Goal: Task Accomplishment & Management: Use online tool/utility

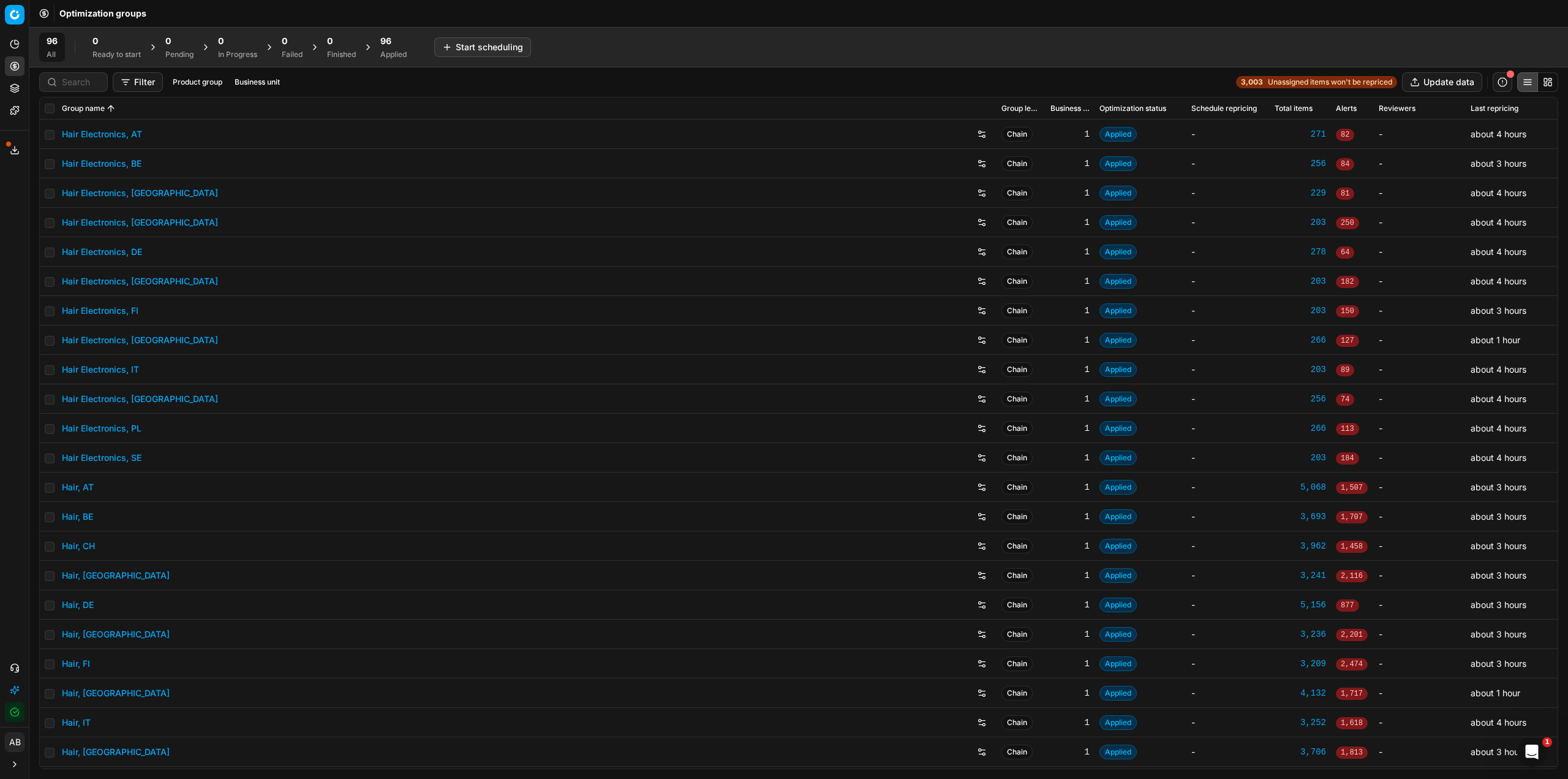
click at [391, 41] on span "96" at bounding box center [386, 40] width 11 height 12
click at [299, 82] on button "Business unit" at bounding box center [279, 82] width 55 height 15
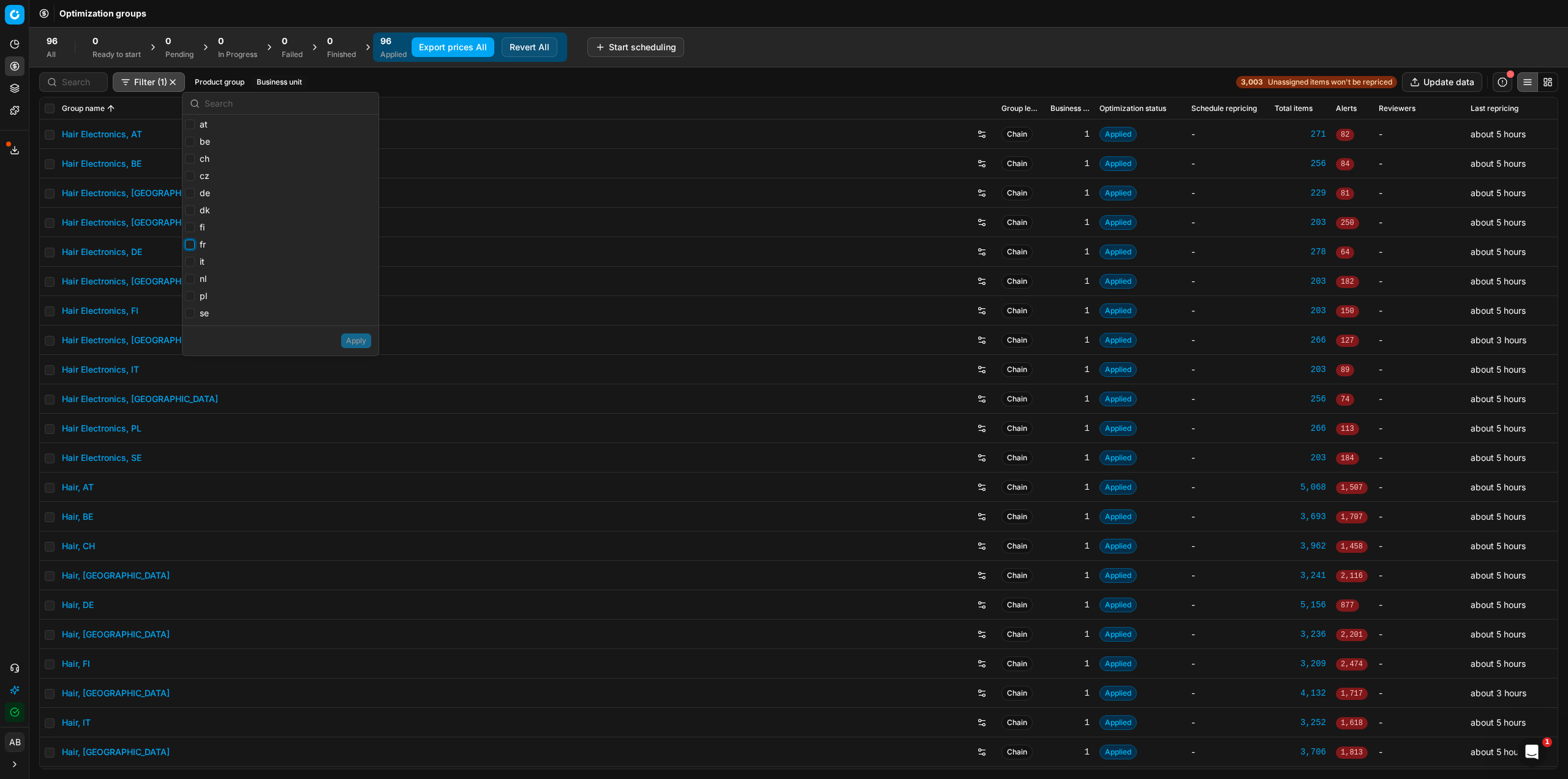
click at [190, 242] on input "fr" at bounding box center [190, 245] width 10 height 10
checkbox input "true"
click at [347, 338] on button "Apply" at bounding box center [356, 341] width 30 height 15
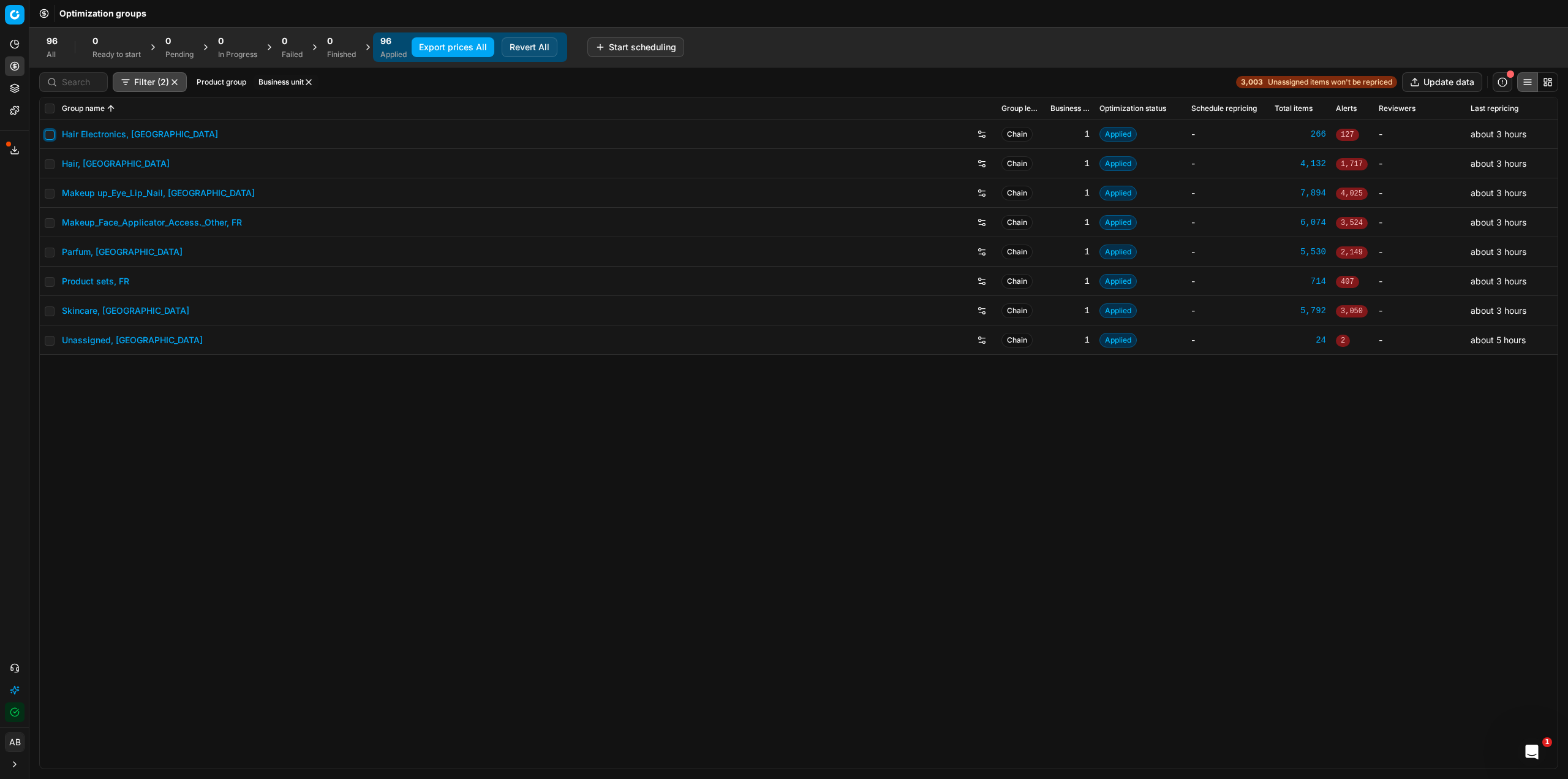
drag, startPoint x: 49, startPoint y: 134, endPoint x: 55, endPoint y: 134, distance: 6.0
click at [49, 134] on input "checkbox" at bounding box center [49, 135] width 10 height 10
checkbox input "true"
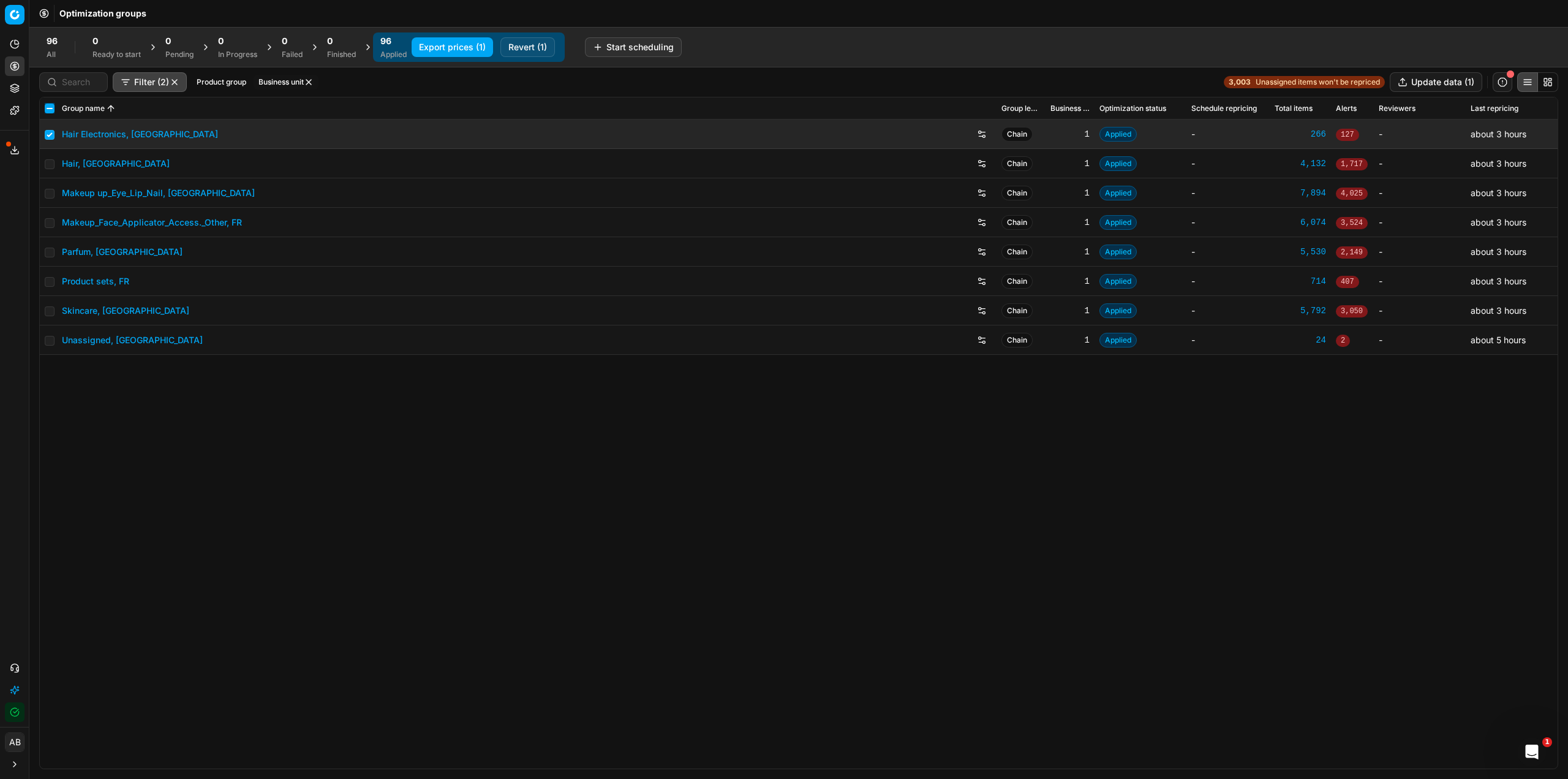
click at [49, 108] on input "checkbox" at bounding box center [49, 108] width 10 height 10
checkbox input "true"
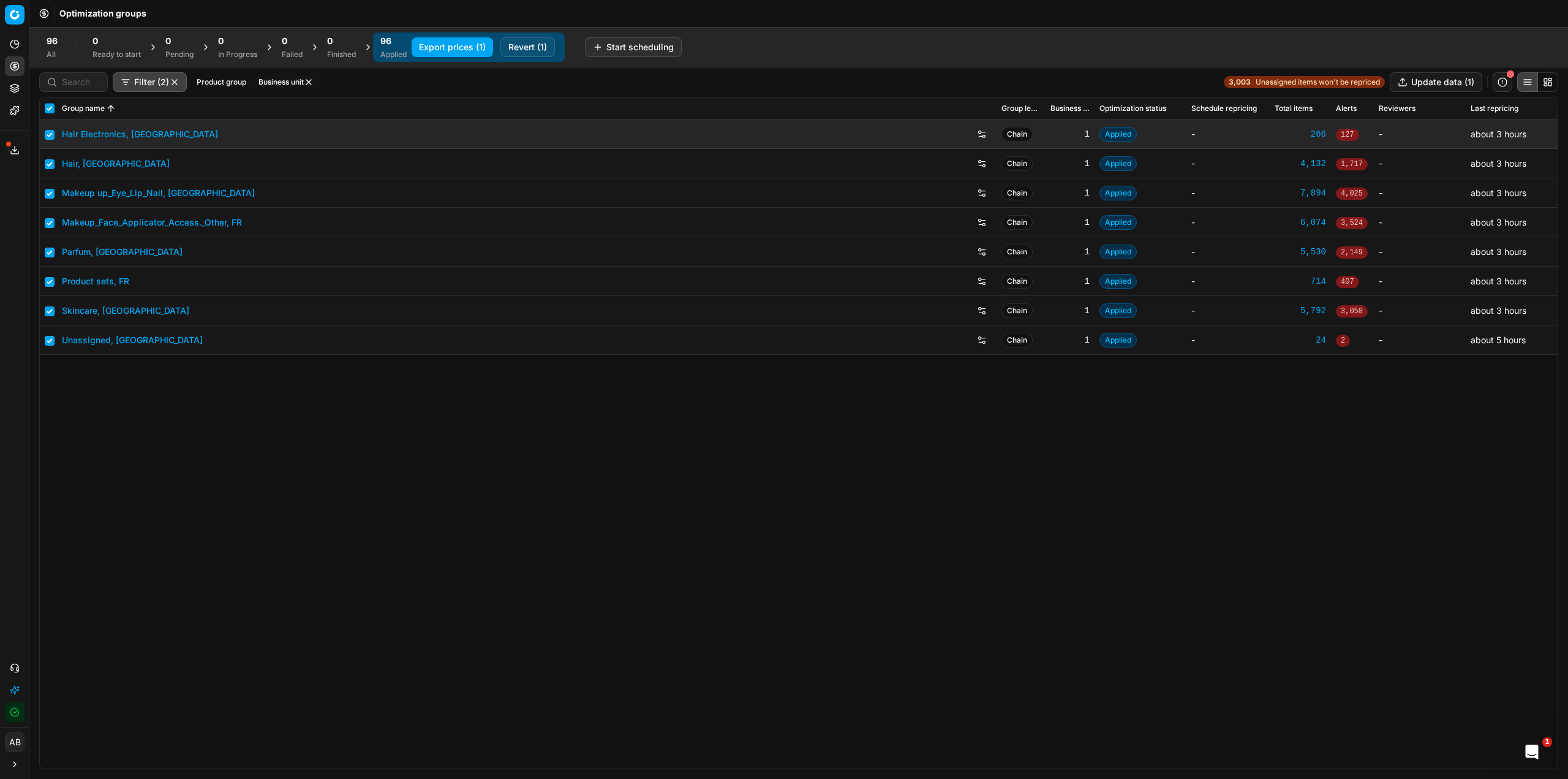
checkbox input "true"
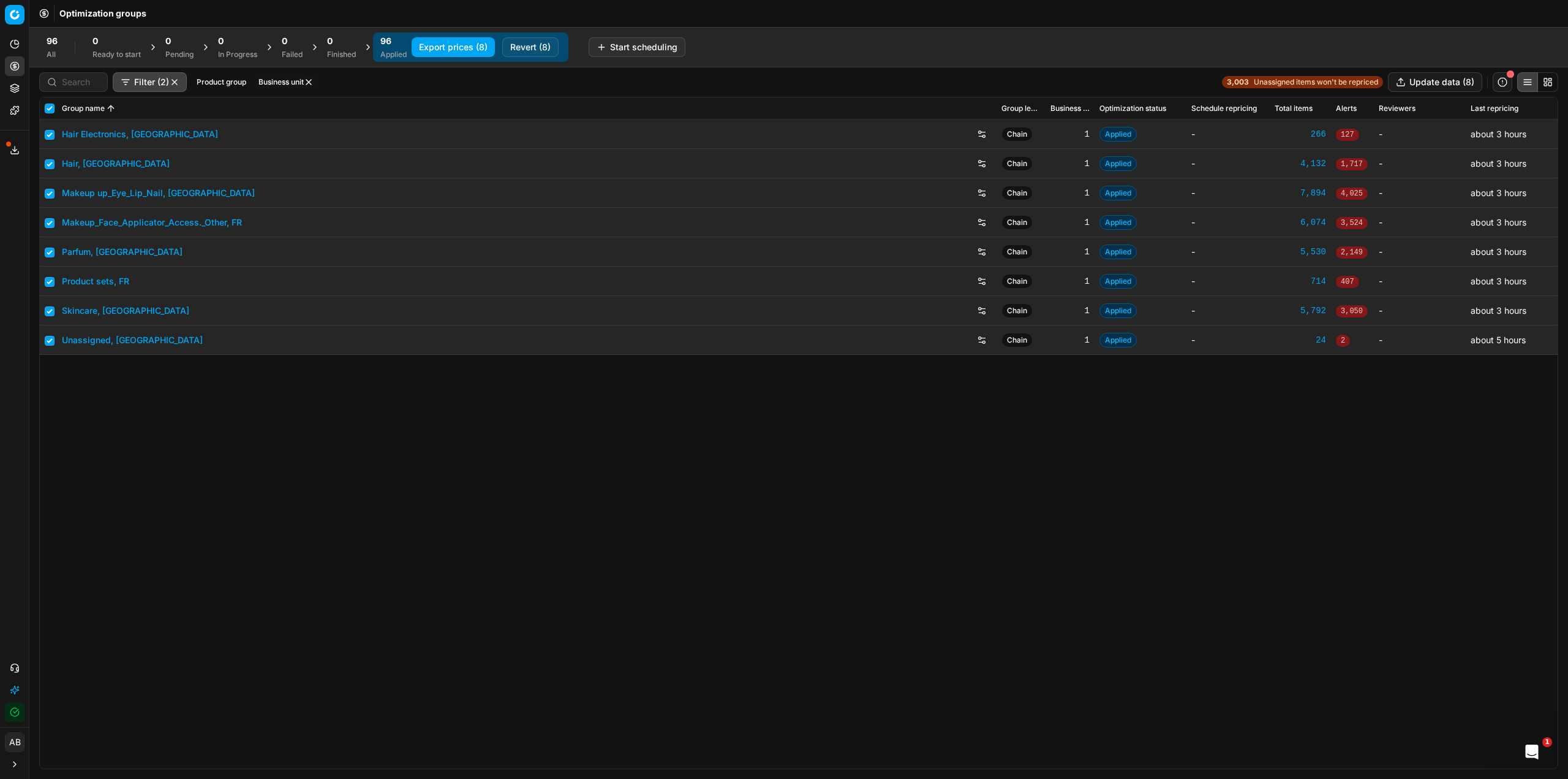
click at [510, 39] on button "Revert (8)" at bounding box center [530, 47] width 57 height 19
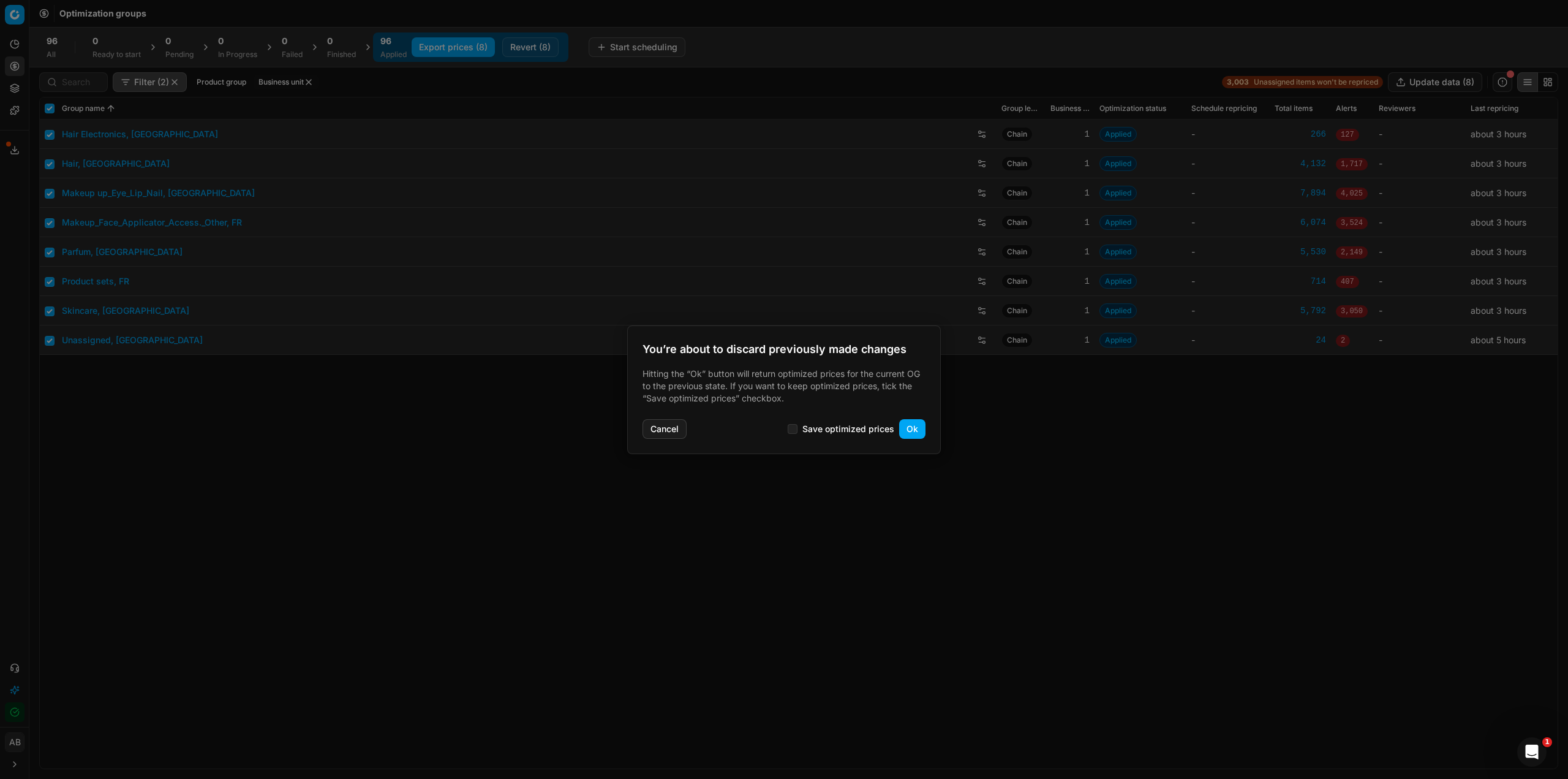
click at [909, 431] on button "Ok" at bounding box center [912, 428] width 27 height 19
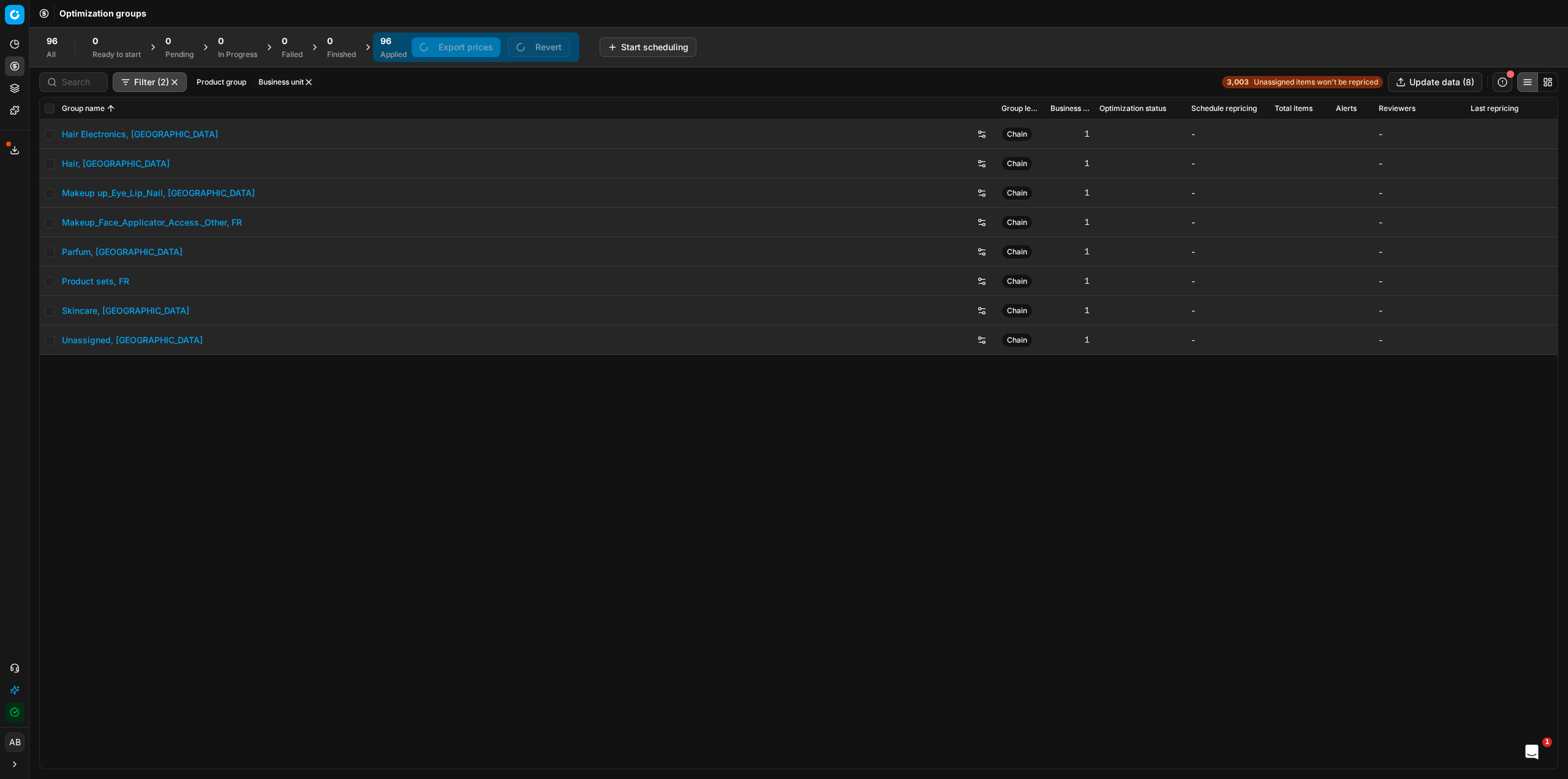
checkbox input "false"
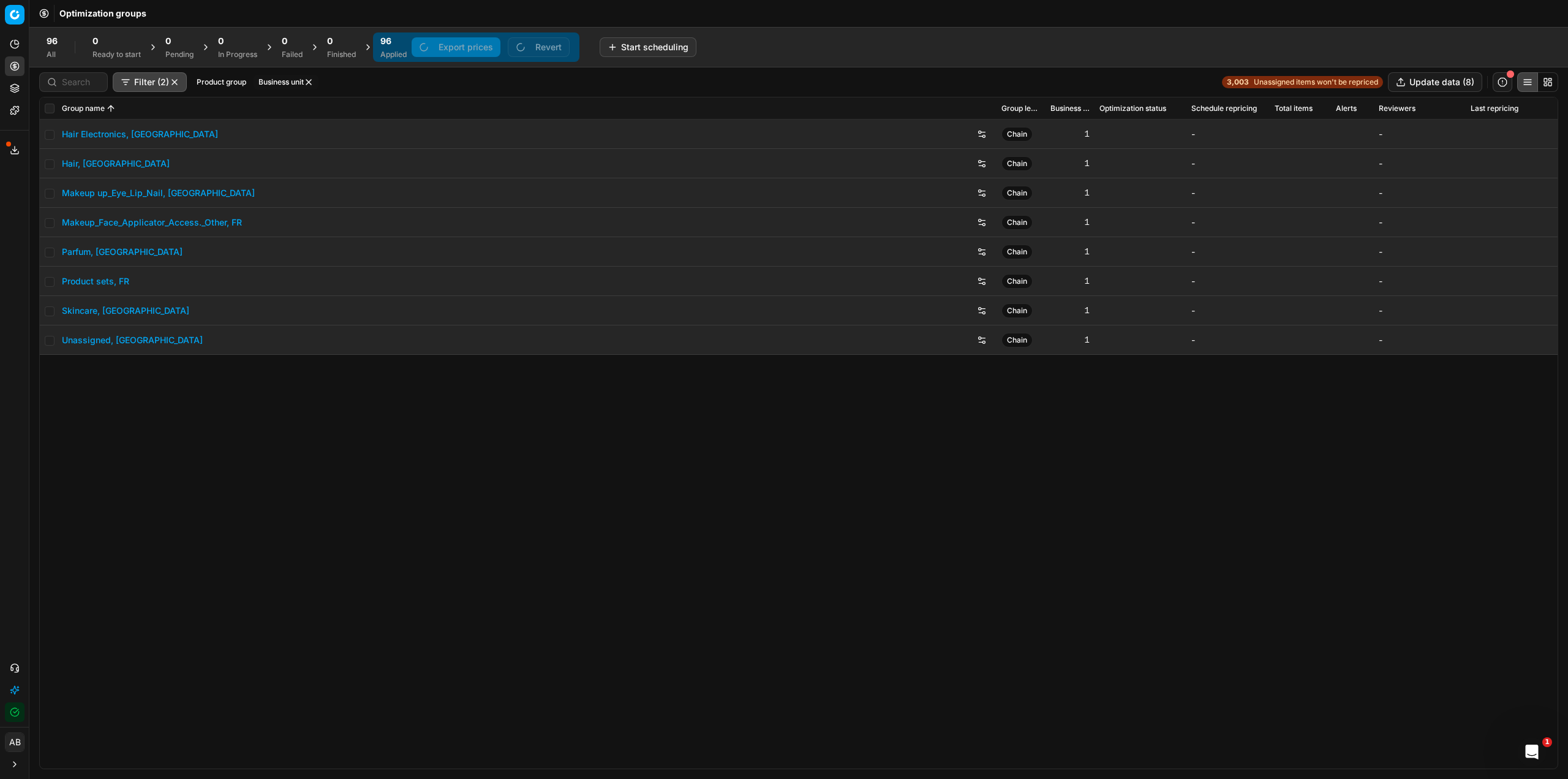
checkbox input "false"
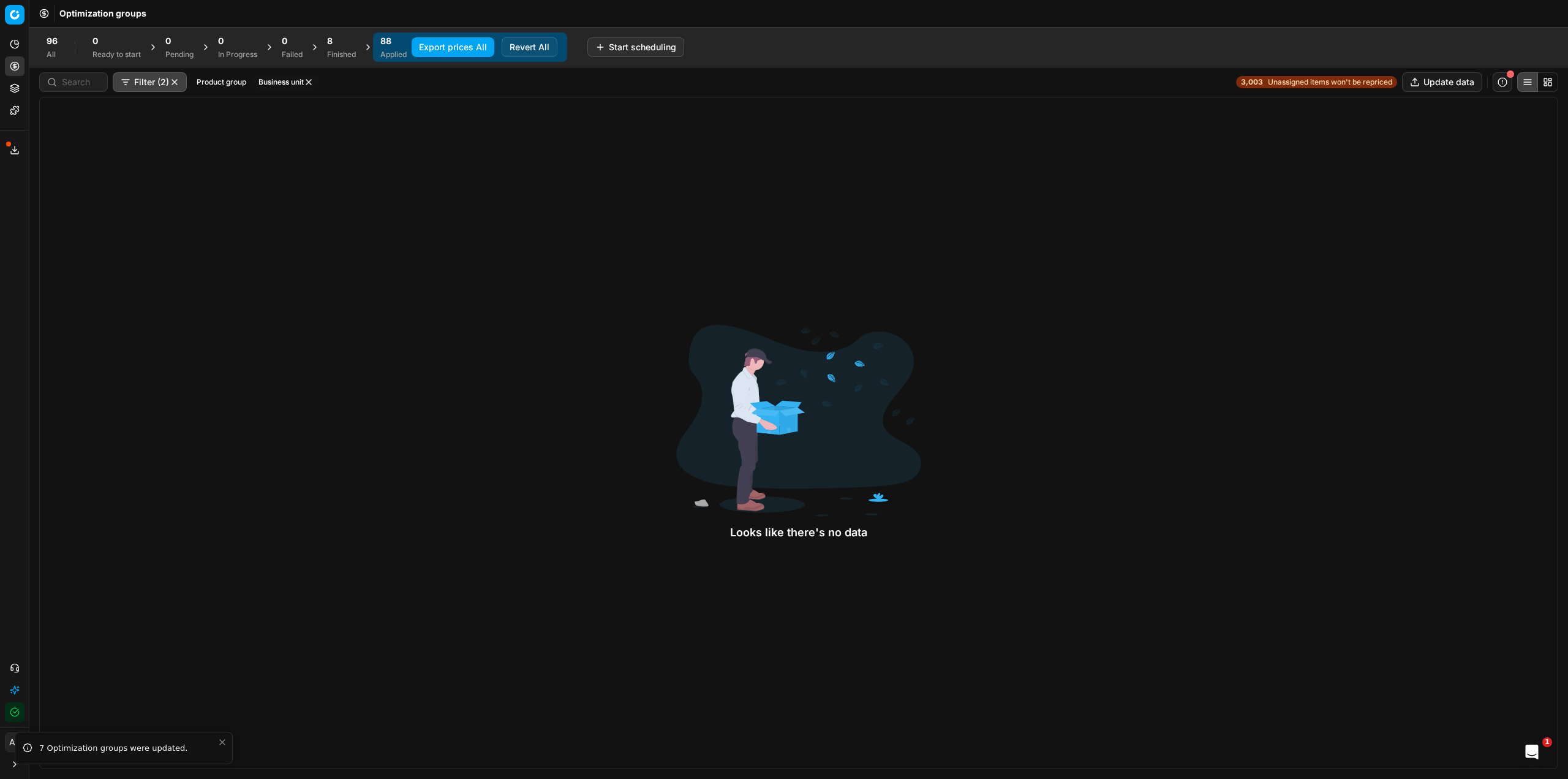
click at [331, 53] on div "Finished" at bounding box center [341, 54] width 28 height 10
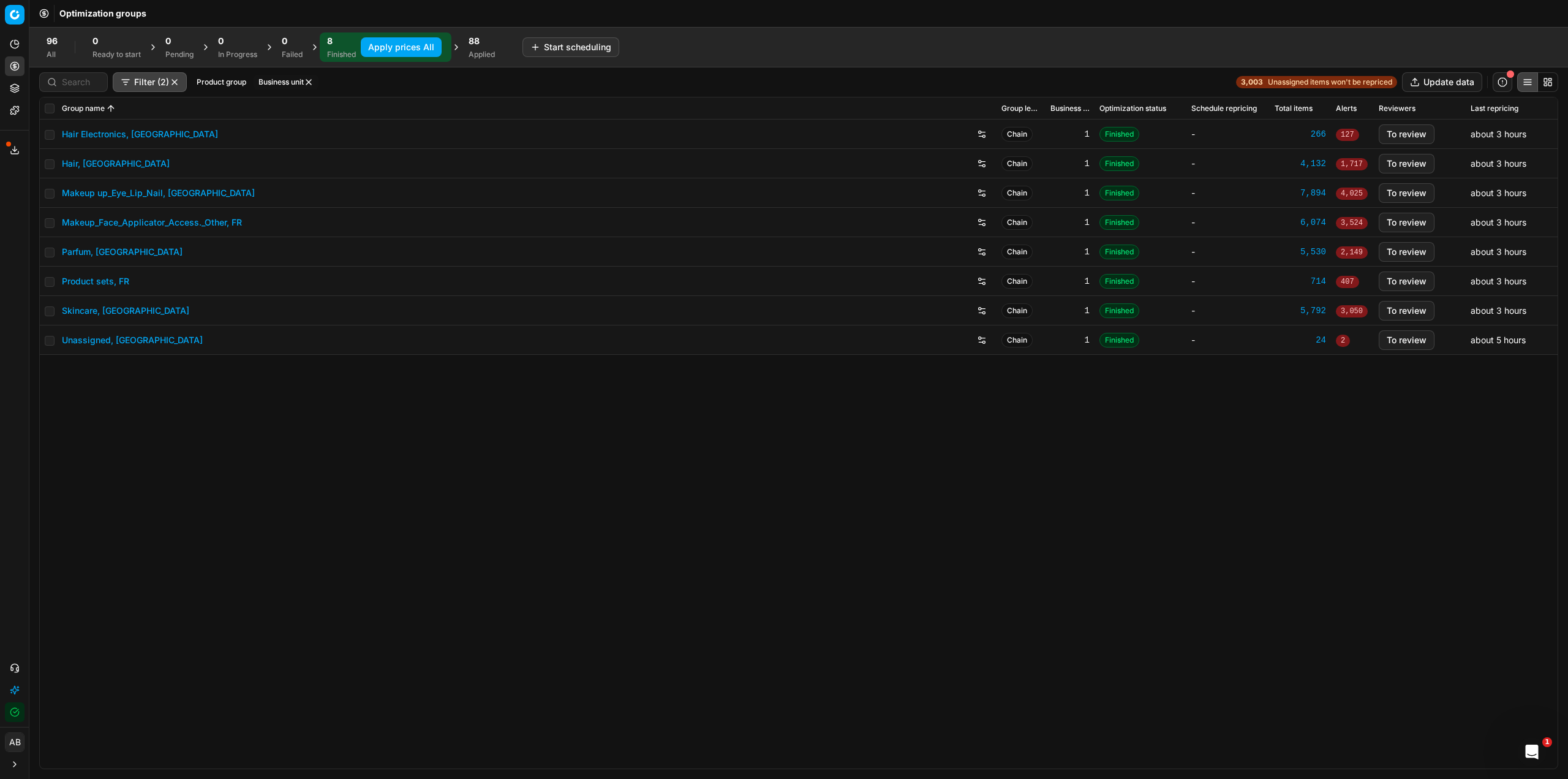
click at [131, 137] on link "Hair Electronics, [GEOGRAPHIC_DATA]" at bounding box center [140, 134] width 157 height 12
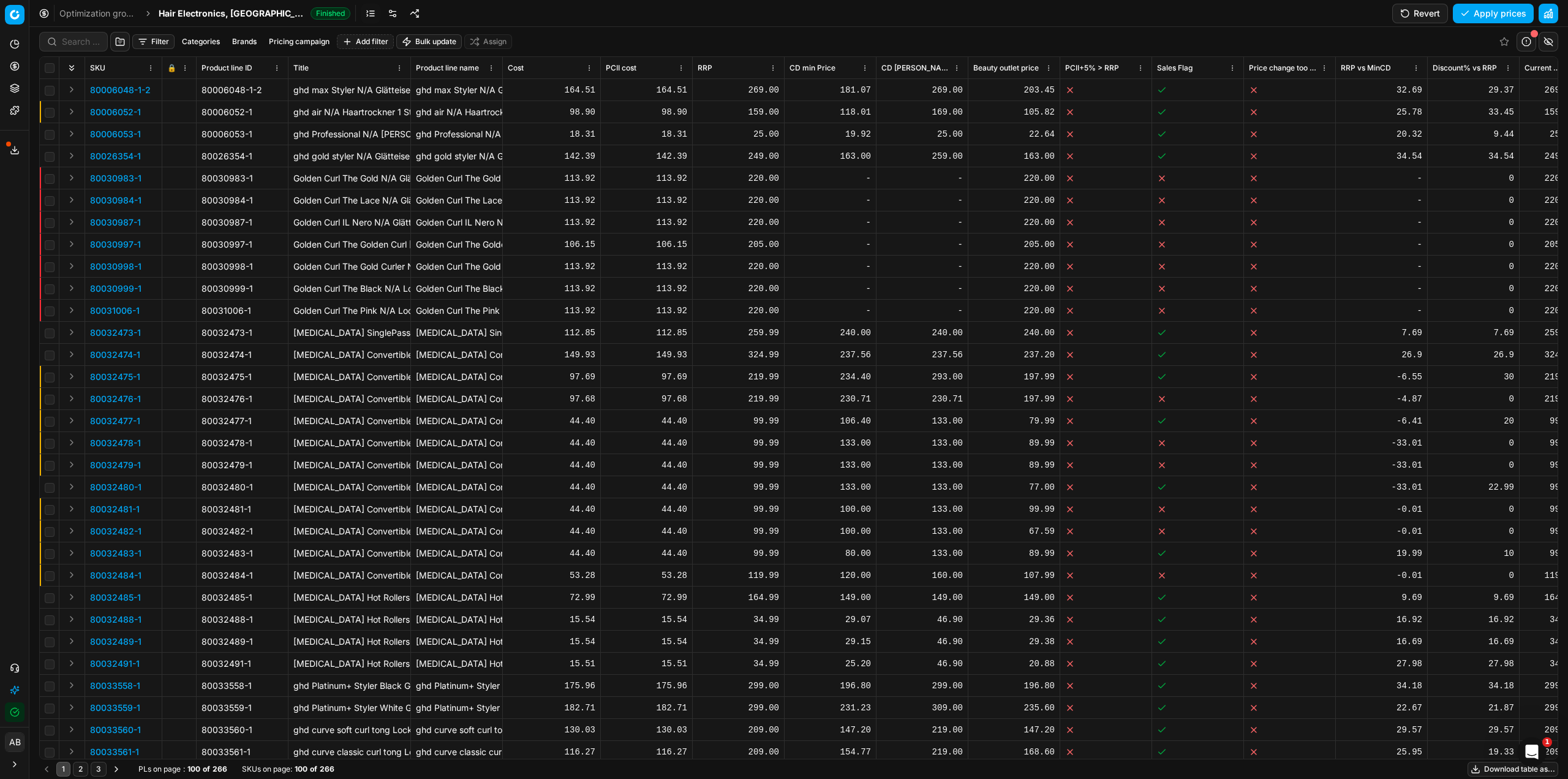
click at [1407, 11] on button "Revert" at bounding box center [1420, 13] width 56 height 19
click at [382, 15] on link at bounding box center [391, 13] width 19 height 19
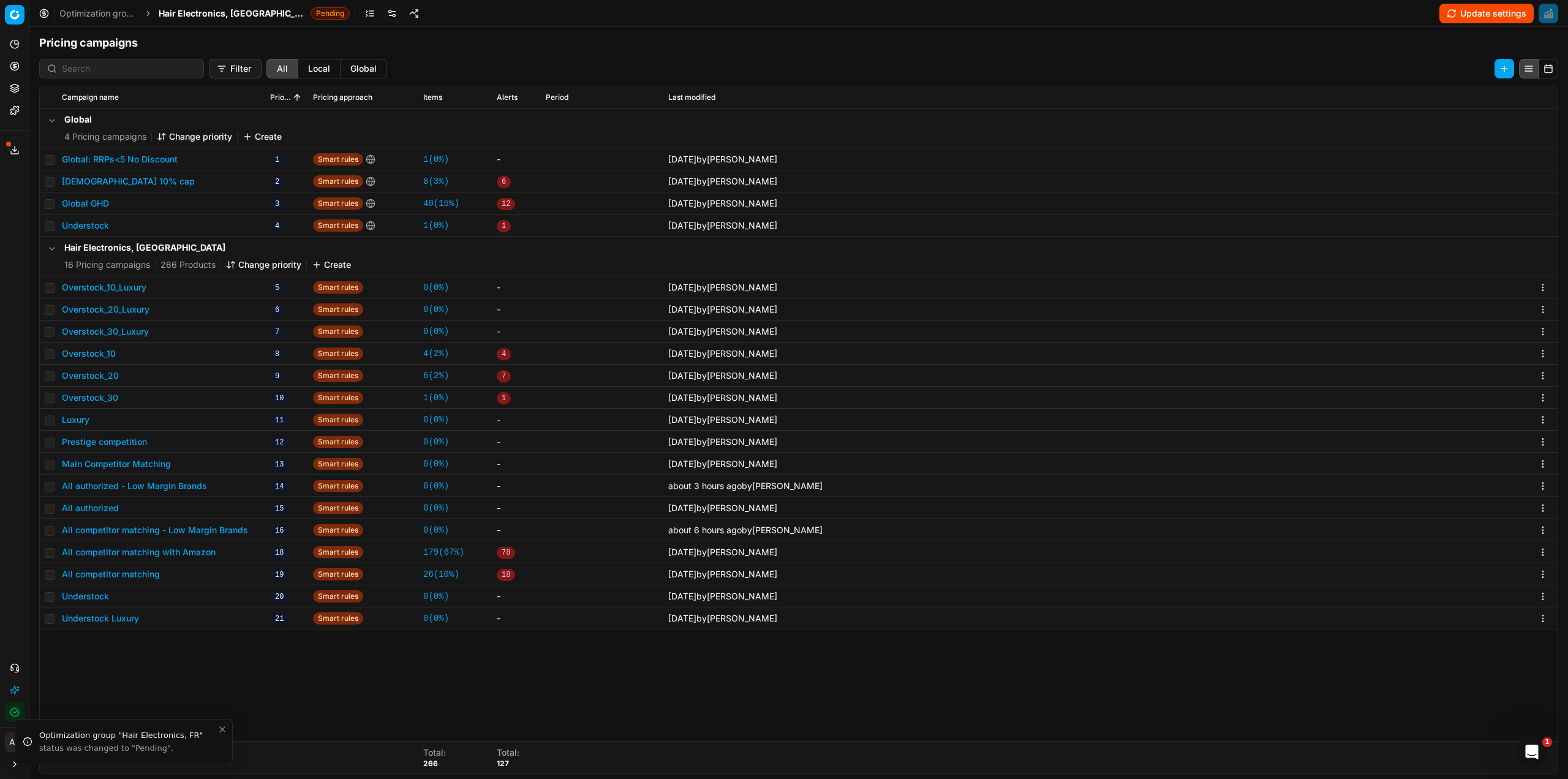
scroll to position [189, 0]
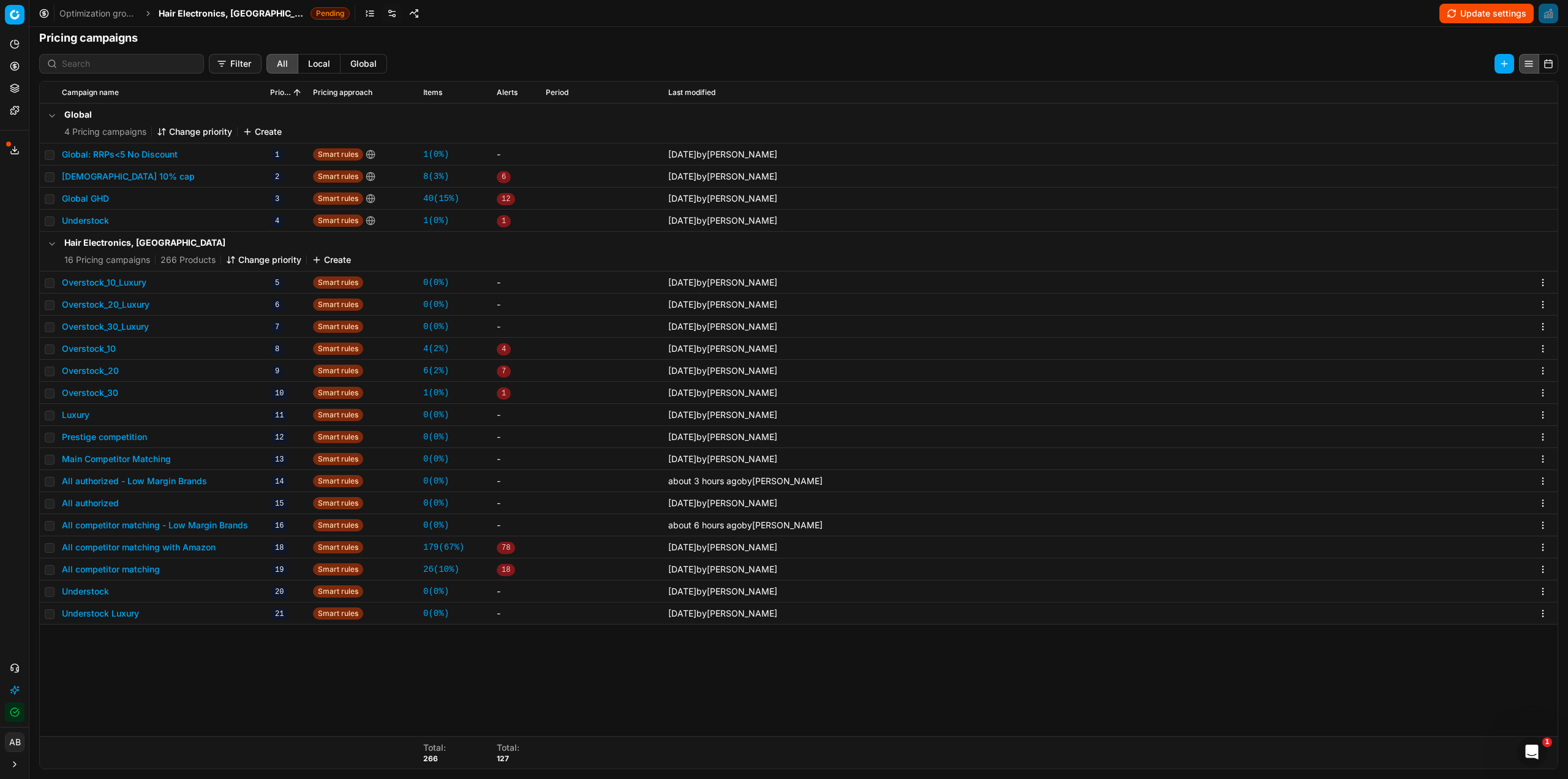
click at [213, 526] on button "All competitor matching - Low Margin Brands" at bounding box center [155, 524] width 186 height 12
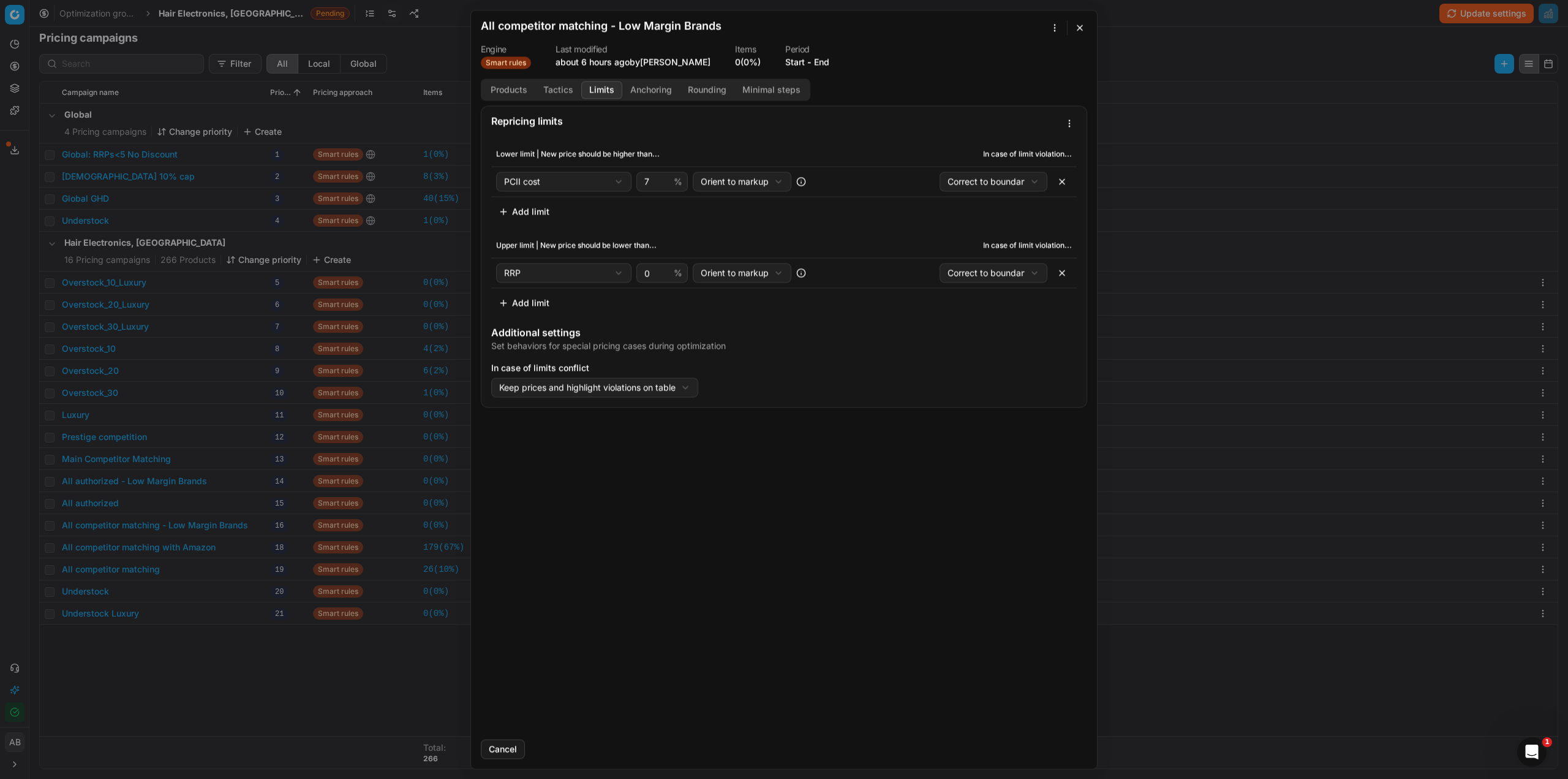
click at [596, 87] on button "Limits" at bounding box center [602, 89] width 41 height 17
click at [565, 88] on button "Tactics" at bounding box center [559, 89] width 46 height 17
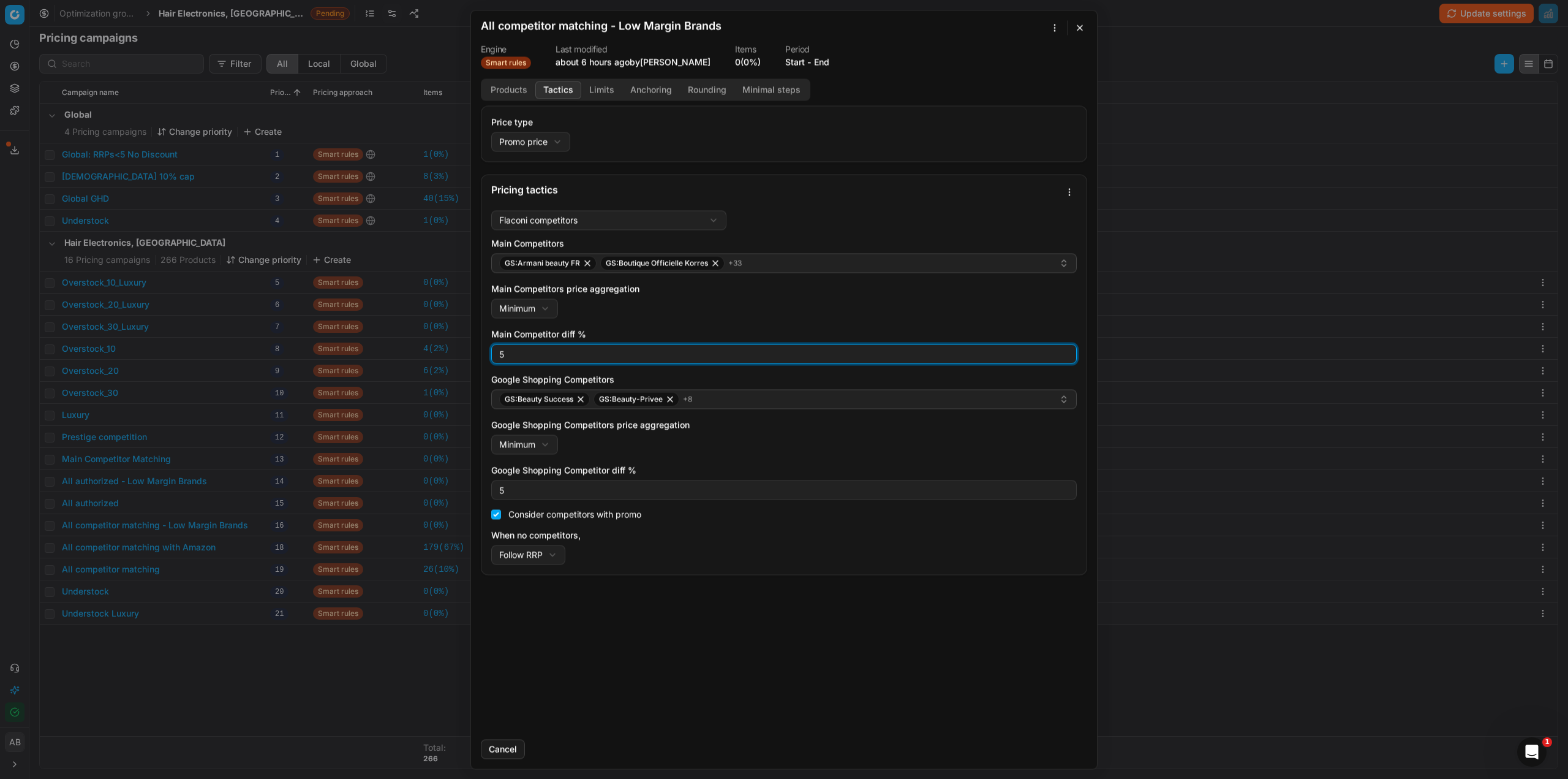
drag, startPoint x: 527, startPoint y: 360, endPoint x: 486, endPoint y: 353, distance: 41.6
click at [491, 356] on div "Flaconi competitors Flaconi competitorsFlaconi competitors rule: first takes in…" at bounding box center [784, 390] width 605 height 369
type input "0"
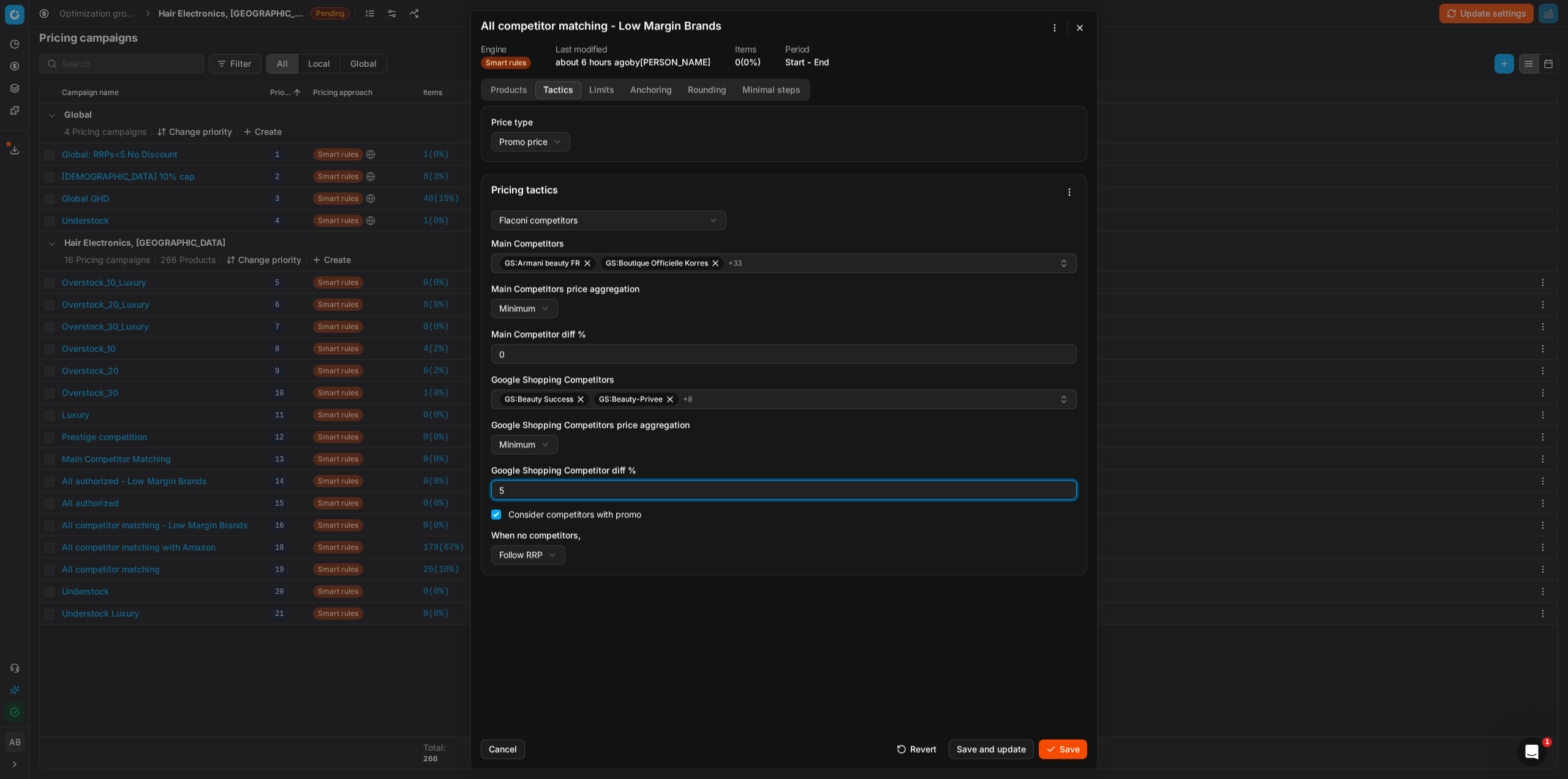
drag, startPoint x: 509, startPoint y: 497, endPoint x: 485, endPoint y: 489, distance: 25.3
click at [491, 492] on div "Flaconi competitors Flaconi competitorsFlaconi competitors rule: first takes in…" at bounding box center [784, 390] width 605 height 369
type input "0"
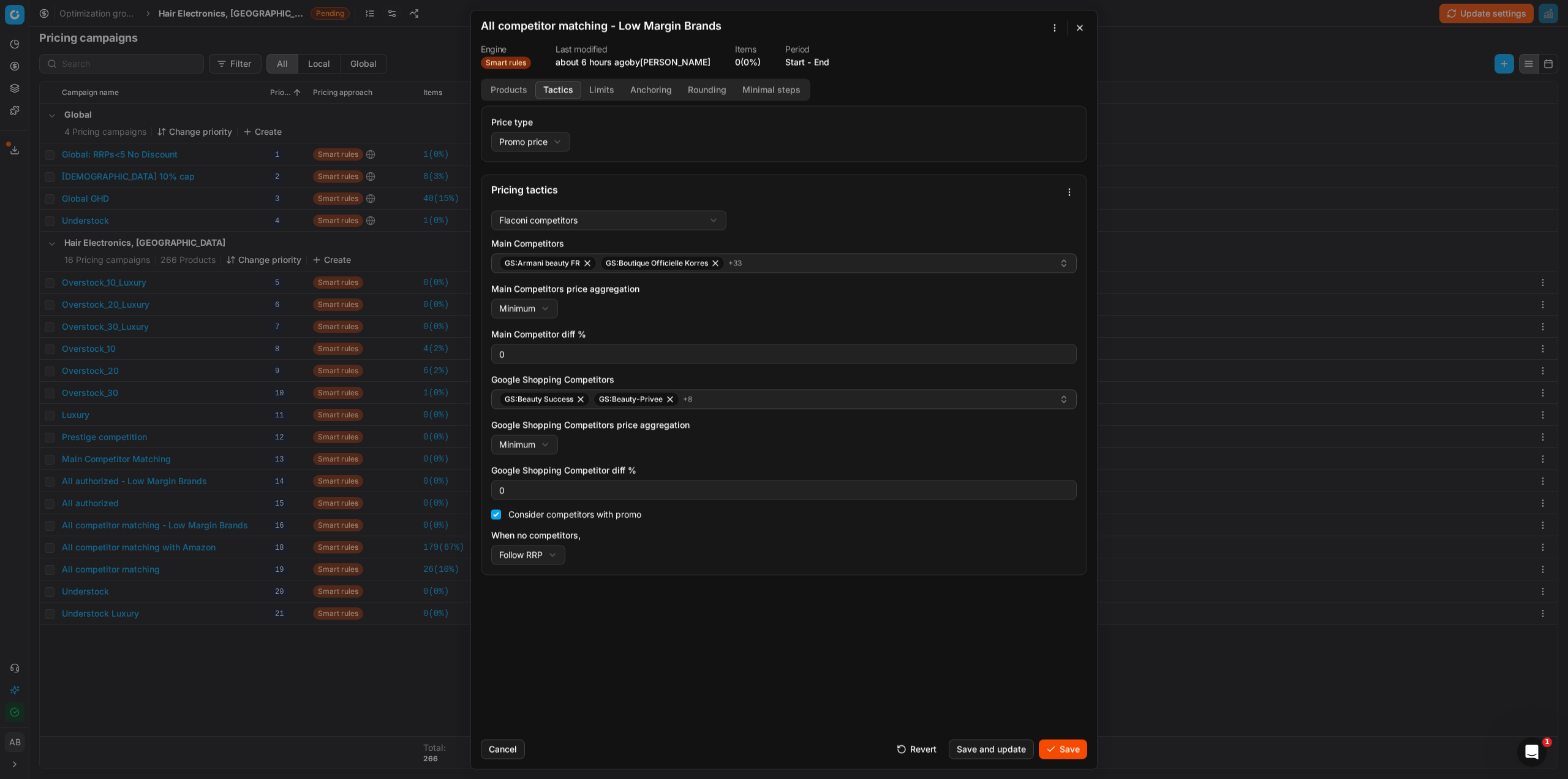
click at [1064, 751] on button "Save" at bounding box center [1062, 749] width 49 height 19
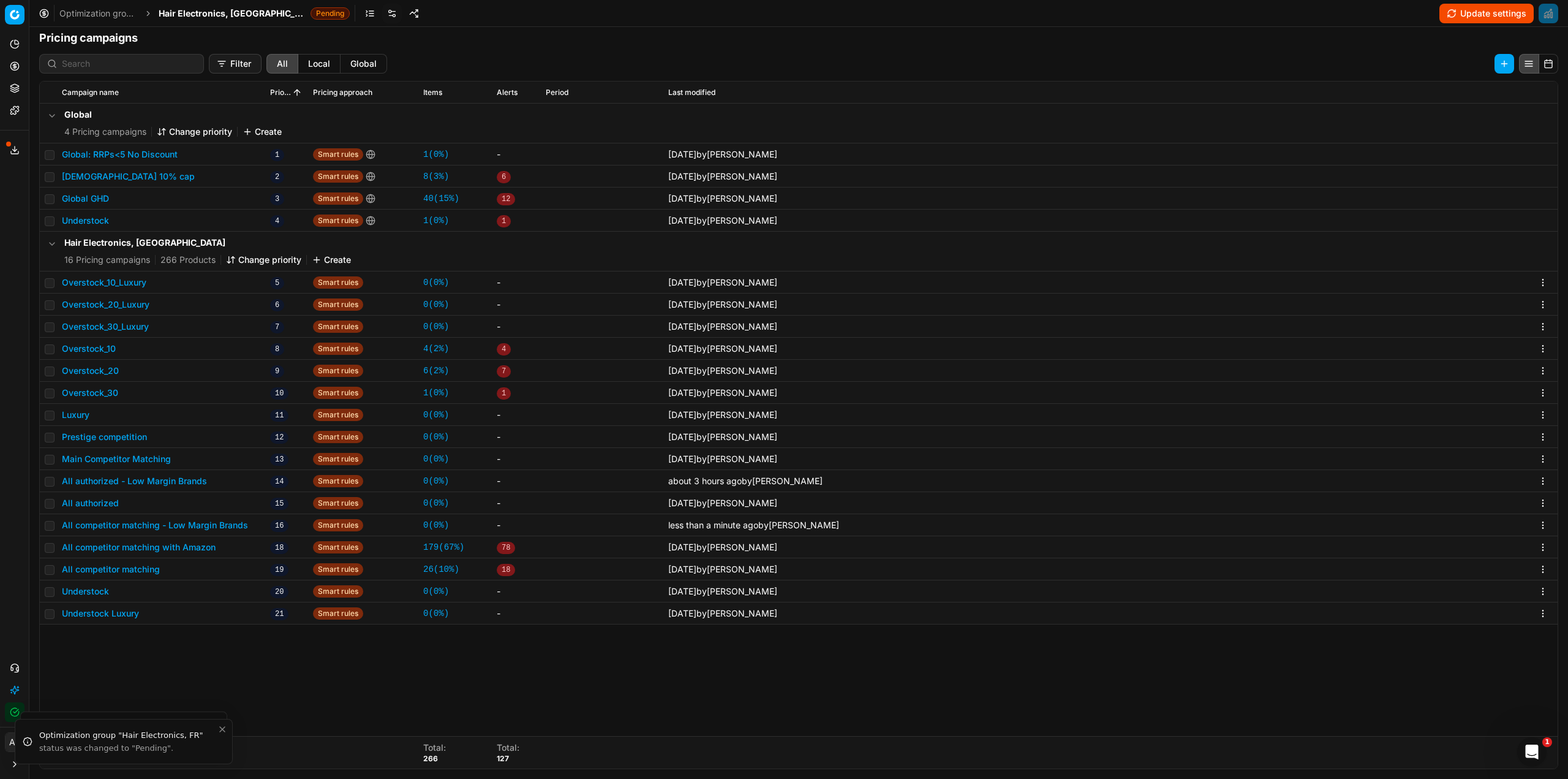
click at [193, 527] on button "All competitor matching - Low Margin Brands" at bounding box center [155, 524] width 186 height 12
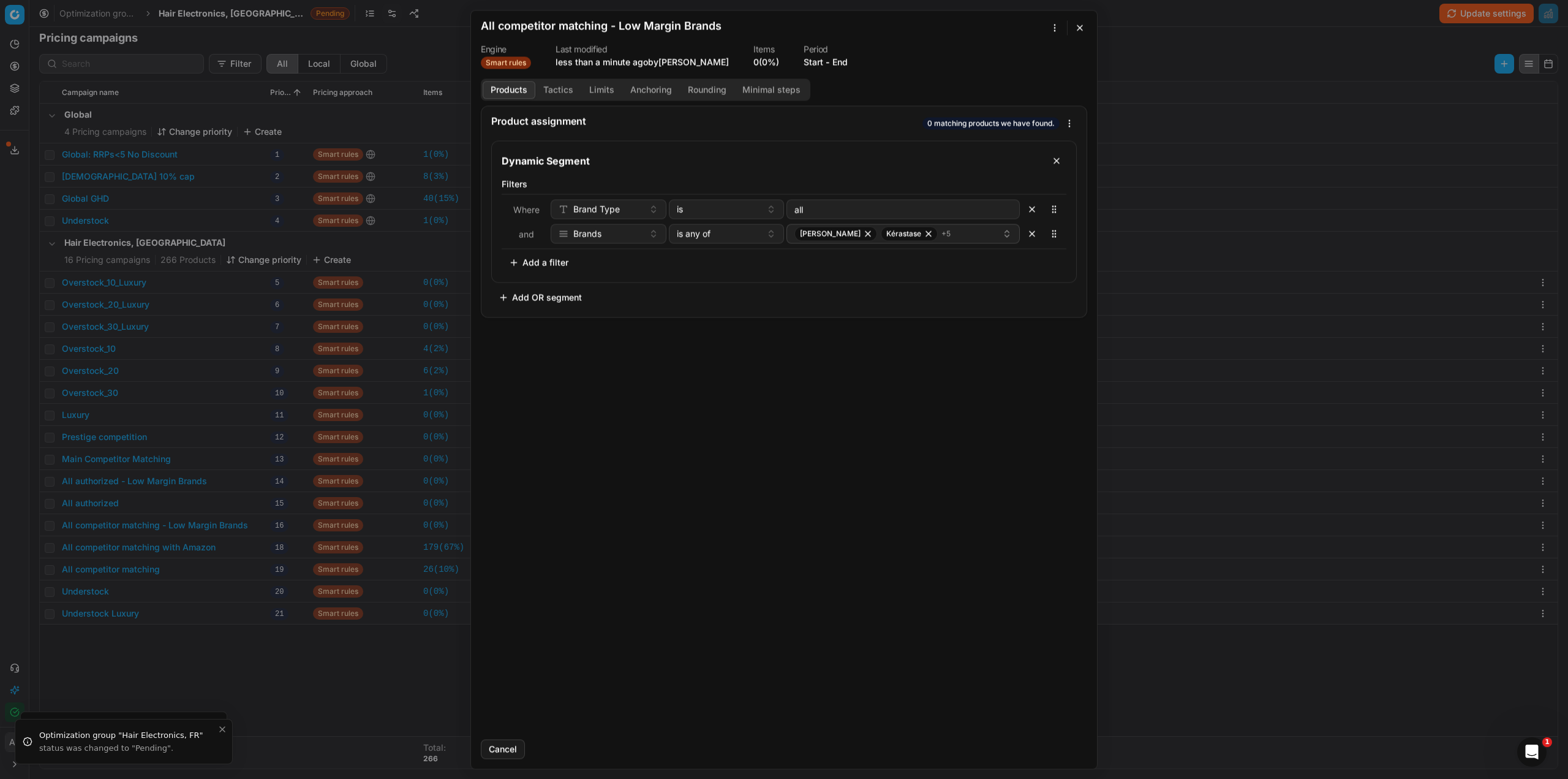
click at [593, 86] on button "Limits" at bounding box center [602, 89] width 41 height 17
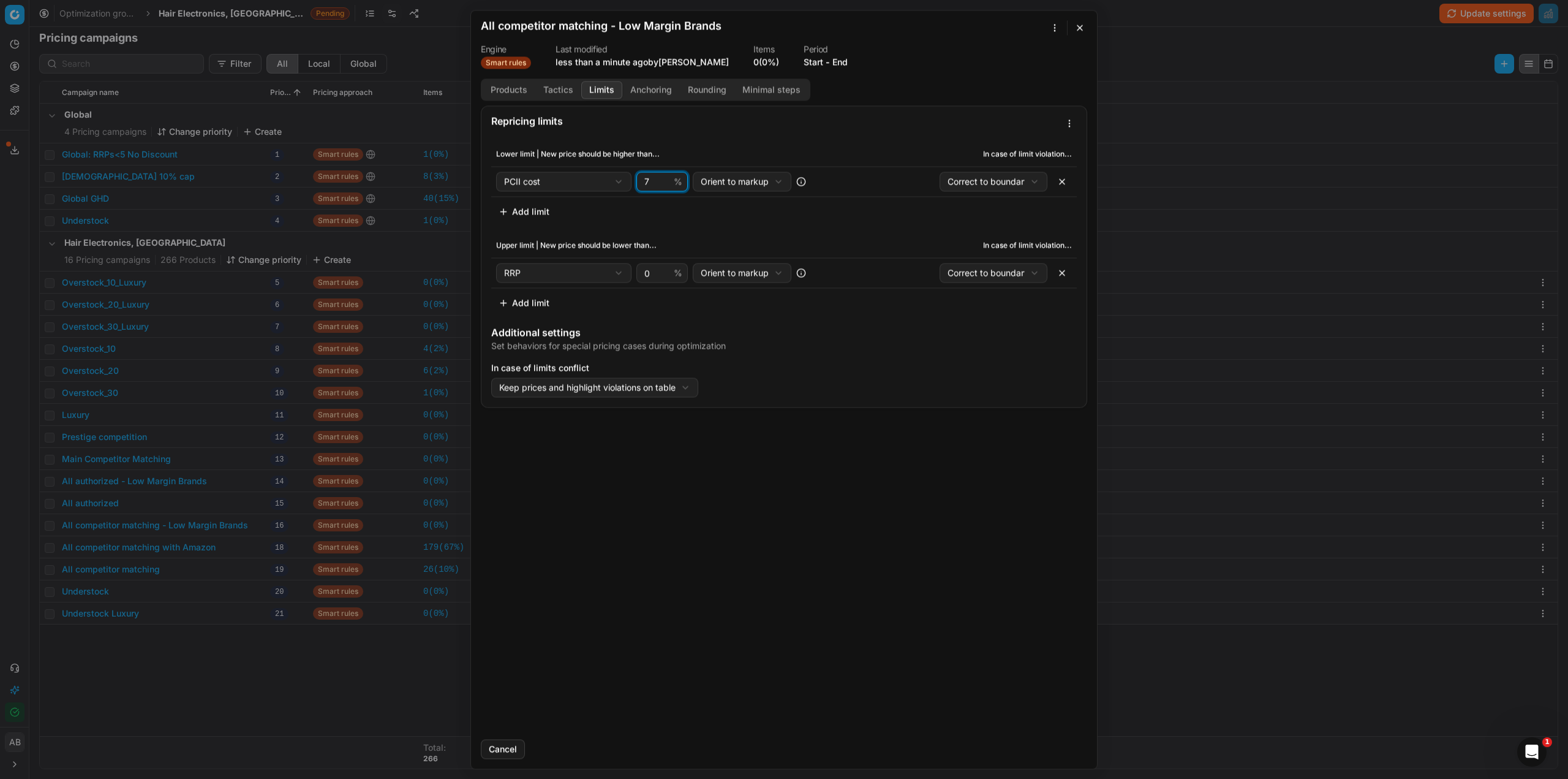
click at [648, 180] on input "7" at bounding box center [657, 181] width 29 height 18
type input "10"
click at [1050, 749] on button "Save" at bounding box center [1062, 749] width 49 height 19
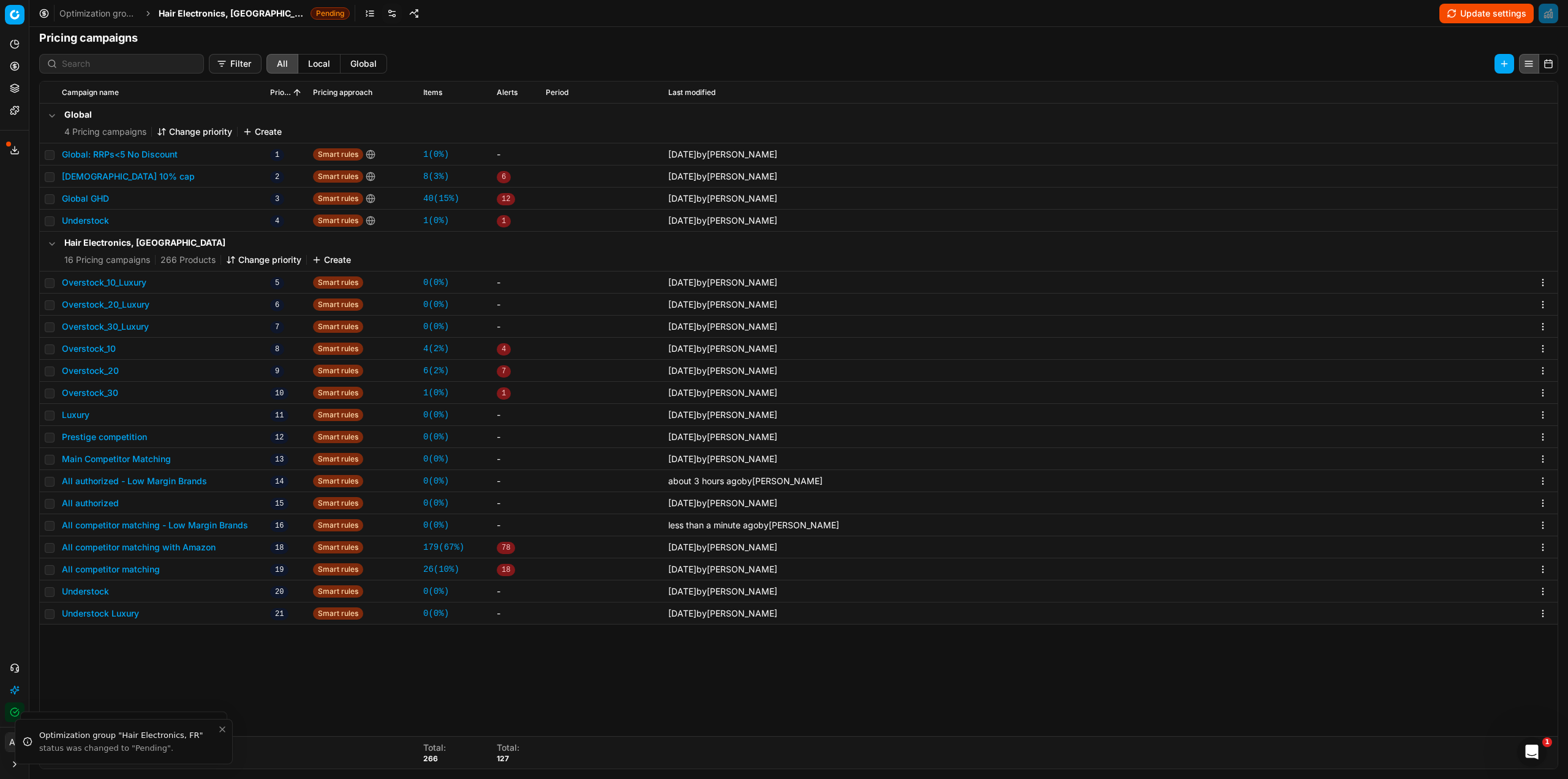
click at [186, 478] on button "All authorized - Low Margin Brands" at bounding box center [135, 480] width 146 height 12
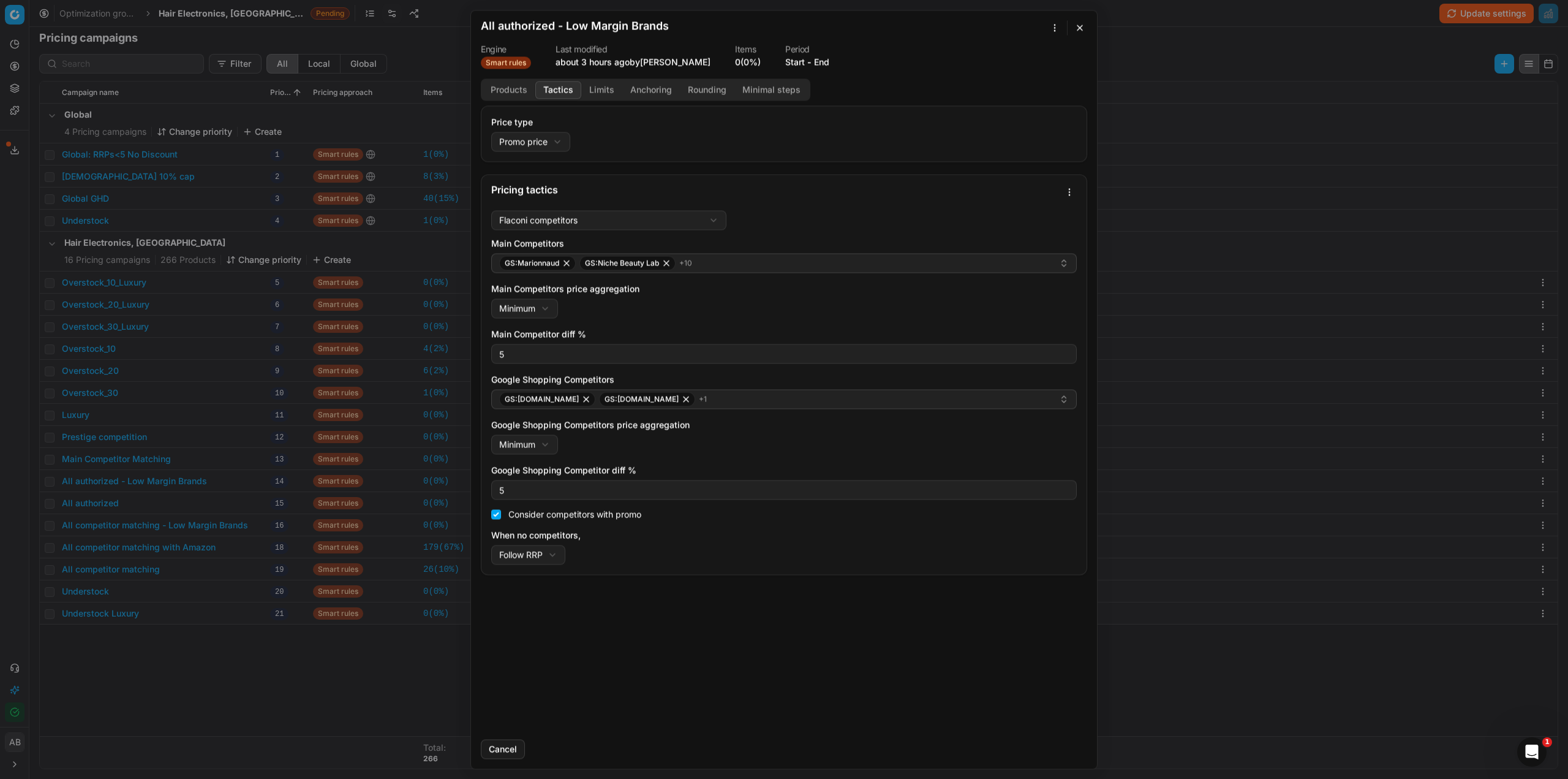
click at [558, 93] on button "Tactics" at bounding box center [559, 89] width 46 height 17
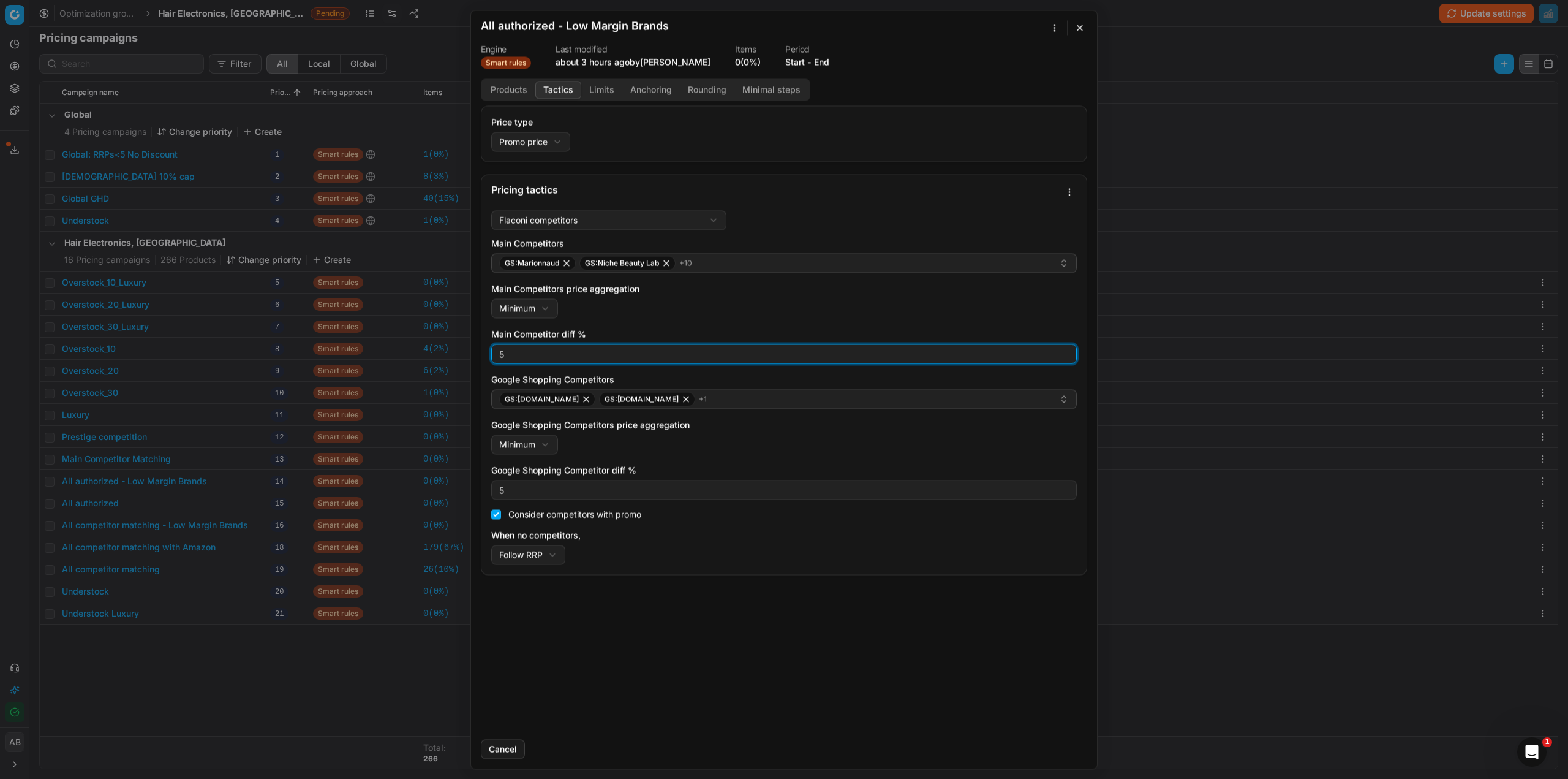
drag, startPoint x: 515, startPoint y: 353, endPoint x: 486, endPoint y: 354, distance: 29.0
click at [486, 354] on div "Flaconi competitors Flaconi competitorsFlaconi competitors rule: first takes in…" at bounding box center [784, 390] width 605 height 369
type input "0"
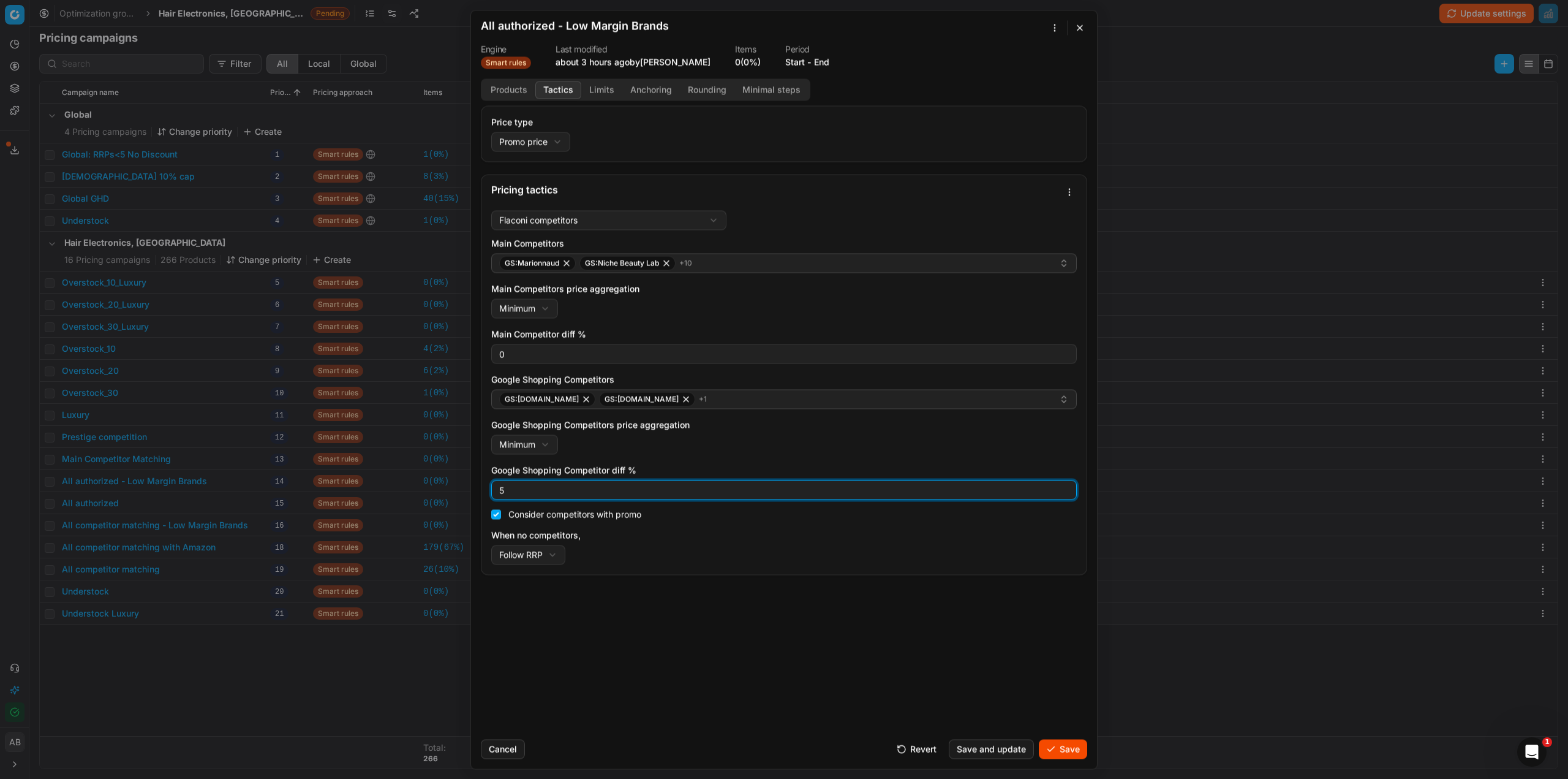
drag, startPoint x: 520, startPoint y: 488, endPoint x: 474, endPoint y: 482, distance: 46.4
click at [493, 488] on div "5" at bounding box center [783, 489] width 585 height 19
type input "0"
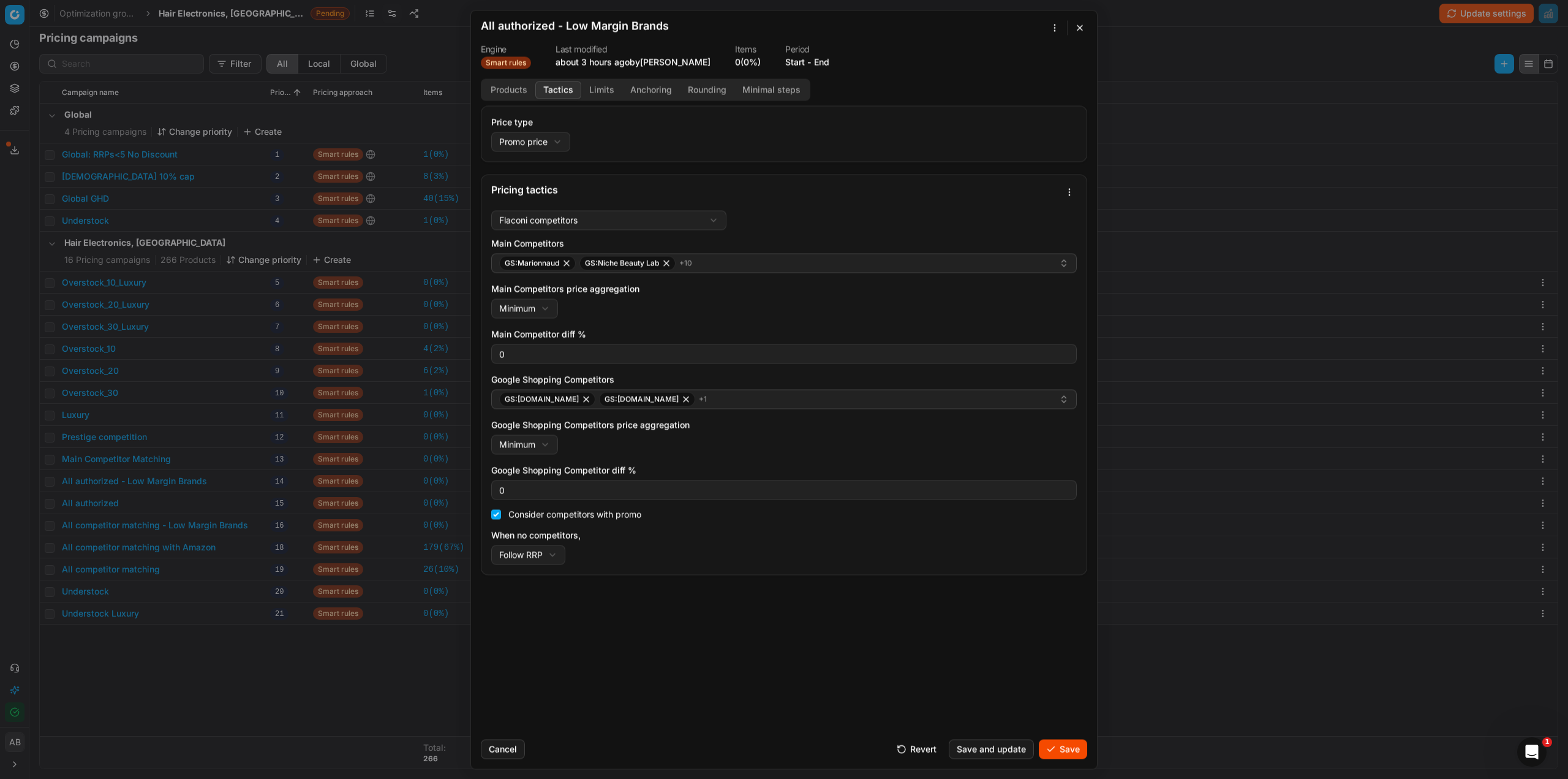
click at [604, 93] on button "Limits" at bounding box center [602, 89] width 41 height 17
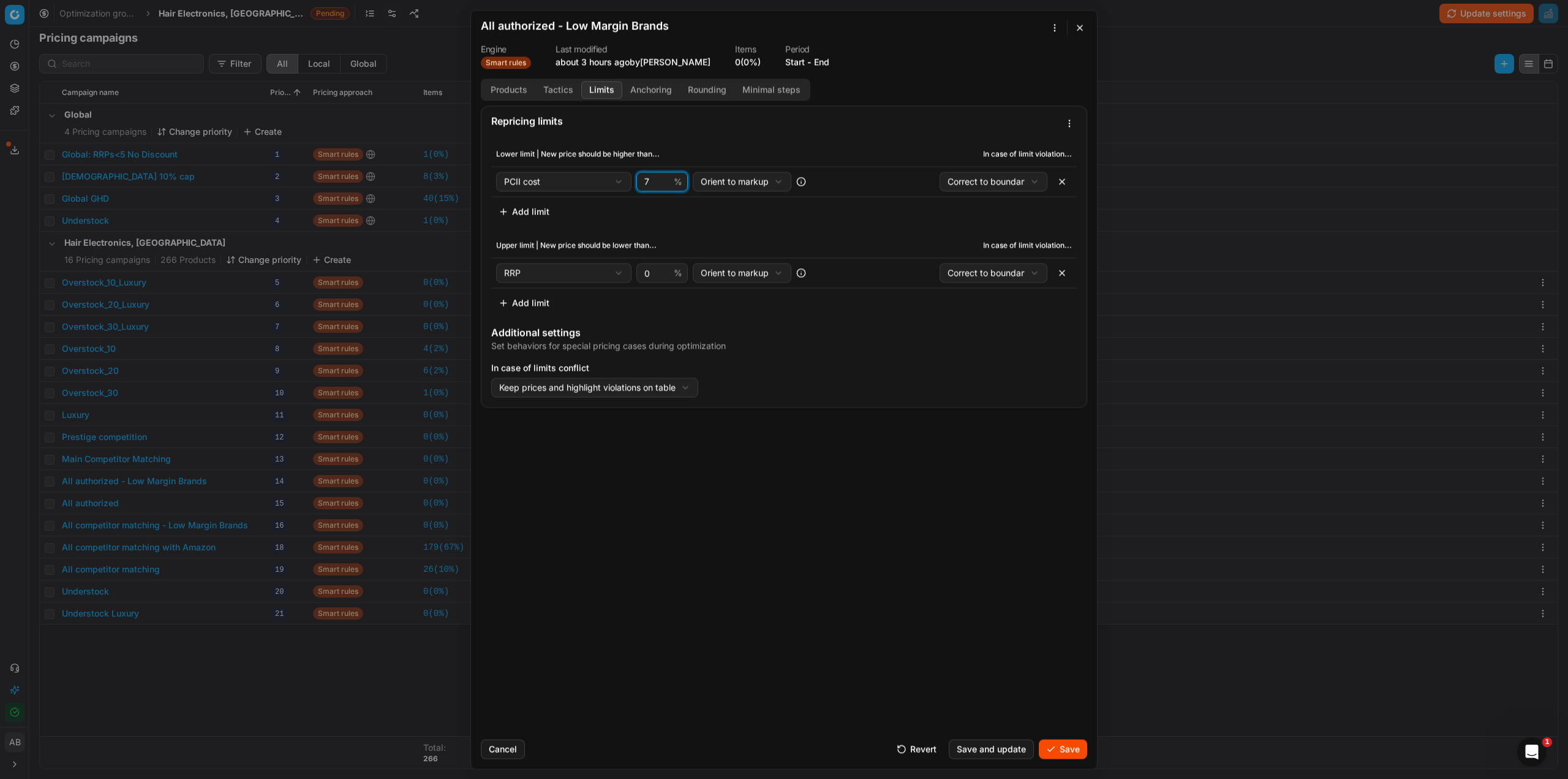
drag, startPoint x: 650, startPoint y: 184, endPoint x: 636, endPoint y: 182, distance: 14.1
click at [636, 182] on div "PCII cost Cost PCII cost RRP CD min Price CD max Price Beauty outlet price Curr…" at bounding box center [662, 181] width 332 height 19
type input "10"
click at [1048, 745] on button "Save" at bounding box center [1062, 749] width 49 height 19
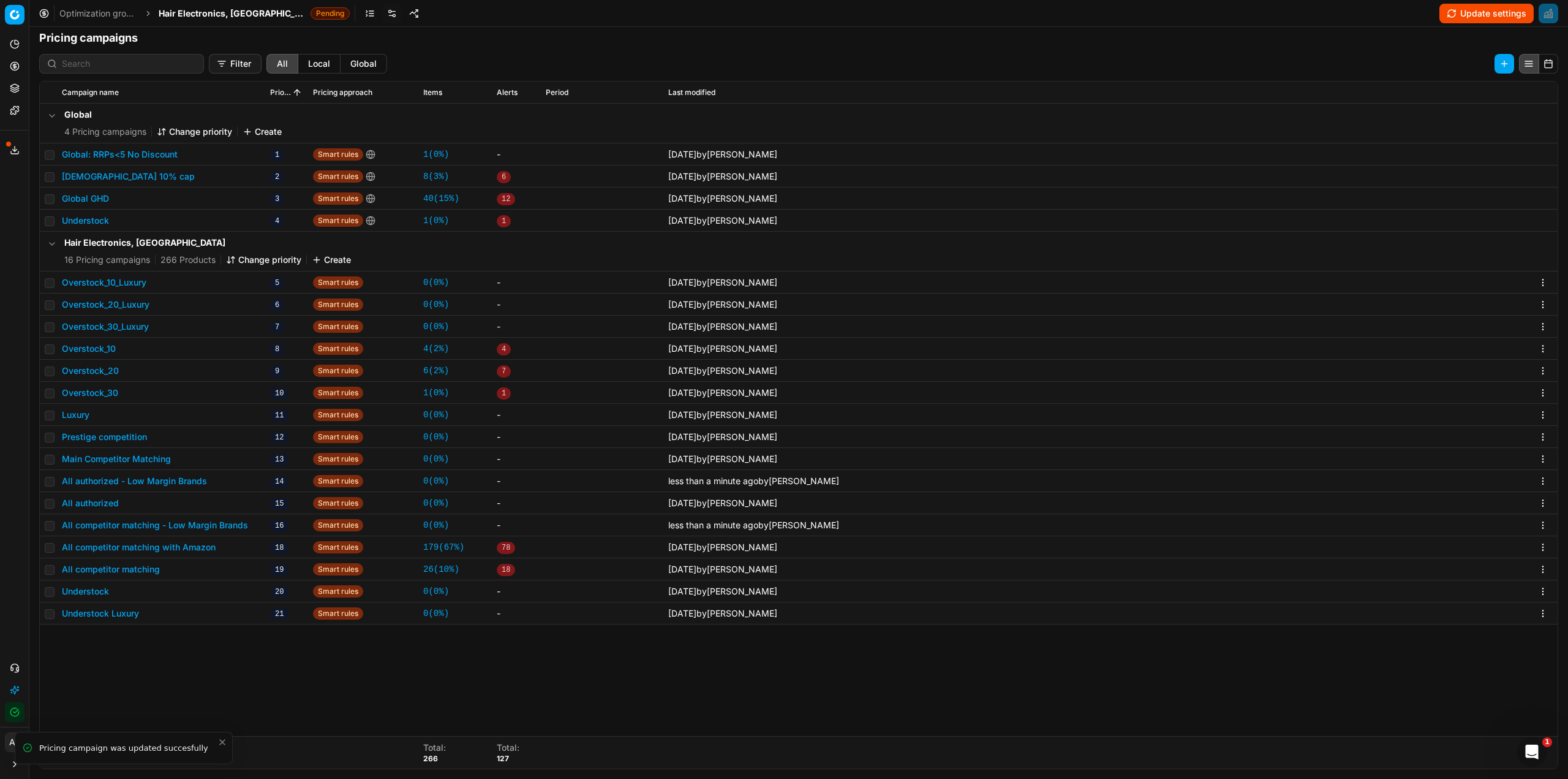
click at [236, 18] on span "Hair Electronics, [GEOGRAPHIC_DATA]" at bounding box center [232, 13] width 147 height 12
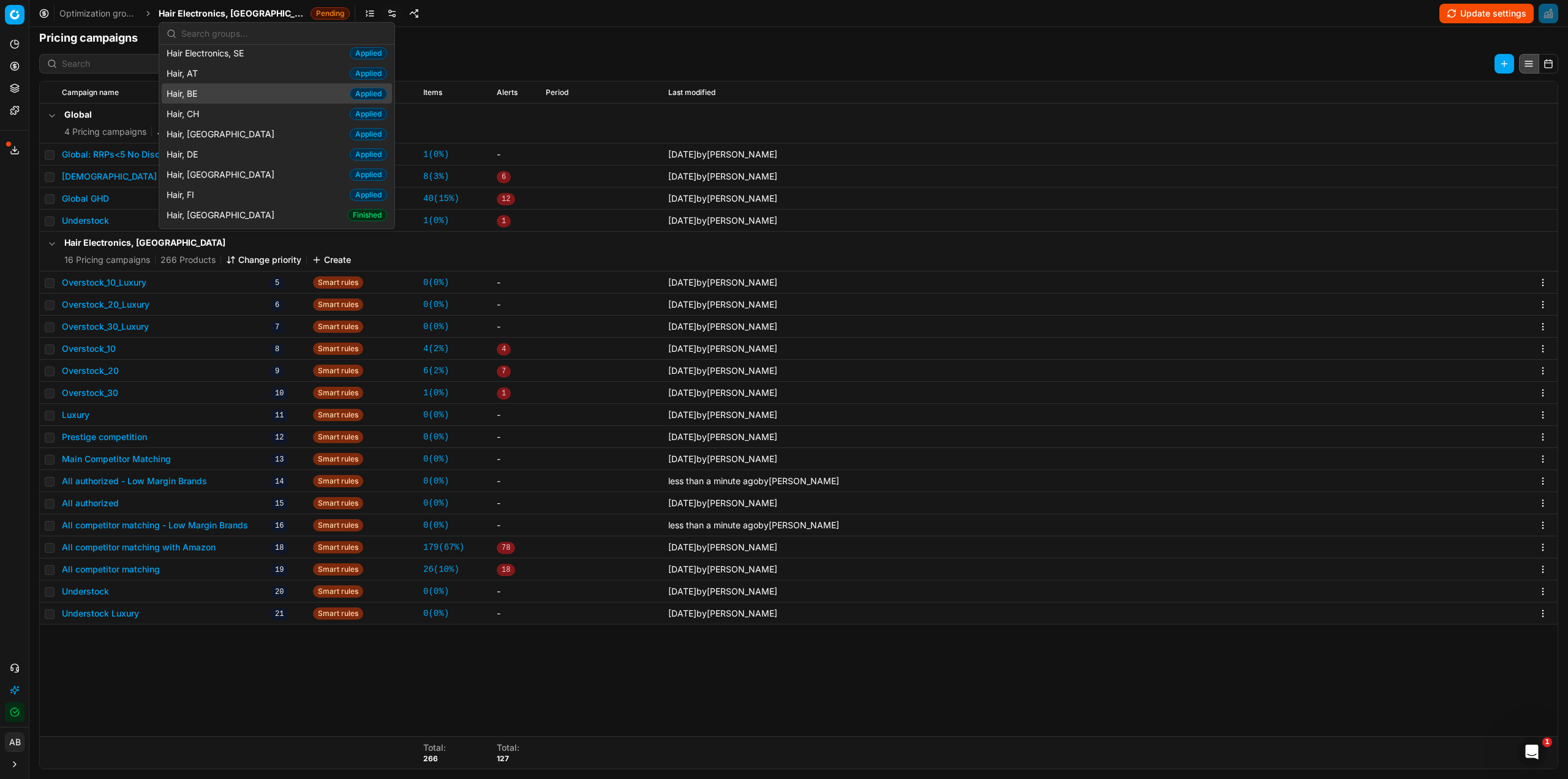
scroll to position [246, 0]
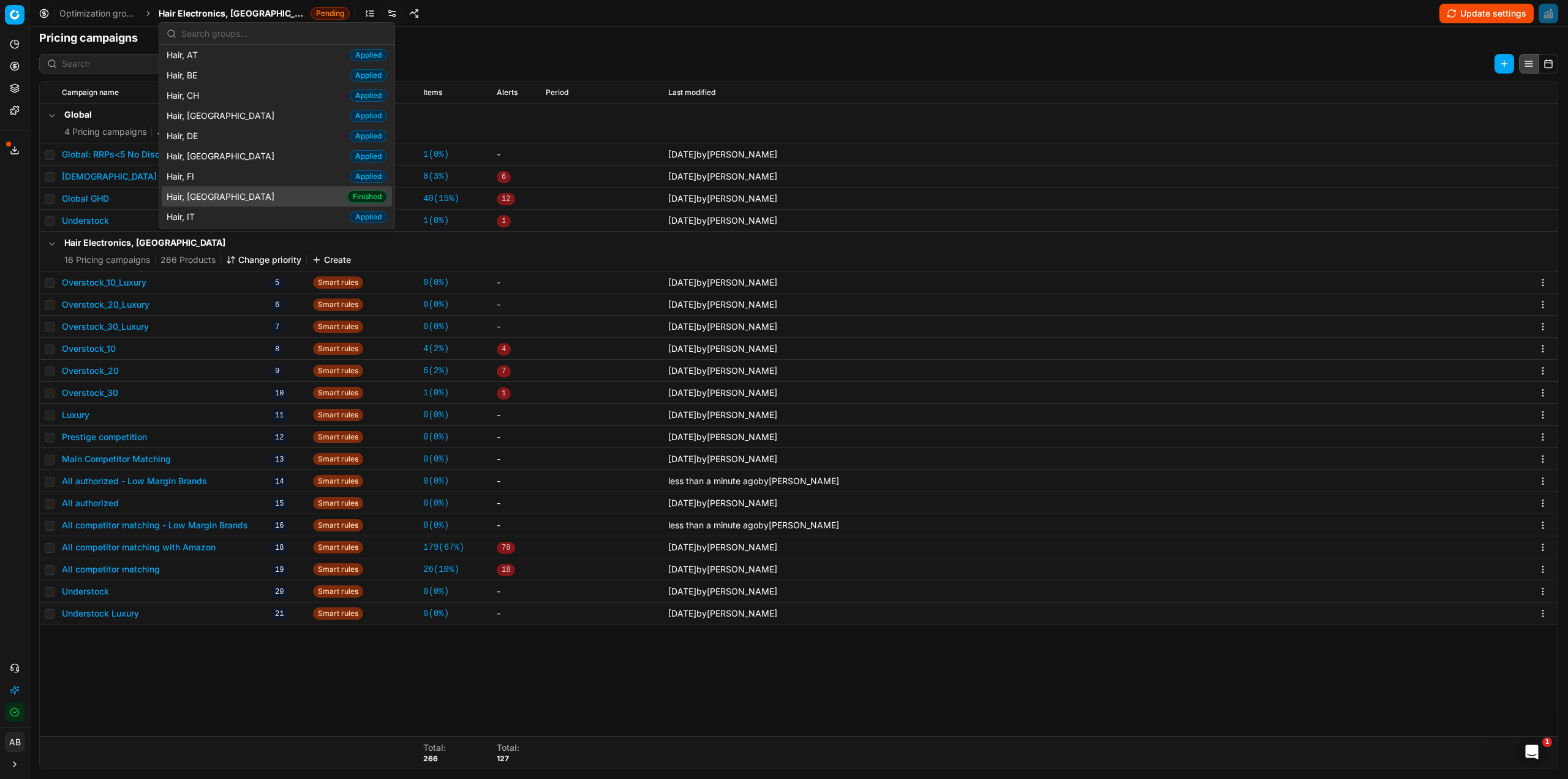
click at [225, 194] on div "Hair, FR Finished" at bounding box center [277, 196] width 230 height 20
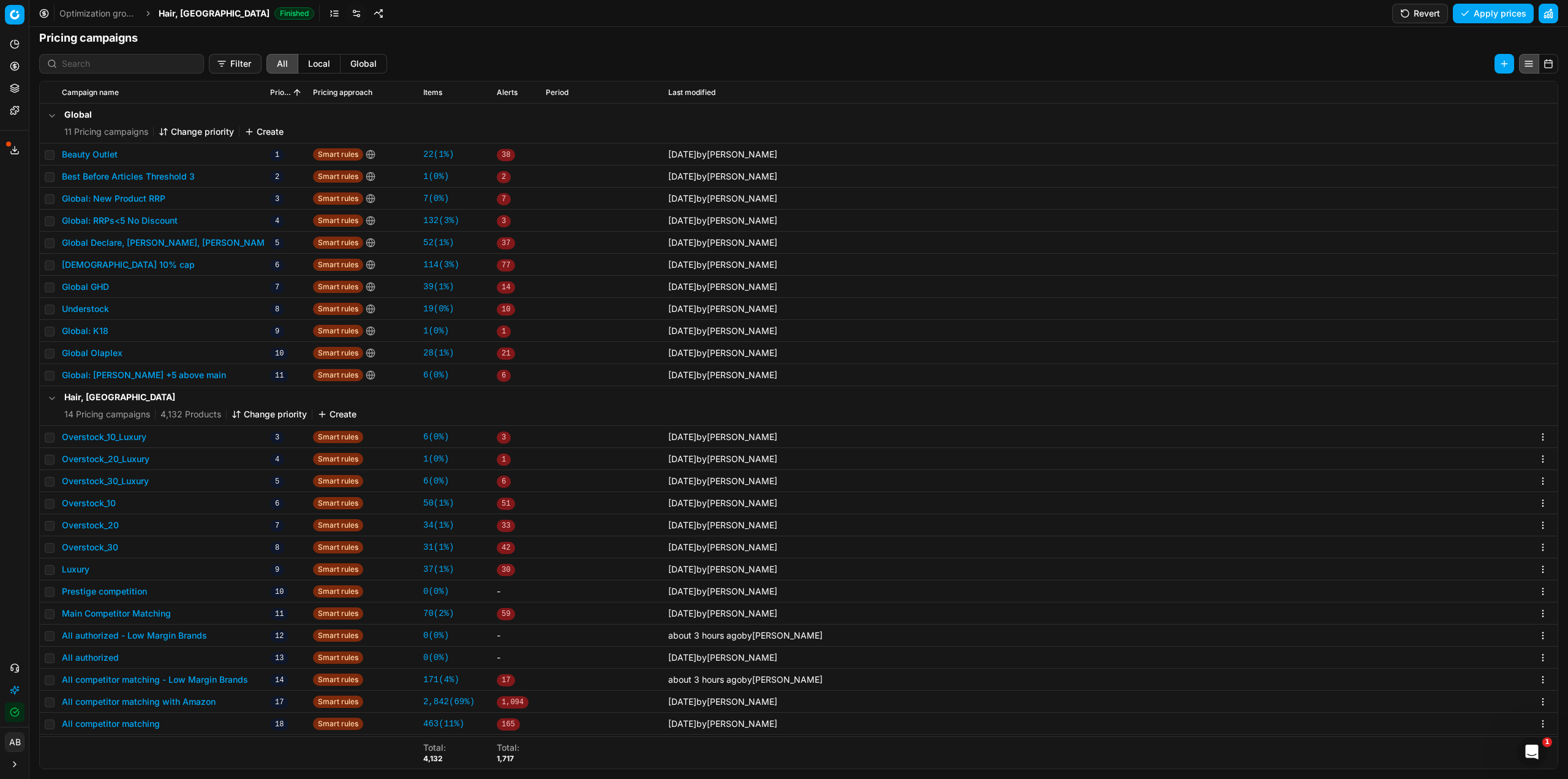
click at [189, 638] on button "All authorized - Low Margin Brands" at bounding box center [135, 635] width 146 height 12
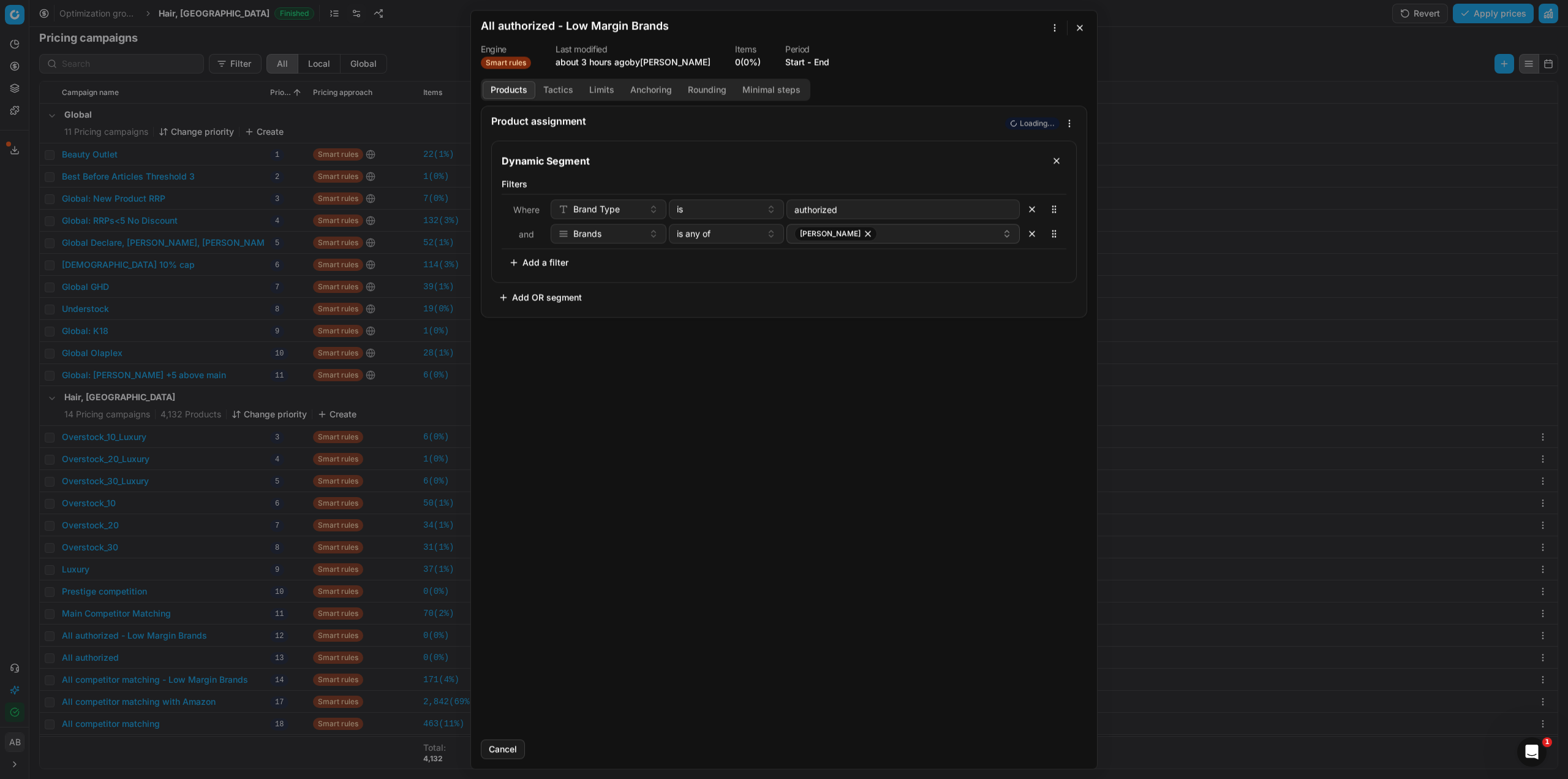
click at [542, 88] on button "Tactics" at bounding box center [559, 89] width 46 height 17
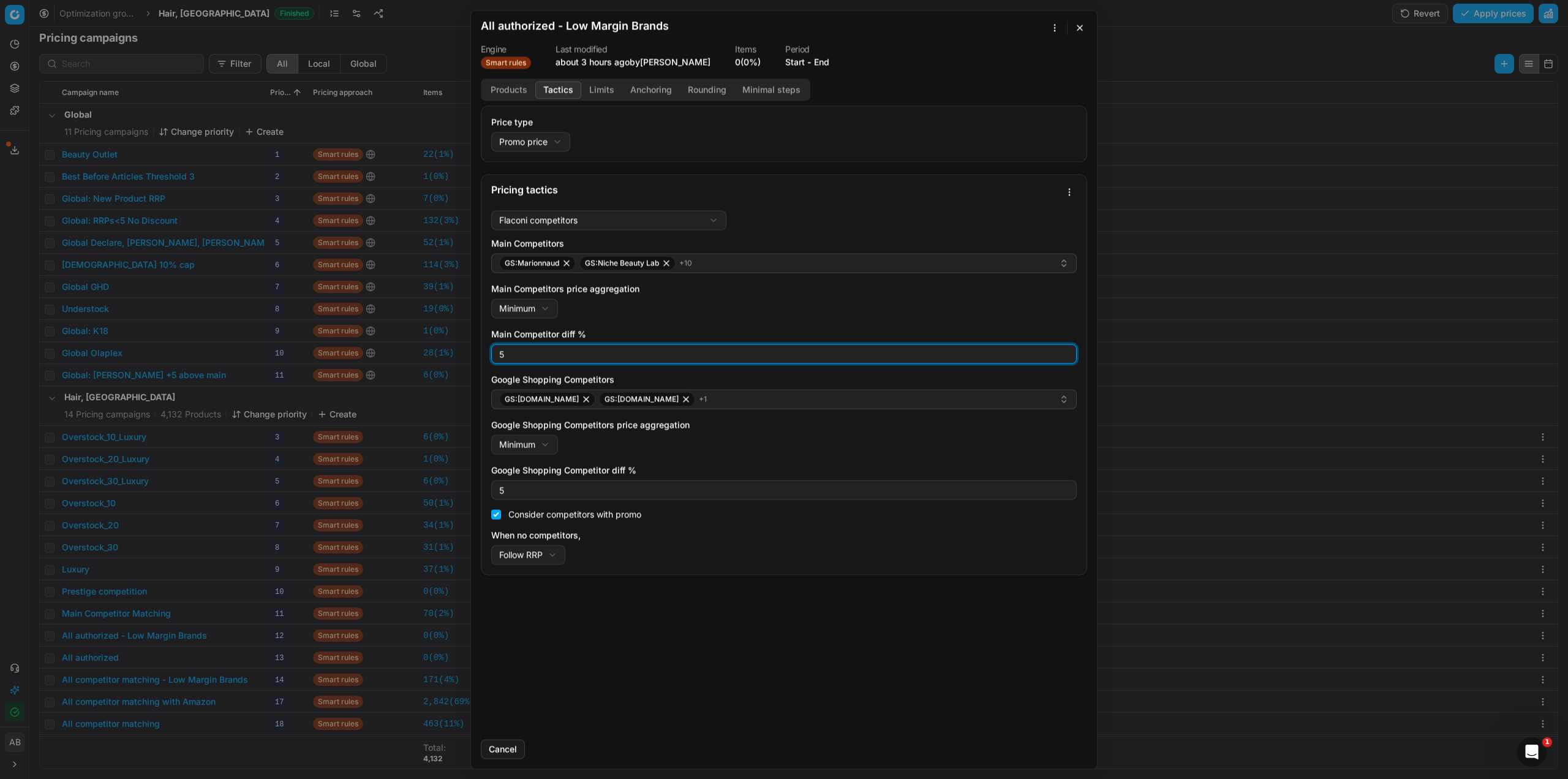
click at [462, 347] on div "We are saving PC settings. Please wait, it should take a few minutes All author…" at bounding box center [784, 390] width 1568 height 779
type input "0"
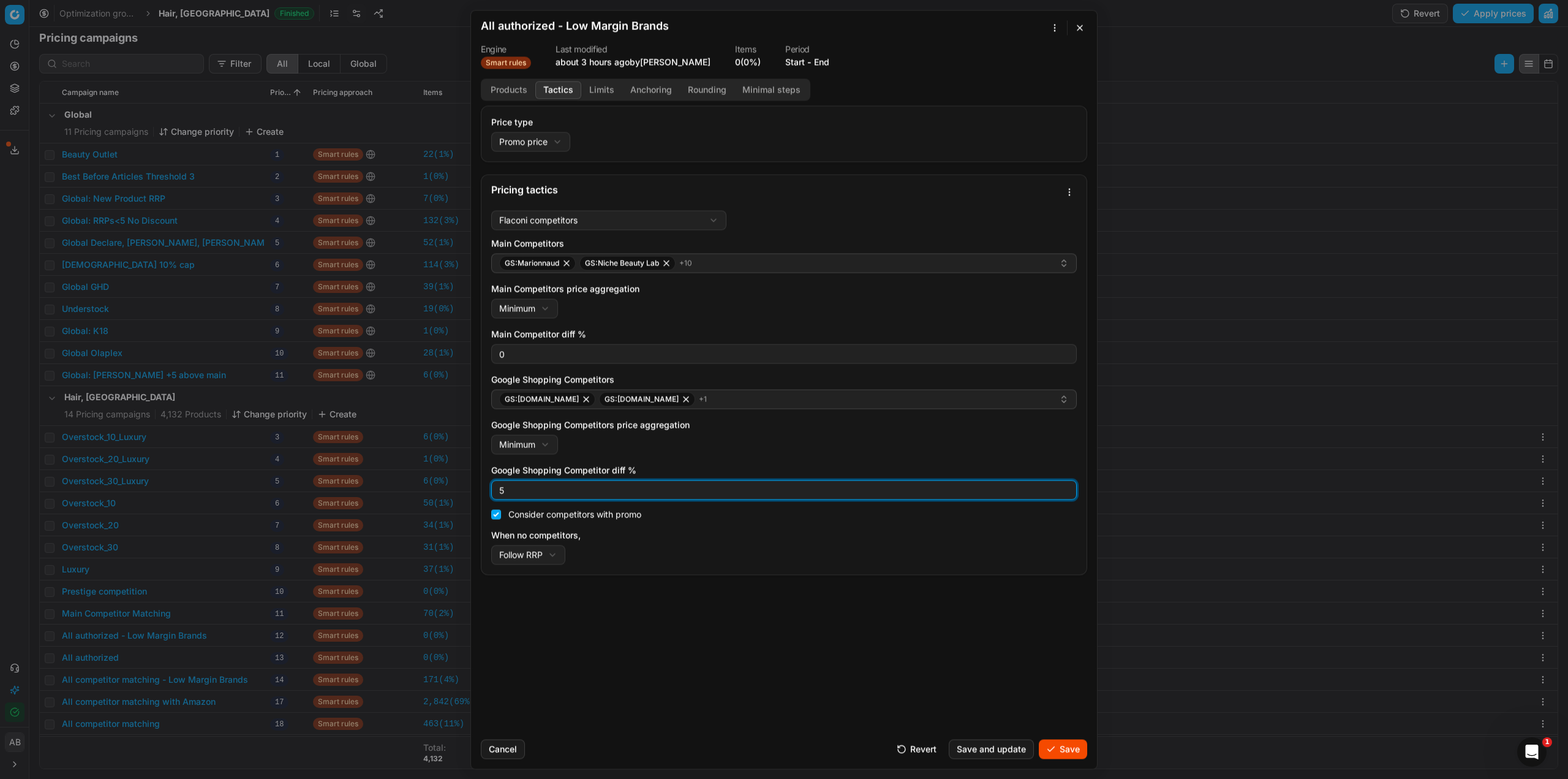
drag, startPoint x: 506, startPoint y: 488, endPoint x: 456, endPoint y: 480, distance: 50.6
click at [456, 480] on div "We are saving PC settings. Please wait, it should take a few minutes All author…" at bounding box center [784, 390] width 1568 height 779
type input "0"
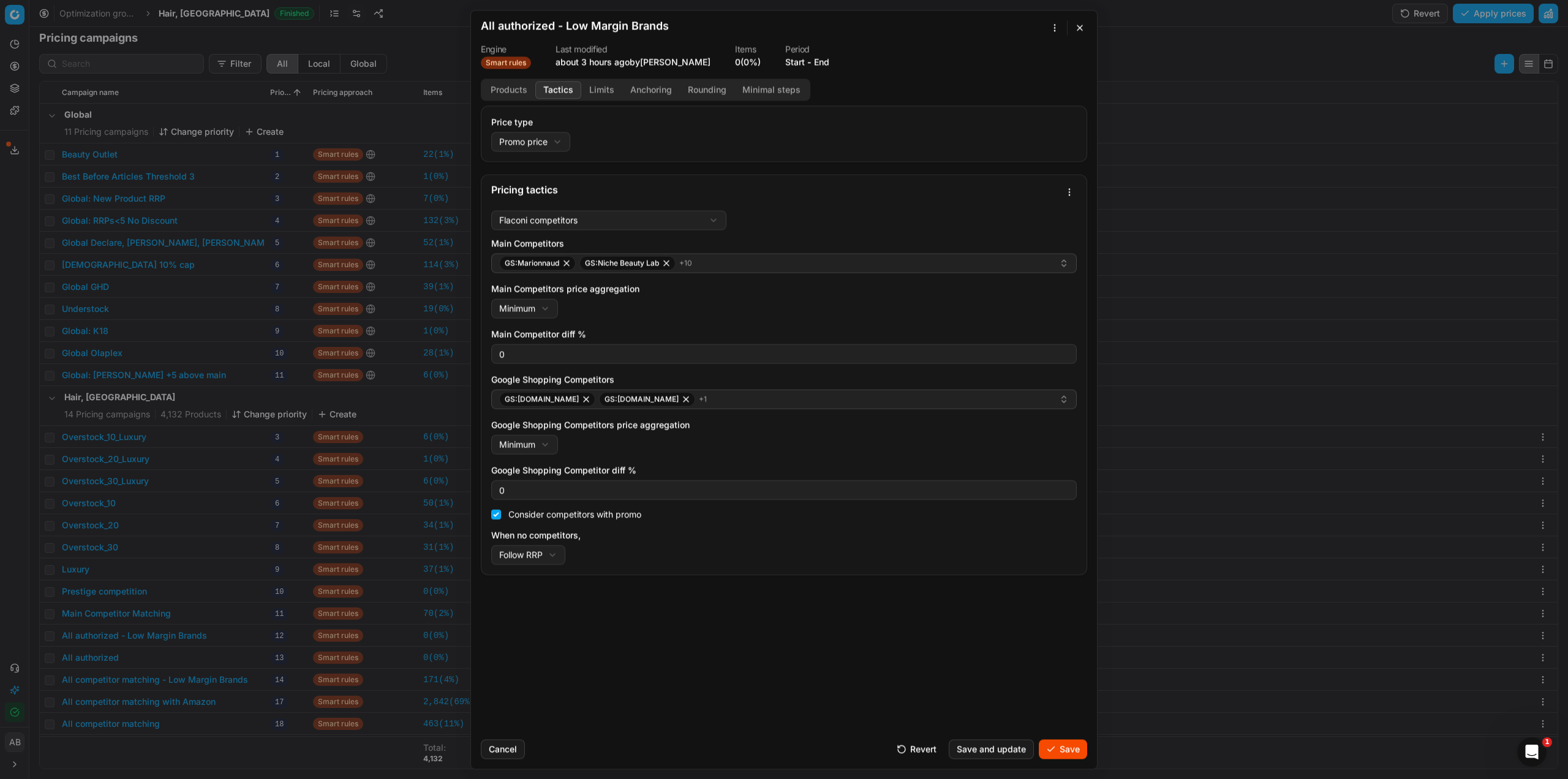
click at [600, 84] on button "Limits" at bounding box center [602, 89] width 41 height 17
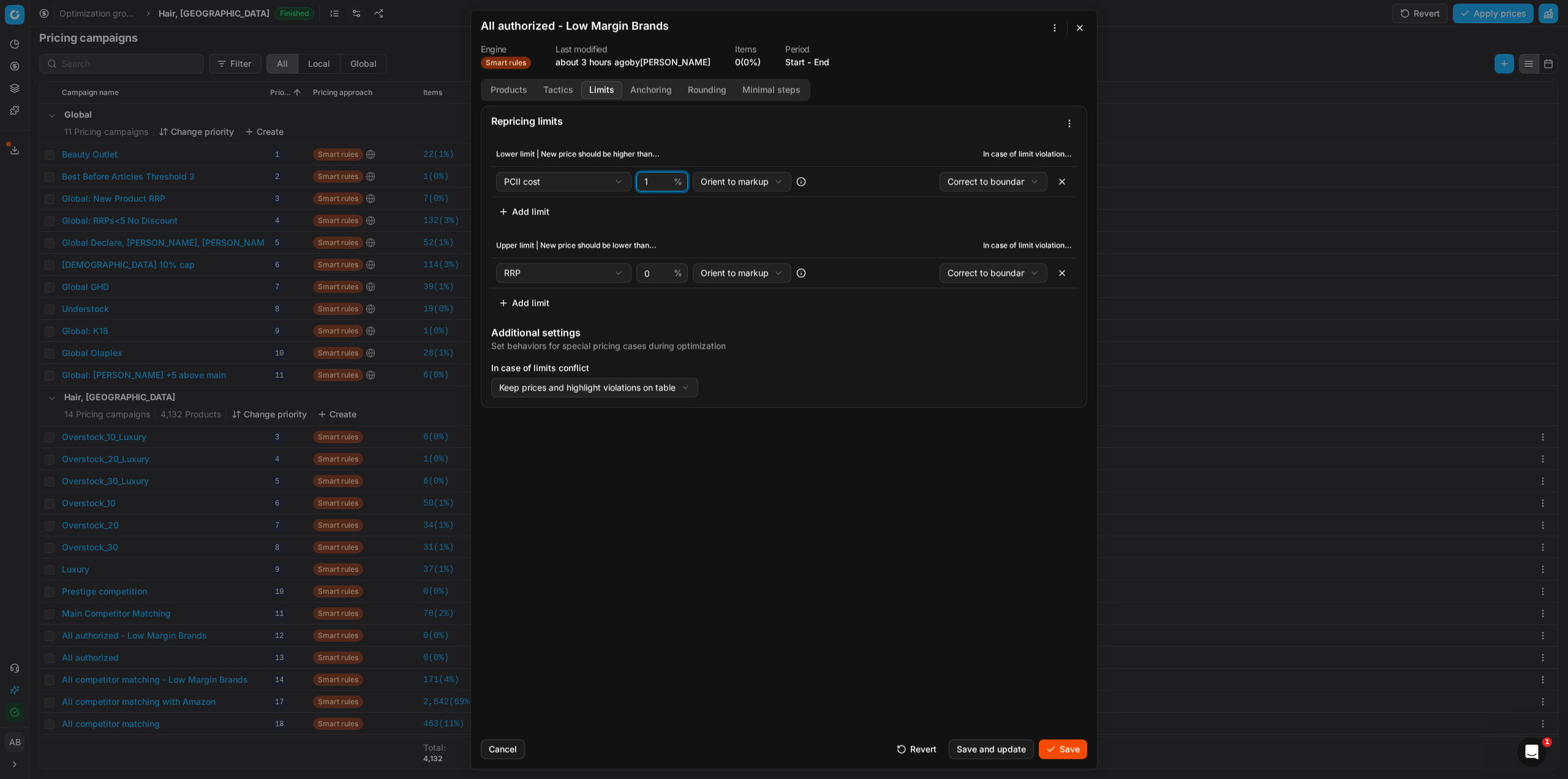
drag, startPoint x: 648, startPoint y: 182, endPoint x: 607, endPoint y: 181, distance: 41.0
click at [607, 181] on div "PCII cost Cost PCII cost RRP CD min Price CD max Price Beauty outlet price Curr…" at bounding box center [662, 181] width 332 height 19
type input "10"
click at [1061, 752] on button "Save" at bounding box center [1062, 749] width 49 height 19
click at [1085, 28] on button "button" at bounding box center [1080, 27] width 15 height 15
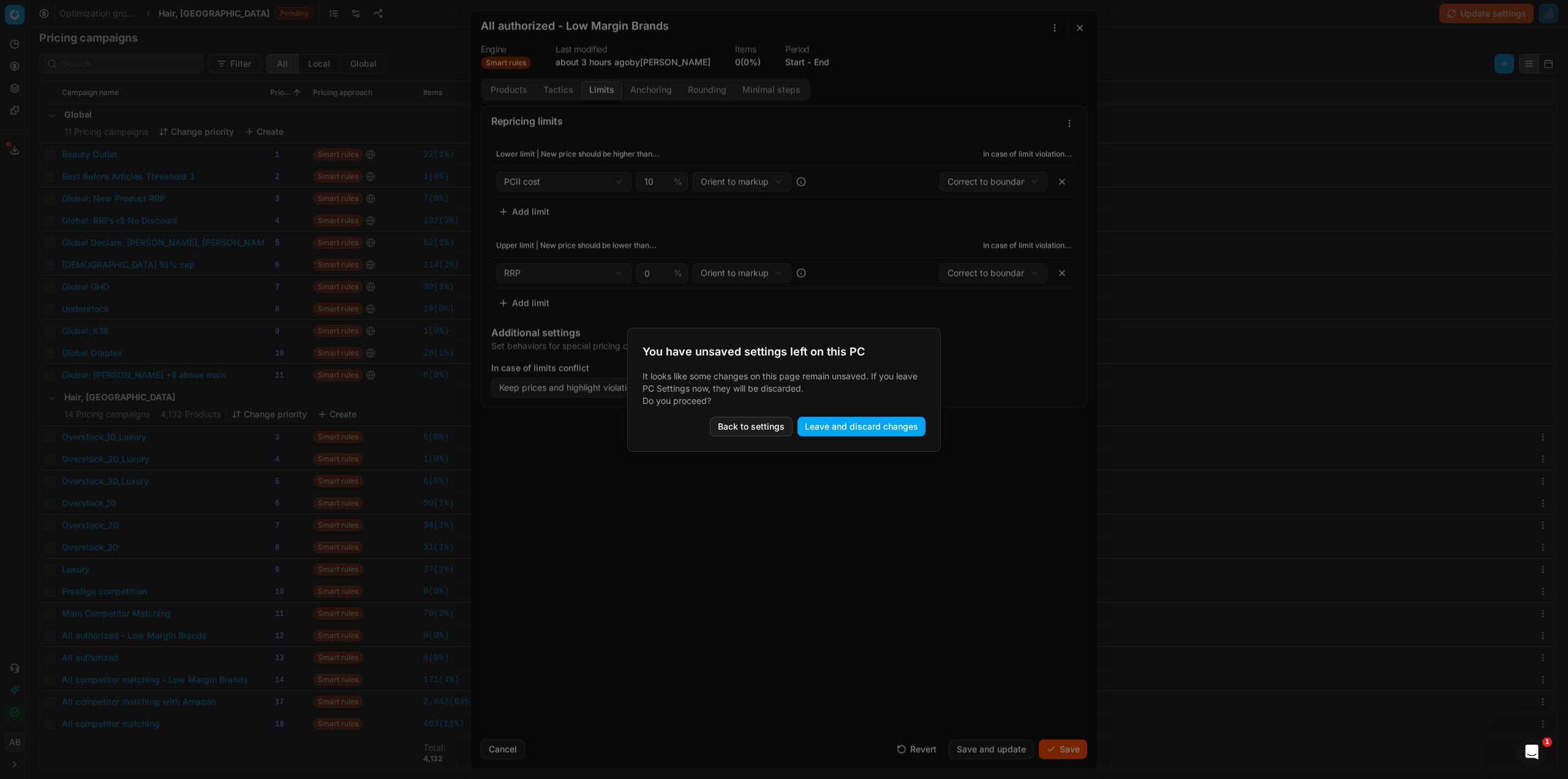
click at [746, 427] on button "Back to settings" at bounding box center [751, 426] width 82 height 19
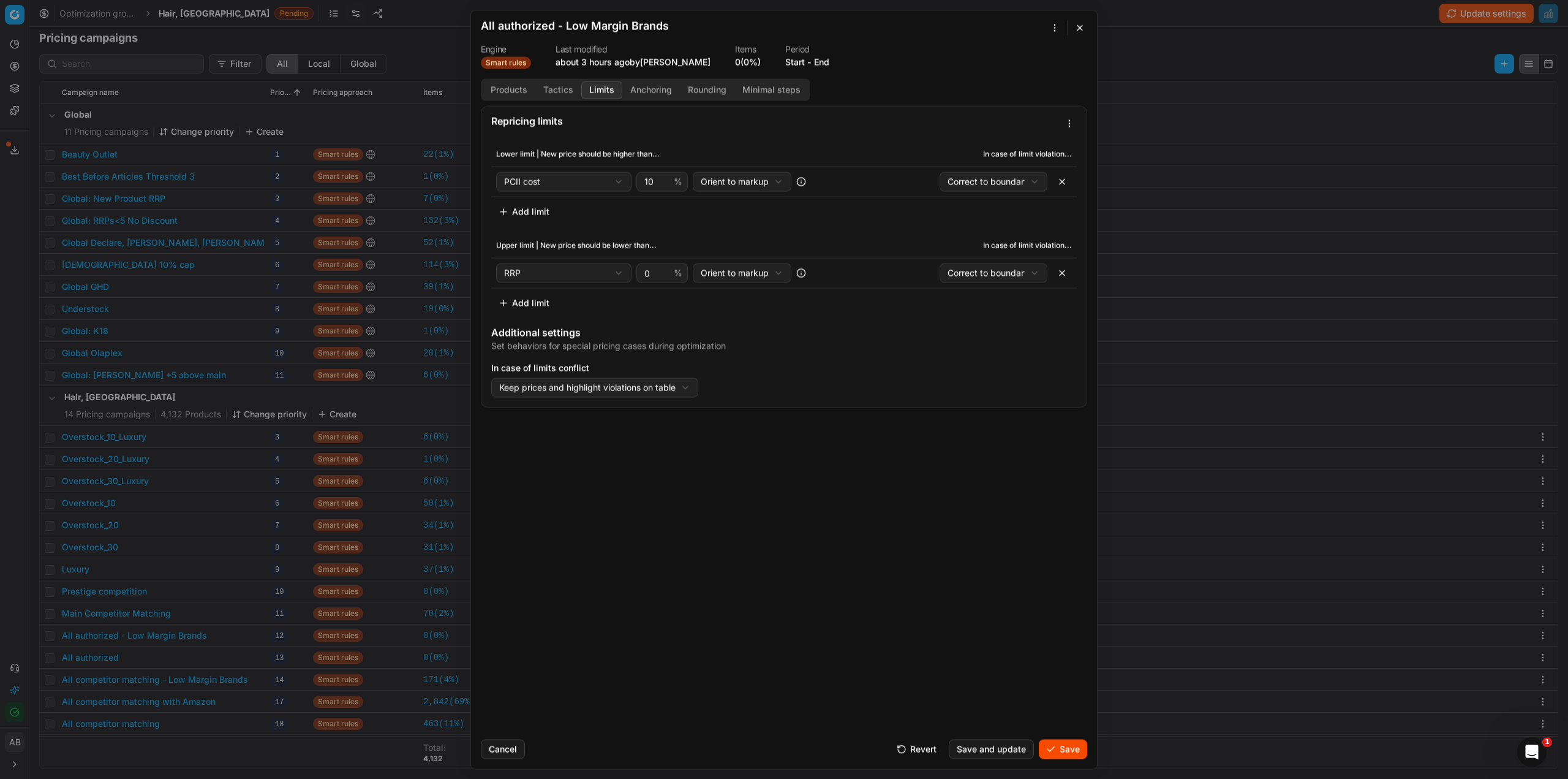
click at [1062, 749] on button "Save" at bounding box center [1062, 749] width 49 height 19
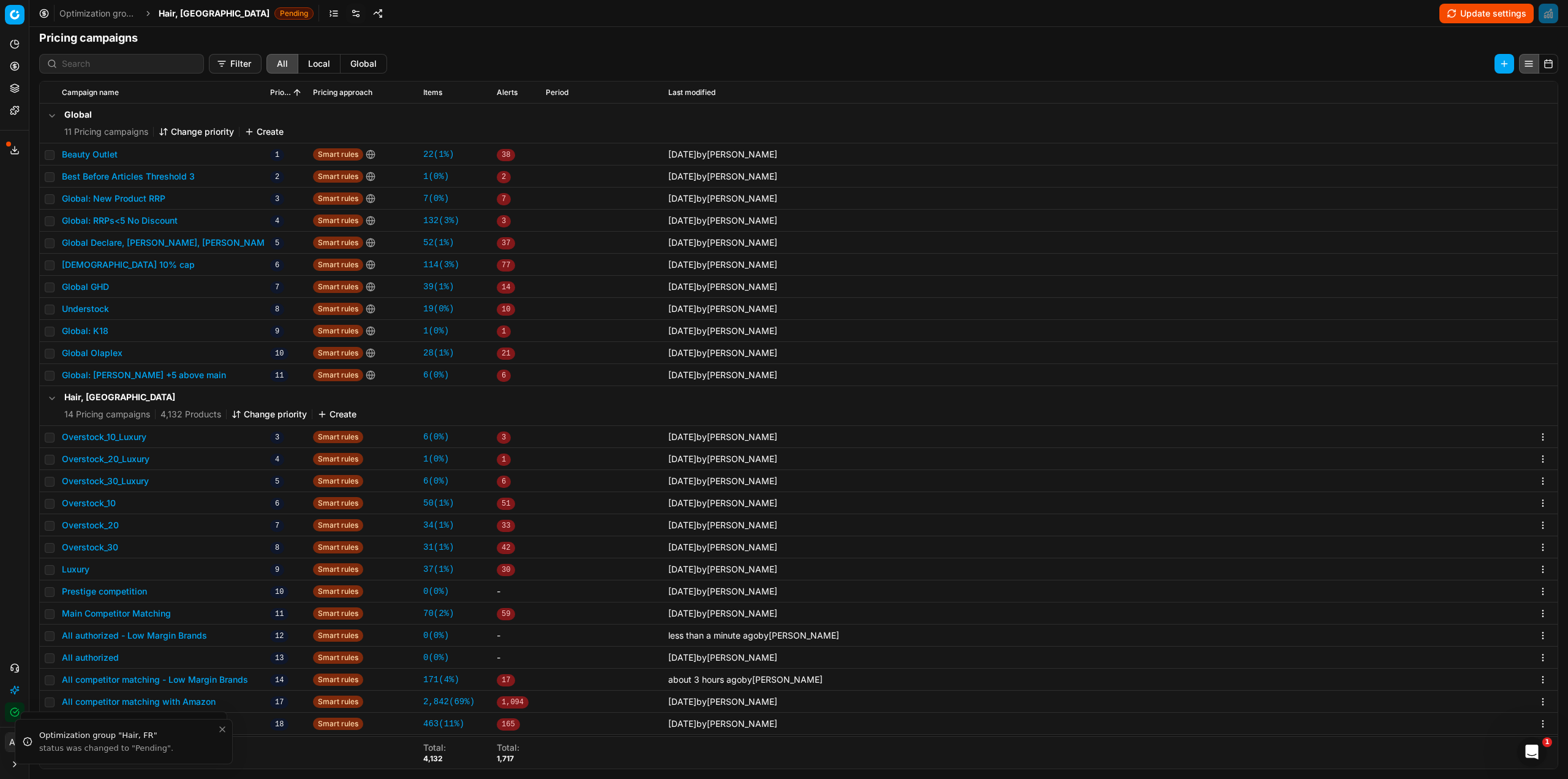
click at [227, 679] on button "All competitor matching - Low Margin Brands" at bounding box center [155, 679] width 186 height 12
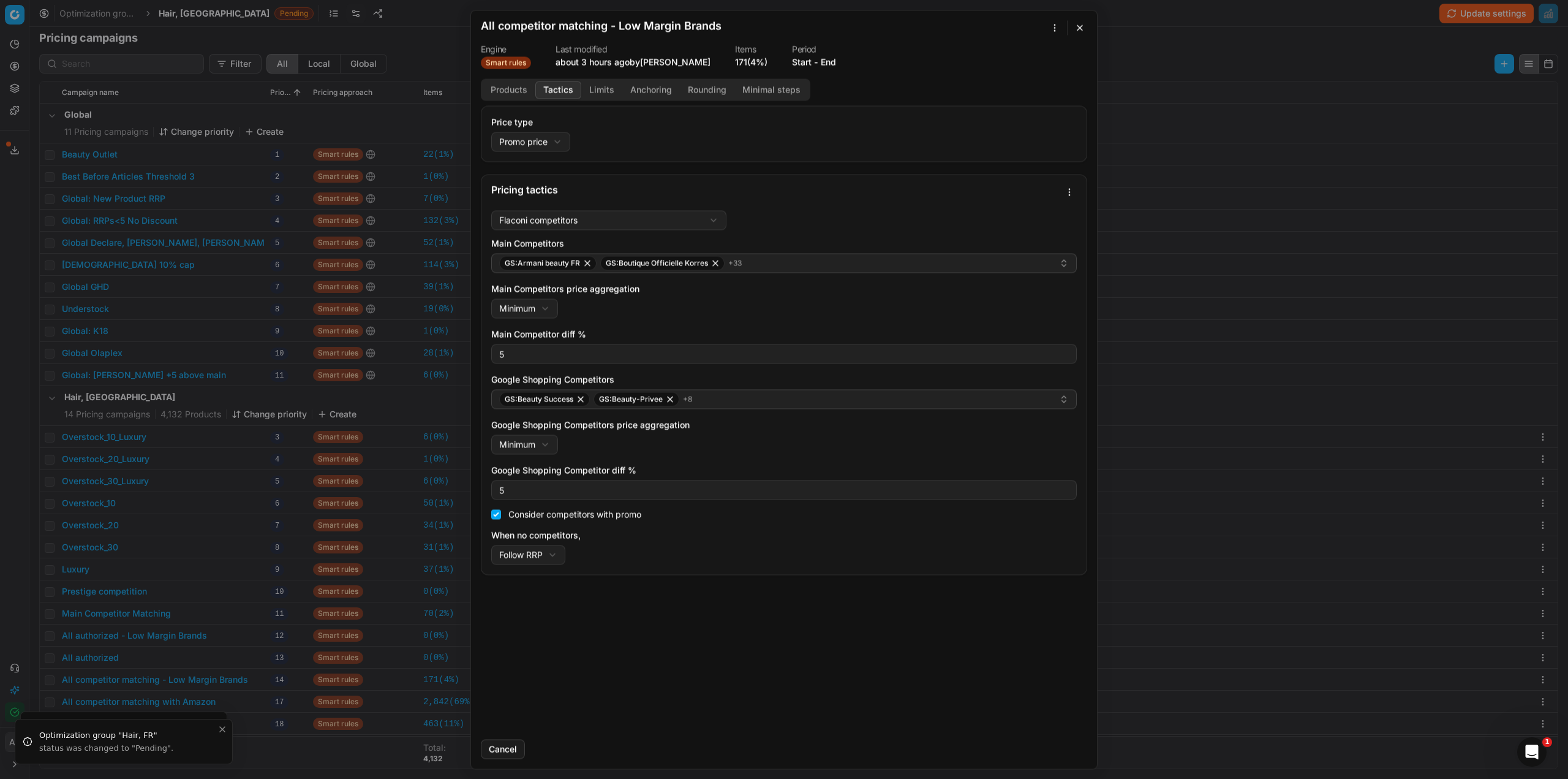
click at [563, 90] on button "Tactics" at bounding box center [559, 89] width 46 height 17
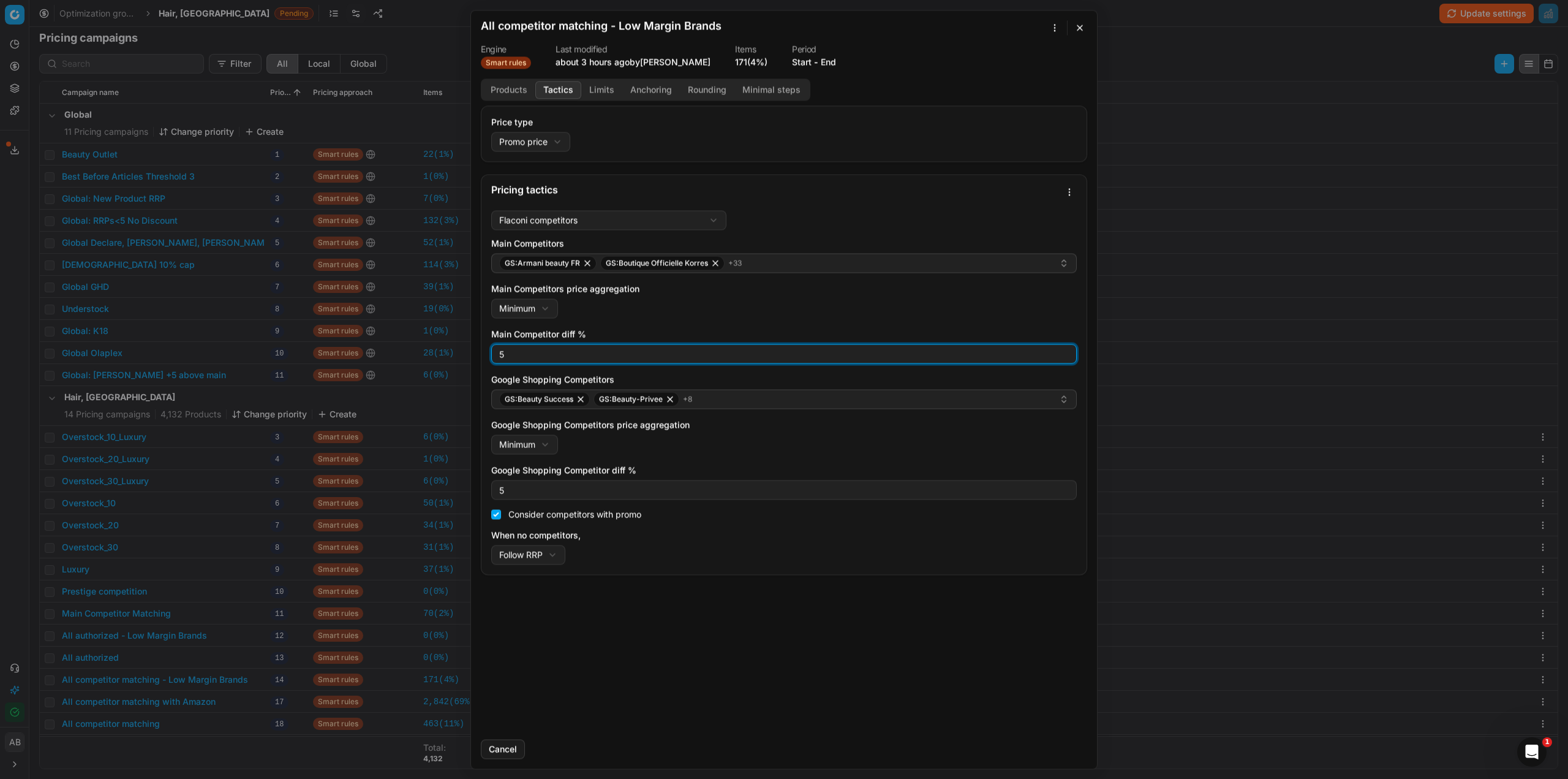
drag, startPoint x: 518, startPoint y: 353, endPoint x: 470, endPoint y: 353, distance: 48.0
click at [470, 353] on div "We are saving PC settings. Please wait, it should take a few minutes All compet…" at bounding box center [784, 390] width 1568 height 779
type input "0"
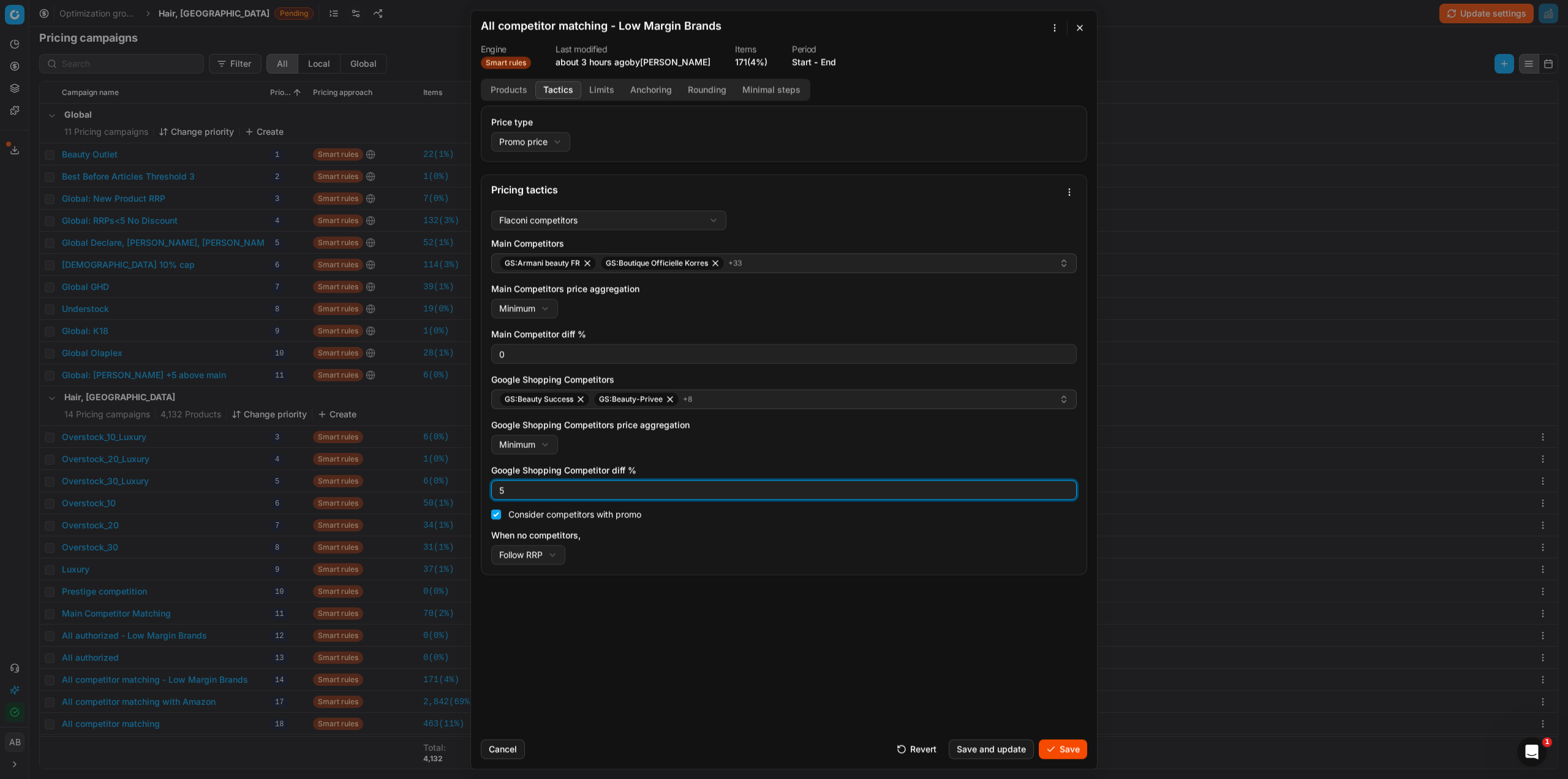
drag, startPoint x: 522, startPoint y: 489, endPoint x: 498, endPoint y: 485, distance: 24.3
click at [498, 485] on input "5" at bounding box center [783, 489] width 574 height 18
type input "0"
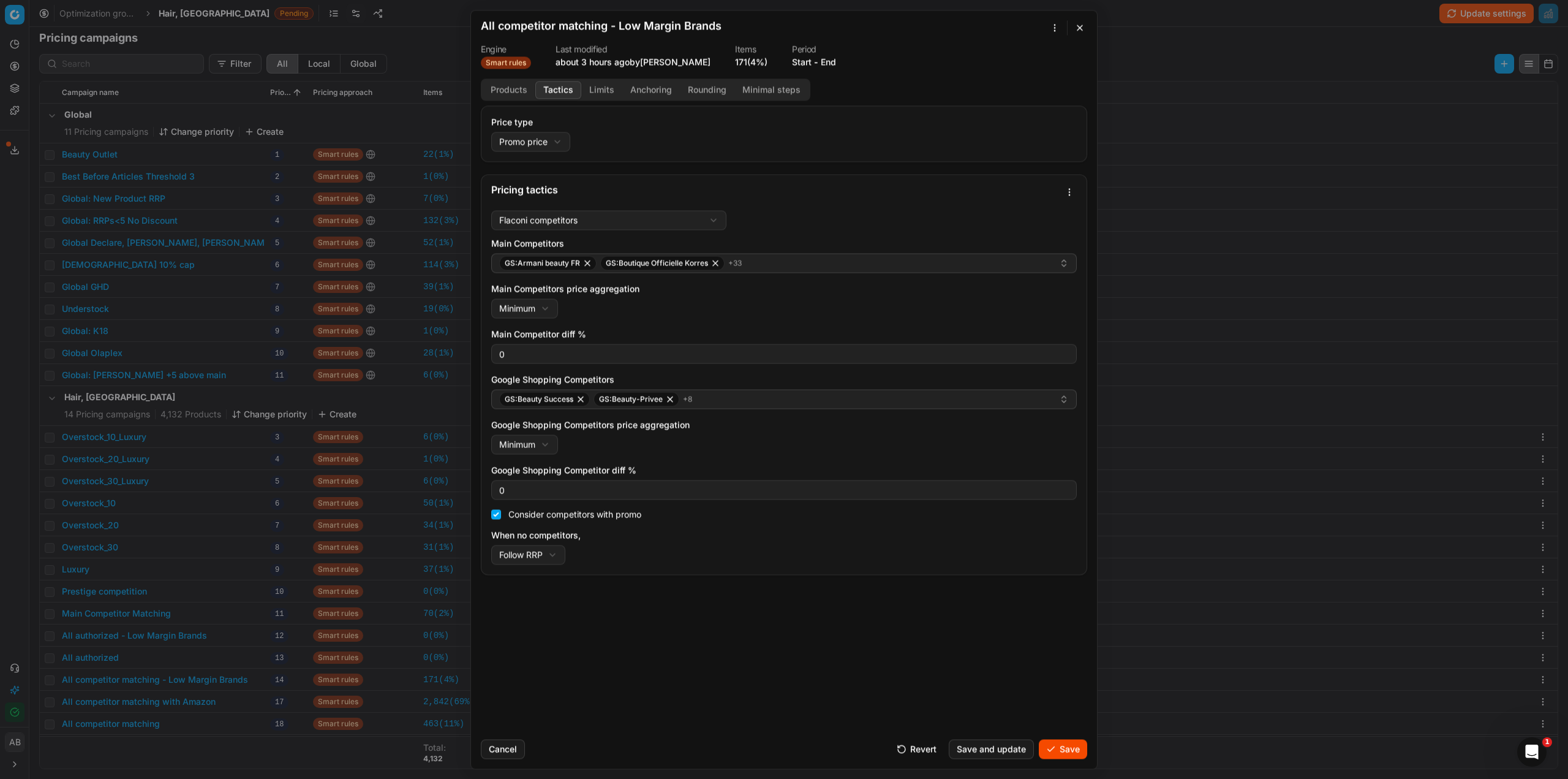
click at [597, 88] on button "Limits" at bounding box center [602, 89] width 41 height 17
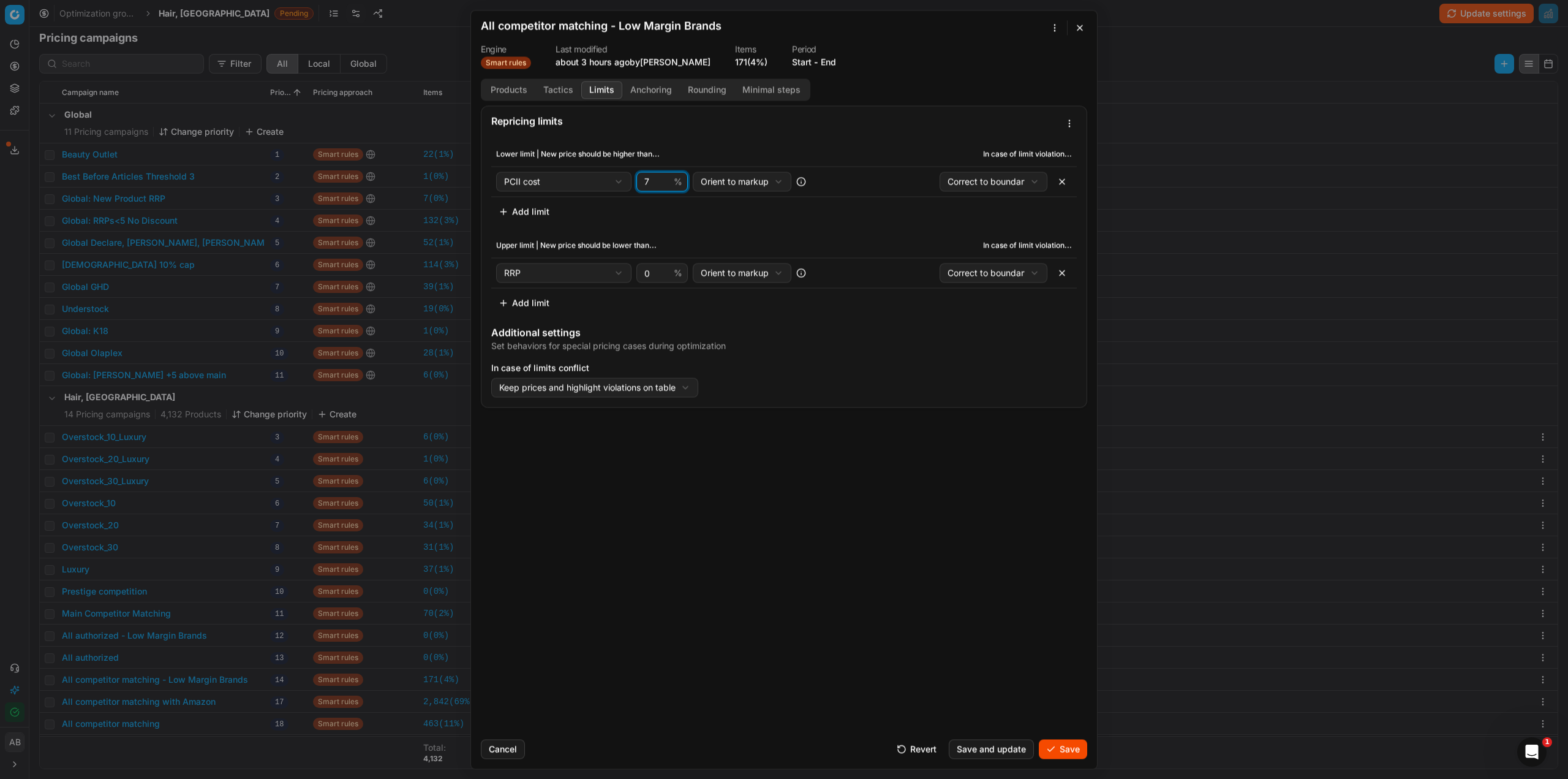
drag, startPoint x: 647, startPoint y: 181, endPoint x: 648, endPoint y: 187, distance: 6.1
click at [652, 180] on input "7" at bounding box center [657, 181] width 29 height 18
type input "10"
click at [1065, 749] on button "Save" at bounding box center [1062, 749] width 49 height 19
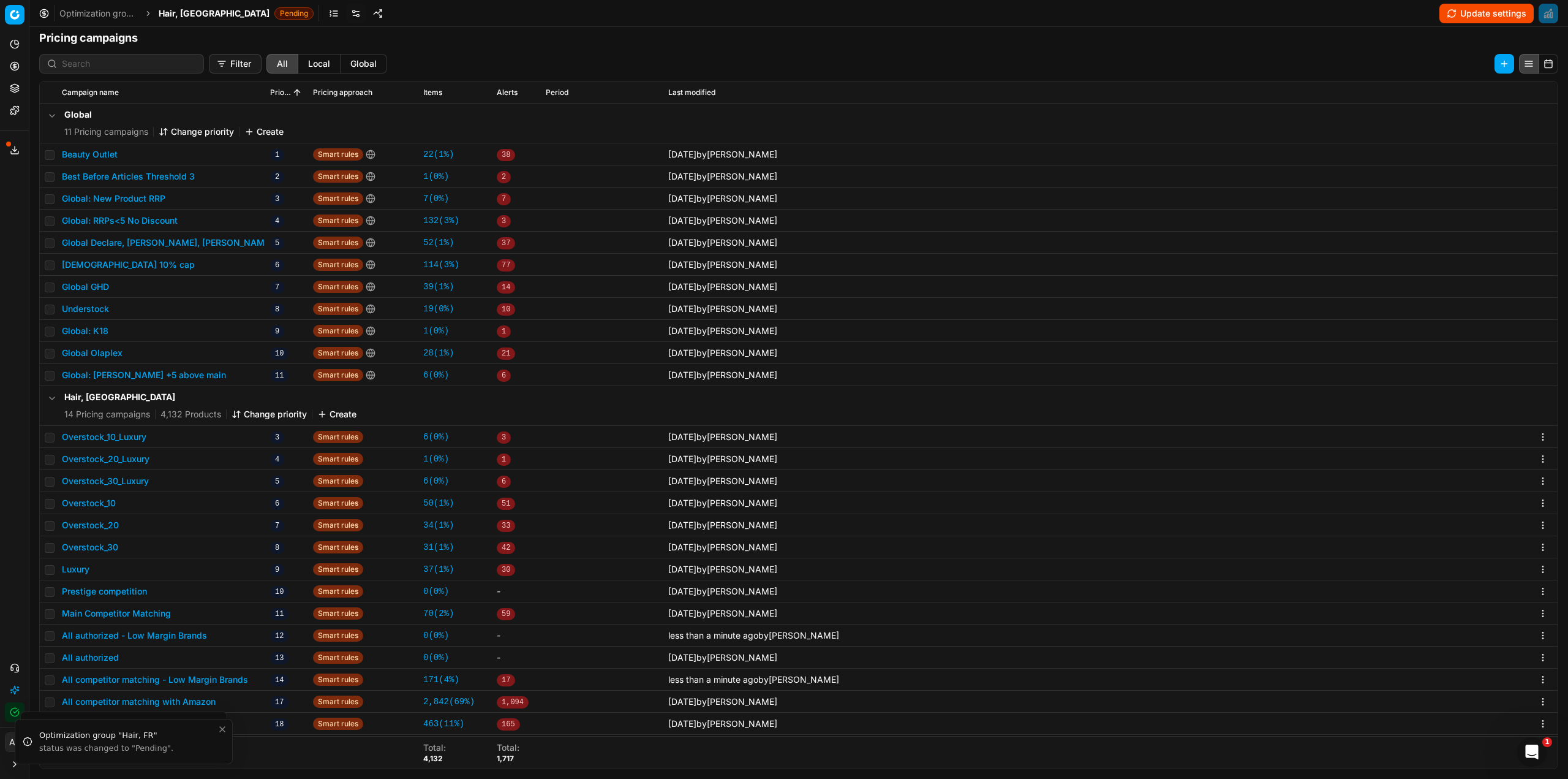
click at [180, 8] on span "Hair, [GEOGRAPHIC_DATA]" at bounding box center [213, 13] width 111 height 12
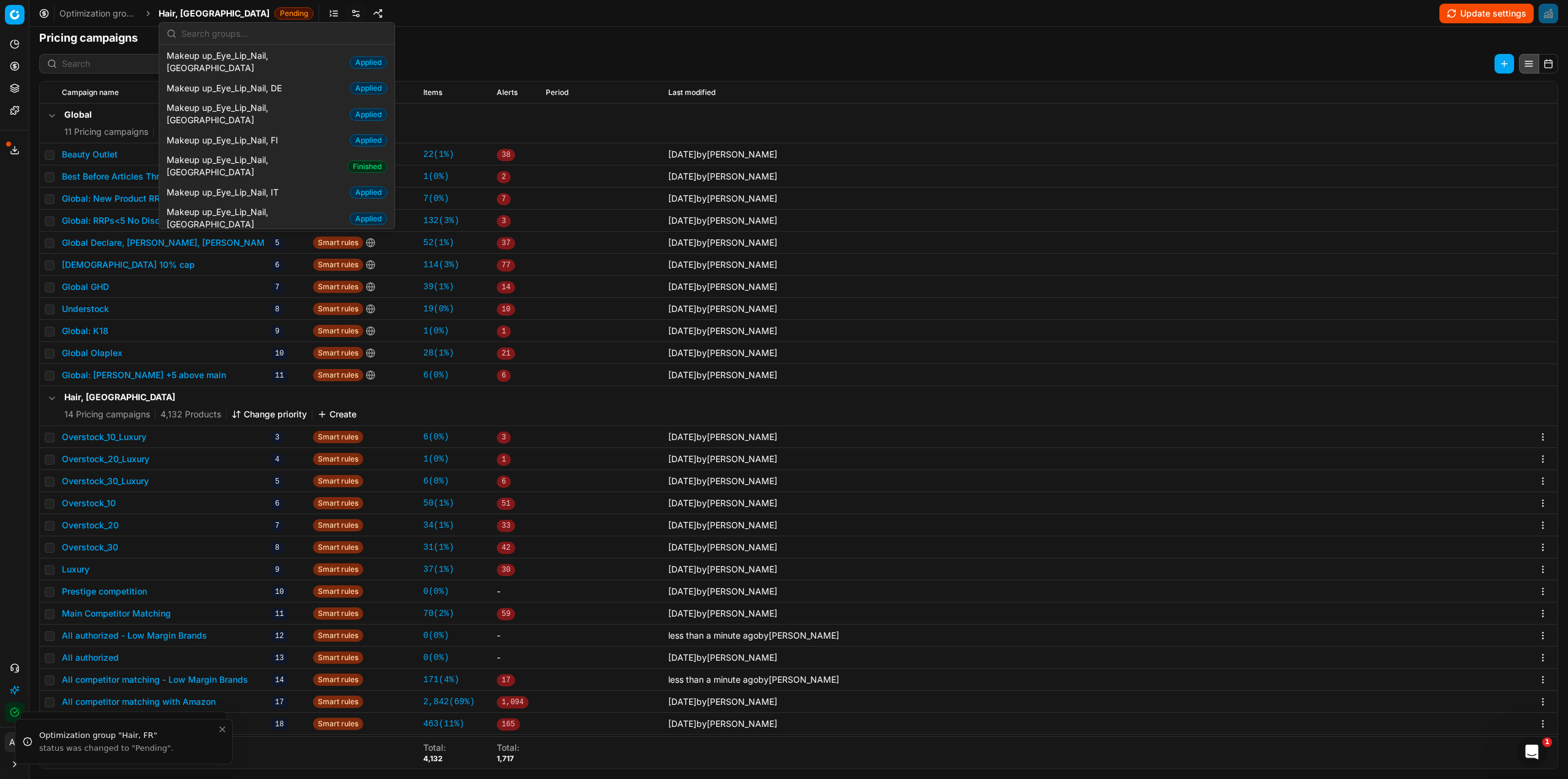
scroll to position [552, 0]
click at [255, 149] on span "Makeup up_Eye_Lip_Nail, [GEOGRAPHIC_DATA]" at bounding box center [255, 161] width 176 height 25
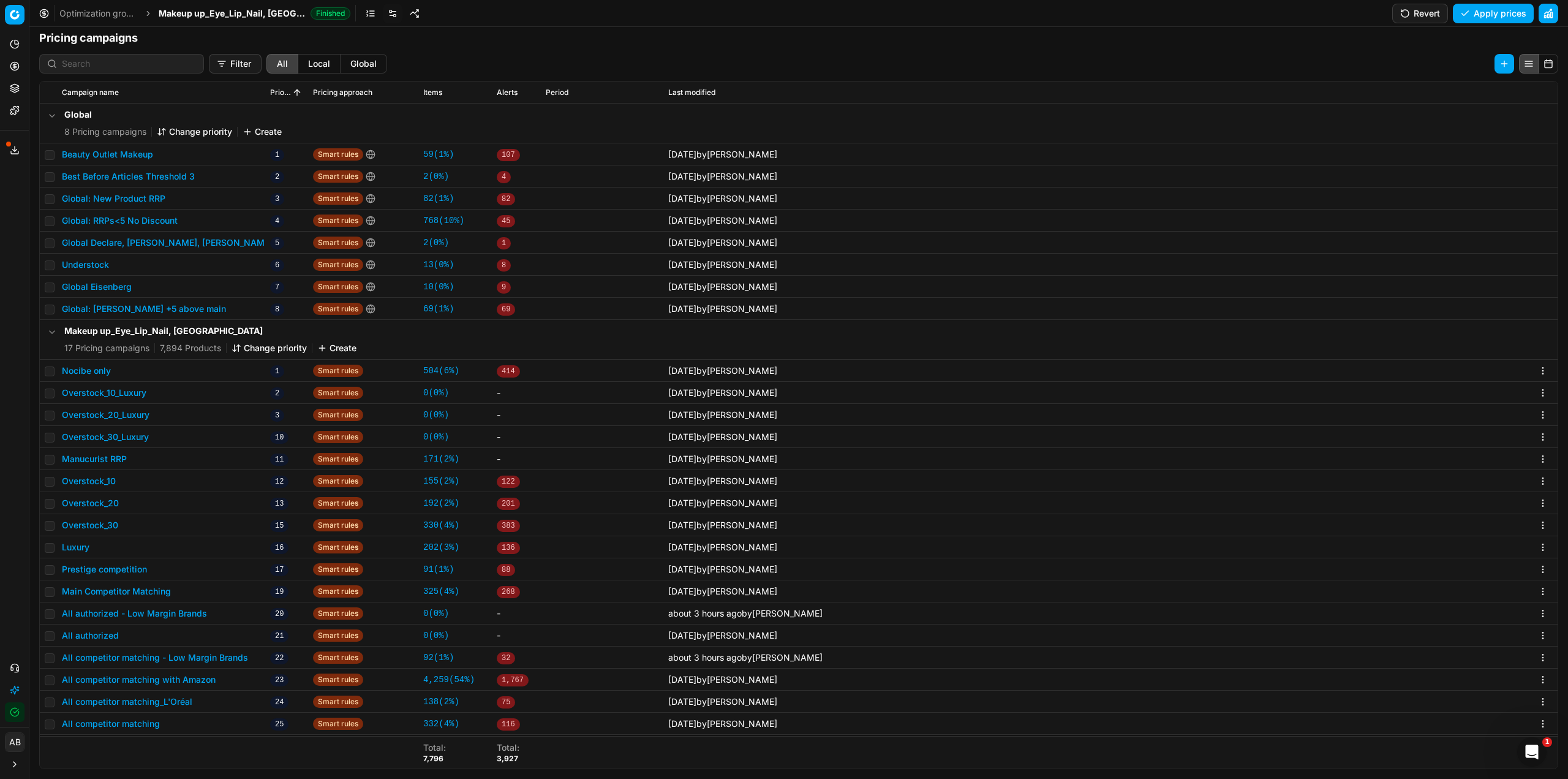
click at [175, 615] on button "All authorized - Low Margin Brands" at bounding box center [135, 613] width 146 height 12
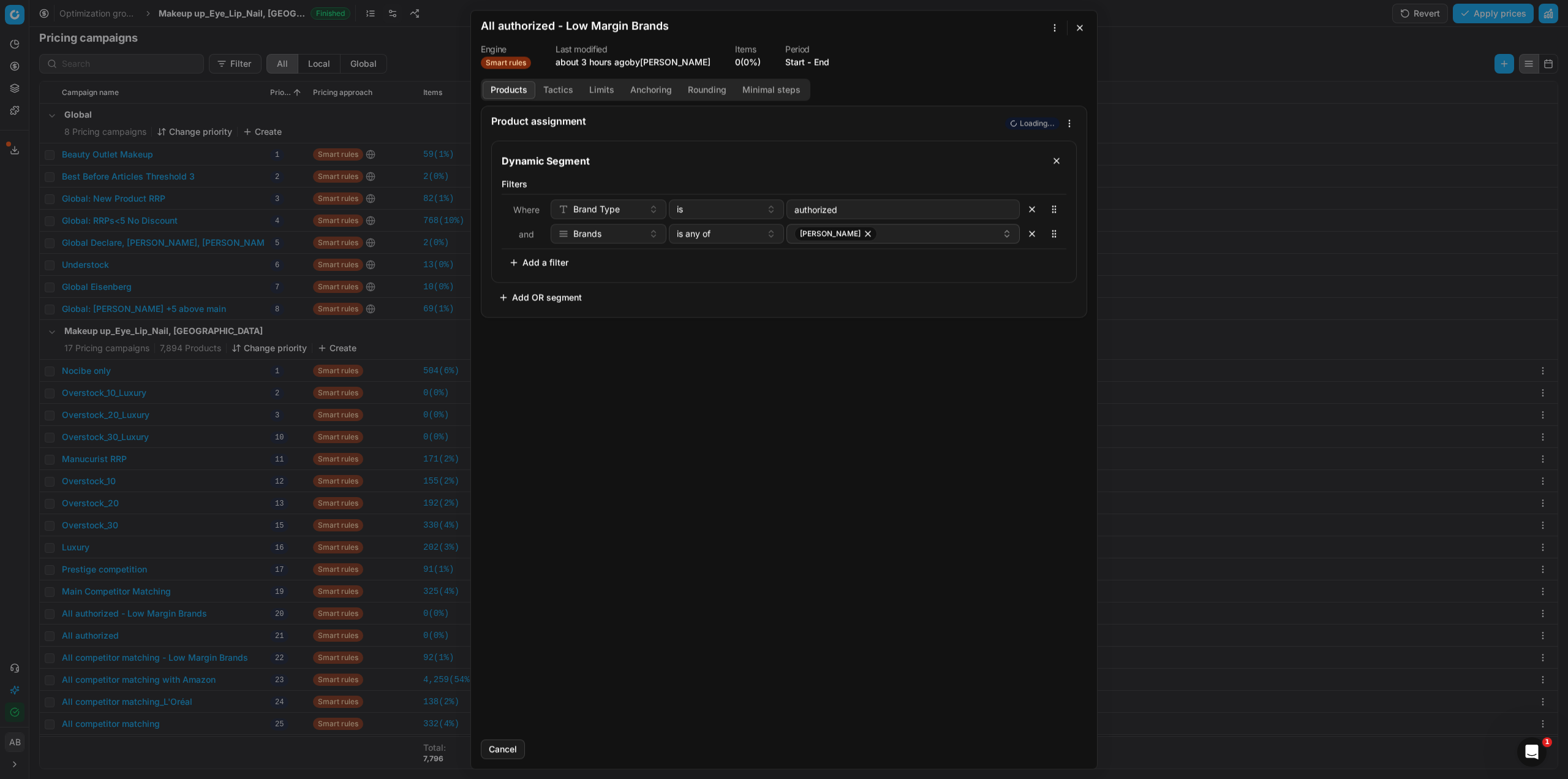
click at [561, 87] on button "Tactics" at bounding box center [559, 89] width 46 height 17
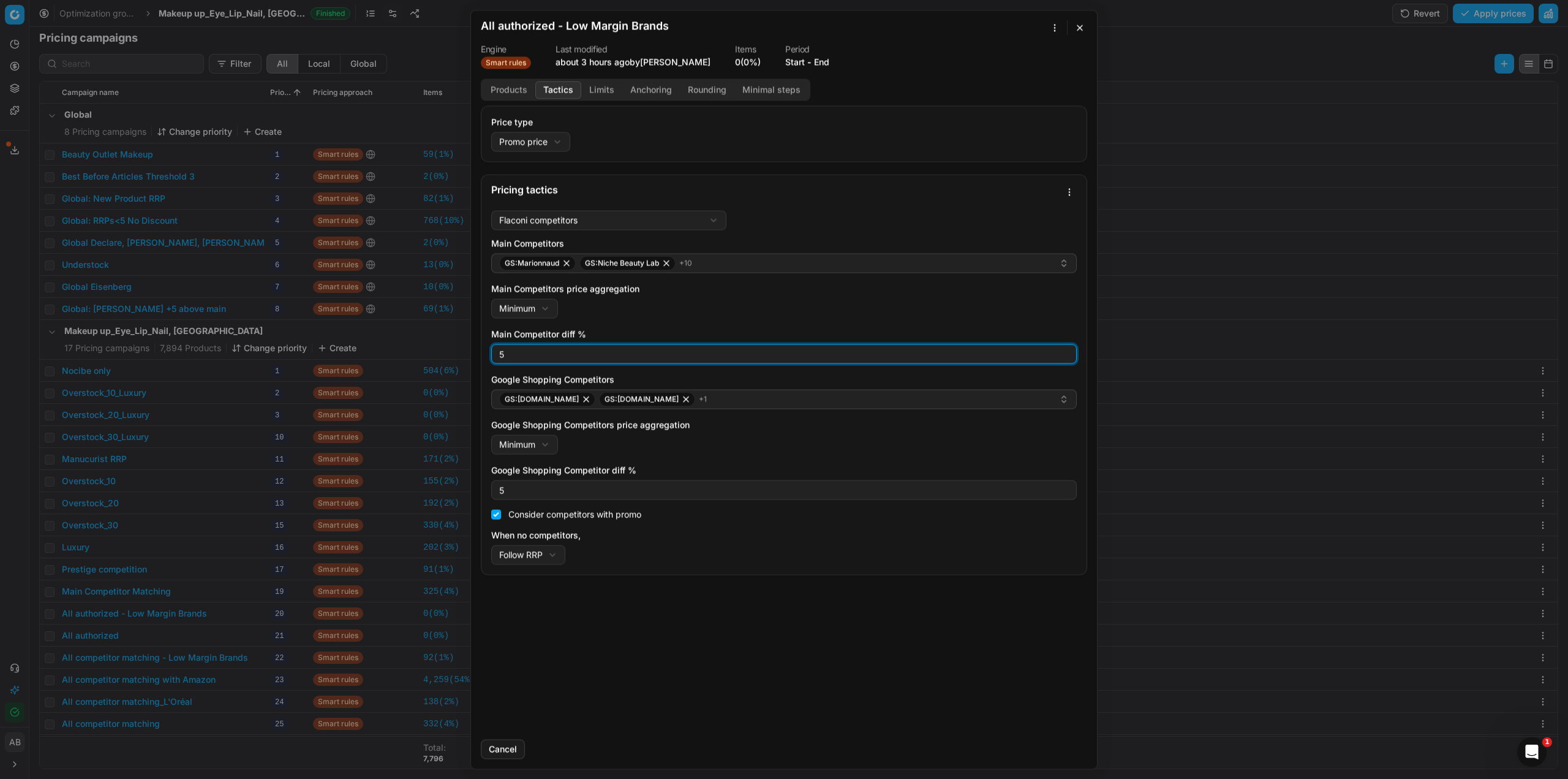
drag, startPoint x: 522, startPoint y: 355, endPoint x: 467, endPoint y: 355, distance: 55.0
click at [467, 355] on div "We are saving PC settings. Please wait, it should take a few minutes All author…" at bounding box center [784, 390] width 1568 height 779
type input "0"
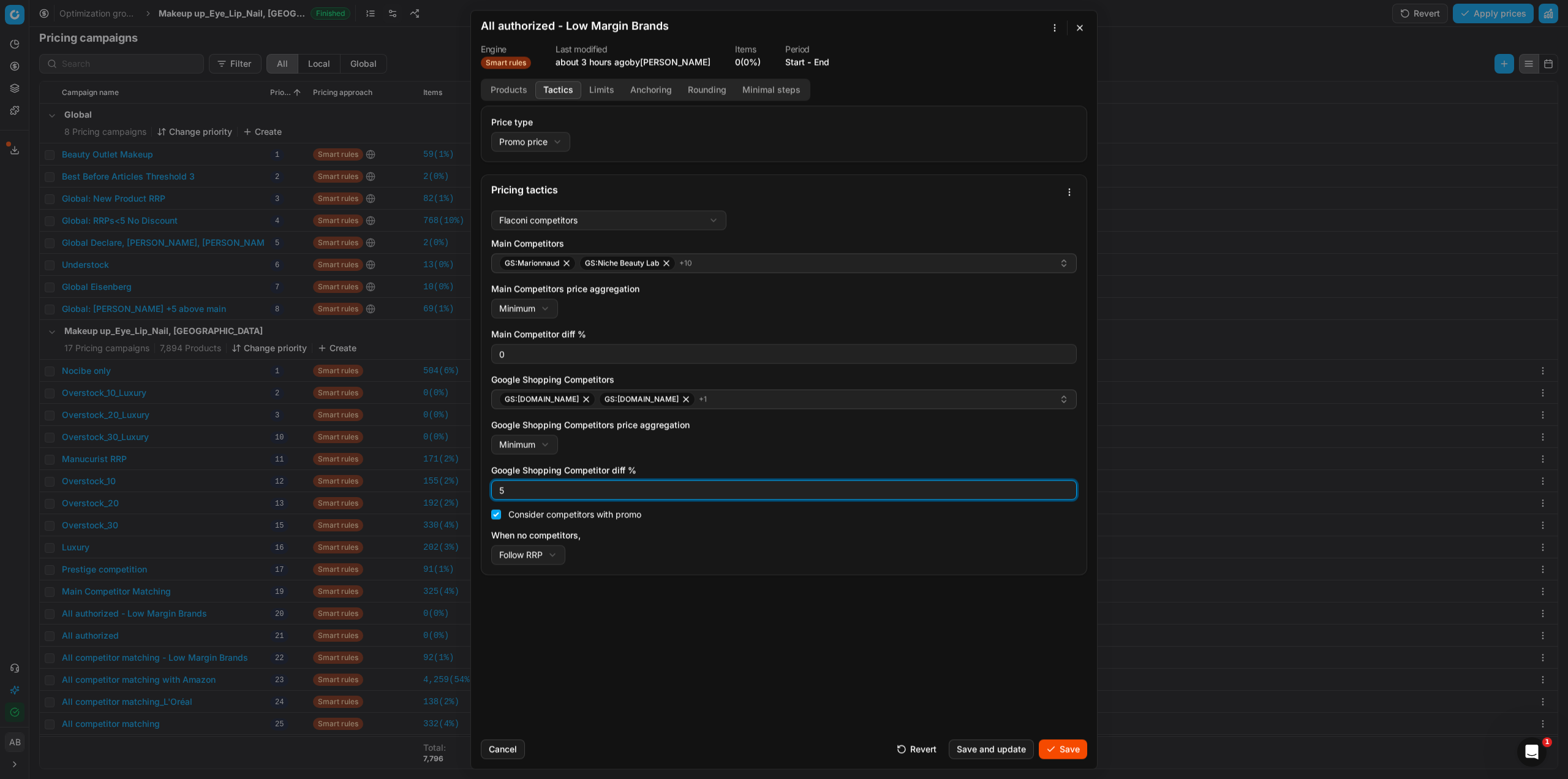
click at [491, 485] on div "5" at bounding box center [783, 489] width 585 height 19
type input "0"
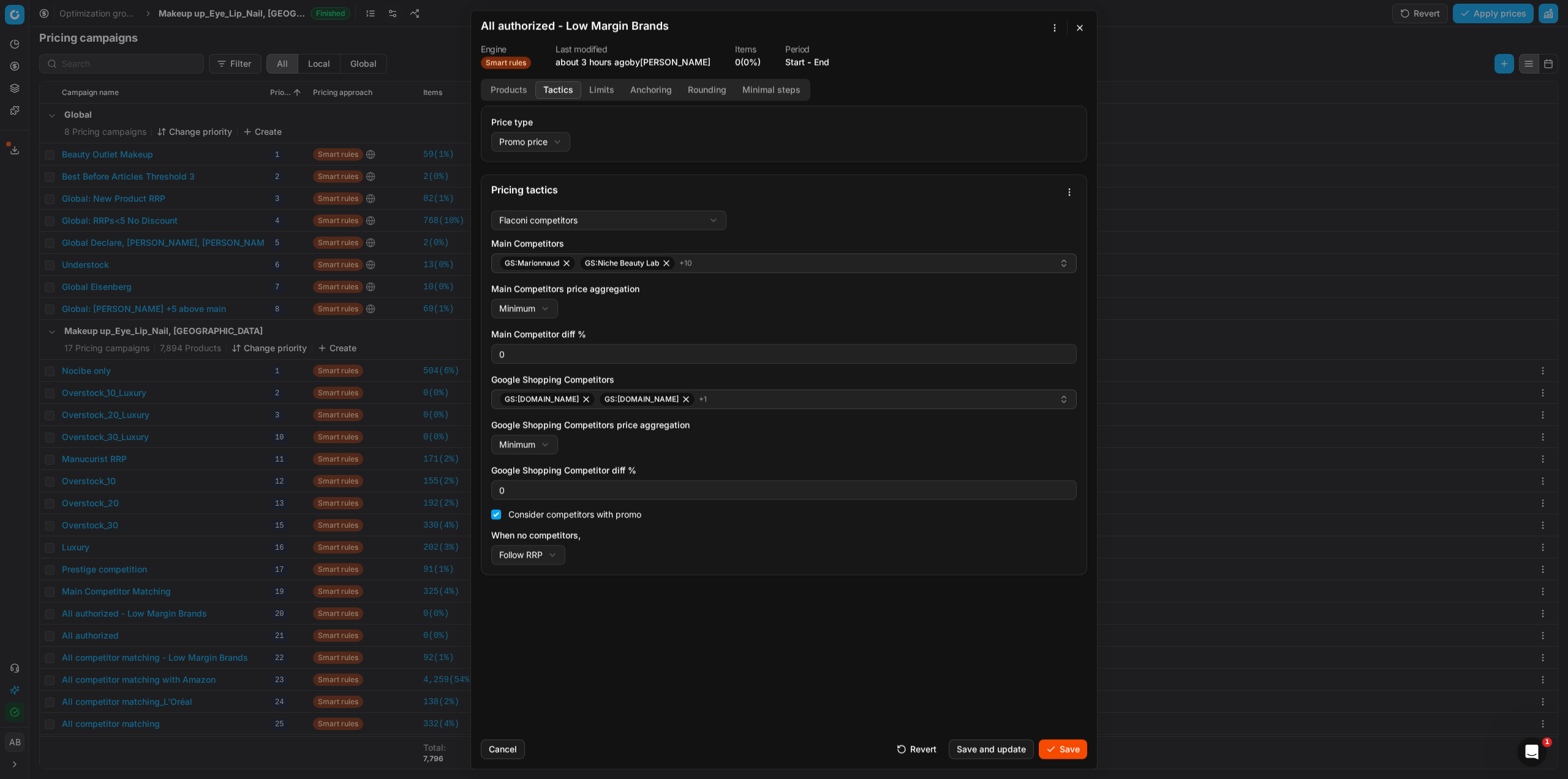
drag, startPoint x: 1071, startPoint y: 747, endPoint x: 1064, endPoint y: 741, distance: 9.2
click at [1070, 747] on button "Save" at bounding box center [1062, 749] width 49 height 19
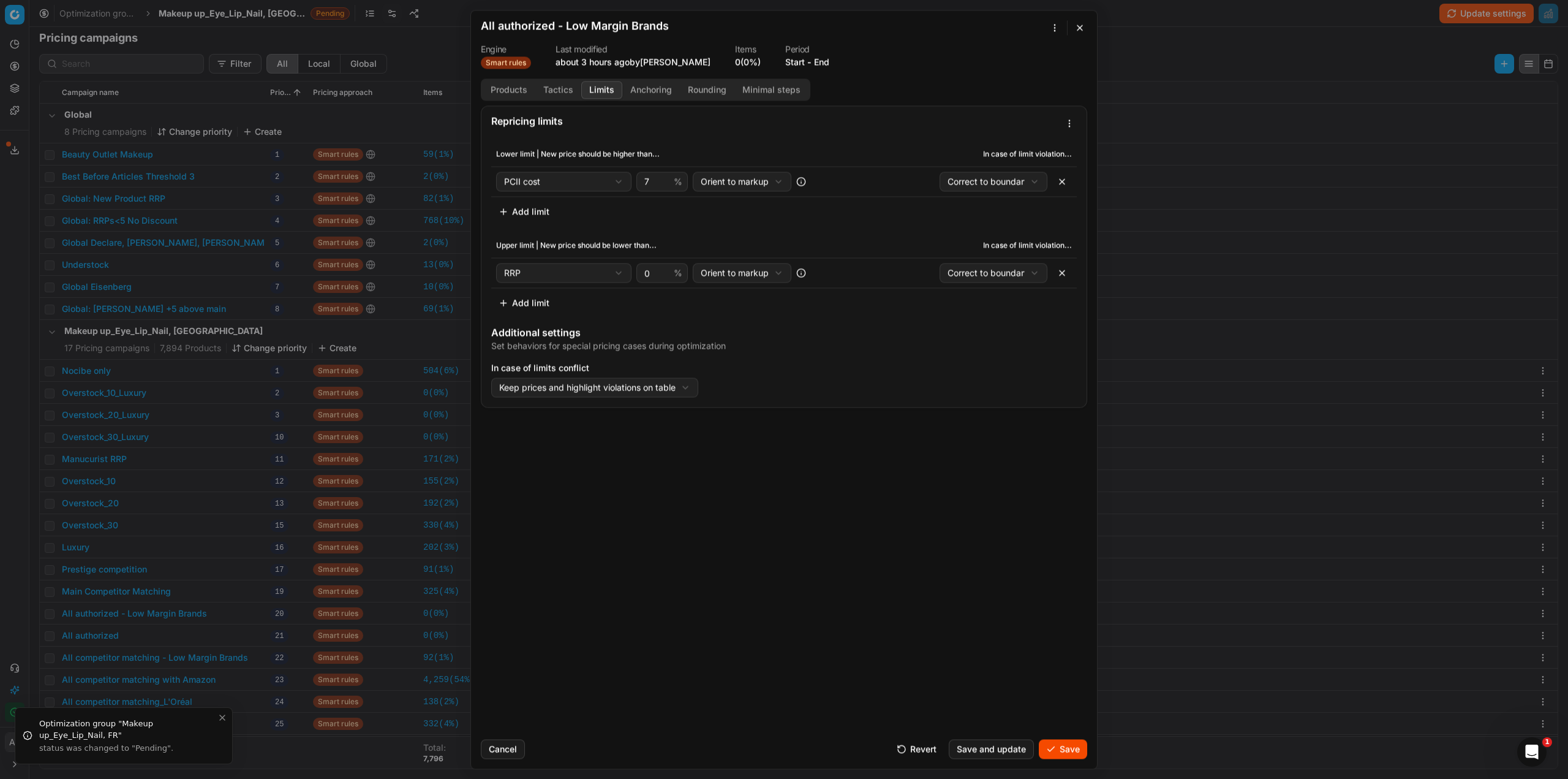
click at [592, 86] on button "Limits" at bounding box center [602, 89] width 41 height 17
drag, startPoint x: 649, startPoint y: 179, endPoint x: 611, endPoint y: 179, distance: 38.0
click at [611, 179] on div "PCII cost Cost PCII cost RRP CD min Price CD max Price Beauty outlet price Curr…" at bounding box center [662, 181] width 332 height 19
type input "10"
click at [1056, 749] on button "Save" at bounding box center [1062, 749] width 49 height 19
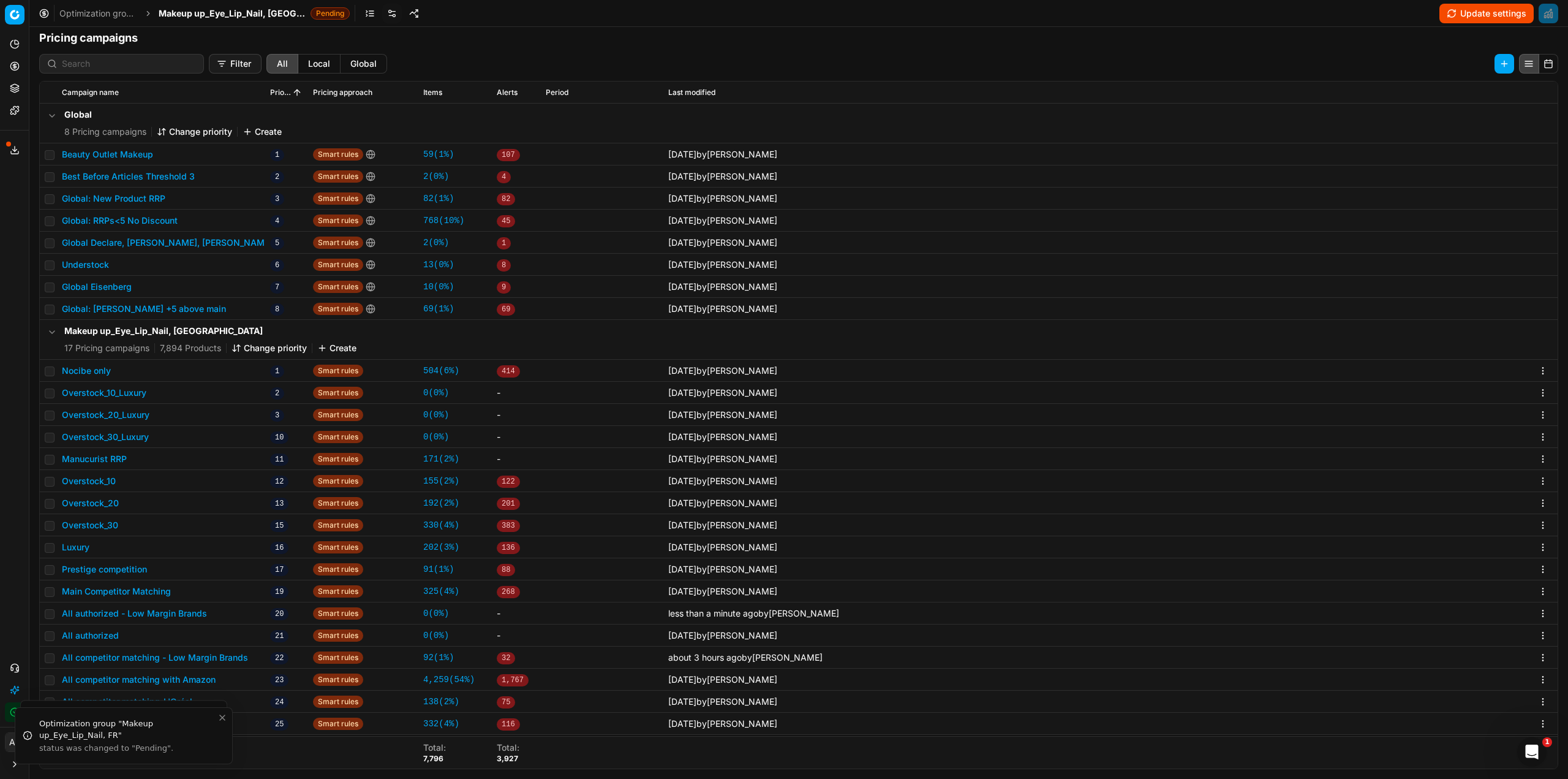
click at [238, 654] on button "All competitor matching - Low Margin Brands" at bounding box center [155, 657] width 186 height 12
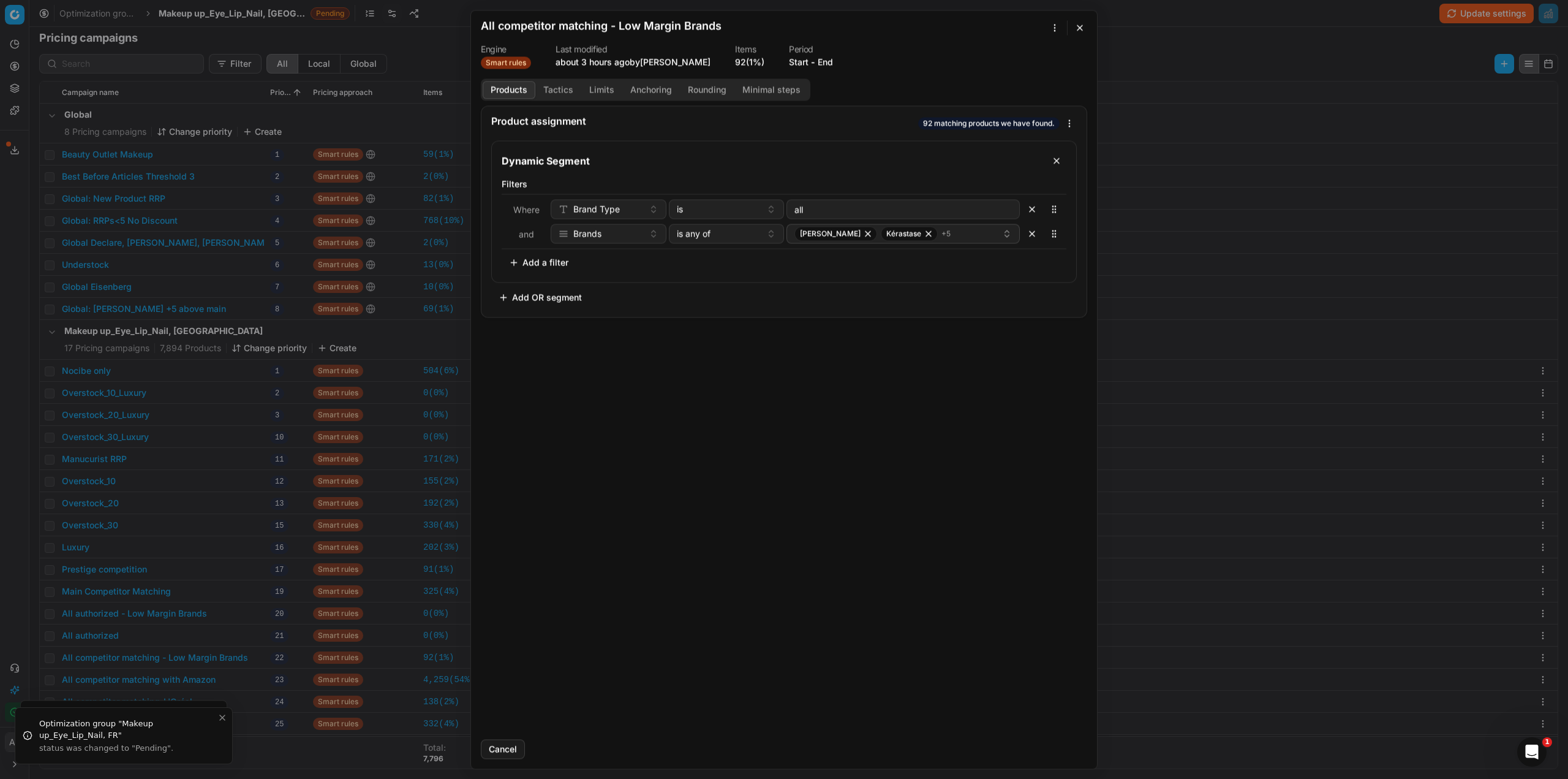
click at [558, 89] on button "Tactics" at bounding box center [559, 89] width 46 height 17
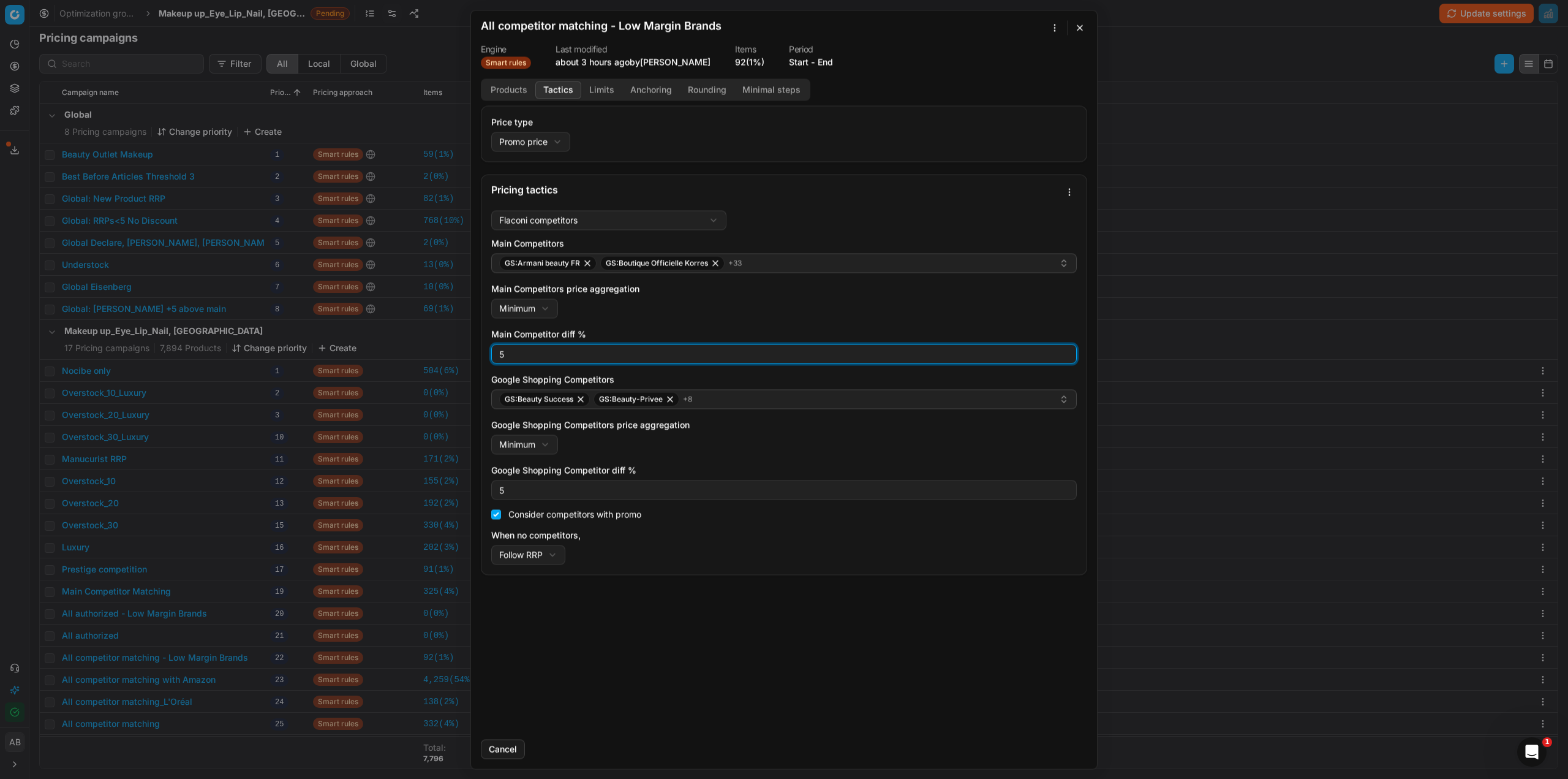
drag, startPoint x: 537, startPoint y: 357, endPoint x: 462, endPoint y: 359, distance: 75.0
click at [462, 359] on div "We are saving PC settings. Please wait, it should take a few minutes All compet…" at bounding box center [784, 390] width 1568 height 779
type input "0"
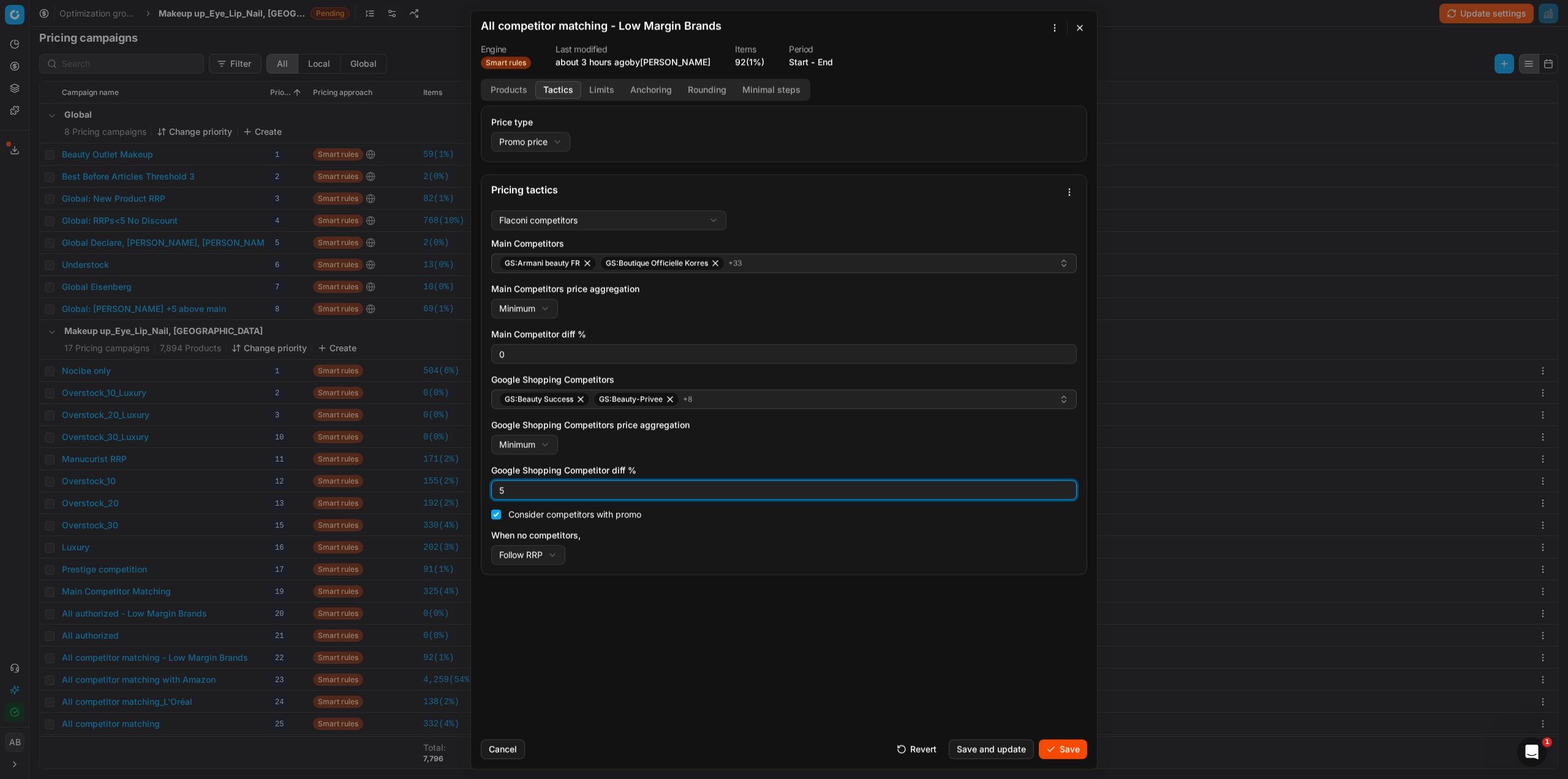
drag, startPoint x: 508, startPoint y: 494, endPoint x: 495, endPoint y: 491, distance: 13.3
click at [495, 491] on div "5" at bounding box center [783, 489] width 585 height 19
type input "0"
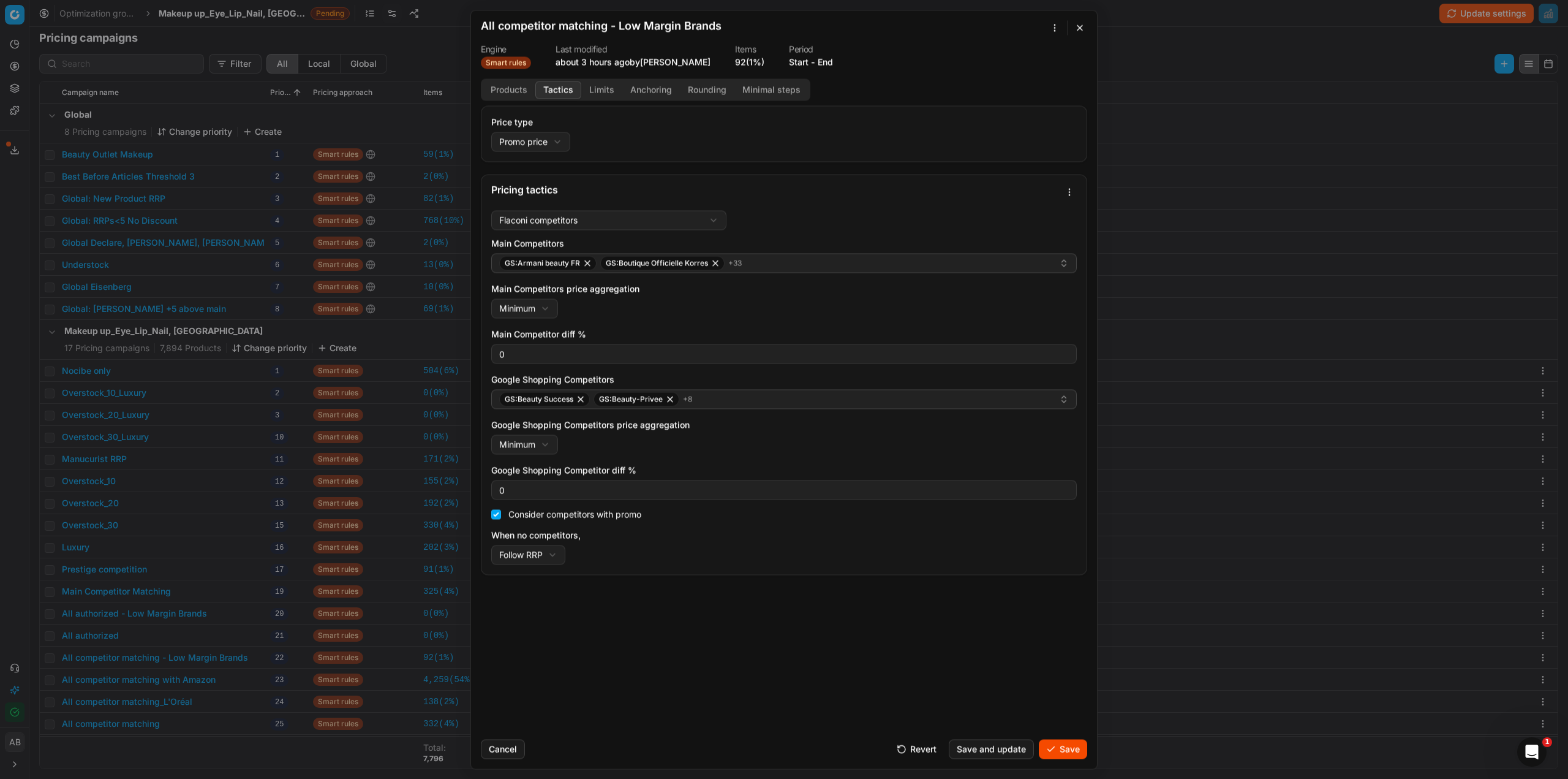
click at [593, 86] on button "Limits" at bounding box center [602, 89] width 41 height 17
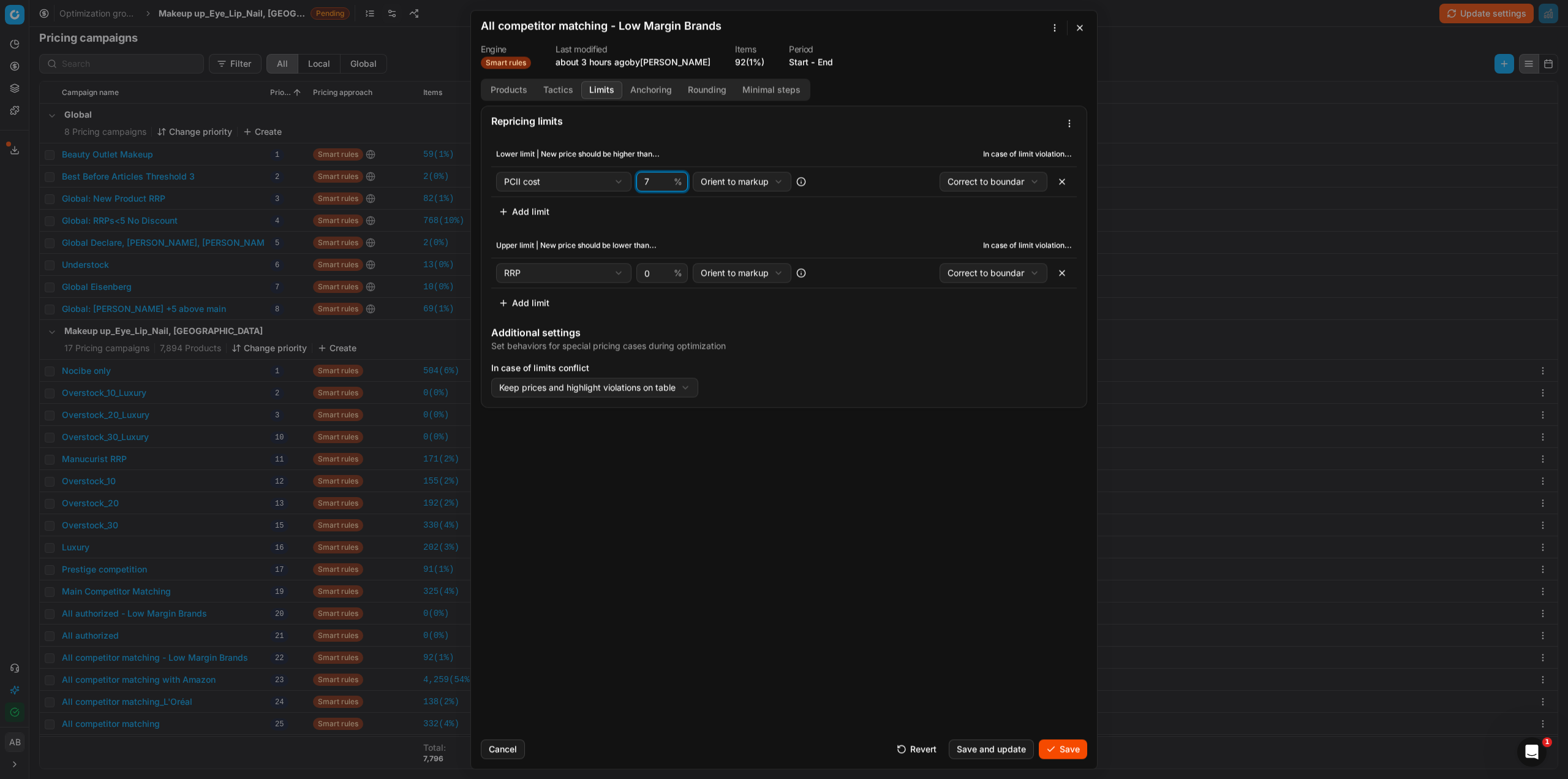
click at [645, 180] on input "7" at bounding box center [657, 181] width 29 height 18
type input "10"
click at [1054, 747] on button "Save" at bounding box center [1062, 749] width 49 height 19
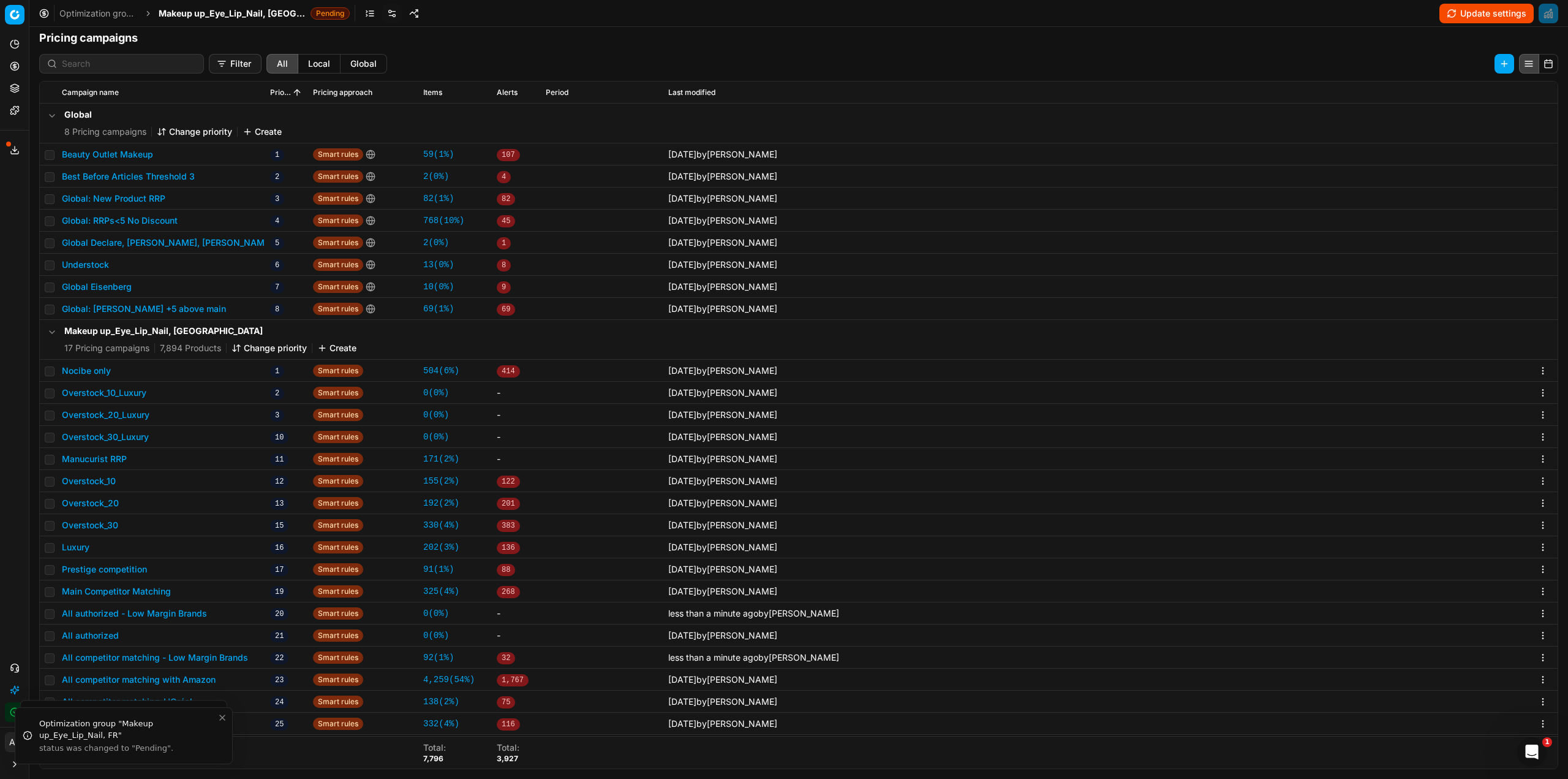
click at [226, 13] on span "Makeup up_Eye_Lip_Nail, [GEOGRAPHIC_DATA]" at bounding box center [232, 13] width 147 height 12
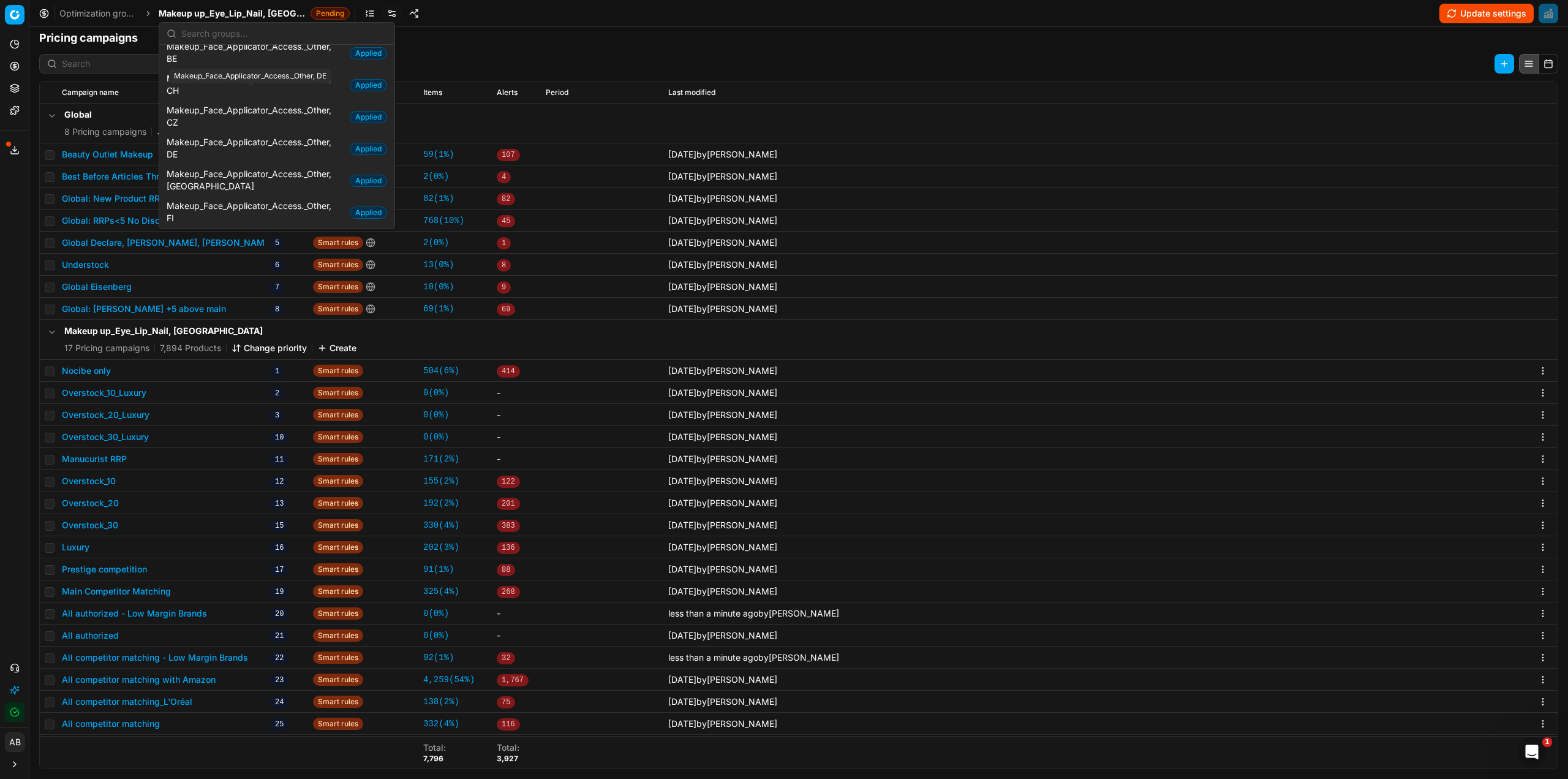
scroll to position [858, 0]
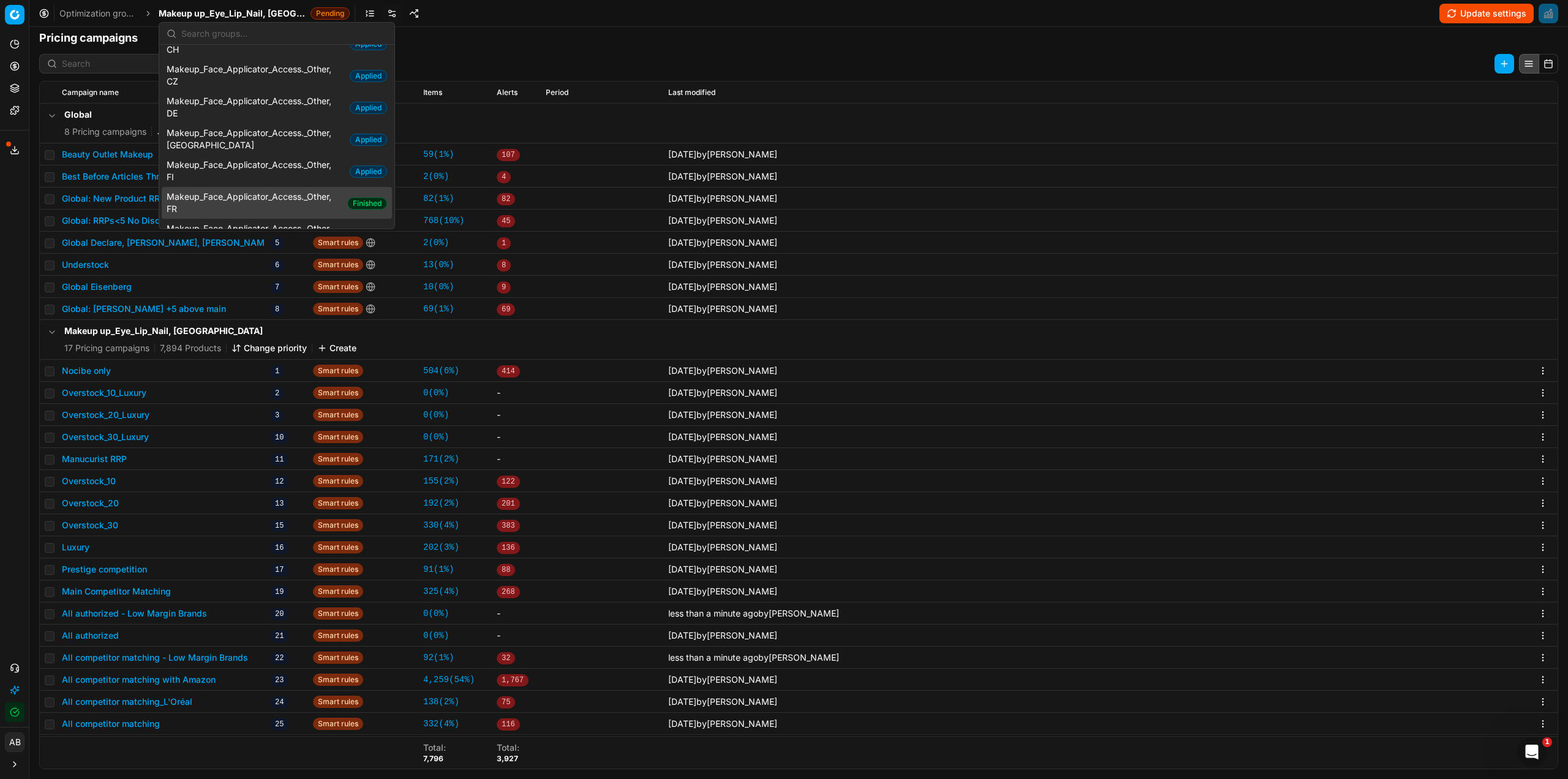
click at [295, 191] on span "Makeup_Face_Applicator_Access._Other, FR" at bounding box center [255, 203] width 176 height 25
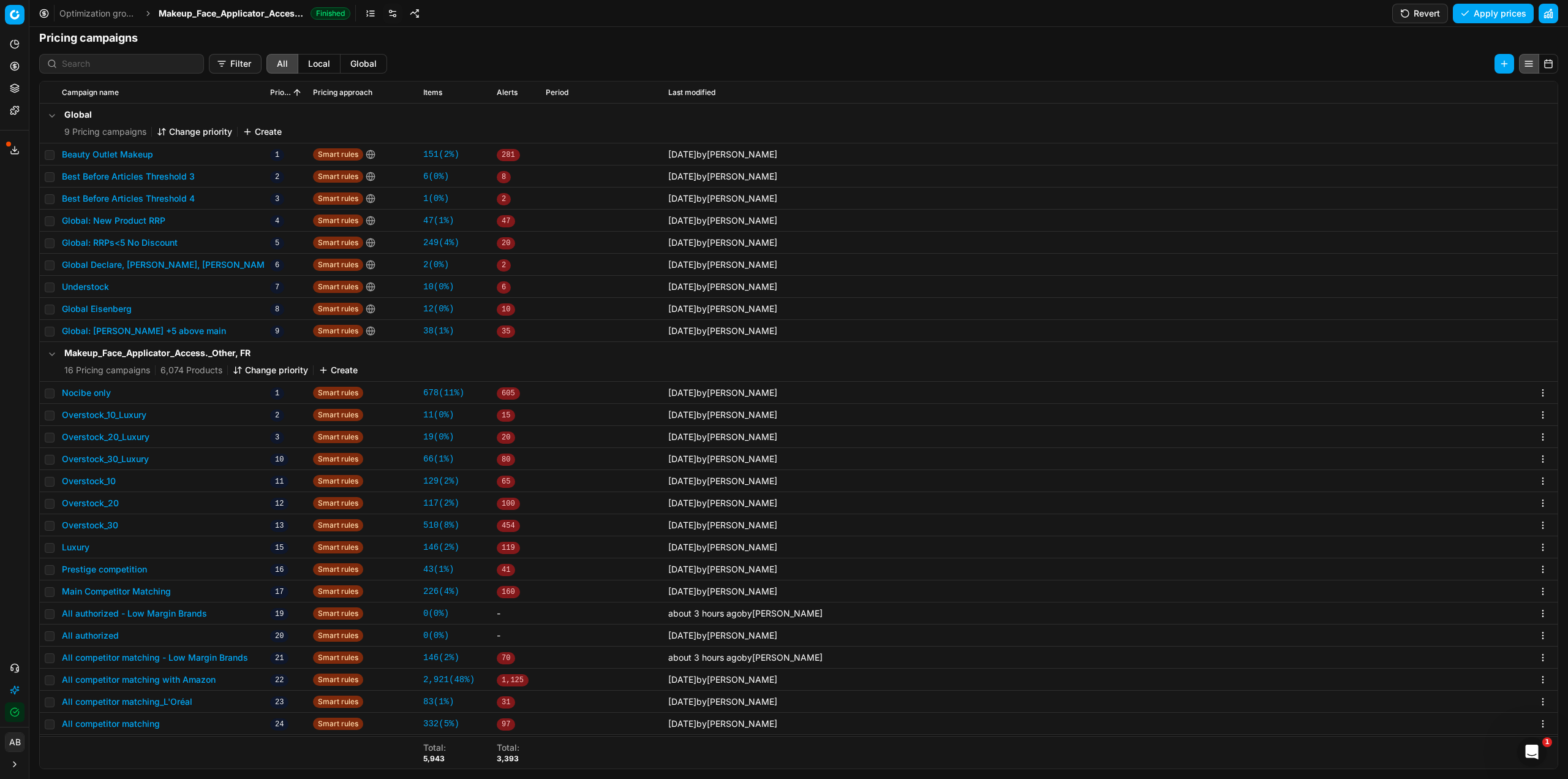
click at [193, 615] on button "All authorized - Low Margin Brands" at bounding box center [135, 613] width 146 height 12
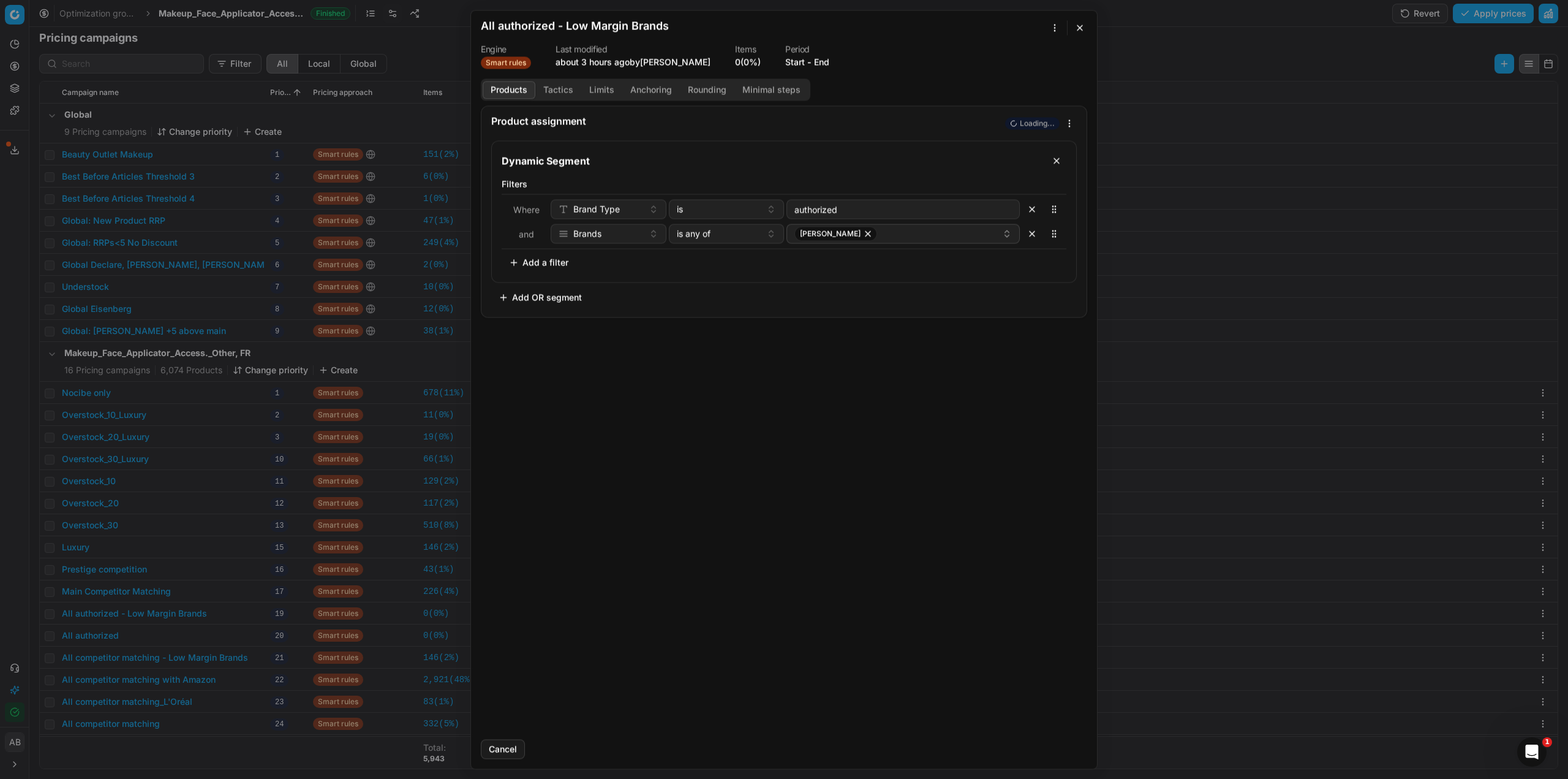
click at [561, 92] on button "Tactics" at bounding box center [559, 89] width 46 height 17
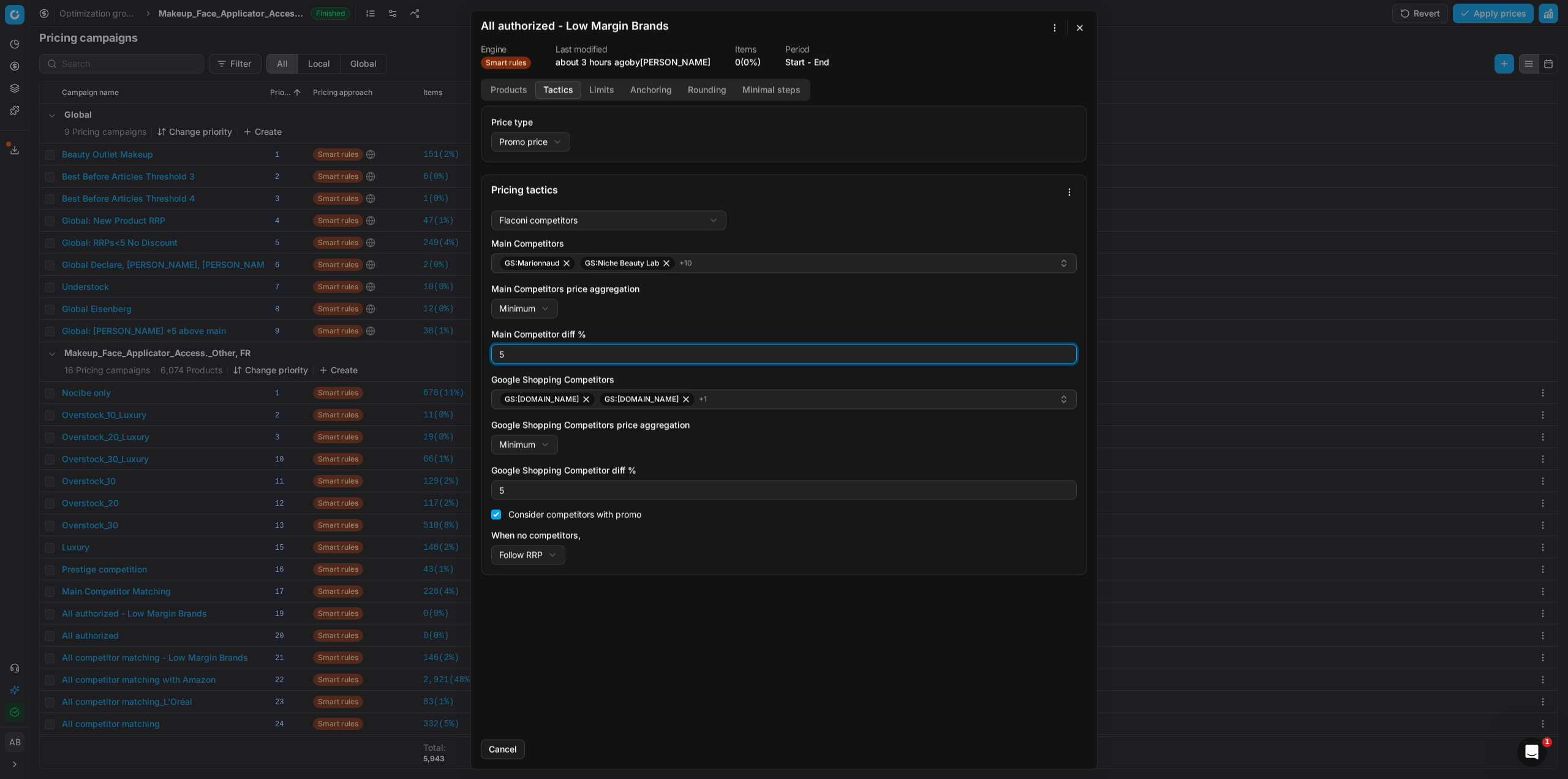
drag, startPoint x: 497, startPoint y: 358, endPoint x: 479, endPoint y: 355, distance: 18.2
click at [479, 355] on div "Price type Promo price Default Regular price Promo price Pricing tactics Flacon…" at bounding box center [784, 417] width 626 height 624
type input "0"
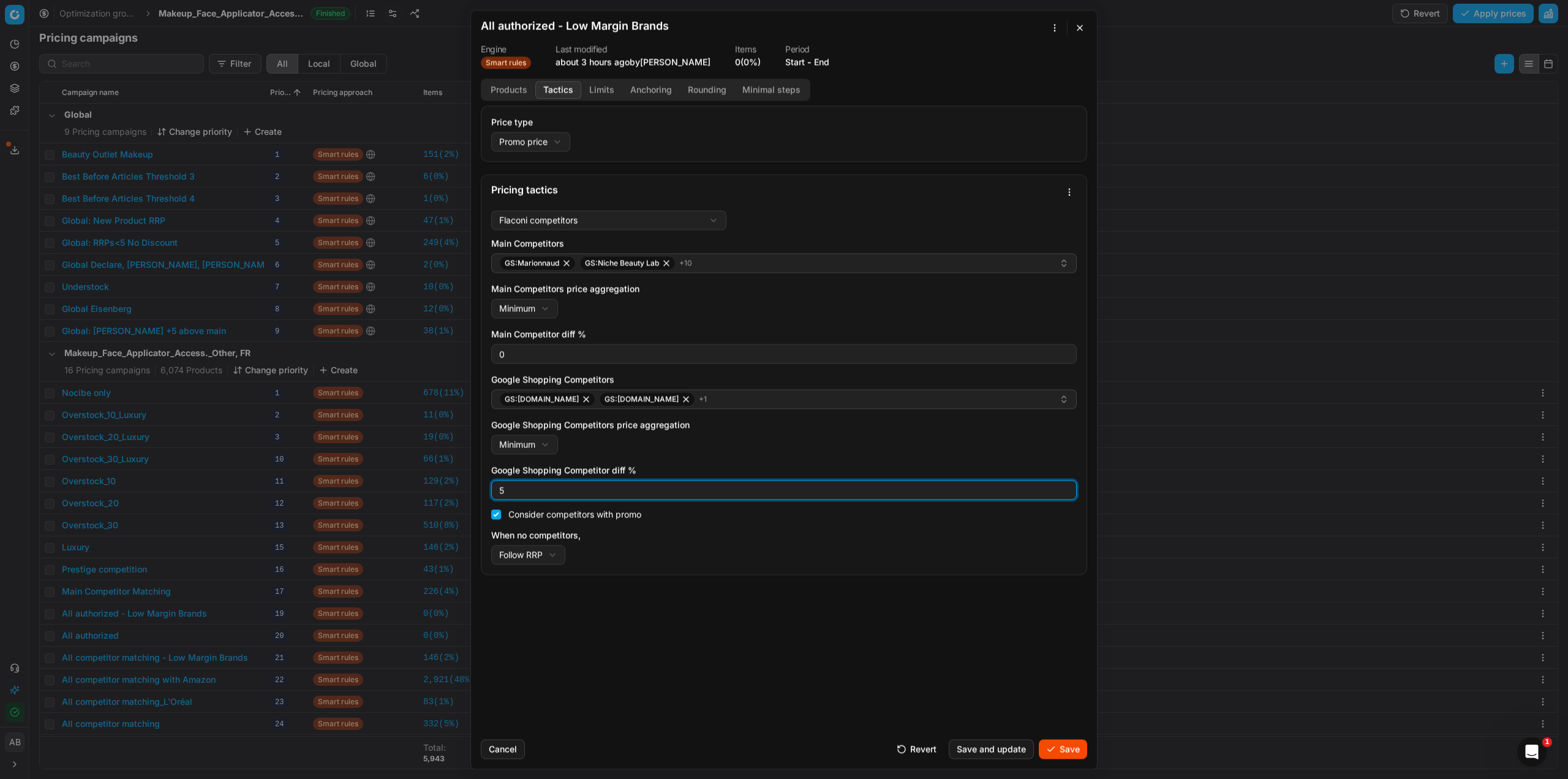
drag, startPoint x: 515, startPoint y: 490, endPoint x: 477, endPoint y: 486, distance: 38.2
click at [477, 488] on div "Price type Promo price Default Regular price Promo price Pricing tactics Flacon…" at bounding box center [784, 417] width 626 height 624
type input "0"
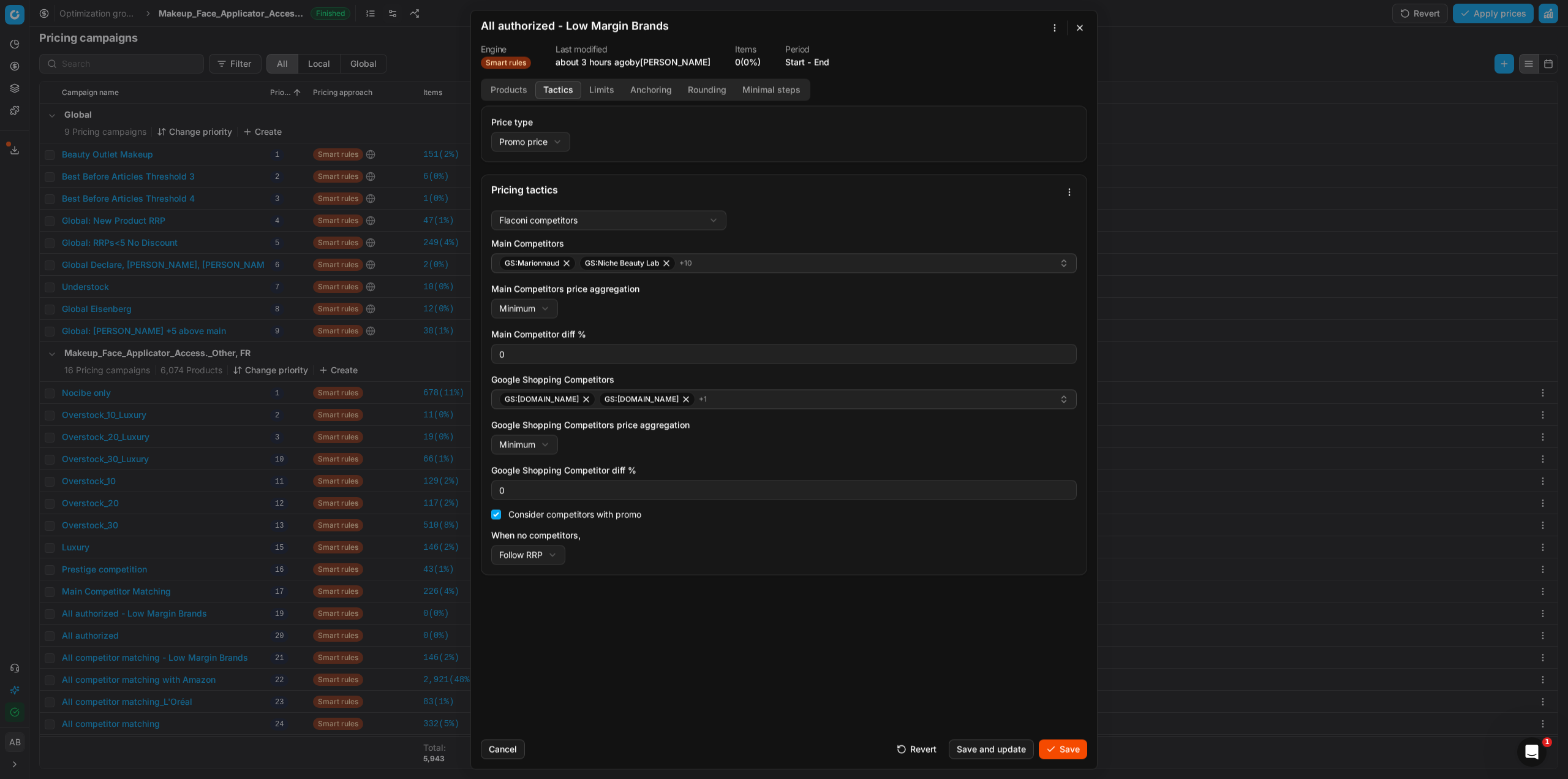
click at [592, 91] on button "Limits" at bounding box center [602, 89] width 41 height 17
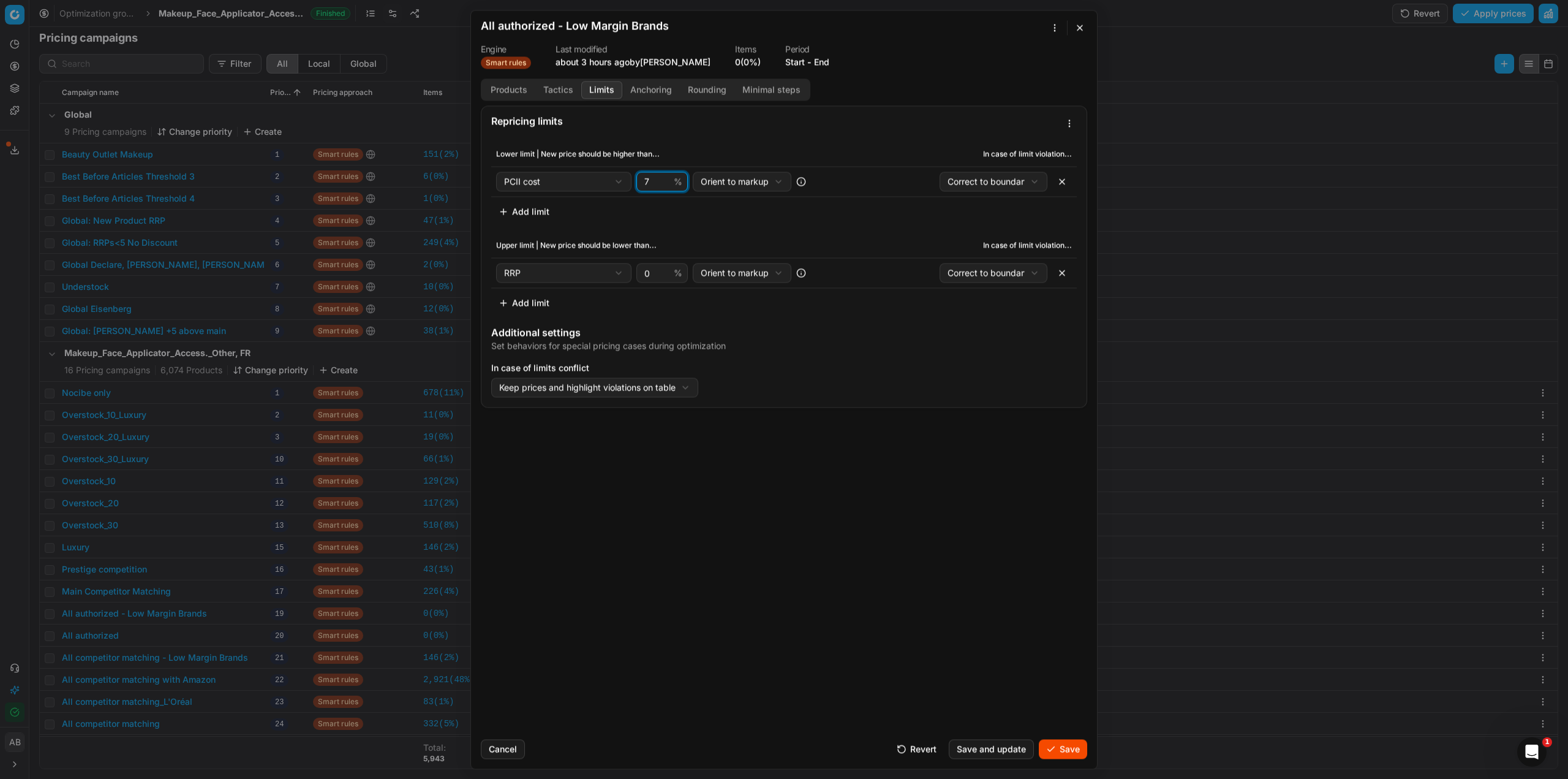
drag, startPoint x: 649, startPoint y: 182, endPoint x: 630, endPoint y: 179, distance: 19.2
click at [630, 179] on div "PCII cost Cost PCII cost RRP CD min Price CD max Price Beauty outlet price Curr…" at bounding box center [662, 181] width 332 height 19
type input "0"
type input "10"
click at [1061, 747] on button "Save" at bounding box center [1062, 749] width 49 height 19
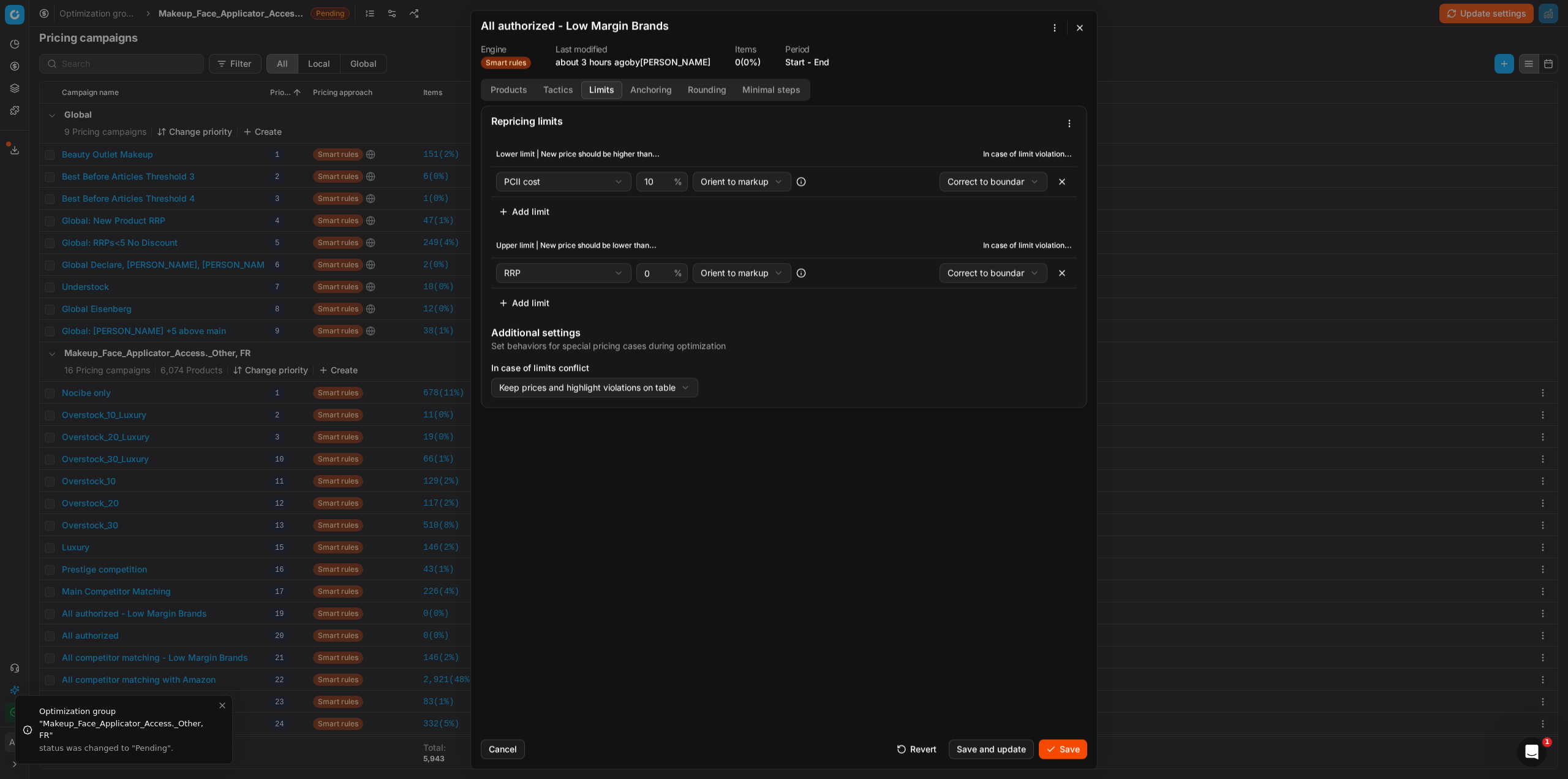
click at [1061, 753] on button "Save" at bounding box center [1062, 749] width 49 height 19
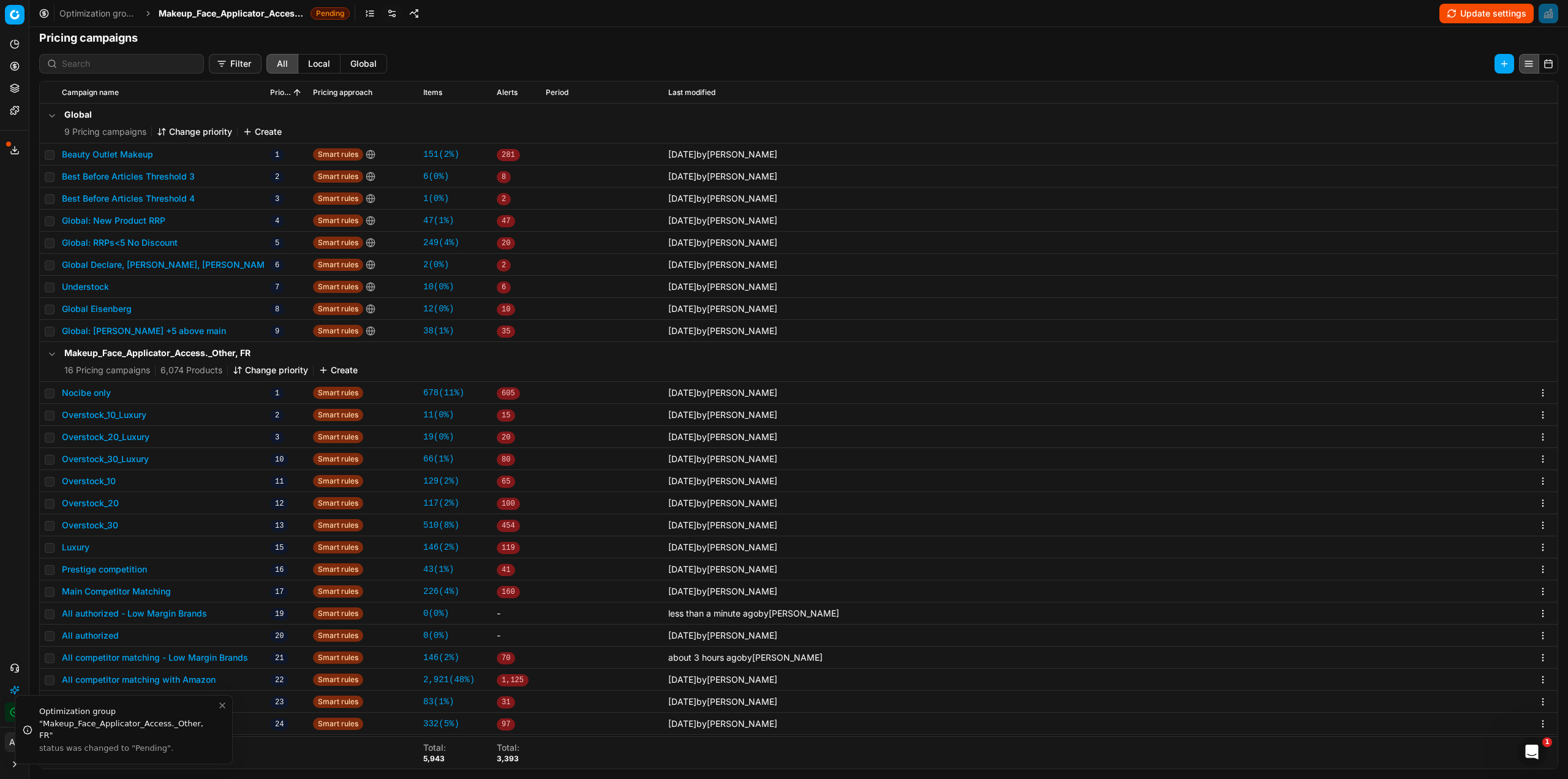
click at [230, 654] on button "All competitor matching - Low Margin Brands" at bounding box center [155, 657] width 186 height 12
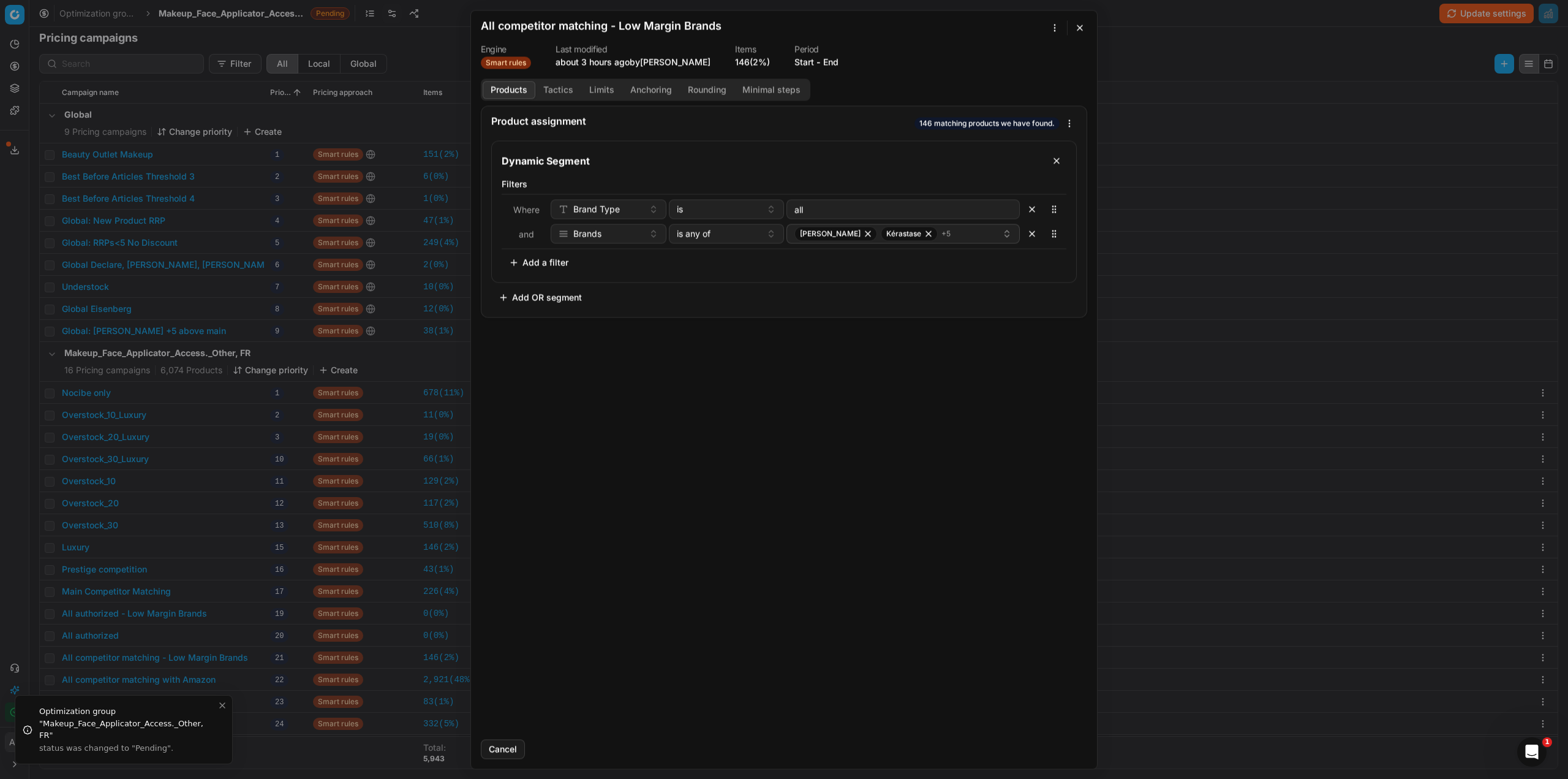
click at [568, 93] on button "Tactics" at bounding box center [559, 89] width 46 height 17
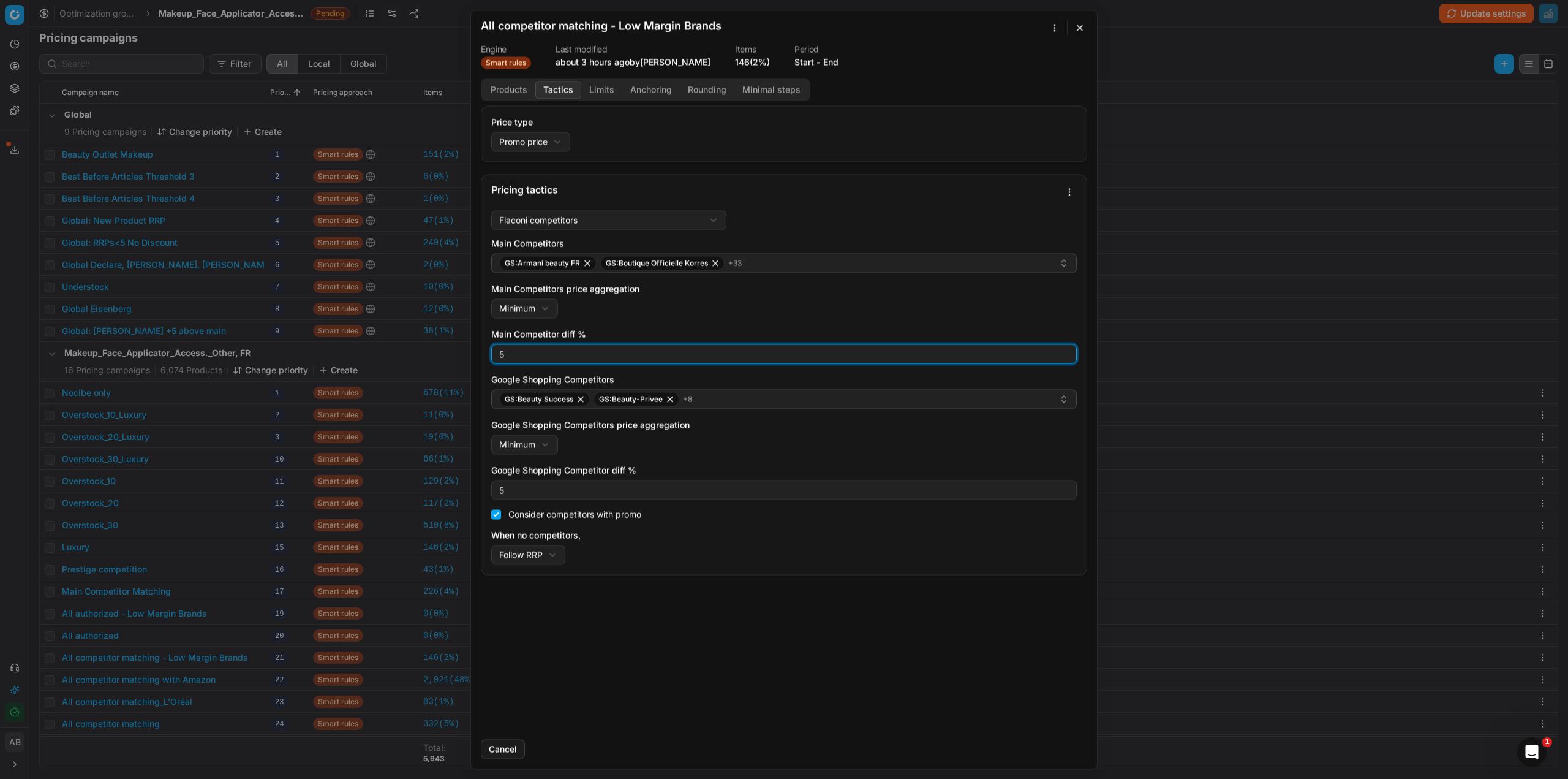
drag, startPoint x: 524, startPoint y: 358, endPoint x: 482, endPoint y: 355, distance: 42.1
click at [482, 355] on div "Flaconi competitors Flaconi competitorsFlaconi competitors rule: first takes in…" at bounding box center [784, 390] width 605 height 369
type input "0"
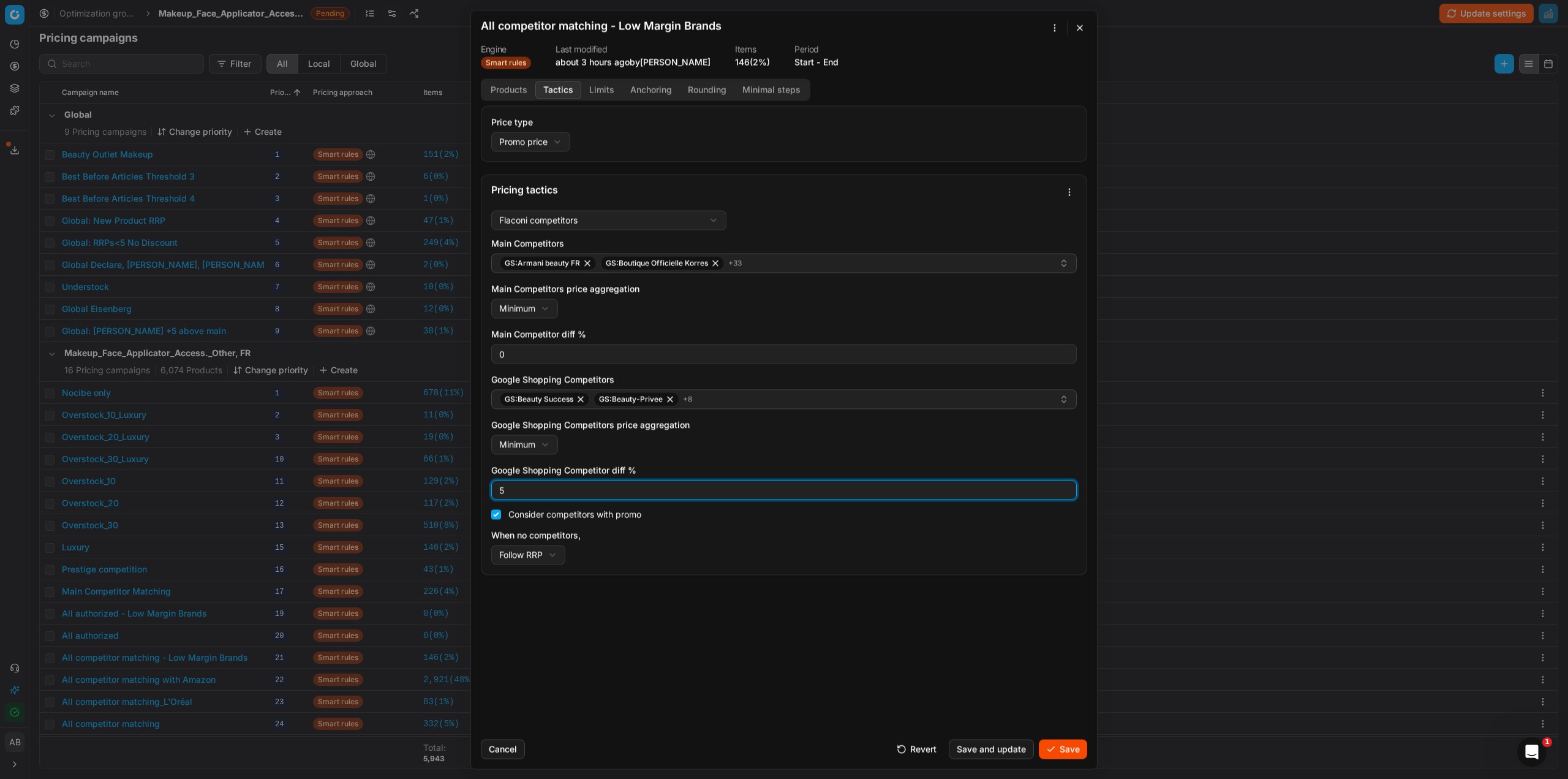
drag, startPoint x: 500, startPoint y: 486, endPoint x: 489, endPoint y: 487, distance: 11.0
click at [489, 487] on div "Flaconi competitors Flaconi competitorsFlaconi competitors rule: first takes in…" at bounding box center [784, 390] width 605 height 369
type input "0"
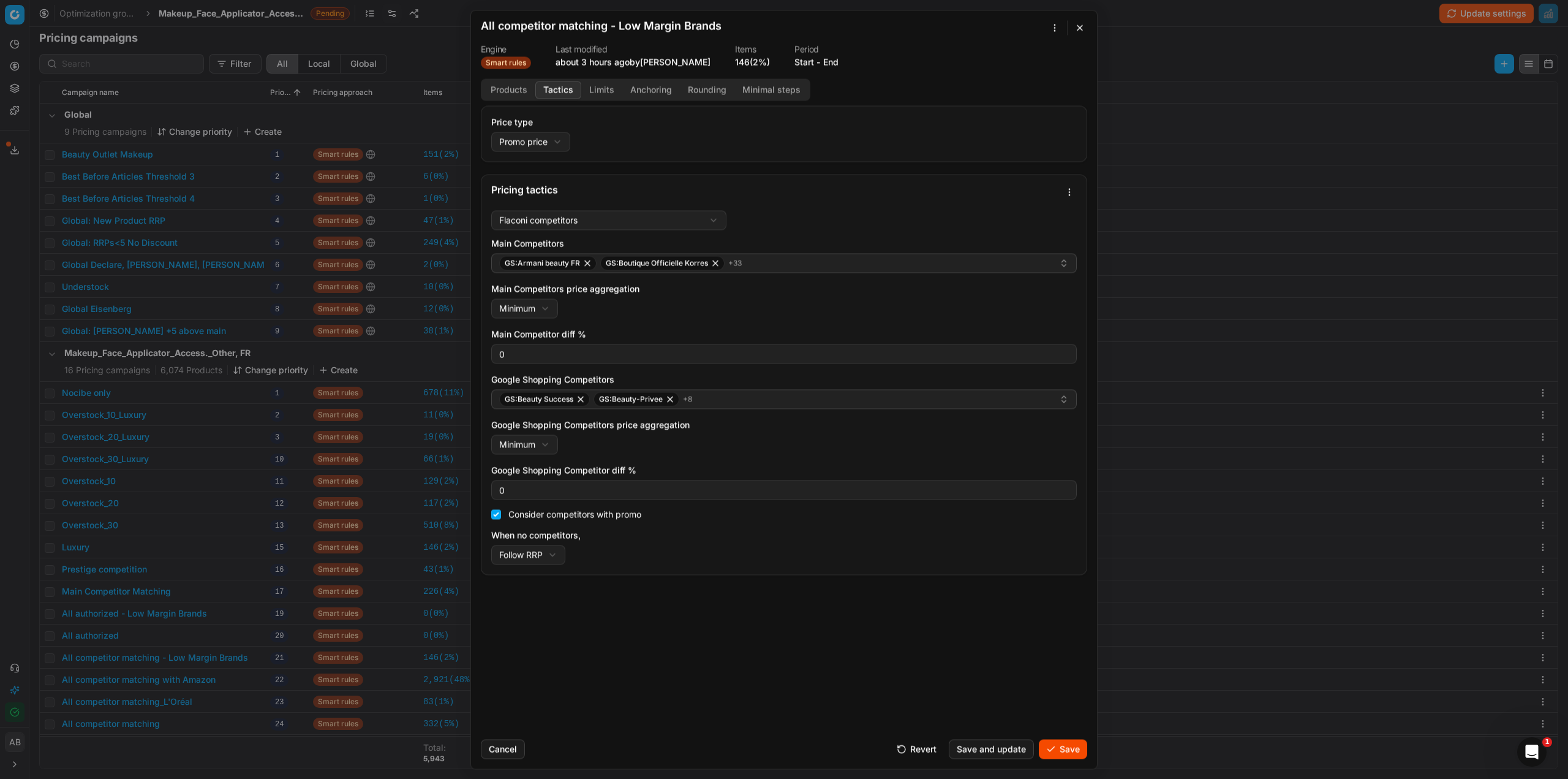
click at [600, 84] on button "Limits" at bounding box center [602, 89] width 41 height 17
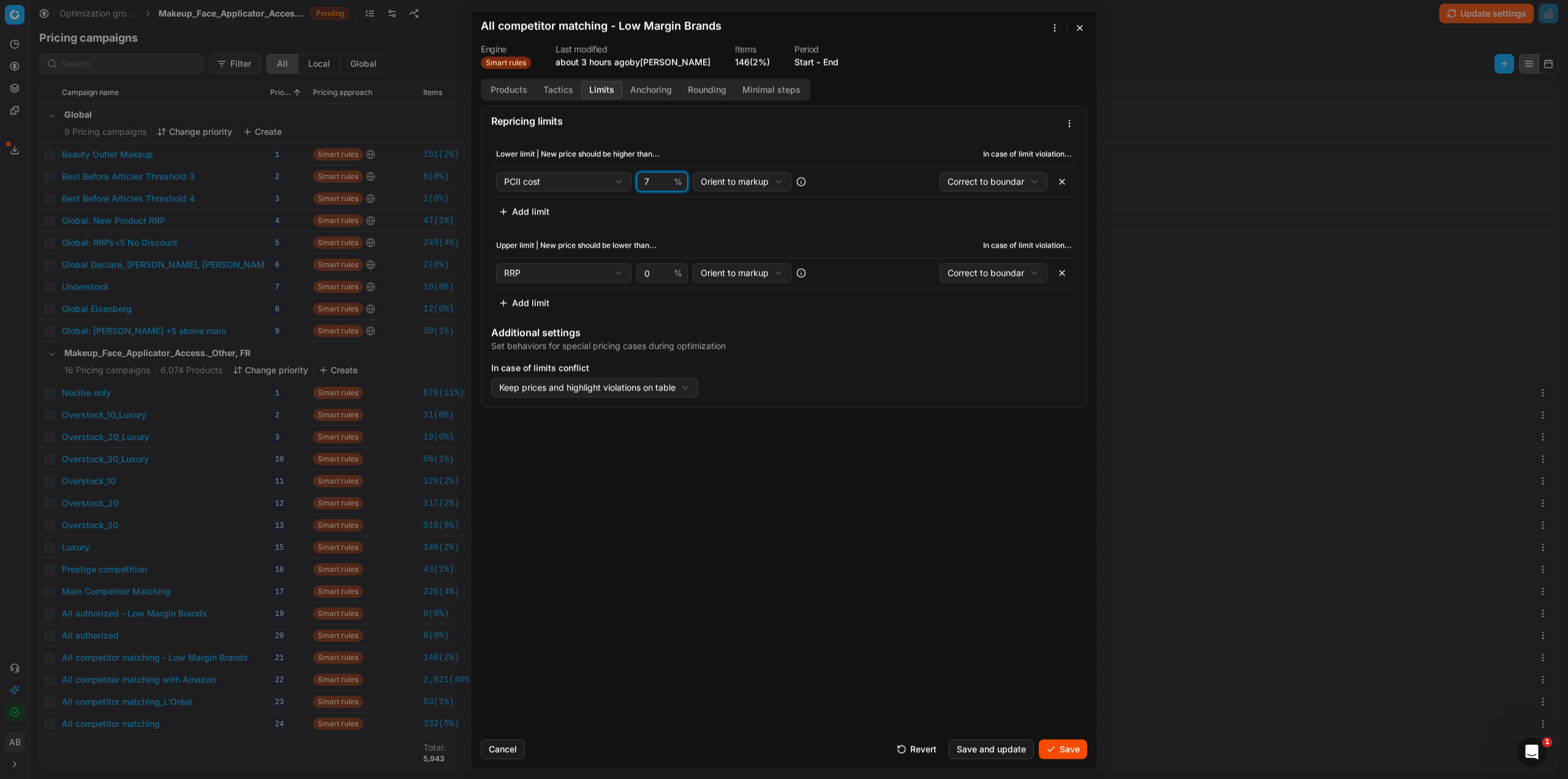
drag, startPoint x: 649, startPoint y: 183, endPoint x: 638, endPoint y: 181, distance: 11.2
click at [638, 181] on div "7 %" at bounding box center [662, 181] width 51 height 19
type input "10"
click at [1052, 743] on button "Save" at bounding box center [1062, 749] width 49 height 19
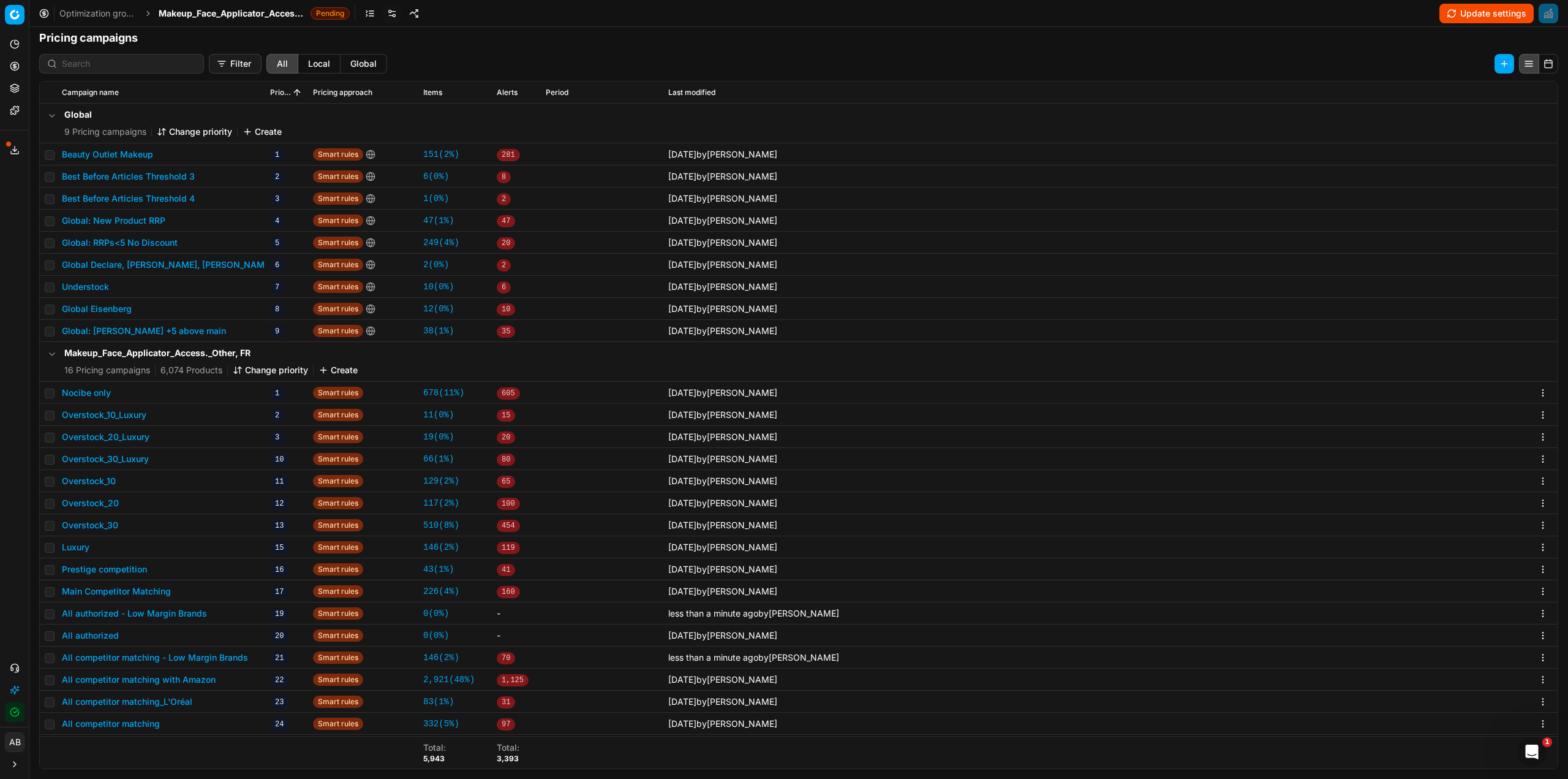
click at [273, 16] on span "Makeup_Face_Applicator_Access._Other, FR" at bounding box center [232, 13] width 147 height 12
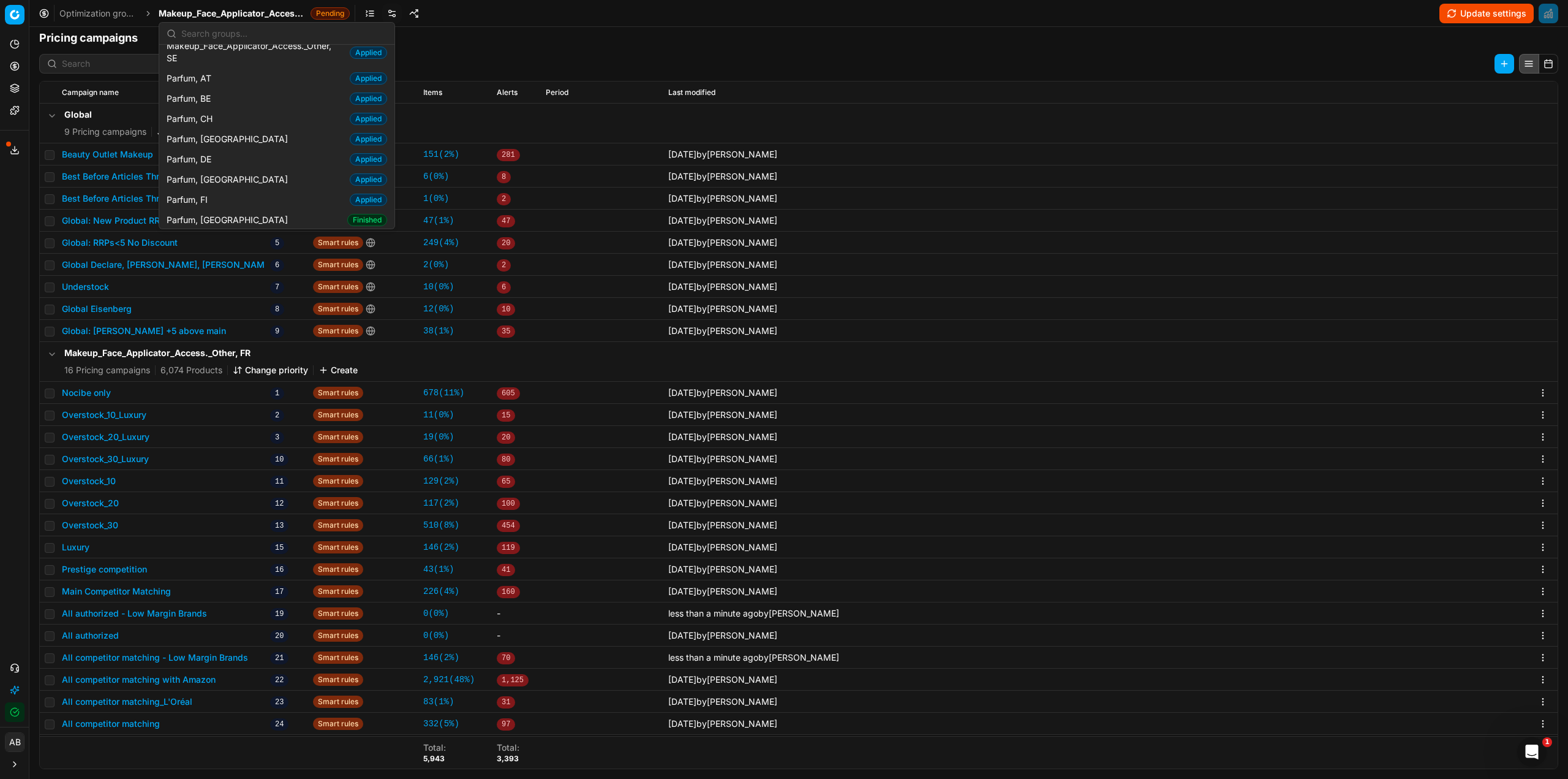
scroll to position [1165, 0]
click at [254, 181] on div "Parfum, FR Finished" at bounding box center [277, 192] width 230 height 20
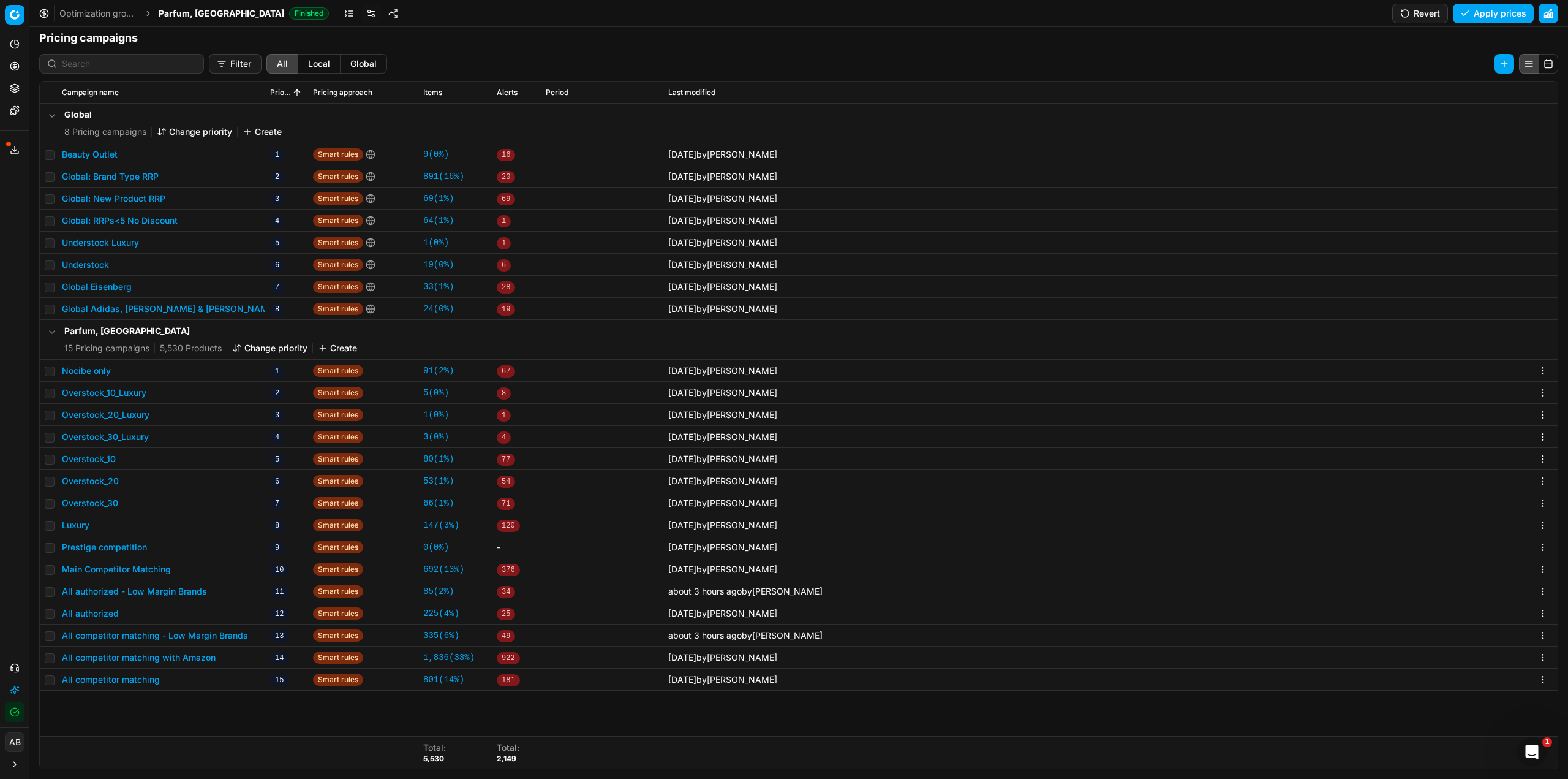
click at [158, 589] on button "All authorized - Low Margin Brands" at bounding box center [135, 591] width 146 height 12
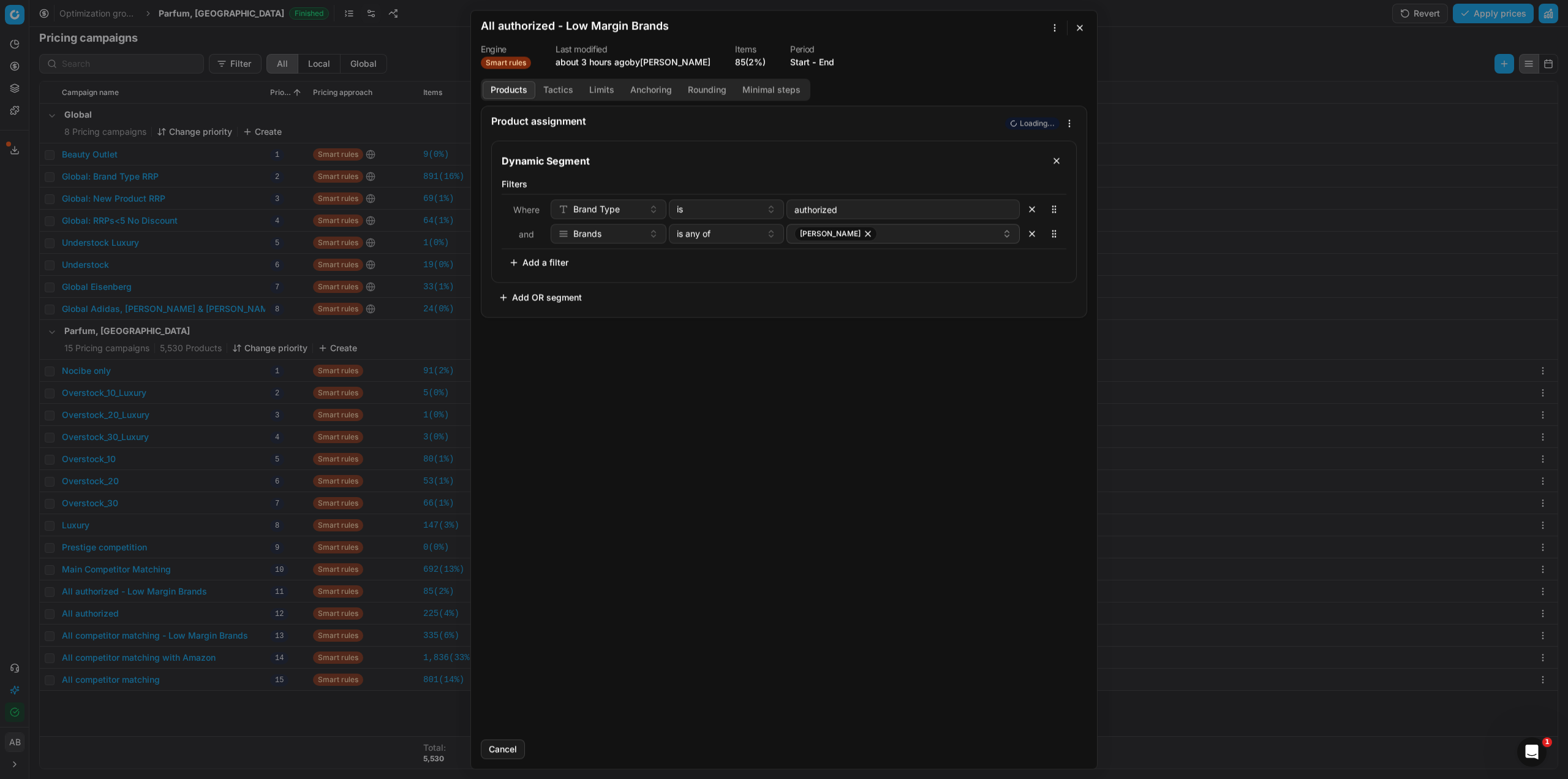
click at [554, 88] on button "Tactics" at bounding box center [559, 89] width 46 height 17
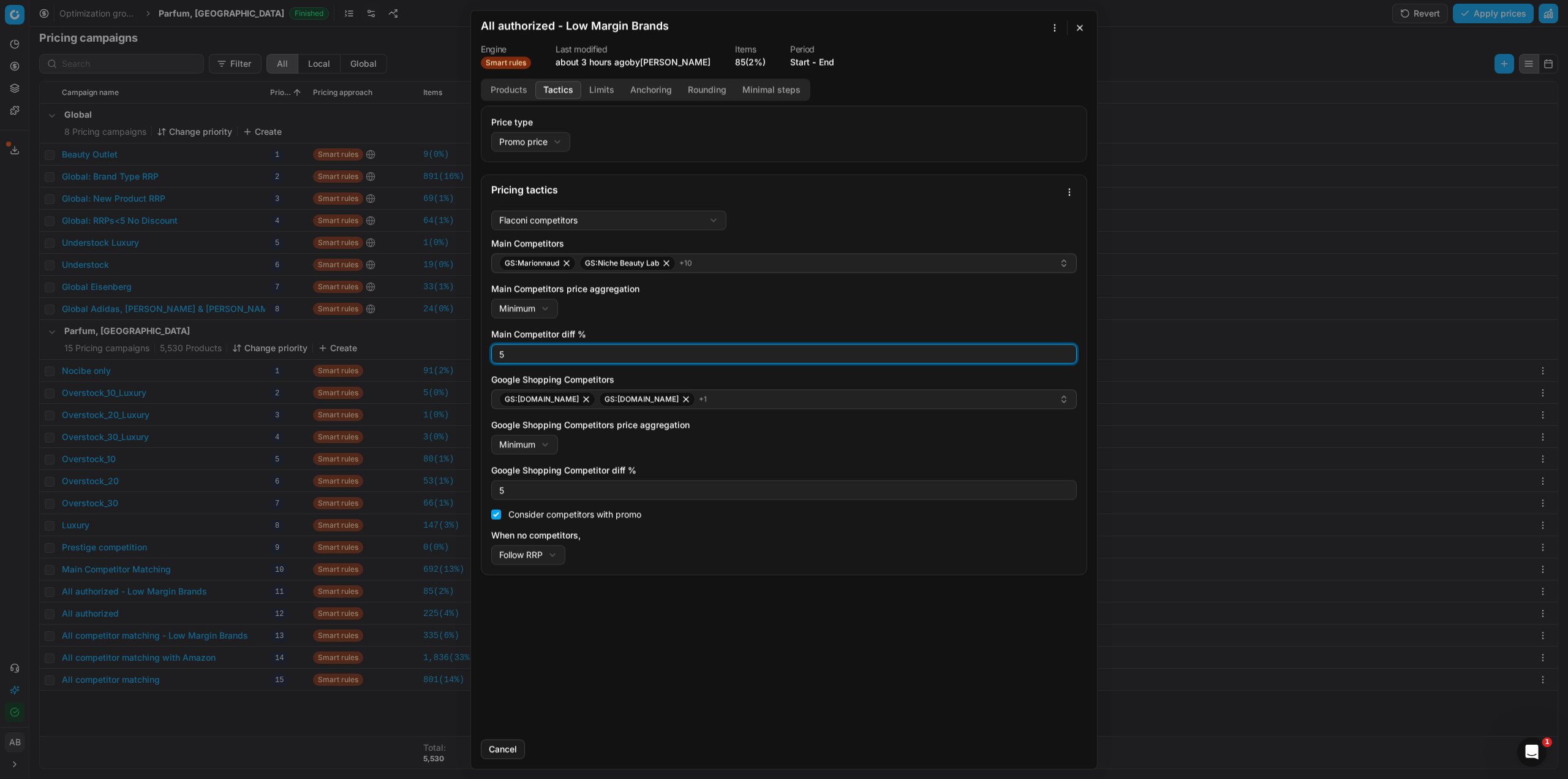
drag, startPoint x: 506, startPoint y: 355, endPoint x: 449, endPoint y: 355, distance: 57.0
click at [449, 355] on div "We are saving PC settings. Please wait, it should take a few minutes All author…" at bounding box center [784, 390] width 1568 height 779
type input "0"
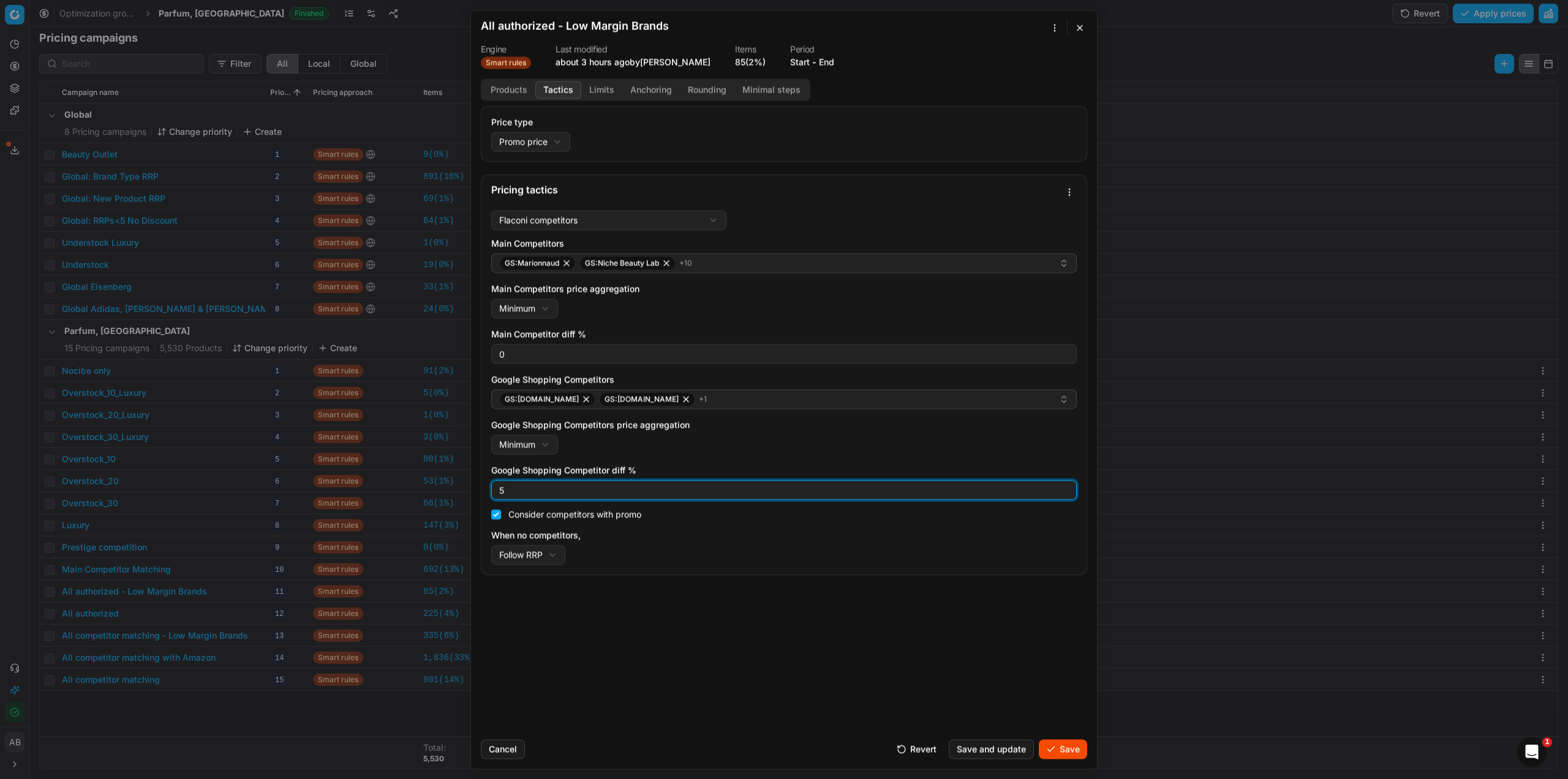
drag, startPoint x: 524, startPoint y: 490, endPoint x: 487, endPoint y: 489, distance: 37.0
click at [487, 489] on div "Flaconi competitors Flaconi competitorsFlaconi competitors rule: first takes in…" at bounding box center [784, 390] width 605 height 369
type input "0"
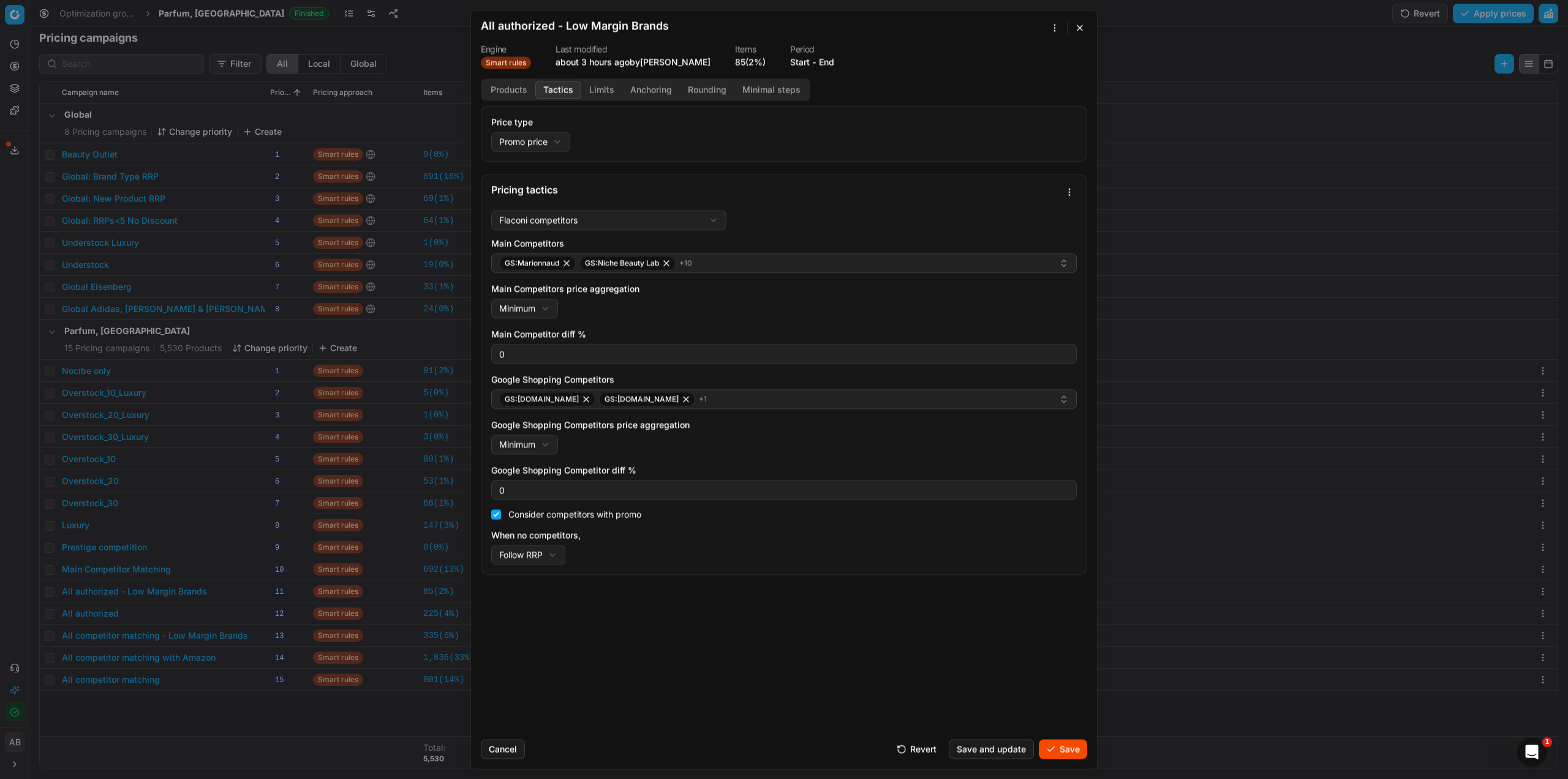
click at [596, 87] on button "Limits" at bounding box center [602, 89] width 41 height 17
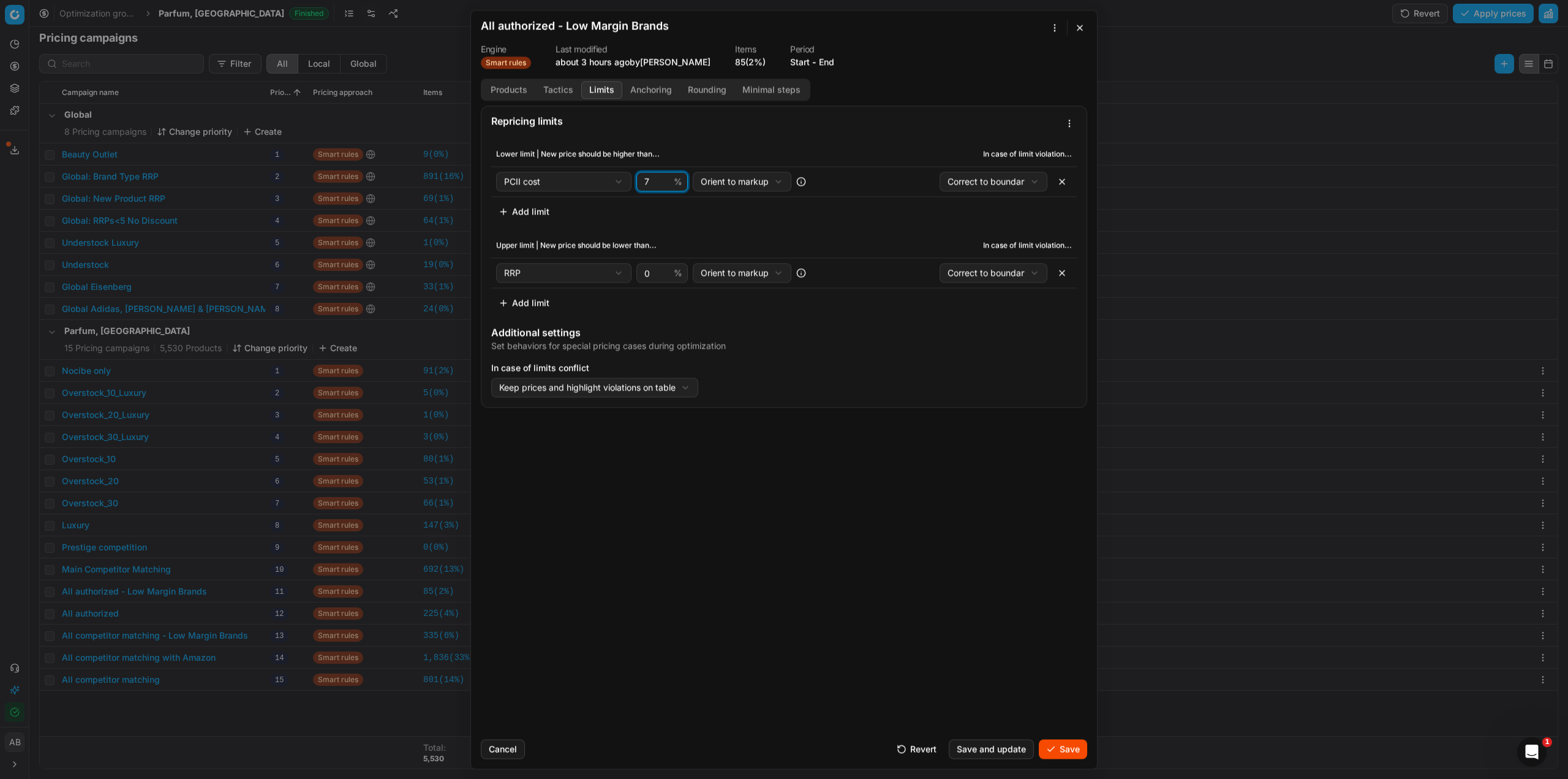
drag, startPoint x: 654, startPoint y: 186, endPoint x: 639, endPoint y: 184, distance: 15.1
click at [639, 184] on div "7 %" at bounding box center [662, 181] width 51 height 19
type input "10"
click at [1050, 740] on div "Cancel Revert Save and update Save" at bounding box center [784, 744] width 606 height 29
click at [1051, 750] on button "Save" at bounding box center [1062, 749] width 49 height 19
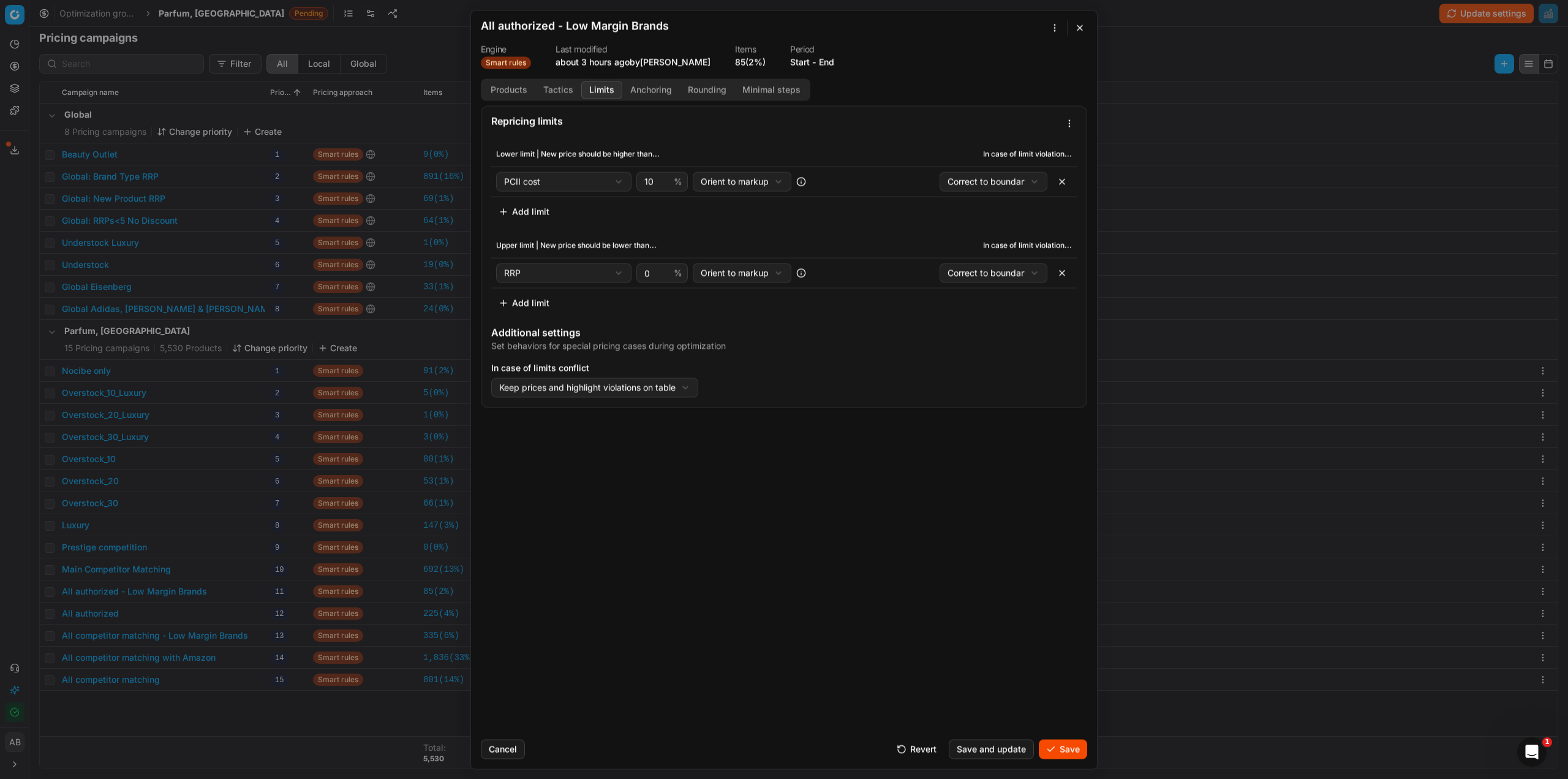
click at [1082, 751] on button "Save" at bounding box center [1062, 749] width 49 height 19
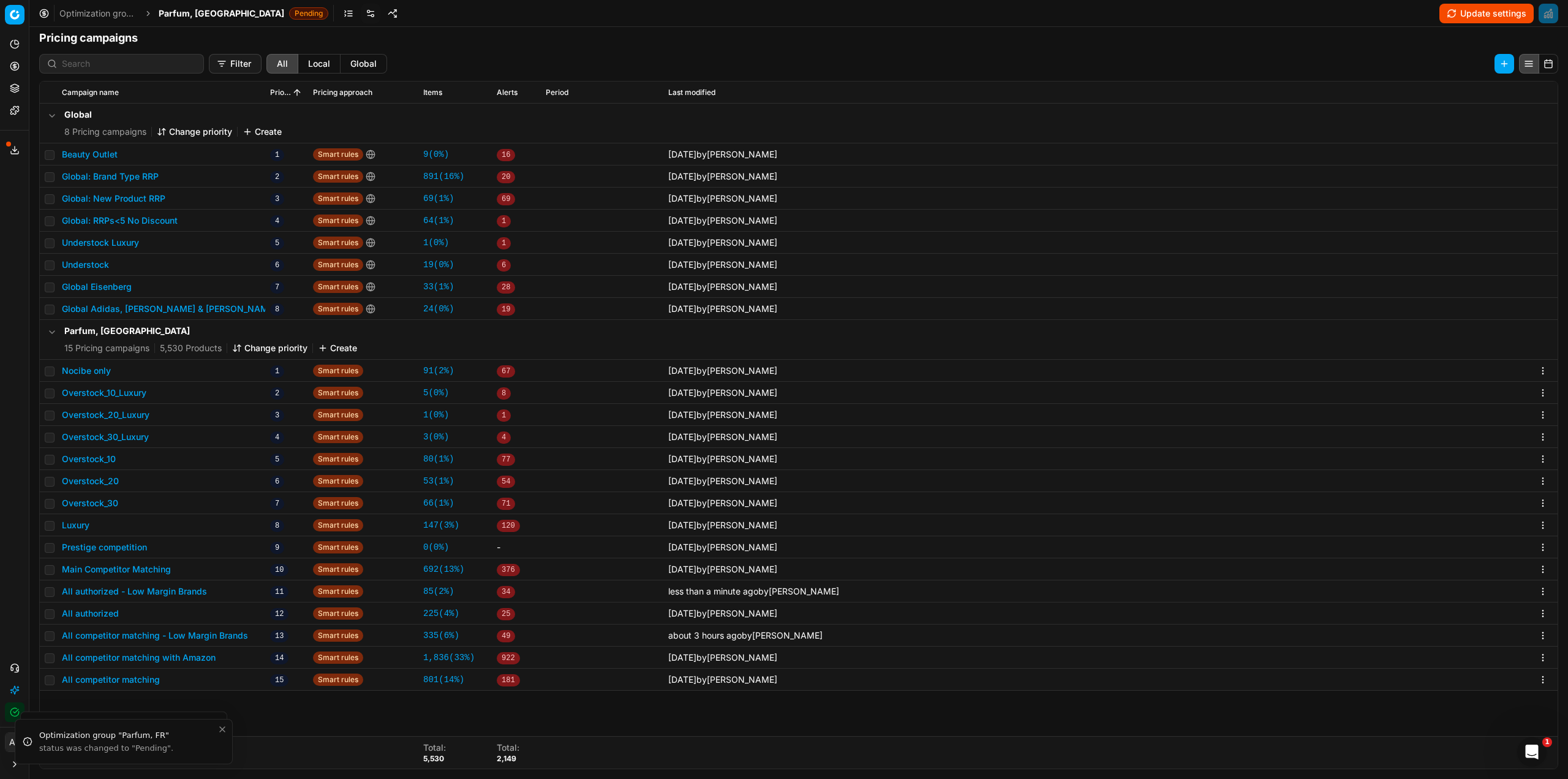
click at [214, 634] on button "All competitor matching - Low Margin Brands" at bounding box center [155, 635] width 186 height 12
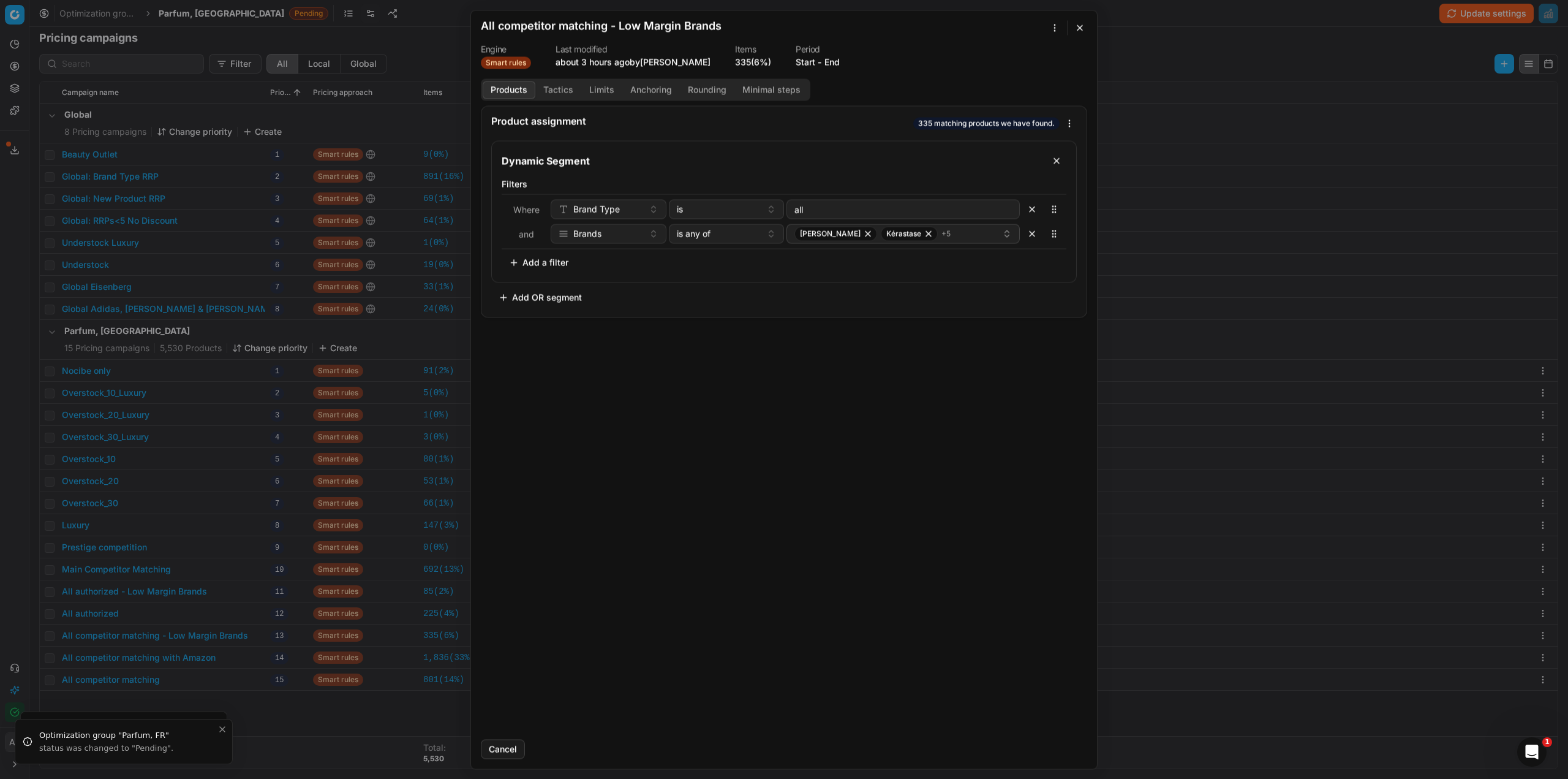
click at [552, 91] on button "Tactics" at bounding box center [559, 89] width 46 height 17
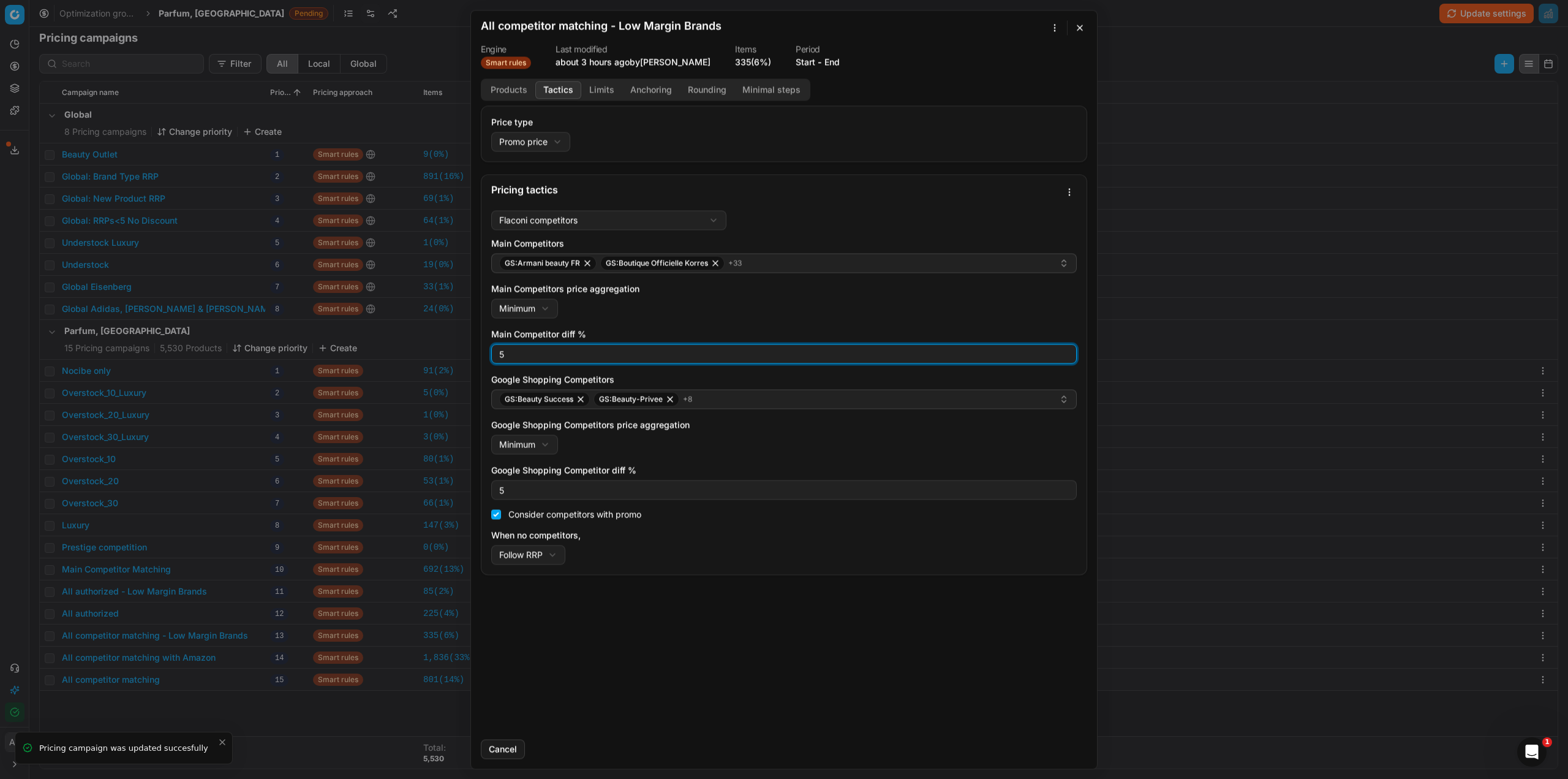
drag, startPoint x: 509, startPoint y: 355, endPoint x: 487, endPoint y: 355, distance: 22.0
click at [487, 355] on div "Flaconi competitors Flaconi competitorsFlaconi competitors rule: first takes in…" at bounding box center [784, 390] width 605 height 369
type input "0"
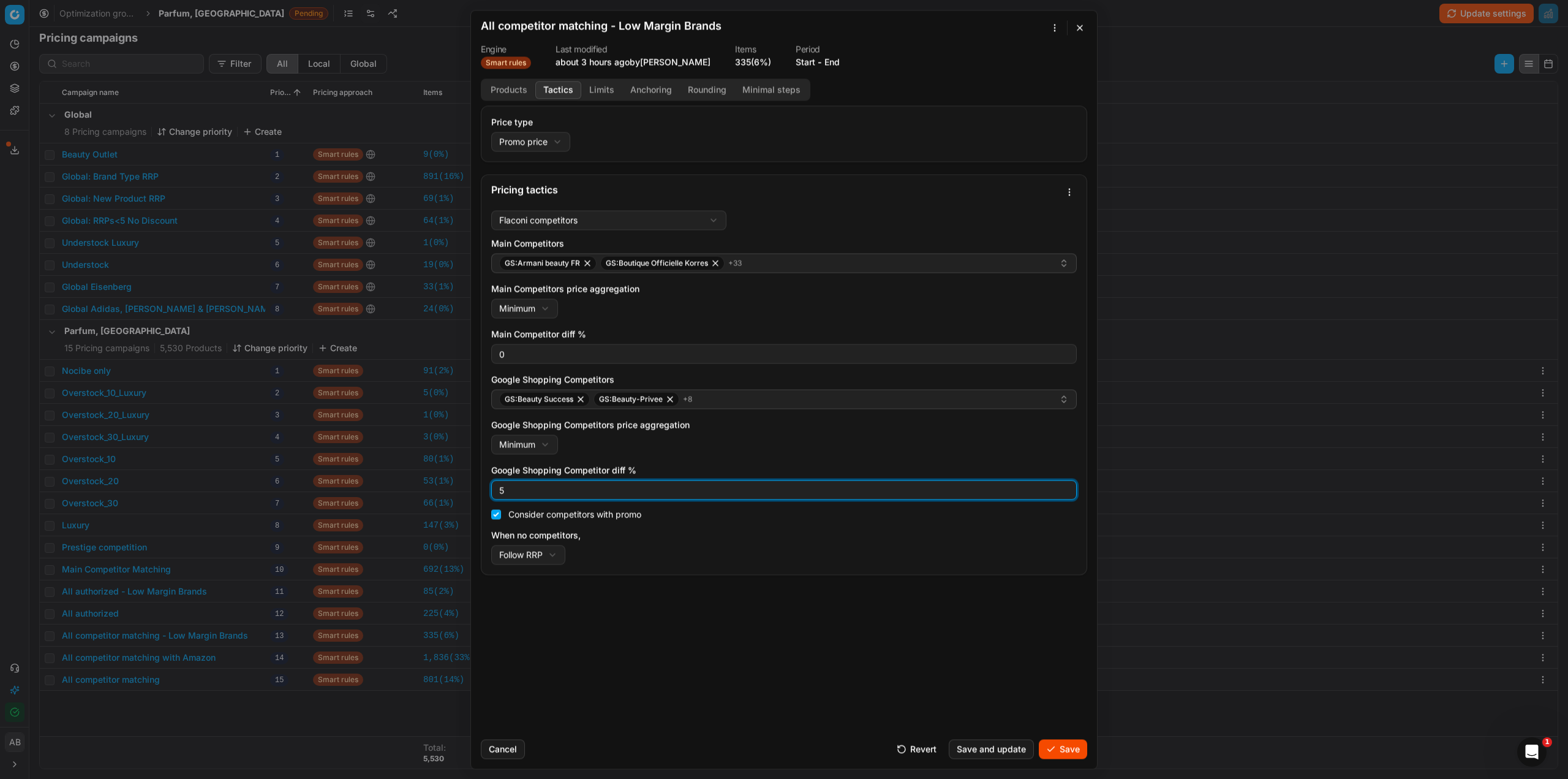
drag, startPoint x: 506, startPoint y: 488, endPoint x: 492, endPoint y: 485, distance: 14.3
click at [492, 485] on div "5" at bounding box center [783, 489] width 585 height 19
type input "0"
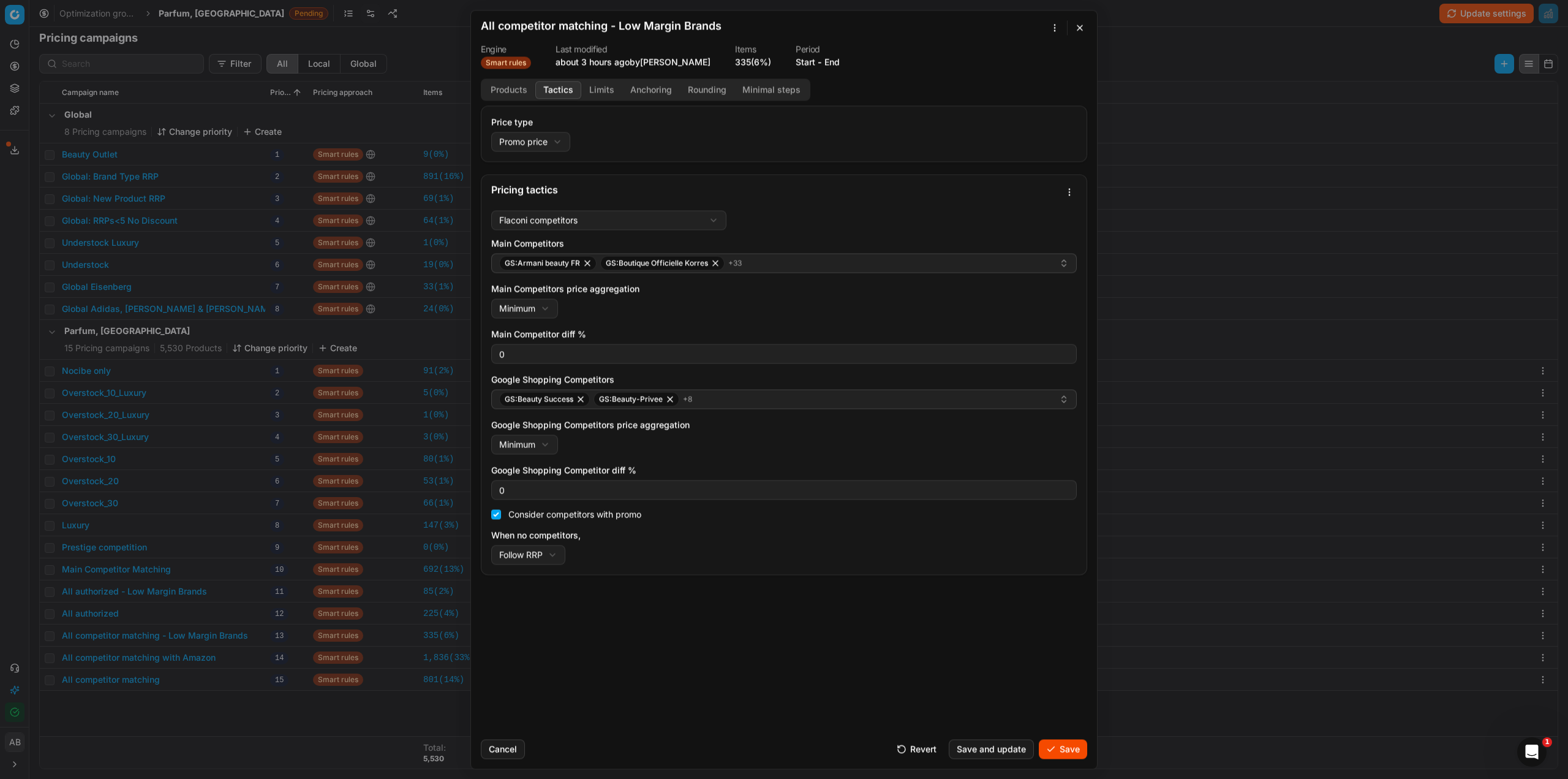
click at [604, 97] on button "Limits" at bounding box center [602, 89] width 41 height 17
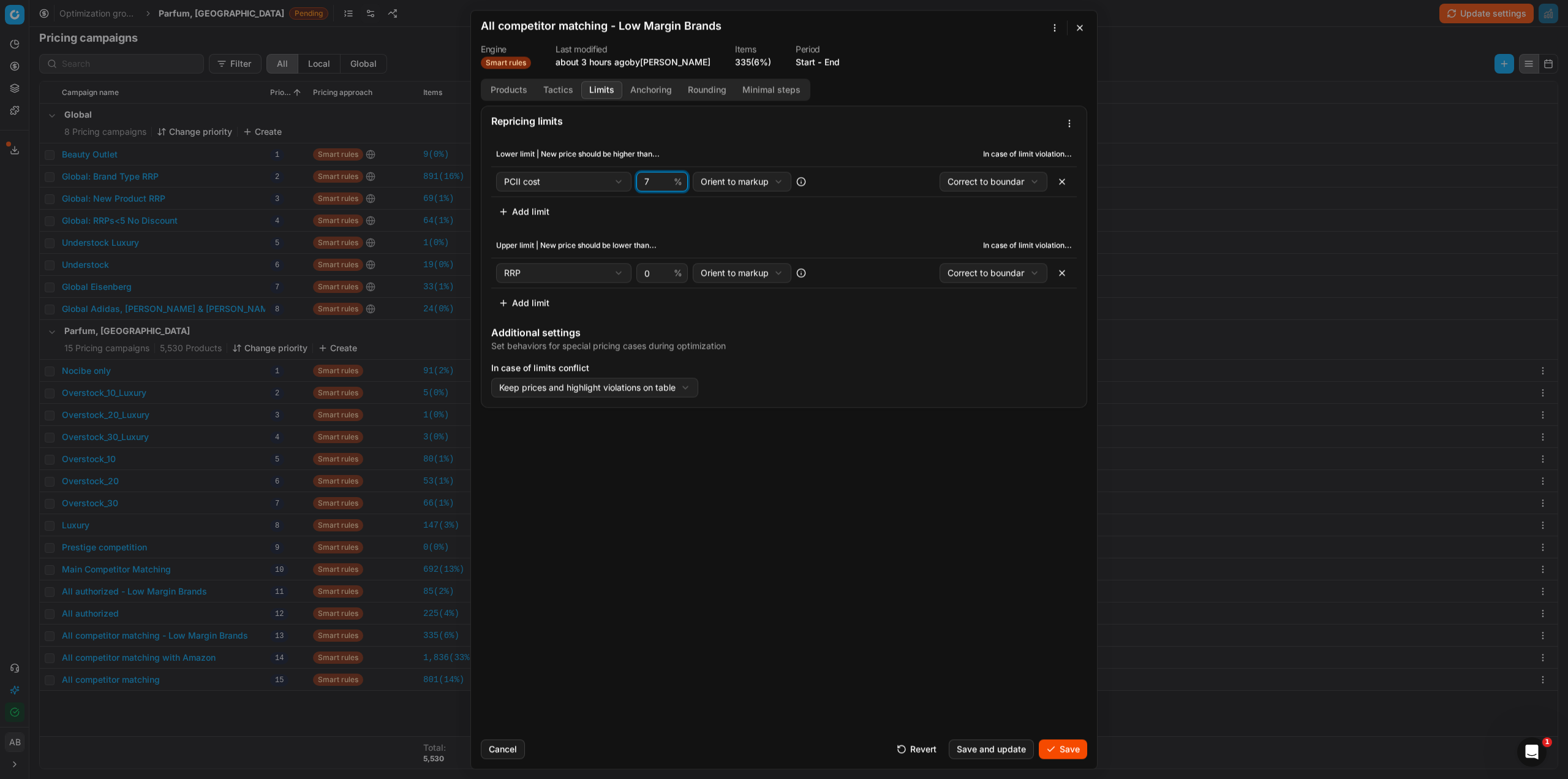
drag, startPoint x: 656, startPoint y: 181, endPoint x: 648, endPoint y: 180, distance: 8.1
click at [648, 180] on input "7" at bounding box center [657, 181] width 29 height 18
drag, startPoint x: 655, startPoint y: 181, endPoint x: 637, endPoint y: 181, distance: 18.0
click at [637, 181] on div "71 %" at bounding box center [662, 181] width 51 height 19
type input "10"
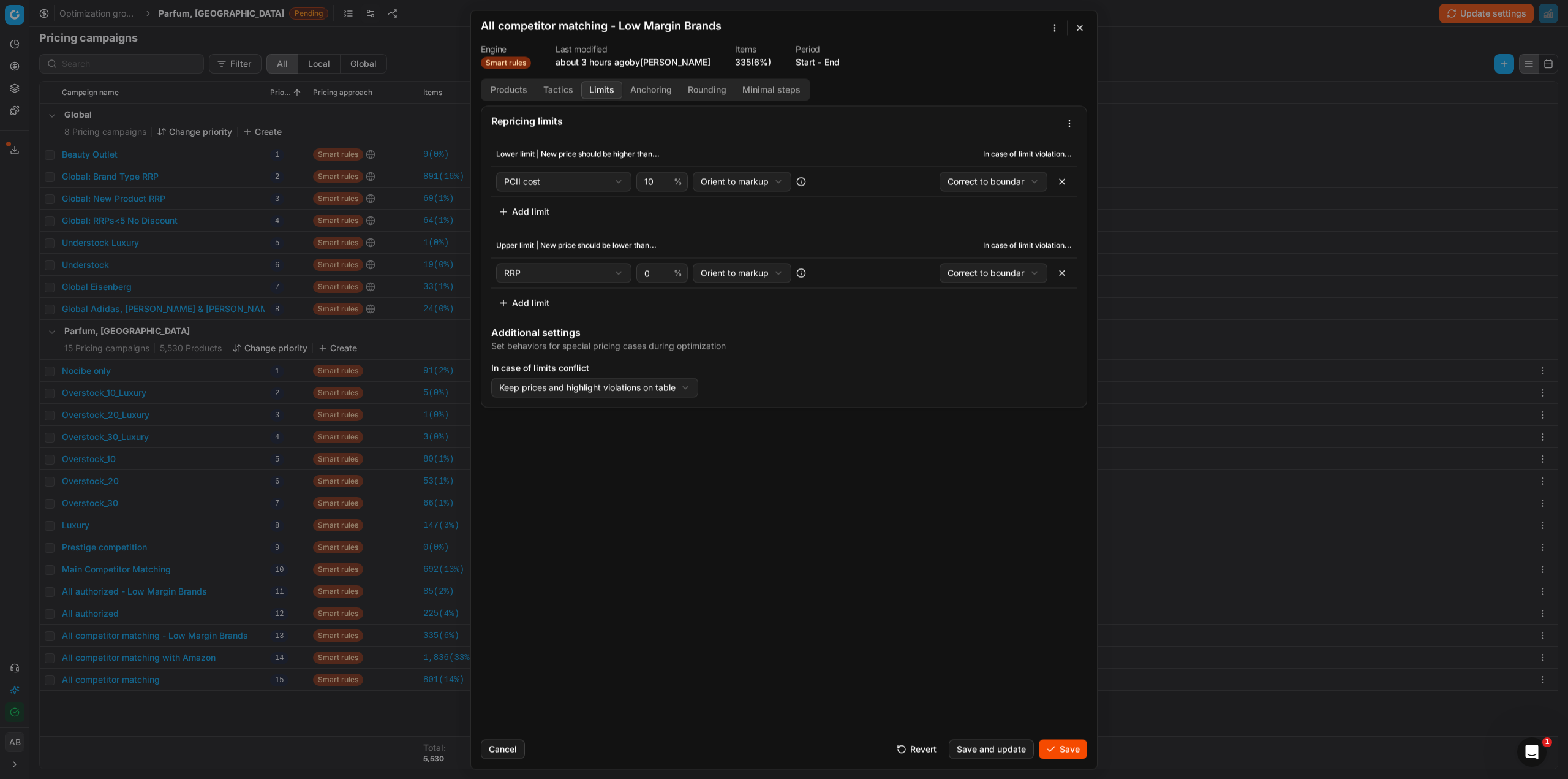
click at [1055, 747] on button "Save" at bounding box center [1062, 749] width 49 height 19
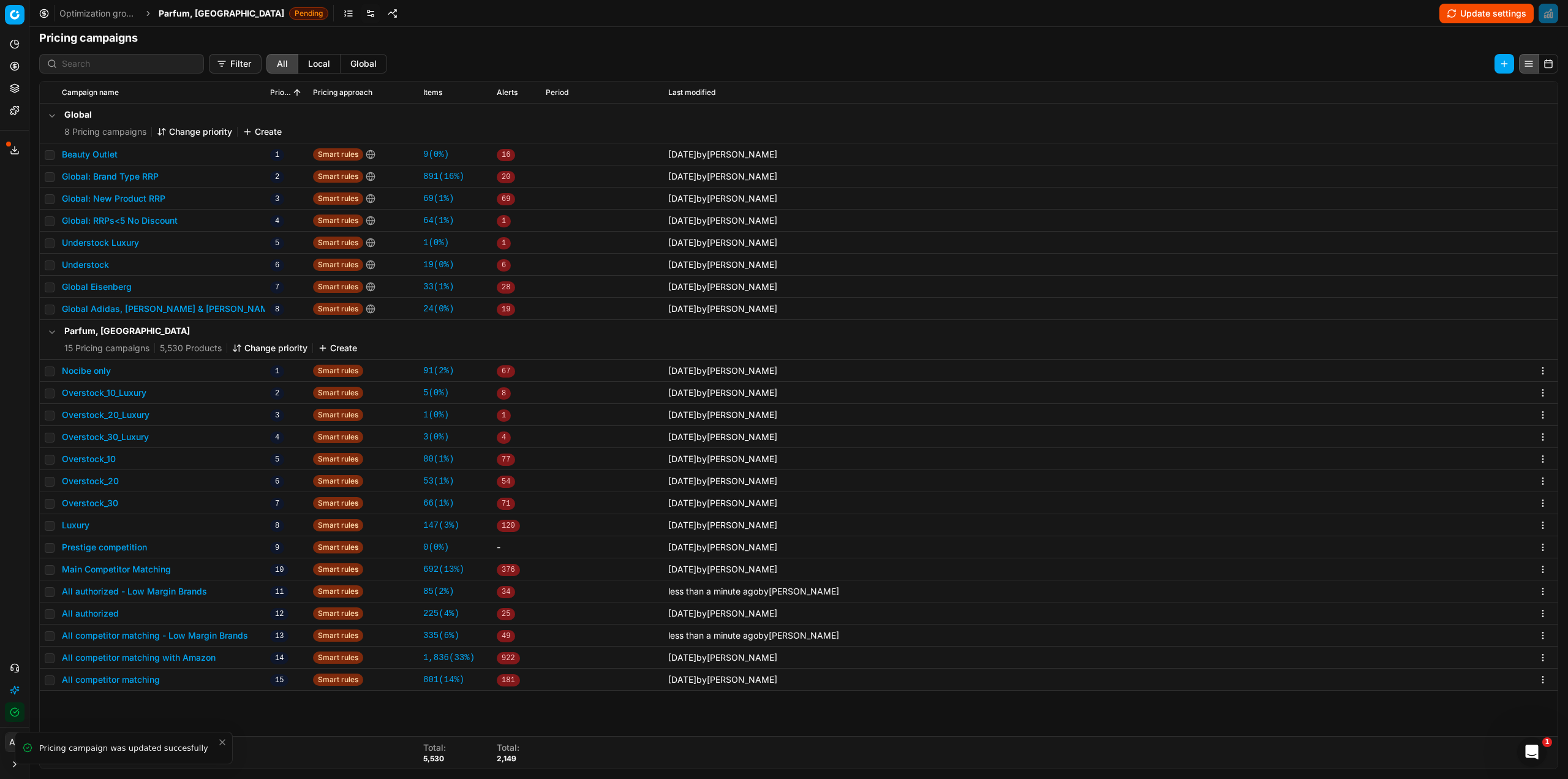
click at [180, 640] on button "All competitor matching - Low Margin Brands" at bounding box center [155, 635] width 186 height 12
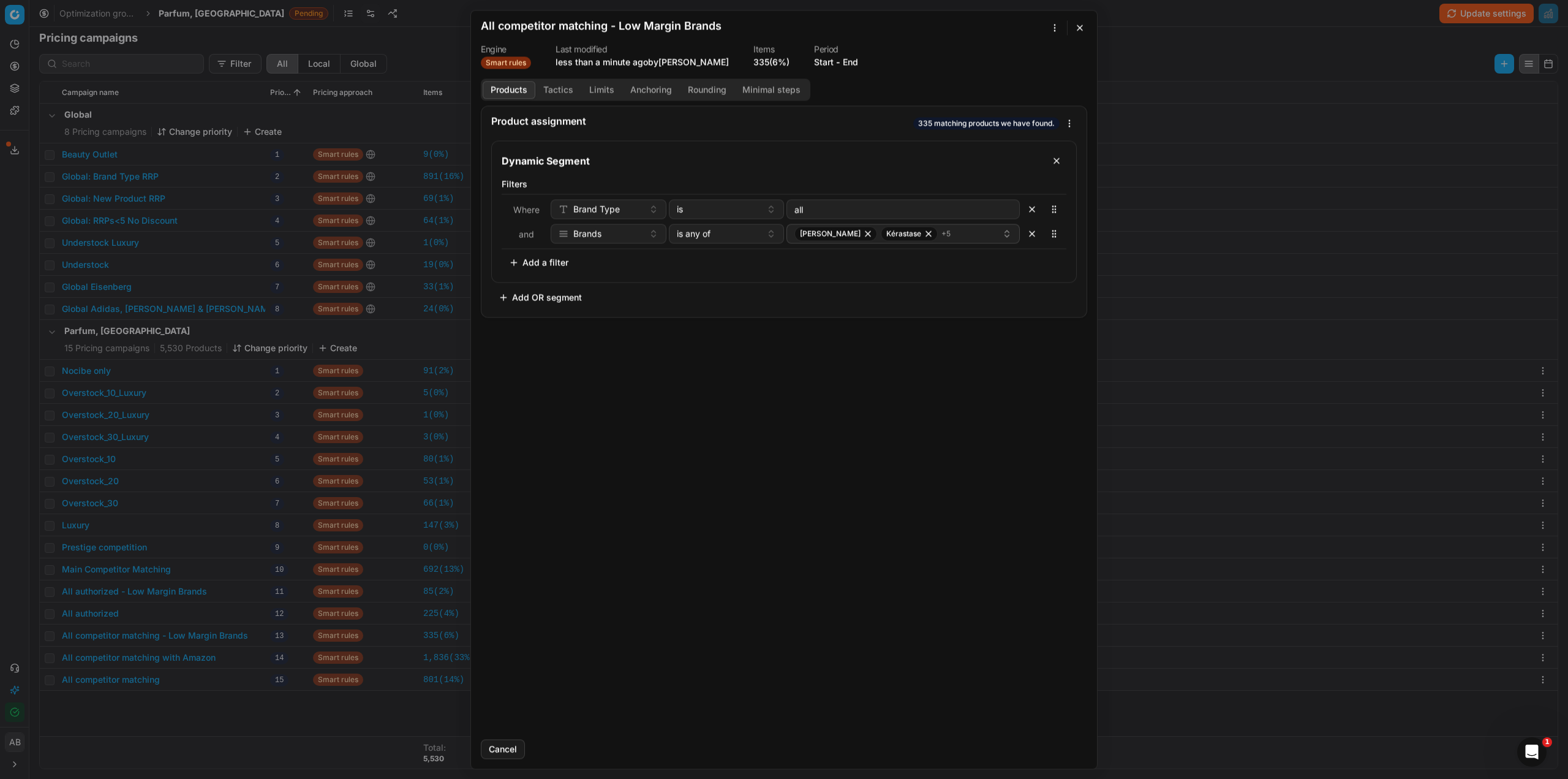
click at [566, 92] on button "Tactics" at bounding box center [559, 89] width 46 height 17
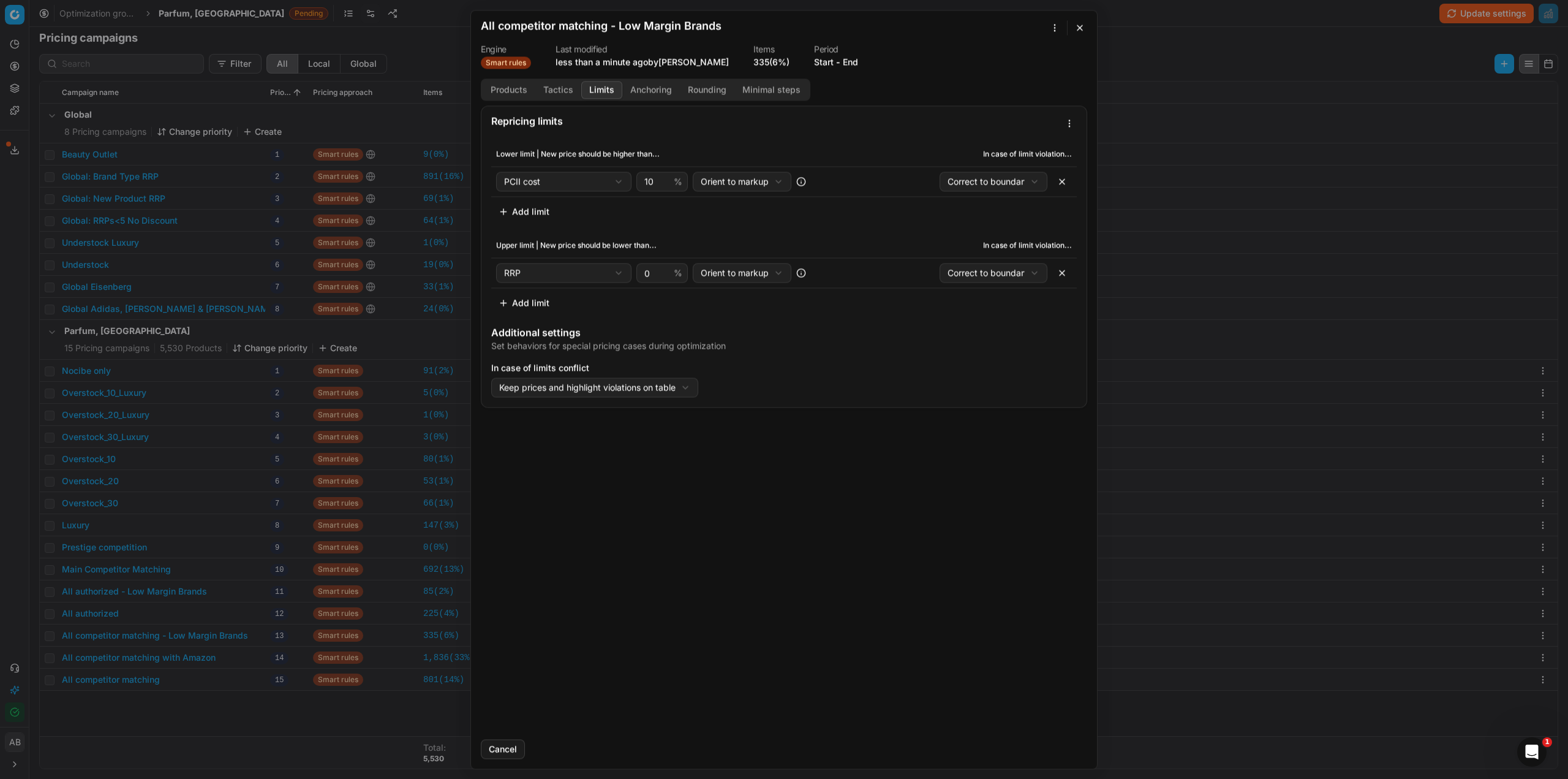
click at [598, 90] on button "Limits" at bounding box center [602, 89] width 41 height 17
click at [1079, 27] on button "button" at bounding box center [1080, 27] width 15 height 15
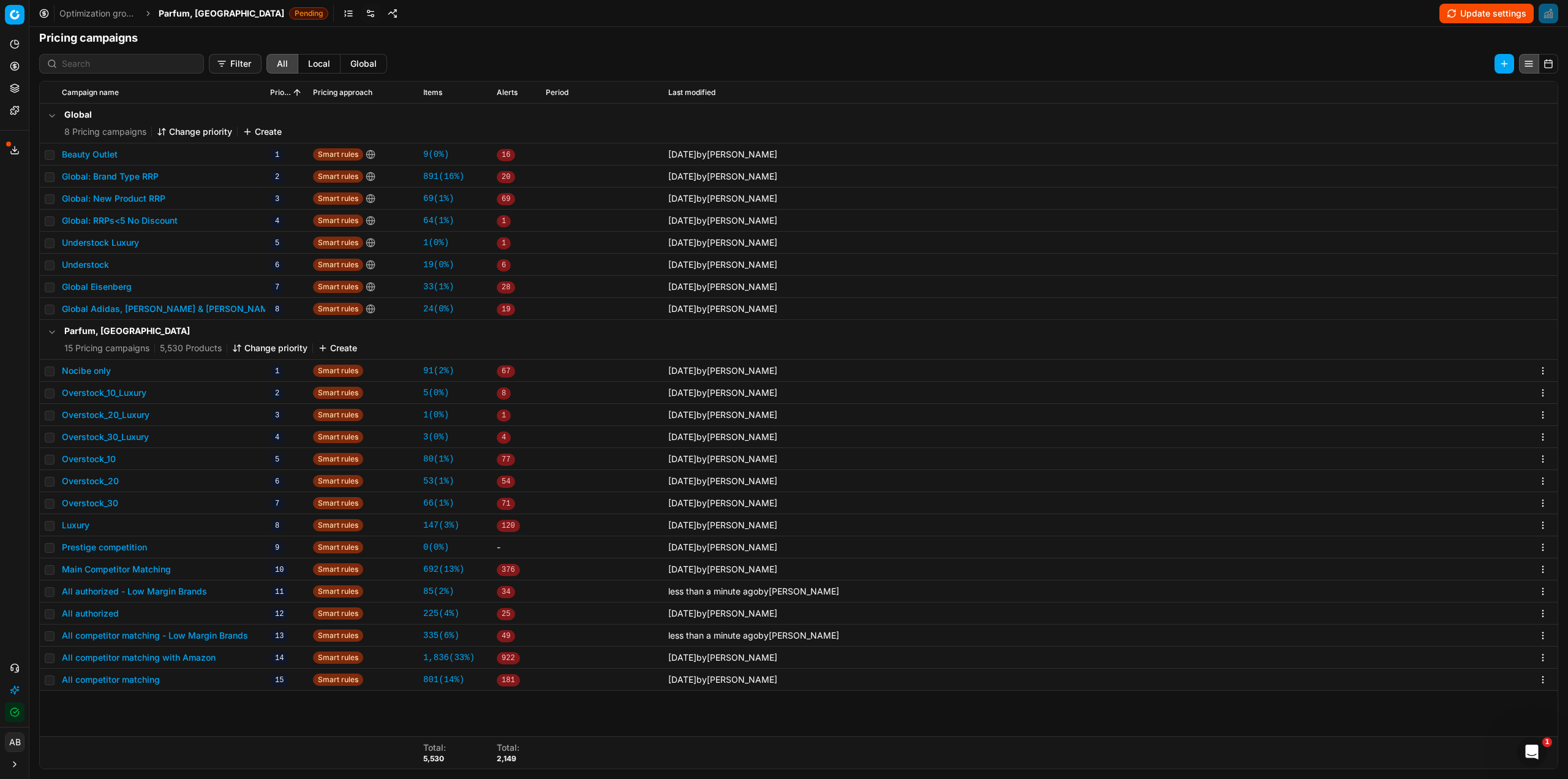
click at [199, 12] on span "Parfum, [GEOGRAPHIC_DATA]" at bounding box center [221, 13] width 125 height 12
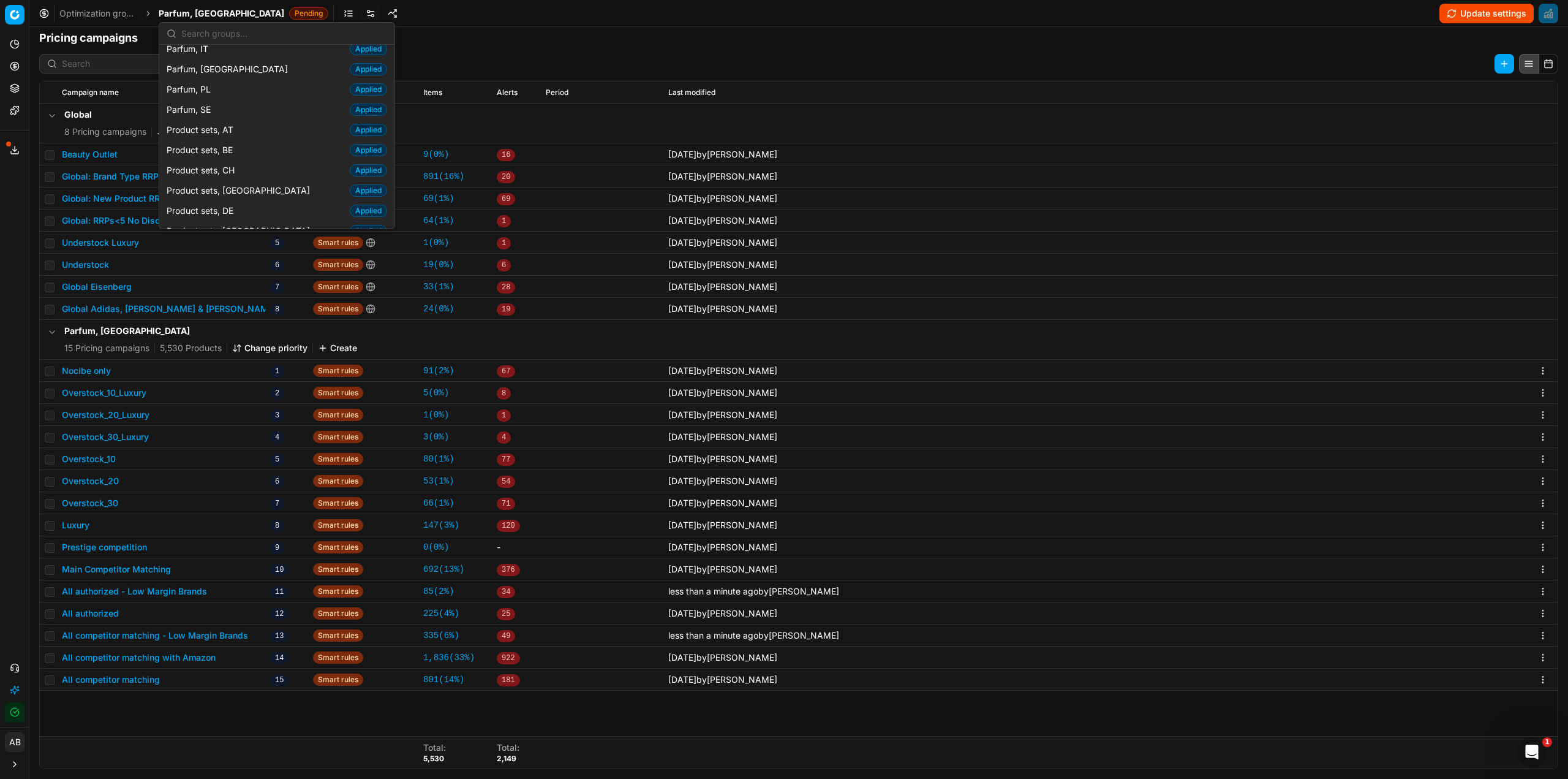
scroll to position [1348, 0]
click at [234, 245] on span "Product sets, FR" at bounding box center [202, 250] width 71 height 12
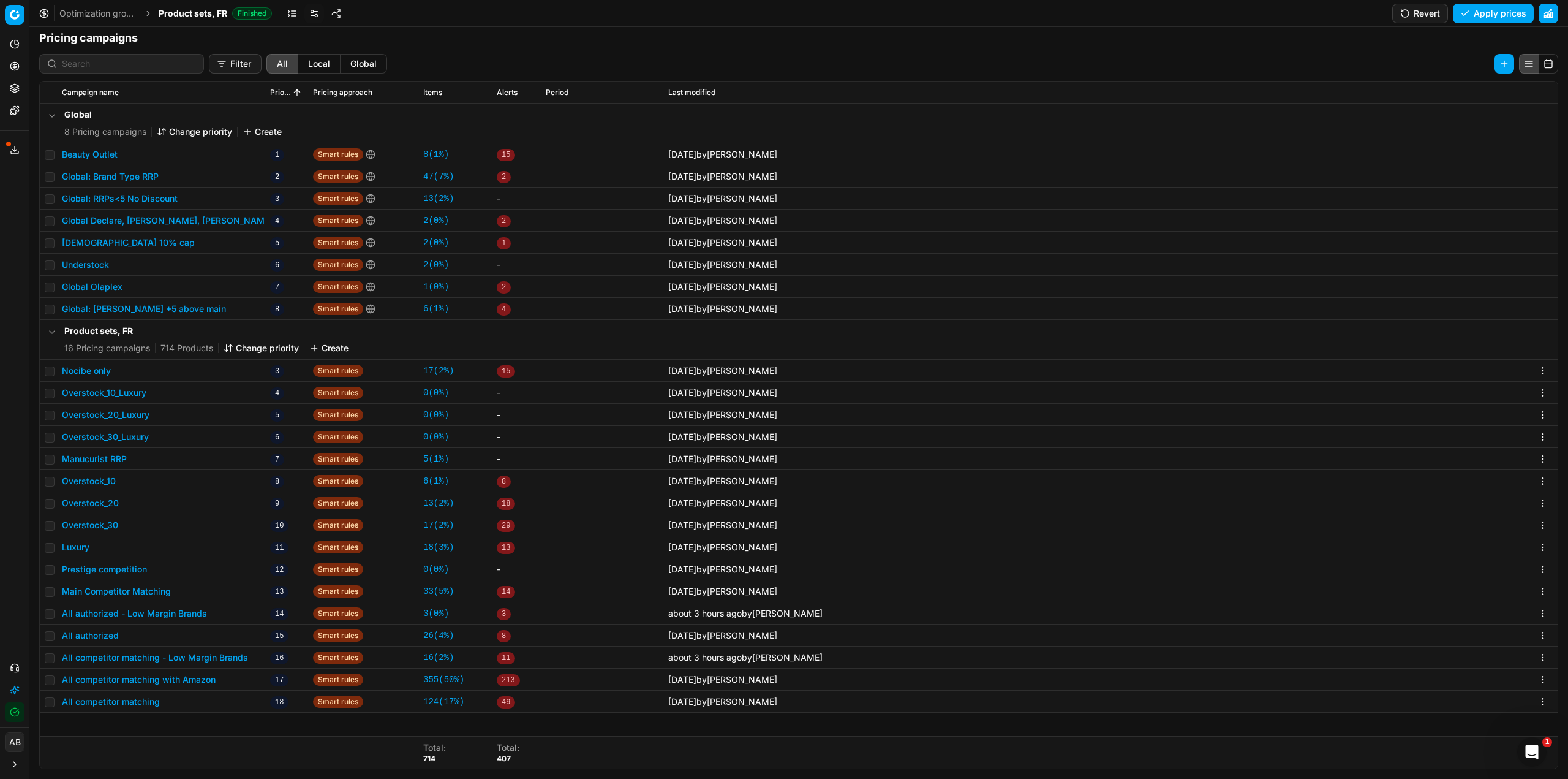
click at [199, 660] on button "All competitor matching - Low Margin Brands" at bounding box center [155, 657] width 186 height 12
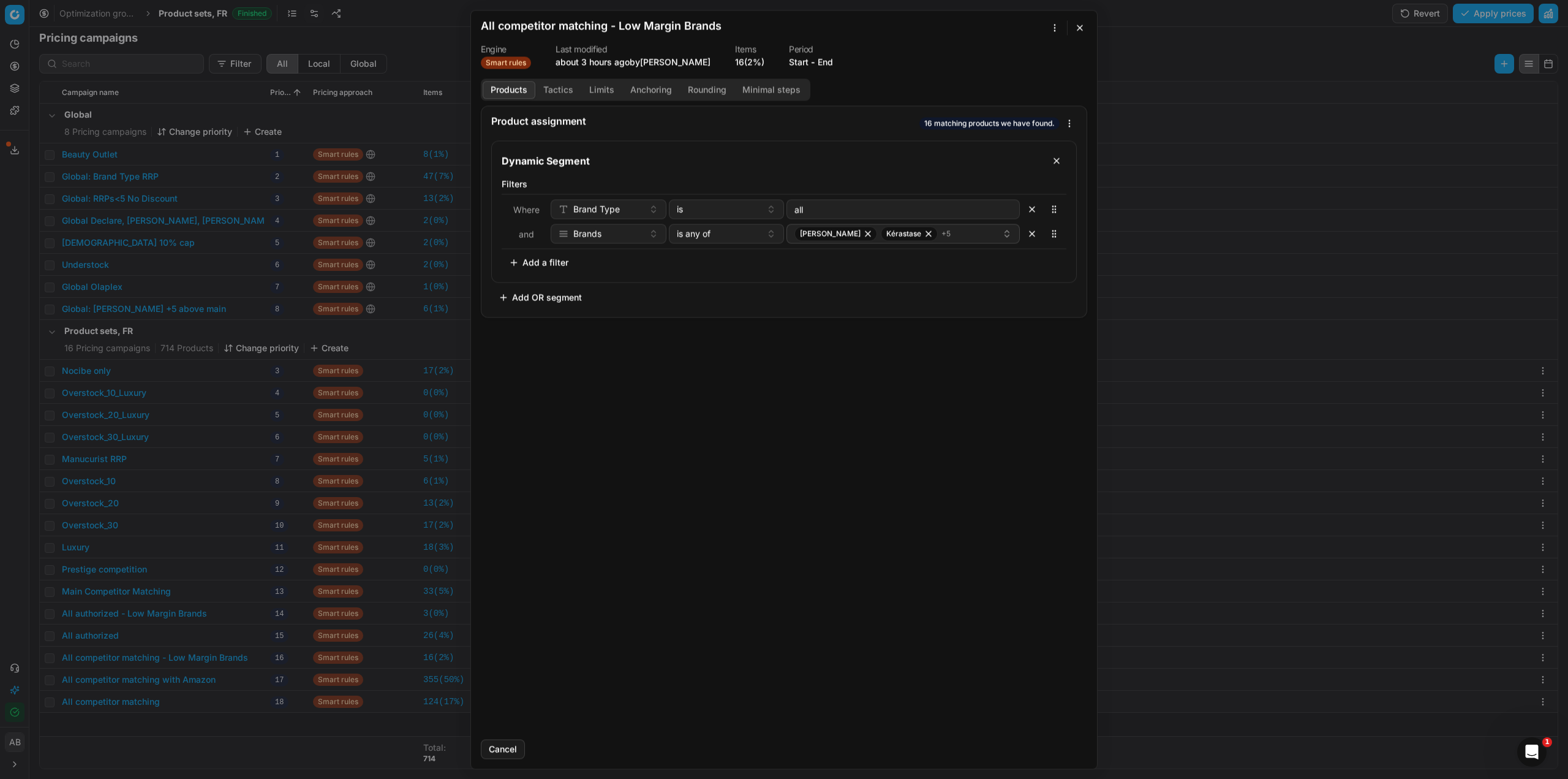
click at [564, 90] on button "Tactics" at bounding box center [559, 89] width 46 height 17
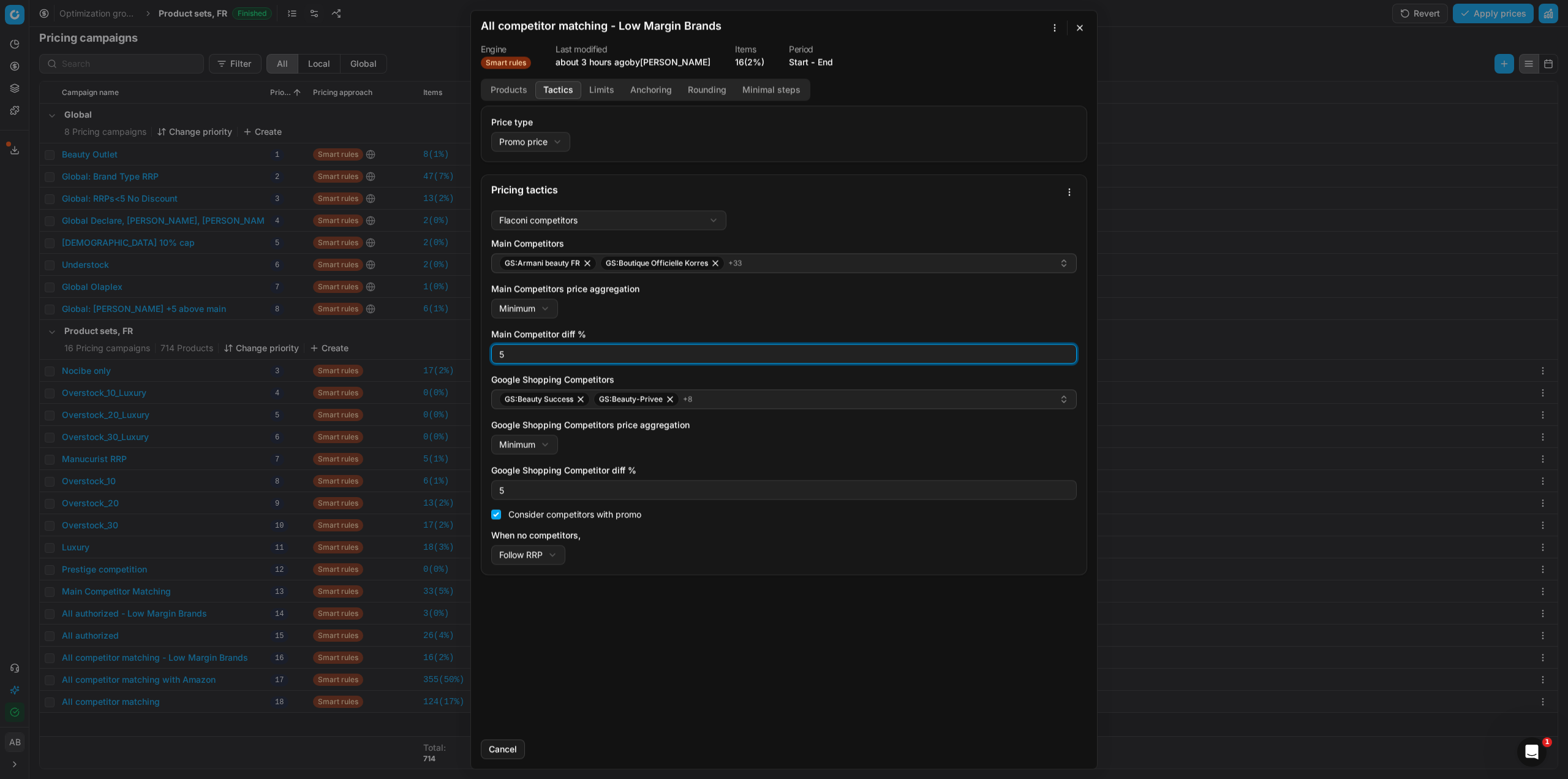
drag, startPoint x: 521, startPoint y: 355, endPoint x: 485, endPoint y: 354, distance: 36.0
click at [485, 354] on div "Flaconi competitors Flaconi competitorsFlaconi competitors rule: first takes in…" at bounding box center [784, 390] width 605 height 369
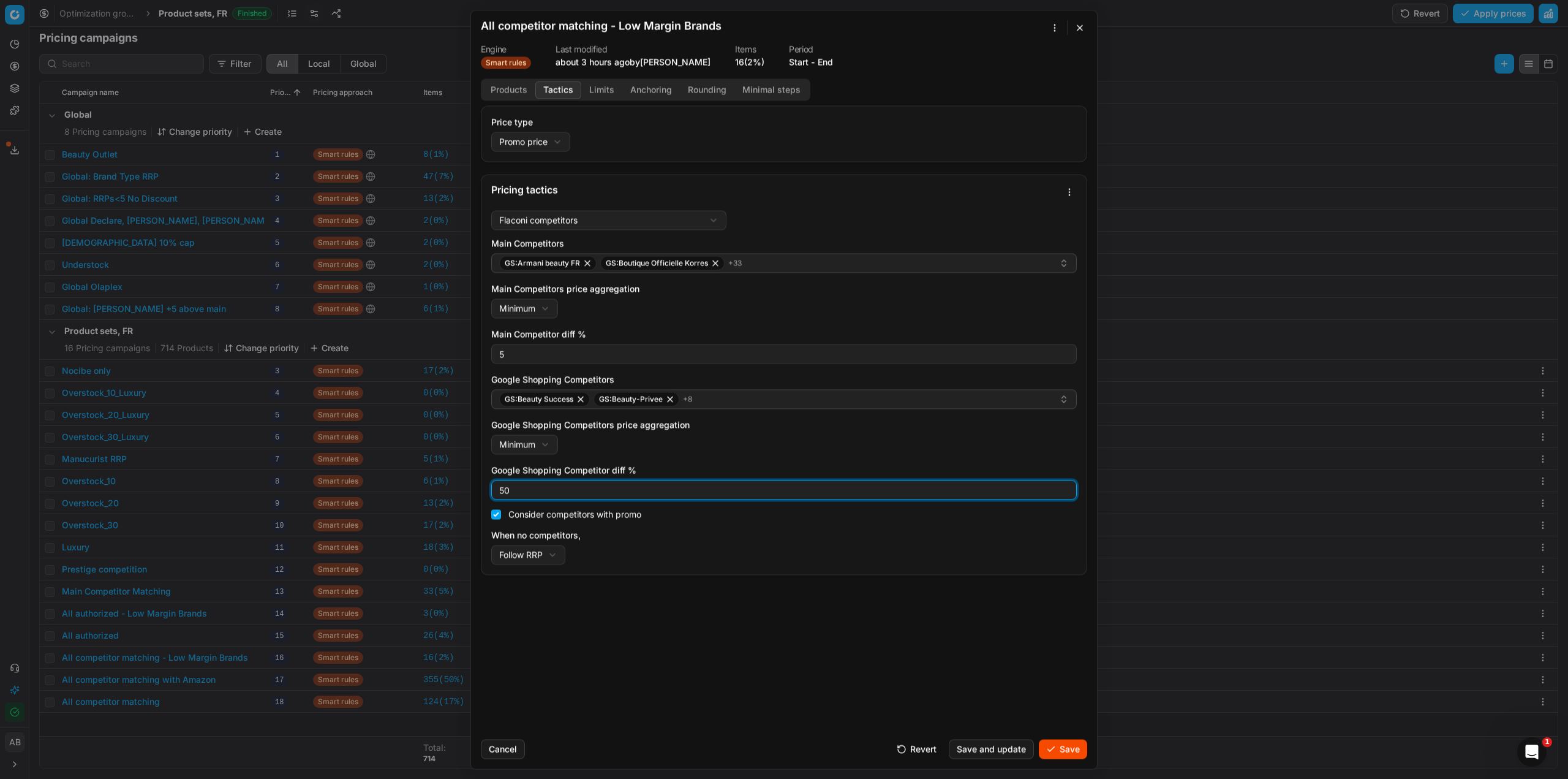
click at [502, 487] on input "50" at bounding box center [783, 489] width 574 height 18
click at [524, 491] on input "50" at bounding box center [783, 489] width 574 height 18
click at [496, 488] on div "50" at bounding box center [783, 489] width 585 height 19
type input "50"
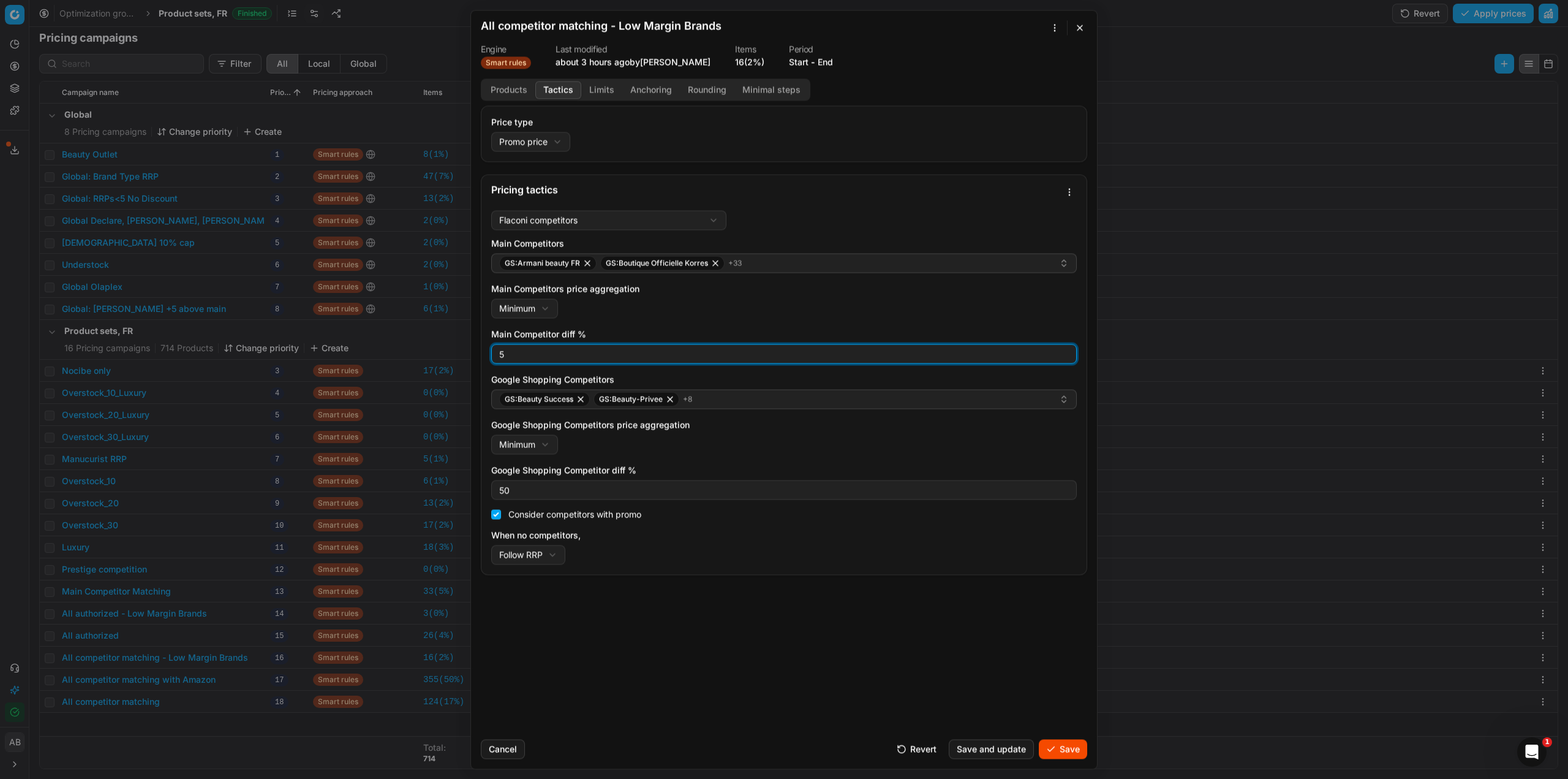
drag, startPoint x: 509, startPoint y: 356, endPoint x: 487, endPoint y: 354, distance: 22.1
click at [487, 354] on div "Flaconi competitors Flaconi competitorsFlaconi competitors rule: first takes in…" at bounding box center [784, 390] width 605 height 369
type input "0"
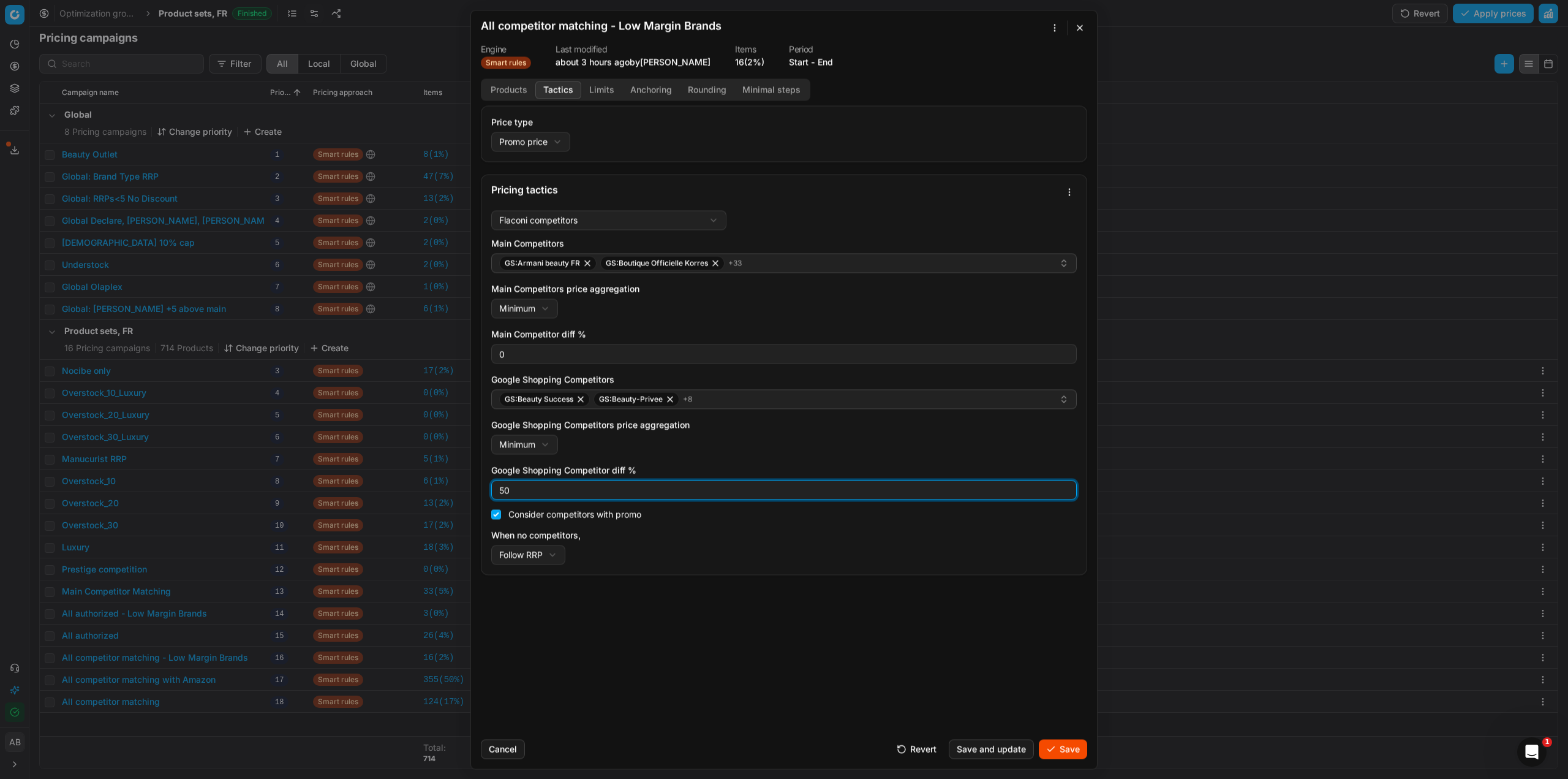
drag, startPoint x: 513, startPoint y: 490, endPoint x: 498, endPoint y: 489, distance: 15.0
click at [498, 489] on input "50" at bounding box center [783, 489] width 574 height 18
type input "0"
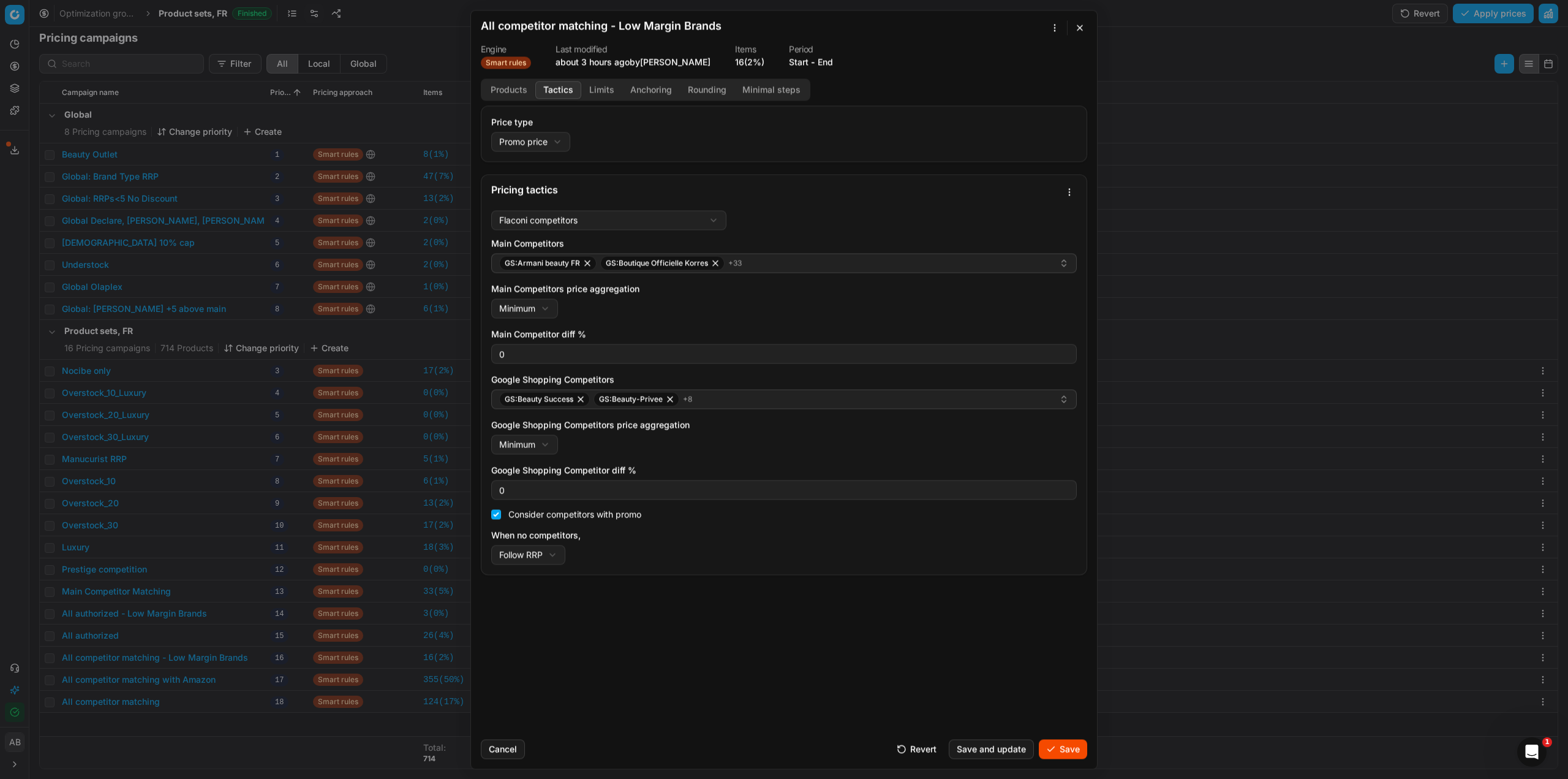
click at [596, 86] on button "Limits" at bounding box center [602, 89] width 41 height 17
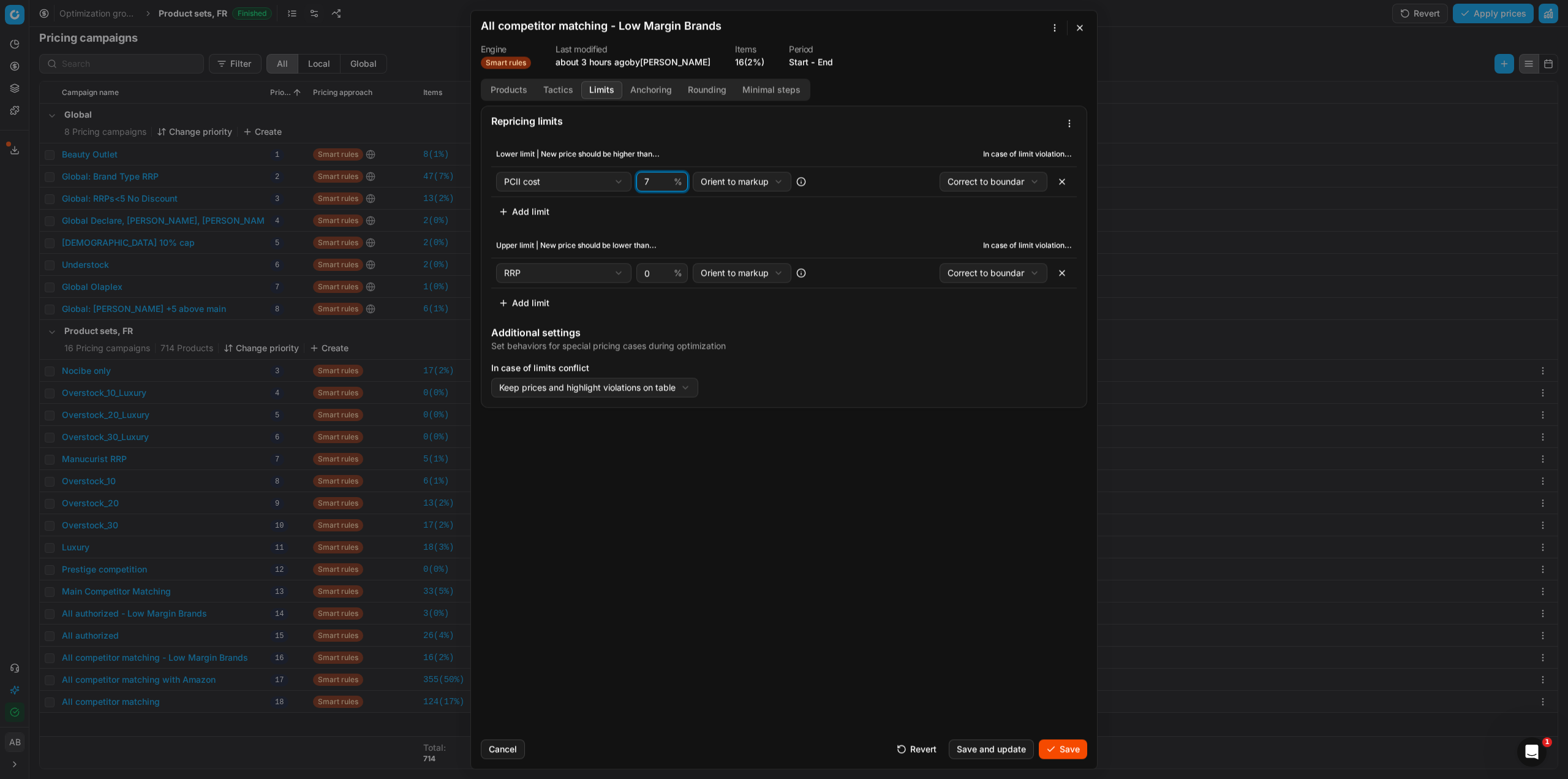
drag, startPoint x: 650, startPoint y: 184, endPoint x: 640, endPoint y: 184, distance: 10.0
click at [640, 184] on div "7 %" at bounding box center [662, 181] width 51 height 19
type input "10"
click at [1058, 753] on button "Save" at bounding box center [1062, 749] width 49 height 19
click at [1046, 752] on button "Save" at bounding box center [1062, 749] width 49 height 19
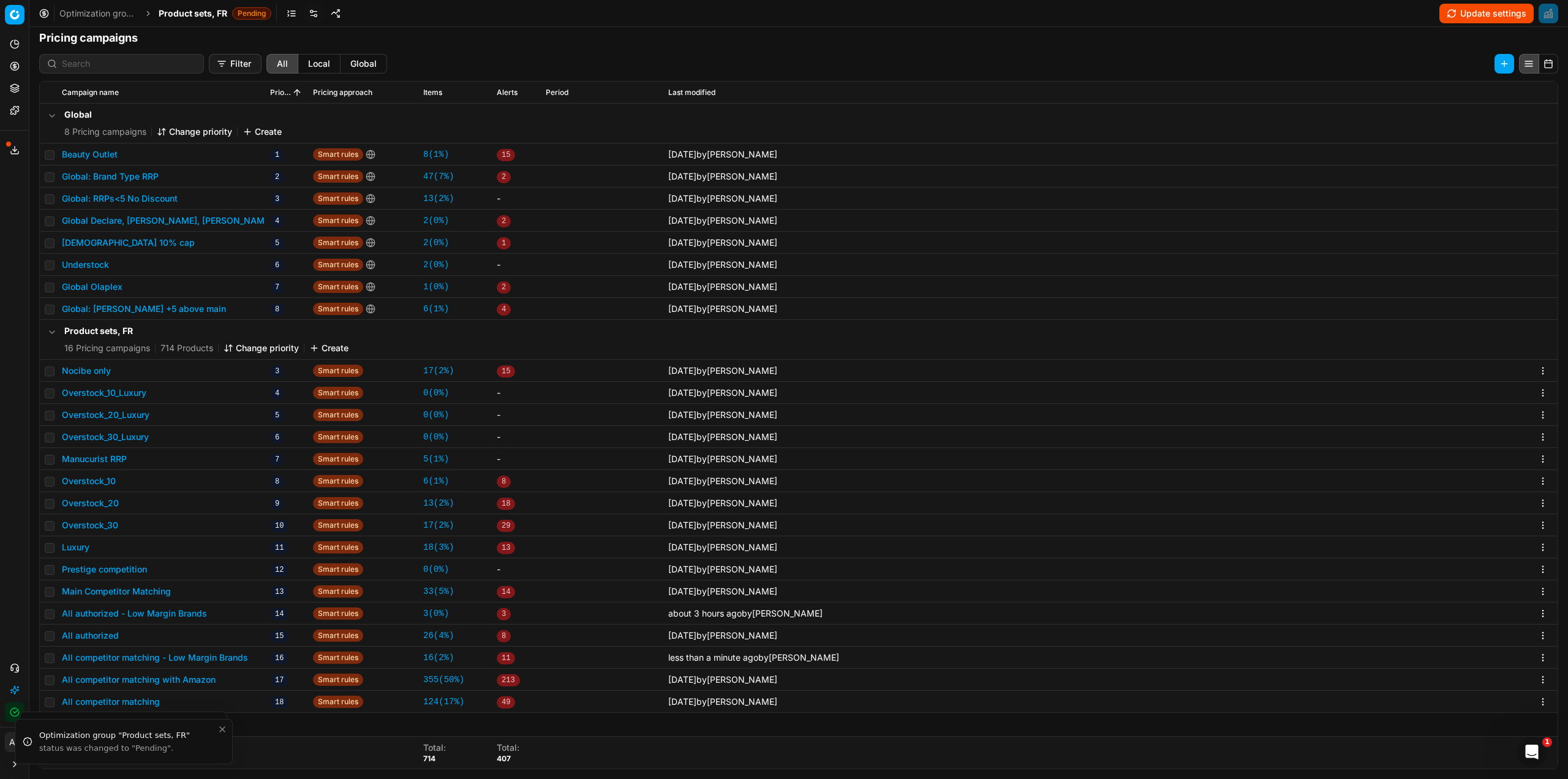
click at [235, 656] on button "All competitor matching - Low Margin Brands" at bounding box center [155, 657] width 186 height 12
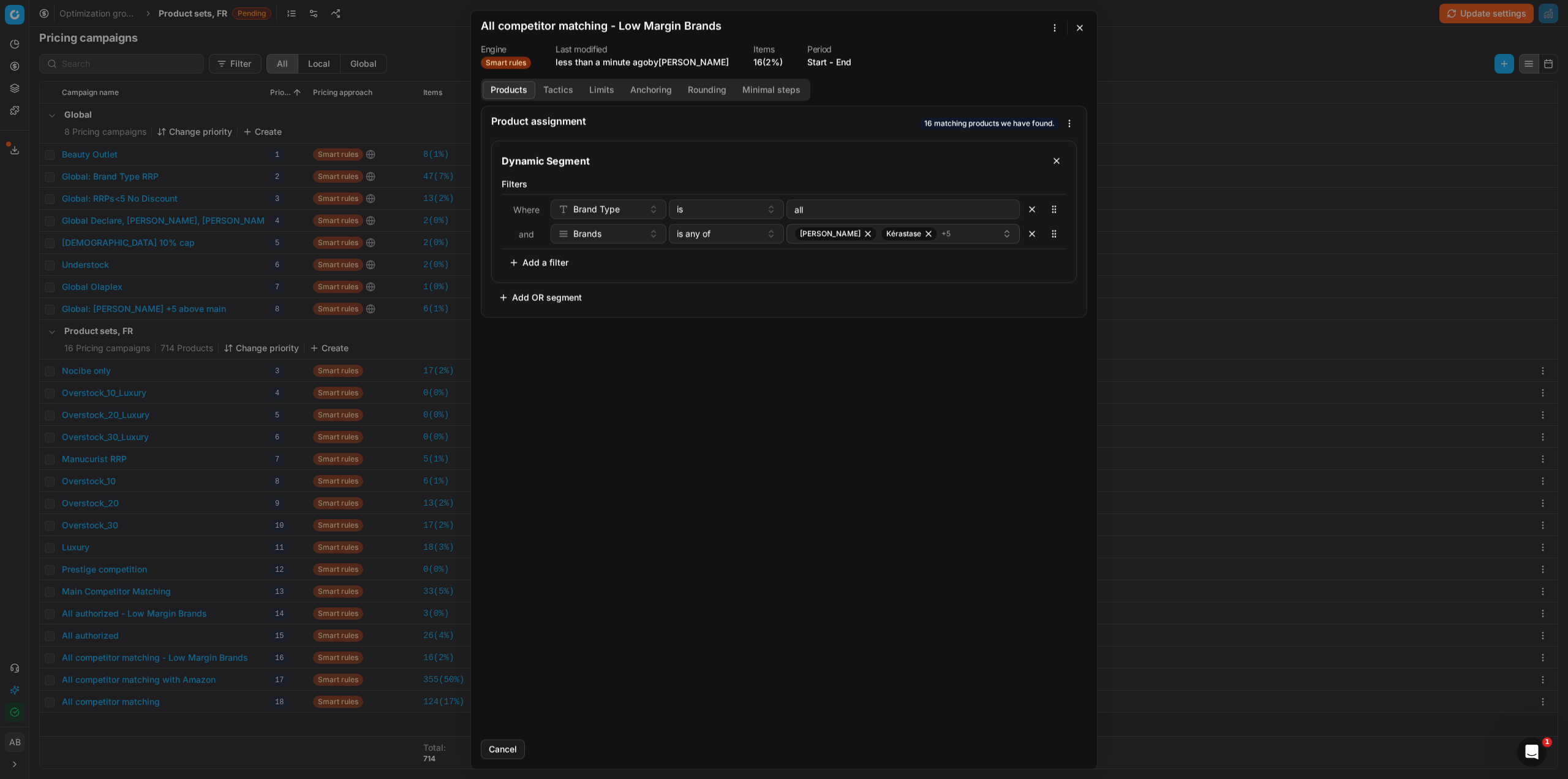
click at [563, 90] on button "Tactics" at bounding box center [559, 89] width 46 height 17
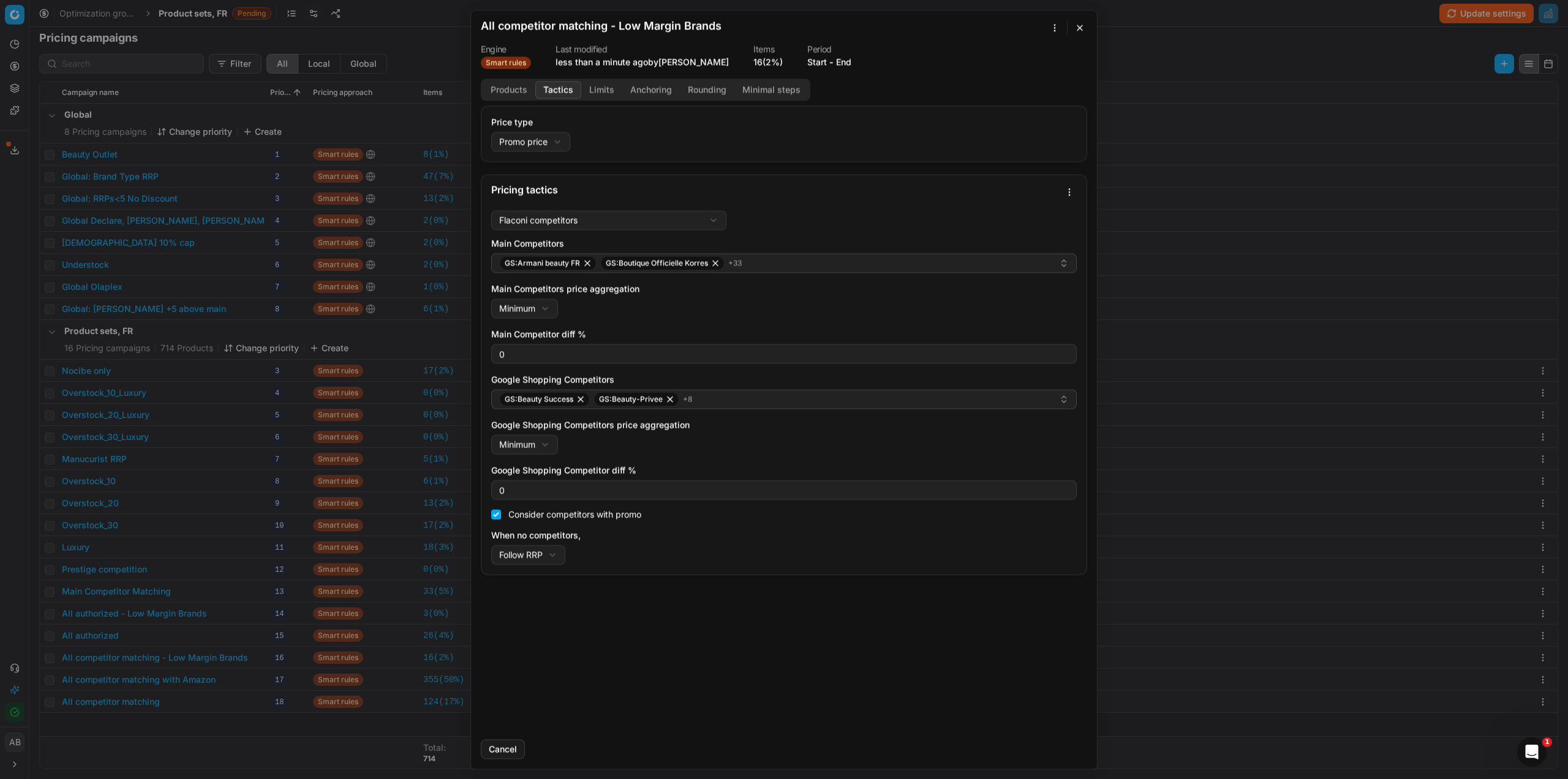
click at [602, 88] on button "Limits" at bounding box center [602, 89] width 41 height 17
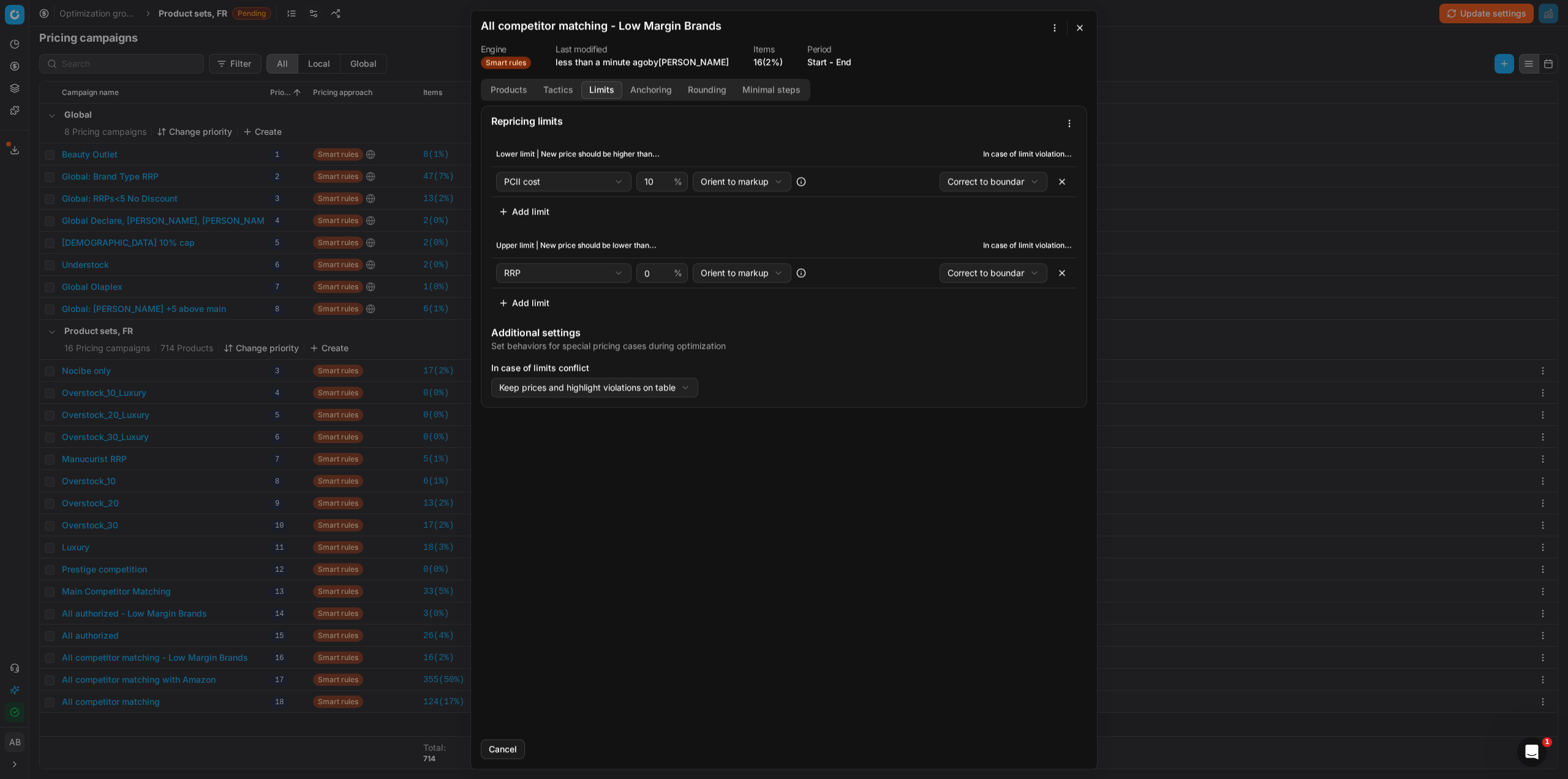
click at [292, 521] on div "We are saving PC settings. Please wait, it should take a few minutes All compet…" at bounding box center [784, 390] width 1568 height 779
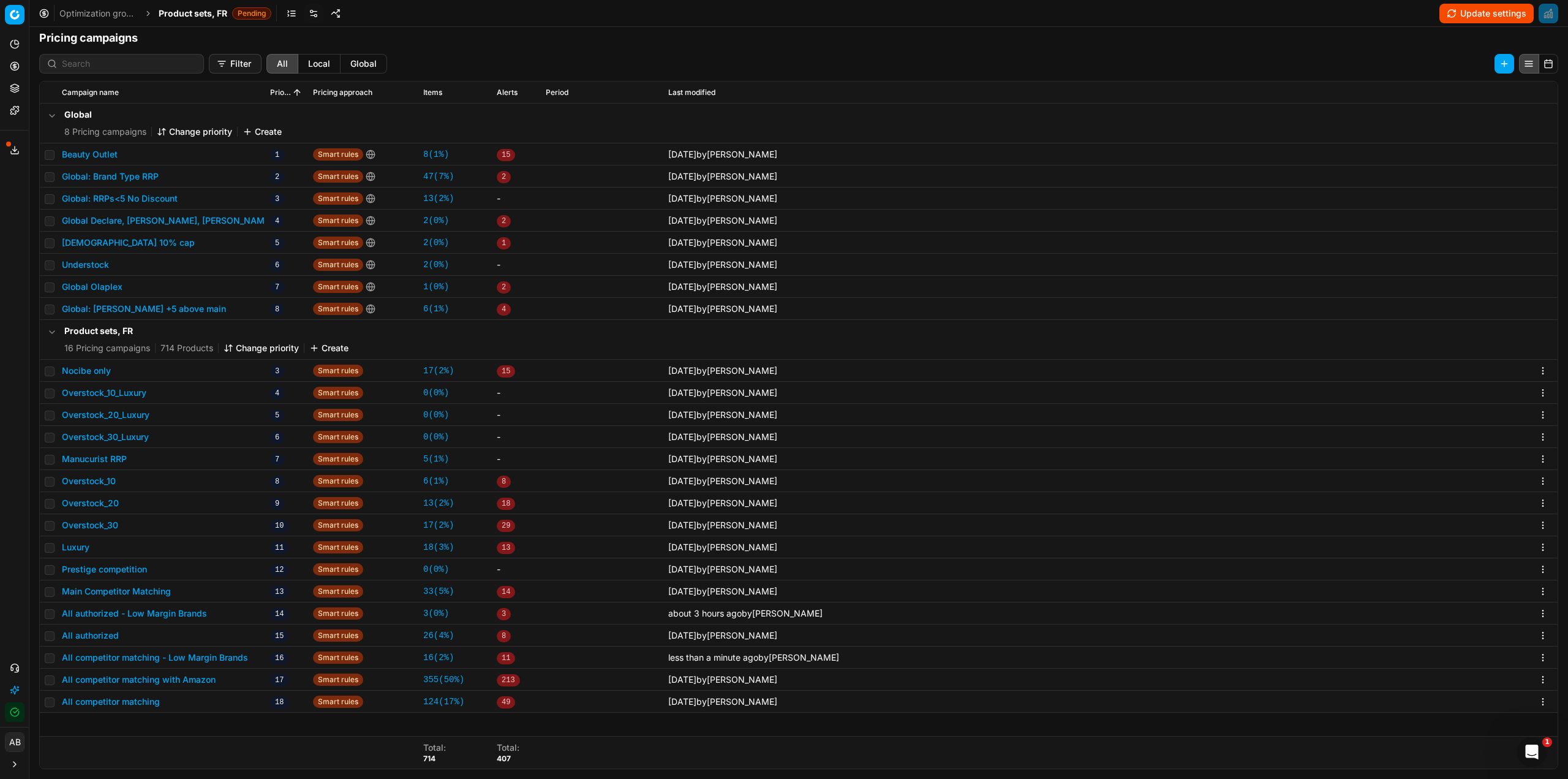
click at [162, 614] on button "All authorized - Low Margin Brands" at bounding box center [135, 613] width 146 height 12
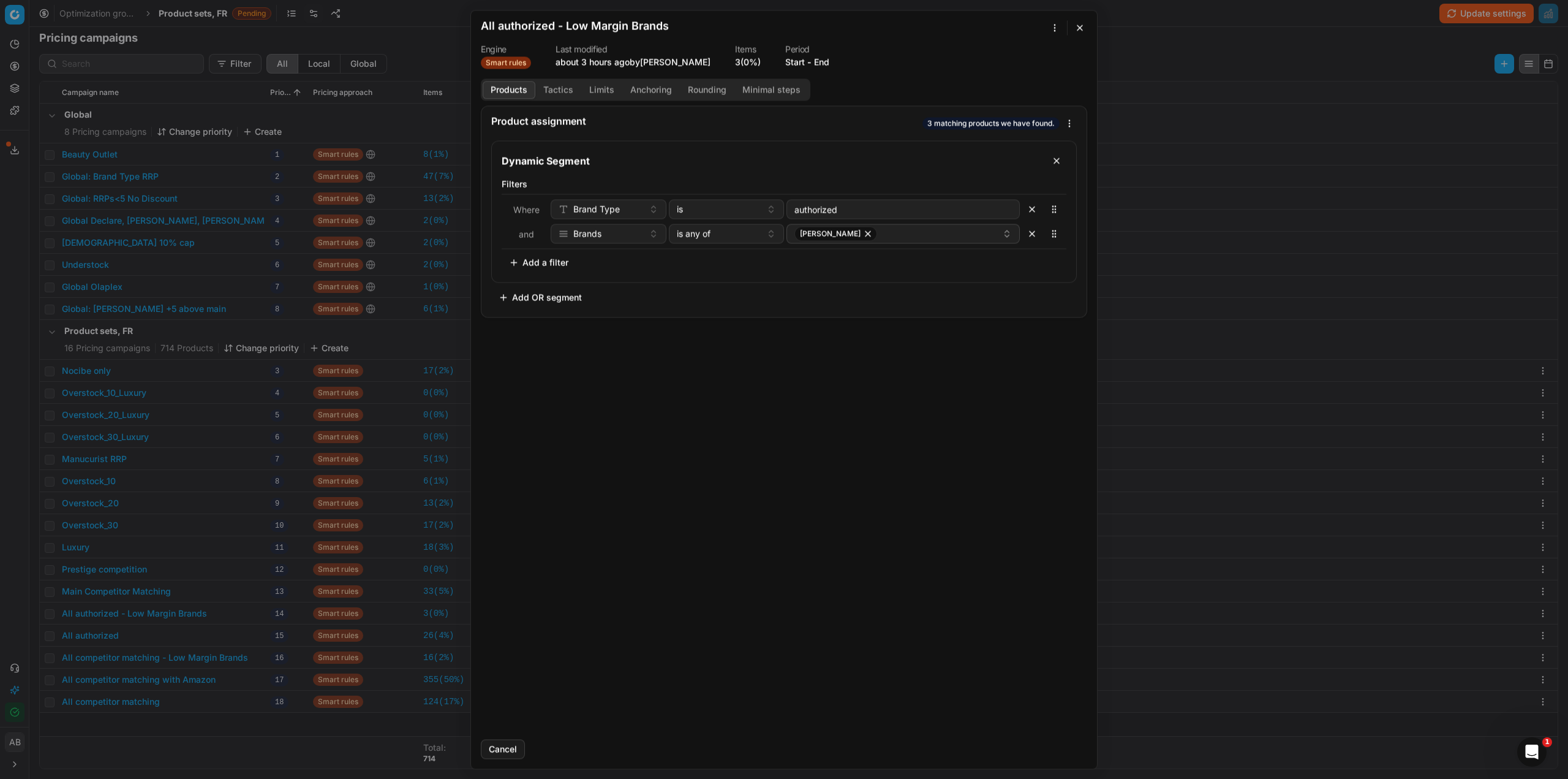
click at [558, 95] on button "Tactics" at bounding box center [559, 89] width 46 height 17
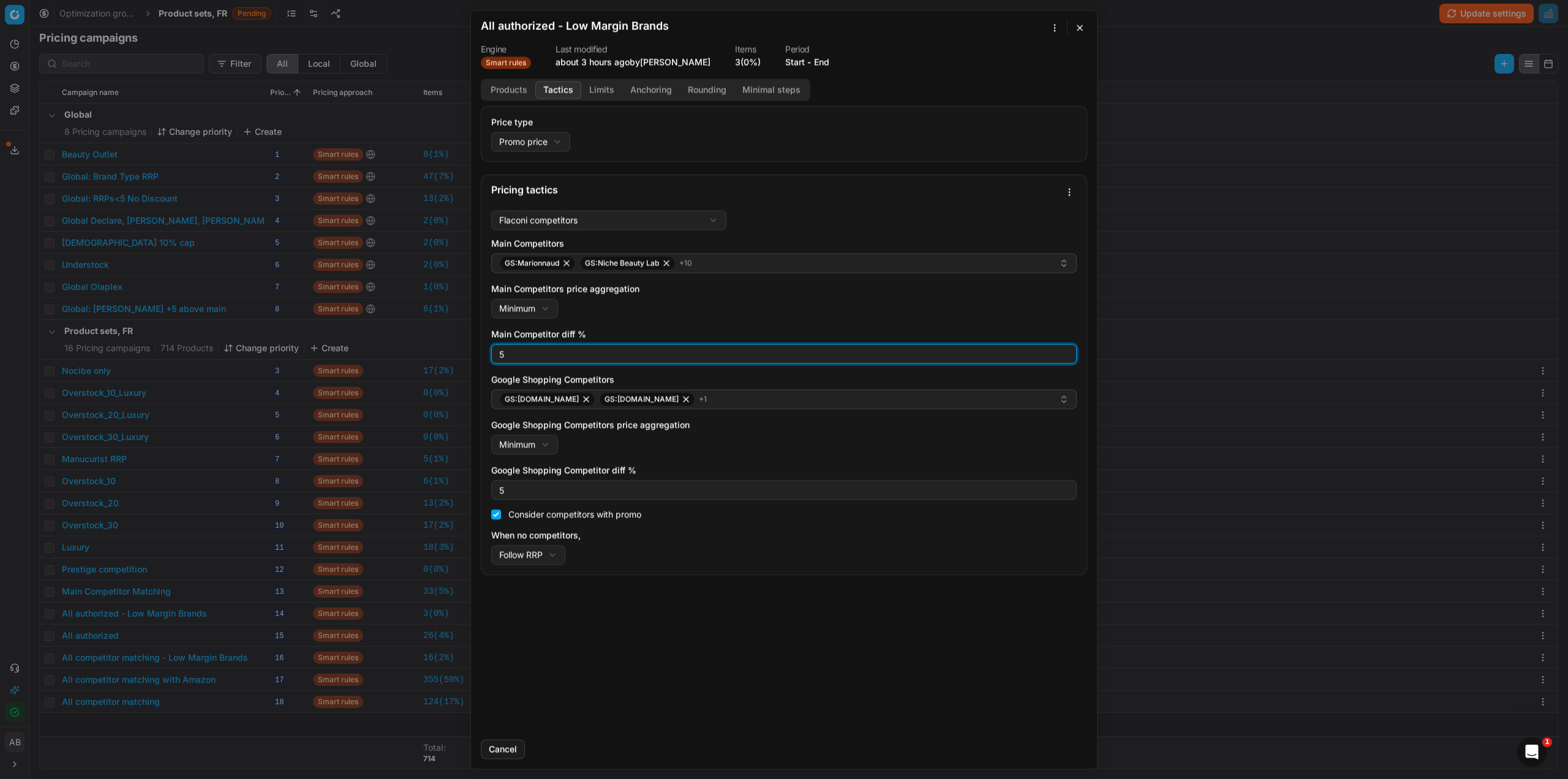
drag, startPoint x: 501, startPoint y: 357, endPoint x: 491, endPoint y: 355, distance: 10.2
click at [491, 355] on div "5" at bounding box center [783, 353] width 585 height 19
type input "0"
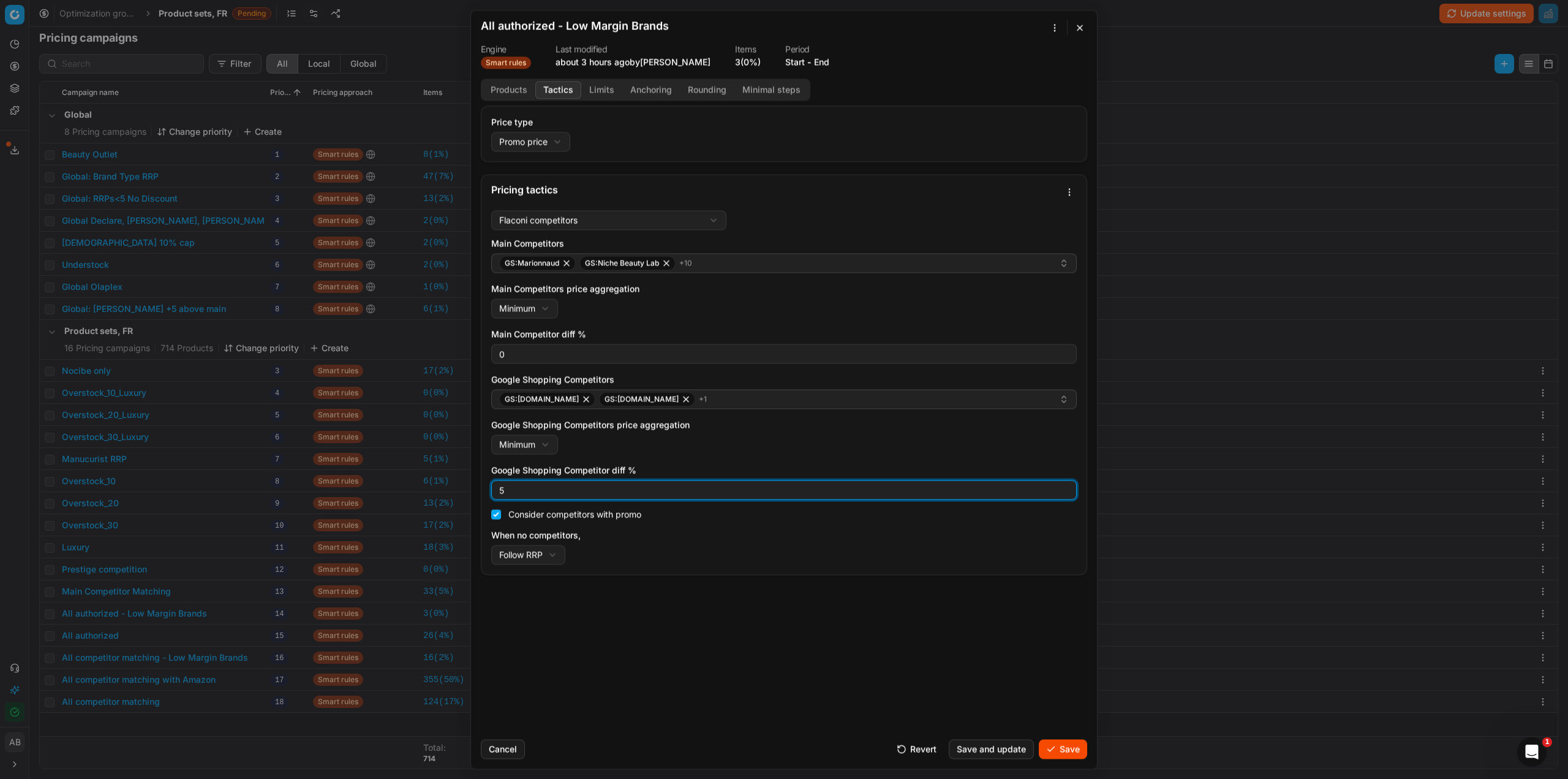
drag, startPoint x: 504, startPoint y: 489, endPoint x: 496, endPoint y: 487, distance: 8.2
click at [496, 488] on input "5" at bounding box center [783, 489] width 574 height 18
type input "0"
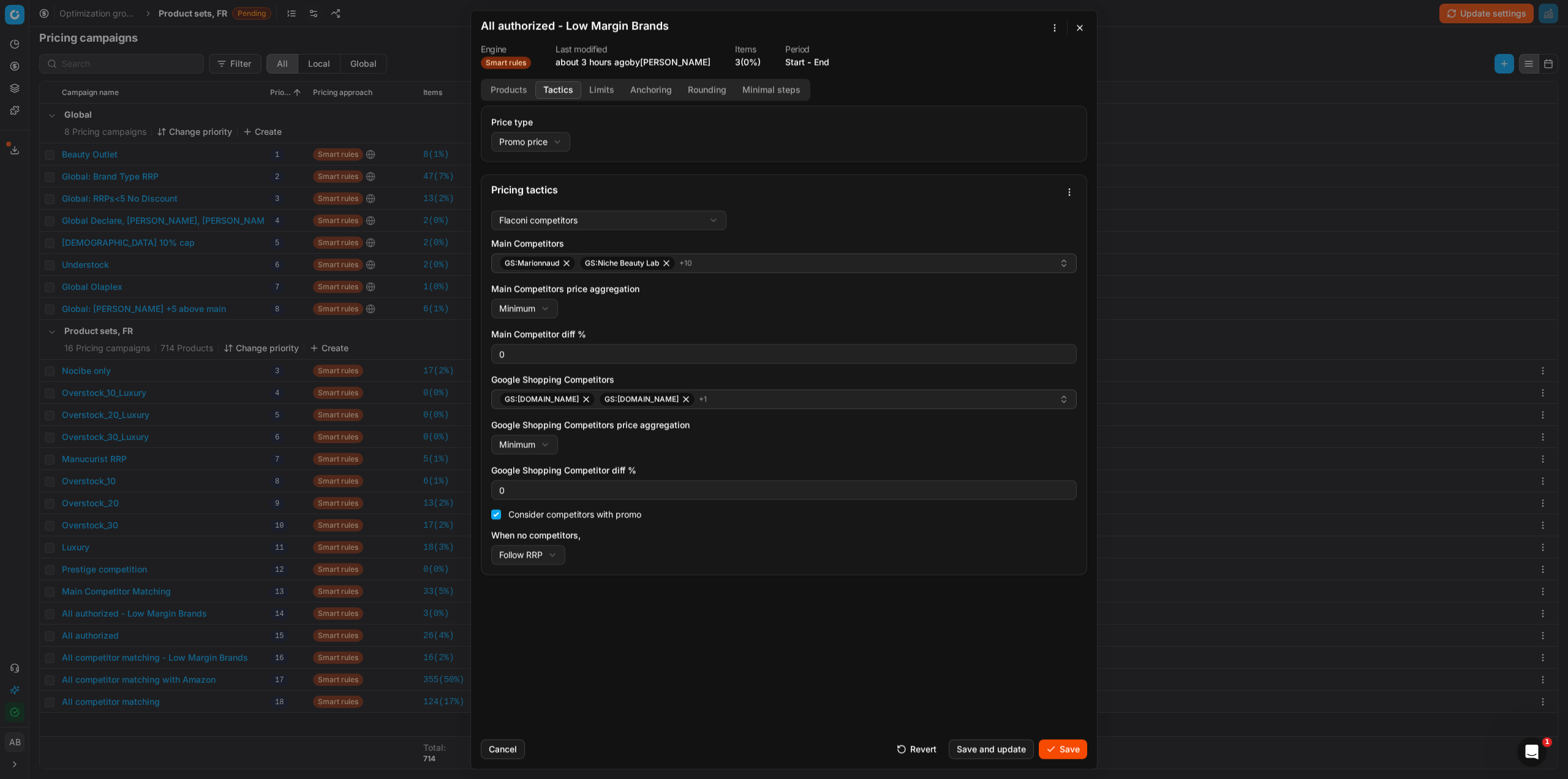
click at [604, 96] on button "Limits" at bounding box center [602, 89] width 41 height 17
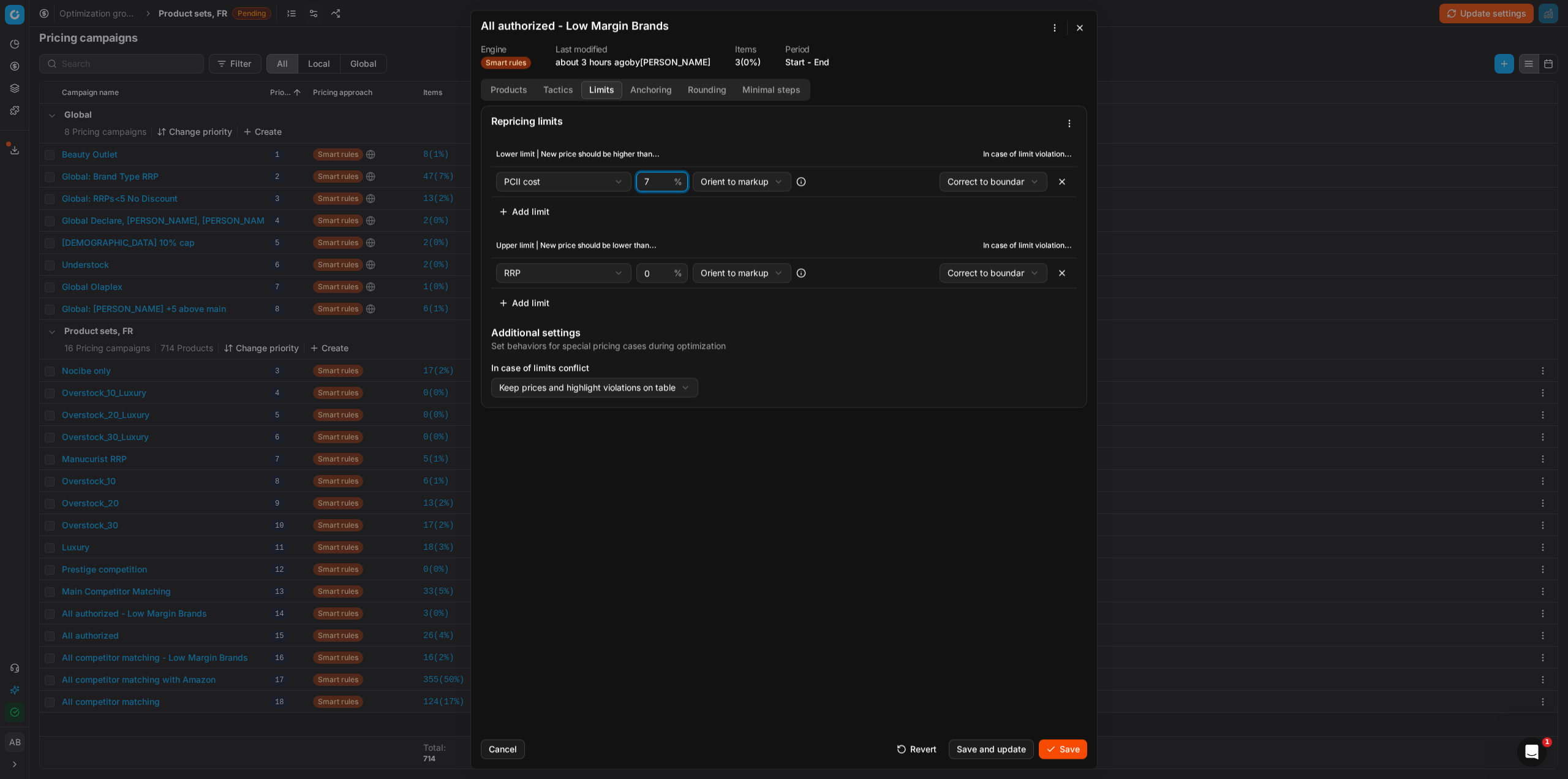
drag, startPoint x: 653, startPoint y: 184, endPoint x: 639, endPoint y: 180, distance: 14.6
click at [639, 180] on div "7 %" at bounding box center [662, 181] width 51 height 19
type input "10"
click at [1051, 743] on button "Save" at bounding box center [1062, 749] width 49 height 19
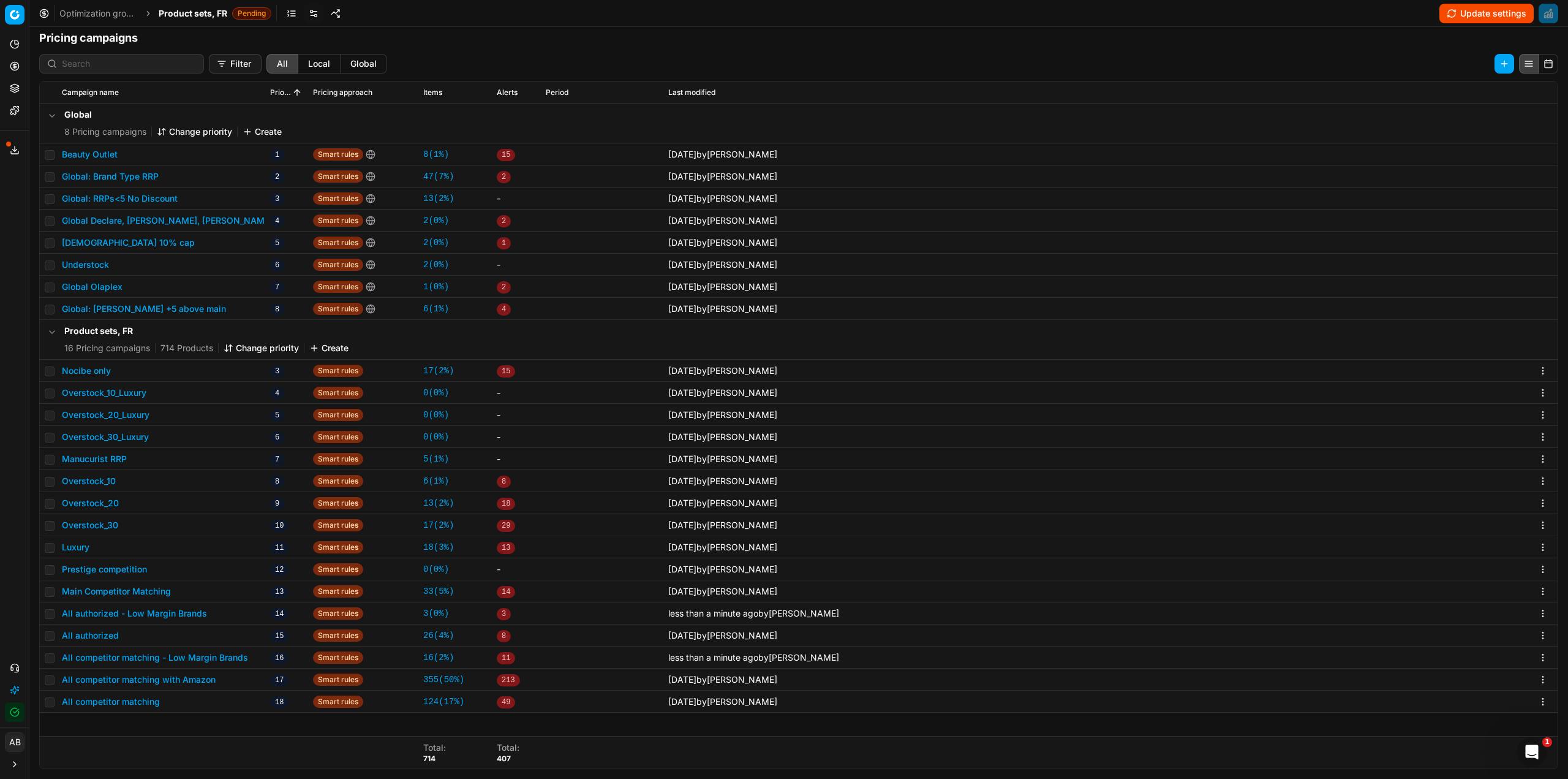
click at [212, 10] on span "Product sets, FR" at bounding box center [192, 13] width 69 height 12
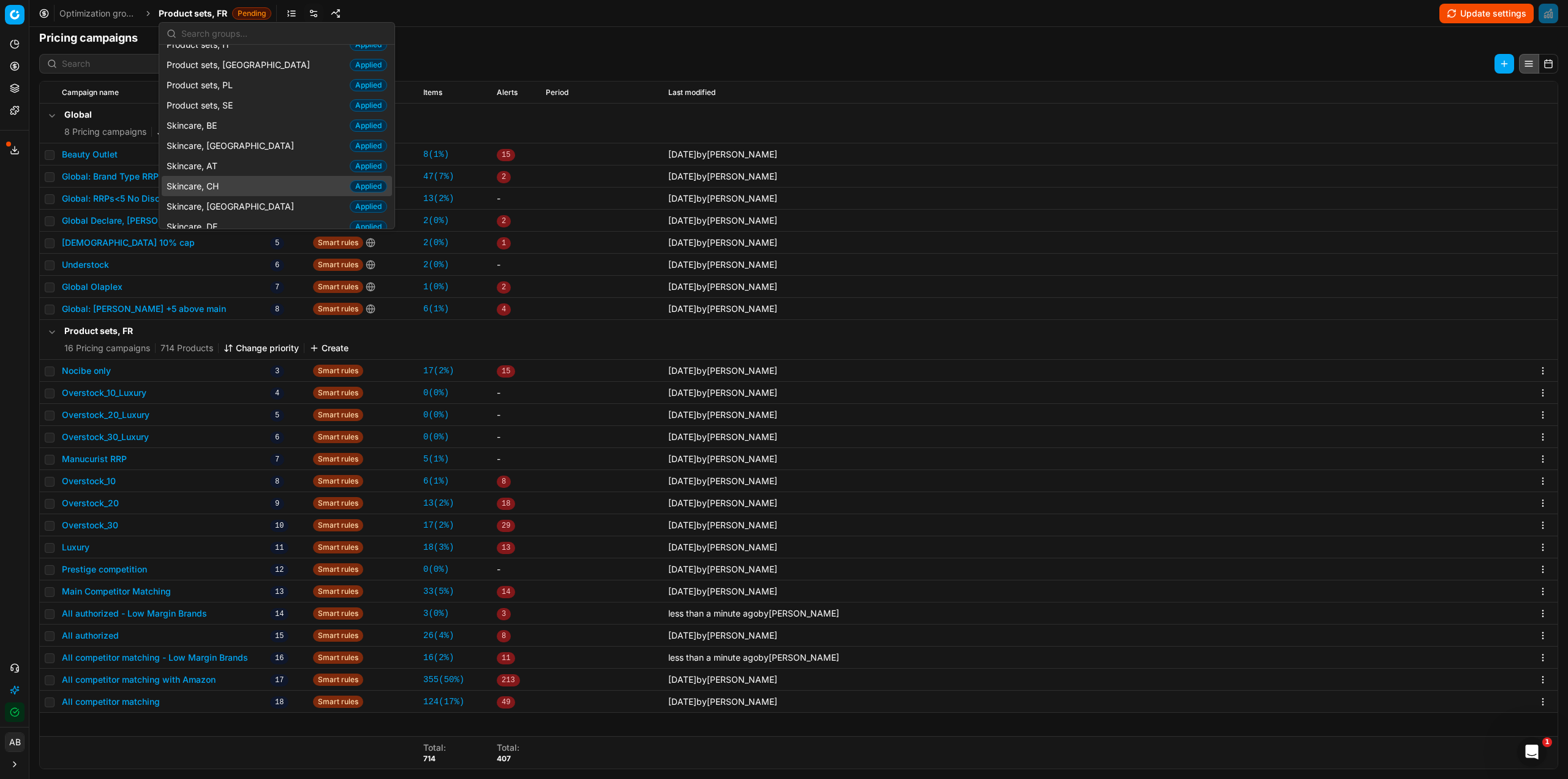
scroll to position [1594, 0]
click at [230, 258] on div "Skincare, FR Finished" at bounding box center [277, 269] width 230 height 20
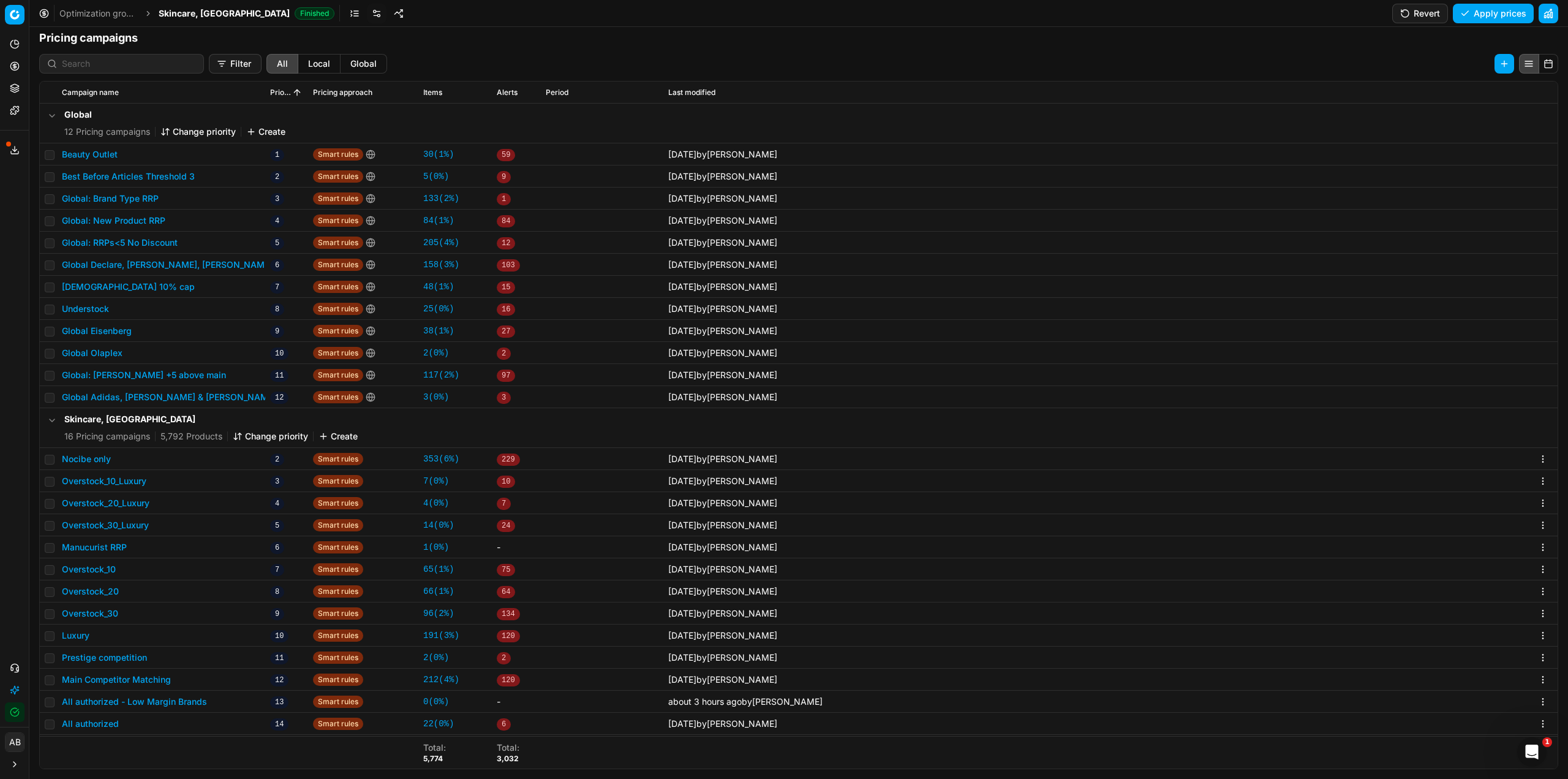
scroll to position [65, 0]
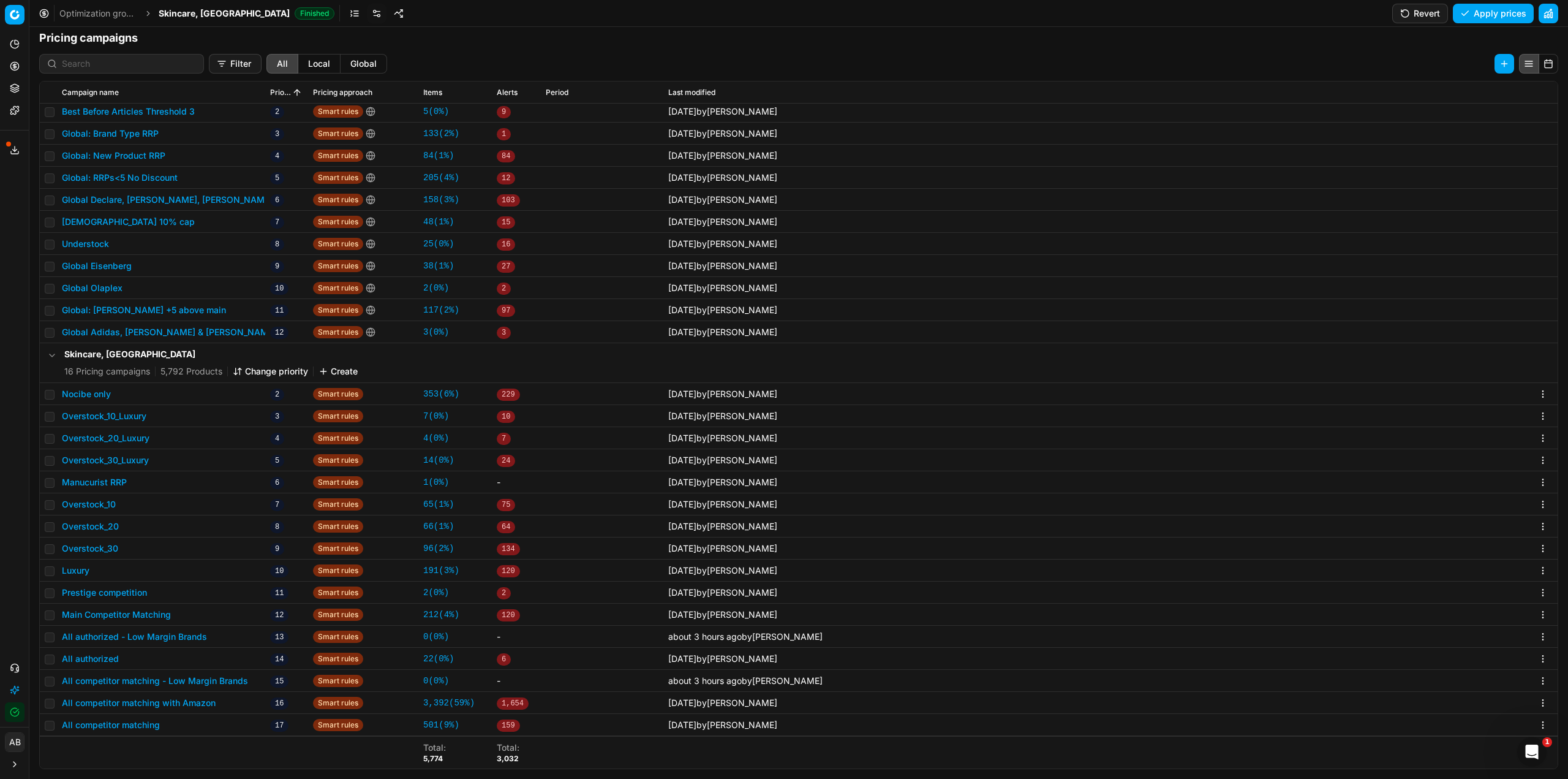
click at [154, 640] on button "All authorized - Low Margin Brands" at bounding box center [135, 636] width 146 height 12
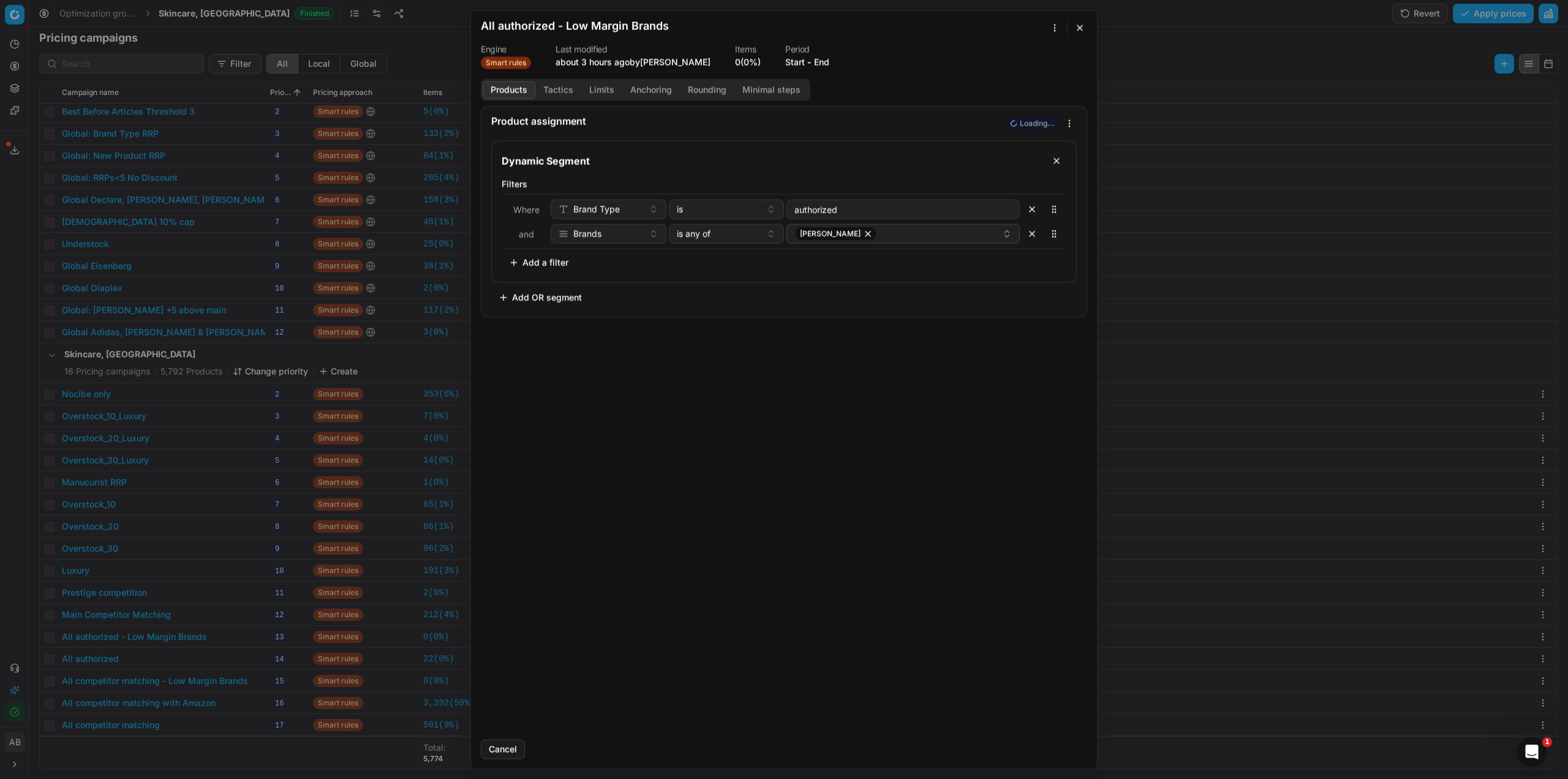
click at [561, 95] on button "Tactics" at bounding box center [559, 89] width 46 height 17
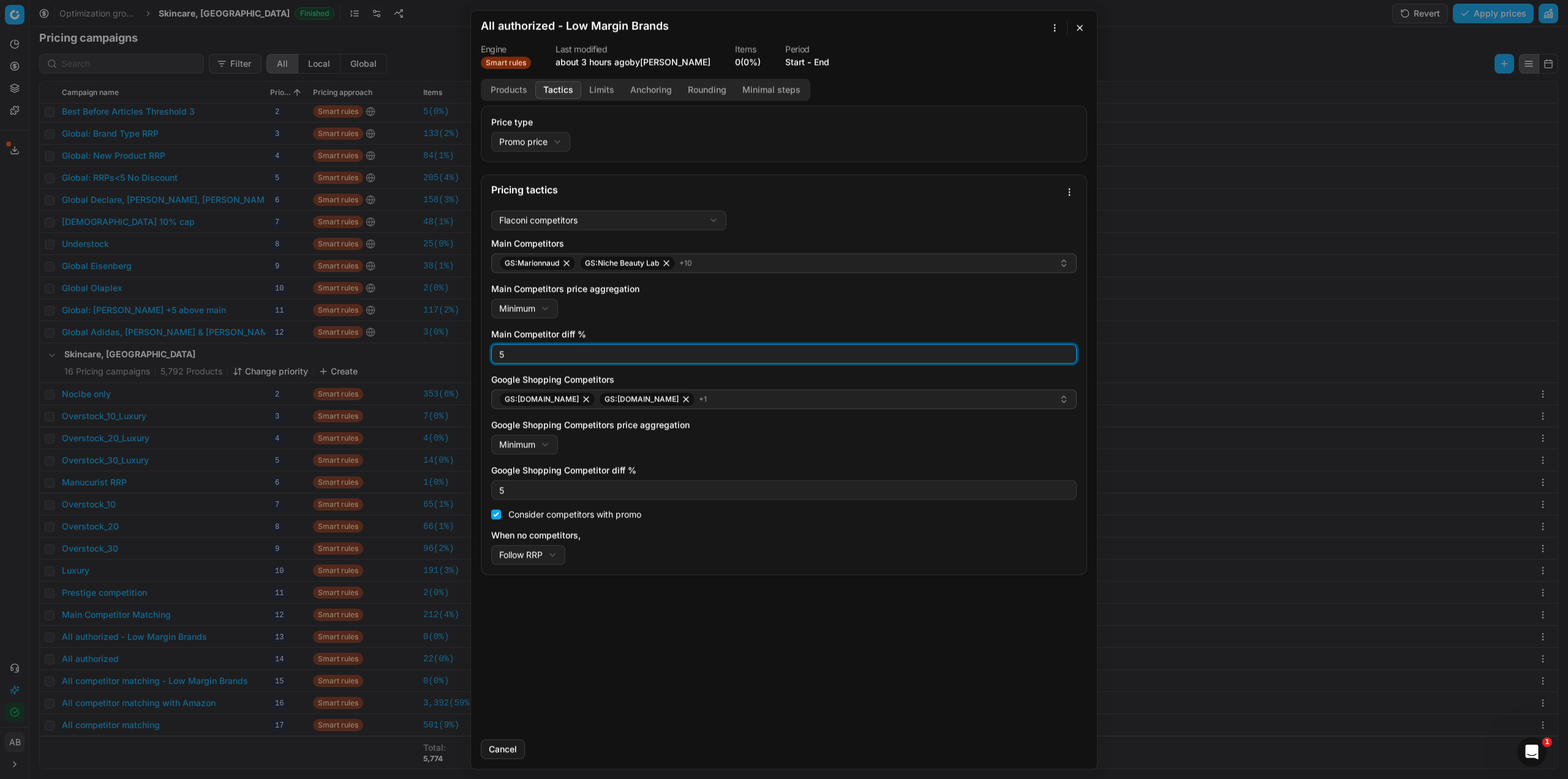
drag, startPoint x: 506, startPoint y: 349, endPoint x: 488, endPoint y: 358, distance: 20.1
click at [482, 348] on div "Flaconi competitors Flaconi competitorsFlaconi competitors rule: first takes in…" at bounding box center [784, 390] width 605 height 369
type input "0"
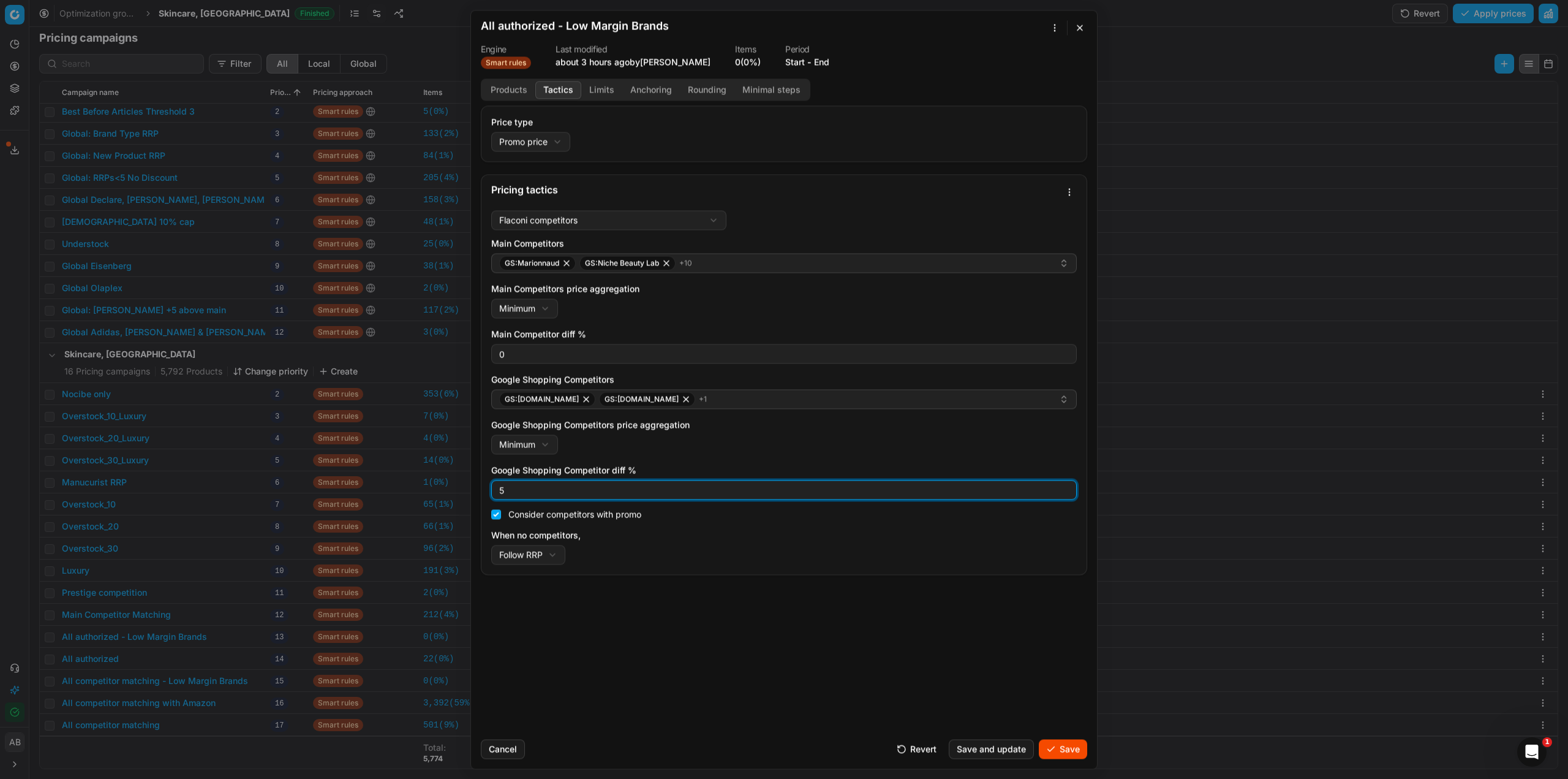
drag, startPoint x: 506, startPoint y: 492, endPoint x: 493, endPoint y: 488, distance: 13.6
click at [501, 489] on input "5" at bounding box center [783, 489] width 574 height 18
type input "0"
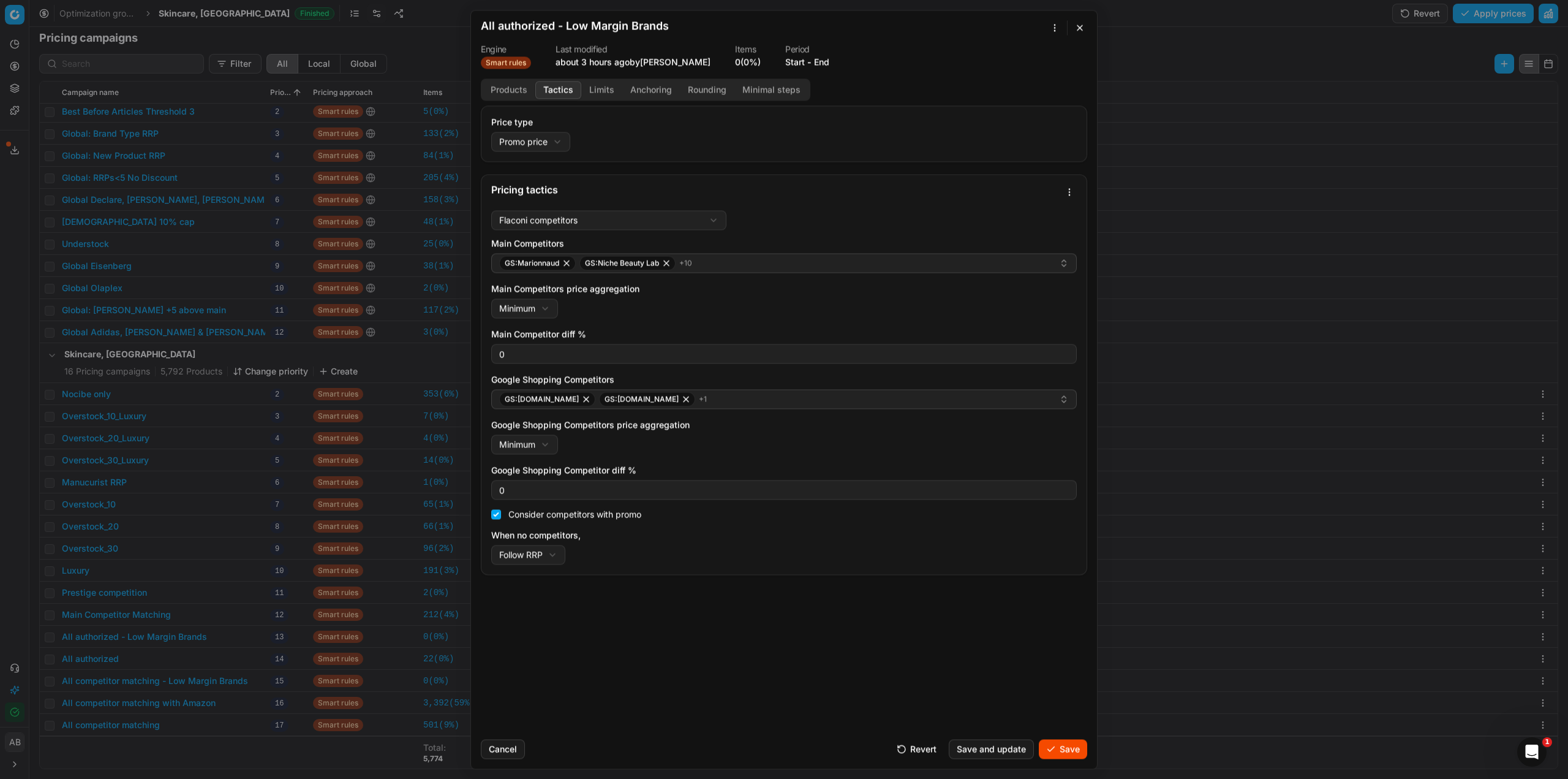
click at [594, 90] on button "Limits" at bounding box center [602, 89] width 41 height 17
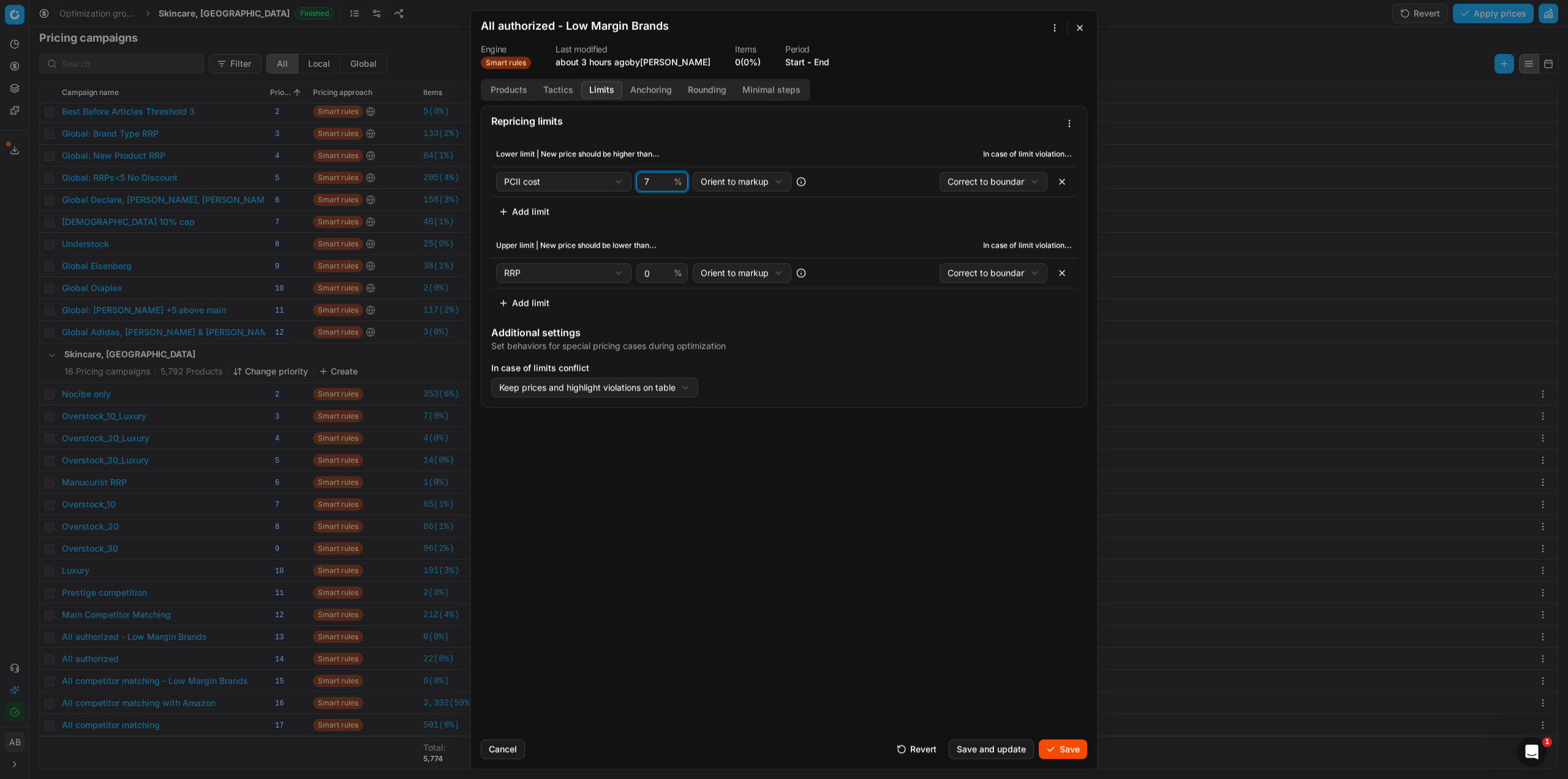
click at [641, 183] on div "7 %" at bounding box center [662, 181] width 51 height 19
type input "10"
click at [1053, 758] on button "Save" at bounding box center [1062, 749] width 49 height 19
click at [1057, 750] on button "Save" at bounding box center [1062, 749] width 49 height 19
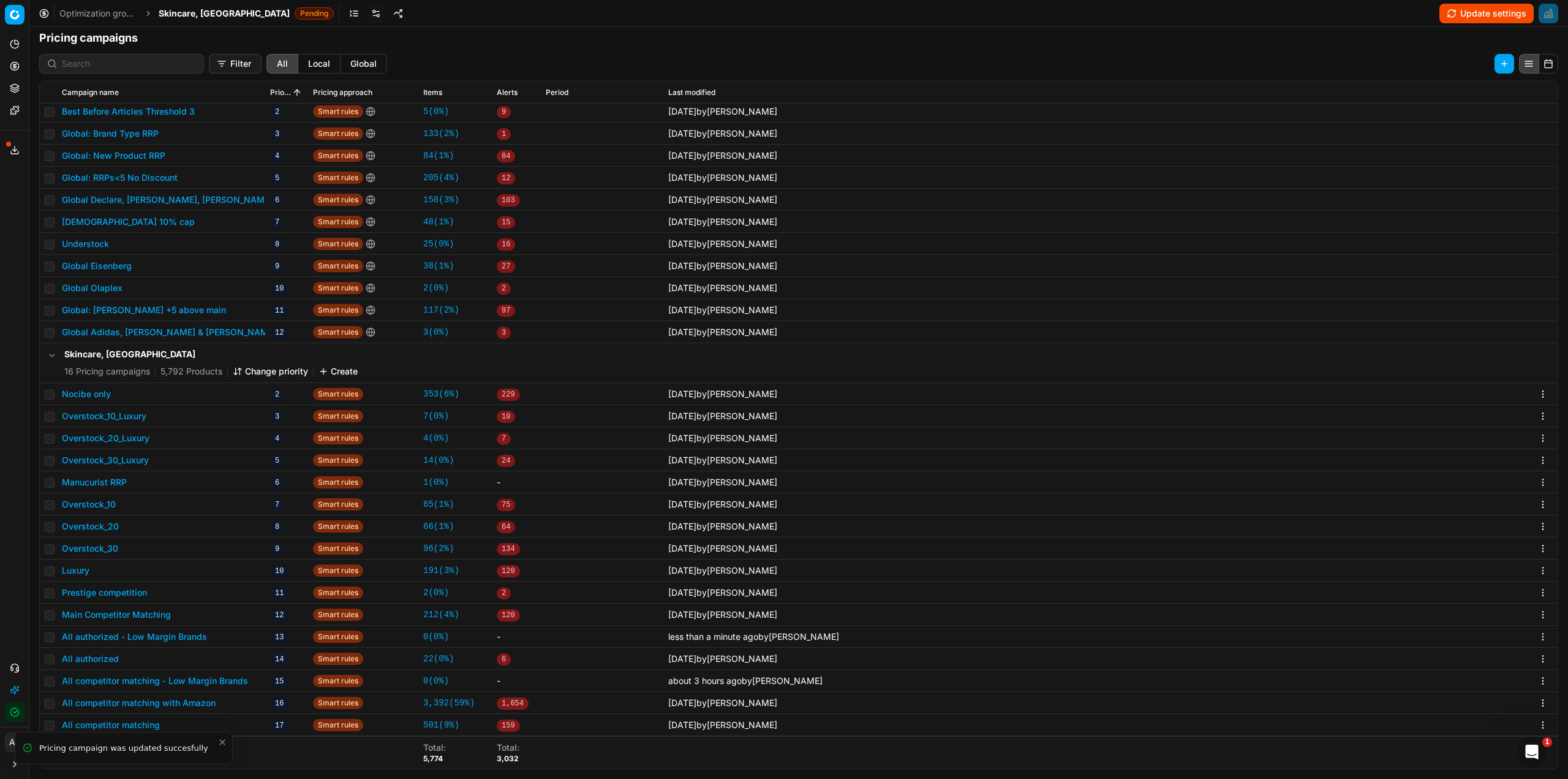
click at [221, 679] on button "All competitor matching - Low Margin Brands" at bounding box center [155, 680] width 186 height 12
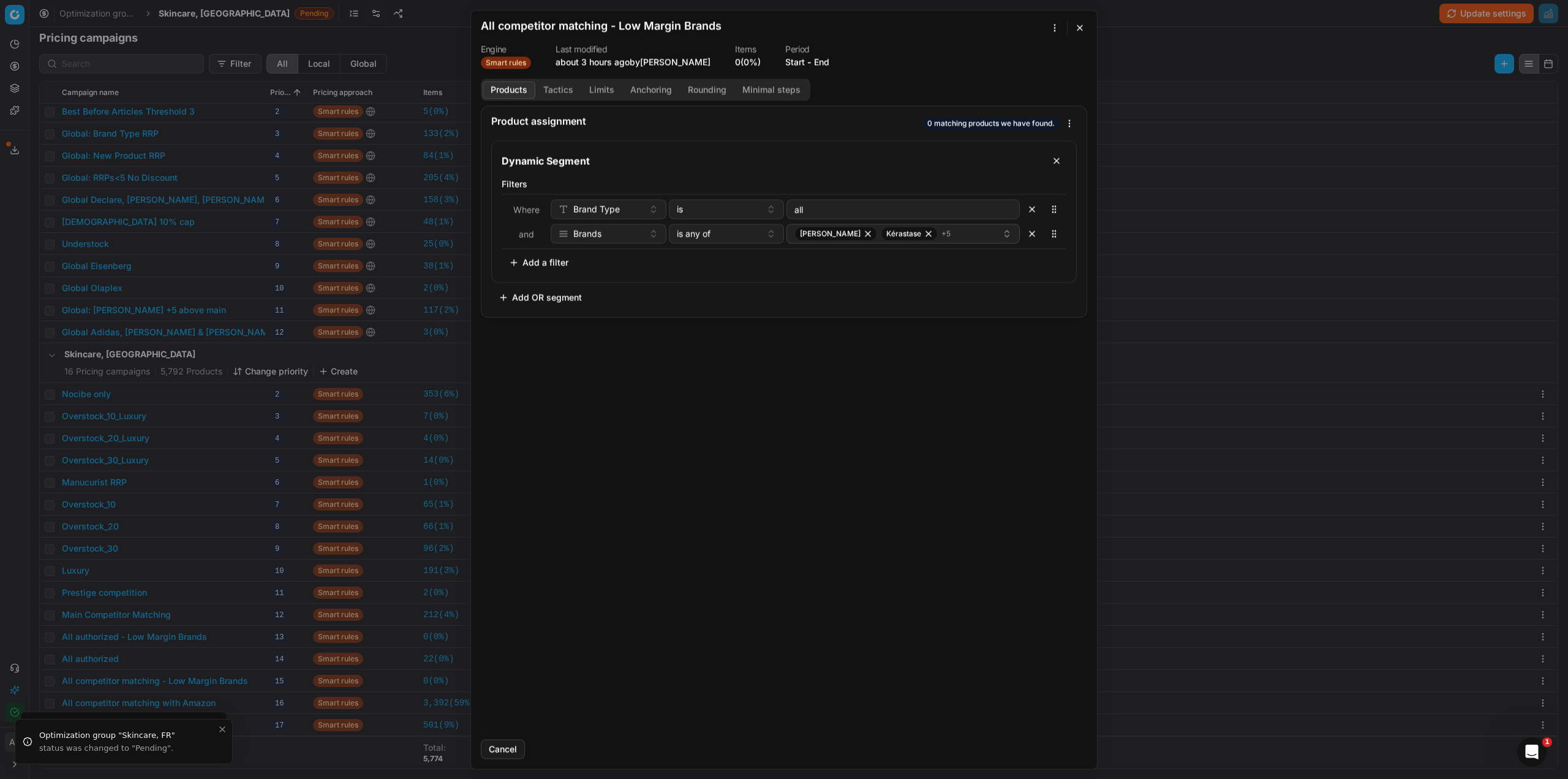
click at [560, 90] on button "Tactics" at bounding box center [559, 89] width 46 height 17
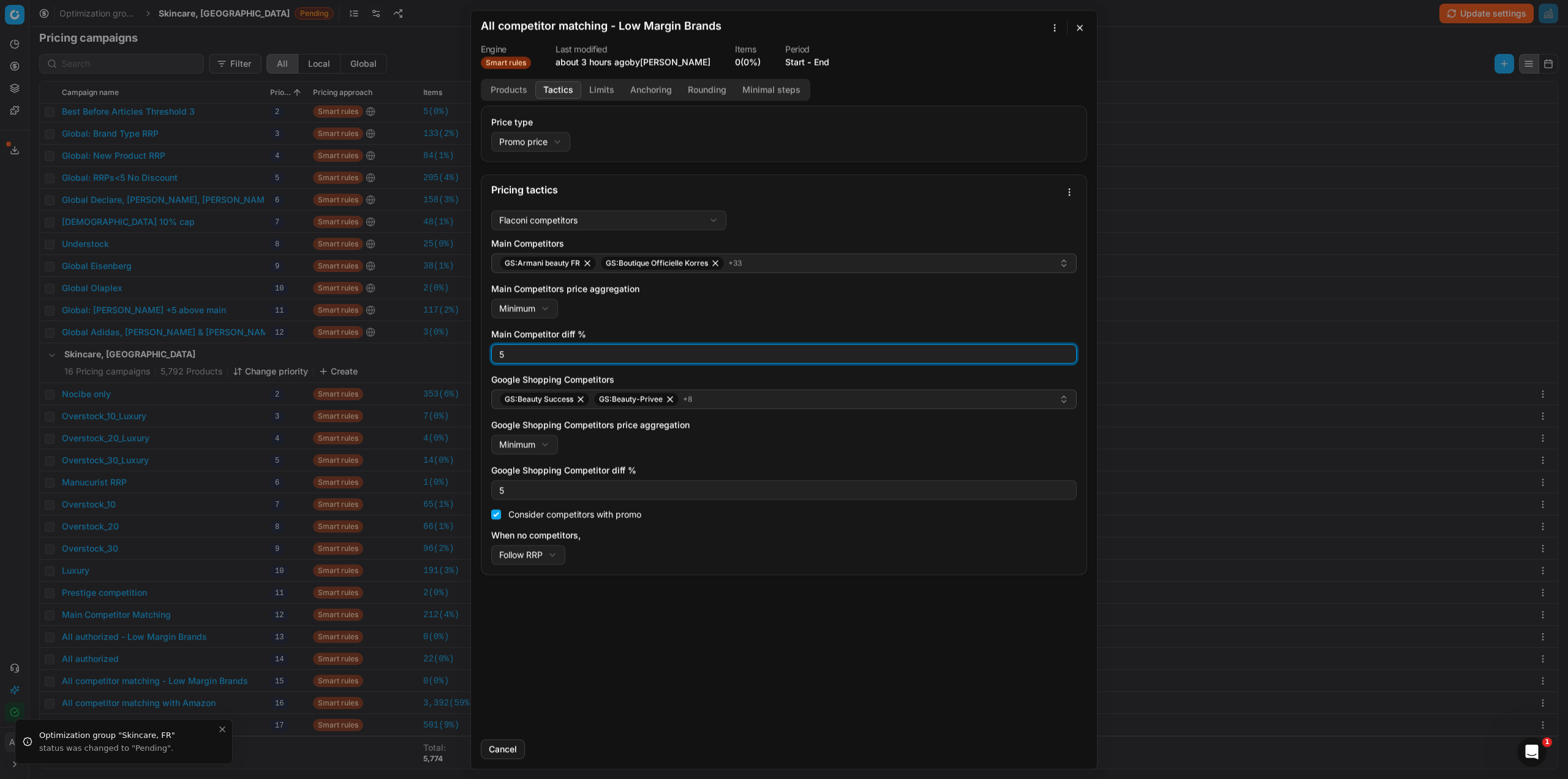
click at [489, 352] on div "Flaconi competitors Flaconi competitorsFlaconi competitors rule: first takes in…" at bounding box center [784, 390] width 605 height 369
type input "0"
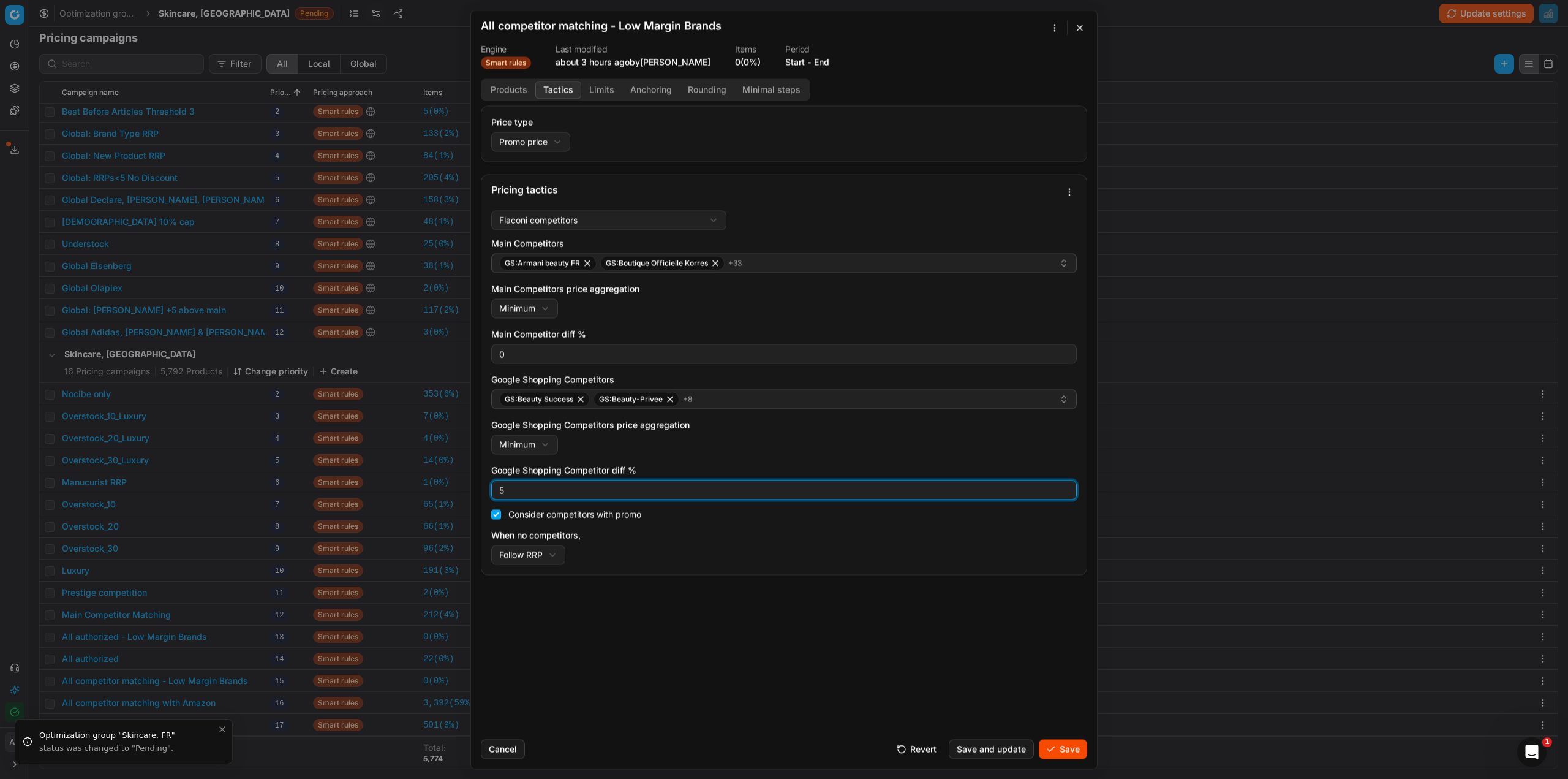
drag, startPoint x: 495, startPoint y: 493, endPoint x: 484, endPoint y: 489, distance: 11.7
click at [486, 491] on div "Flaconi competitors Flaconi competitorsFlaconi competitors rule: first takes in…" at bounding box center [784, 390] width 605 height 369
type input "0"
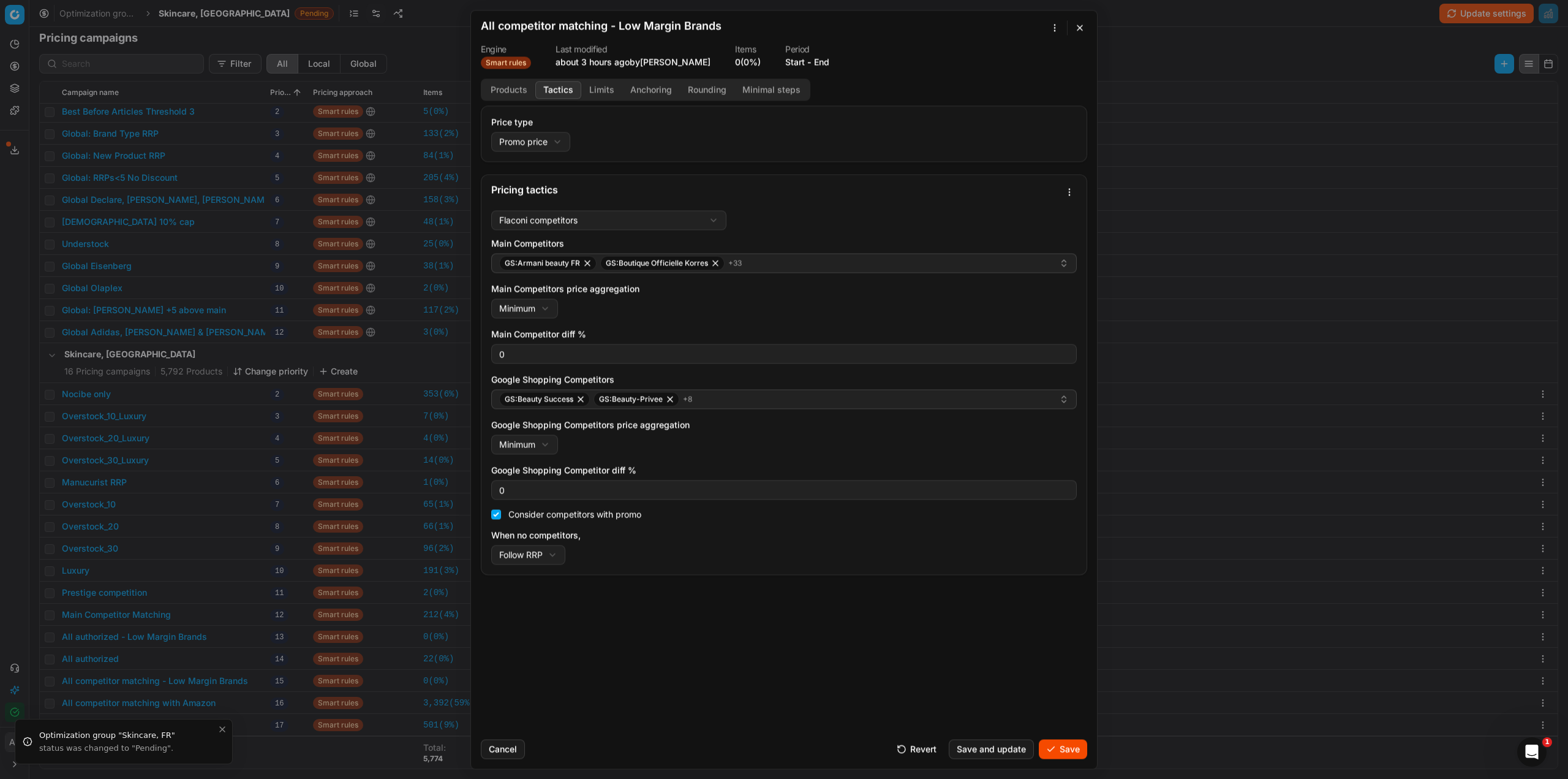
click at [593, 86] on button "Limits" at bounding box center [602, 89] width 41 height 17
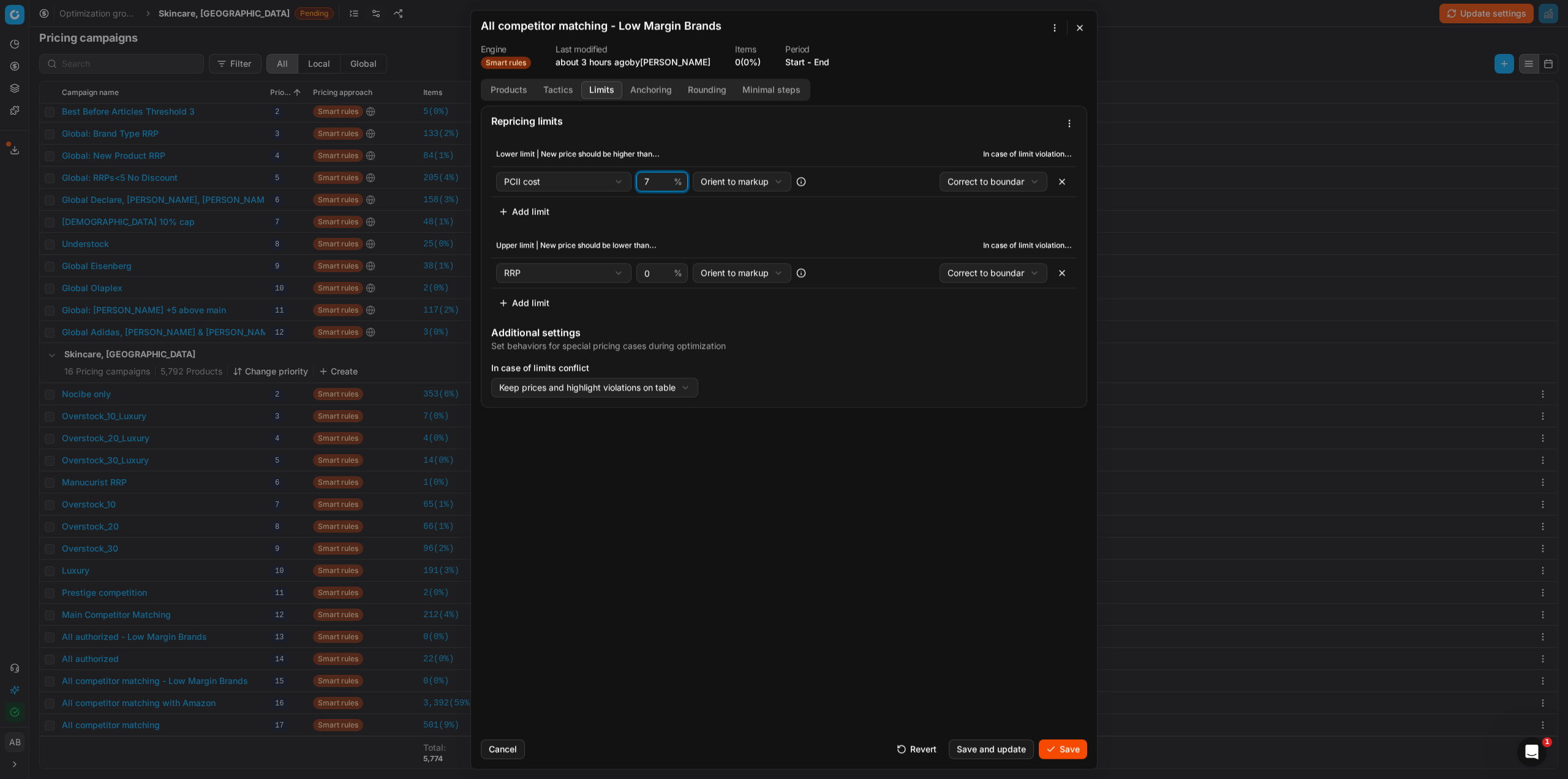
drag, startPoint x: 651, startPoint y: 178, endPoint x: 622, endPoint y: 178, distance: 29.0
click at [622, 178] on div "PCII cost Cost PCII cost RRP CD min Price CD max Price Beauty outlet price Curr…" at bounding box center [662, 181] width 332 height 19
type input "10"
drag, startPoint x: 651, startPoint y: 273, endPoint x: 634, endPoint y: 273, distance: 17.0
click at [634, 273] on div "RRP Cost PCII cost RRP CD min Price CD max Price Beauty outlet price Current pr…" at bounding box center [662, 272] width 332 height 19
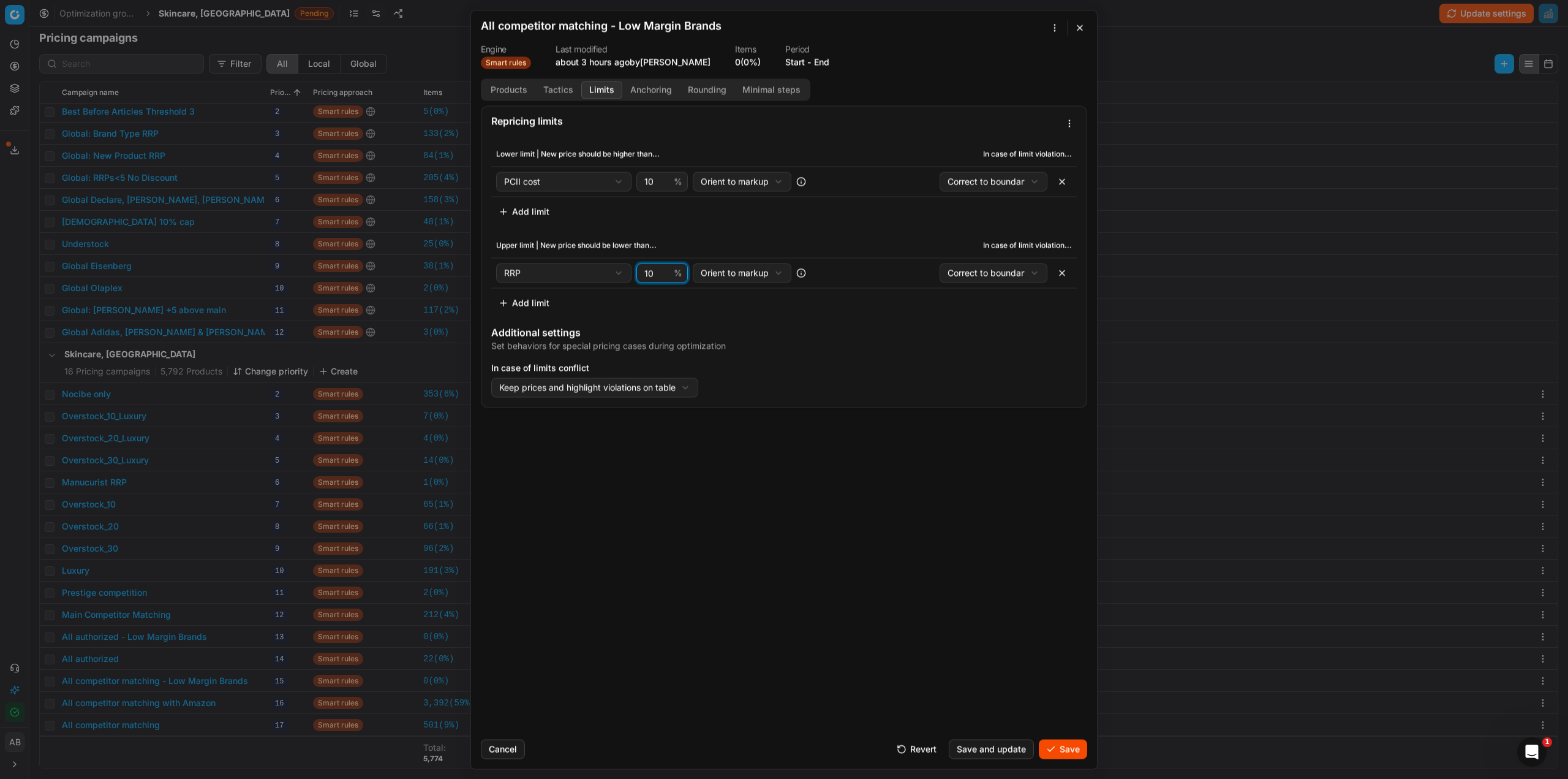
type input "10"
click at [1070, 752] on button "Save" at bounding box center [1062, 749] width 49 height 19
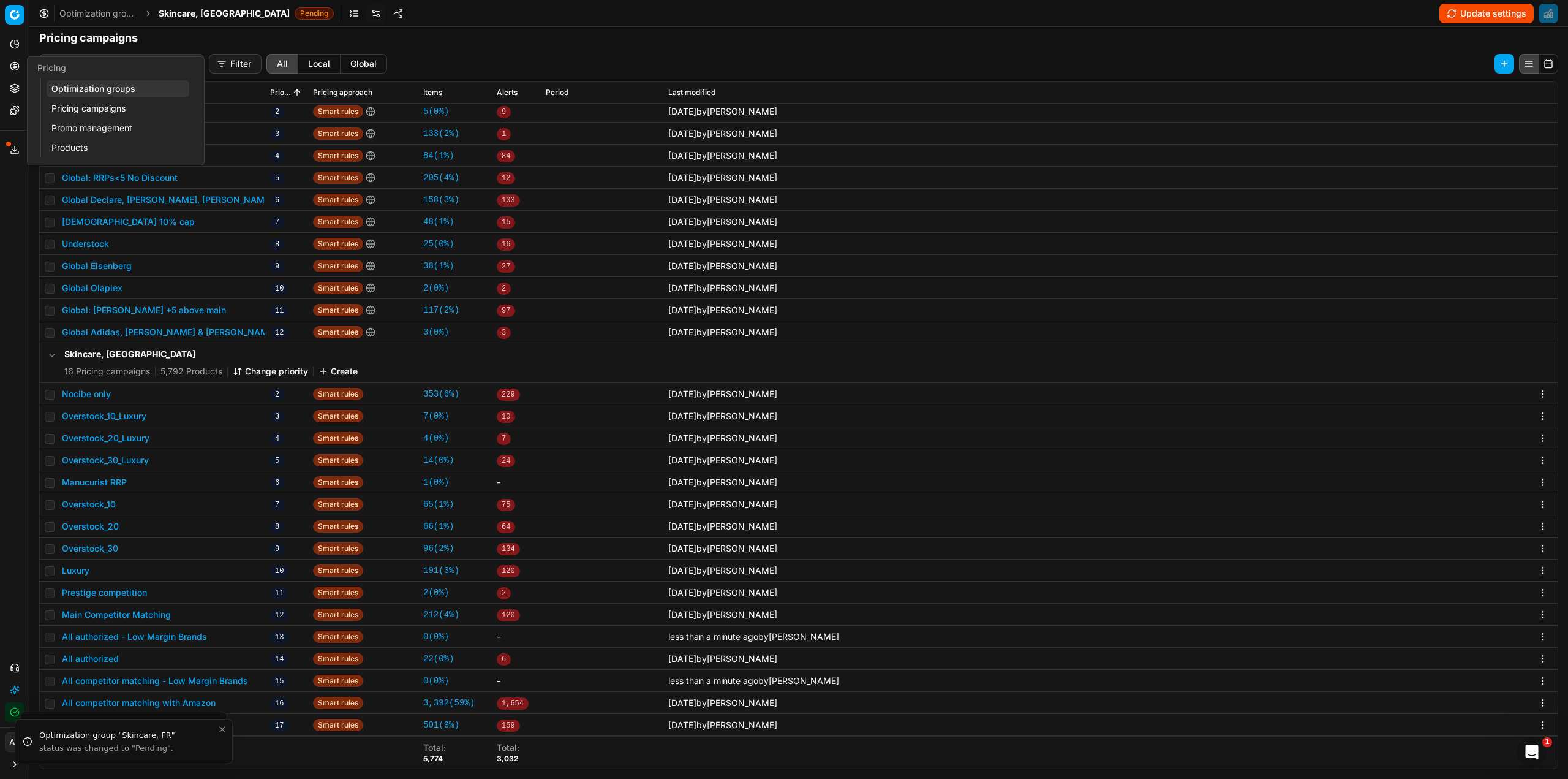
click at [103, 88] on link "Optimization groups" at bounding box center [118, 89] width 143 height 17
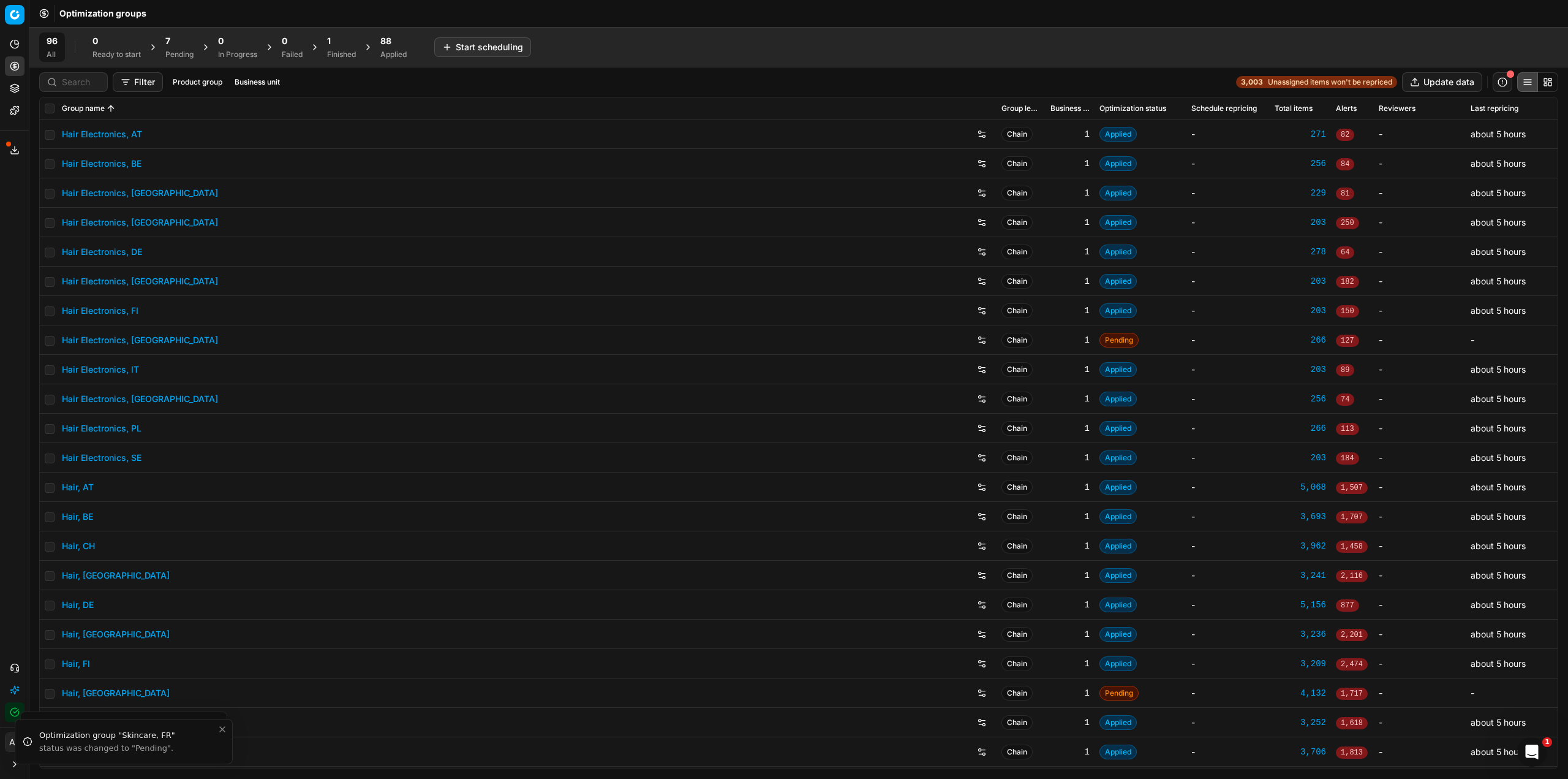
click at [169, 55] on div "Pending" at bounding box center [180, 54] width 28 height 10
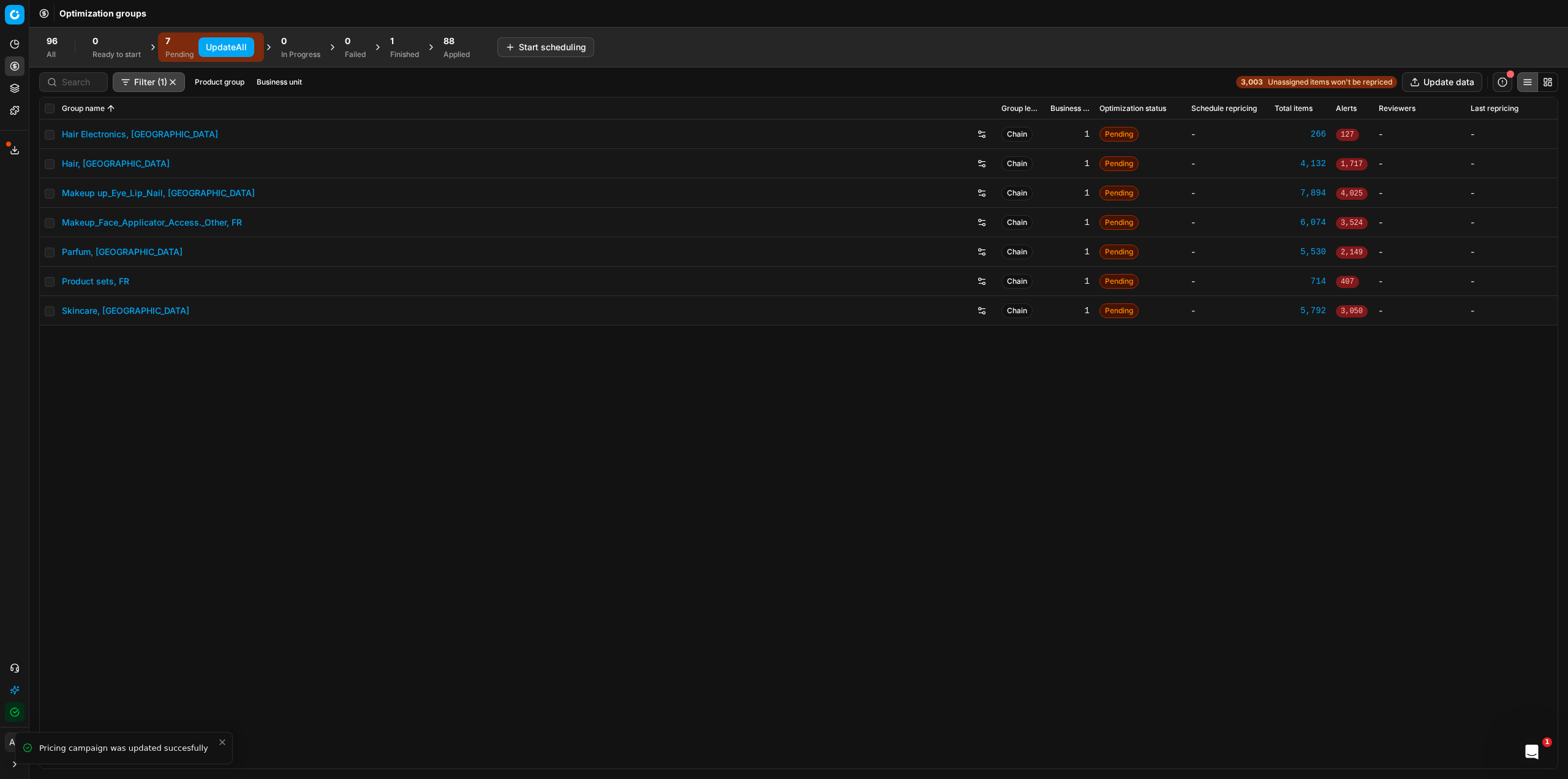
click at [223, 49] on button "Update All" at bounding box center [226, 47] width 56 height 19
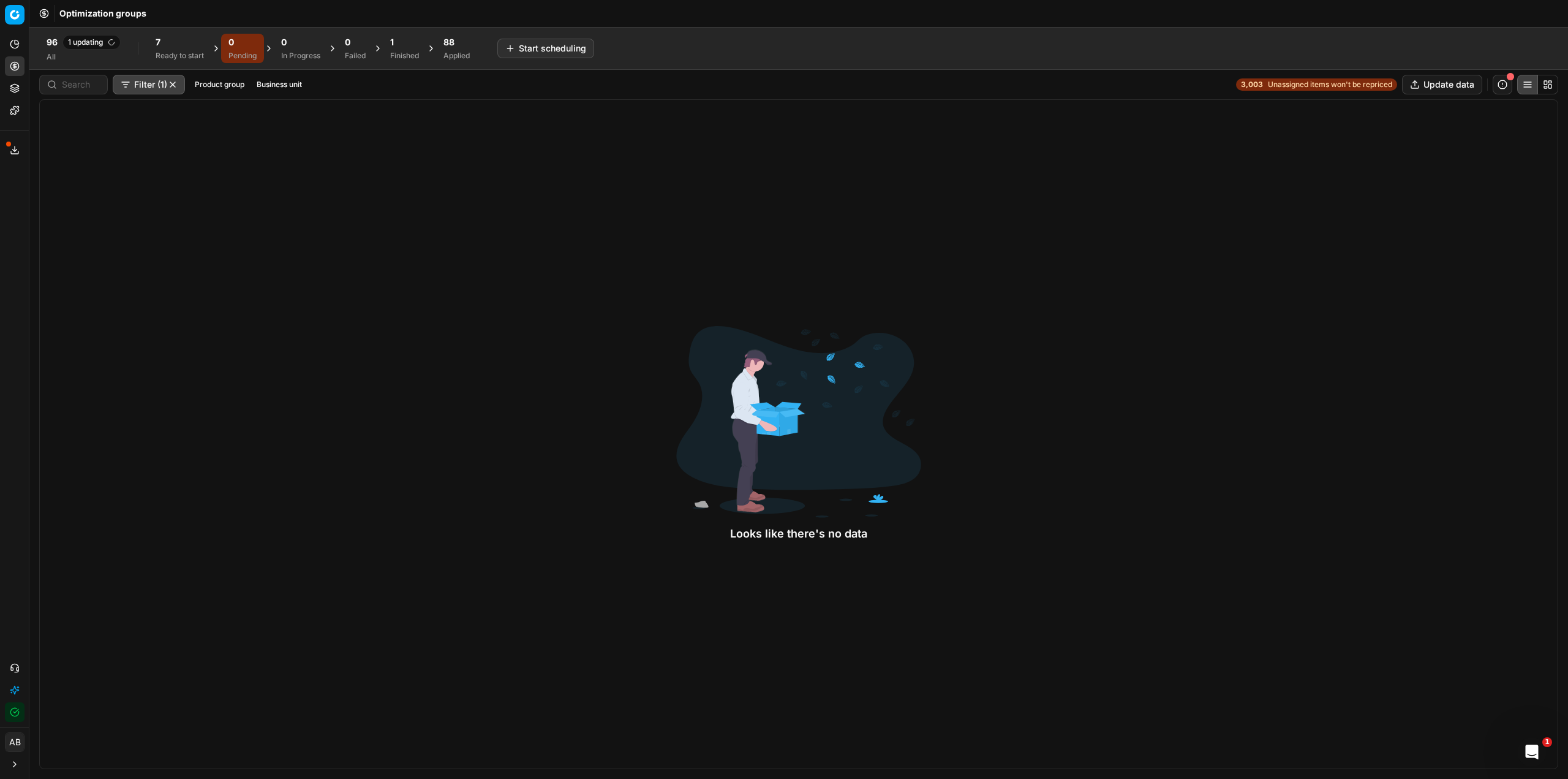
click at [170, 33] on div "96 1 updating All 7 Ready to start 0 Pending 0 In Progress 0 Failed 1 Finished …" at bounding box center [258, 48] width 438 height 32
click at [174, 43] on div "7" at bounding box center [180, 41] width 49 height 12
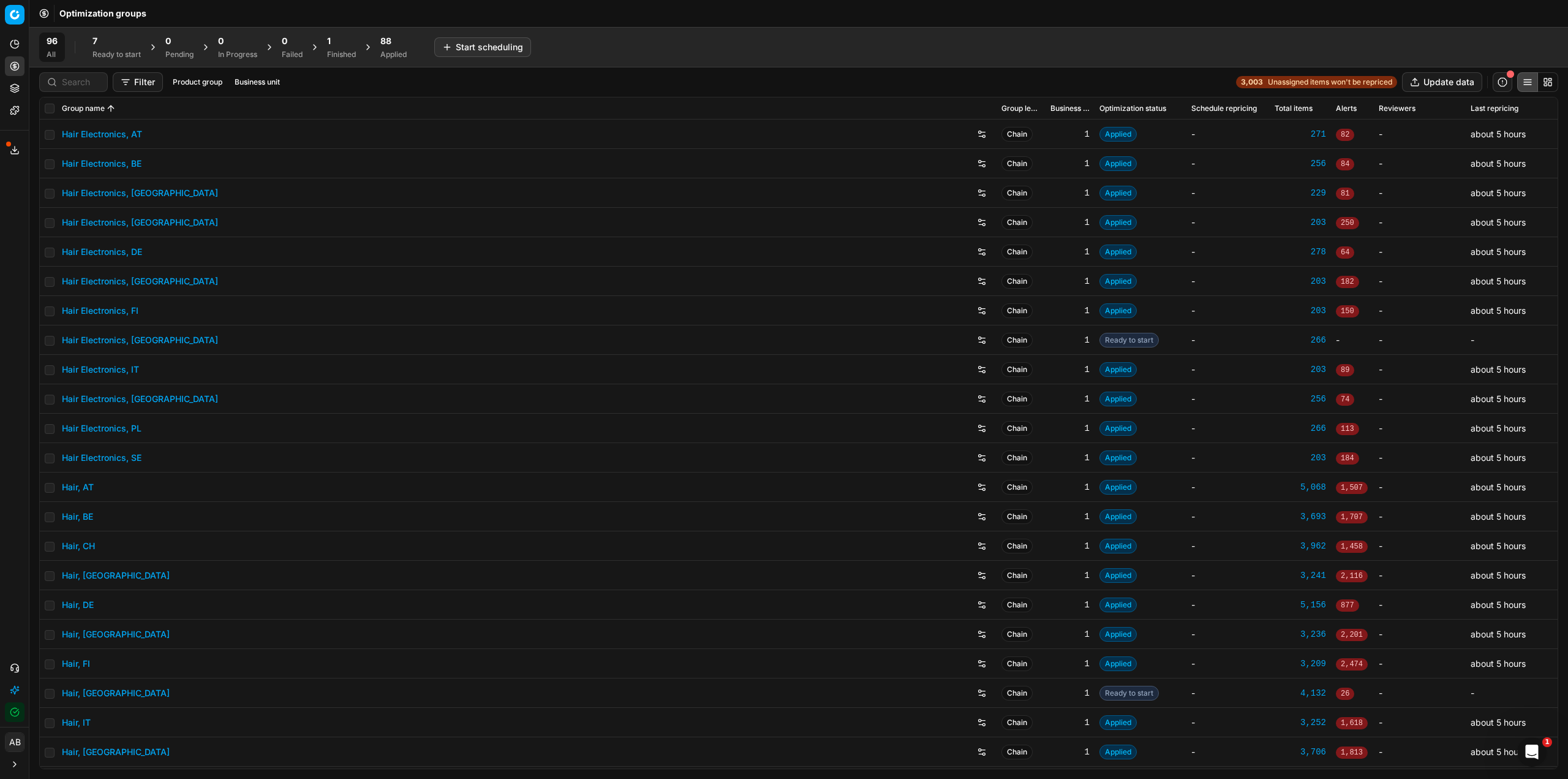
click at [140, 49] on div "7 Ready to start" at bounding box center [116, 47] width 49 height 25
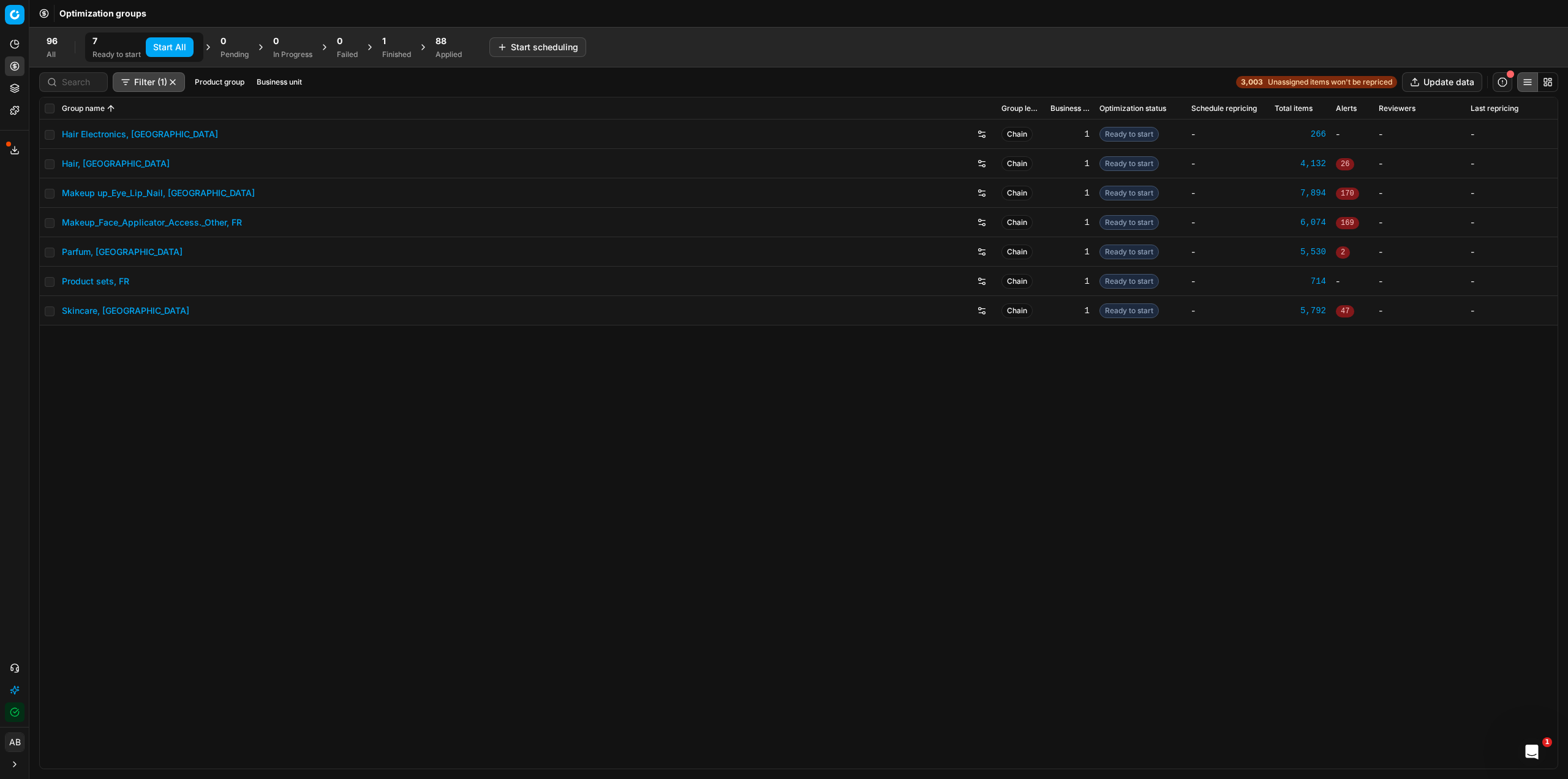
click at [175, 49] on button "Start All" at bounding box center [169, 47] width 48 height 19
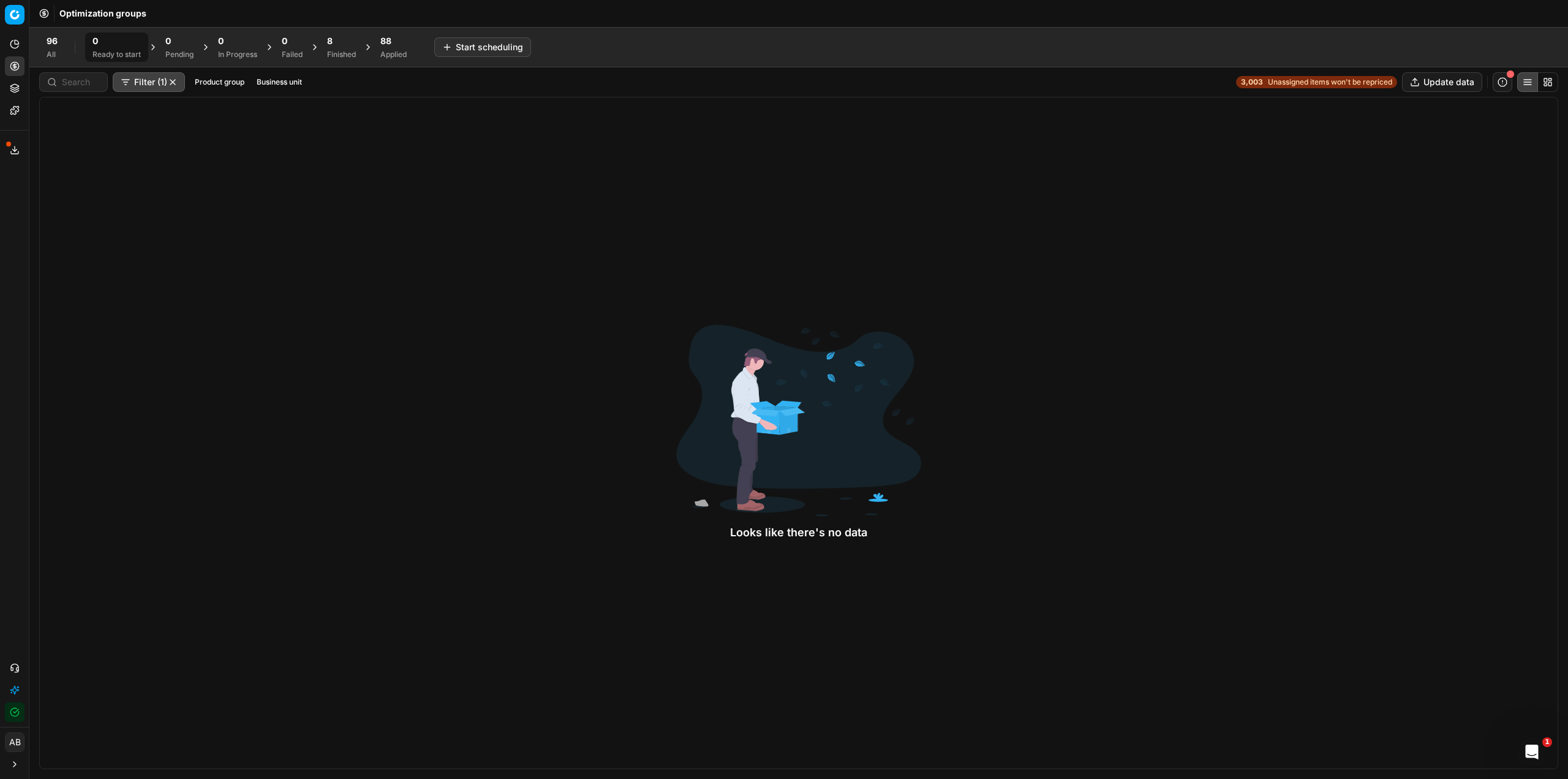
click at [353, 39] on div "8" at bounding box center [341, 40] width 28 height 12
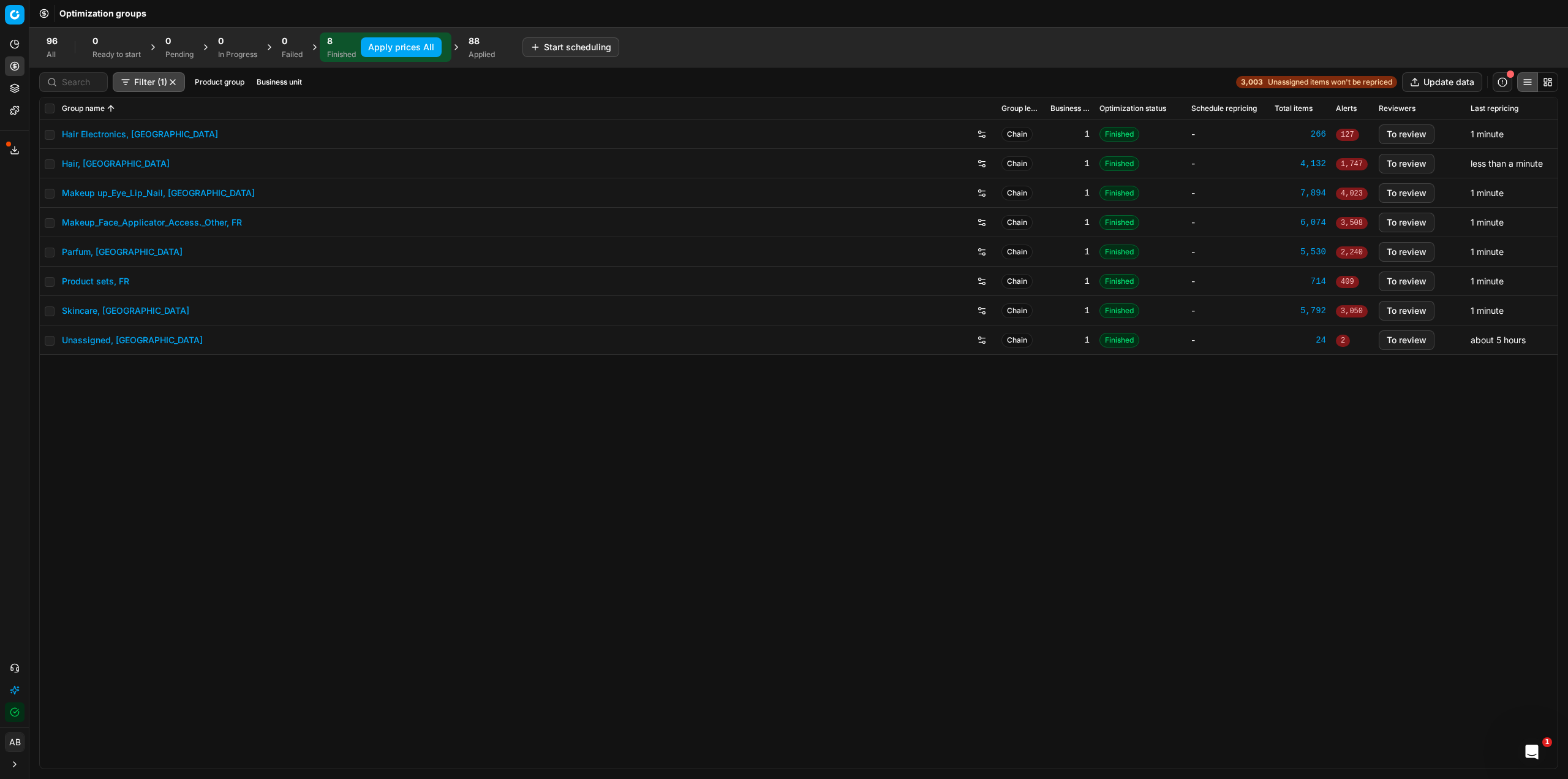
click at [407, 53] on button "Apply prices All" at bounding box center [401, 47] width 81 height 19
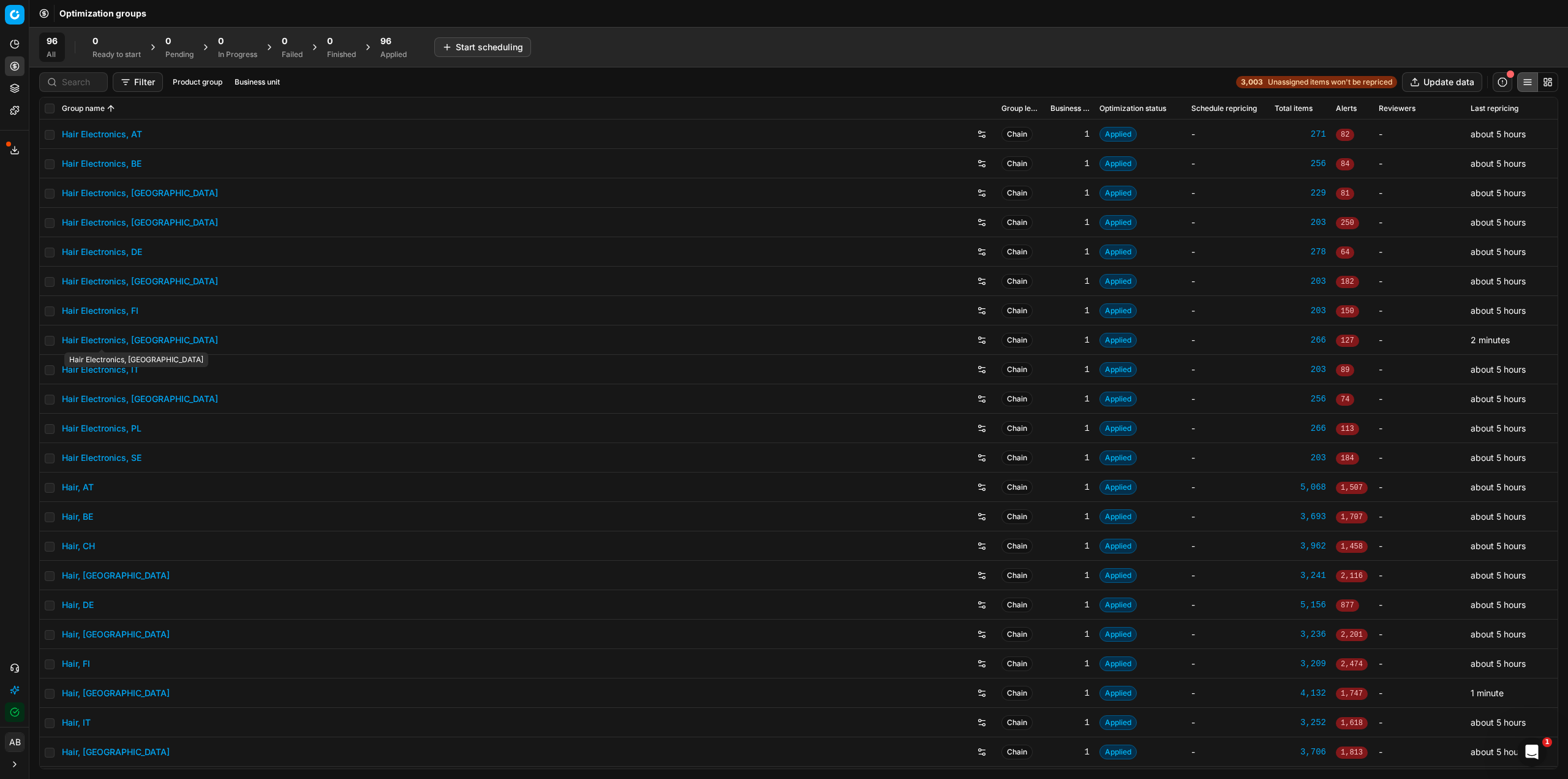
click at [125, 338] on link "Hair Electronics, [GEOGRAPHIC_DATA]" at bounding box center [140, 340] width 157 height 12
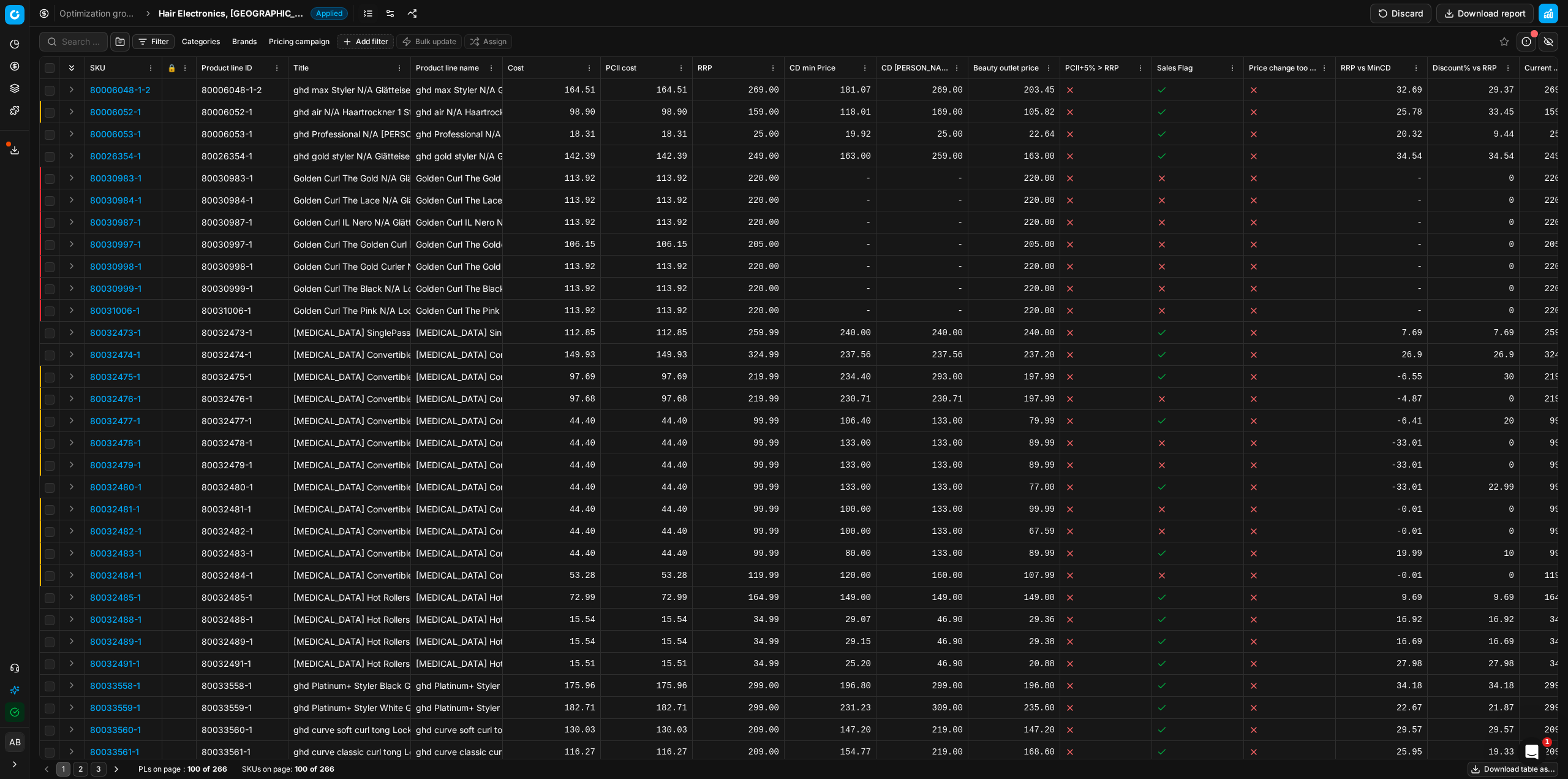
click at [380, 12] on link at bounding box center [389, 13] width 19 height 19
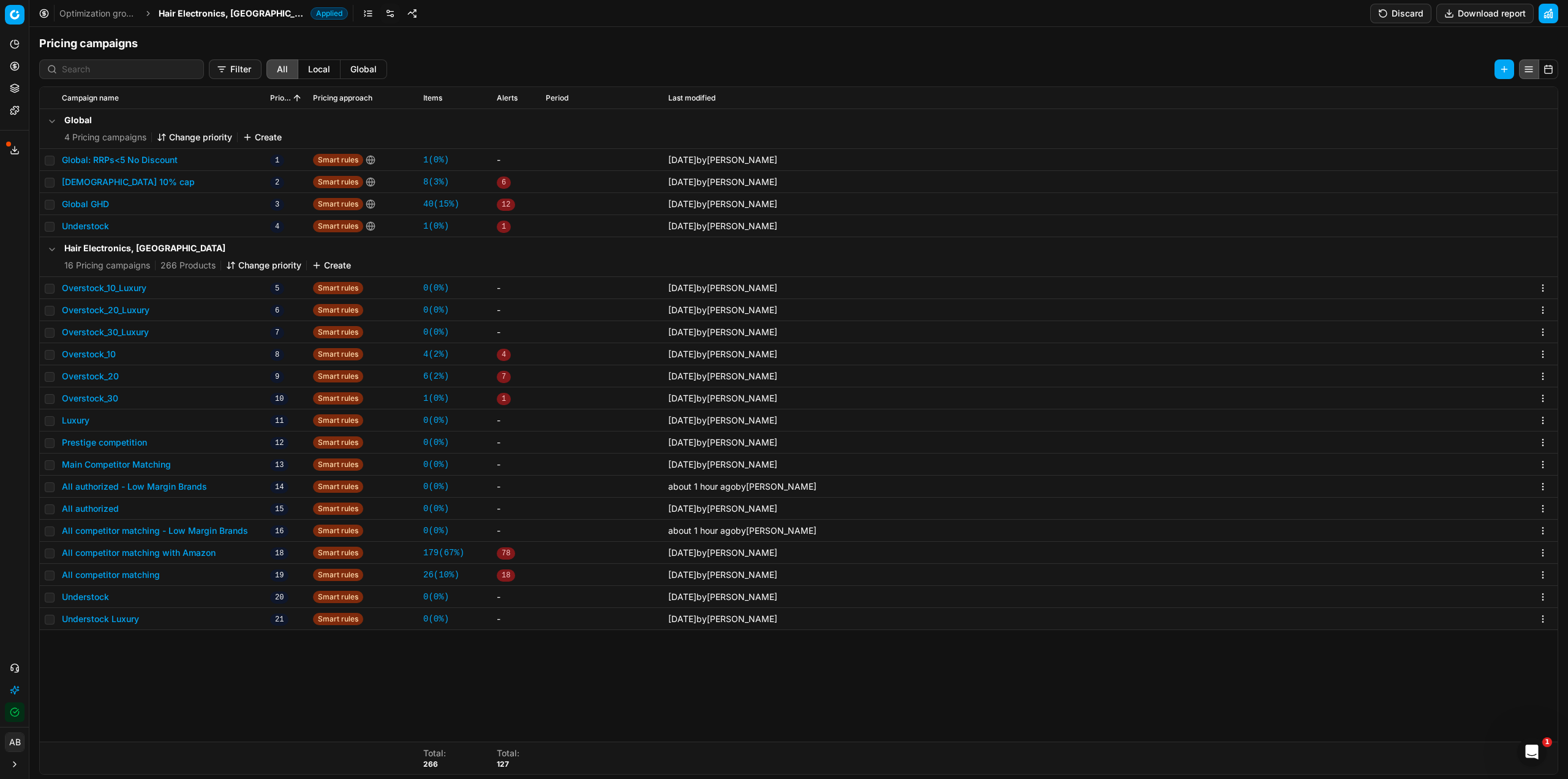
scroll to position [222, 0]
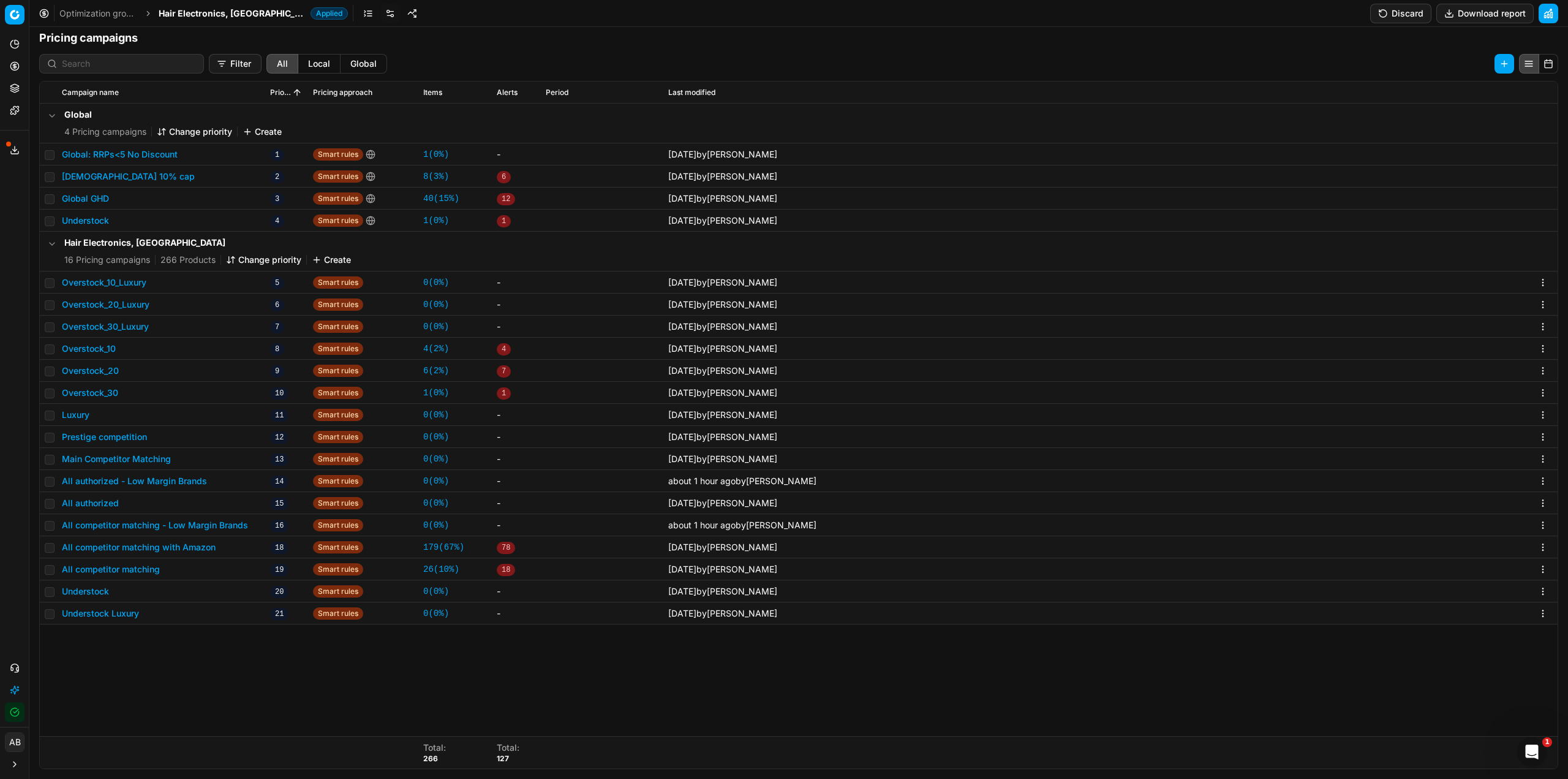
click at [209, 527] on button "All competitor matching - Low Margin Brands" at bounding box center [155, 524] width 186 height 12
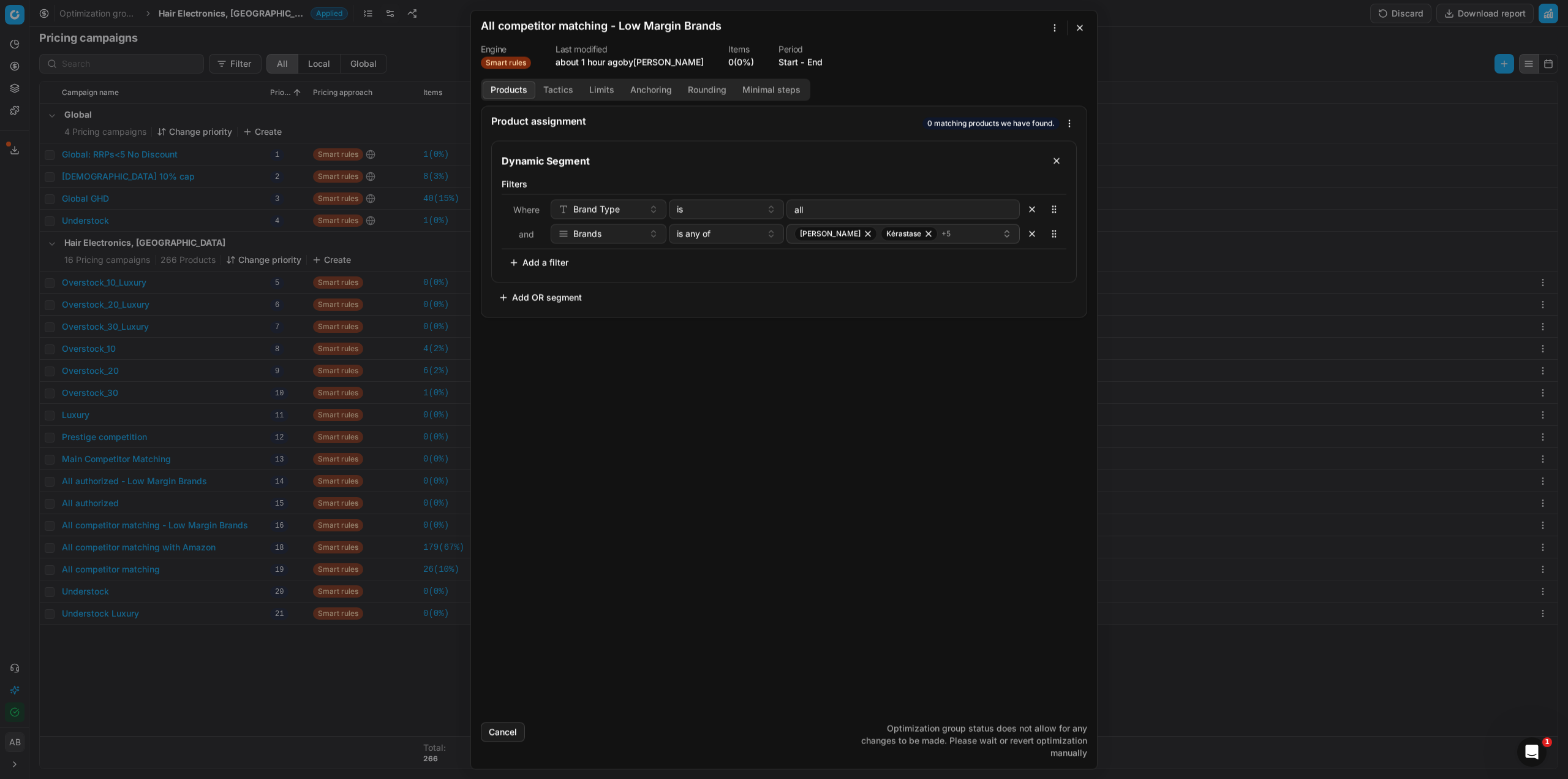
click at [552, 90] on button "Tactics" at bounding box center [559, 89] width 46 height 17
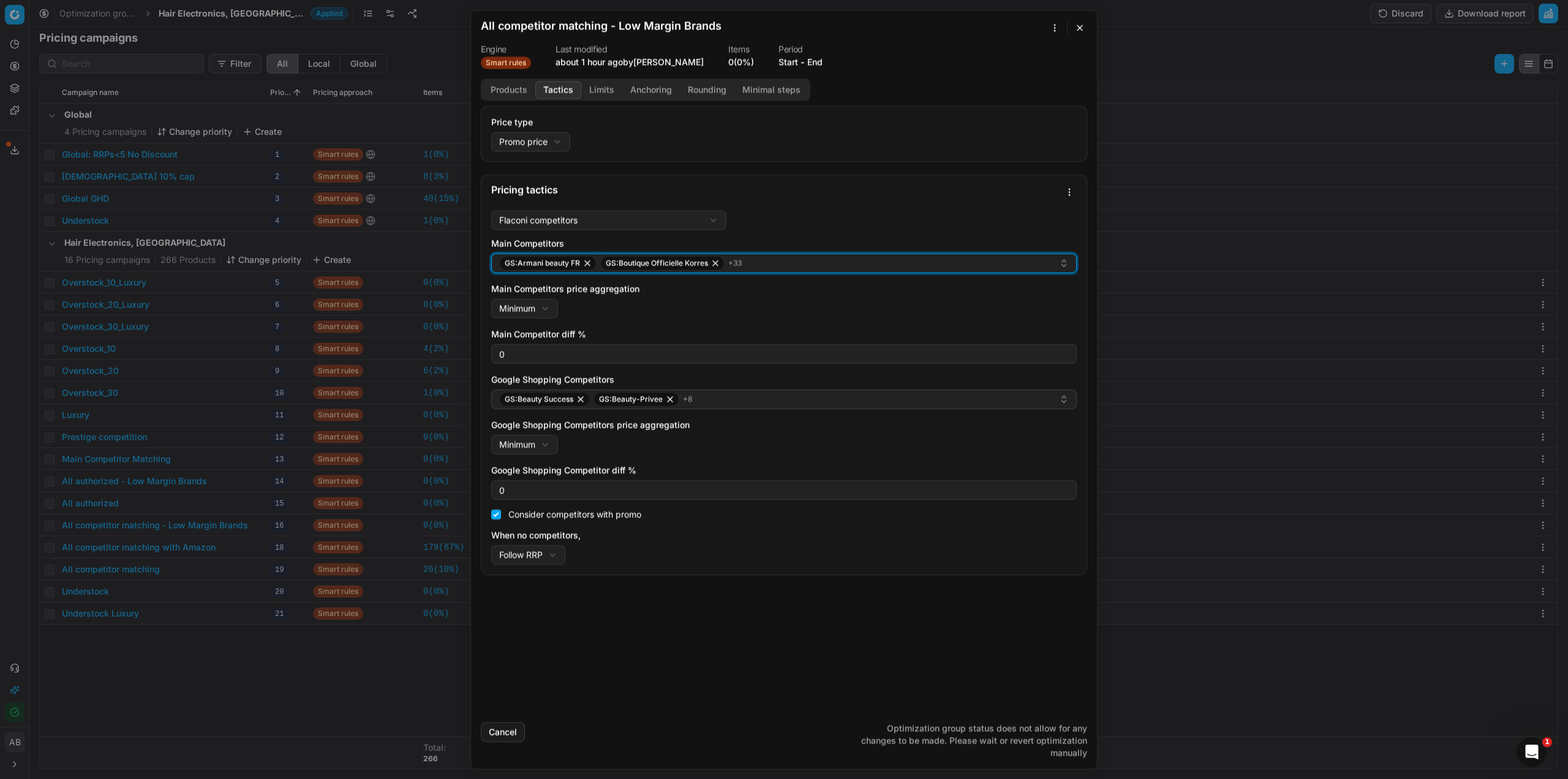
click at [757, 269] on div "GS:Armani beauty FR GS:Boutique Officielle Korres + 33" at bounding box center [779, 263] width 560 height 15
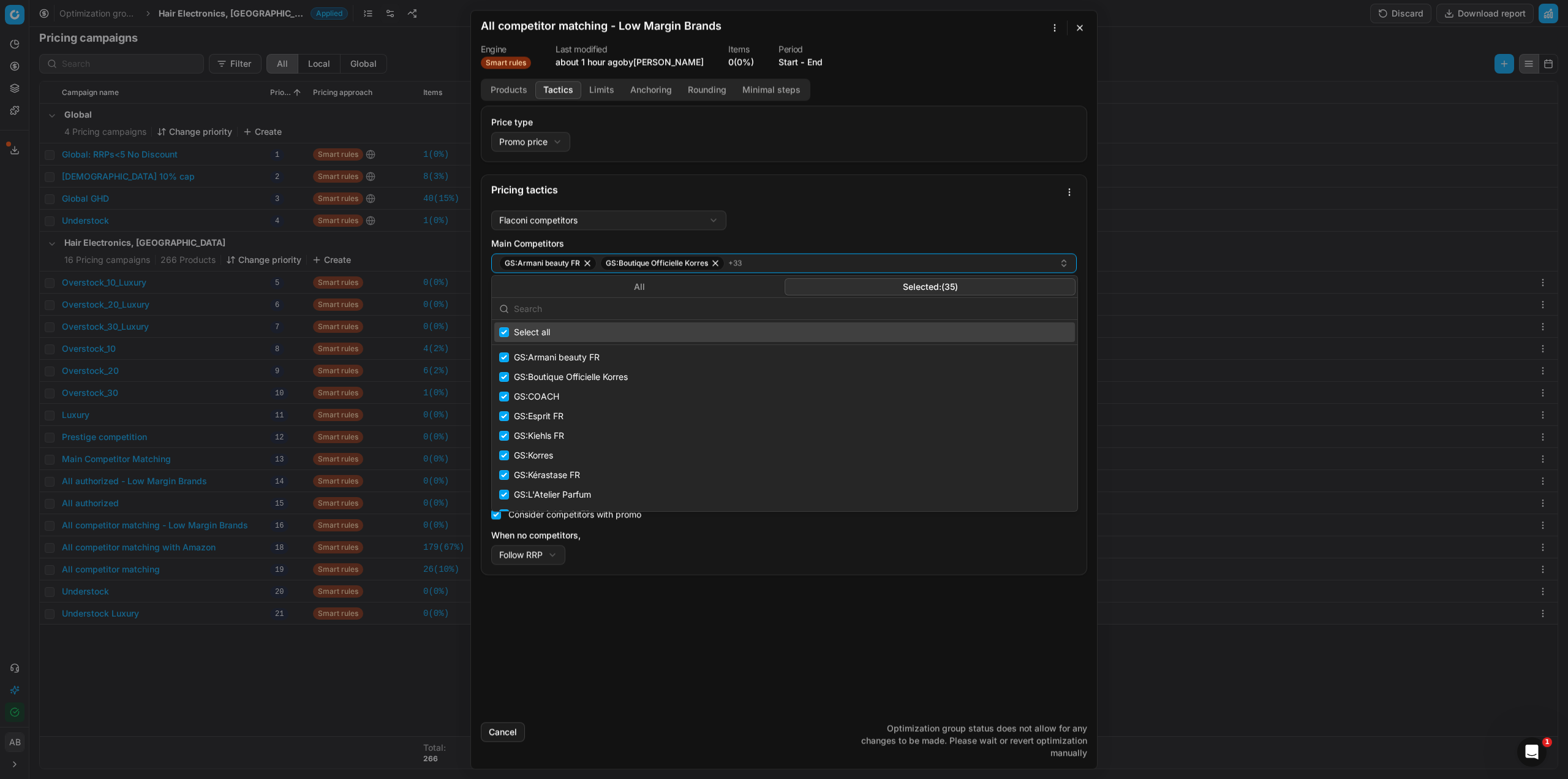
click at [866, 289] on button "Selected: ( 35 )" at bounding box center [931, 287] width 291 height 17
click at [625, 313] on input "text" at bounding box center [791, 309] width 556 height 25
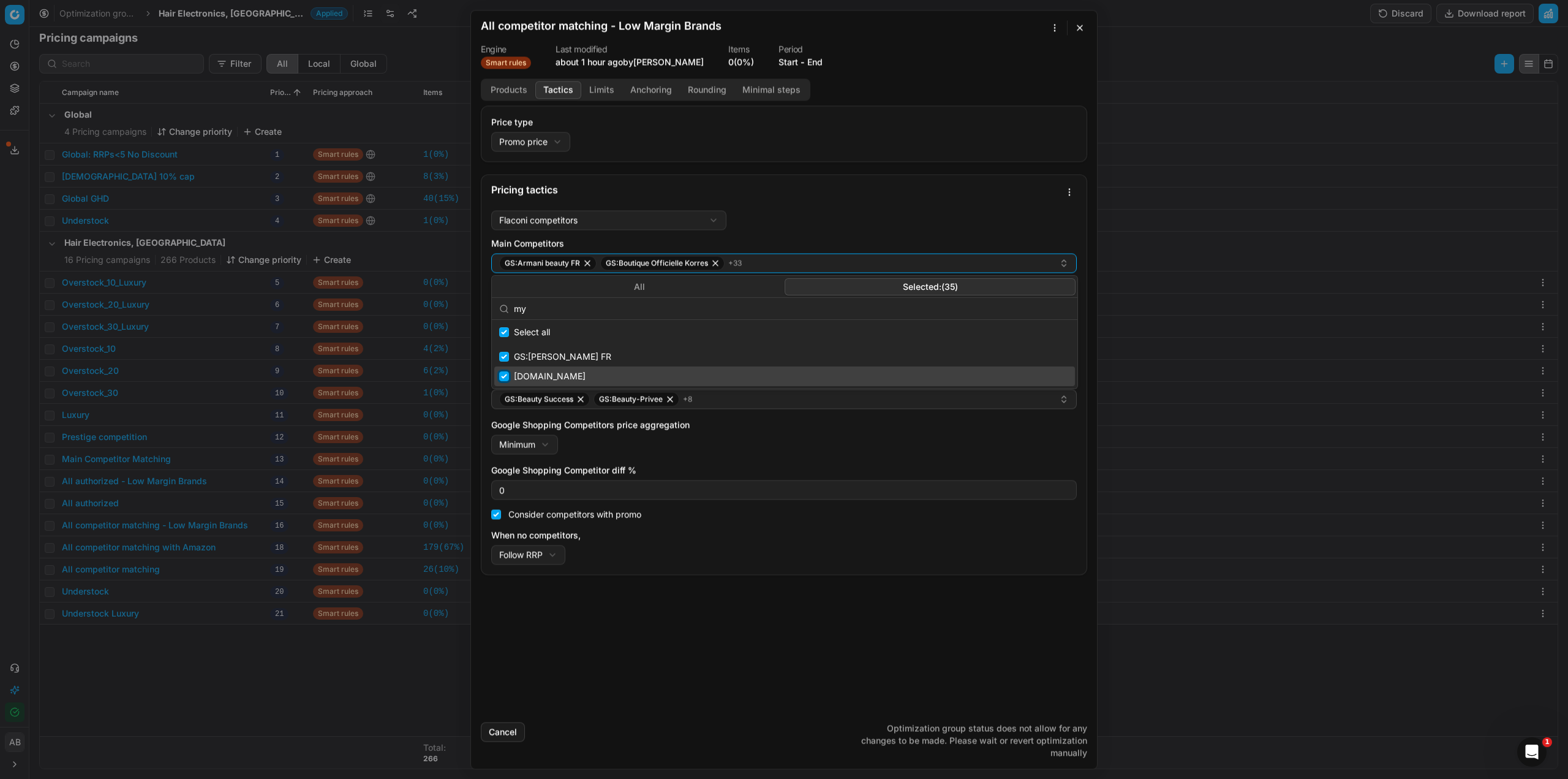
click at [506, 374] on input "Suggestions" at bounding box center [504, 376] width 10 height 10
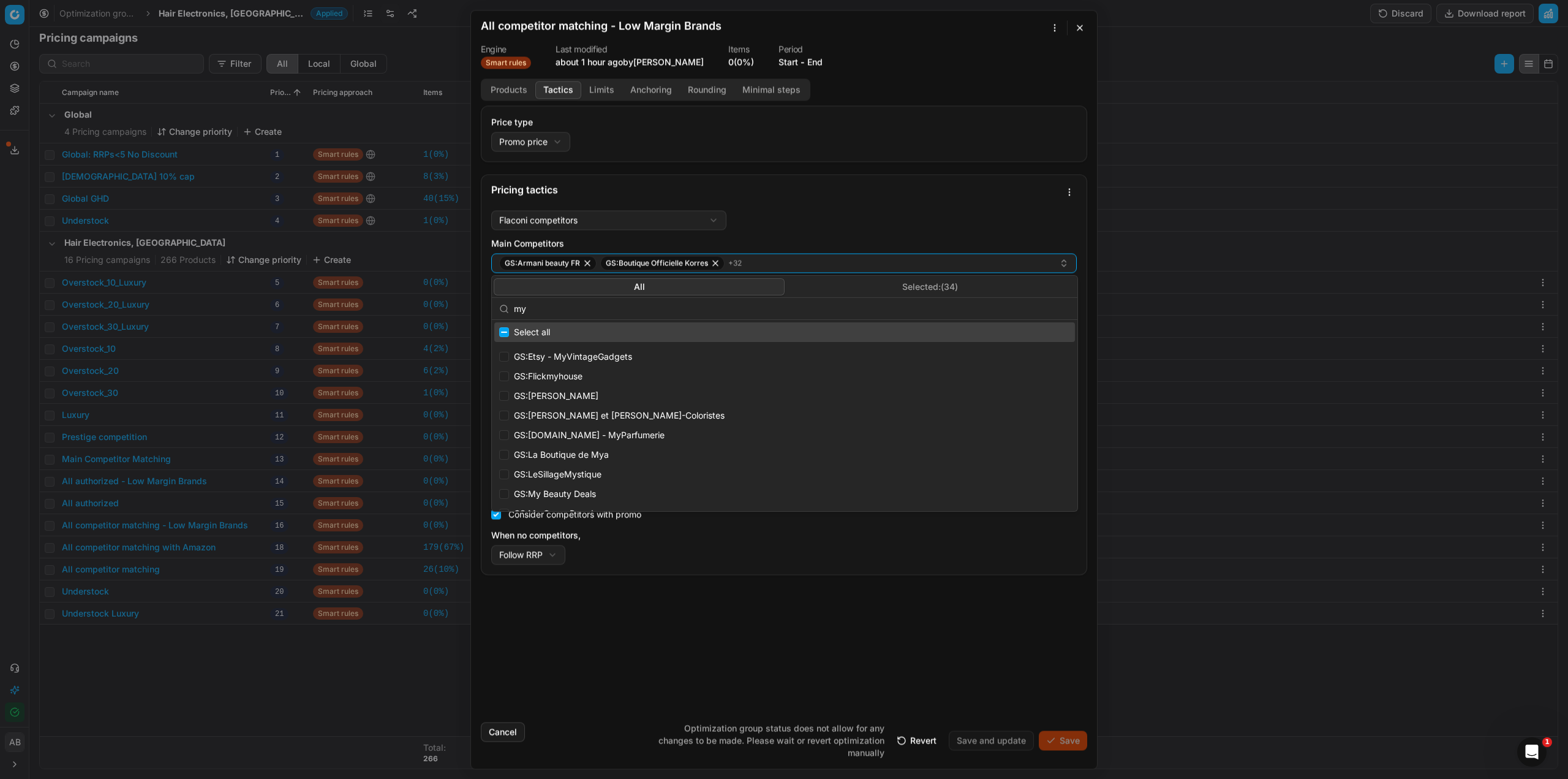
click at [689, 284] on button "All" at bounding box center [639, 287] width 291 height 17
click at [642, 312] on input "my" at bounding box center [791, 309] width 556 height 25
click at [906, 290] on button "Selected: ( 34 )" at bounding box center [931, 287] width 291 height 17
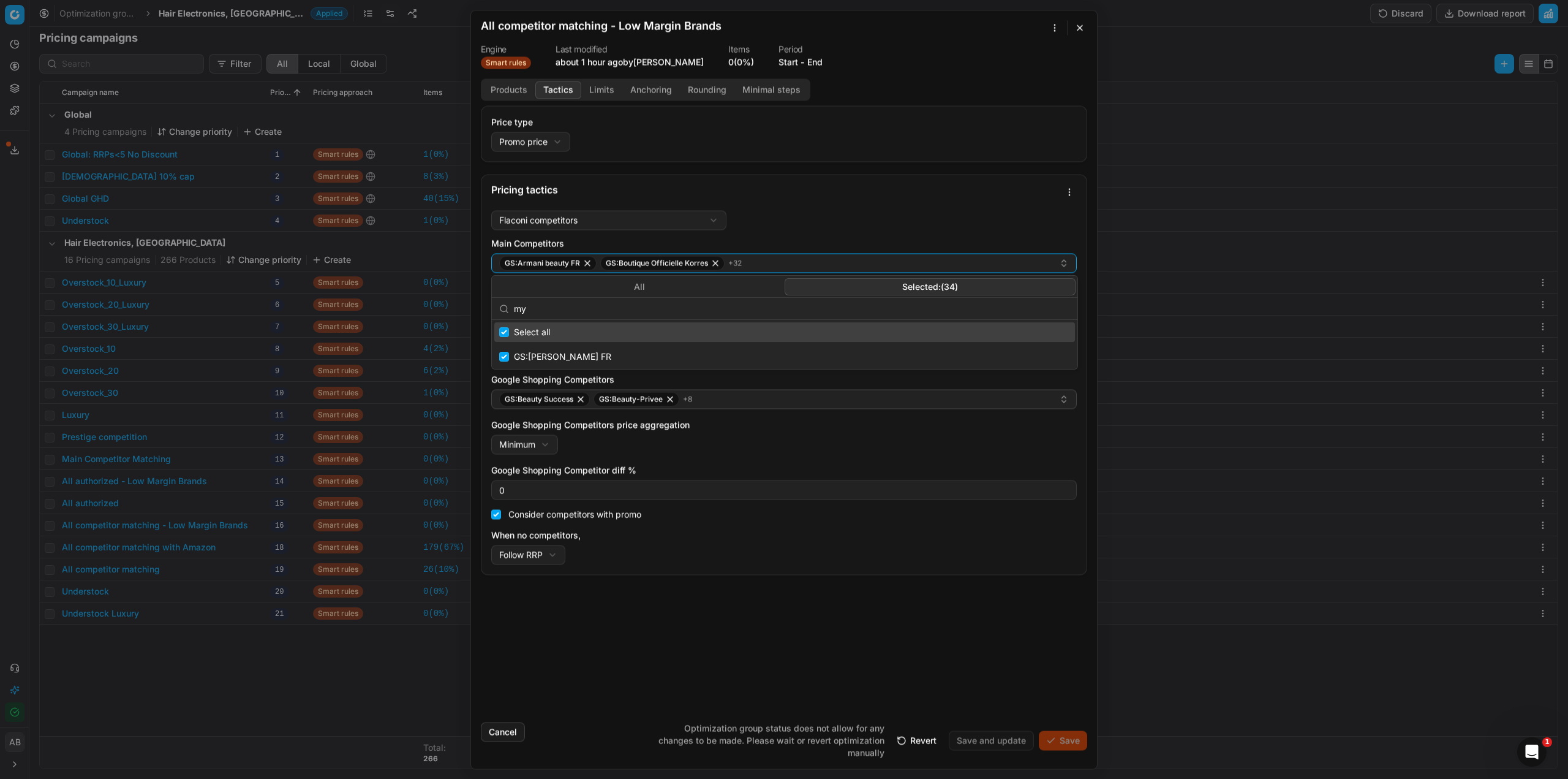
click at [556, 315] on input "my" at bounding box center [791, 309] width 556 height 25
type input "myori"
click at [624, 291] on button "All" at bounding box center [639, 287] width 291 height 17
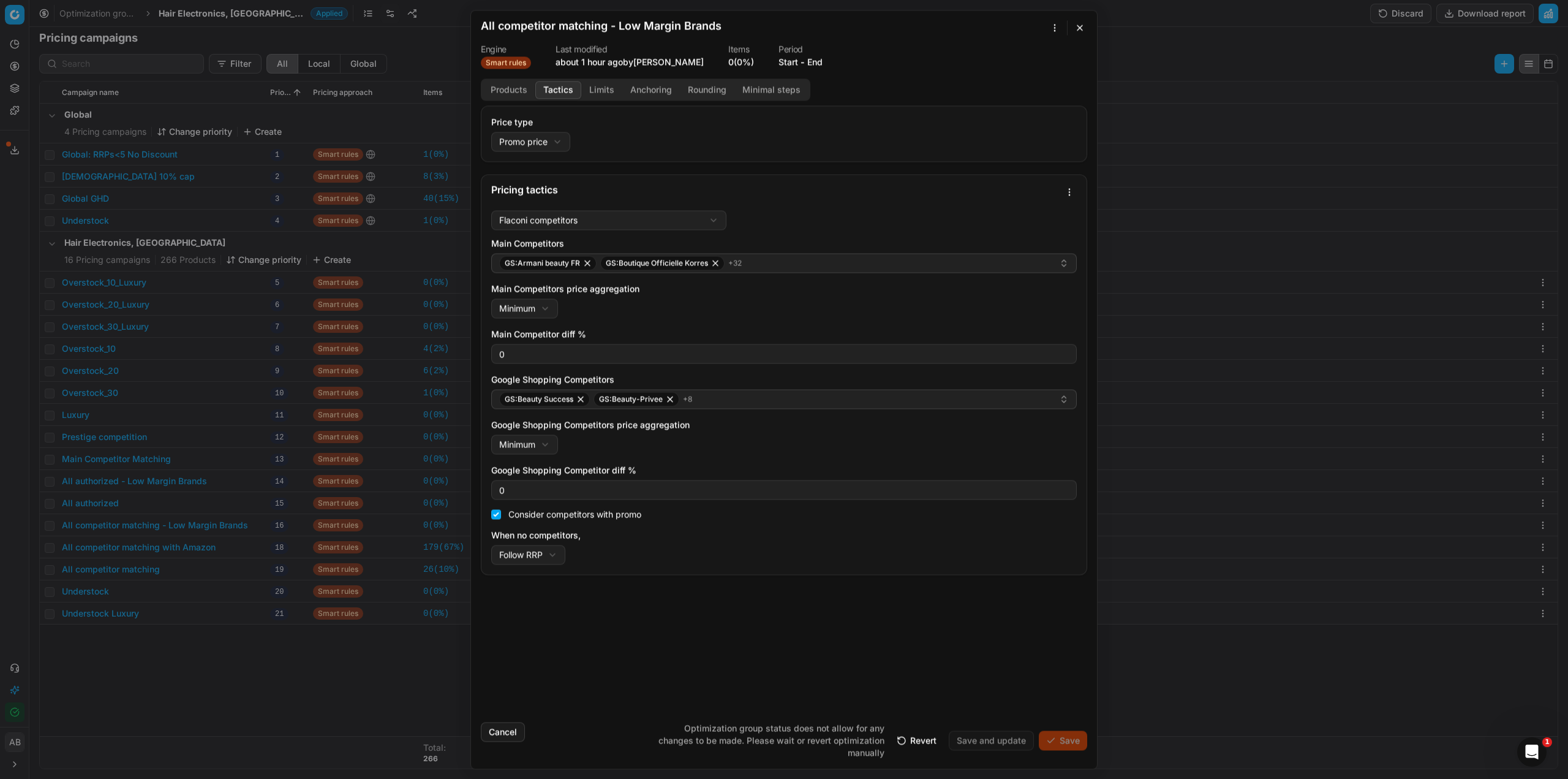
click at [600, 718] on div "Cancel Optimization group status does not allow for any changes to be made. Ple…" at bounding box center [784, 735] width 606 height 47
click at [497, 729] on button "Cancel" at bounding box center [503, 731] width 44 height 19
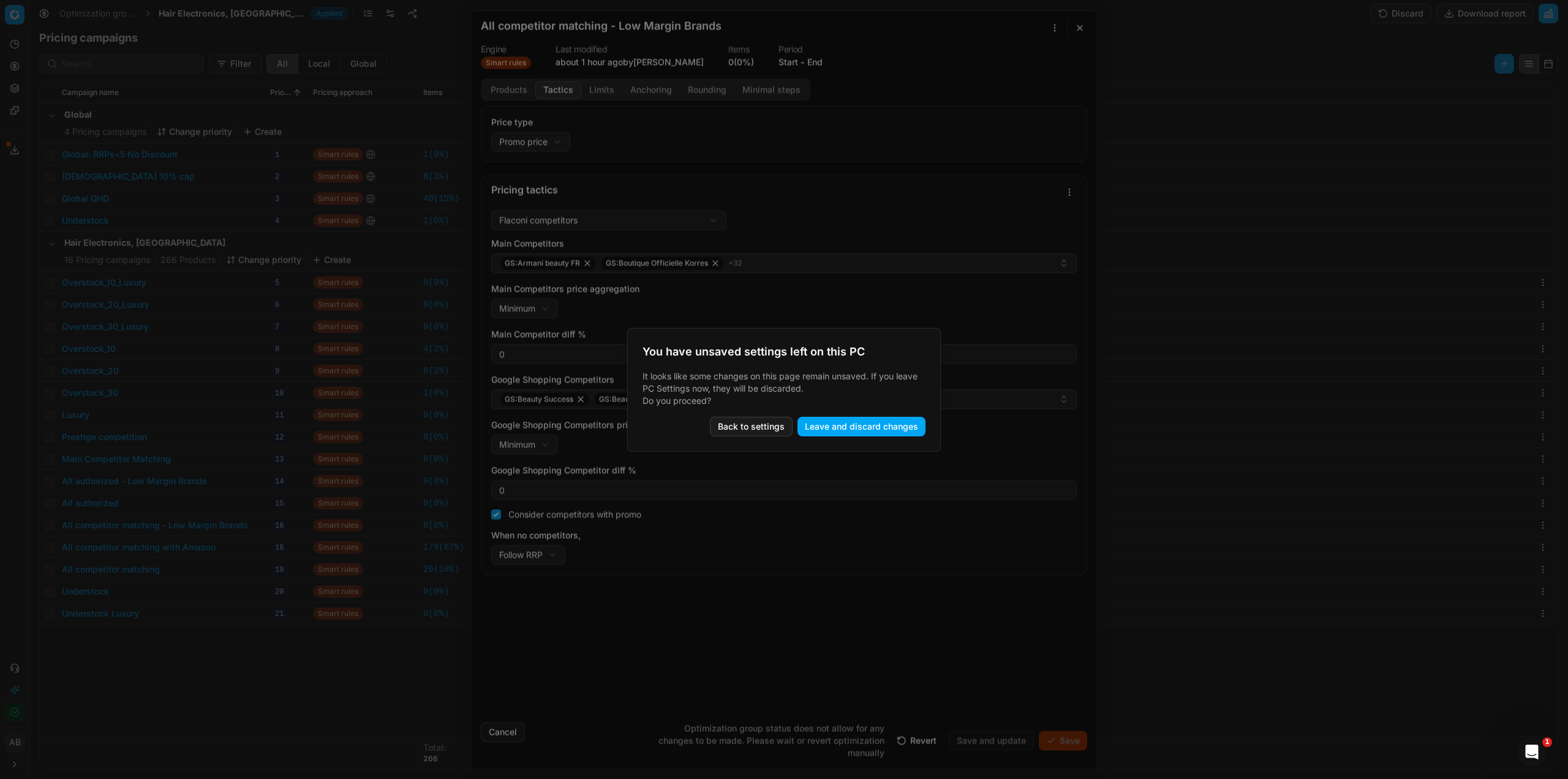
click at [811, 421] on button "Leave and discard changes" at bounding box center [862, 426] width 128 height 19
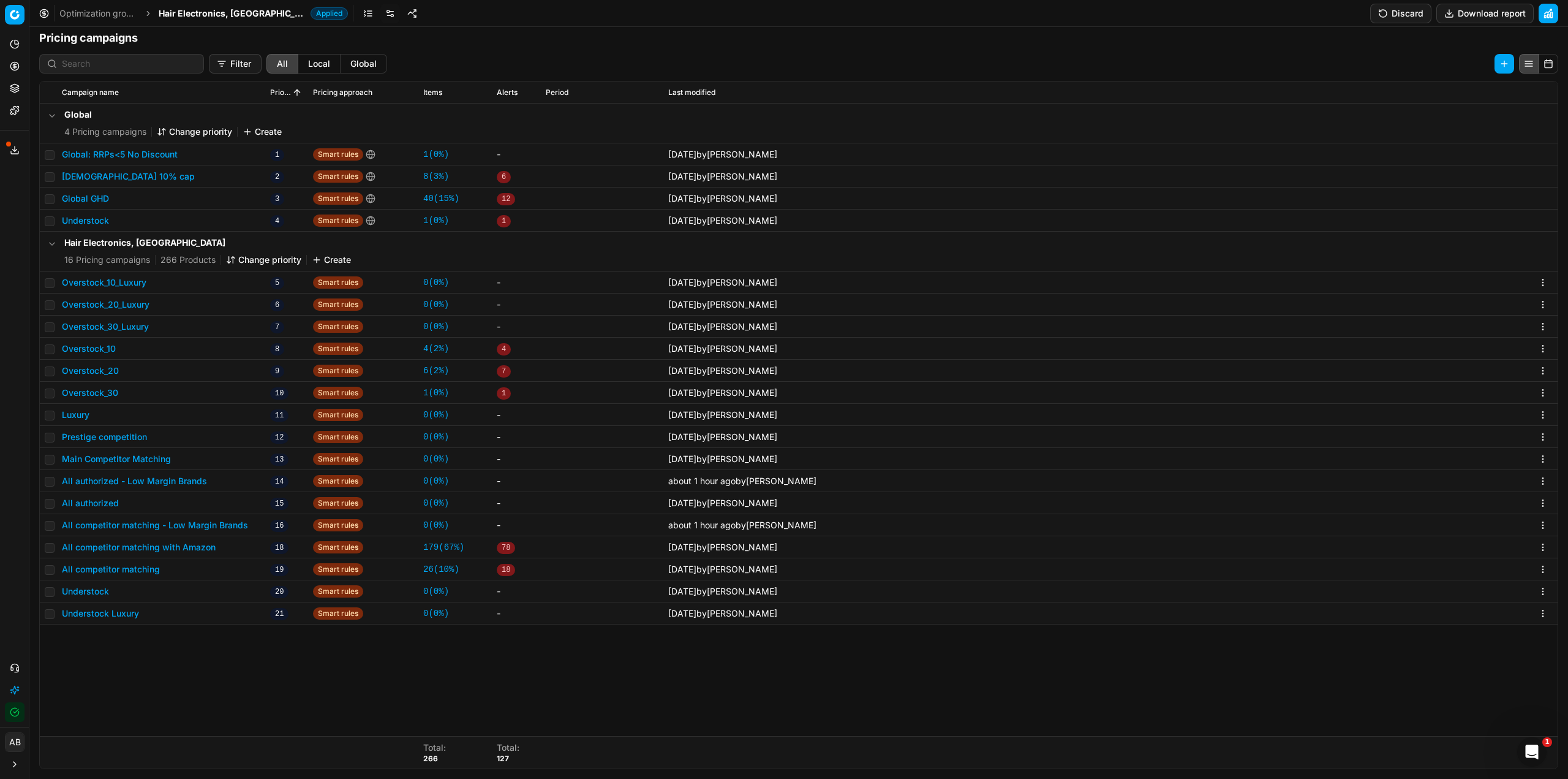
click at [195, 527] on button "All competitor matching - Low Margin Brands" at bounding box center [155, 524] width 186 height 12
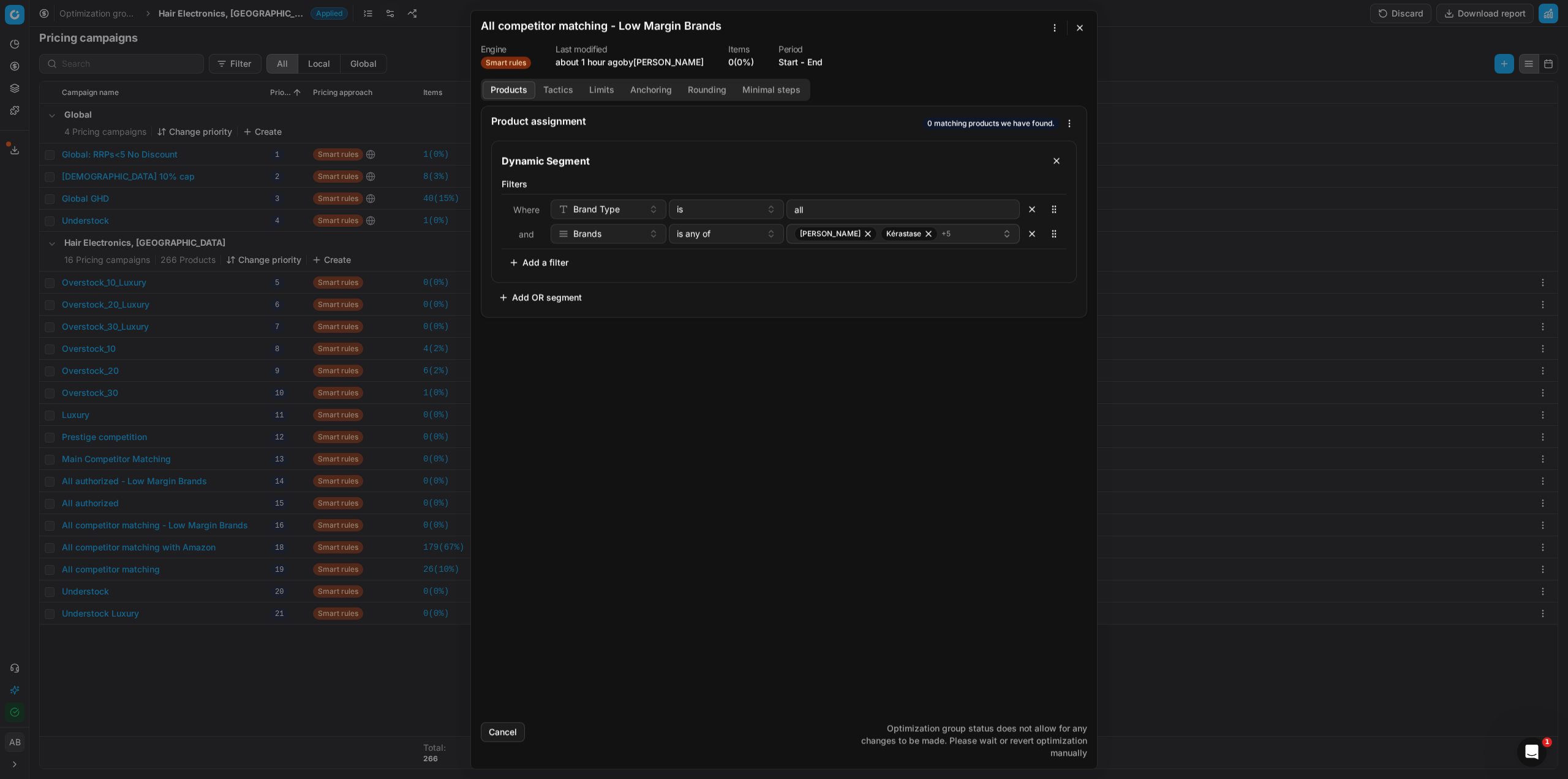
click at [561, 85] on button "Tactics" at bounding box center [559, 89] width 46 height 17
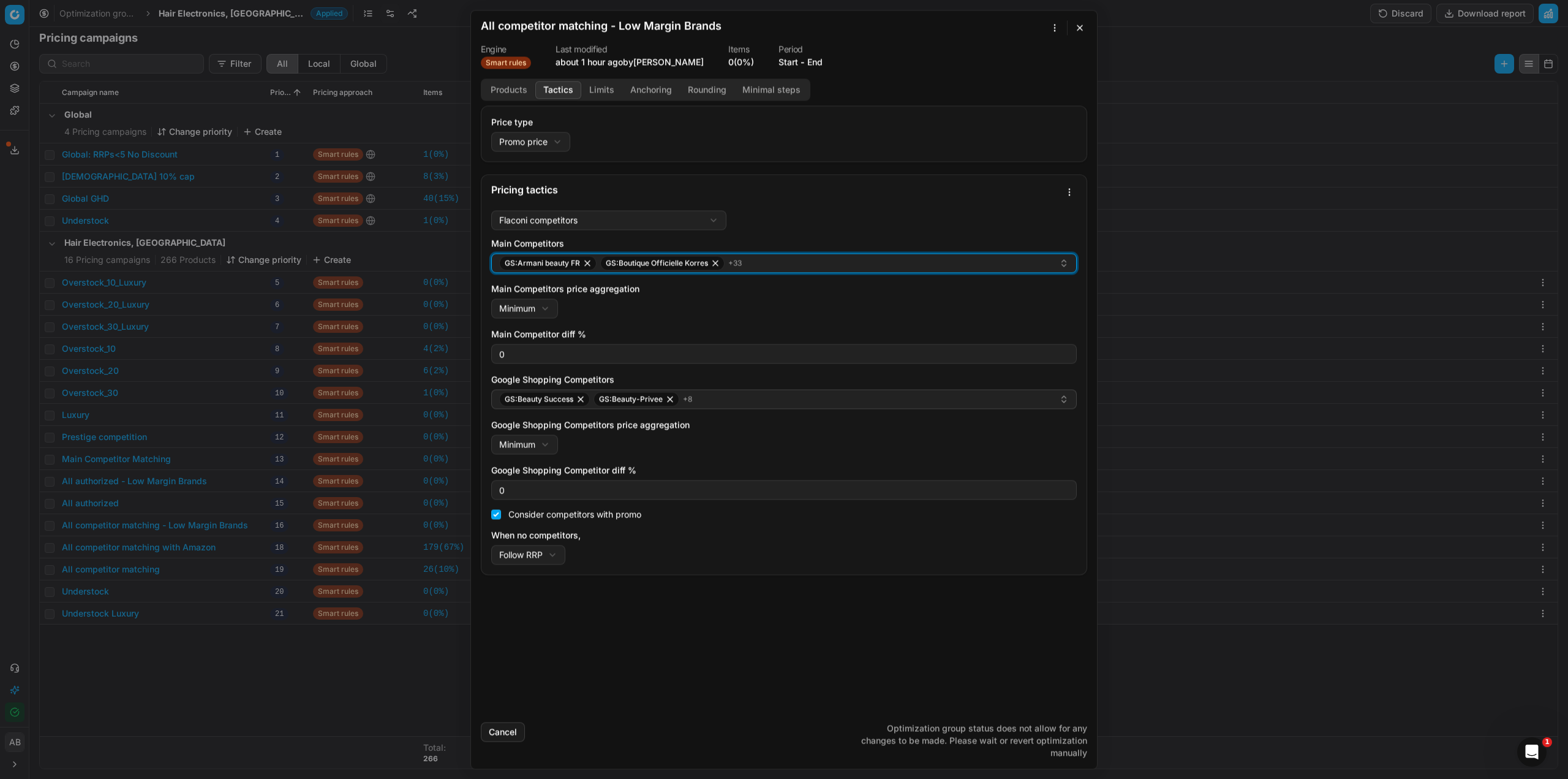
click at [753, 265] on div "GS:Armani beauty FR GS:Boutique Officielle Korres + 33" at bounding box center [779, 263] width 560 height 15
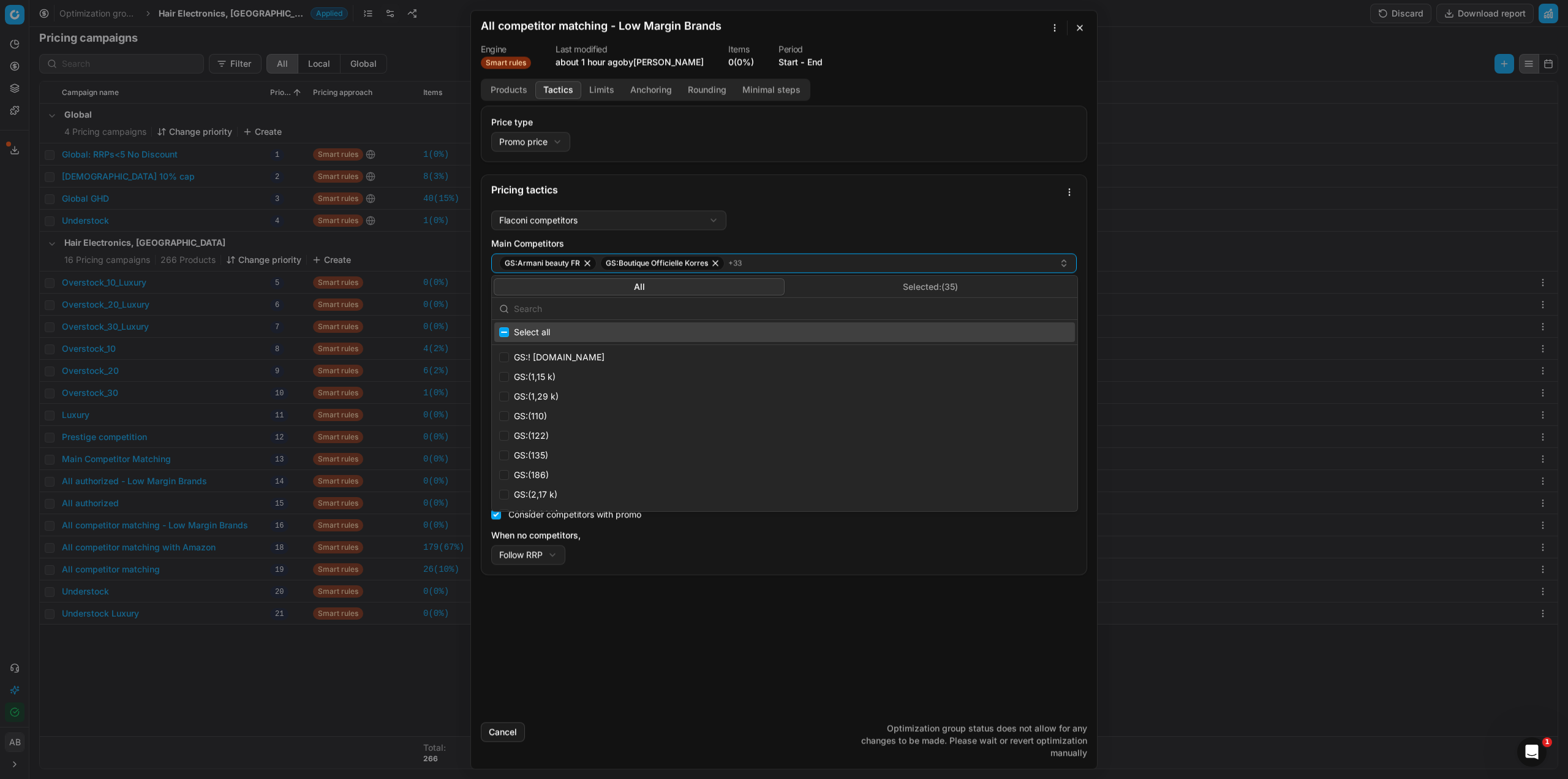
click at [832, 279] on button "Selected: ( 35 )" at bounding box center [931, 287] width 291 height 17
click at [660, 309] on input "text" at bounding box center [791, 309] width 556 height 25
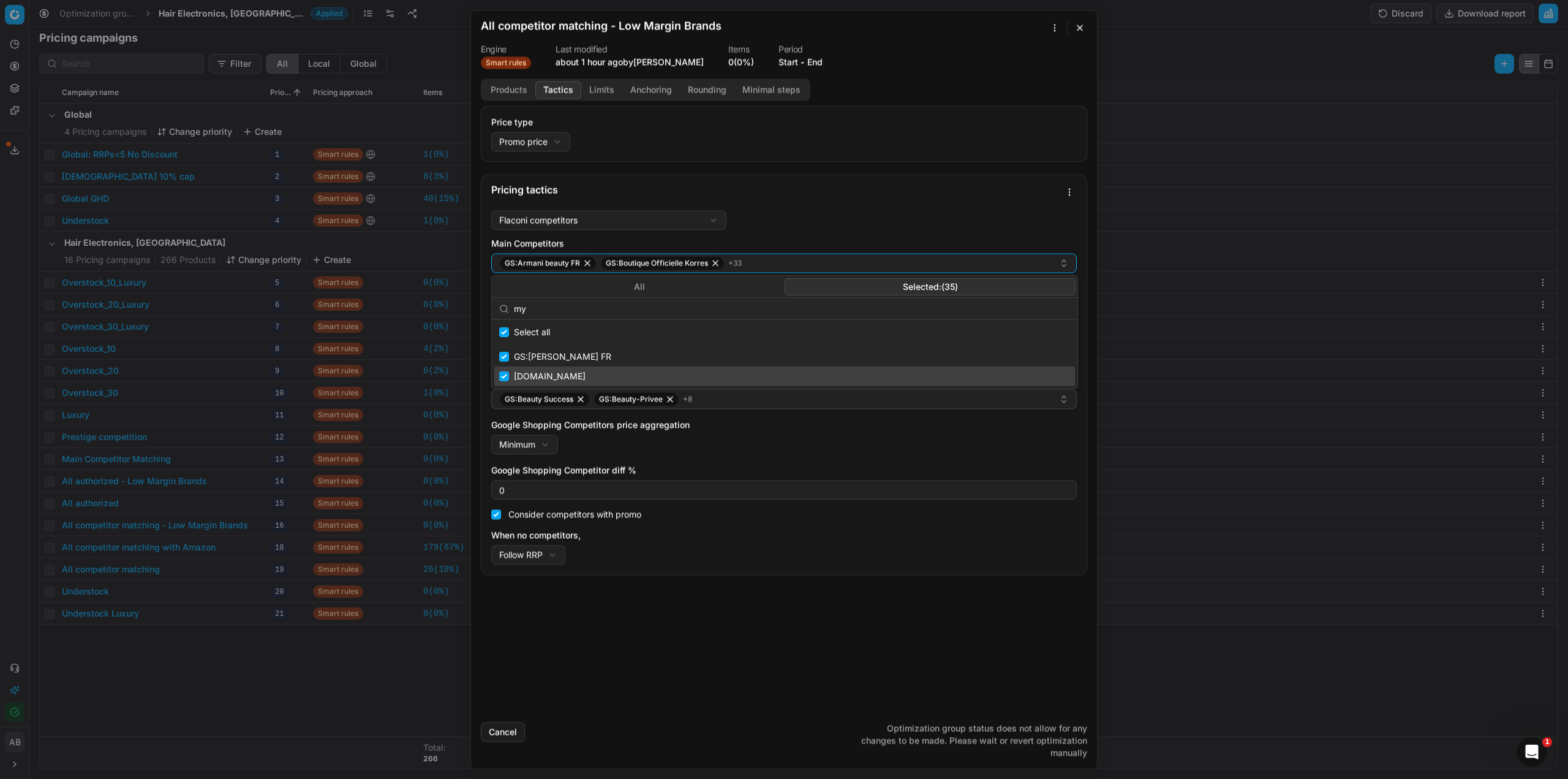
type input "my"
click at [506, 375] on input "Suggestions" at bounding box center [504, 376] width 10 height 10
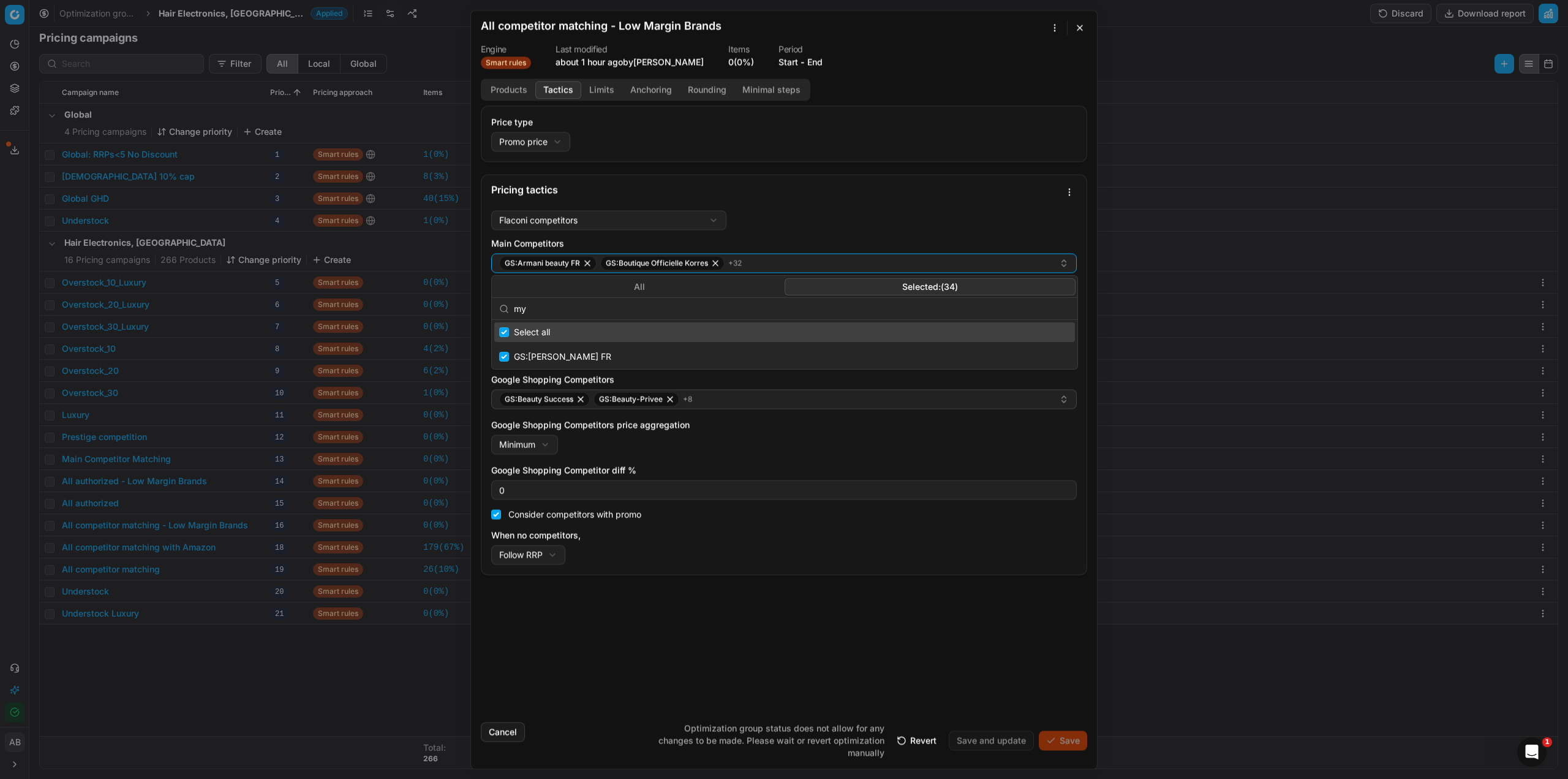
click at [569, 658] on div "Price type Promo price Default Regular price Promo price Pricing tactics Flacon…" at bounding box center [784, 409] width 626 height 607
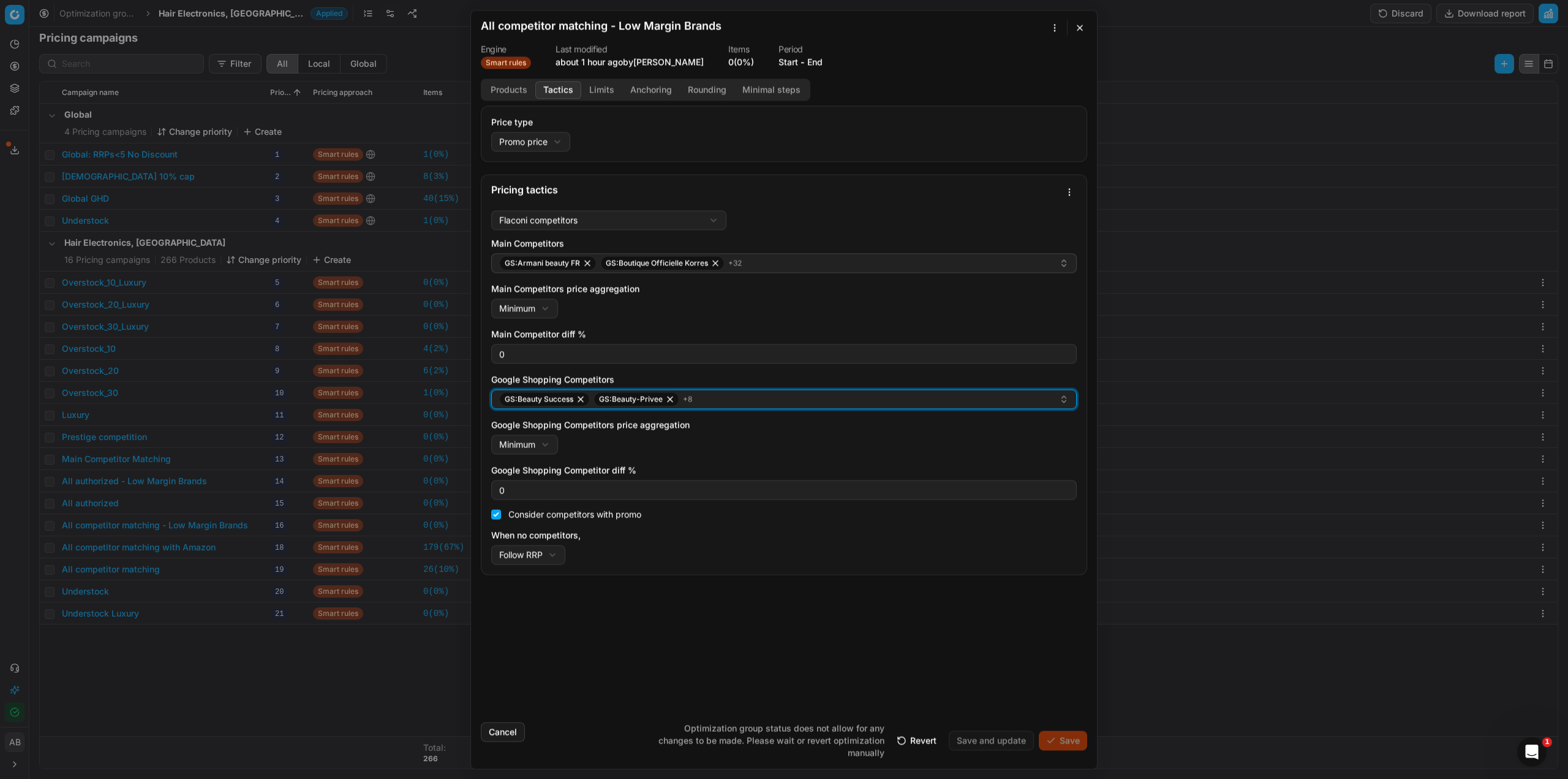
click at [728, 408] on button "GS:Beauty Success GS:Beauty-Privee + 8" at bounding box center [783, 399] width 585 height 19
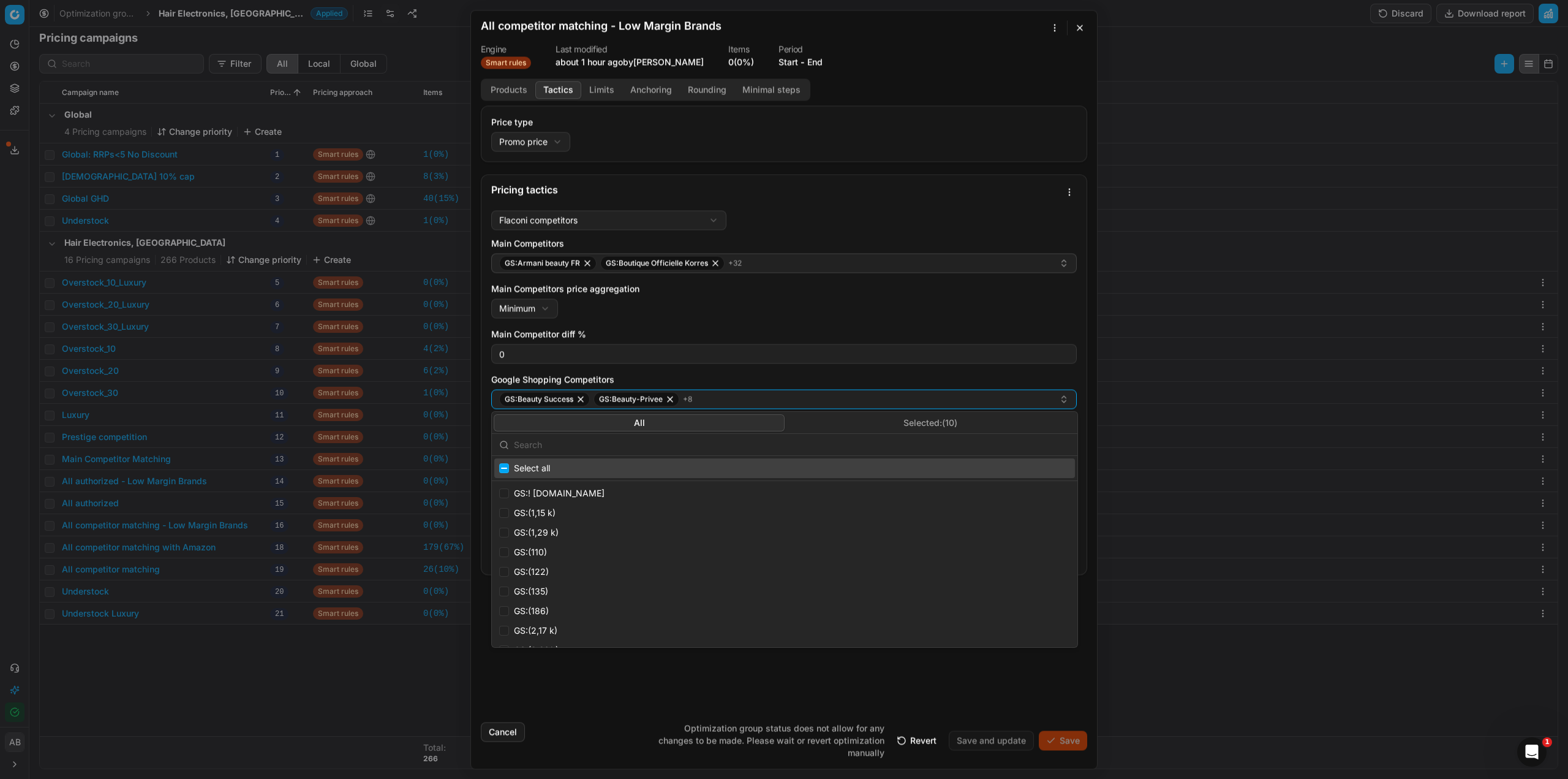
click at [665, 444] on input "text" at bounding box center [791, 444] width 556 height 25
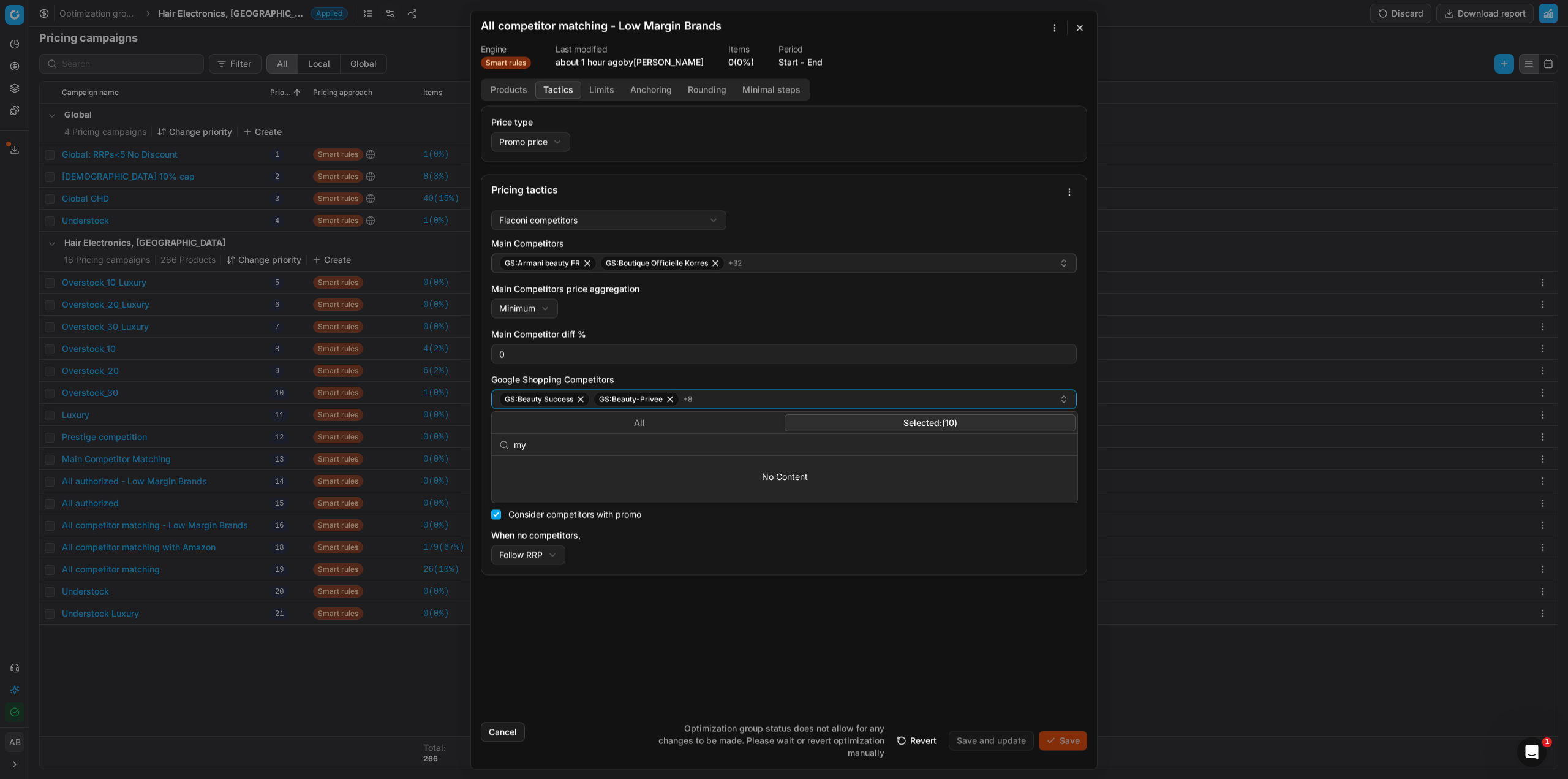
click at [921, 424] on button "Selected: ( 10 )" at bounding box center [931, 422] width 291 height 17
click at [544, 447] on input "my" at bounding box center [791, 444] width 556 height 25
type input "my"
click at [506, 488] on div "GS:MyOrigines" at bounding box center [785, 492] width 581 height 19
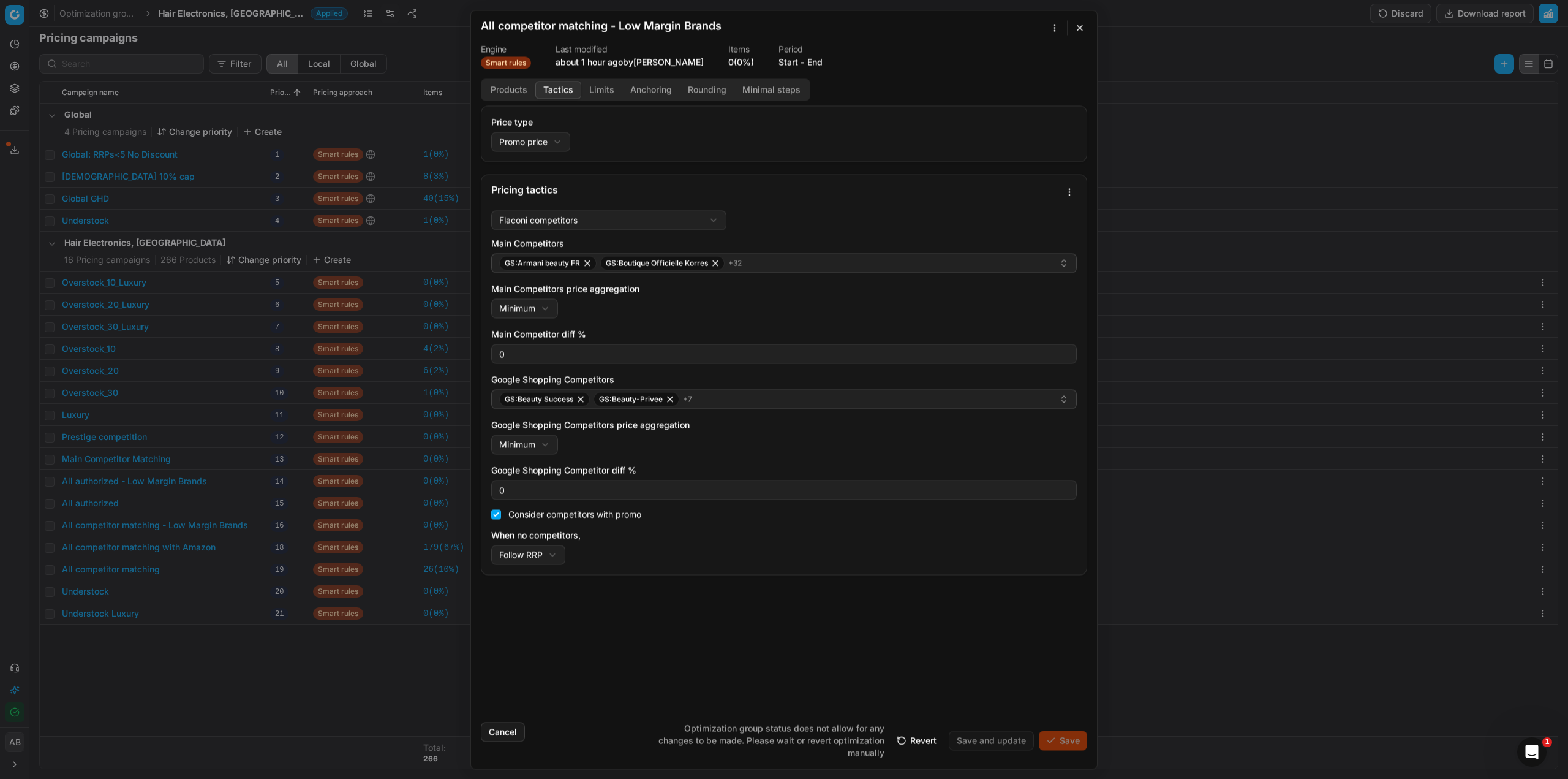
click at [578, 618] on div "Price type Promo price Default Regular price Promo price Pricing tactics Flacon…" at bounding box center [784, 409] width 626 height 607
click at [919, 738] on button "Revert" at bounding box center [917, 740] width 55 height 19
click at [506, 738] on button "Cancel" at bounding box center [503, 731] width 44 height 19
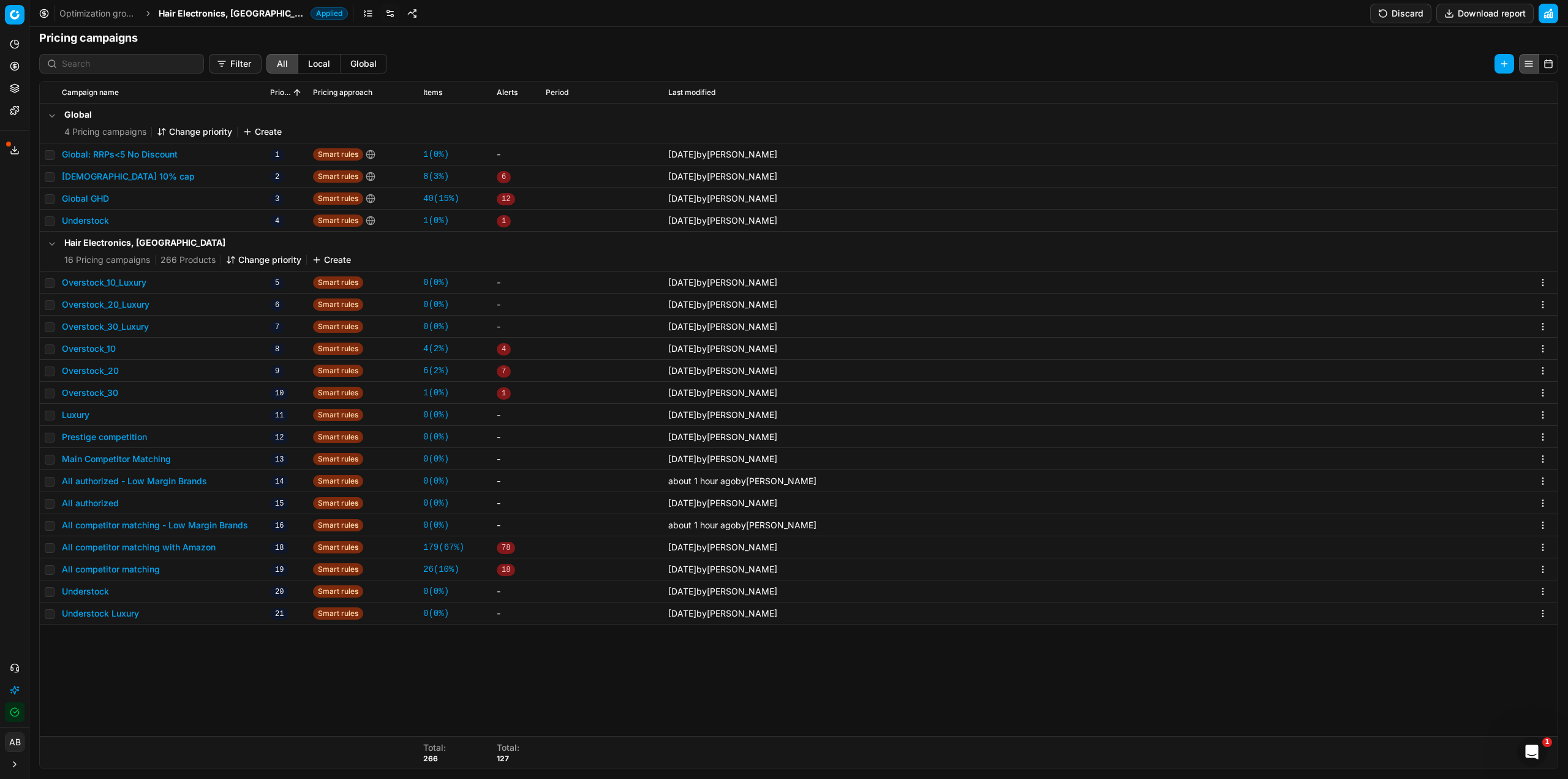
click at [147, 531] on button "All competitor matching - Low Margin Brands" at bounding box center [155, 524] width 186 height 12
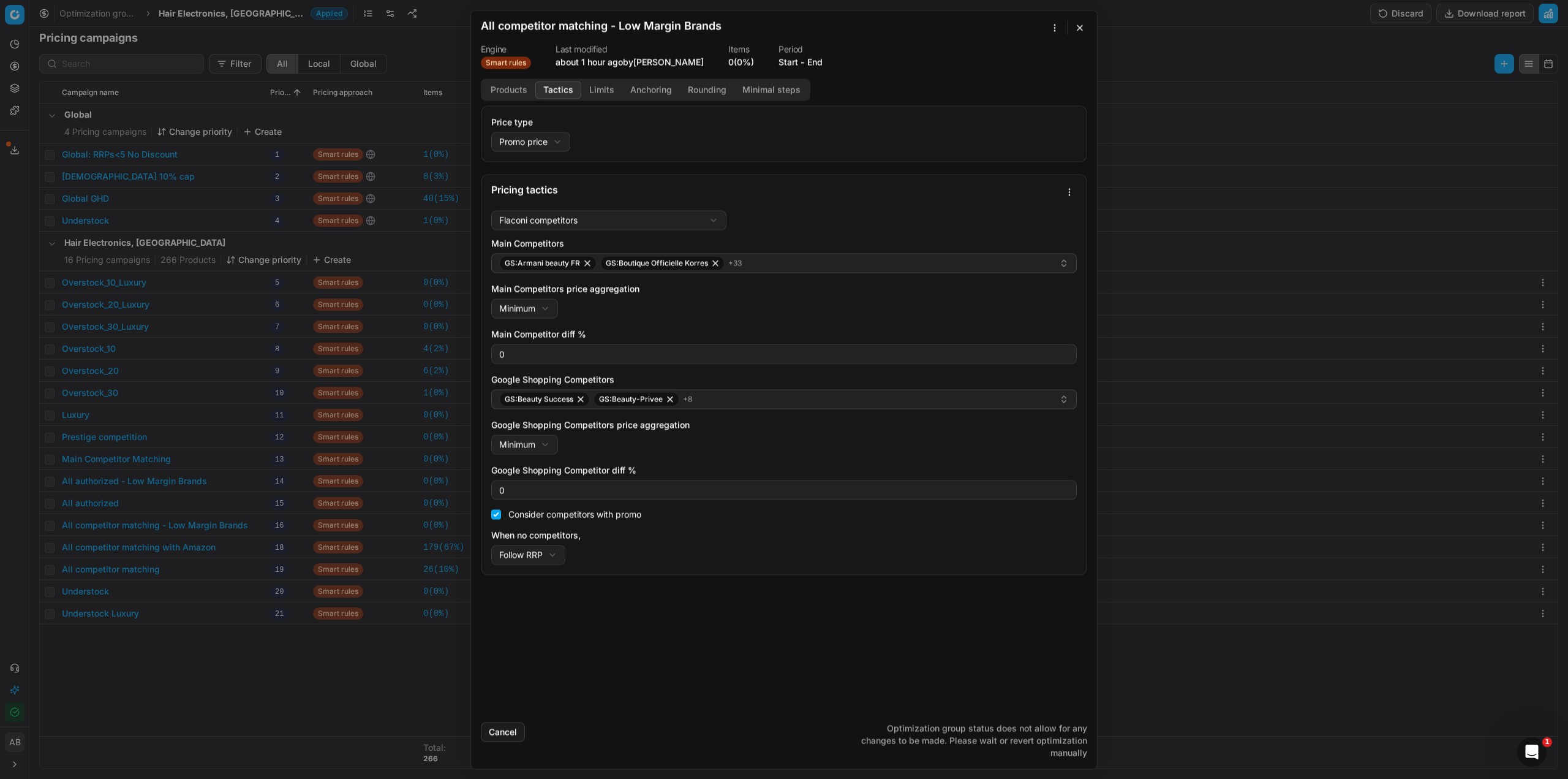
click at [550, 93] on button "Tactics" at bounding box center [559, 89] width 46 height 17
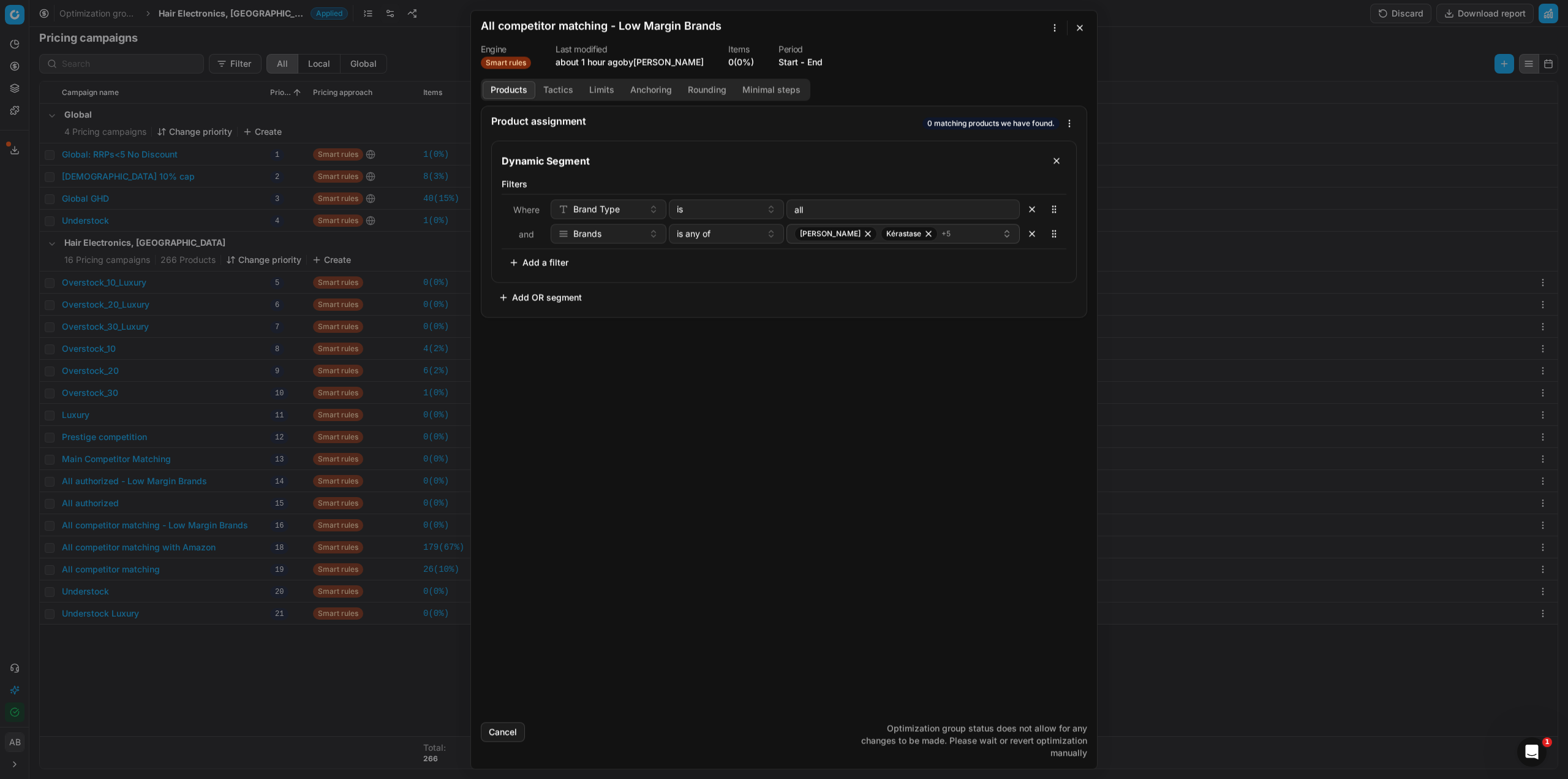
click at [520, 90] on button "Products" at bounding box center [509, 89] width 53 height 17
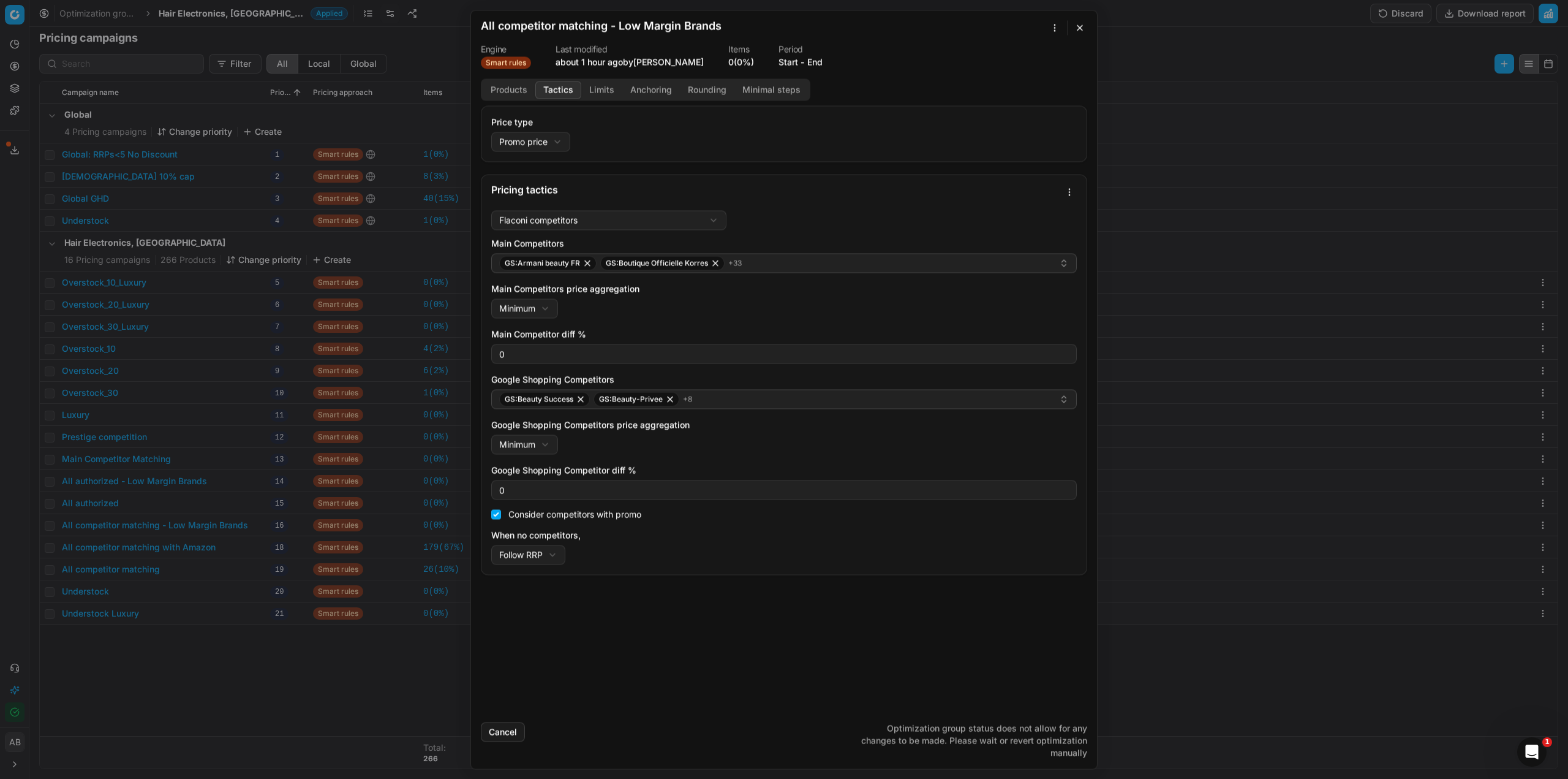
click at [558, 84] on button "Tactics" at bounding box center [559, 89] width 46 height 17
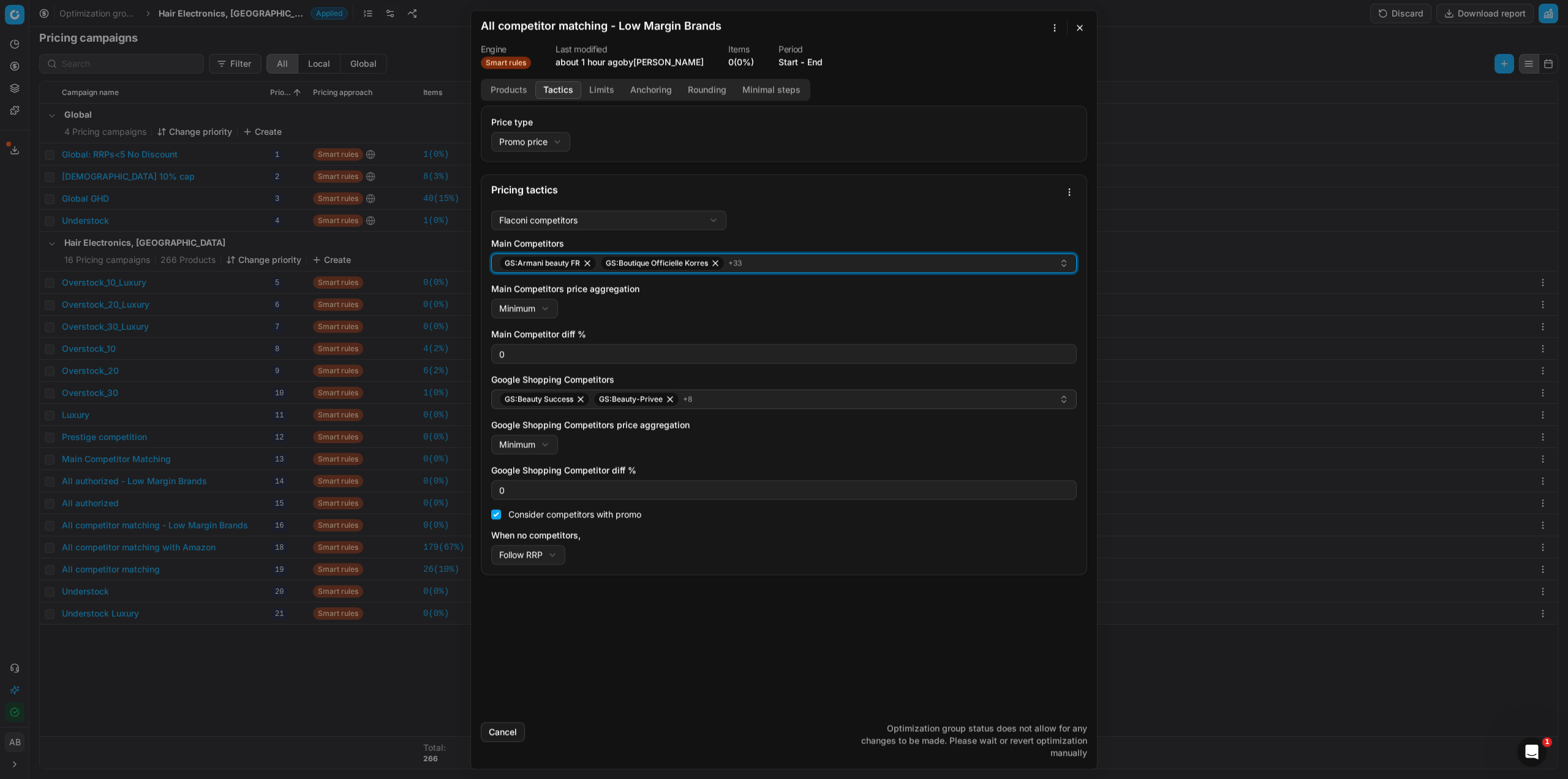
click at [755, 265] on div "GS:Armani beauty FR GS:Boutique Officielle Korres + 33" at bounding box center [779, 263] width 560 height 15
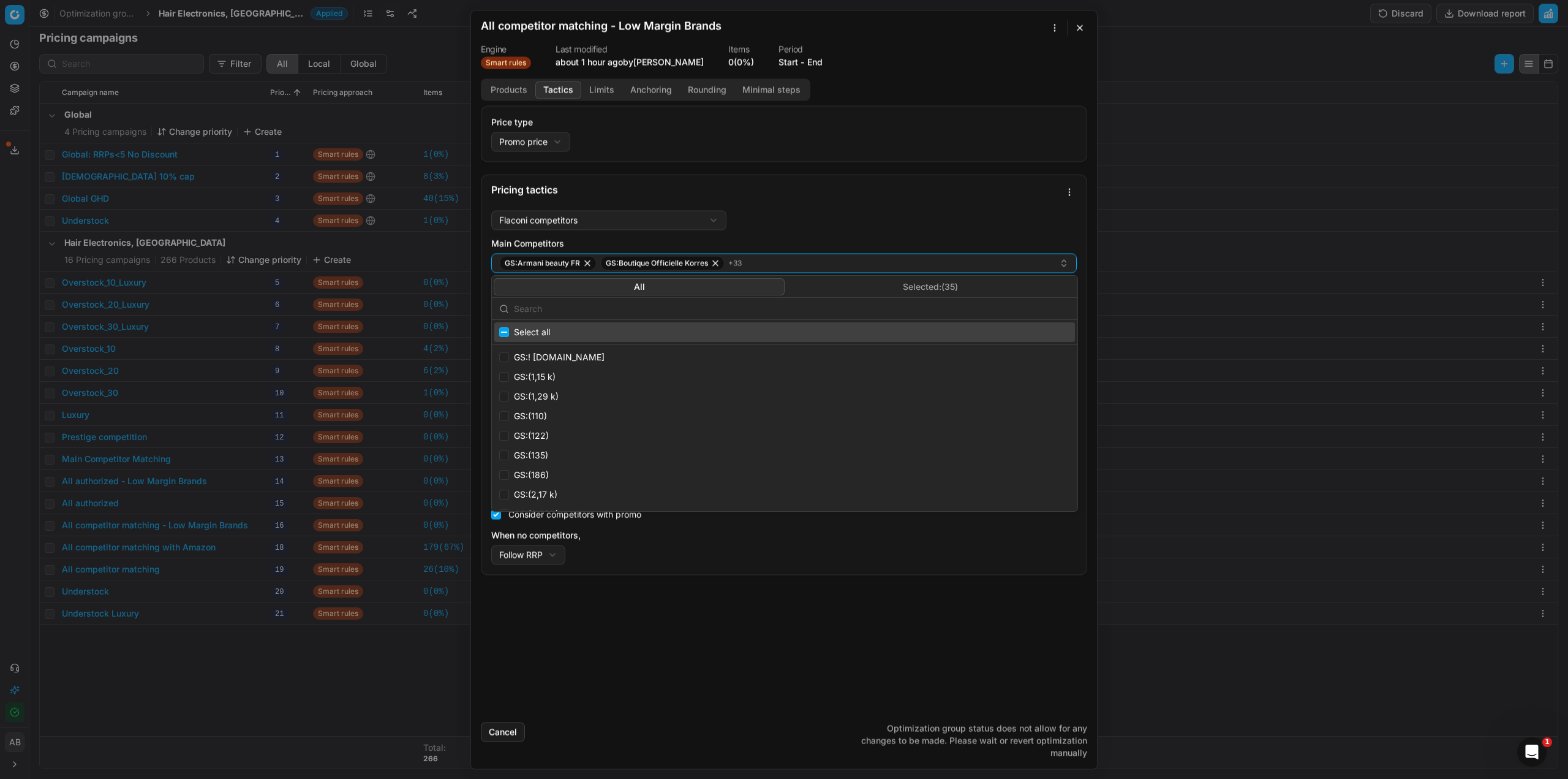
click at [894, 288] on button "Selected: ( 35 )" at bounding box center [931, 287] width 291 height 17
click at [611, 314] on input "text" at bounding box center [791, 309] width 556 height 25
type input "my"
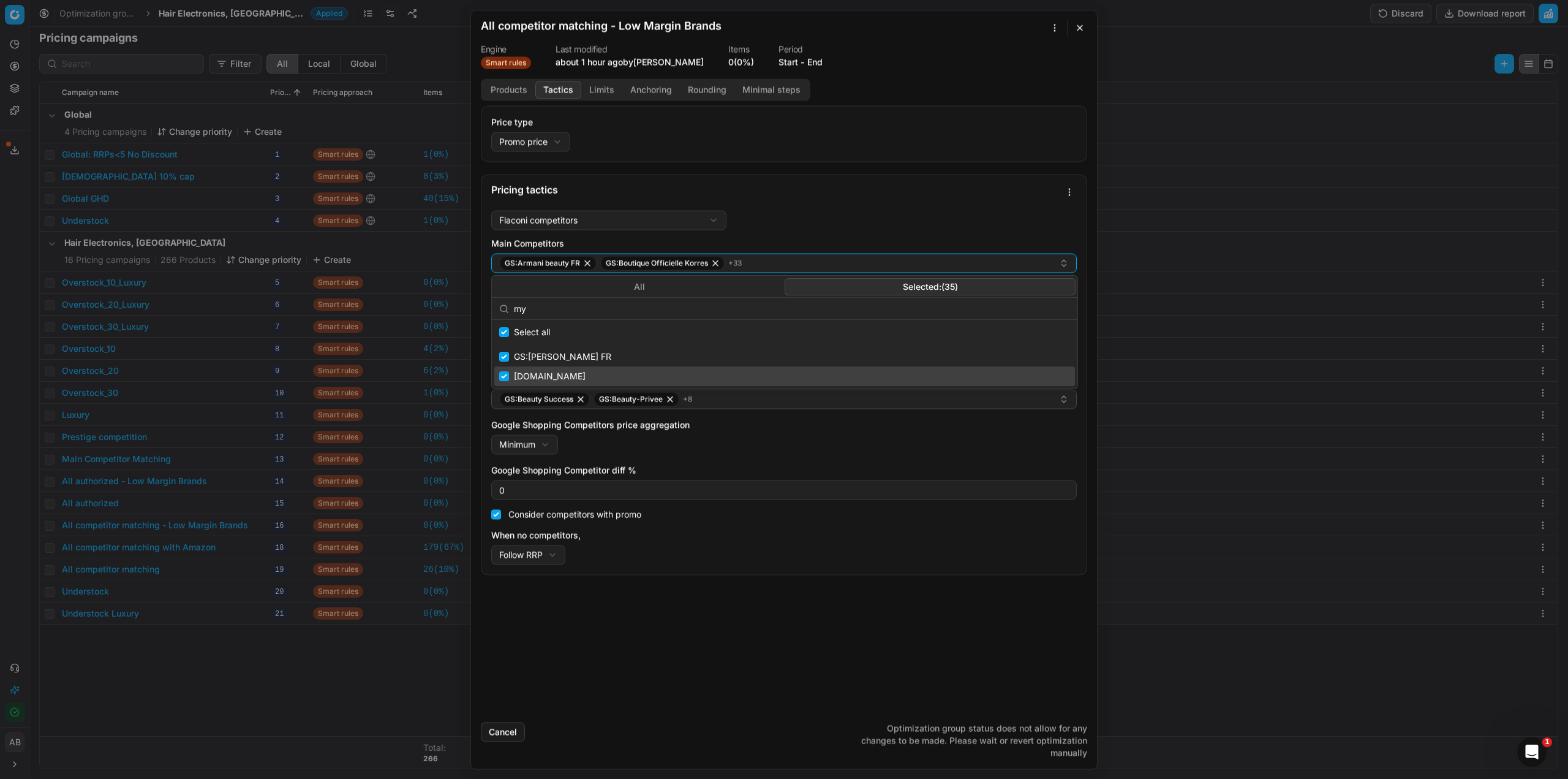
click at [517, 732] on button "Cancel" at bounding box center [503, 731] width 44 height 19
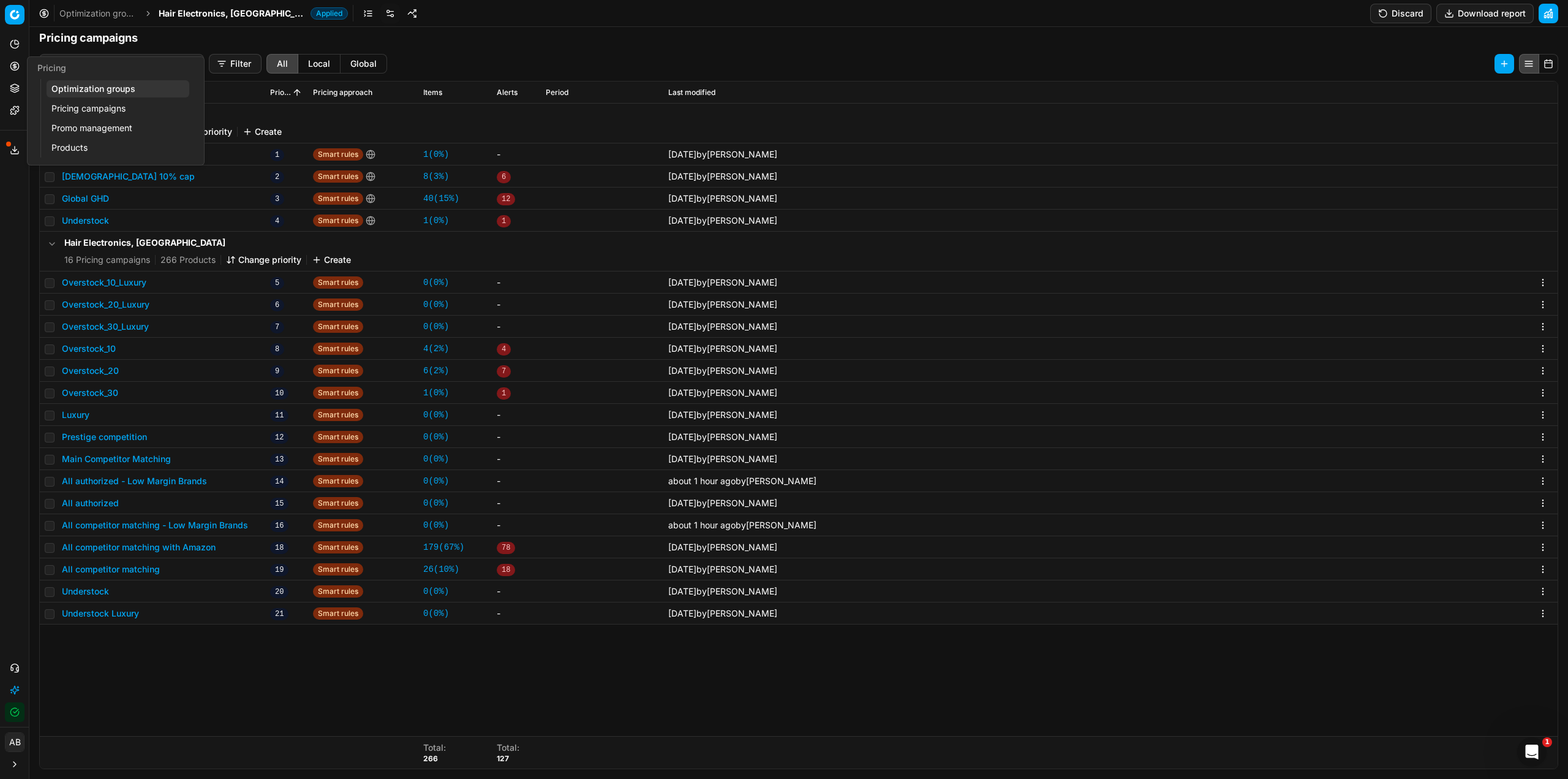
click at [97, 94] on link "Optimization groups" at bounding box center [118, 89] width 143 height 17
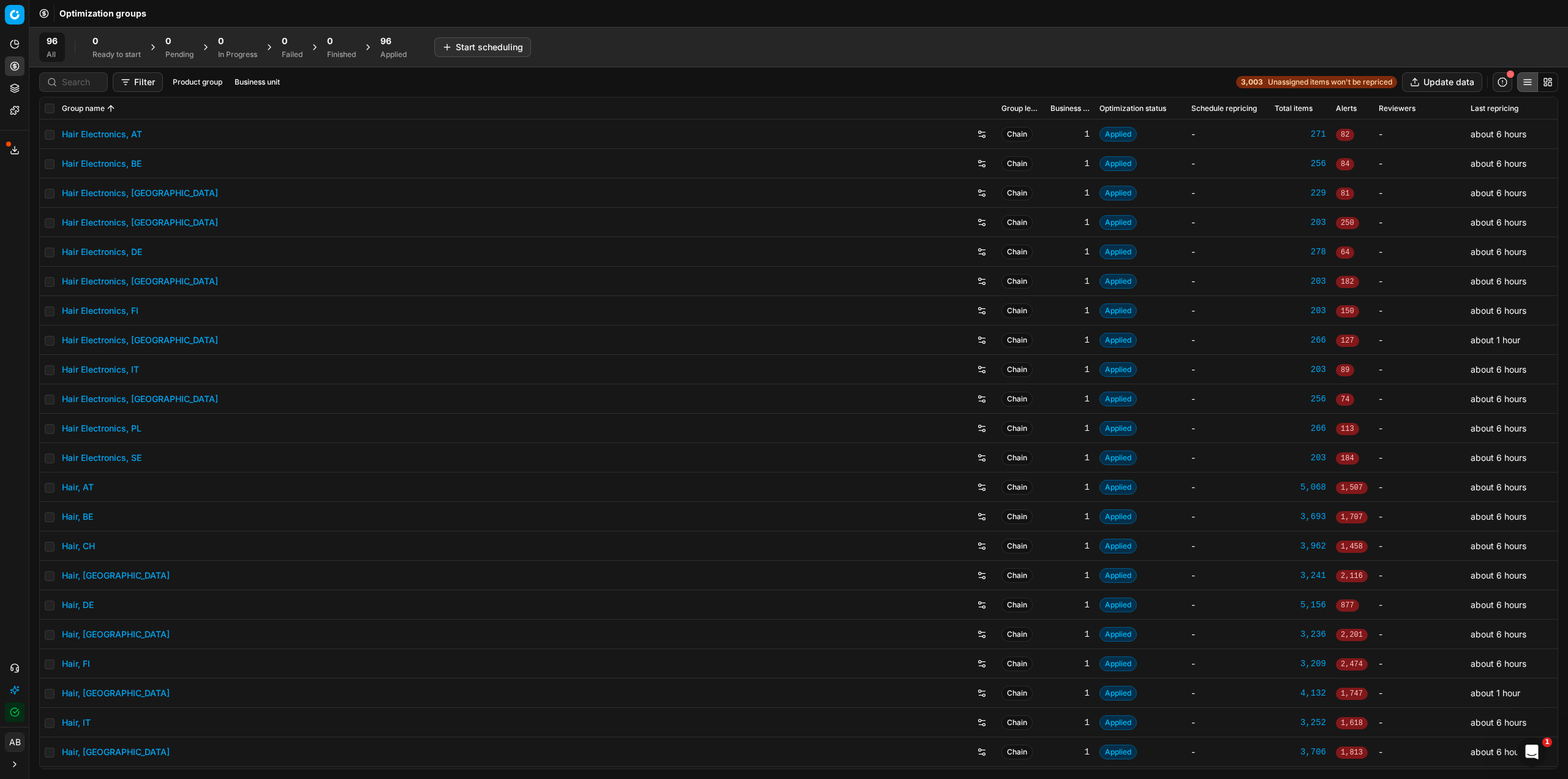
click at [378, 45] on div "96 Applied" at bounding box center [393, 47] width 41 height 29
click at [279, 79] on button "Business unit" at bounding box center [279, 82] width 55 height 15
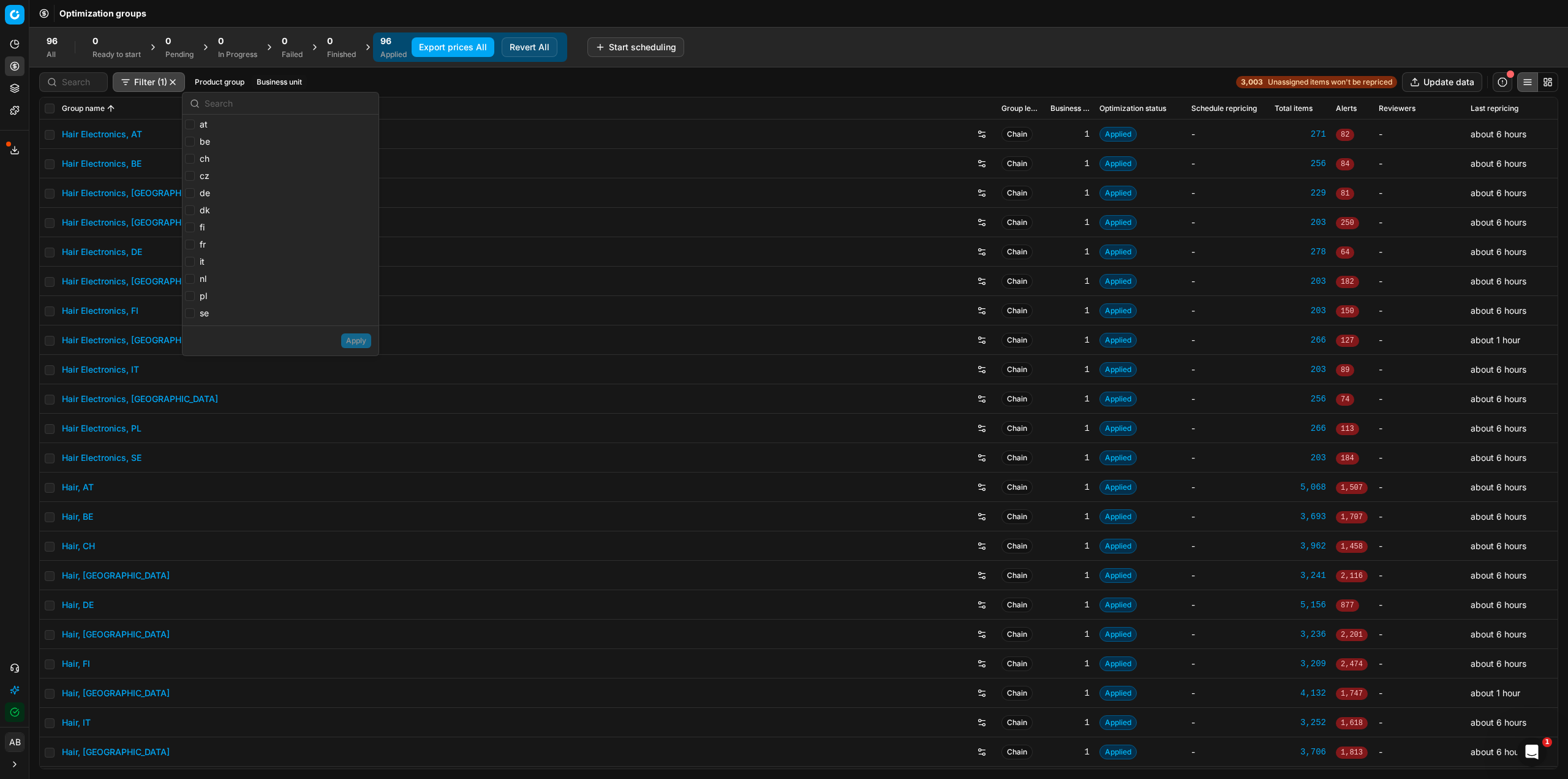
click at [195, 246] on label "fr" at bounding box center [195, 244] width 21 height 12
click at [195, 246] on input "fr" at bounding box center [190, 245] width 10 height 10
checkbox input "true"
drag, startPoint x: 362, startPoint y: 344, endPoint x: 353, endPoint y: 342, distance: 9.2
click at [360, 342] on button "Apply" at bounding box center [356, 341] width 30 height 15
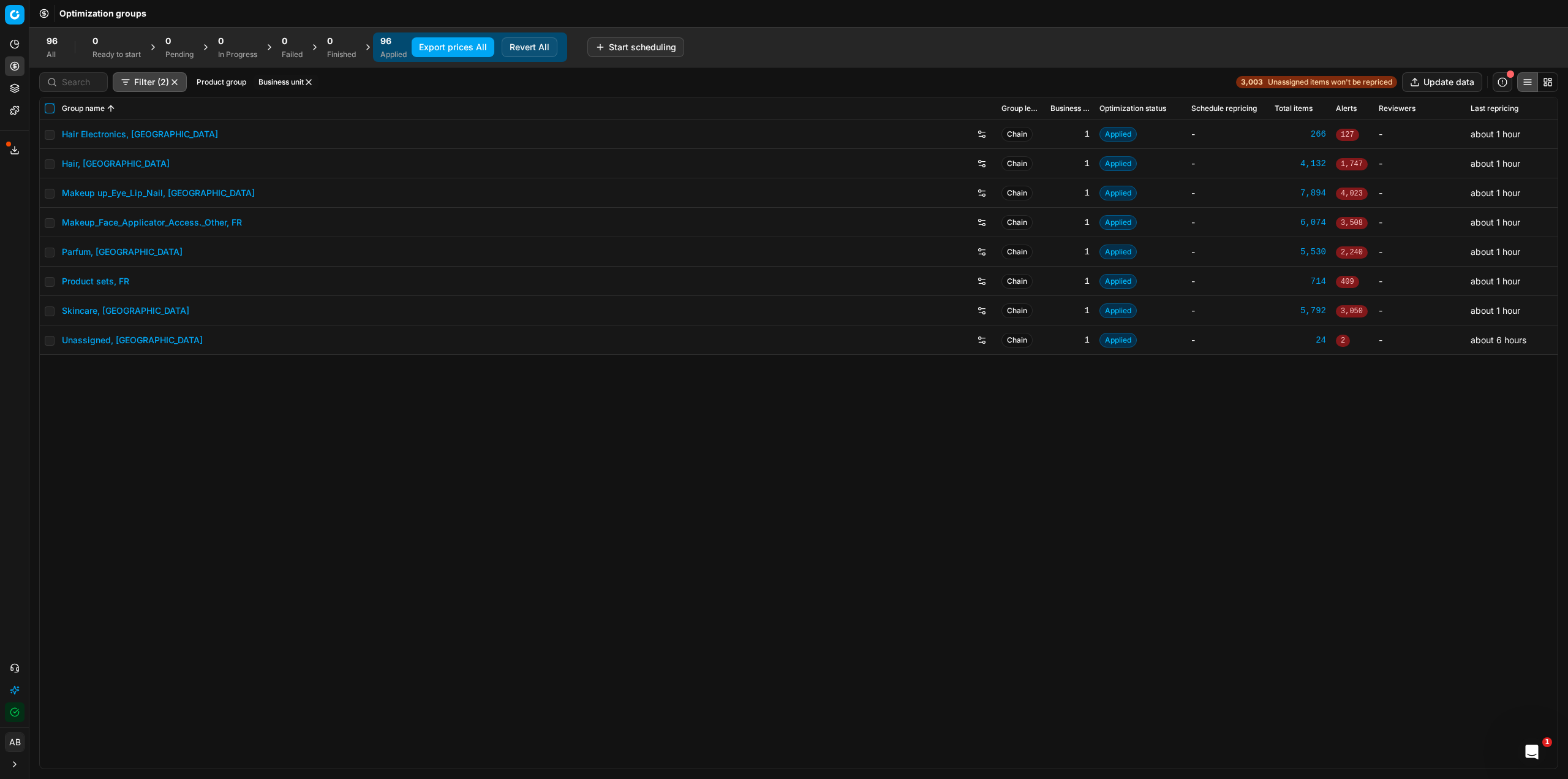
click at [51, 110] on input "checkbox" at bounding box center [49, 108] width 10 height 10
checkbox input "true"
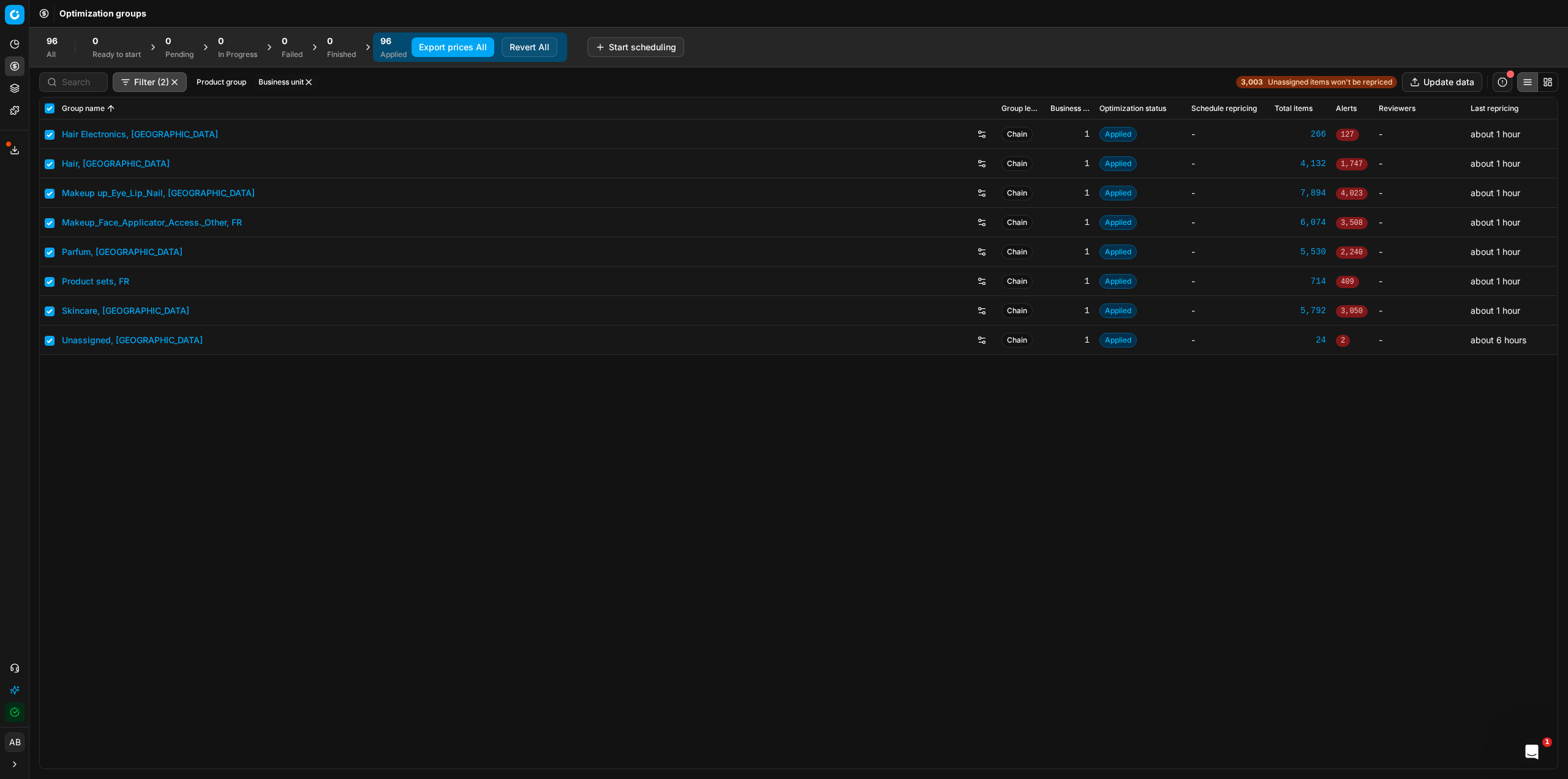
checkbox input "true"
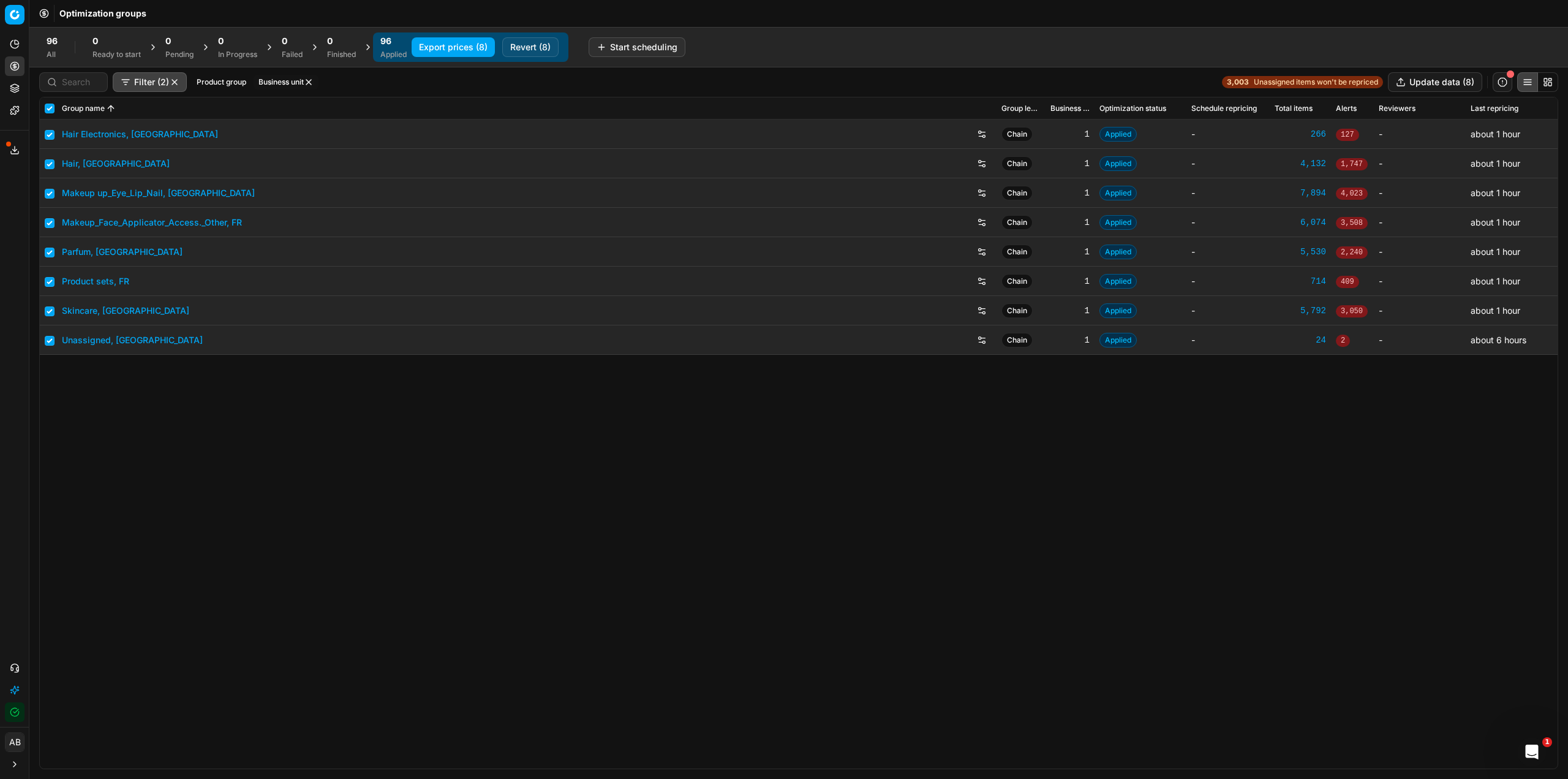
click at [524, 43] on button "Revert (8)" at bounding box center [530, 47] width 57 height 19
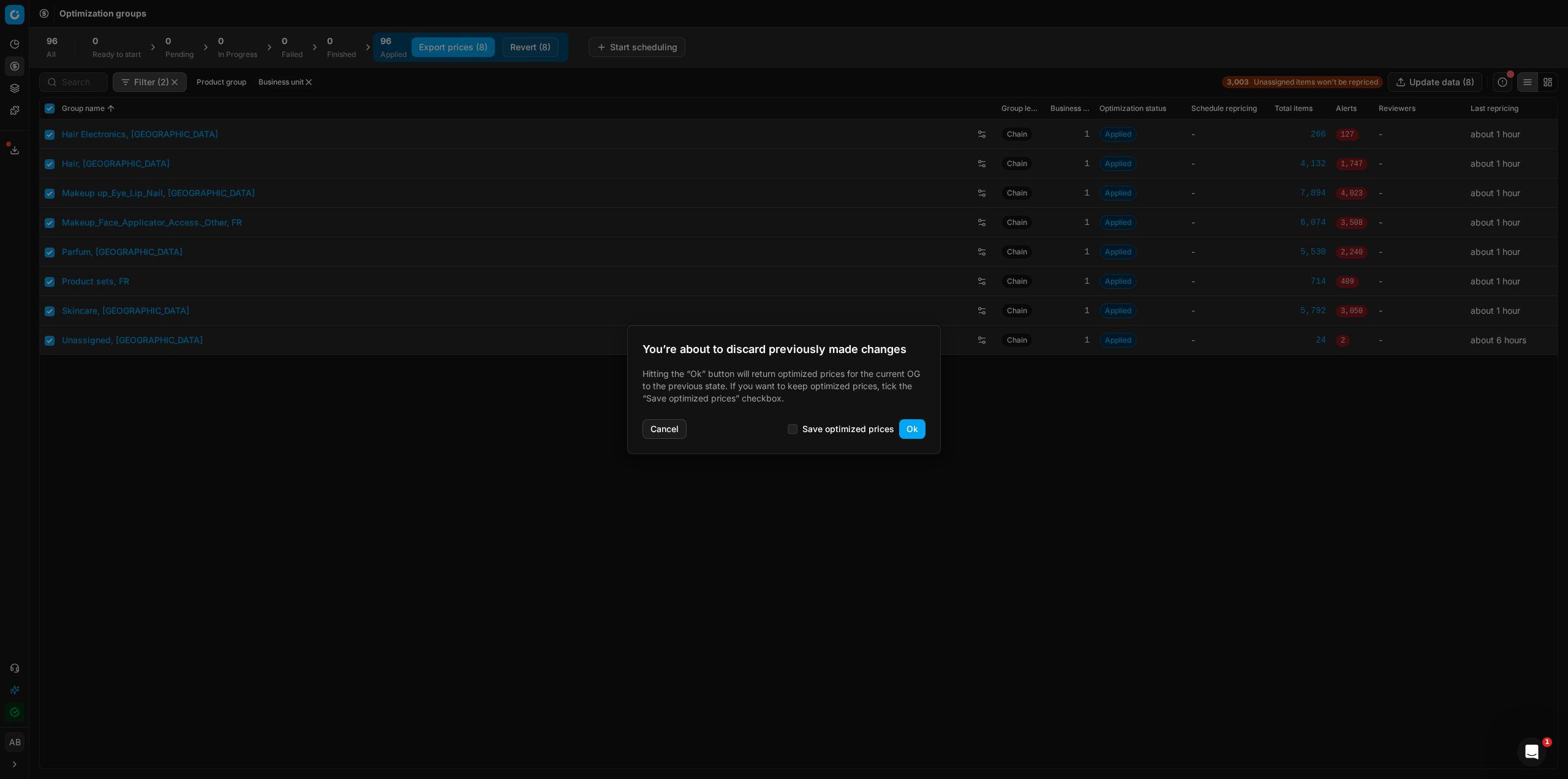
click at [913, 425] on button "Ok" at bounding box center [912, 428] width 27 height 19
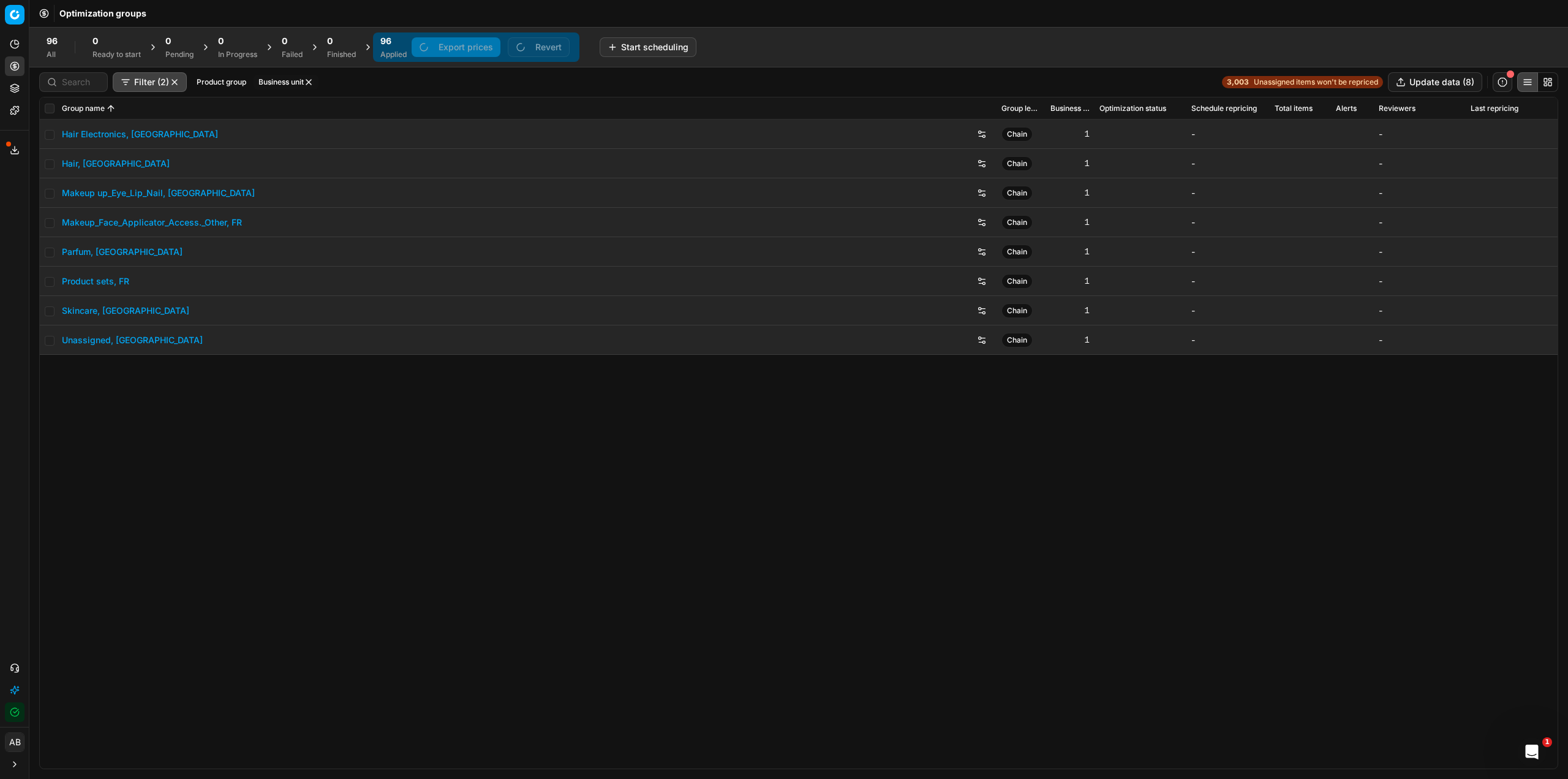
checkbox input "false"
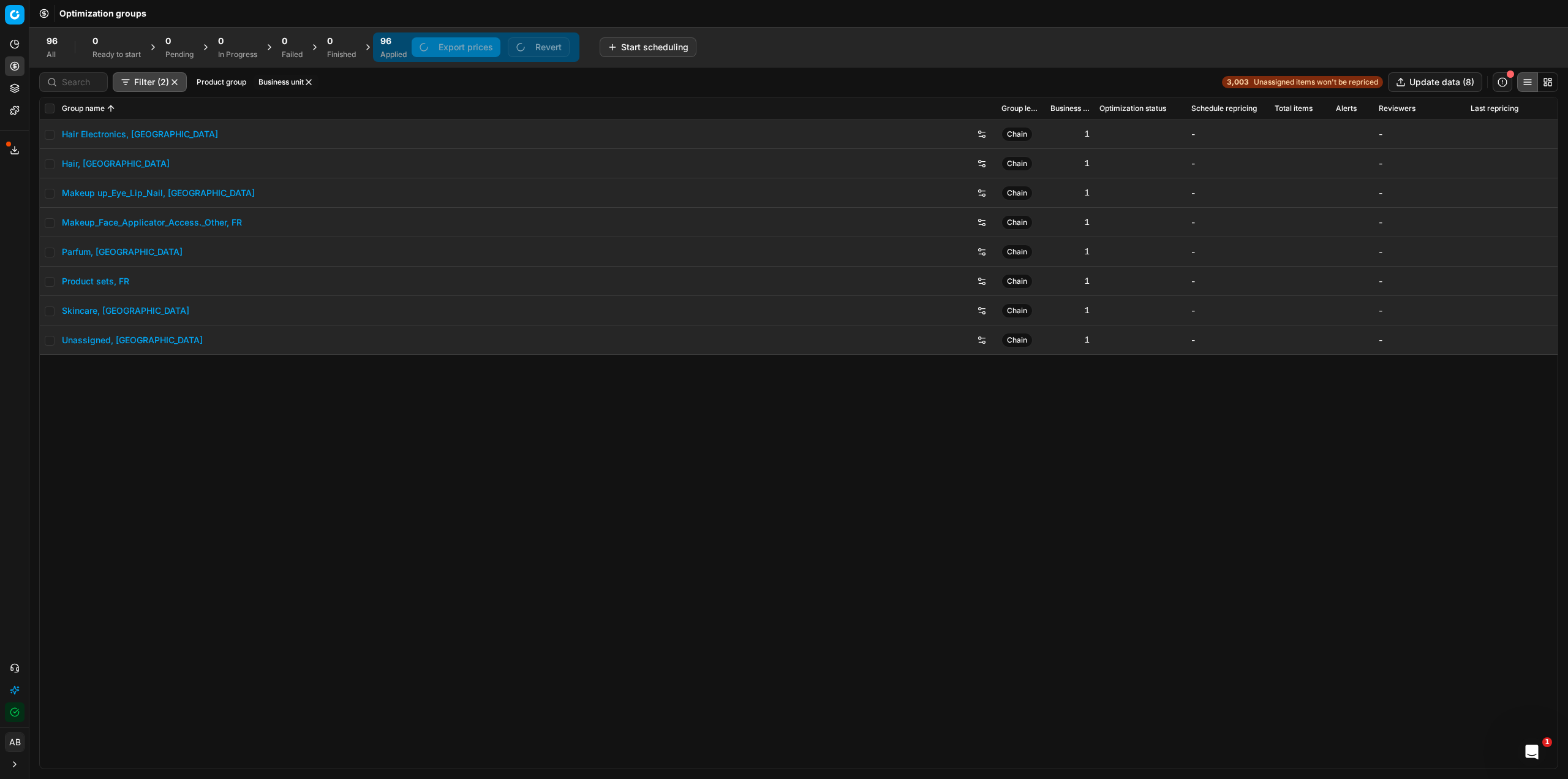
checkbox input "false"
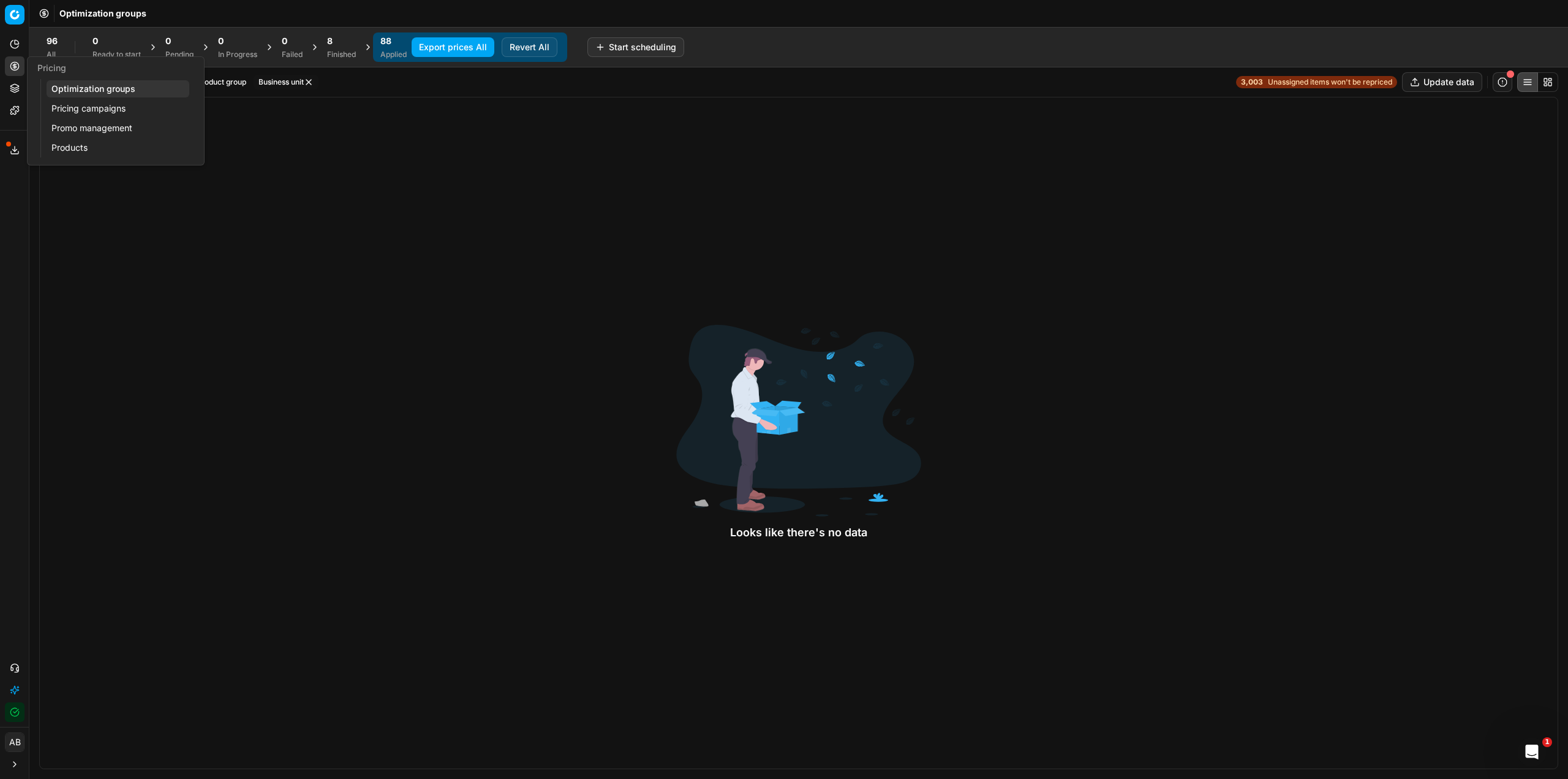
click at [112, 105] on link "Pricing campaigns" at bounding box center [118, 108] width 143 height 17
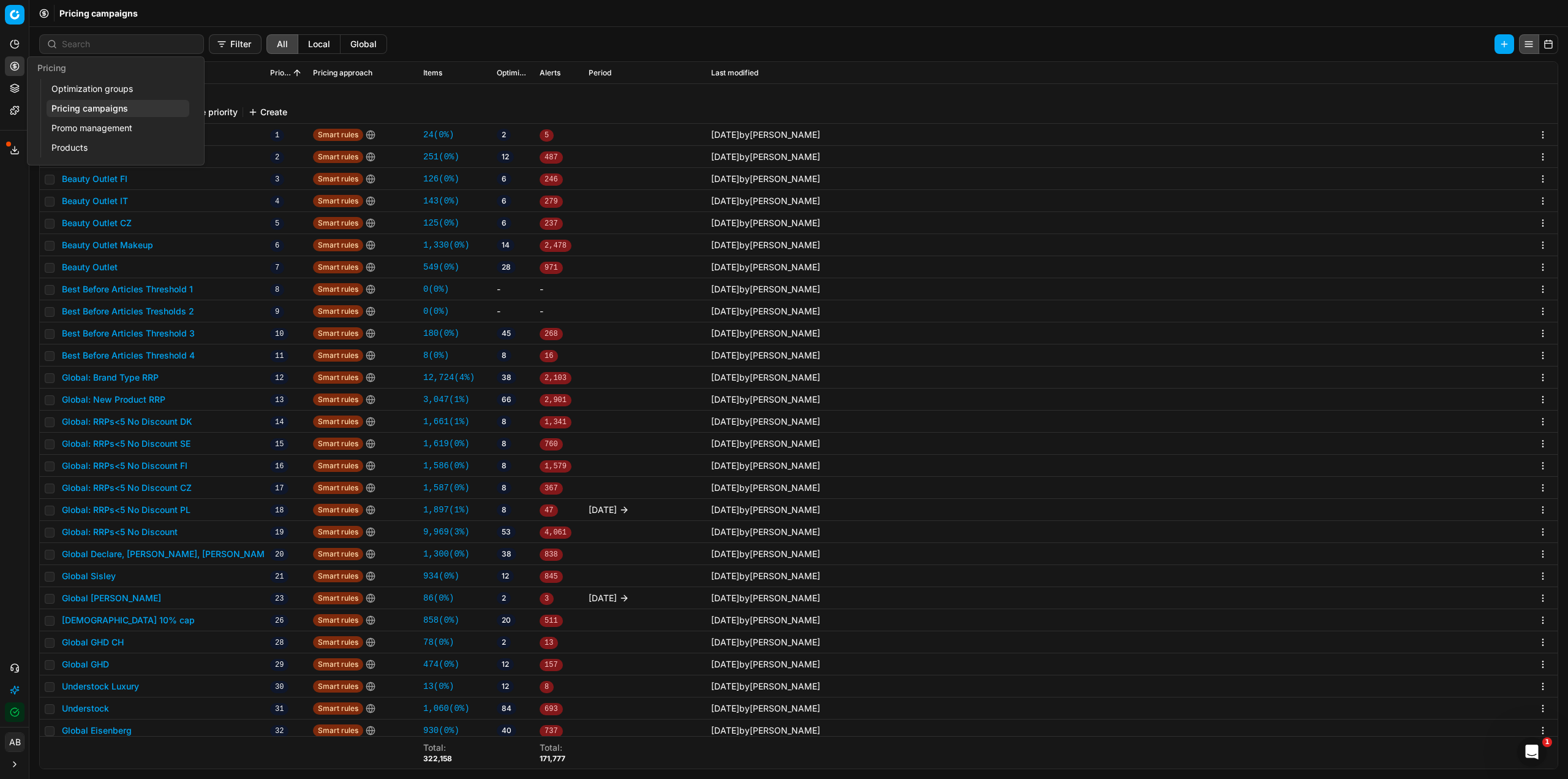
click at [97, 91] on link "Optimization groups" at bounding box center [118, 89] width 143 height 17
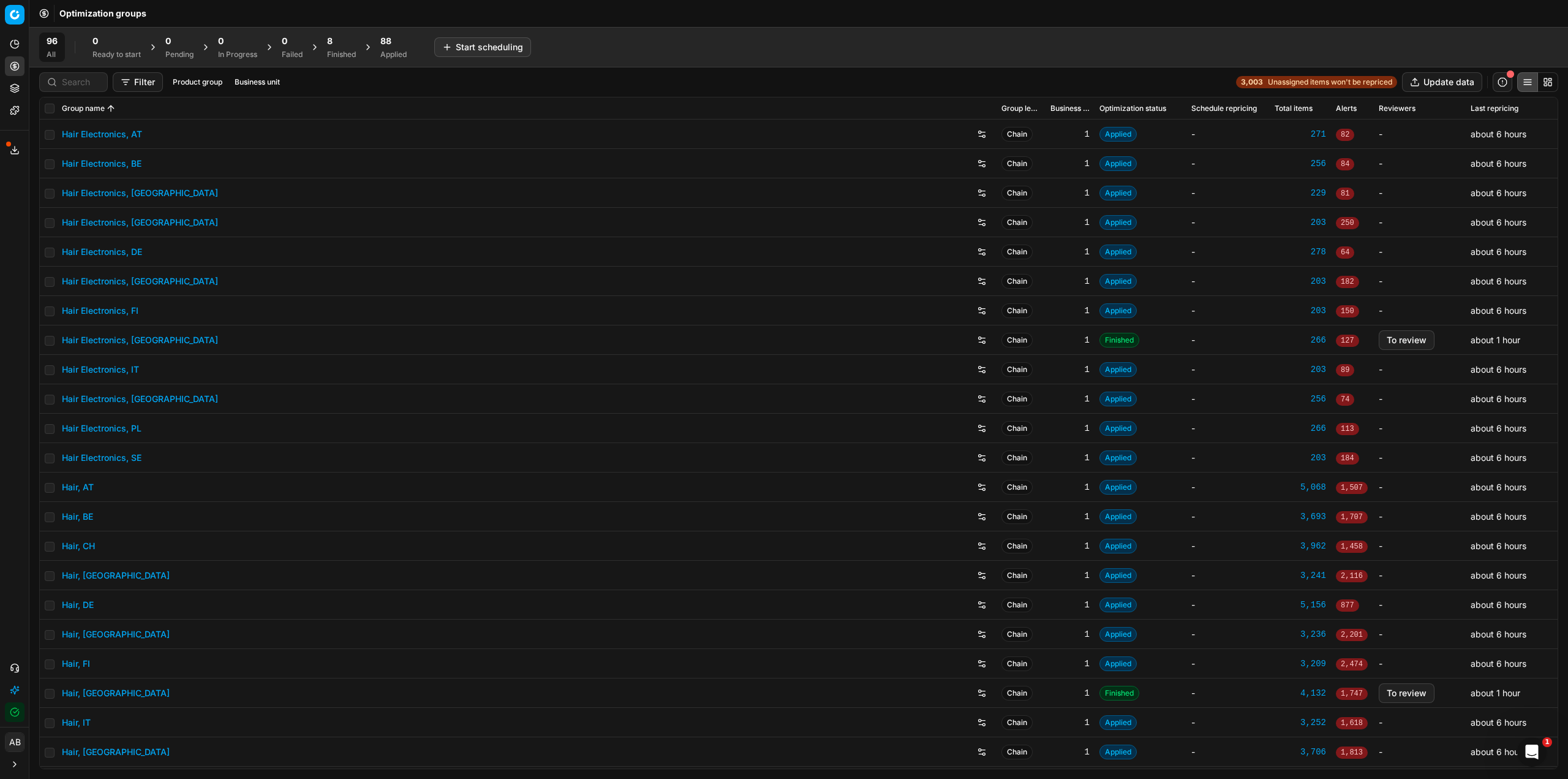
click at [342, 50] on div "Finished" at bounding box center [341, 54] width 28 height 10
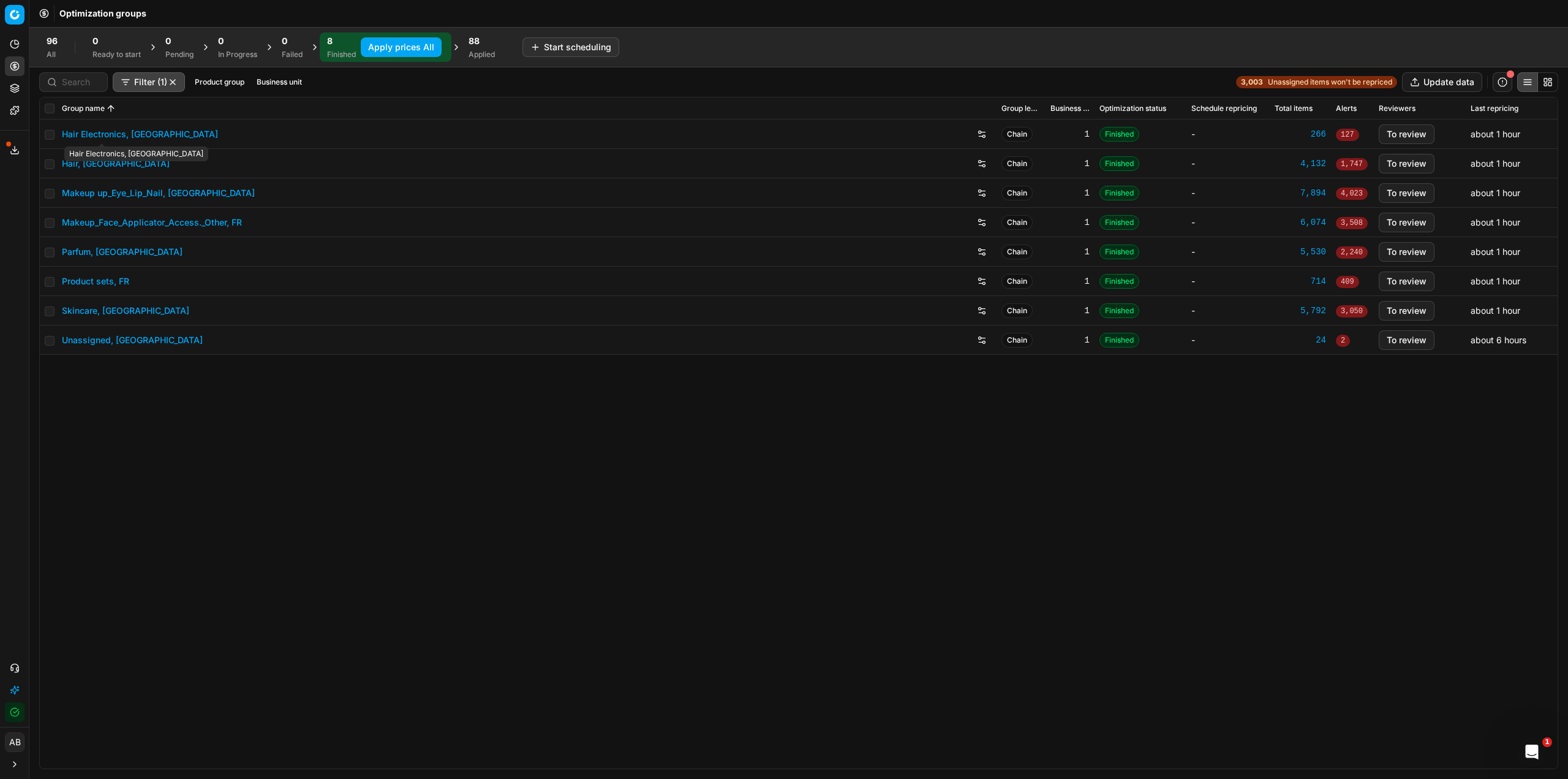
click at [101, 137] on link "Hair Electronics, [GEOGRAPHIC_DATA]" at bounding box center [140, 134] width 157 height 12
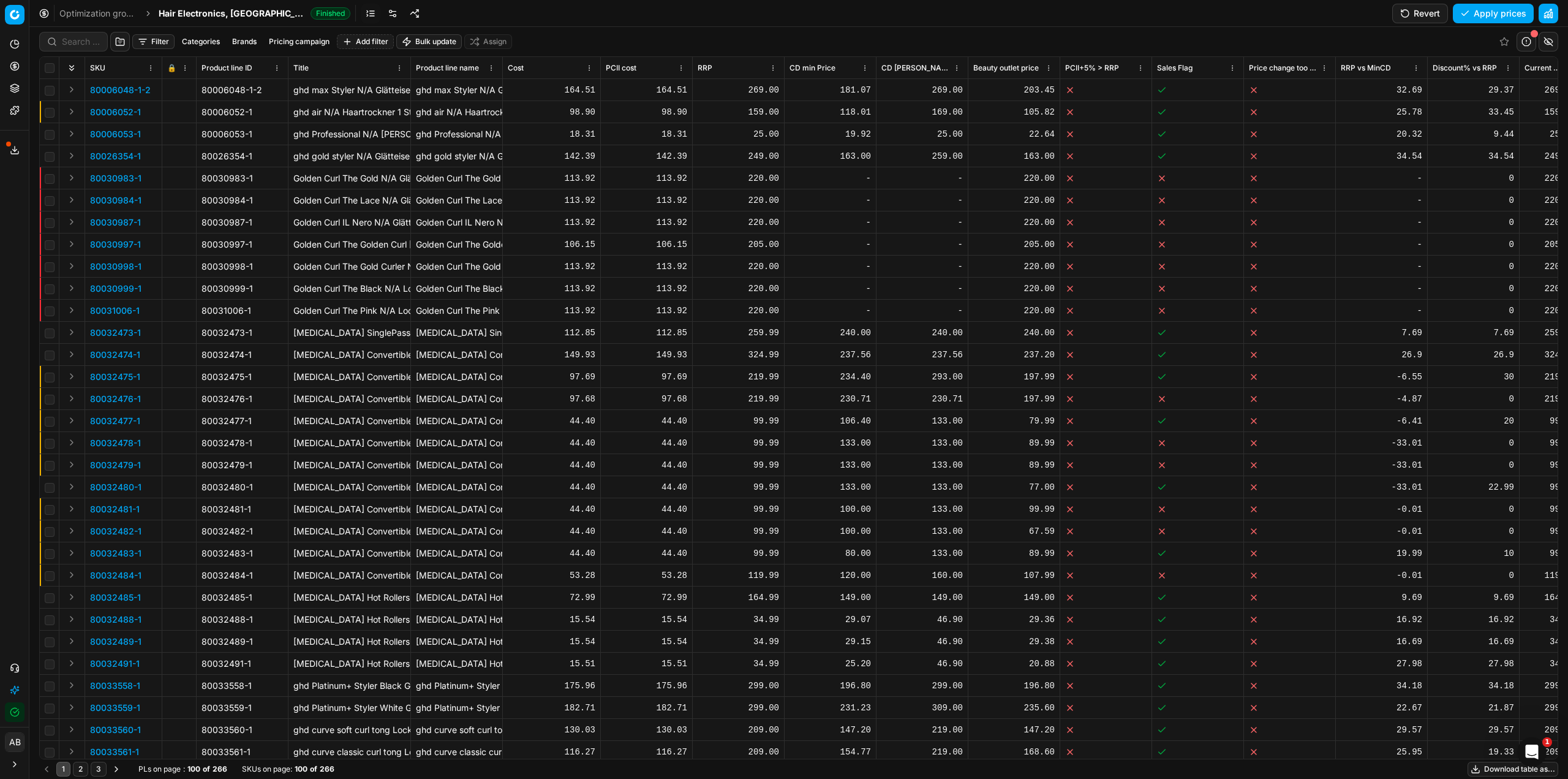
click at [383, 12] on link at bounding box center [392, 13] width 19 height 19
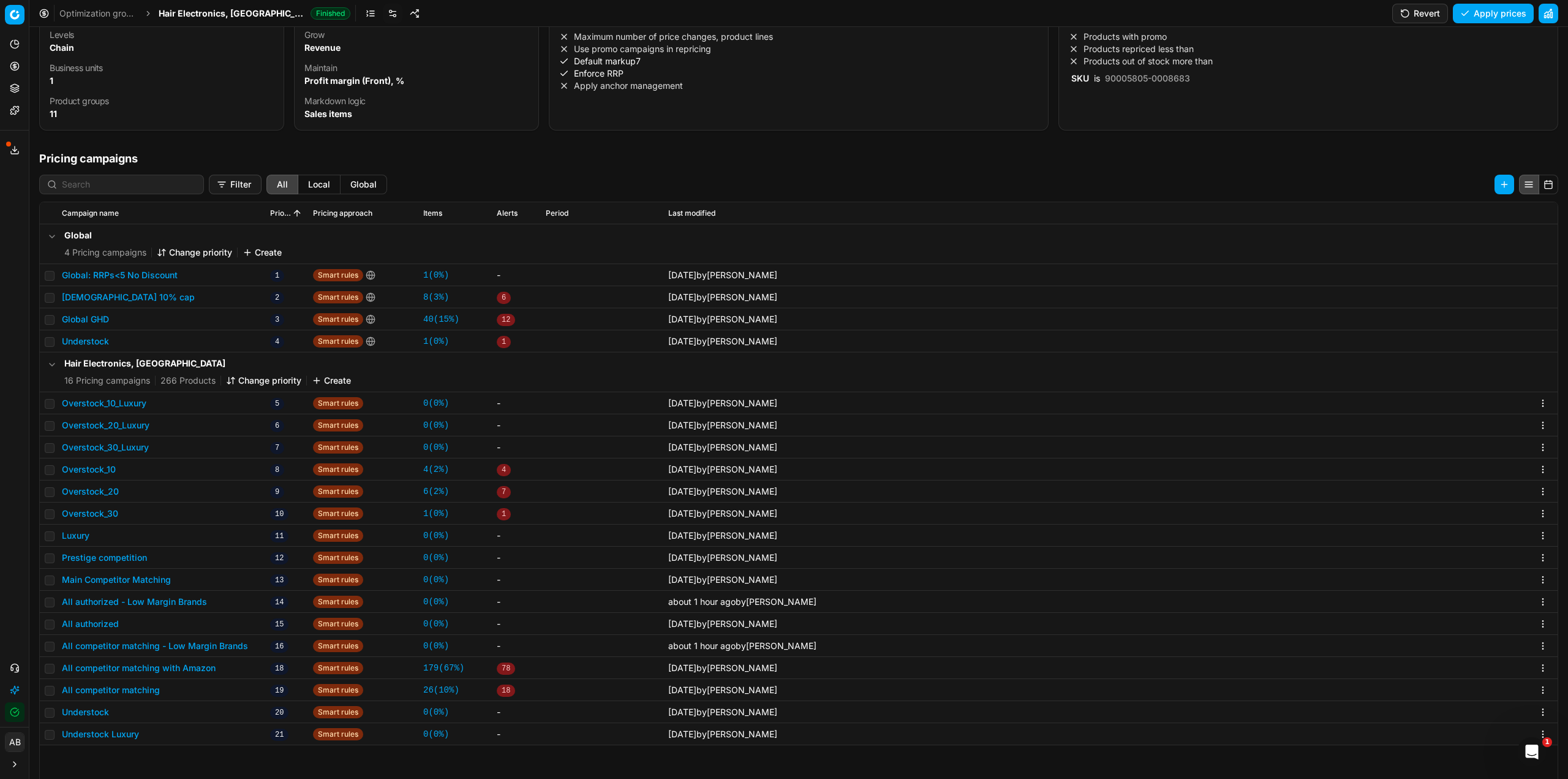
scroll to position [189, 0]
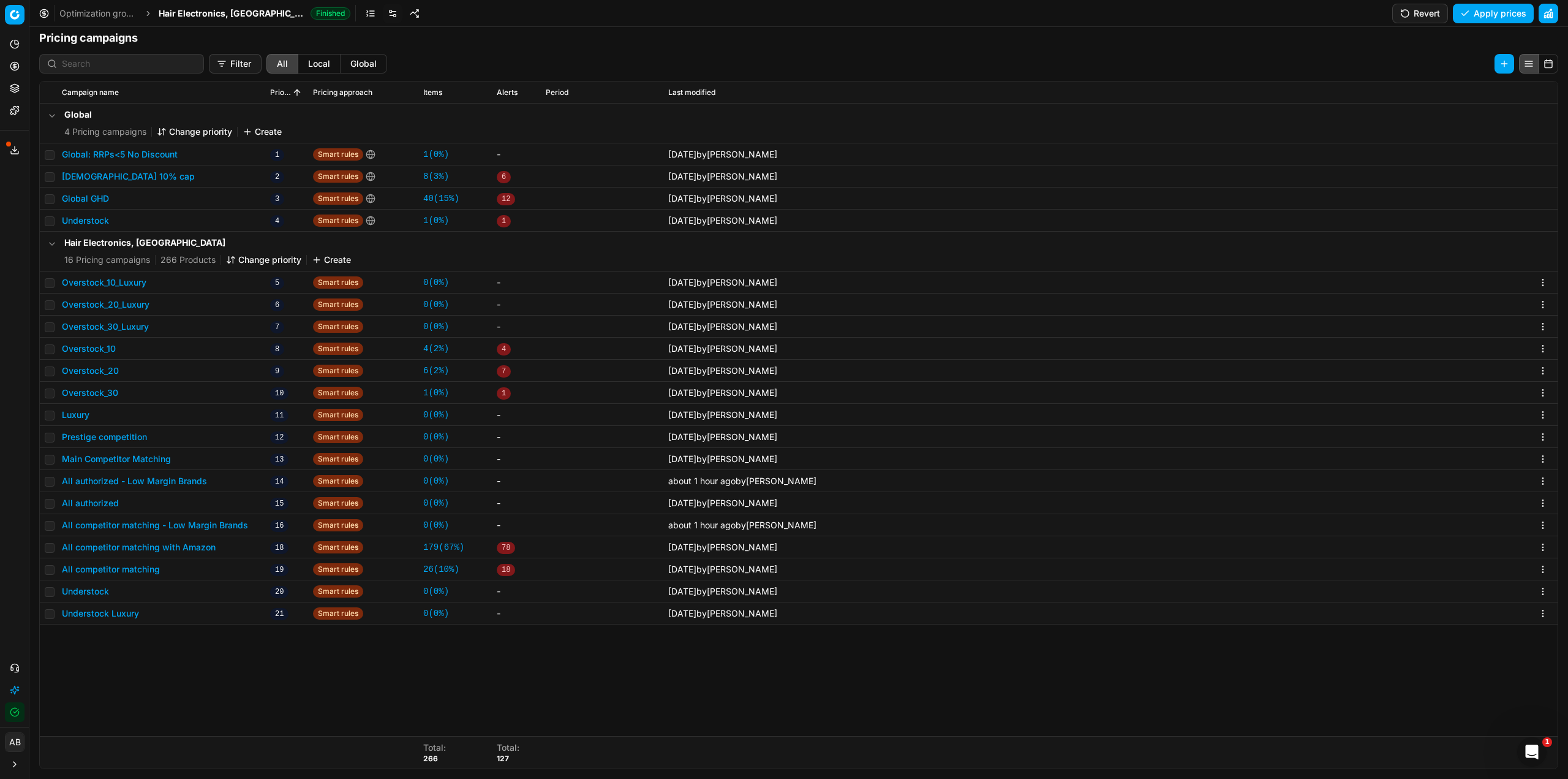
click at [212, 524] on button "All competitor matching - Low Margin Brands" at bounding box center [155, 524] width 186 height 12
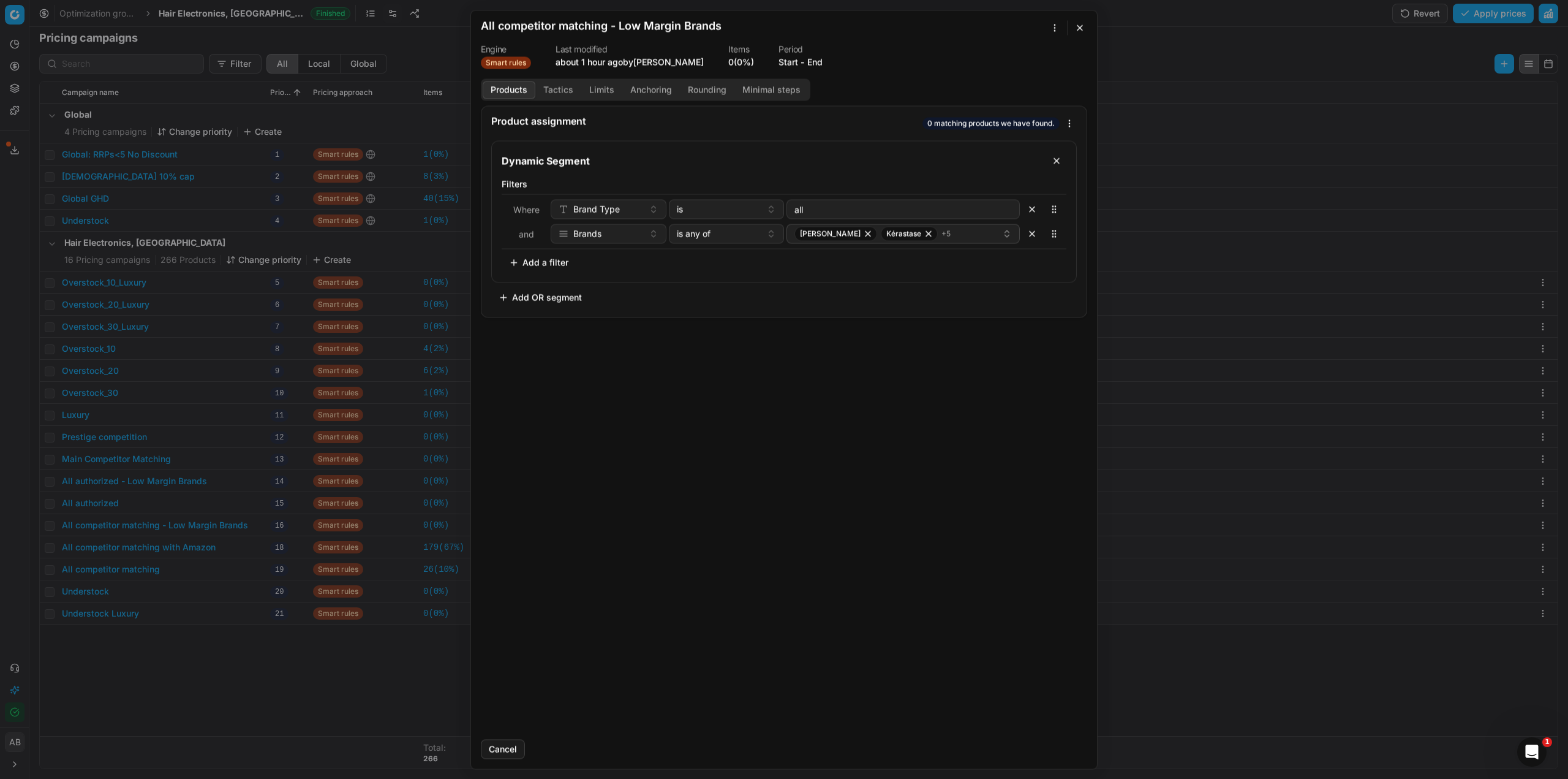
click at [565, 89] on button "Tactics" at bounding box center [559, 89] width 46 height 17
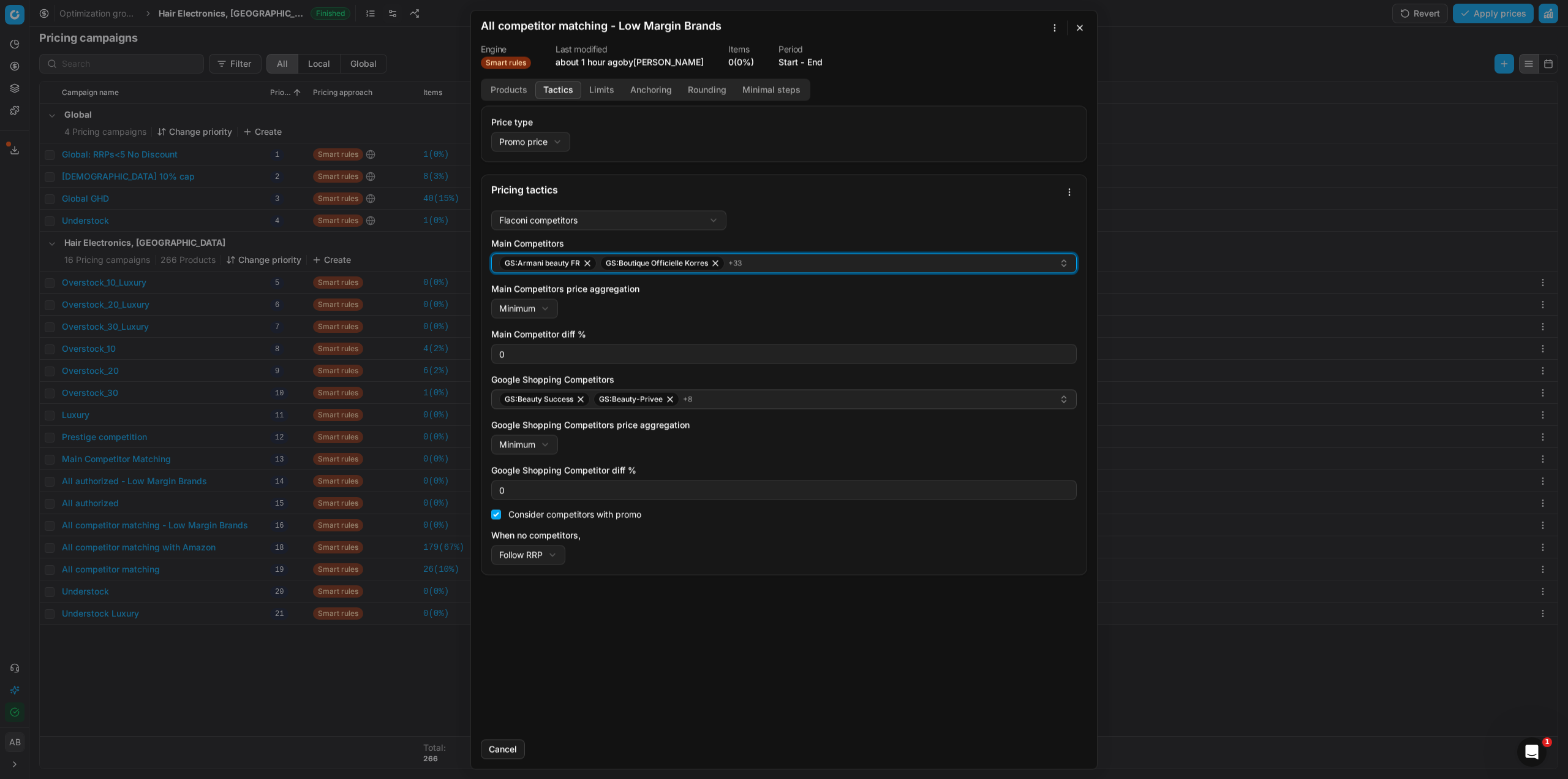
click at [758, 266] on div "GS:Armani beauty FR GS:Boutique Officielle Korres + 33" at bounding box center [779, 263] width 560 height 15
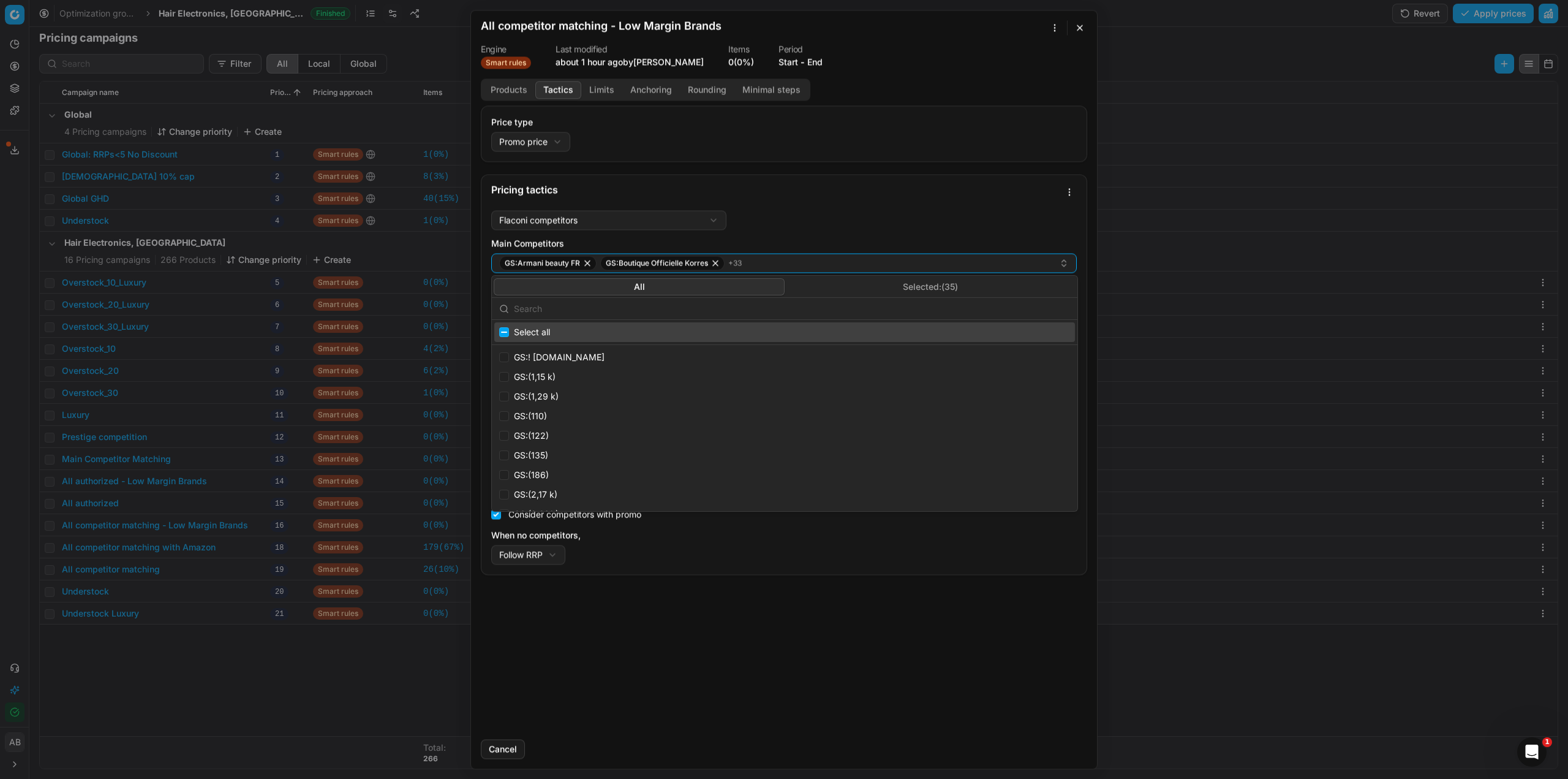
click at [887, 283] on button "Selected: ( 35 )" at bounding box center [931, 287] width 291 height 17
click at [726, 306] on input "text" at bounding box center [791, 309] width 556 height 25
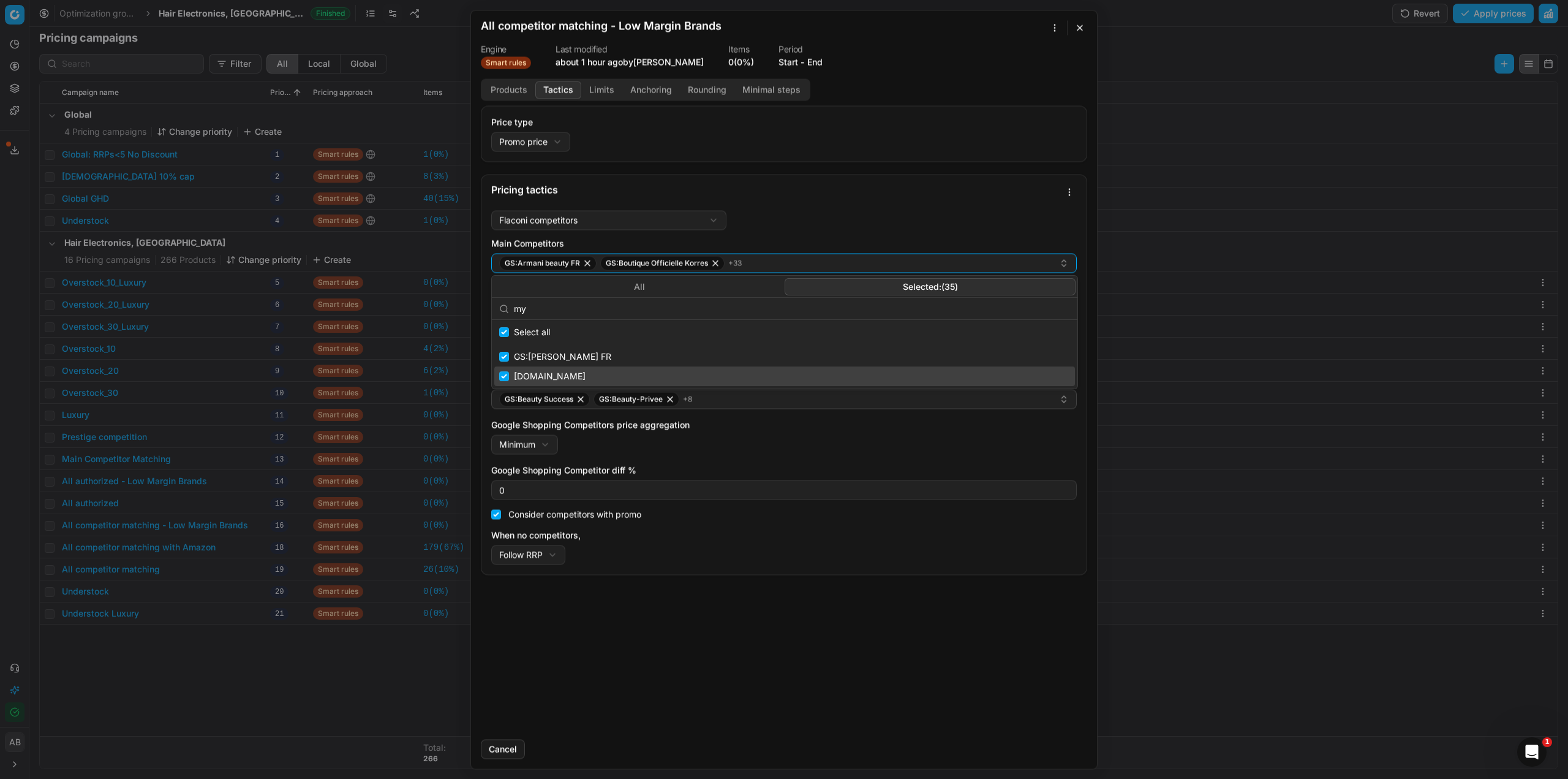
type input "my"
click at [503, 378] on input "Suggestions" at bounding box center [504, 376] width 10 height 10
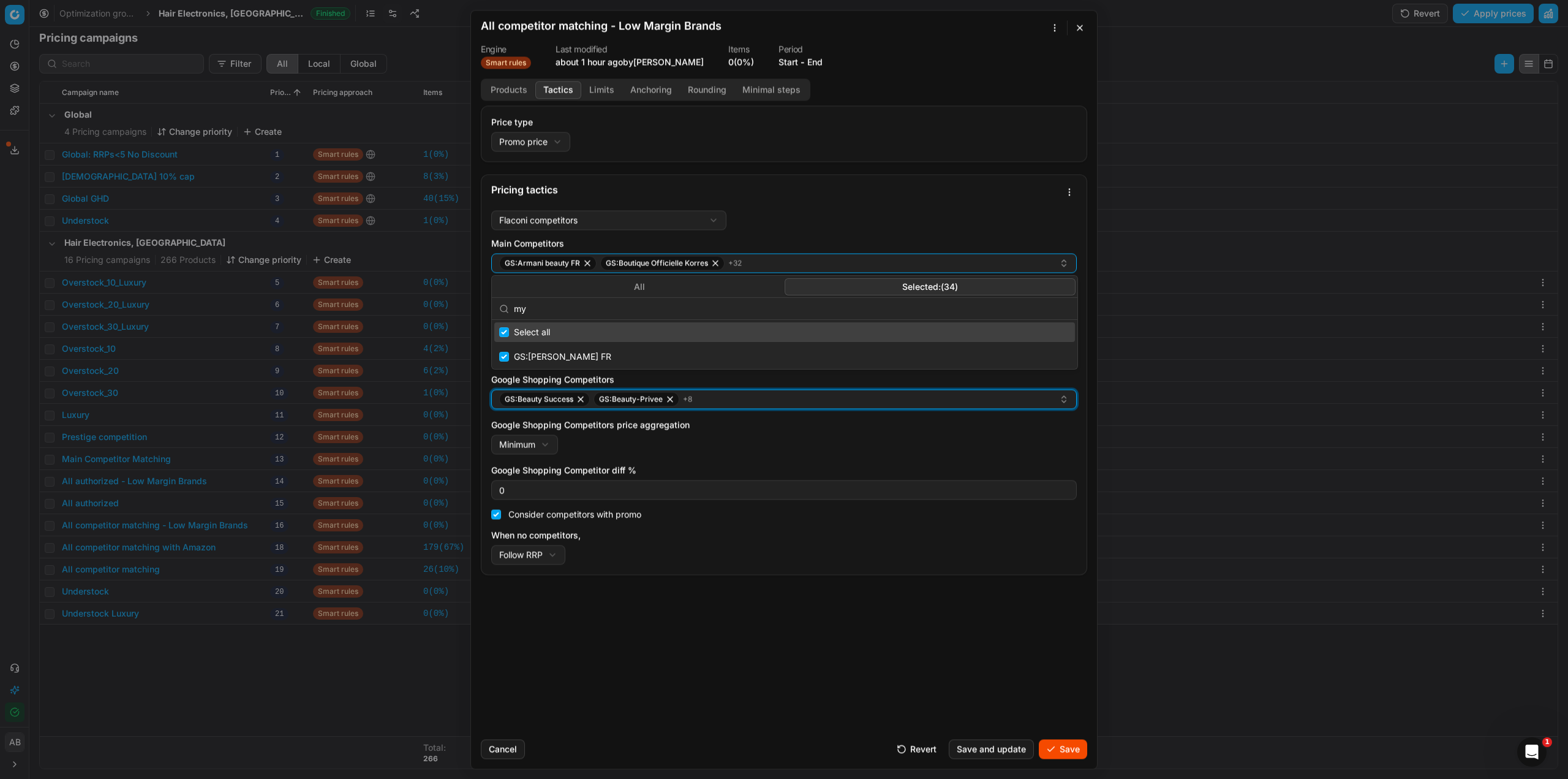
click at [754, 401] on div "GS:Beauty Success GS:Beauty-Privee + 8" at bounding box center [779, 399] width 560 height 15
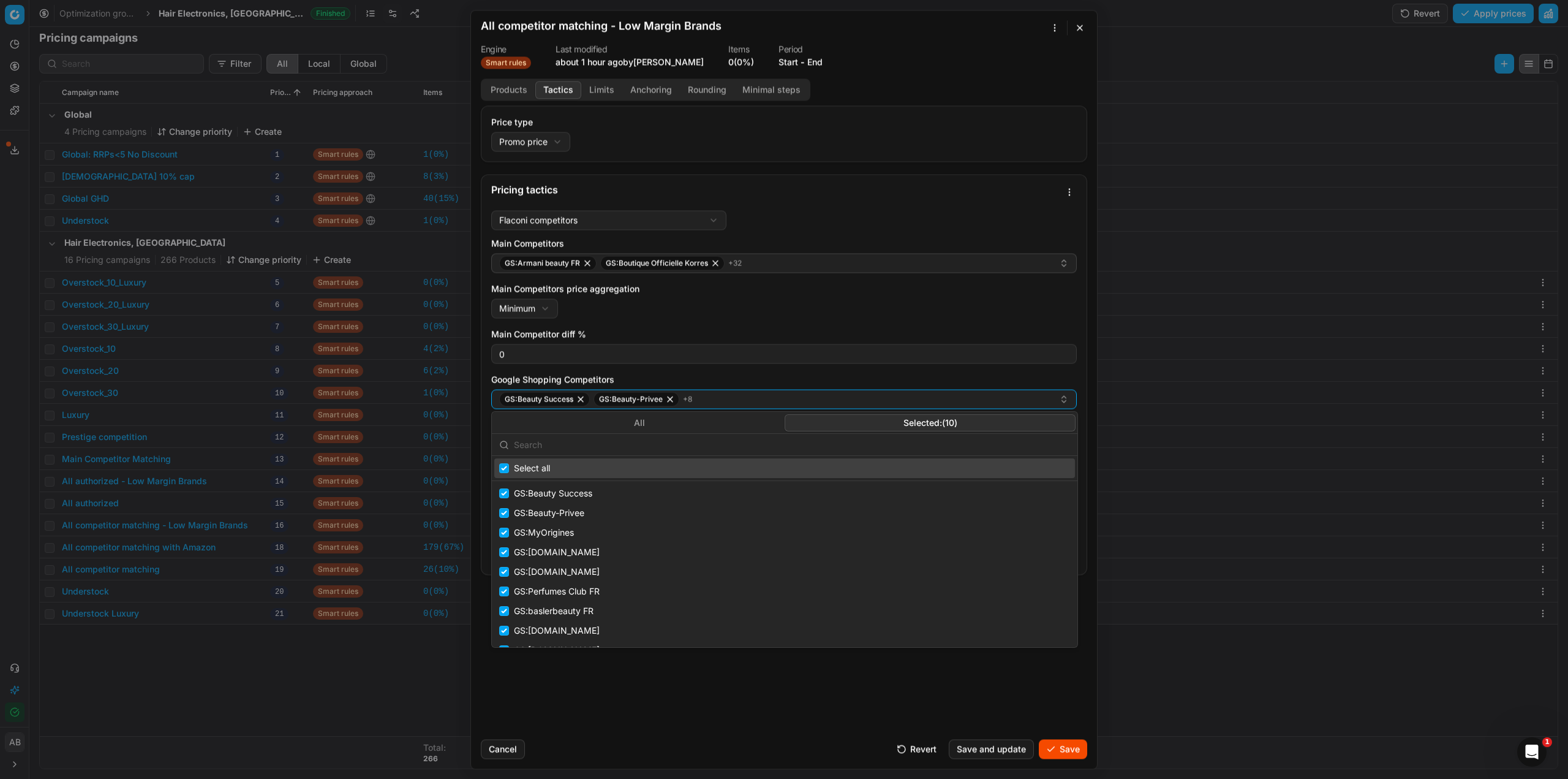
click at [857, 421] on button "Selected: ( 10 )" at bounding box center [931, 422] width 291 height 17
click at [755, 452] on input "text" at bounding box center [791, 444] width 556 height 25
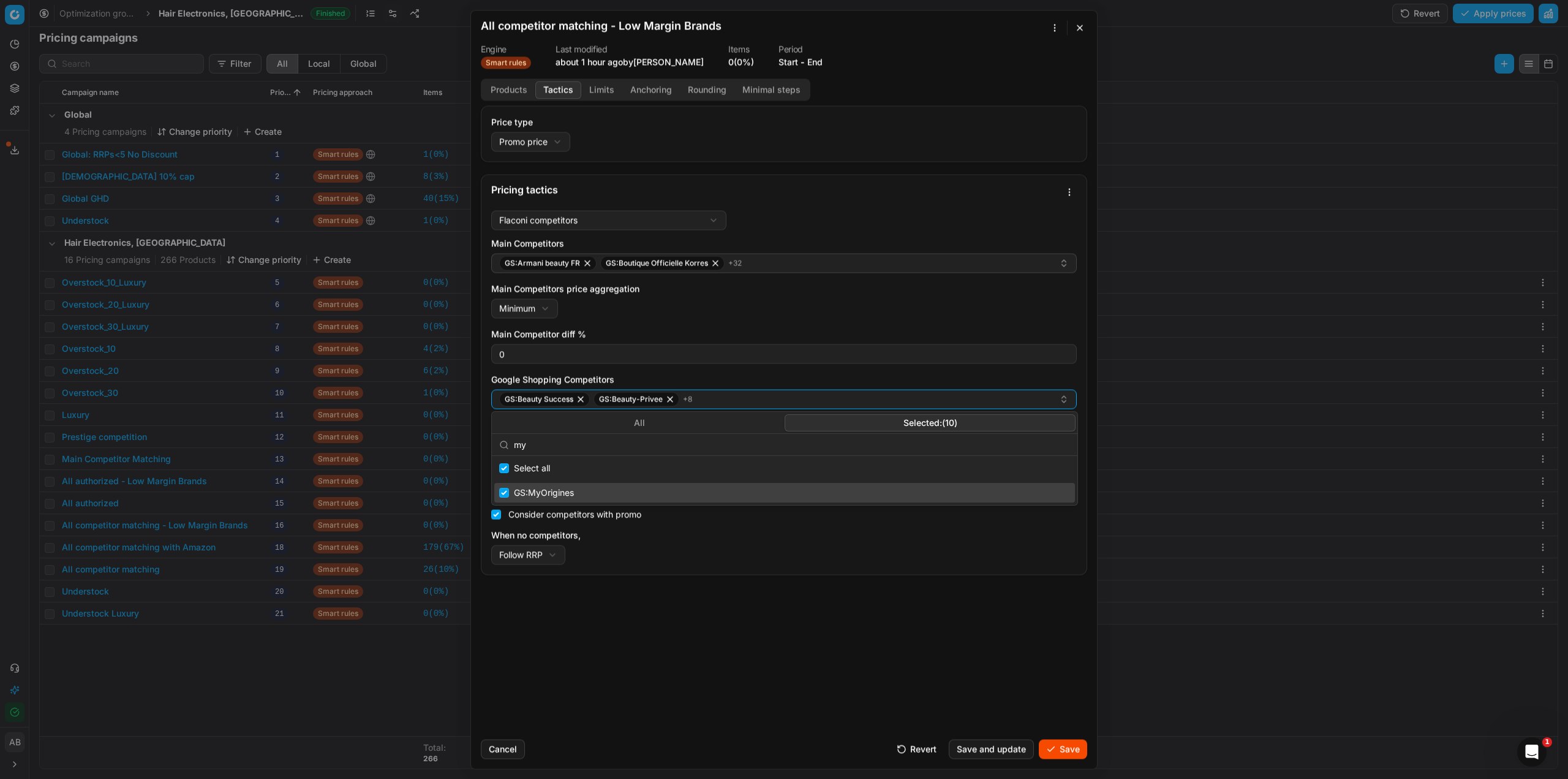
type input "my"
click at [504, 490] on input "Suggestions" at bounding box center [504, 492] width 10 height 10
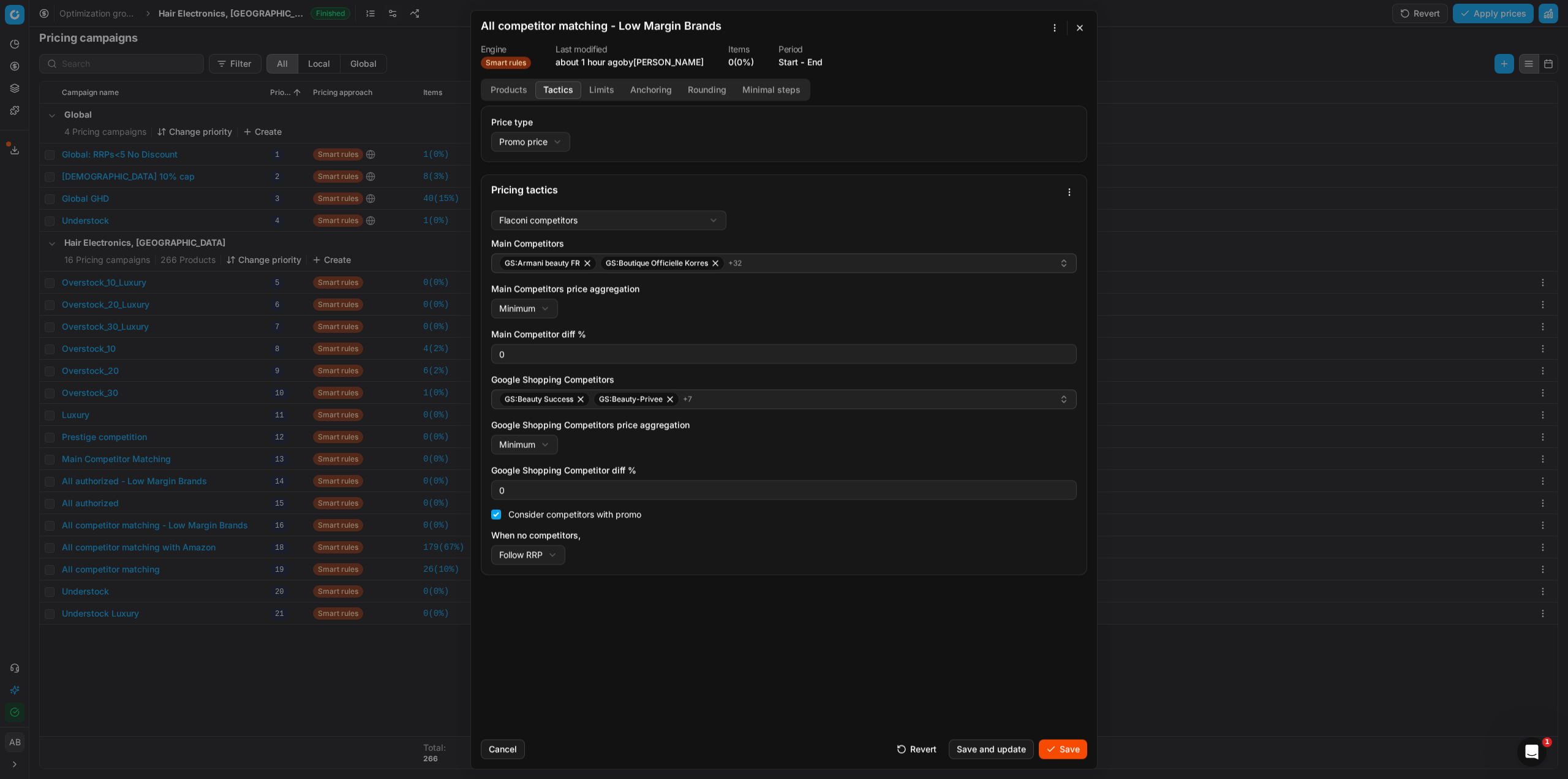
click at [931, 682] on div "Price type Promo price Default Regular price Promo price Pricing tactics Flacon…" at bounding box center [784, 417] width 626 height 624
click at [605, 94] on button "Limits" at bounding box center [602, 89] width 41 height 17
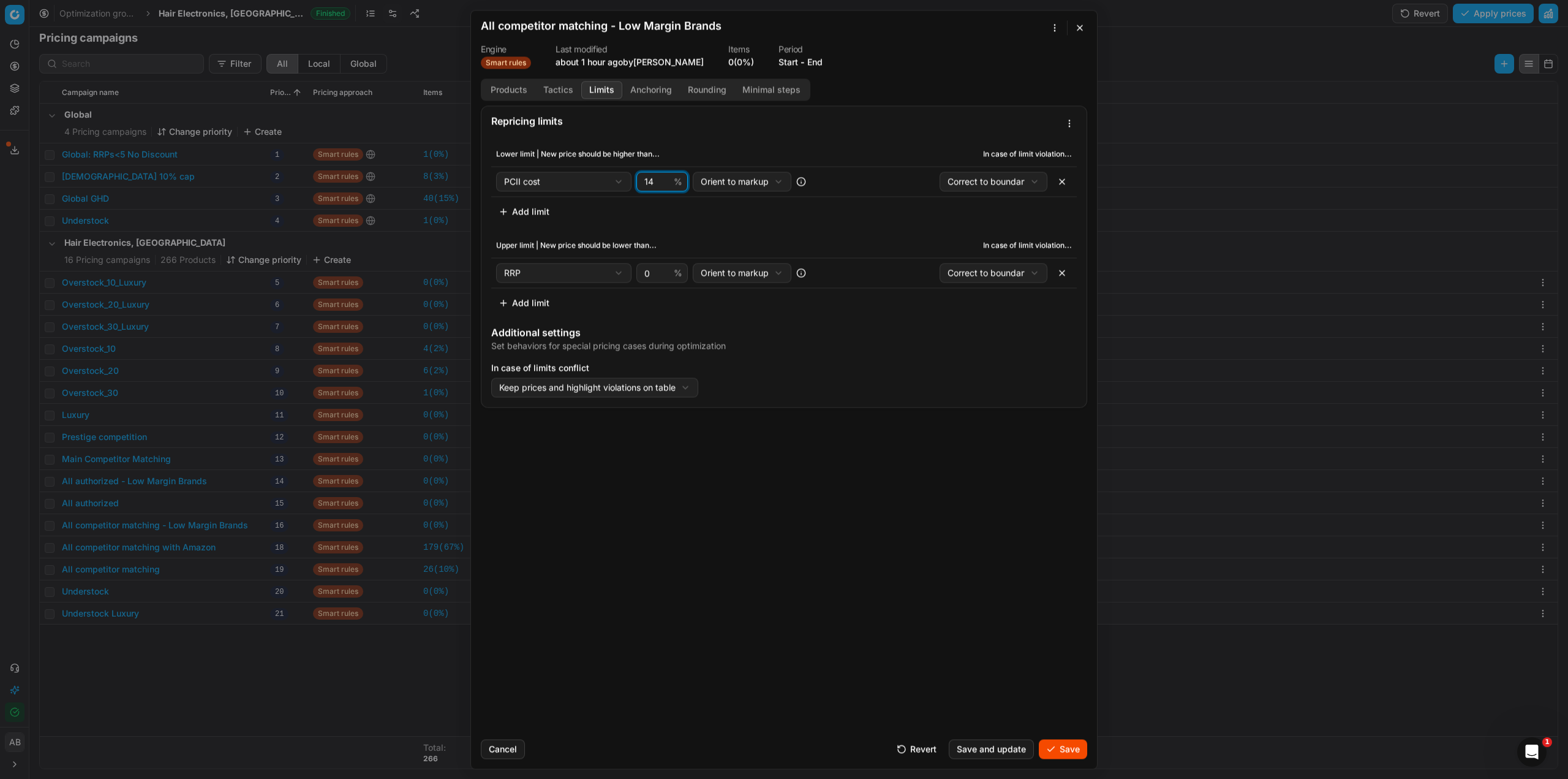
drag, startPoint x: 664, startPoint y: 180, endPoint x: 647, endPoint y: 179, distance: 17.0
click at [647, 179] on input "15" at bounding box center [657, 181] width 29 height 18
drag, startPoint x: 653, startPoint y: 181, endPoint x: 643, endPoint y: 179, distance: 10.2
click at [643, 179] on input "15" at bounding box center [657, 181] width 29 height 18
type input "7"
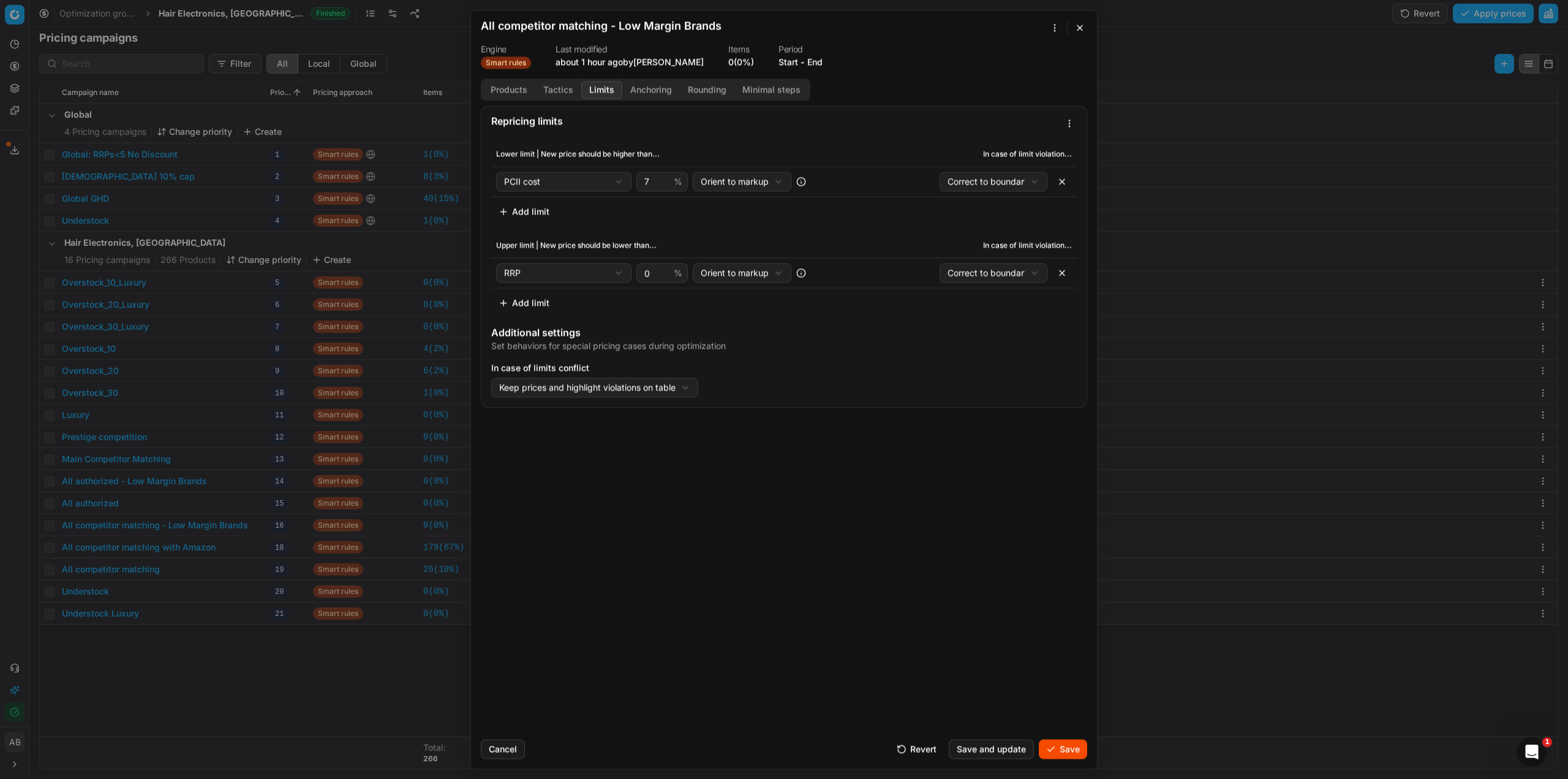
click at [1055, 744] on button "Save" at bounding box center [1062, 749] width 49 height 19
click at [516, 92] on button "Products" at bounding box center [509, 89] width 53 height 17
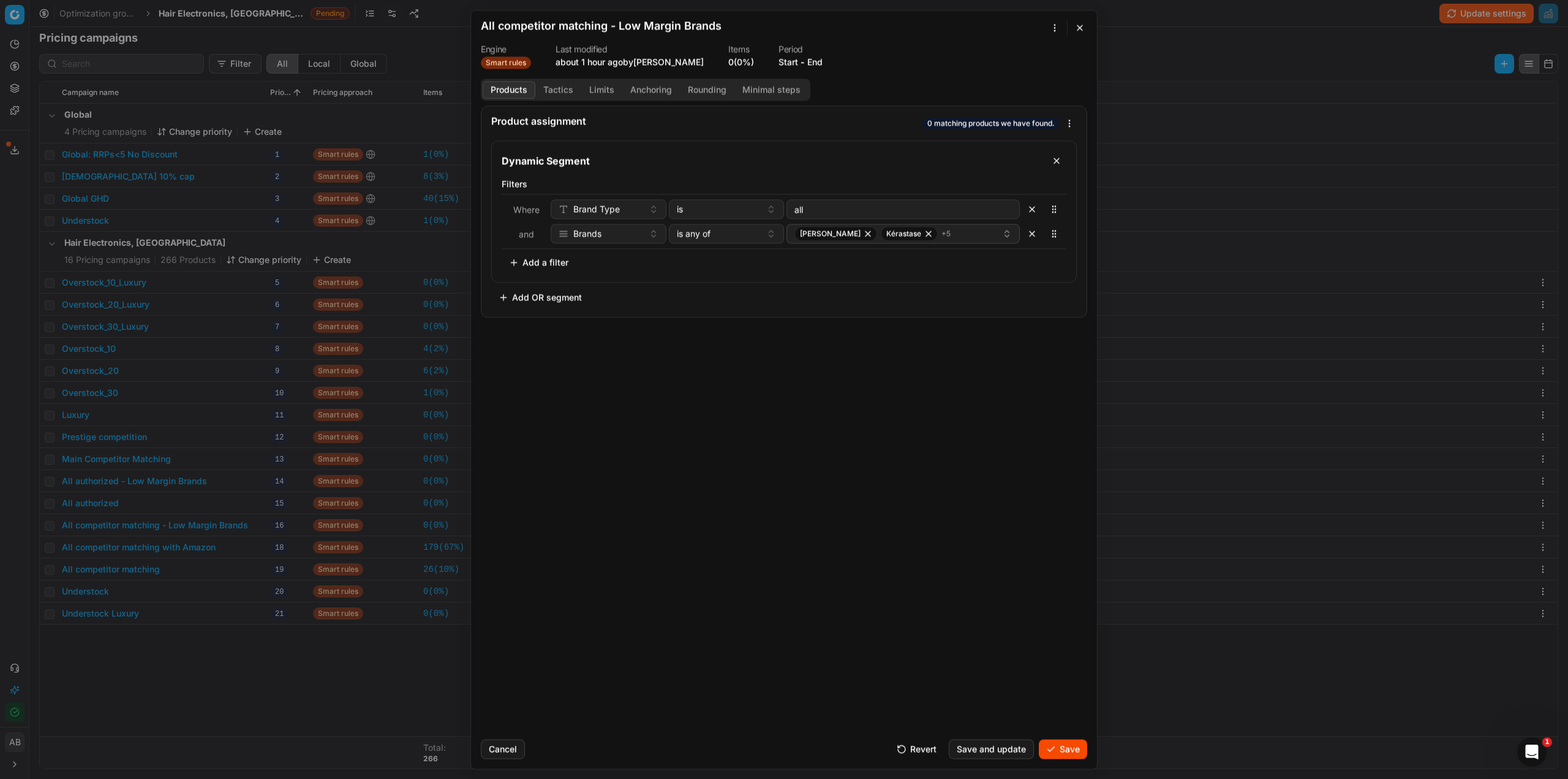
click at [1029, 233] on button "button" at bounding box center [1031, 233] width 19 height 19
click at [536, 236] on button "Add a filter" at bounding box center [539, 237] width 74 height 19
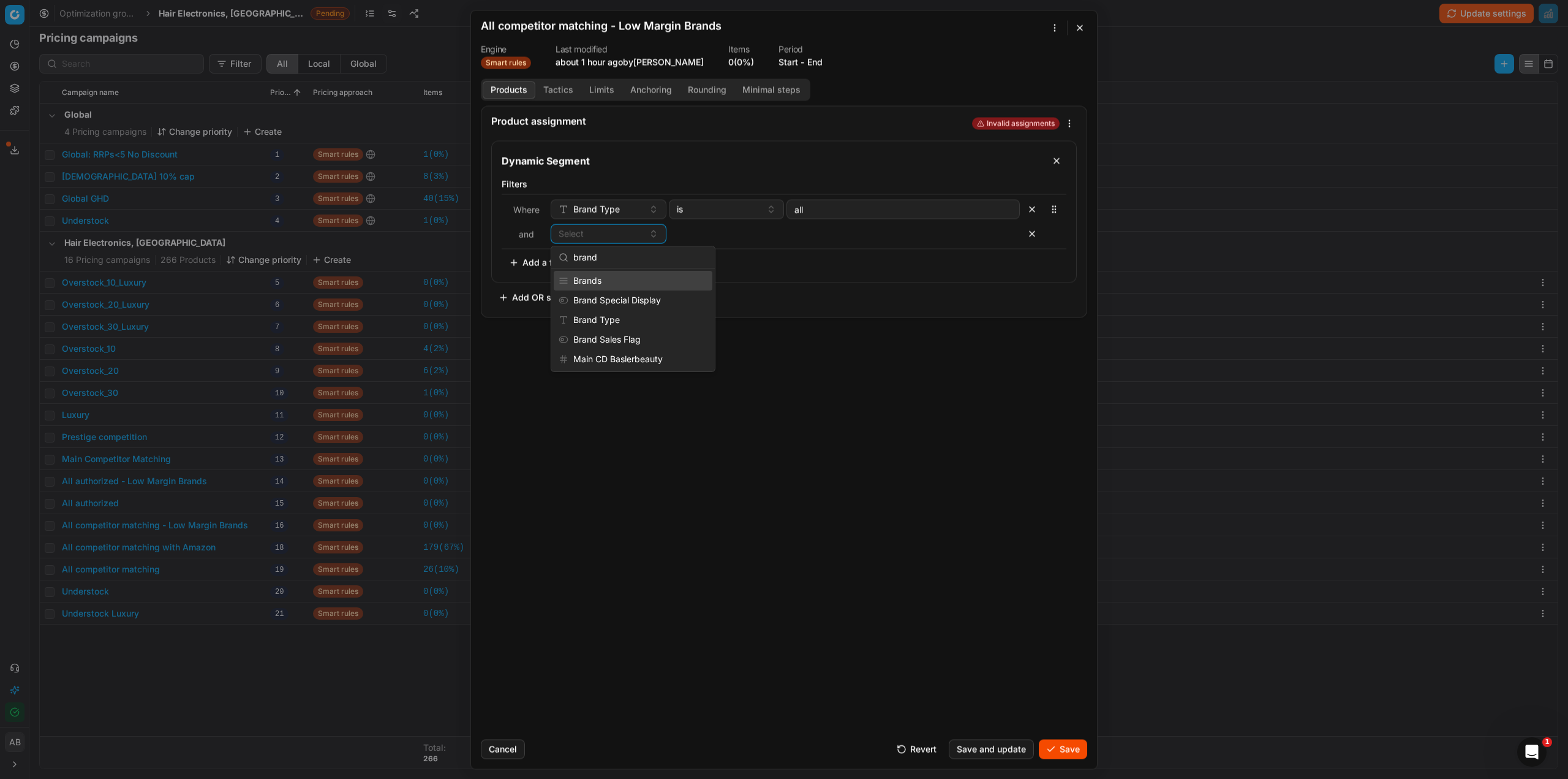
type input "brand"
click at [648, 287] on div "Brands" at bounding box center [633, 280] width 158 height 19
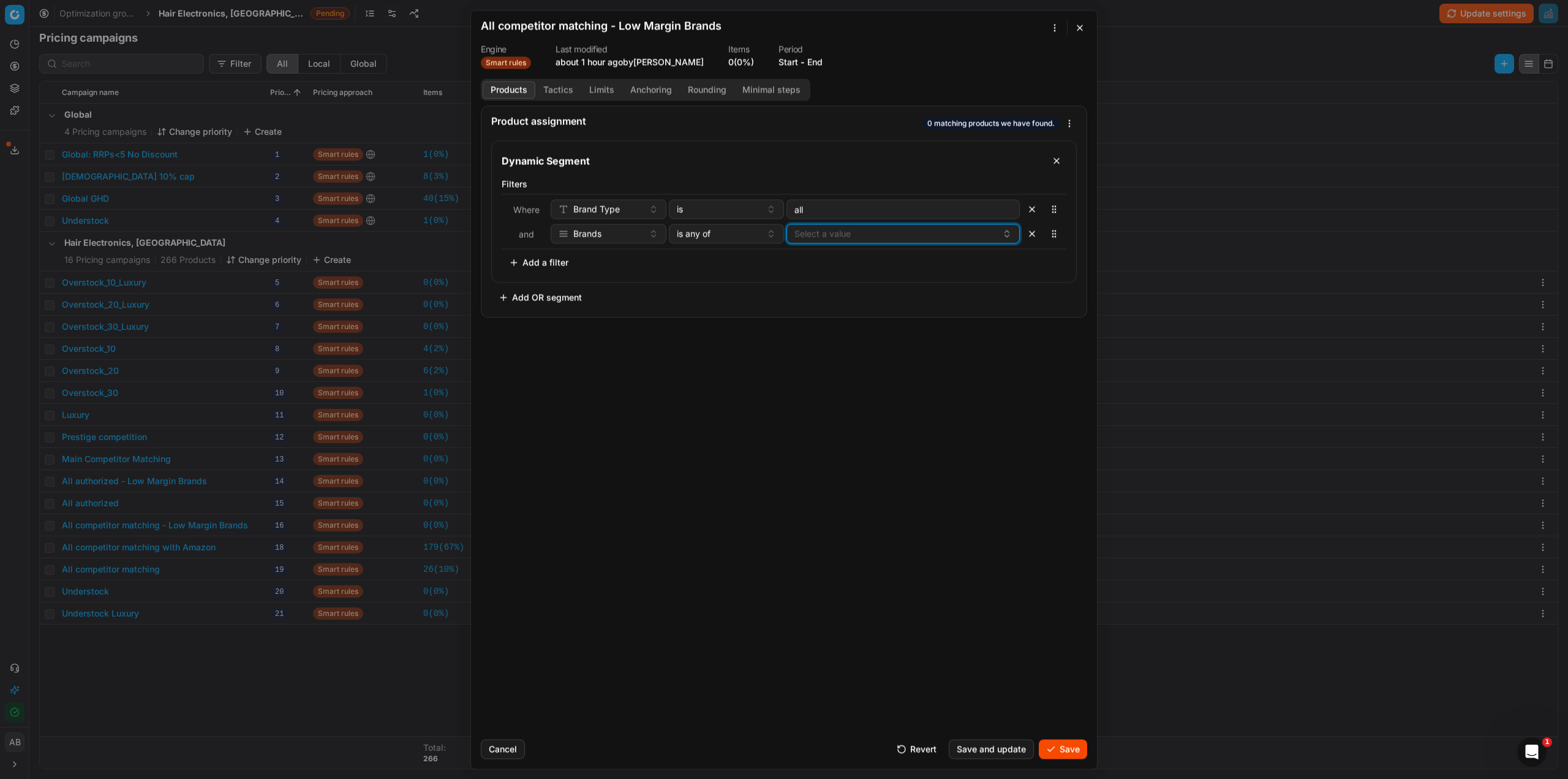
click at [822, 236] on button "Select a value" at bounding box center [903, 233] width 234 height 19
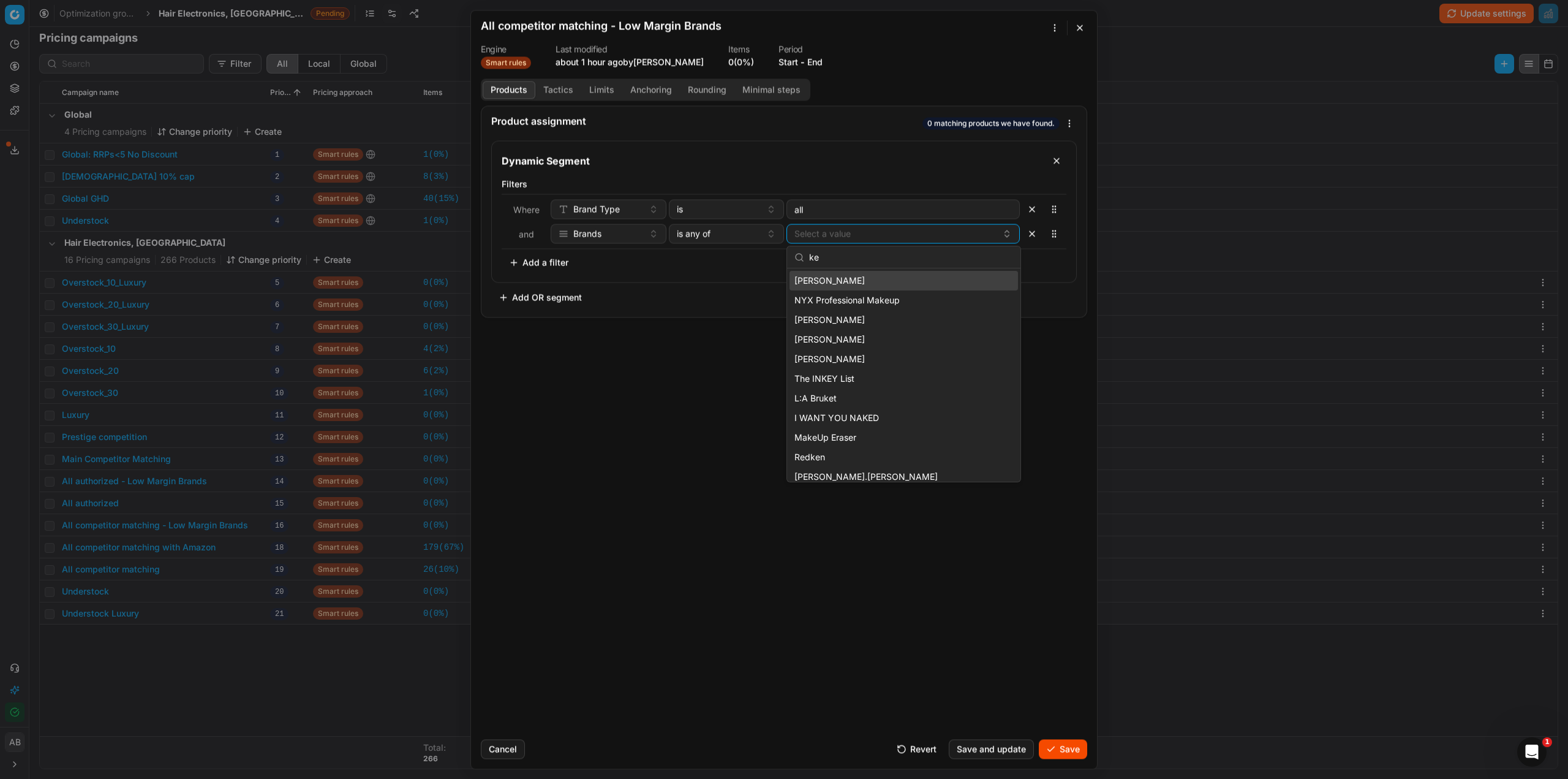
type input "k"
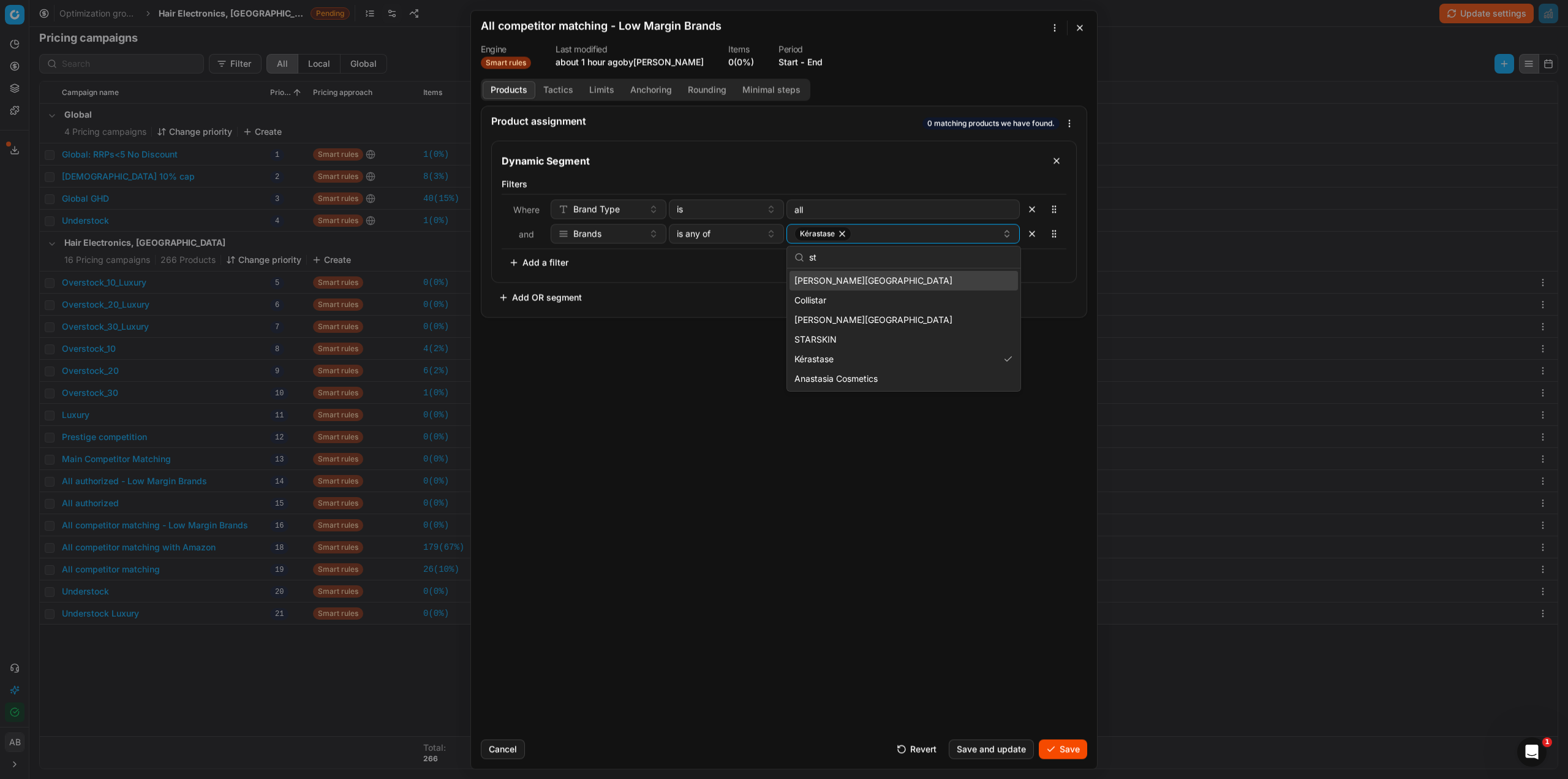
type input "s"
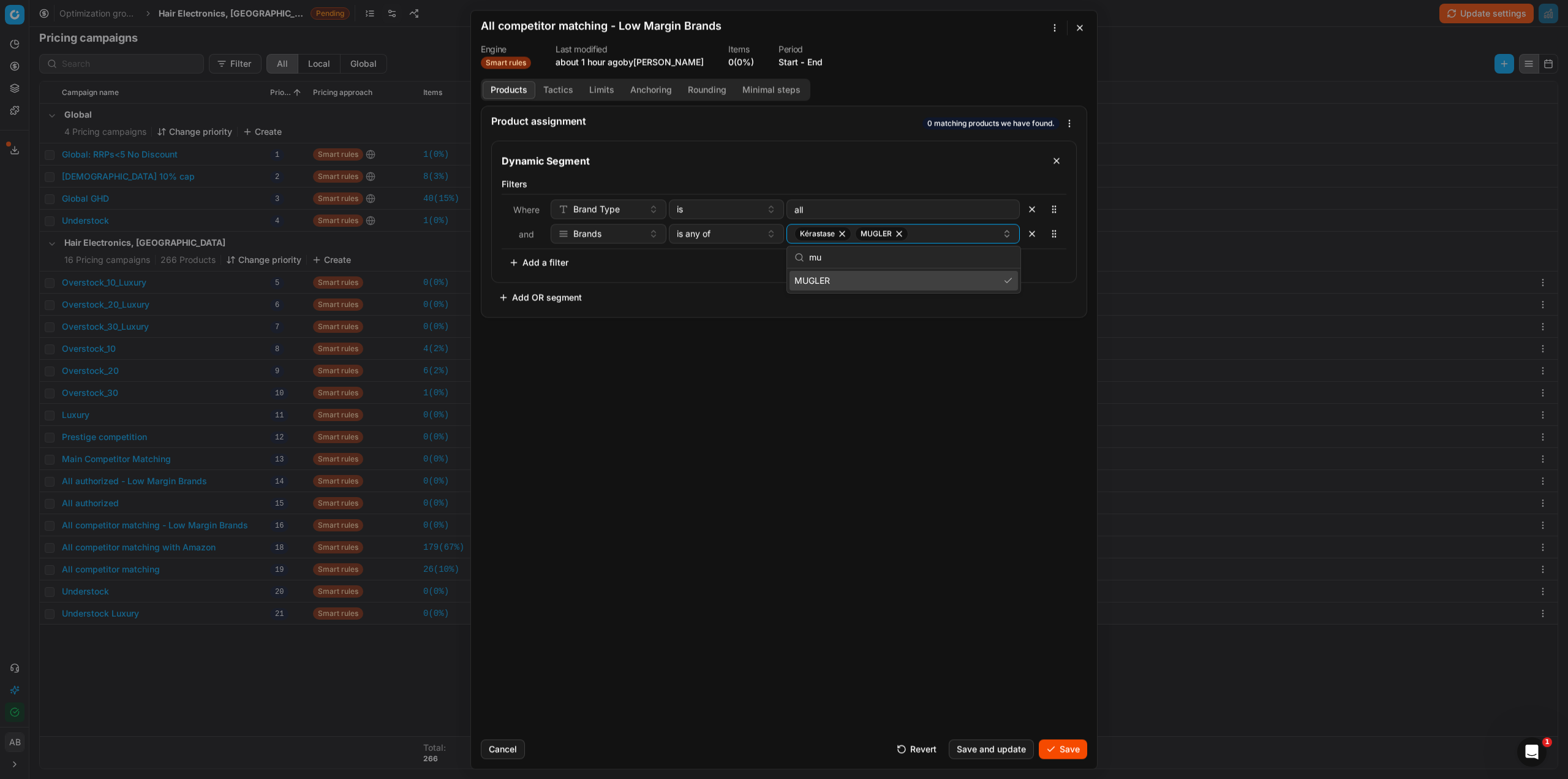
type input "m"
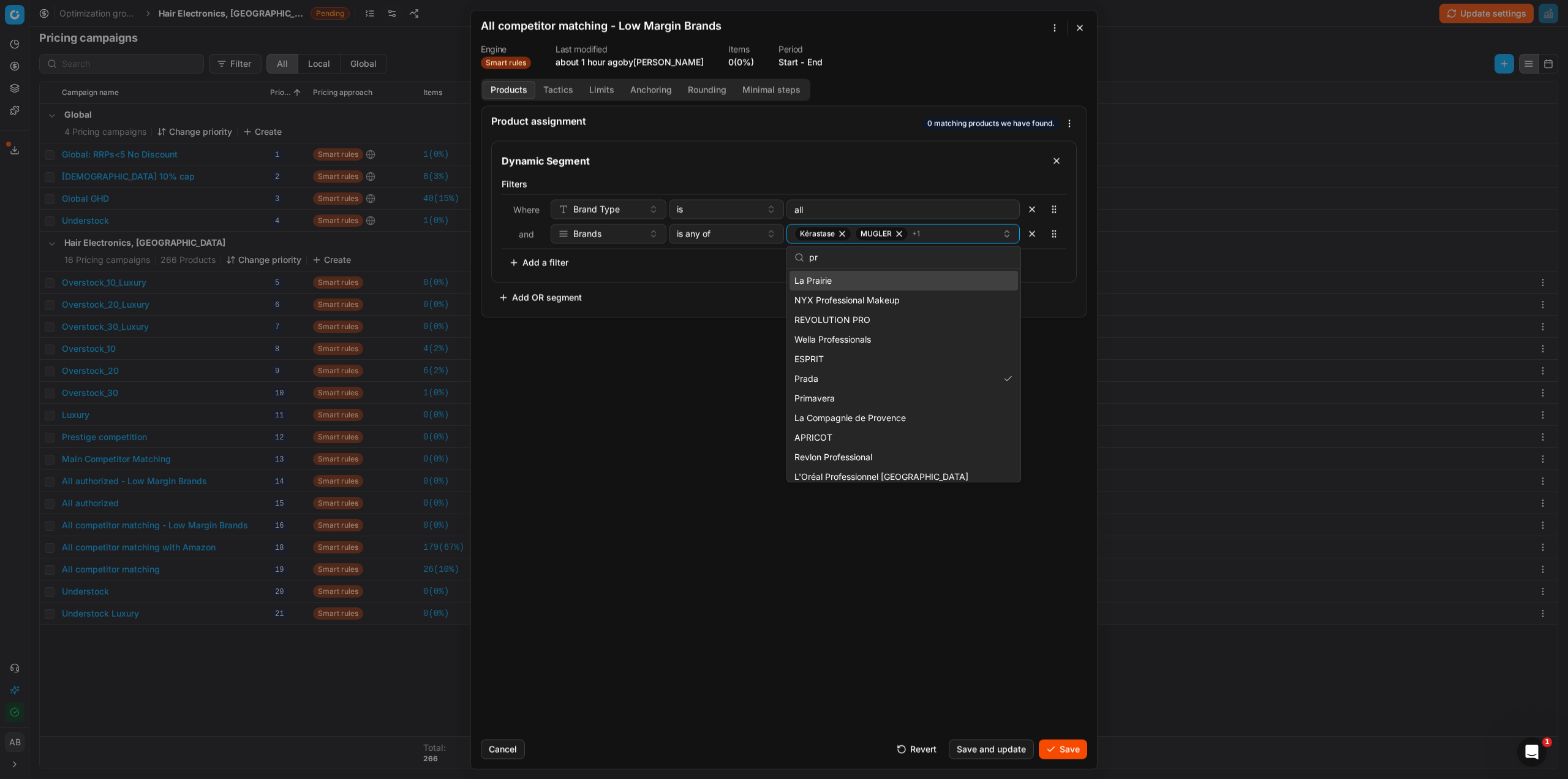
type input "p"
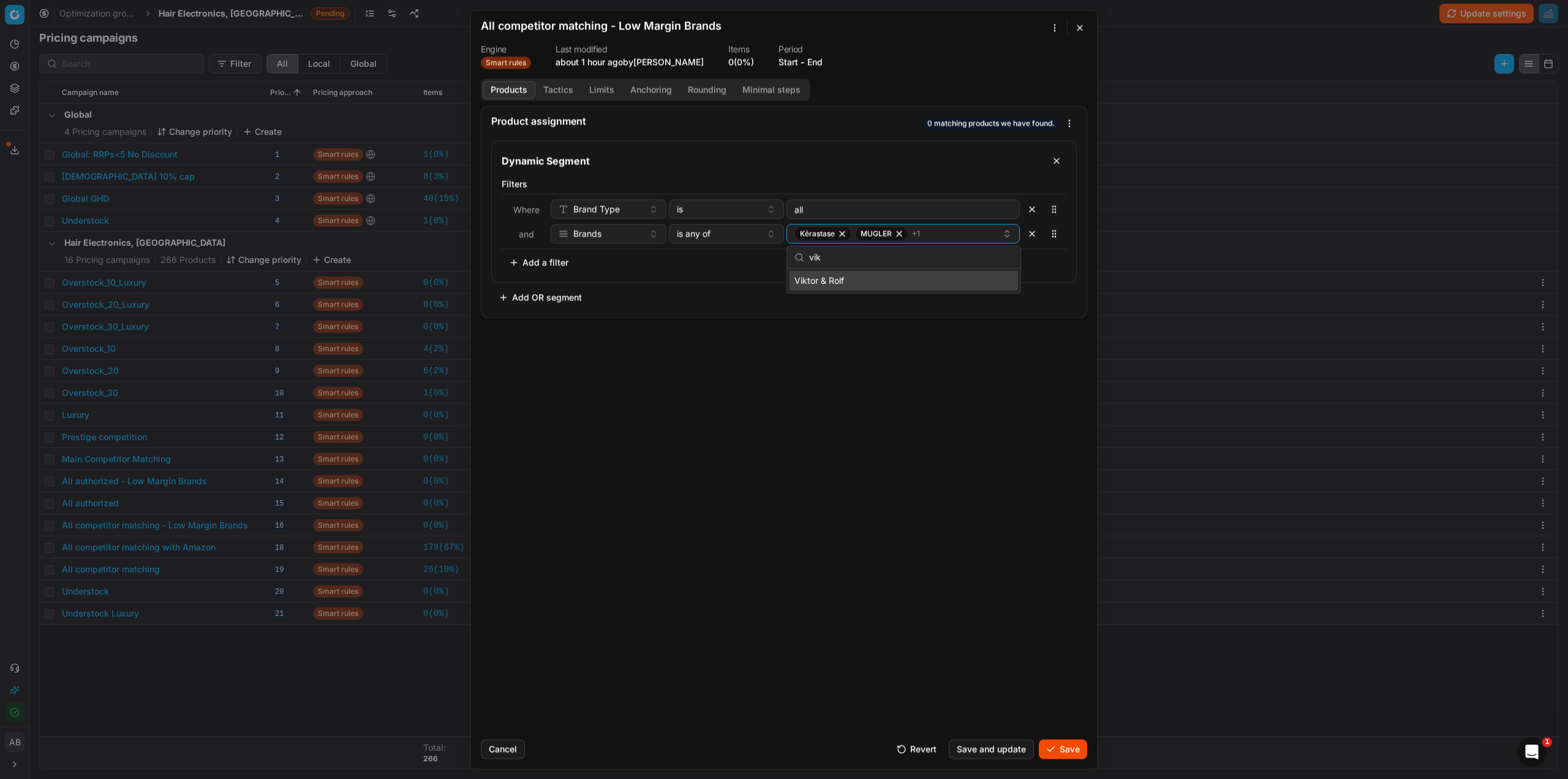
scroll to position [0, 0]
type input "v"
type input "valen"
click at [800, 388] on div "Product assignment Loading... Dynamic Segment Filters Where Brand Type is all a…" at bounding box center [784, 417] width 626 height 624
click at [939, 233] on div "[PERSON_NAME] + 3" at bounding box center [898, 234] width 208 height 15
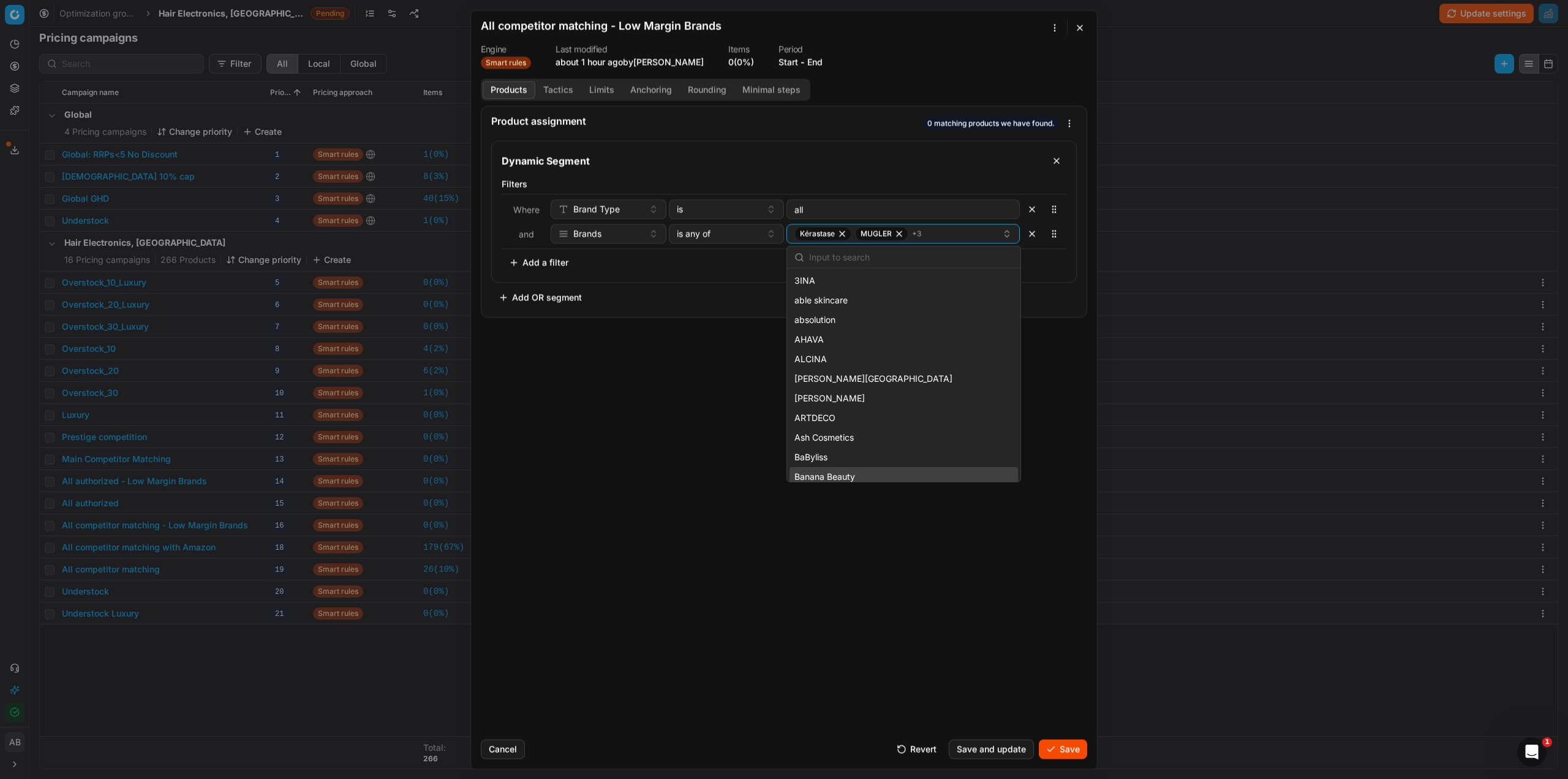
click at [1051, 748] on button "Save" at bounding box center [1062, 749] width 49 height 19
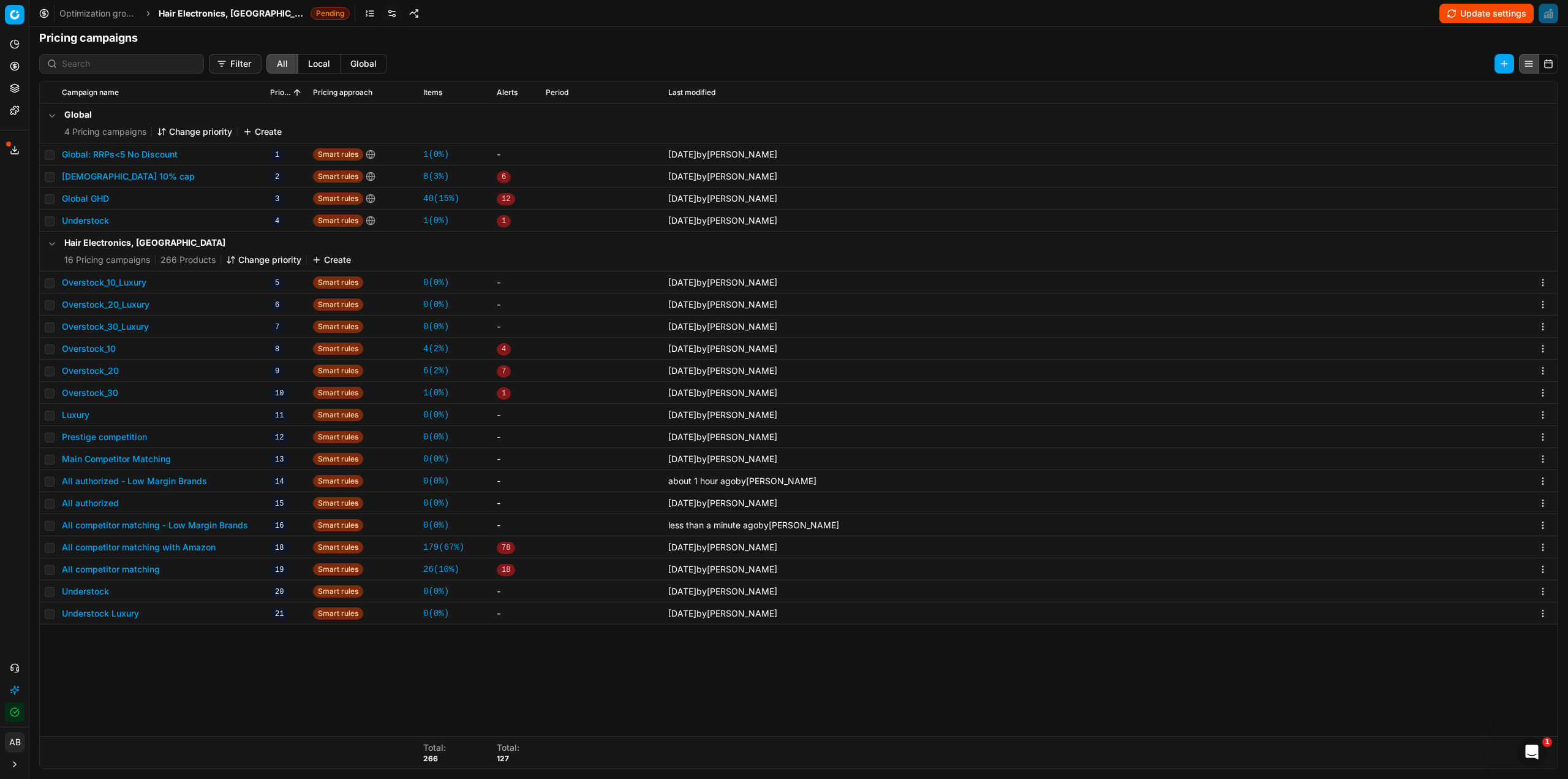
click at [205, 8] on span "Hair Electronics, [GEOGRAPHIC_DATA]" at bounding box center [232, 13] width 147 height 12
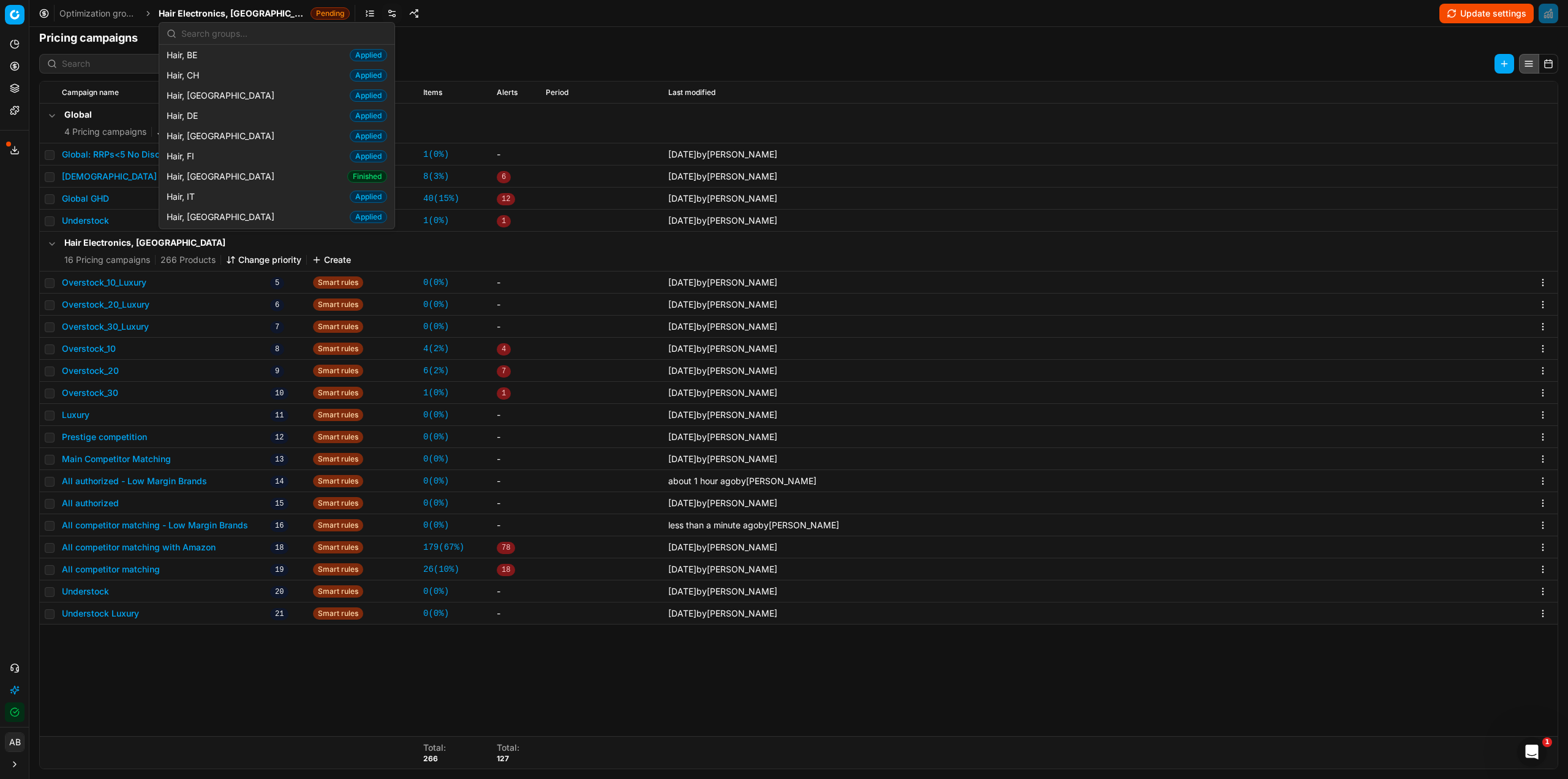
scroll to position [368, 0]
click at [256, 71] on div "Hair, FR Finished" at bounding box center [277, 74] width 230 height 20
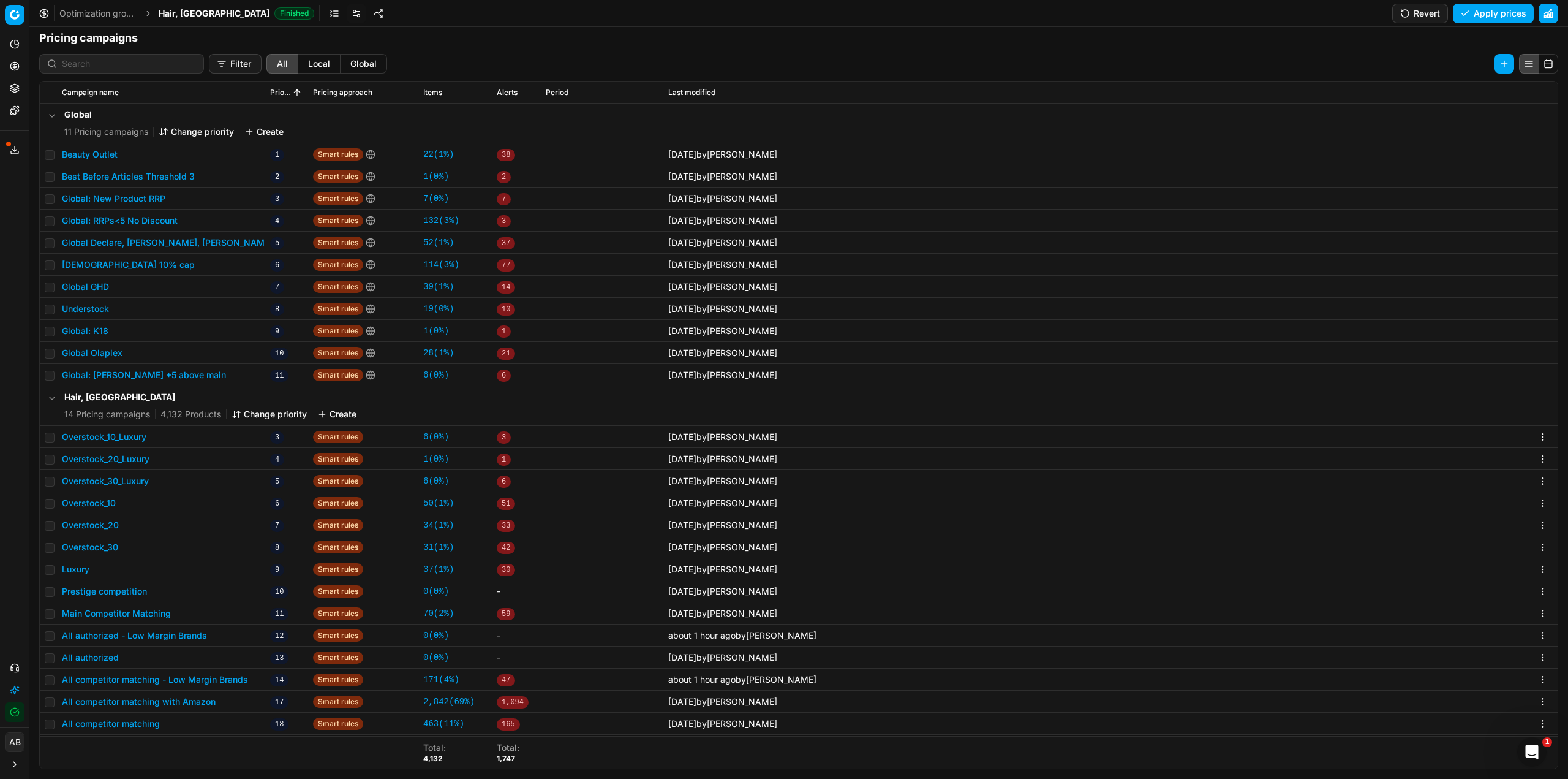
click at [192, 676] on button "All competitor matching - Low Margin Brands" at bounding box center [155, 679] width 186 height 12
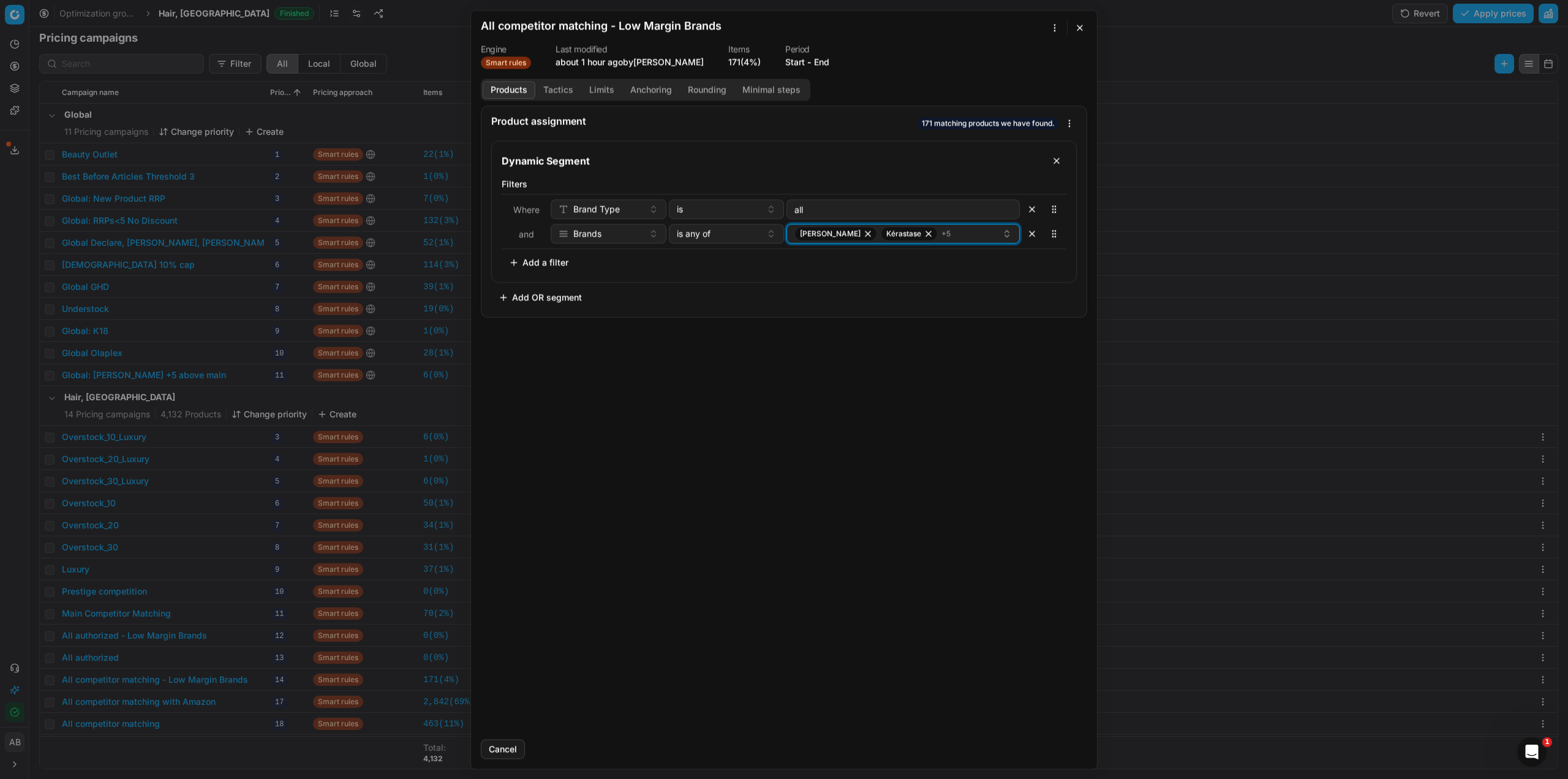
click at [985, 235] on div "[PERSON_NAME] + 5" at bounding box center [898, 234] width 208 height 15
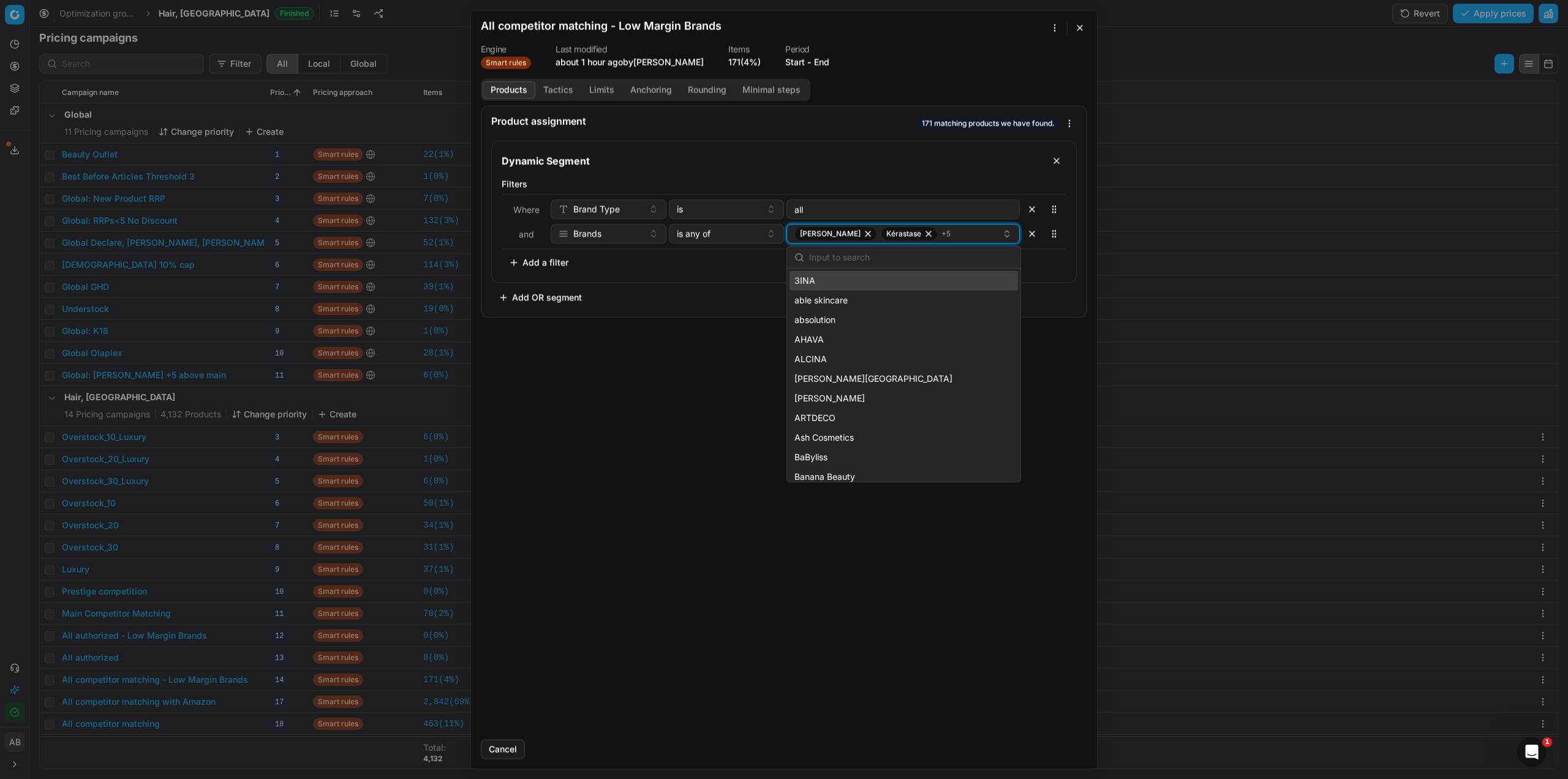
click at [866, 232] on icon "button" at bounding box center [867, 233] width 5 height 5
click at [813, 255] on input "text" at bounding box center [910, 258] width 204 height 25
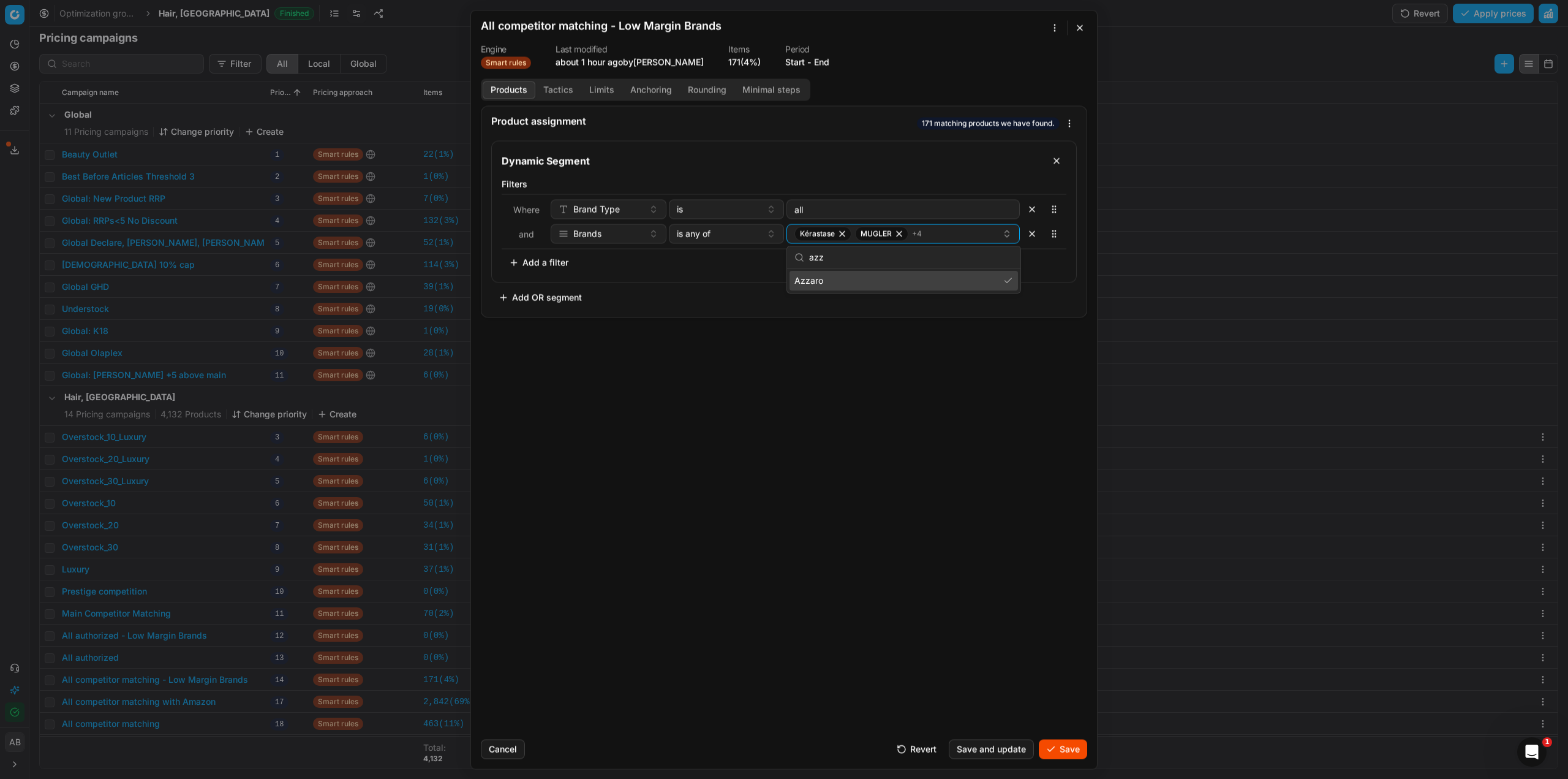
type input "azz"
click at [841, 279] on div "Azzaro" at bounding box center [903, 280] width 228 height 19
click at [881, 358] on div "Product assignment 171 matching products we have found. Dynamic Segment Filters…" at bounding box center [784, 417] width 626 height 624
click at [572, 90] on button "Tactics" at bounding box center [559, 89] width 46 height 17
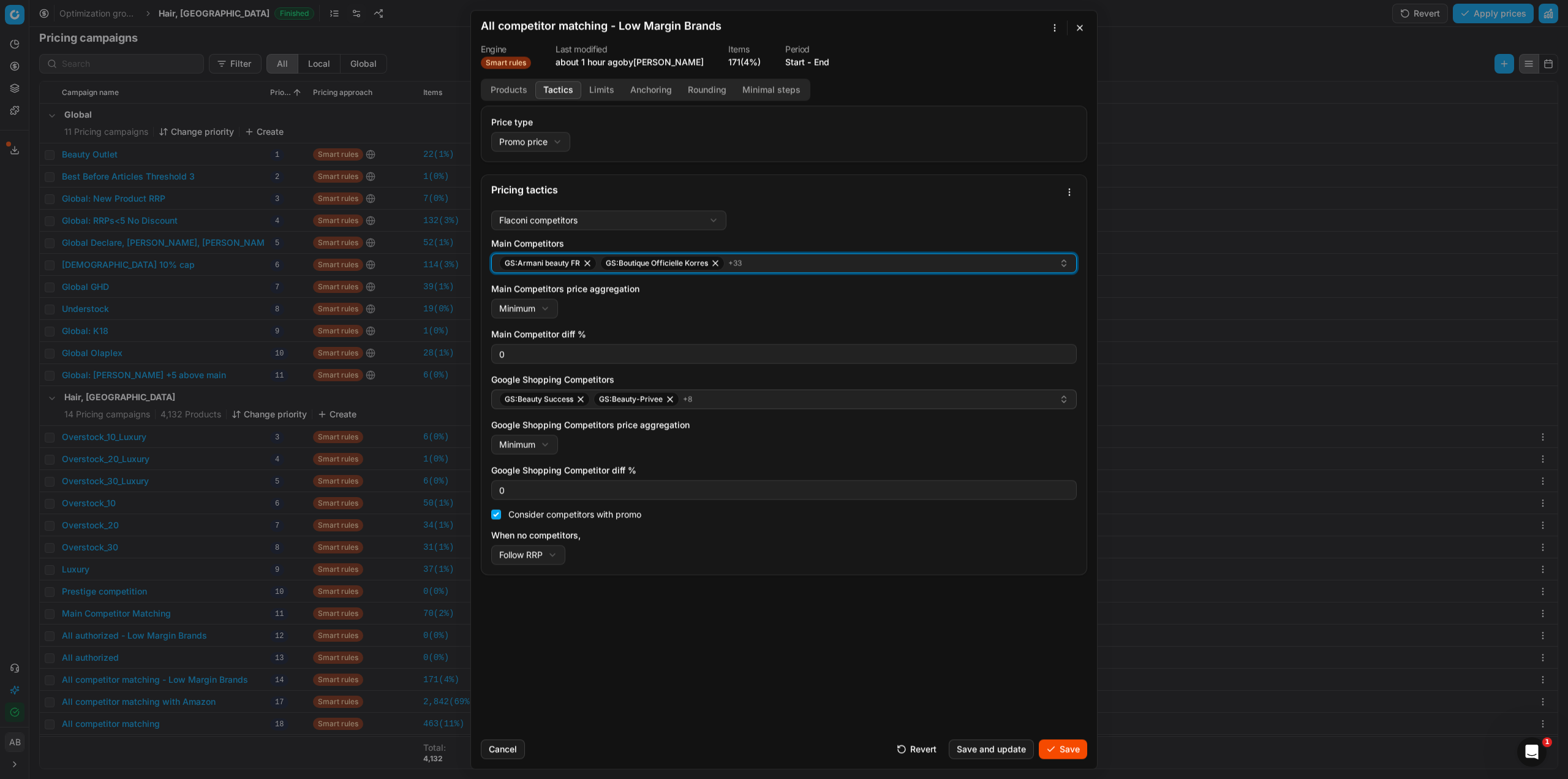
click at [812, 262] on div "GS:Armani beauty FR GS:Boutique Officielle Korres + 33" at bounding box center [779, 263] width 560 height 15
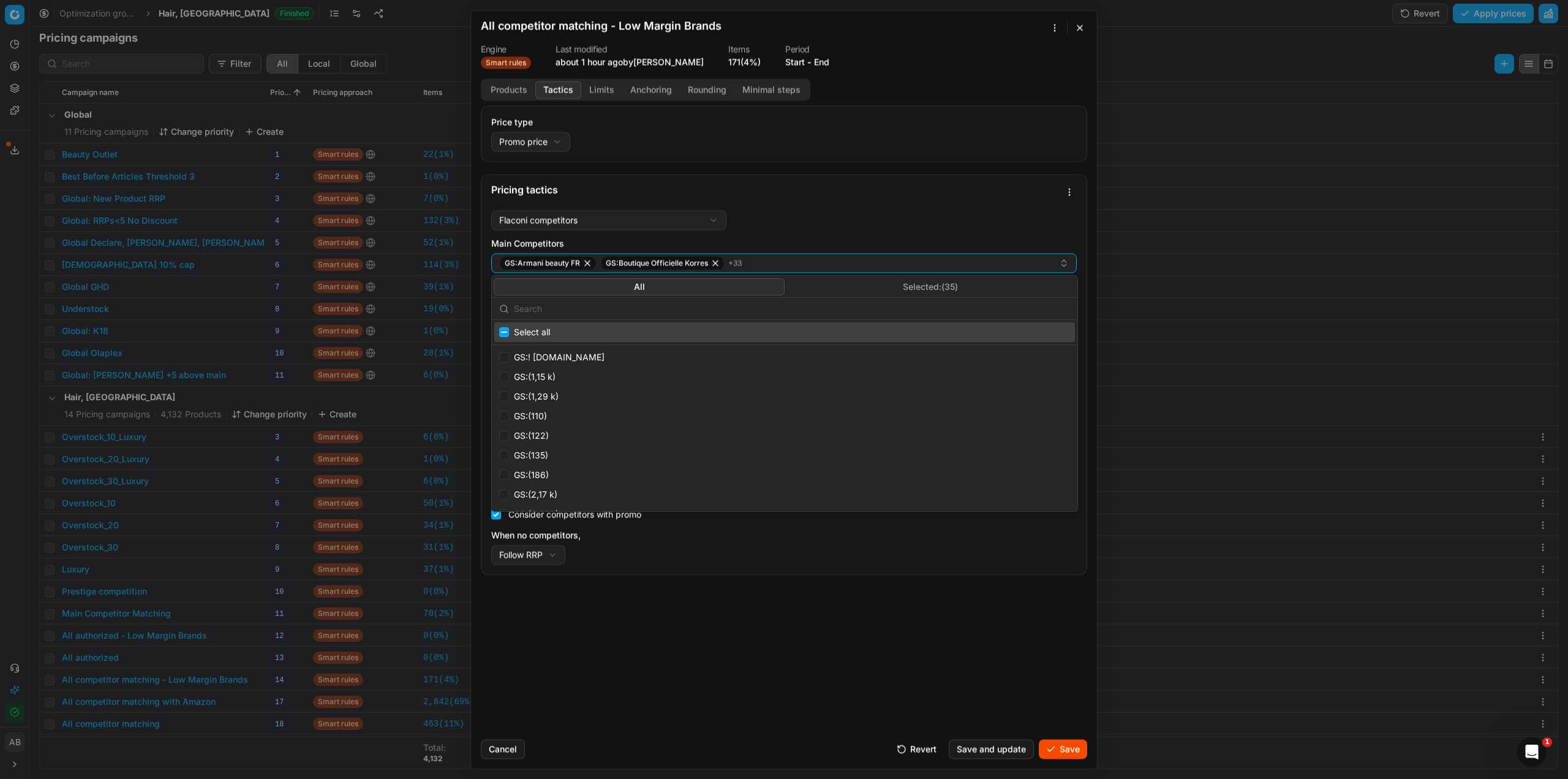
click at [920, 277] on div "All Selected: ( 35 )" at bounding box center [784, 287] width 585 height 22
click at [920, 282] on button "Selected: ( 35 )" at bounding box center [931, 287] width 291 height 17
click at [678, 313] on input "text" at bounding box center [791, 309] width 556 height 25
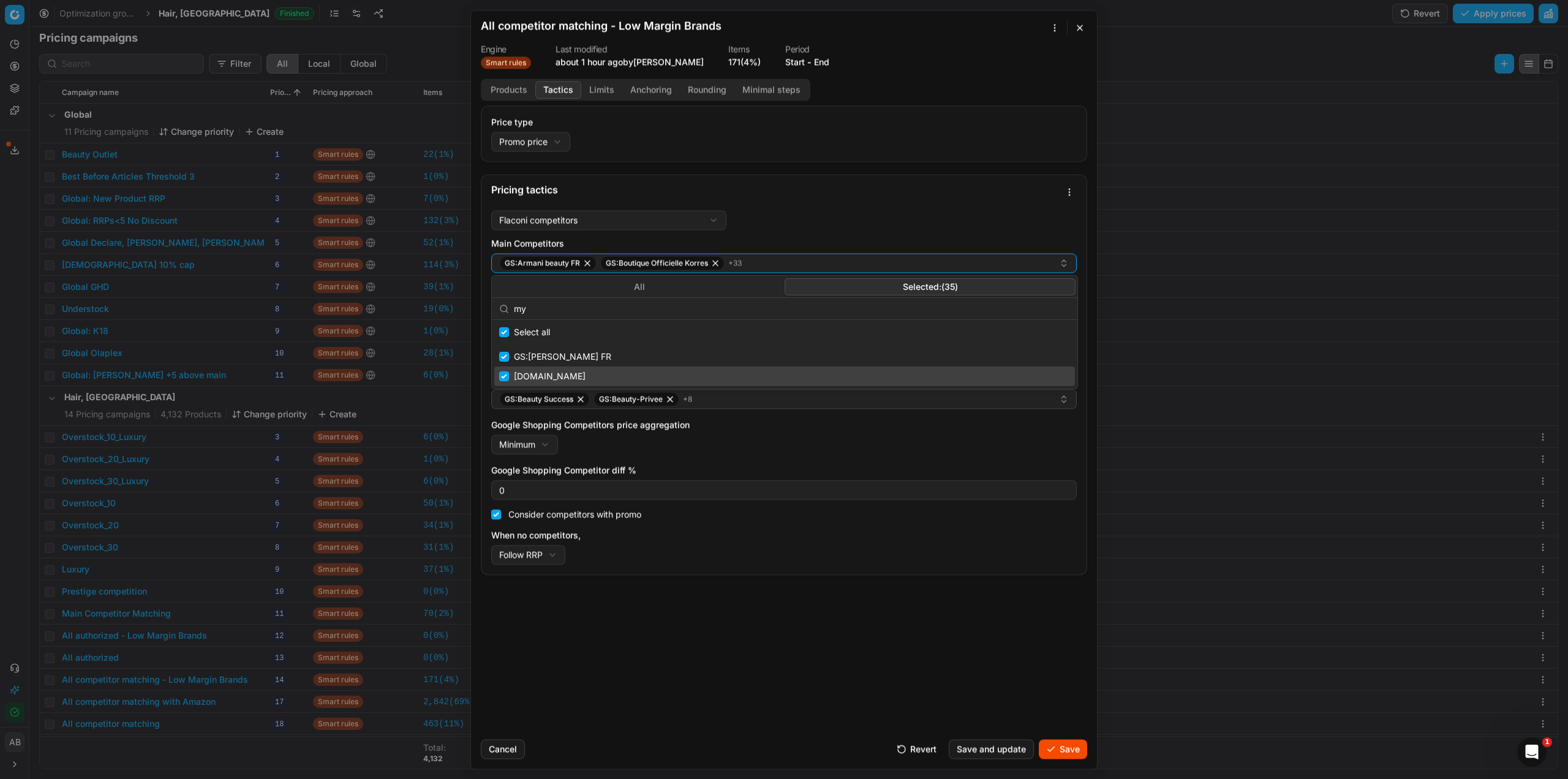
type input "my"
click at [504, 379] on input "Suggestions" at bounding box center [504, 376] width 10 height 10
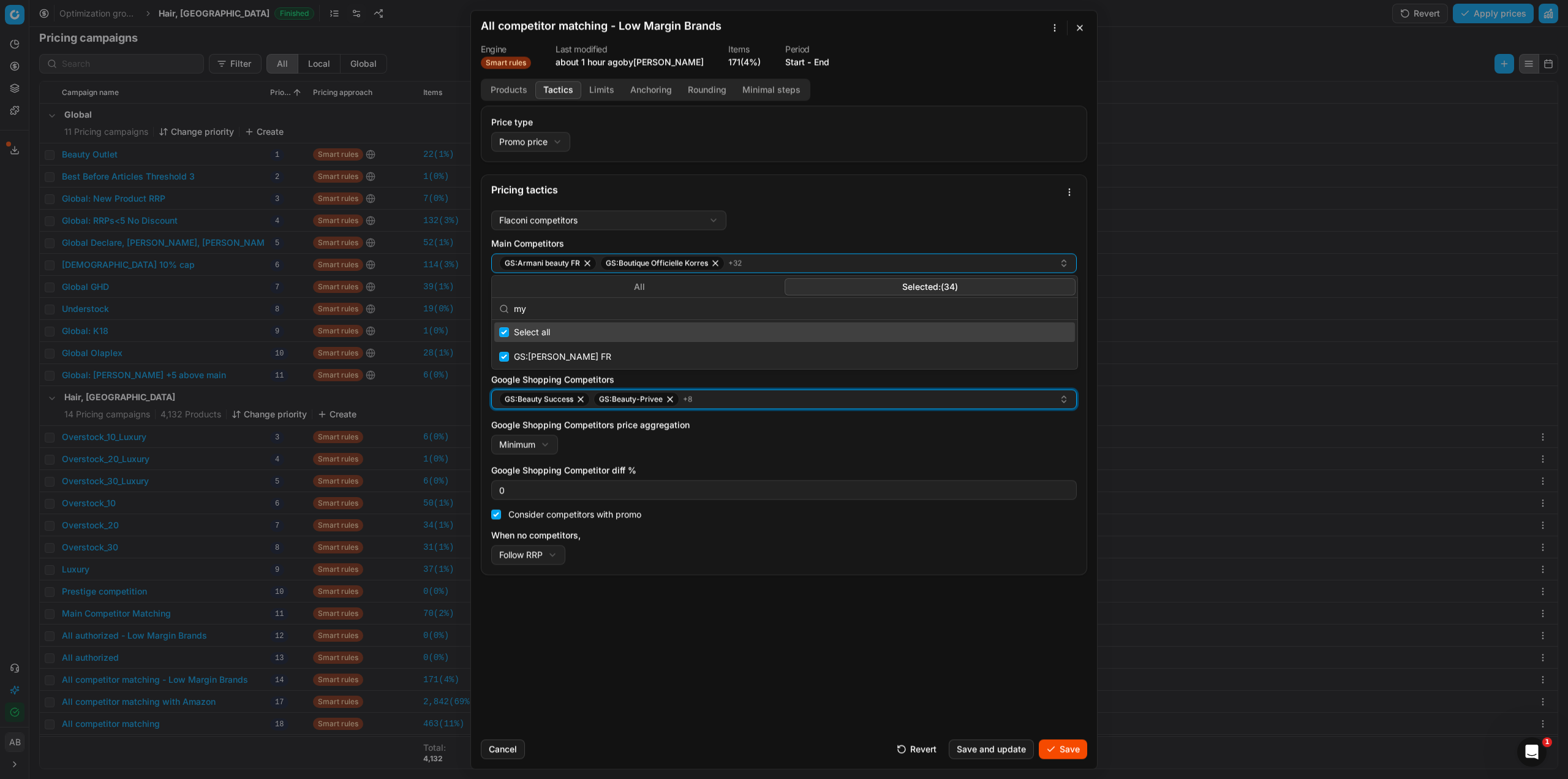
click at [742, 398] on div "GS:Beauty Success GS:Beauty-Privee + 8" at bounding box center [779, 399] width 560 height 15
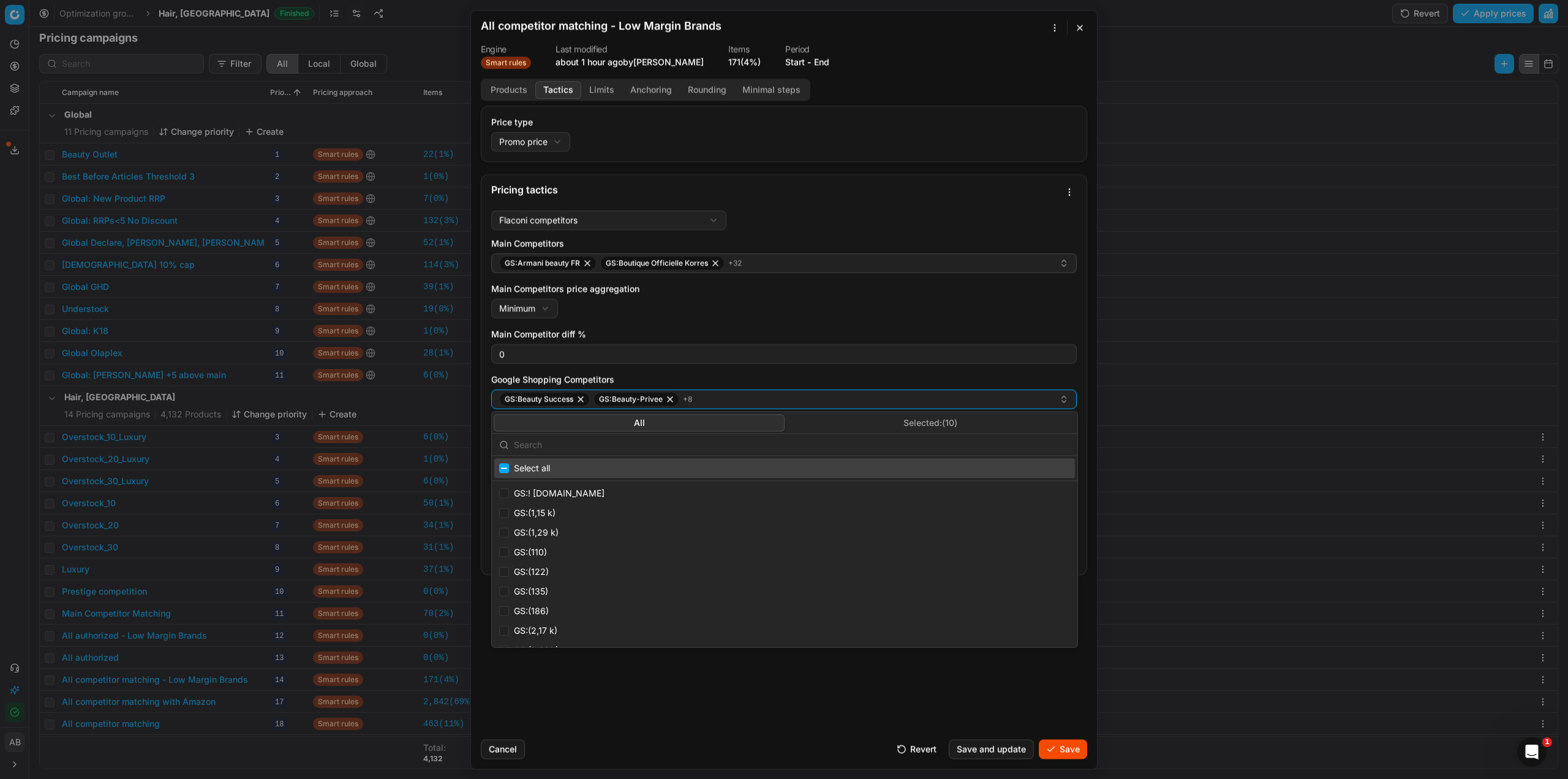
click at [821, 426] on button "Selected: ( 10 )" at bounding box center [931, 422] width 291 height 17
click at [641, 444] on input "text" at bounding box center [791, 444] width 556 height 25
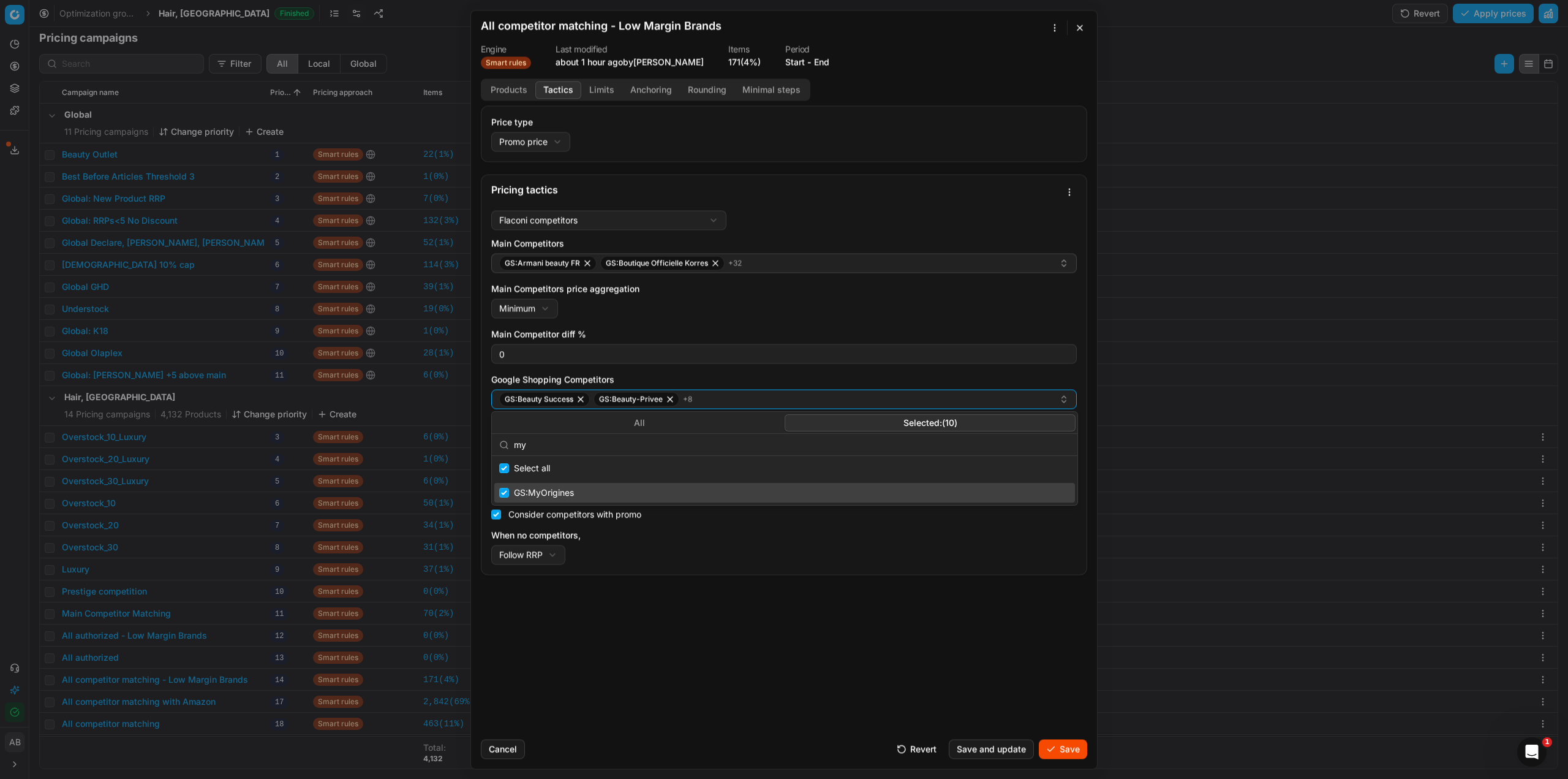
type input "my"
click at [544, 495] on div "GS:MyOrigines" at bounding box center [785, 492] width 581 height 19
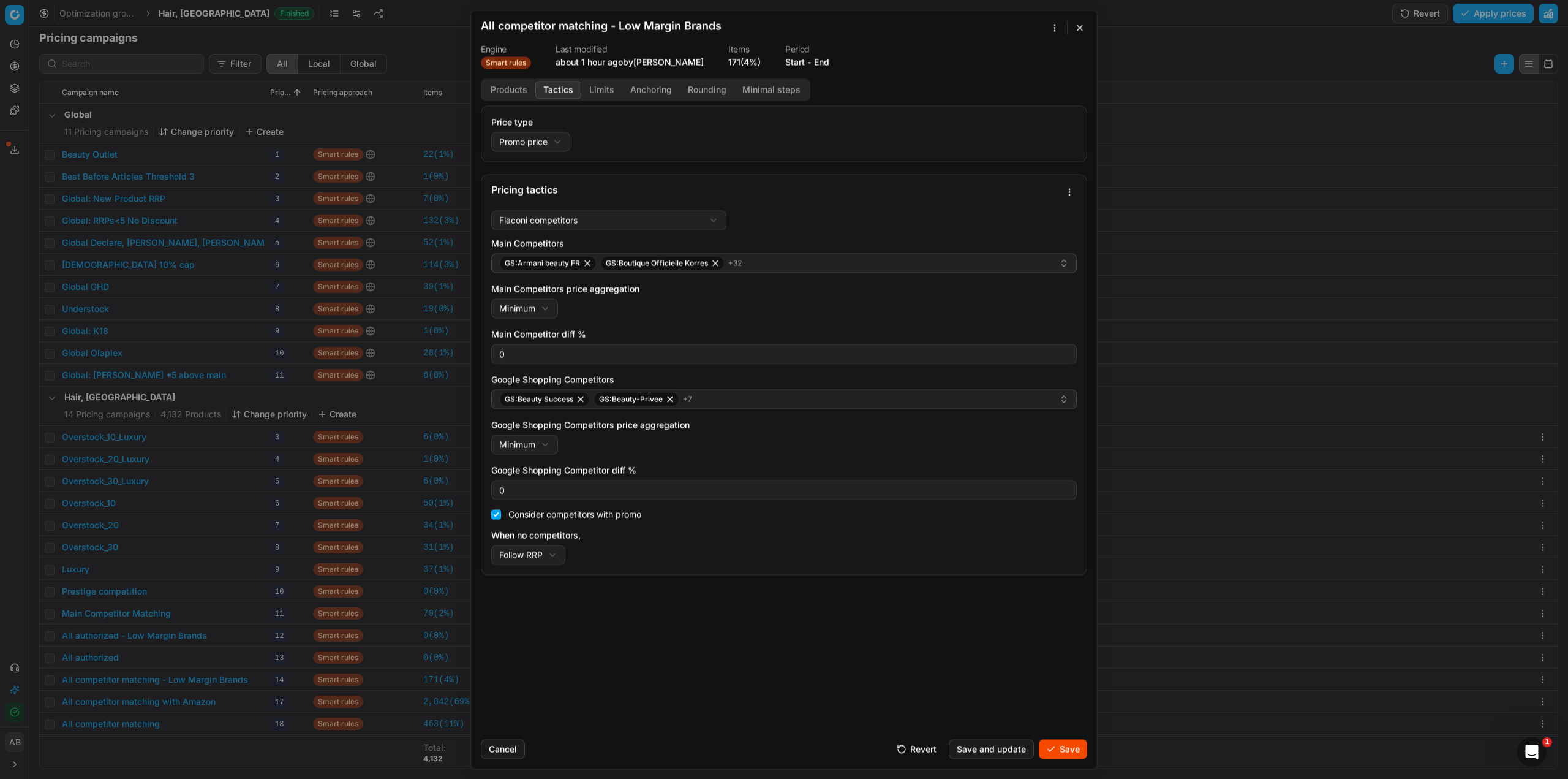
click at [798, 648] on div "Price type Promo price Default Regular price Promo price Pricing tactics Flacon…" at bounding box center [784, 417] width 626 height 624
click at [603, 88] on button "Limits" at bounding box center [602, 89] width 41 height 17
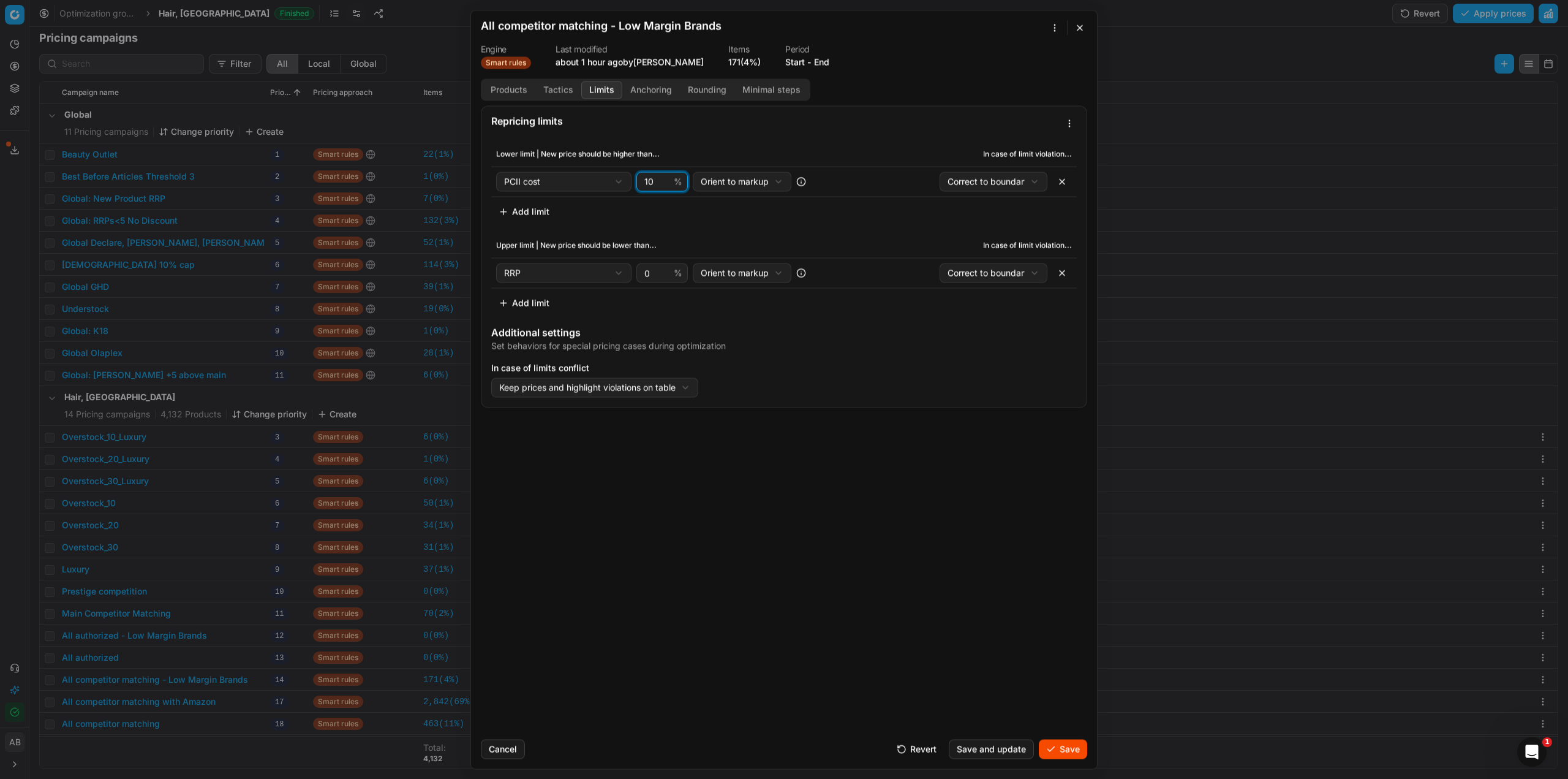
drag, startPoint x: 654, startPoint y: 186, endPoint x: 622, endPoint y: 182, distance: 32.2
click at [622, 182] on div "PCII cost Cost PCII cost RRP CD min Price CD max Price Beauty outlet price Curr…" at bounding box center [662, 181] width 332 height 19
type input "7"
click at [1058, 754] on button "Save" at bounding box center [1062, 749] width 49 height 19
click at [1058, 752] on button "Save" at bounding box center [1062, 749] width 49 height 19
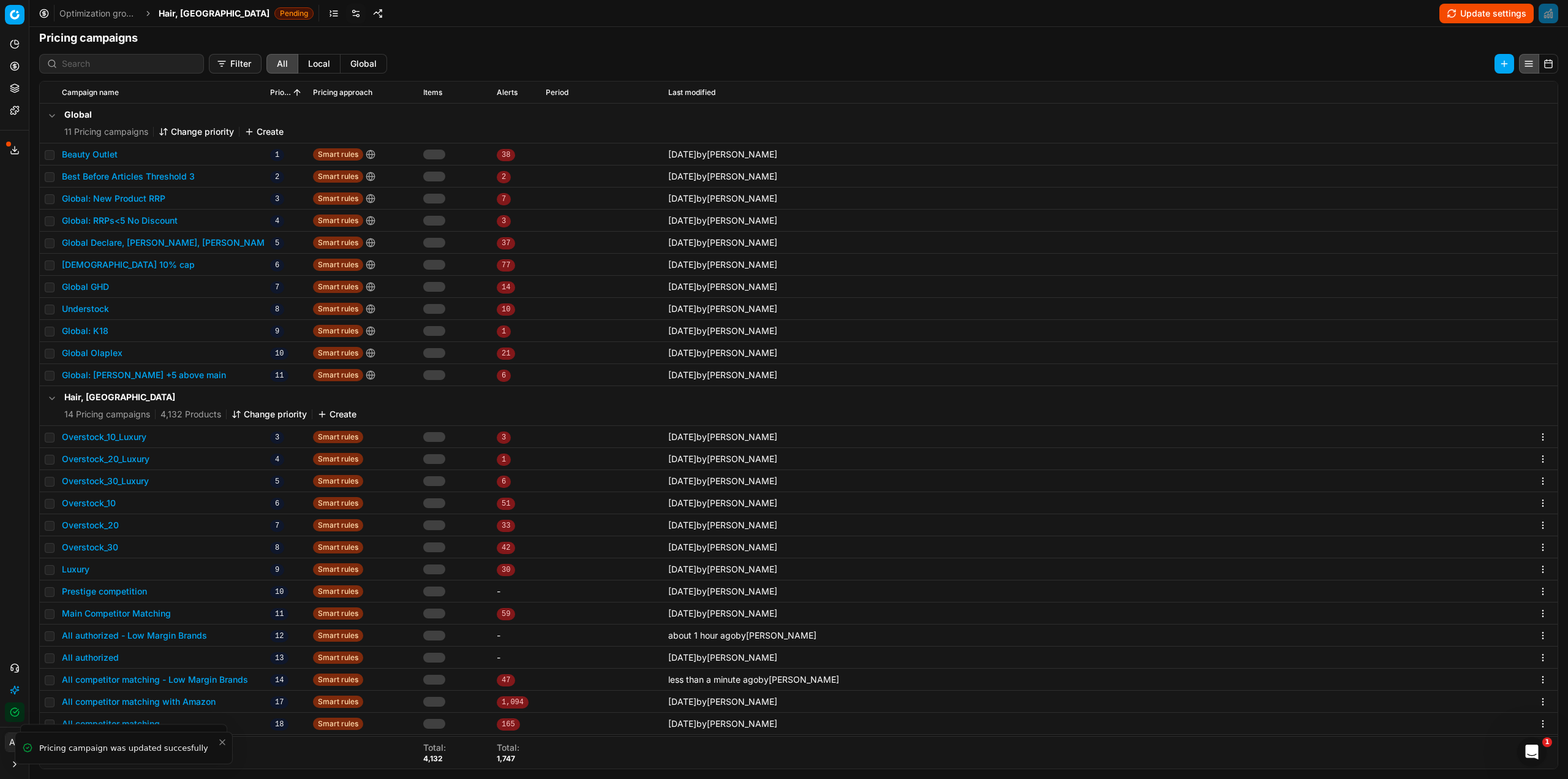
click at [167, 10] on span "Hair, [GEOGRAPHIC_DATA]" at bounding box center [213, 13] width 111 height 12
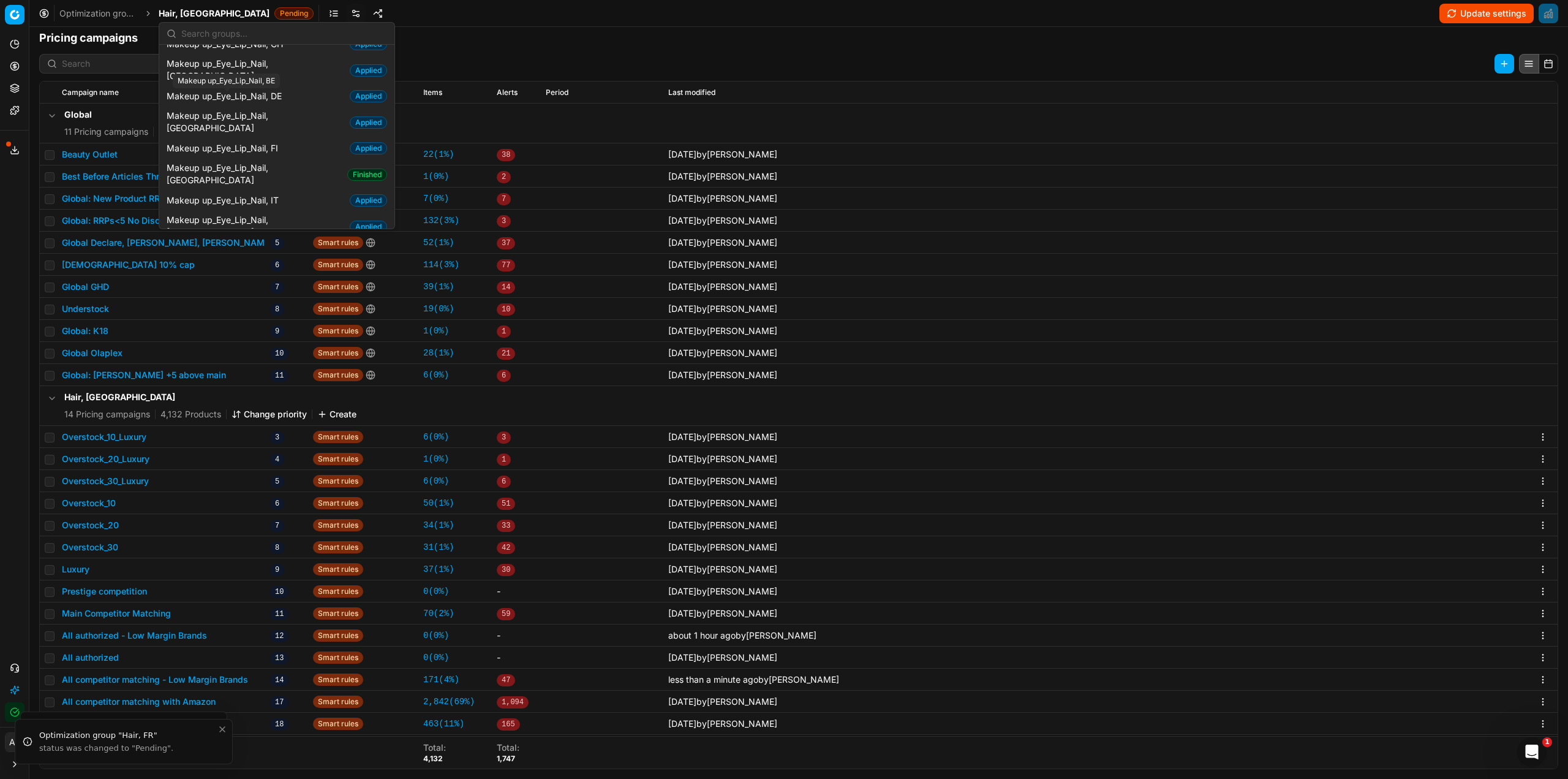
scroll to position [552, 0]
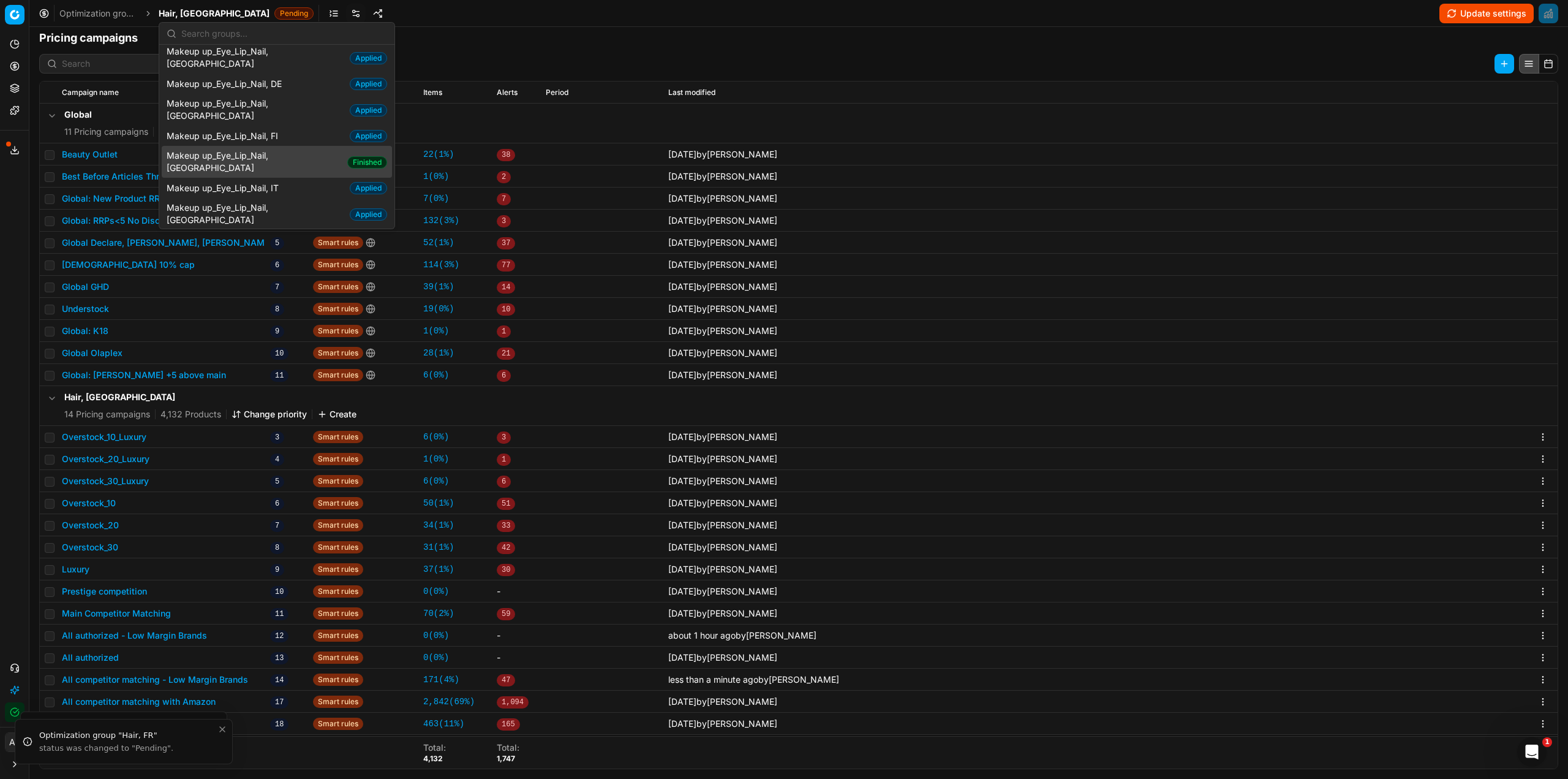
click at [263, 149] on span "Makeup up_Eye_Lip_Nail, [GEOGRAPHIC_DATA]" at bounding box center [255, 161] width 176 height 25
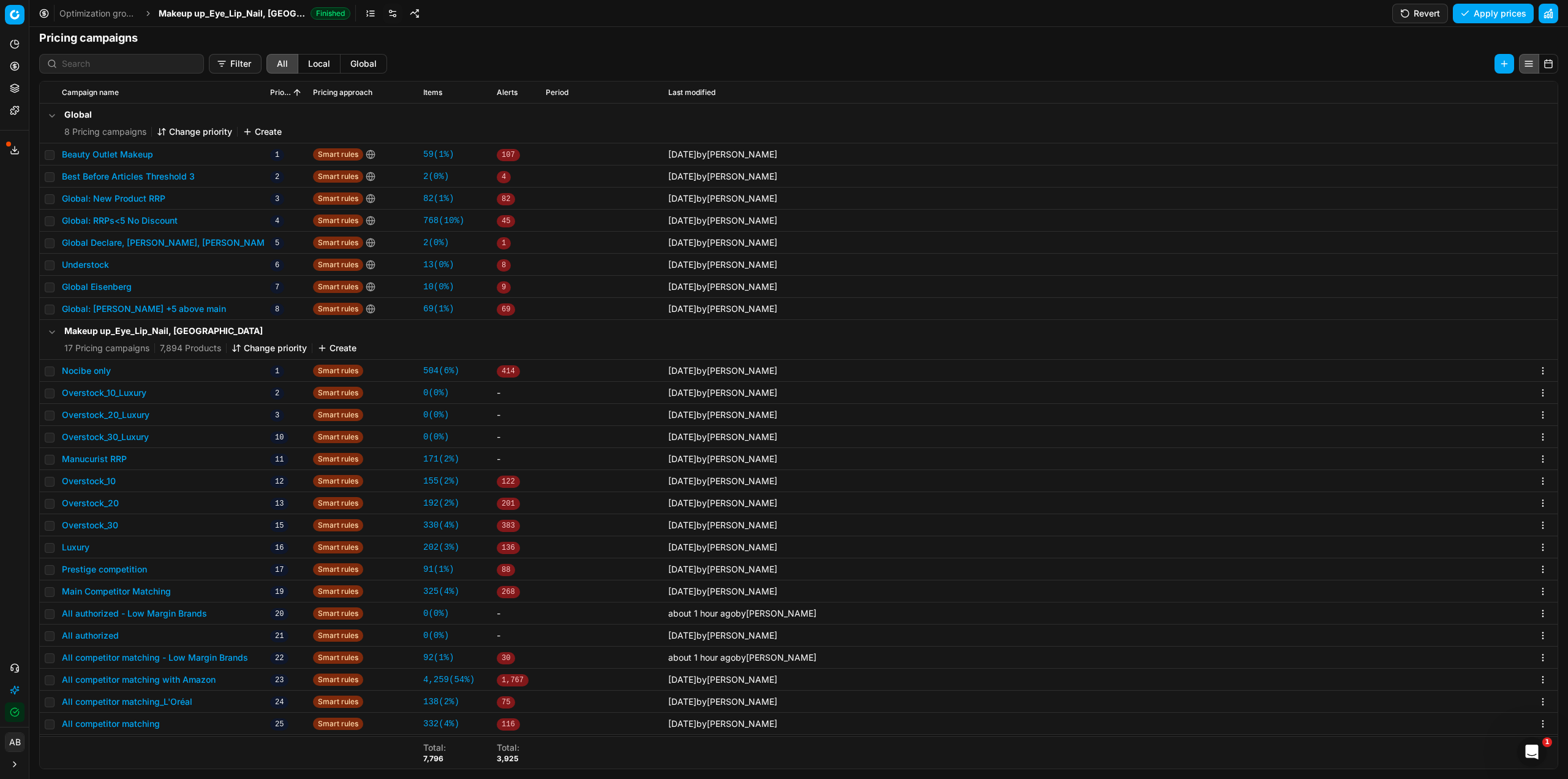
click at [146, 658] on button "All competitor matching - Low Margin Brands" at bounding box center [155, 657] width 186 height 12
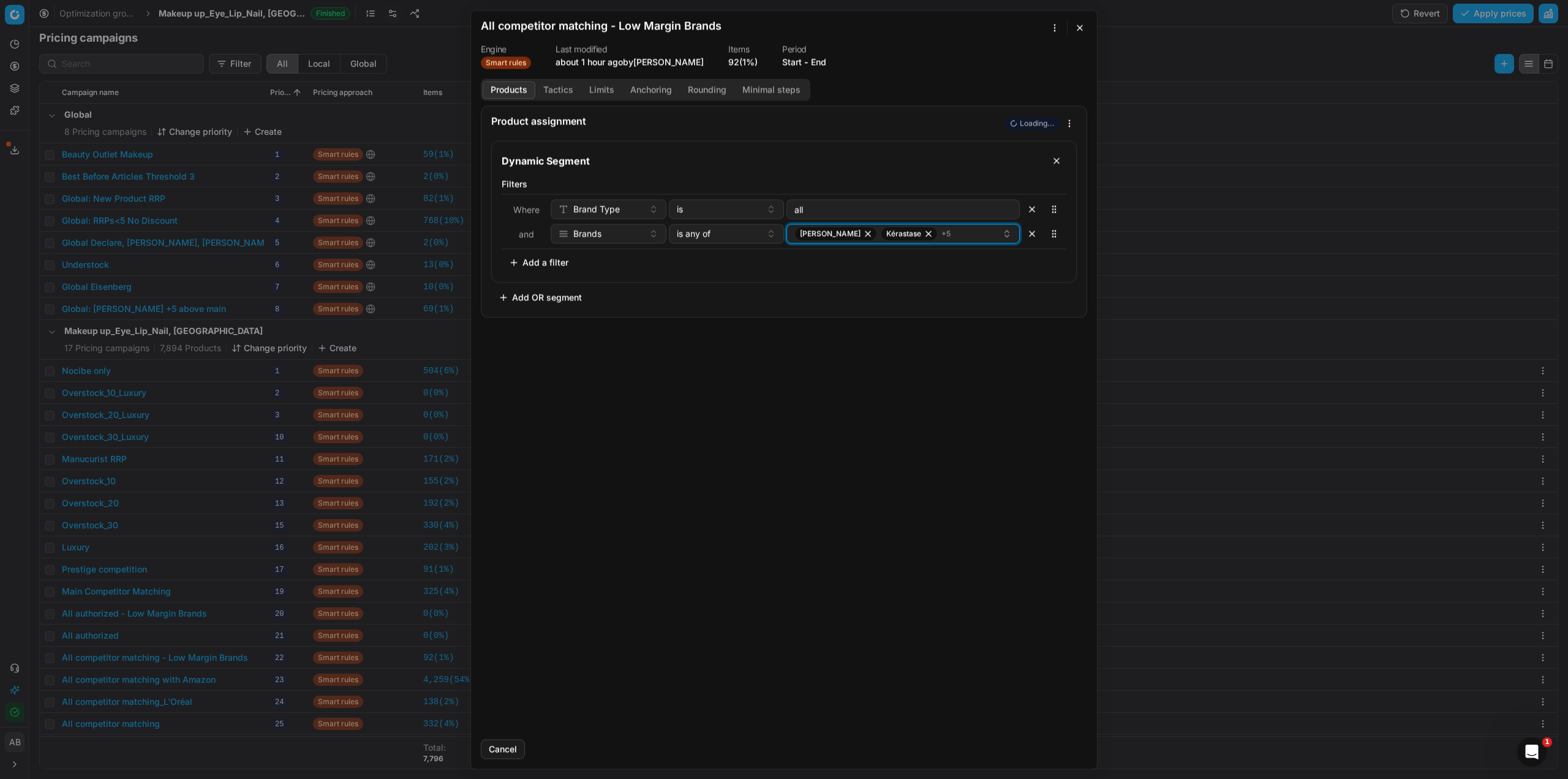
click at [983, 240] on div "[PERSON_NAME] + 5" at bounding box center [898, 234] width 208 height 15
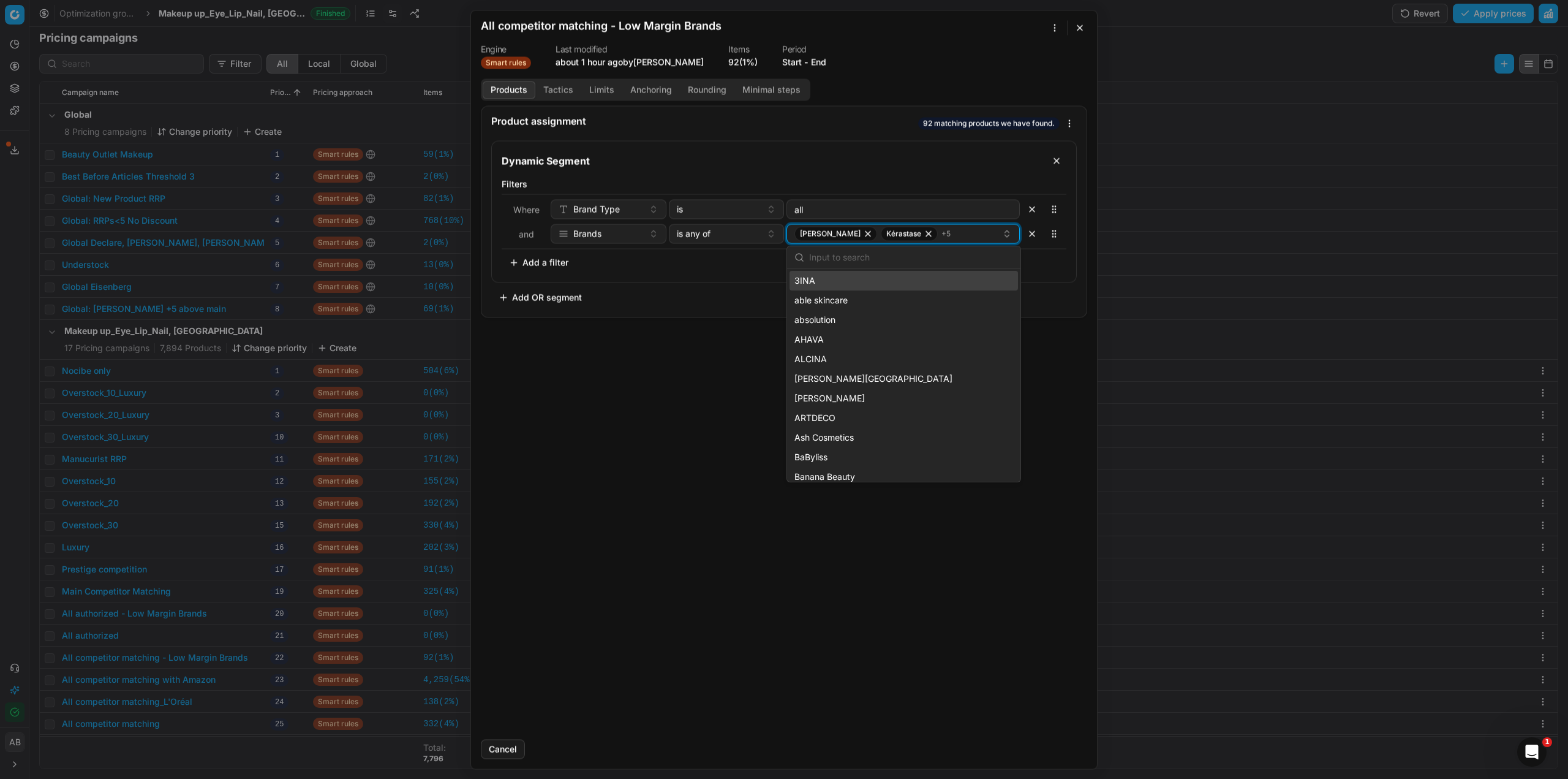
click at [863, 232] on icon "button" at bounding box center [867, 233] width 10 height 10
click at [852, 253] on input "text" at bounding box center [910, 258] width 204 height 25
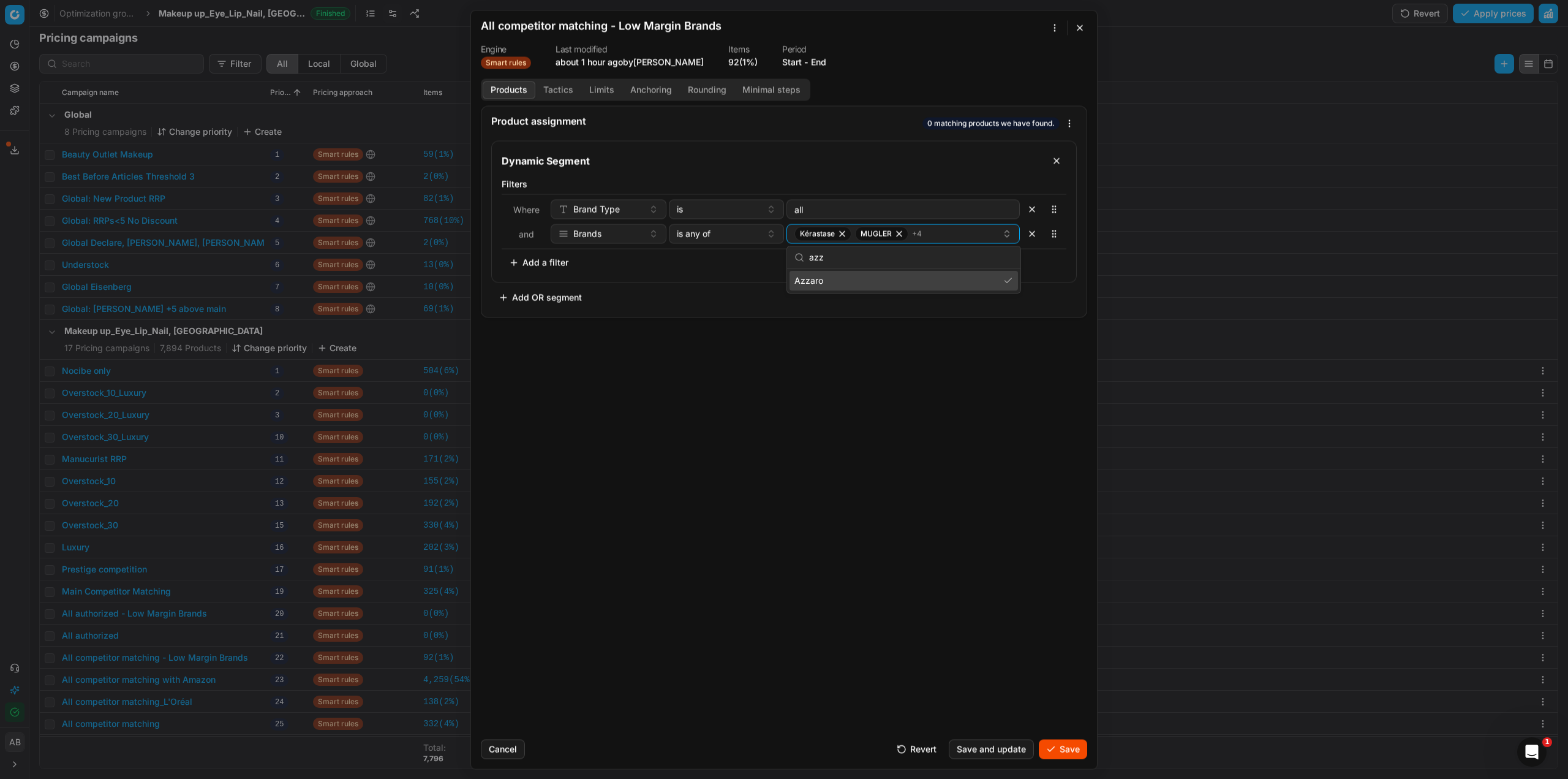
type input "azz"
click at [828, 284] on div "Azzaro" at bounding box center [903, 280] width 228 height 19
click at [887, 358] on div "Product assignment 0 matching products we have found. Dynamic Segment Filters W…" at bounding box center [784, 417] width 626 height 624
click at [550, 93] on button "Tactics" at bounding box center [559, 89] width 46 height 17
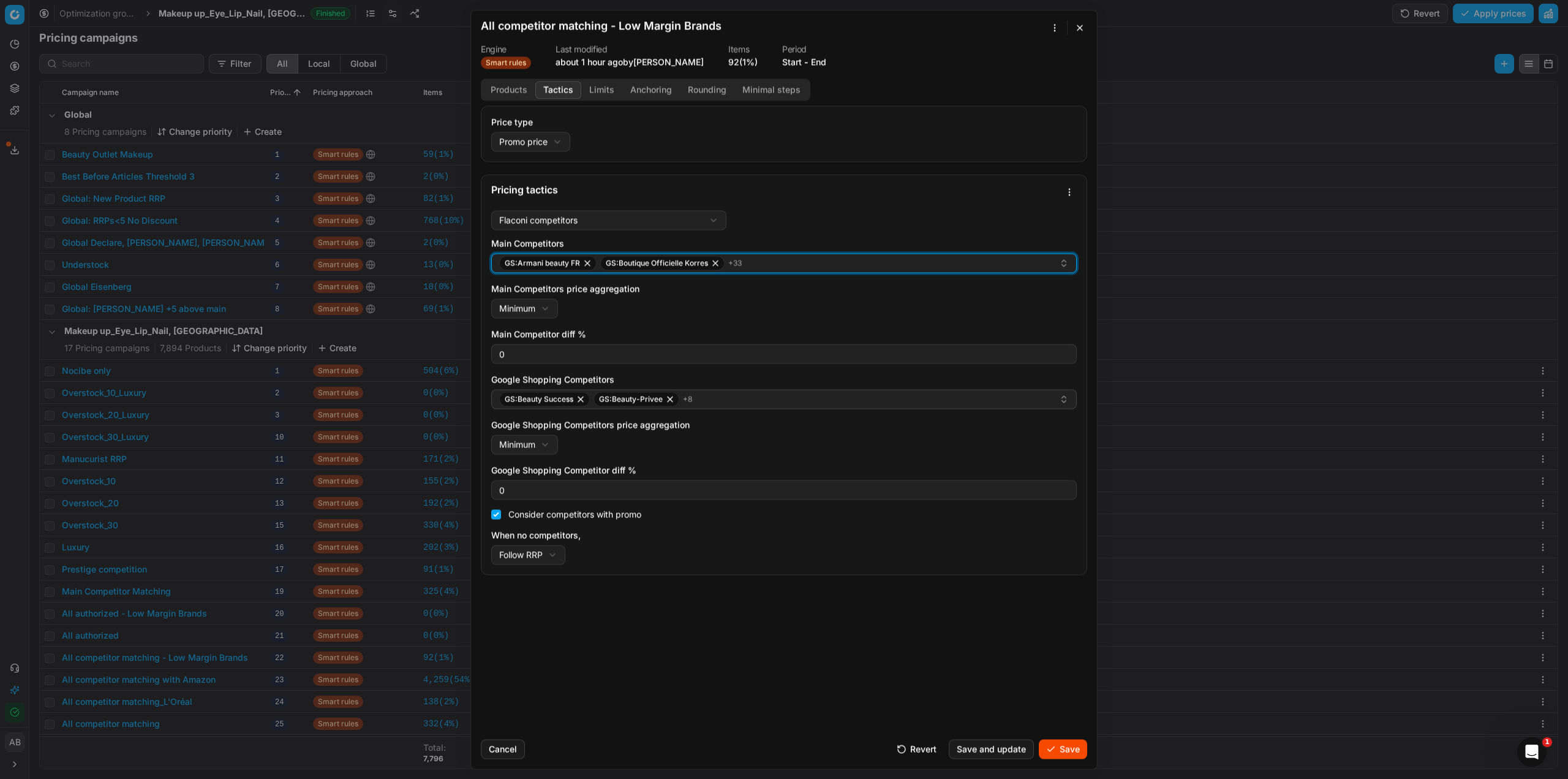
click at [781, 267] on div "GS:Armani beauty FR GS:Boutique Officielle Korres + 33" at bounding box center [779, 263] width 560 height 15
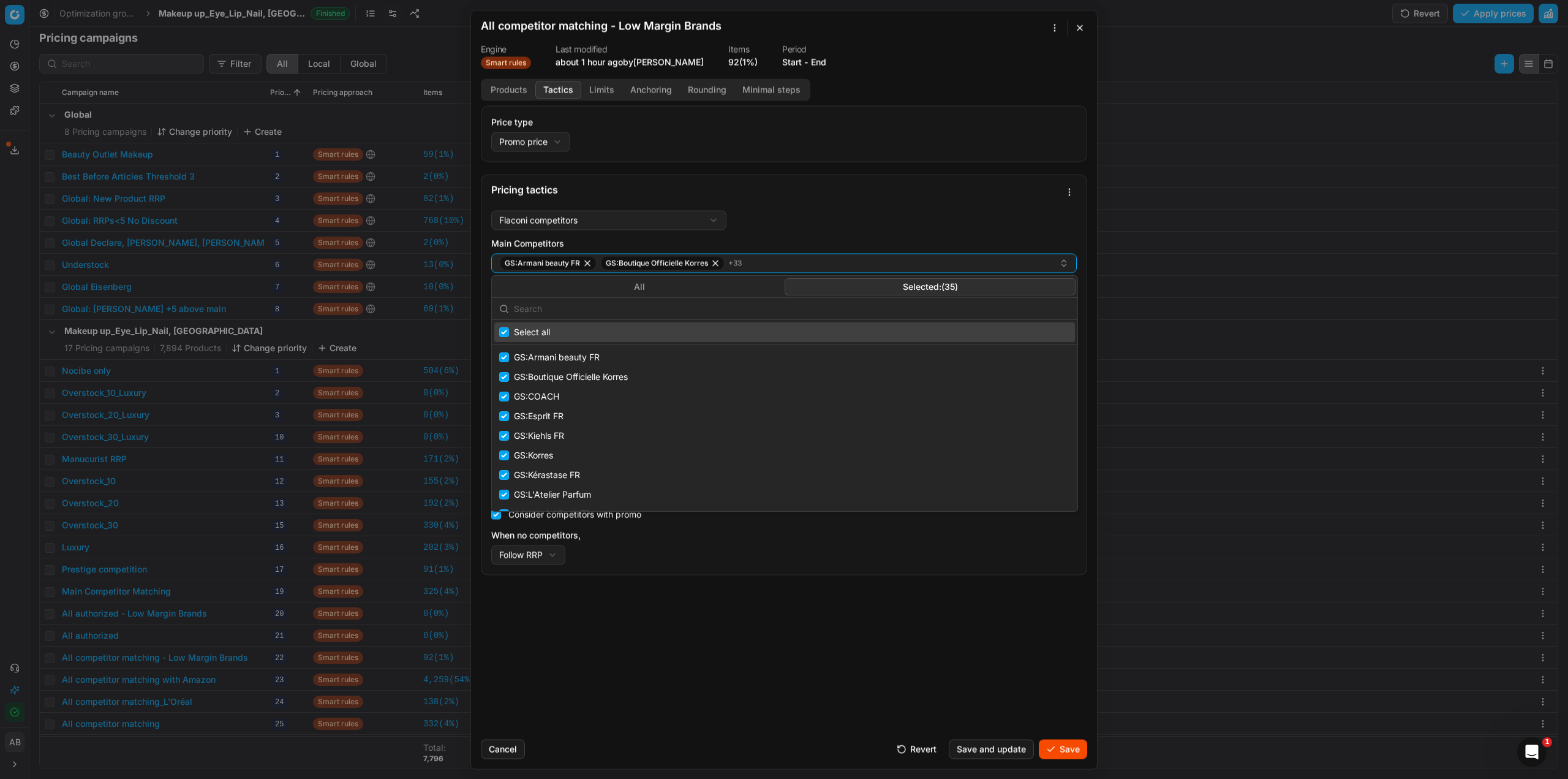
click at [901, 279] on button "Selected: ( 35 )" at bounding box center [931, 287] width 291 height 17
click at [704, 306] on input "text" at bounding box center [791, 309] width 556 height 25
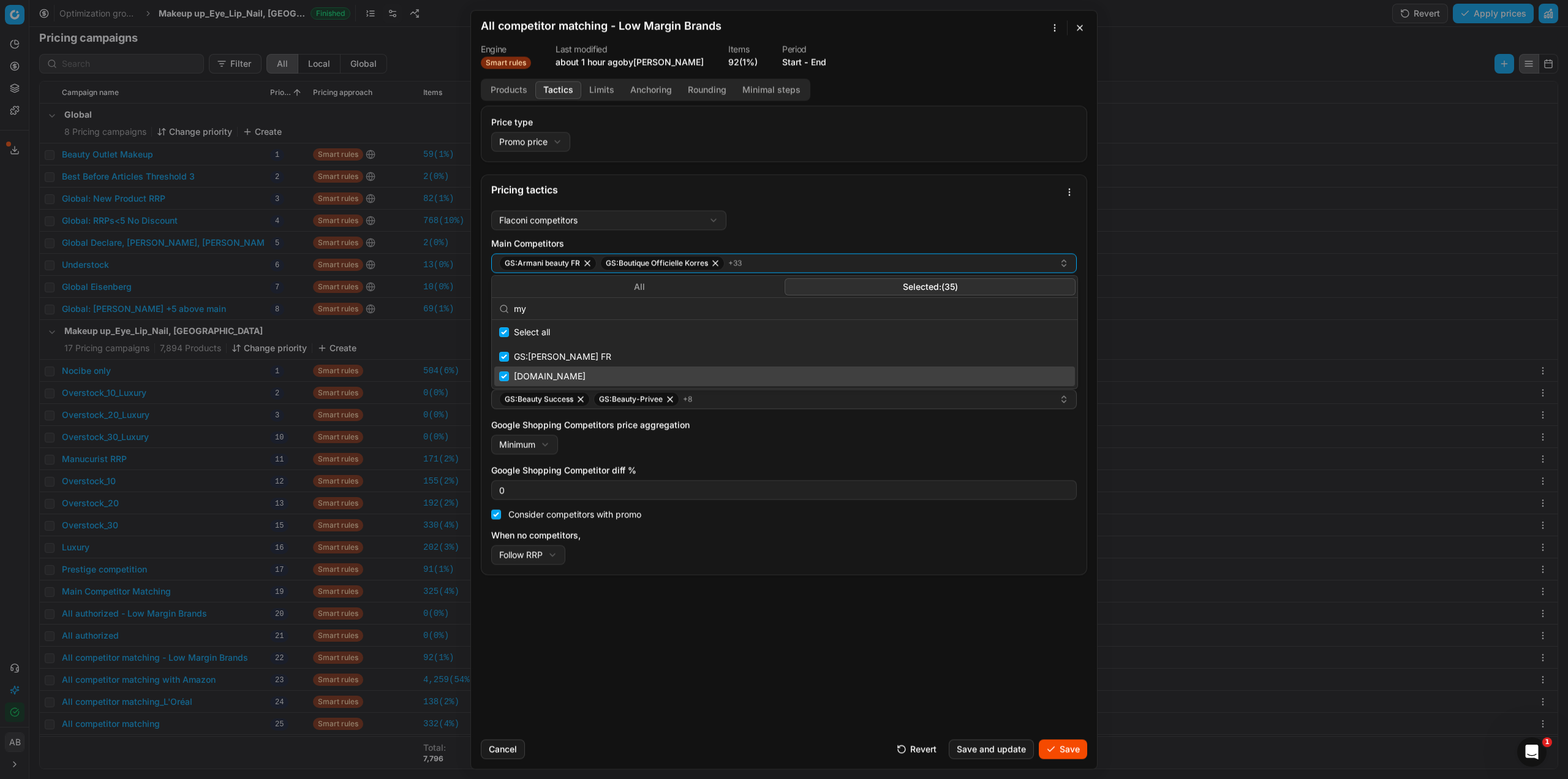
type input "my"
click at [519, 373] on div "[DOMAIN_NAME]" at bounding box center [785, 376] width 581 height 19
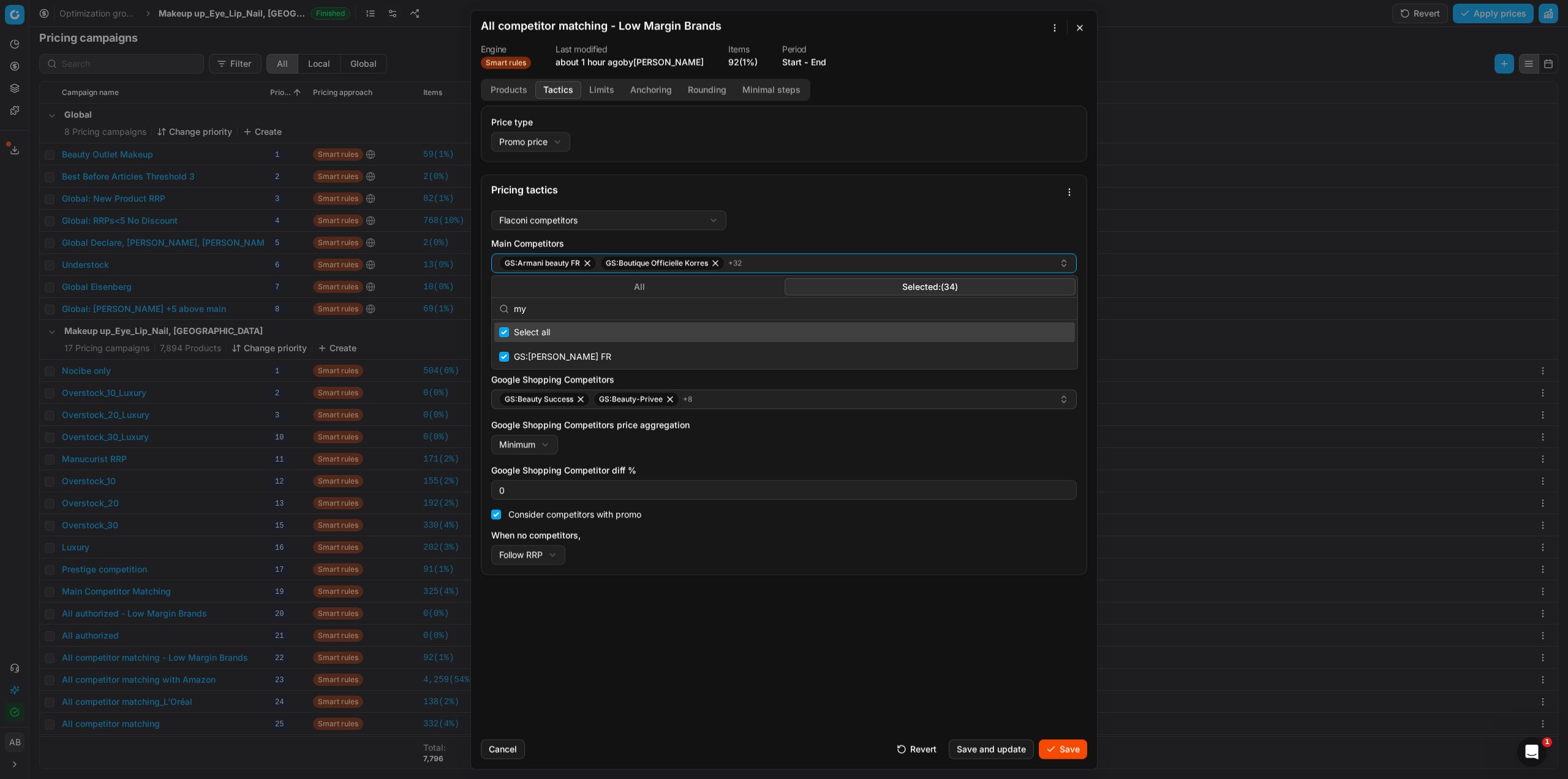
click at [759, 422] on label "Google Shopping Competitors price aggregation" at bounding box center [783, 424] width 585 height 12
click at [558, 434] on button "Minimum" at bounding box center [524, 444] width 67 height 19
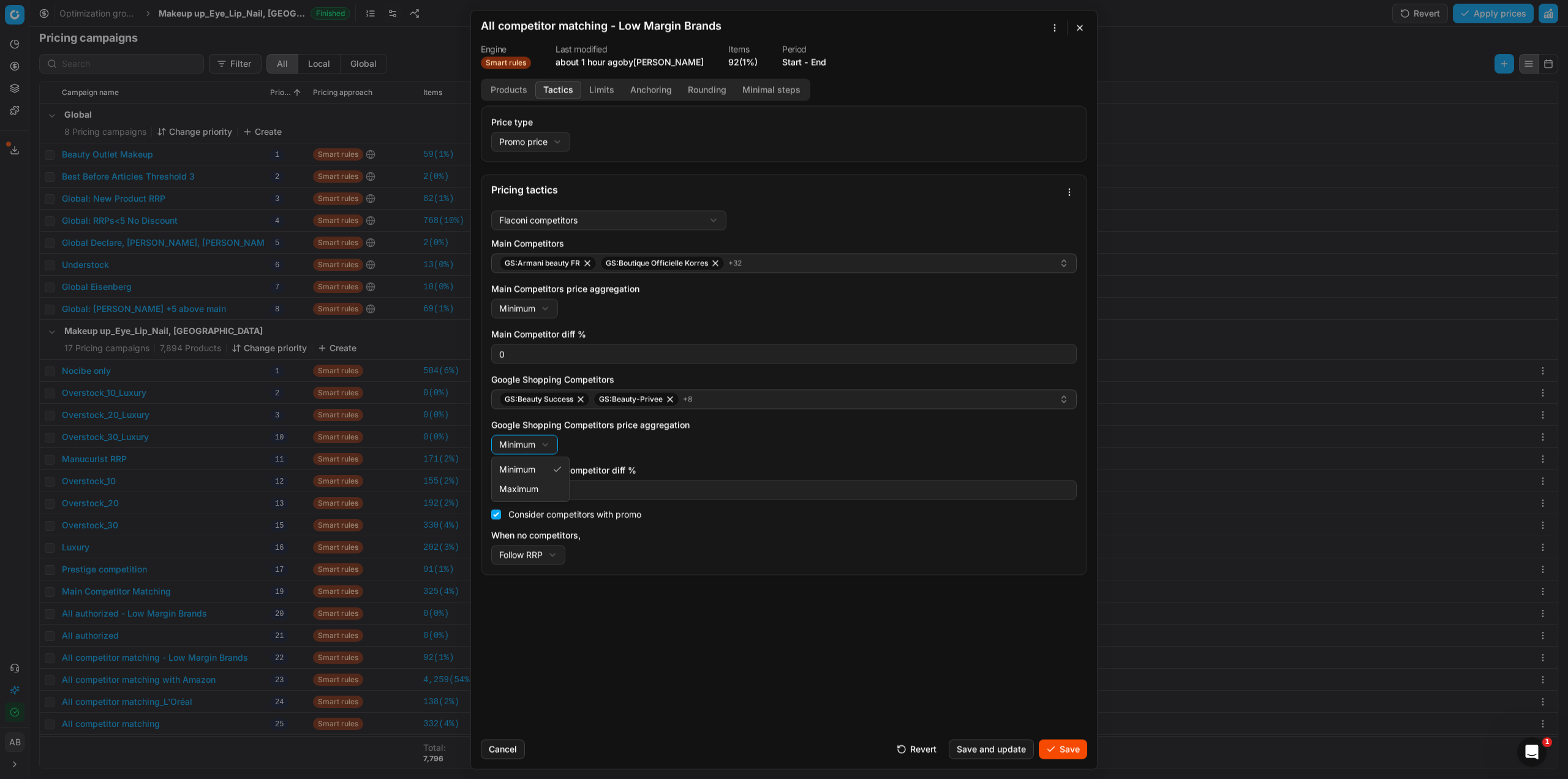
click at [780, 398] on div "We are saving PC settings. Please wait, it should take a few minutes All compet…" at bounding box center [784, 390] width 1568 height 779
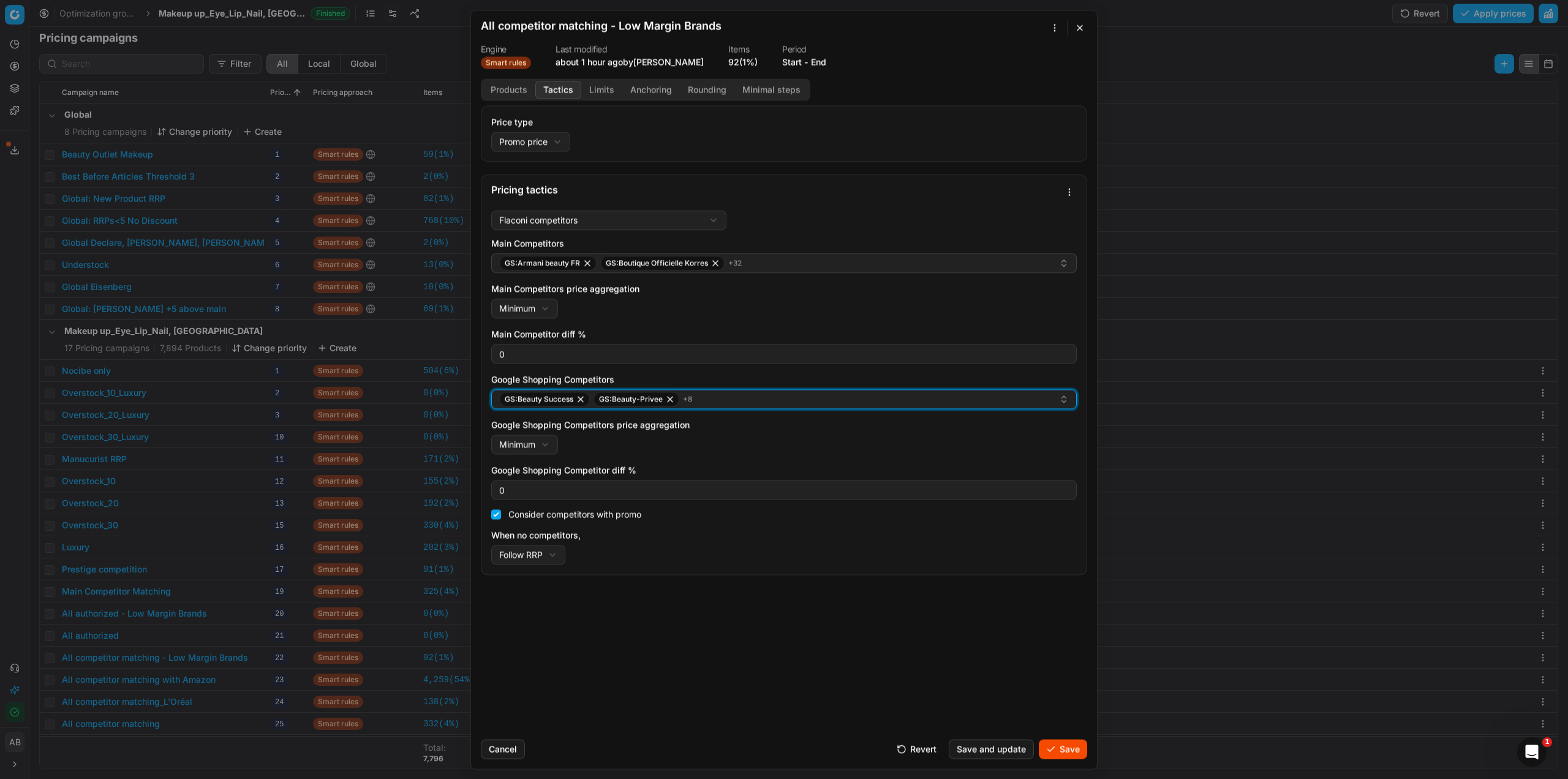
click at [794, 404] on div "GS:Beauty Success GS:Beauty-Privee + 8" at bounding box center [779, 399] width 560 height 15
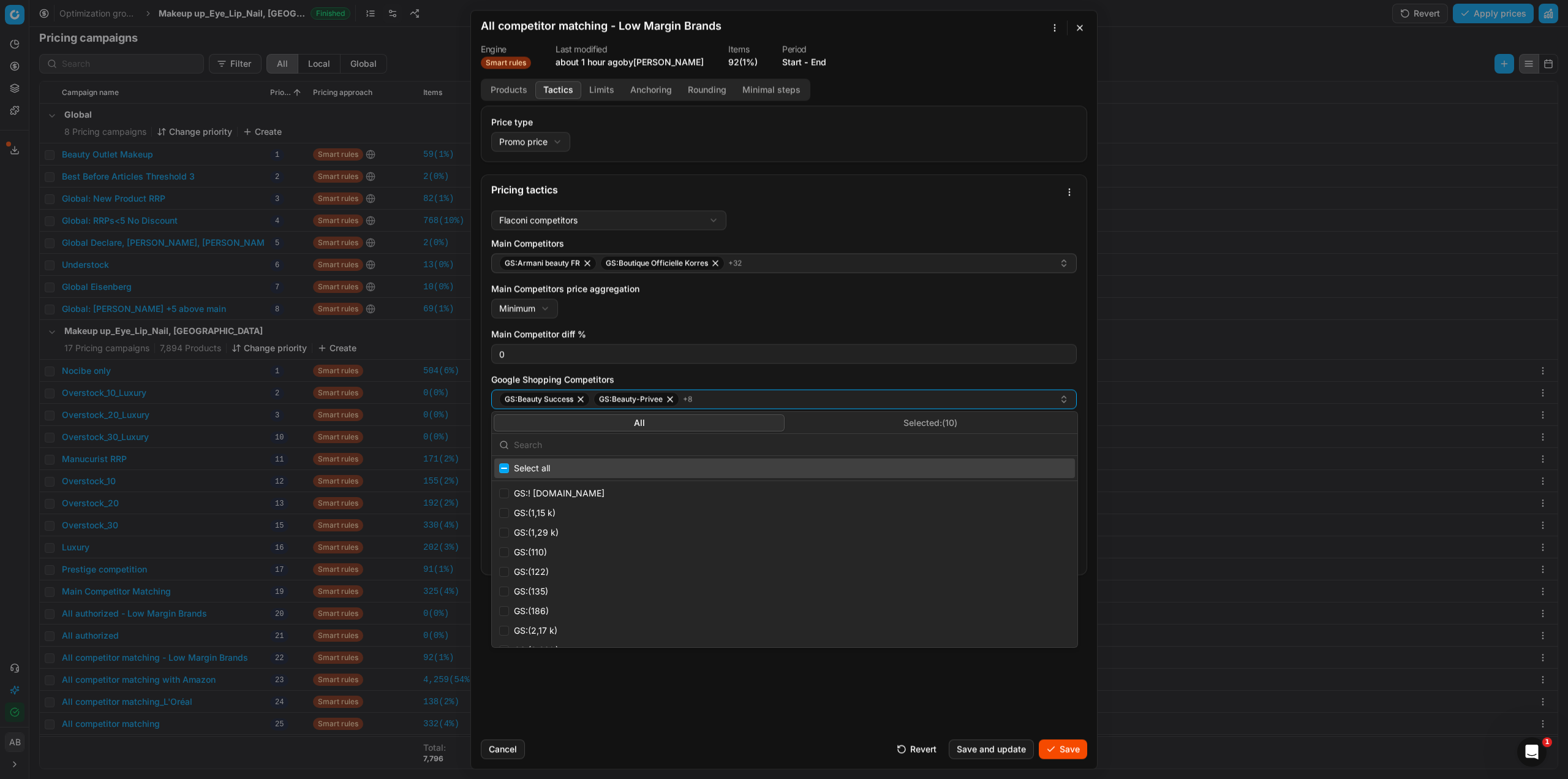
click at [863, 429] on button "Selected: ( 10 )" at bounding box center [931, 422] width 291 height 17
click at [680, 445] on input "text" at bounding box center [791, 444] width 556 height 25
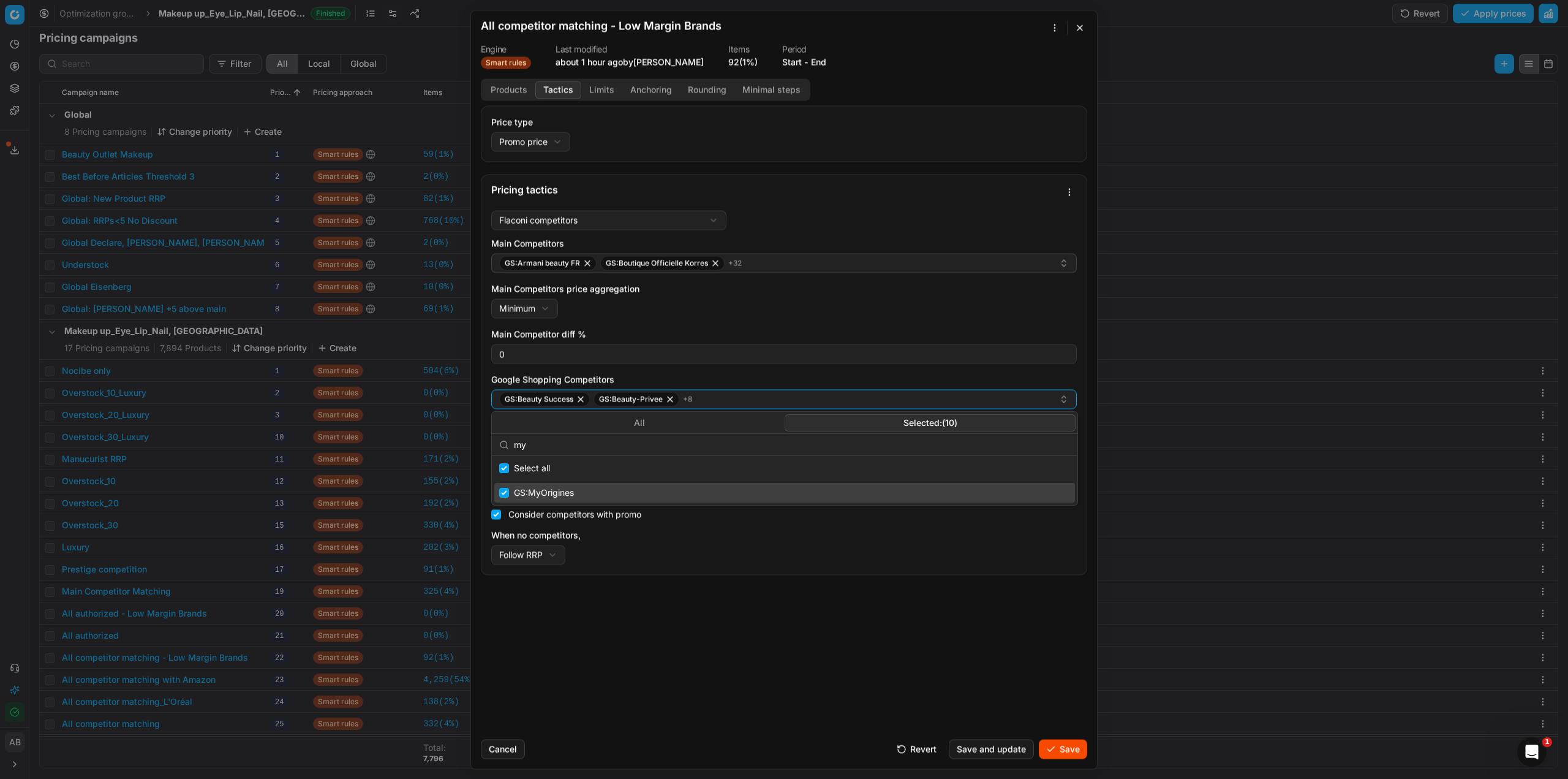
type input "my"
click at [562, 488] on div "GS:MyOrigines" at bounding box center [785, 492] width 581 height 19
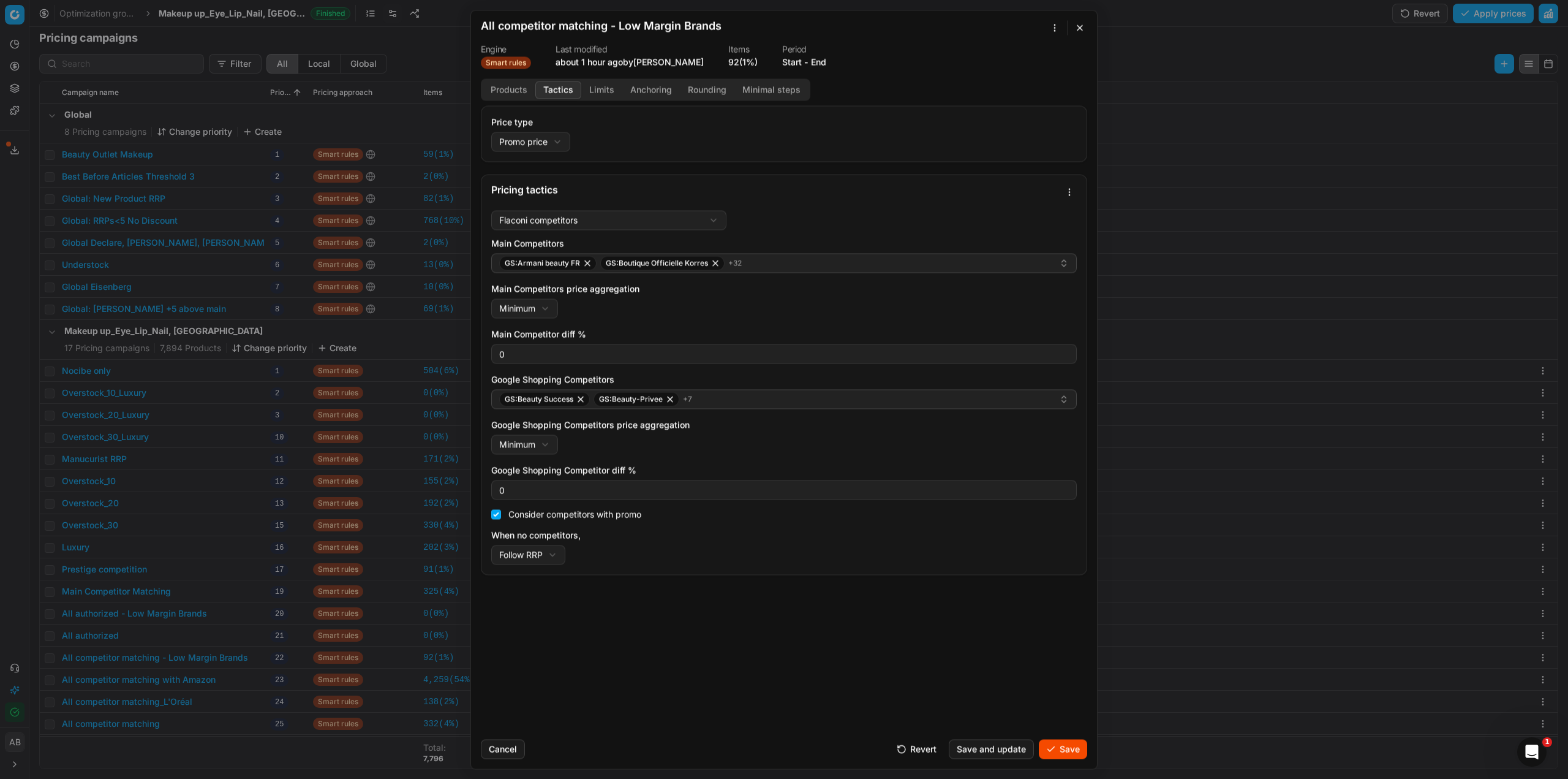
click at [811, 597] on div "Price type Promo price Default Regular price Promo price Pricing tactics Flacon…" at bounding box center [784, 417] width 626 height 624
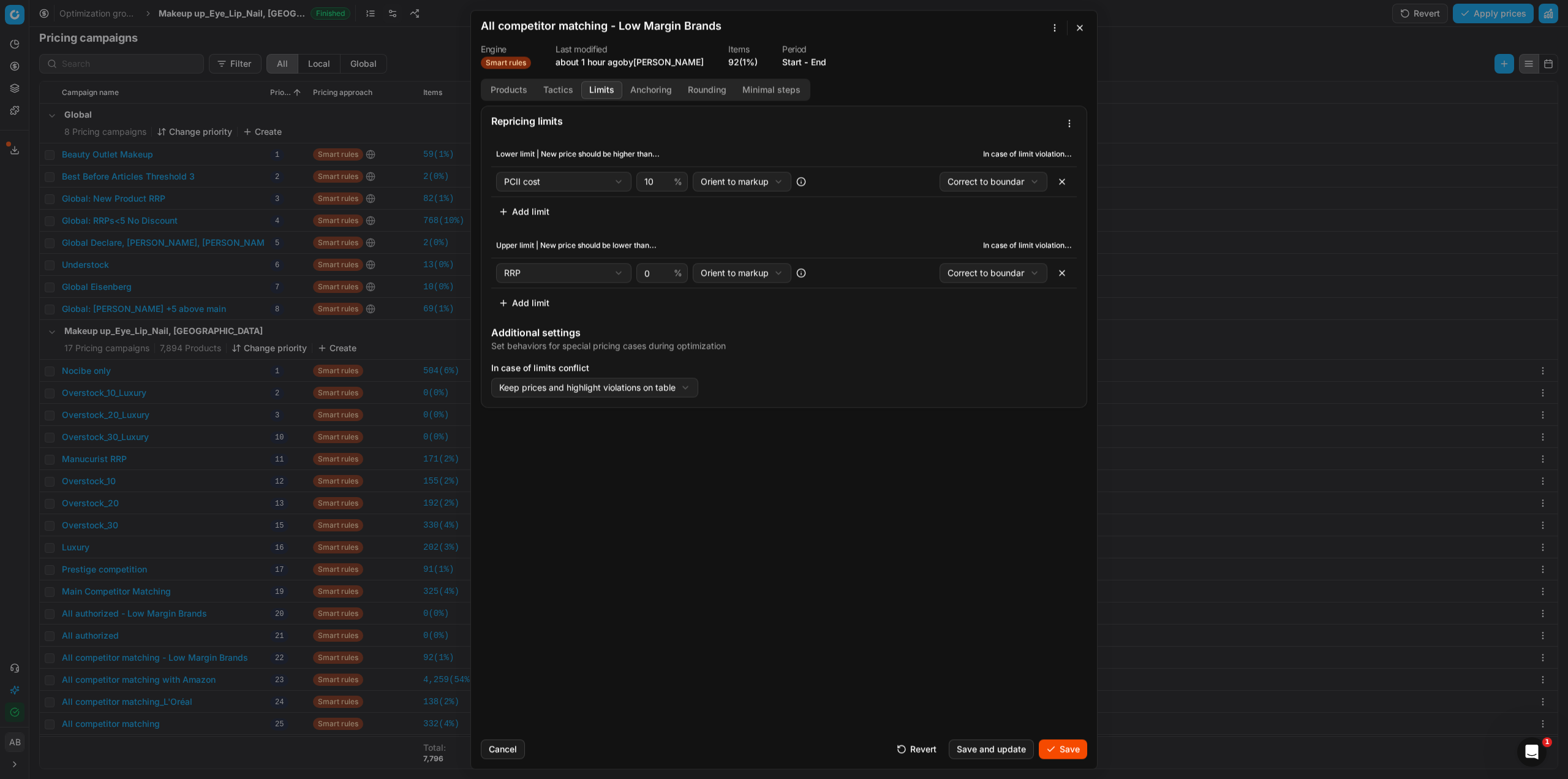
click at [598, 86] on button "Limits" at bounding box center [602, 89] width 41 height 17
drag, startPoint x: 651, startPoint y: 181, endPoint x: 644, endPoint y: 179, distance: 7.3
click at [644, 179] on input "10" at bounding box center [657, 181] width 29 height 18
type input "7"
click at [1061, 743] on button "Save" at bounding box center [1062, 749] width 49 height 19
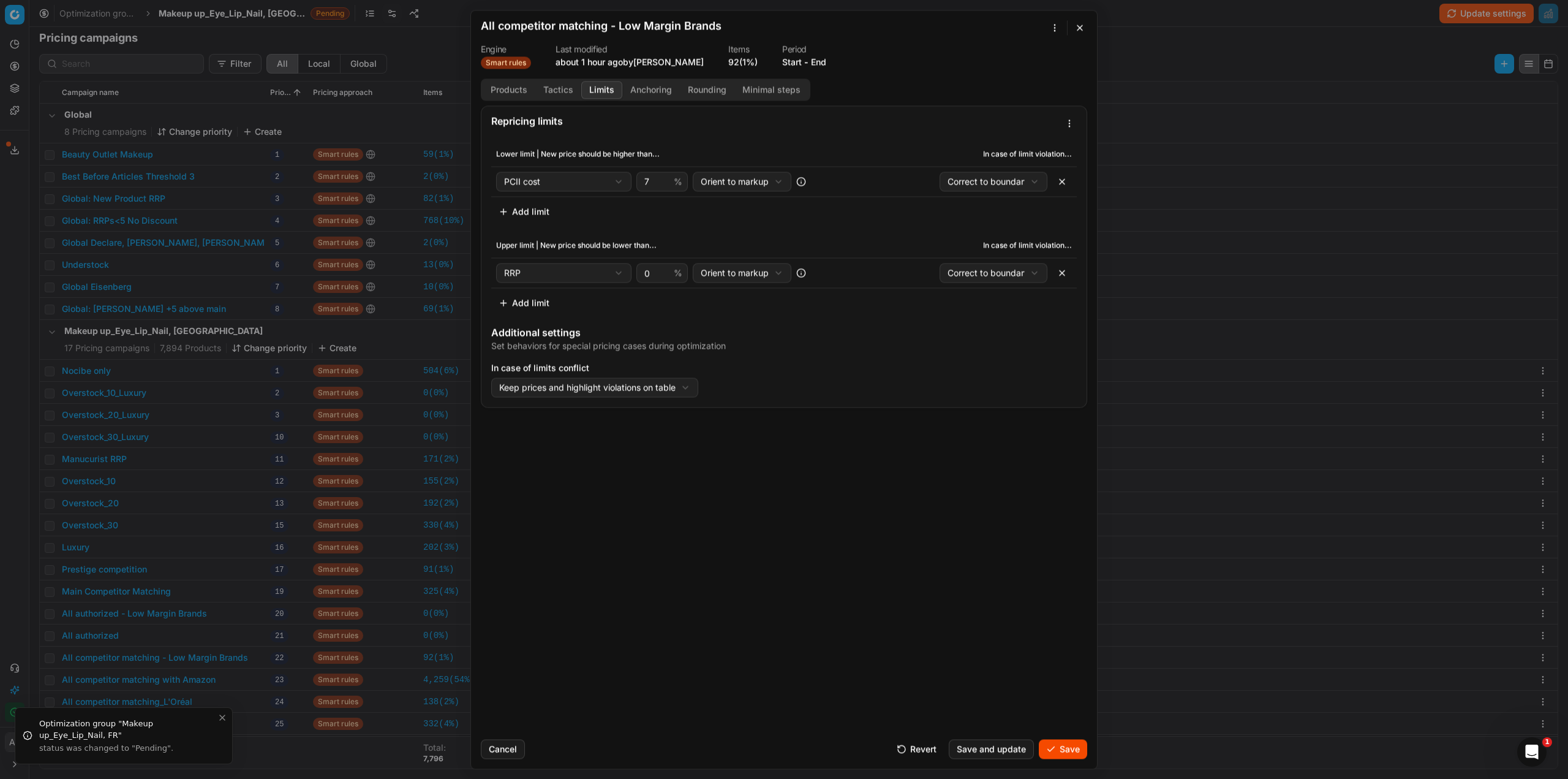
click at [1057, 746] on button "Save" at bounding box center [1062, 749] width 49 height 19
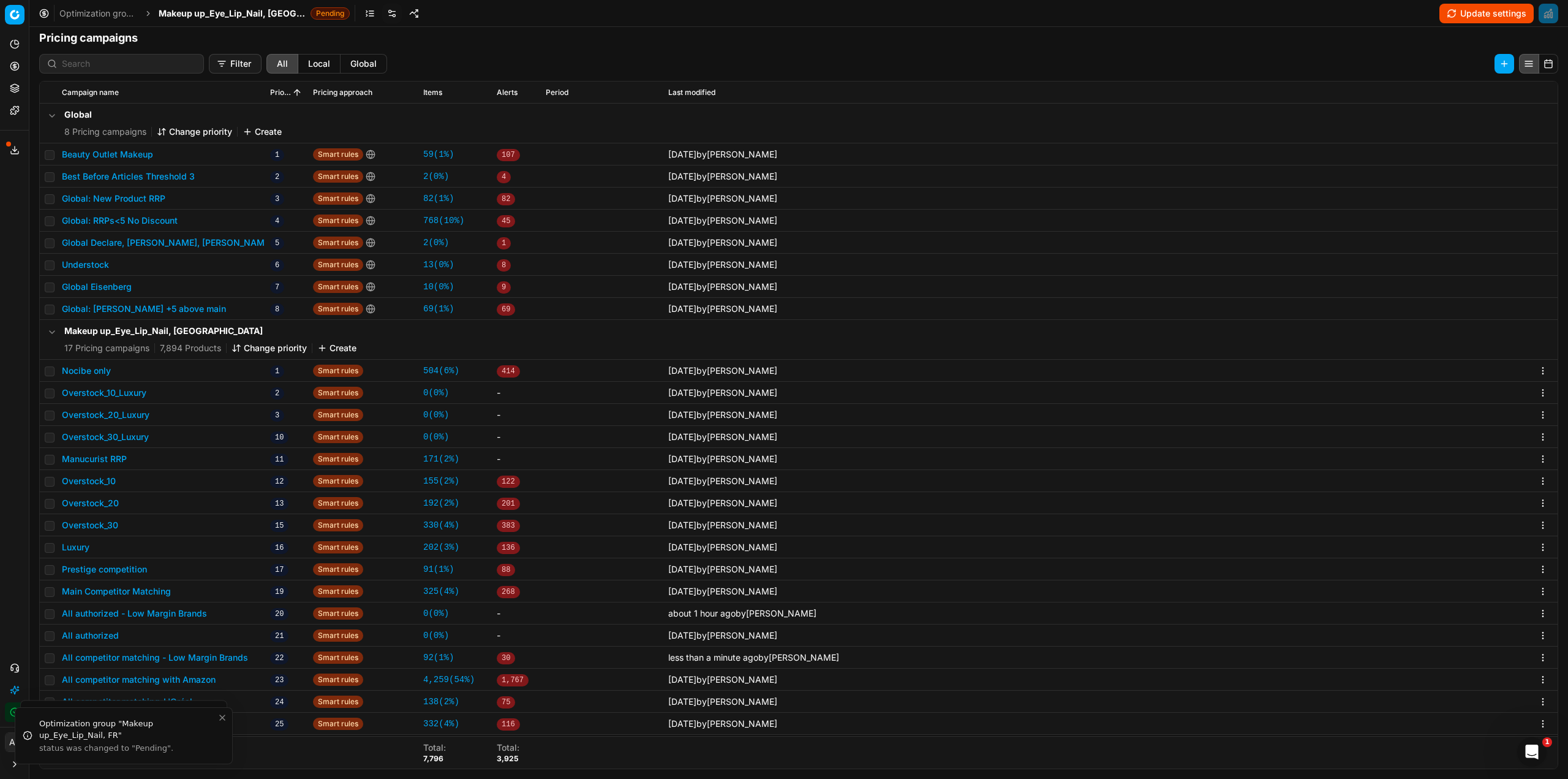
click at [234, 653] on button "All competitor matching - Low Margin Brands" at bounding box center [155, 657] width 186 height 12
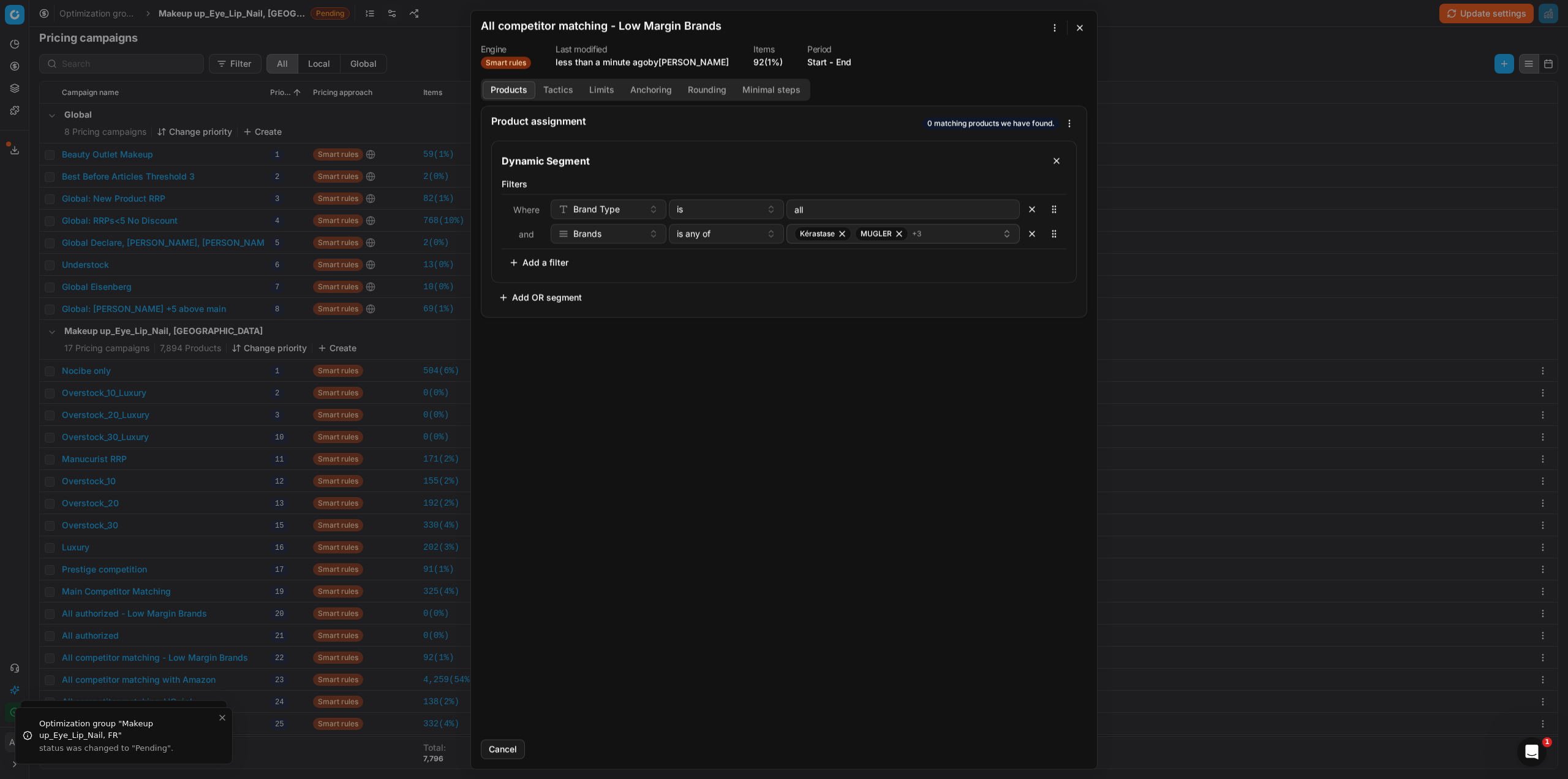
click at [556, 97] on button "Tactics" at bounding box center [559, 89] width 46 height 17
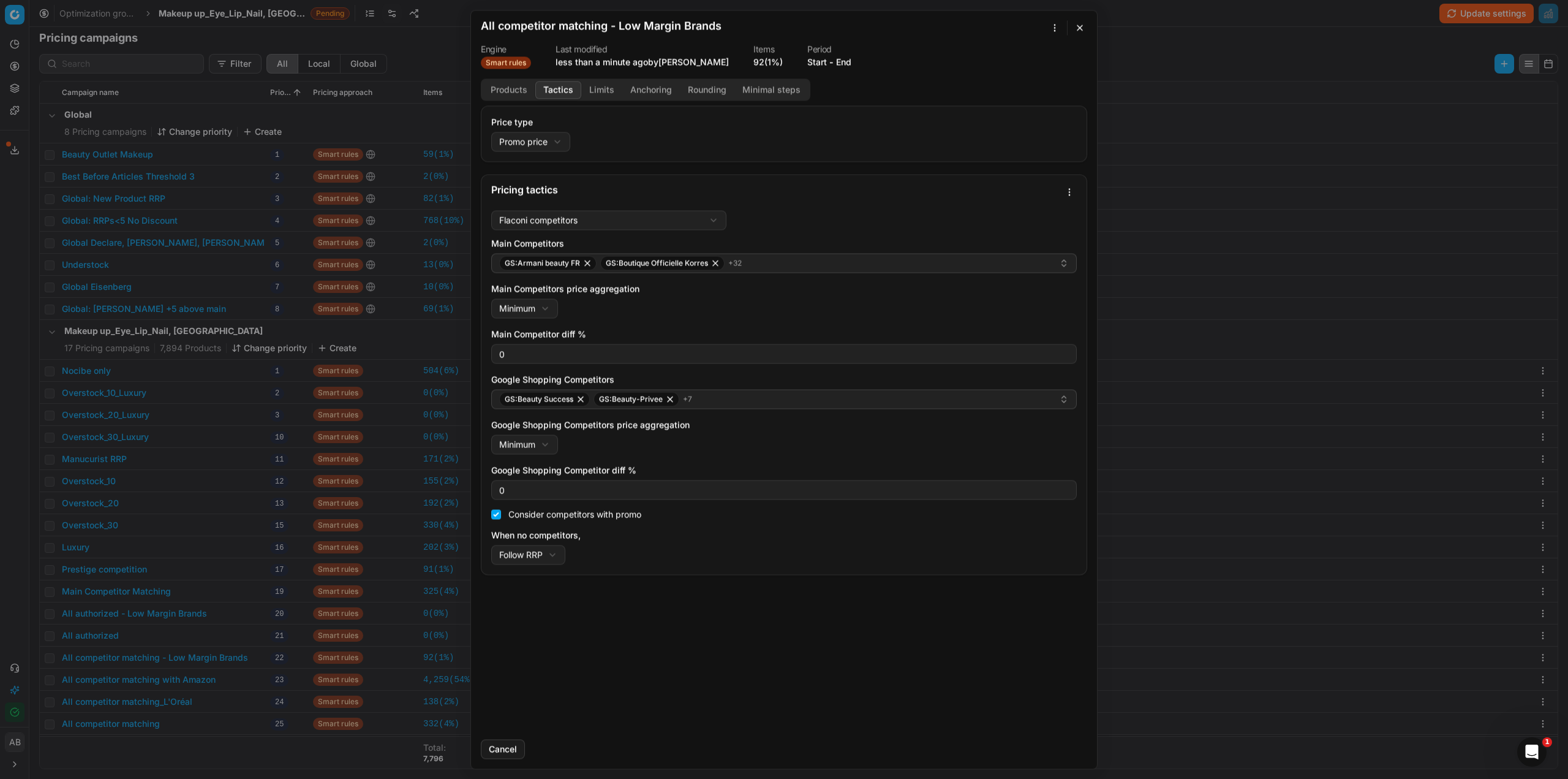
click at [500, 92] on button "Products" at bounding box center [509, 89] width 53 height 17
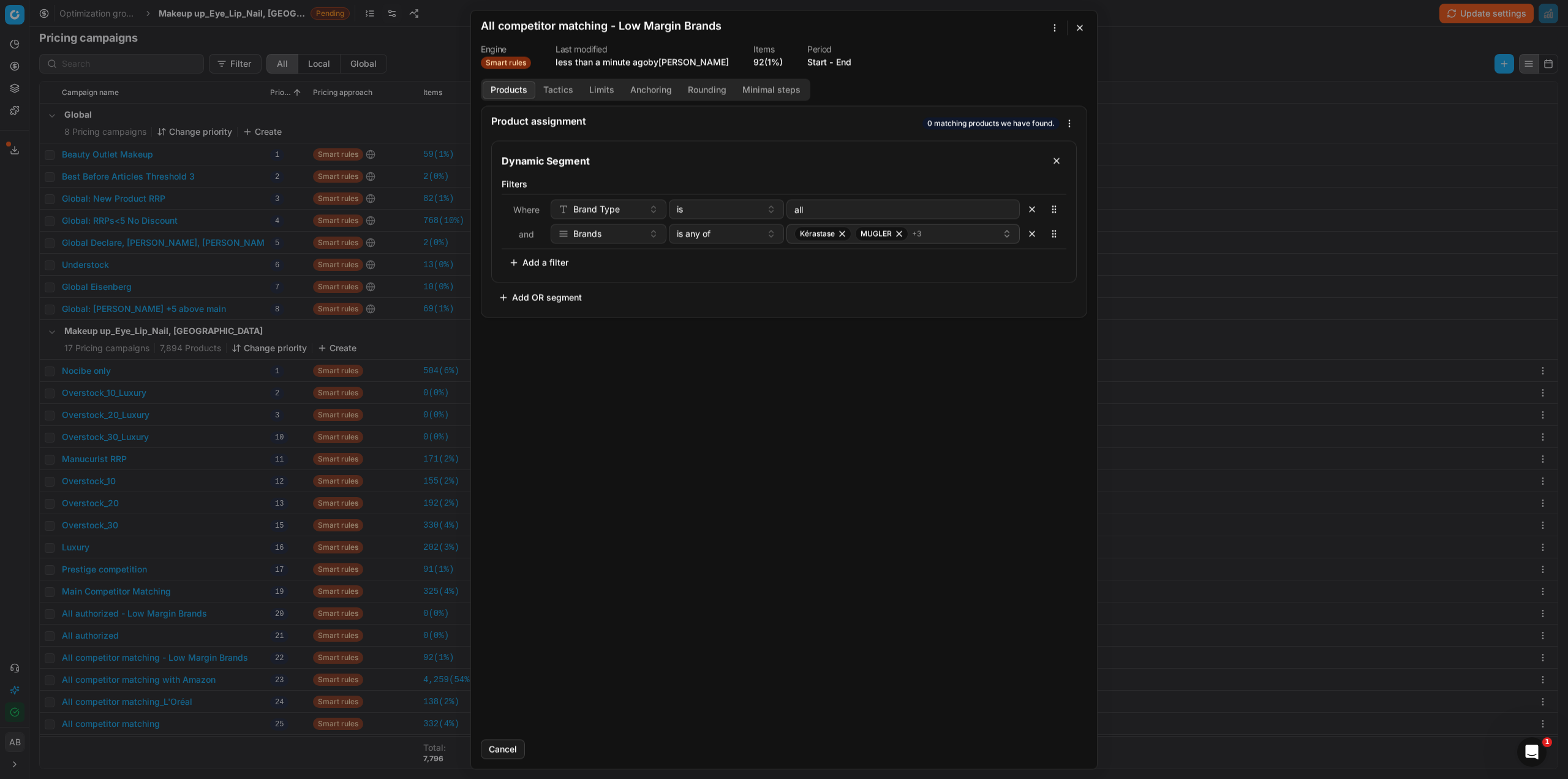
click at [1077, 30] on button "button" at bounding box center [1080, 27] width 15 height 15
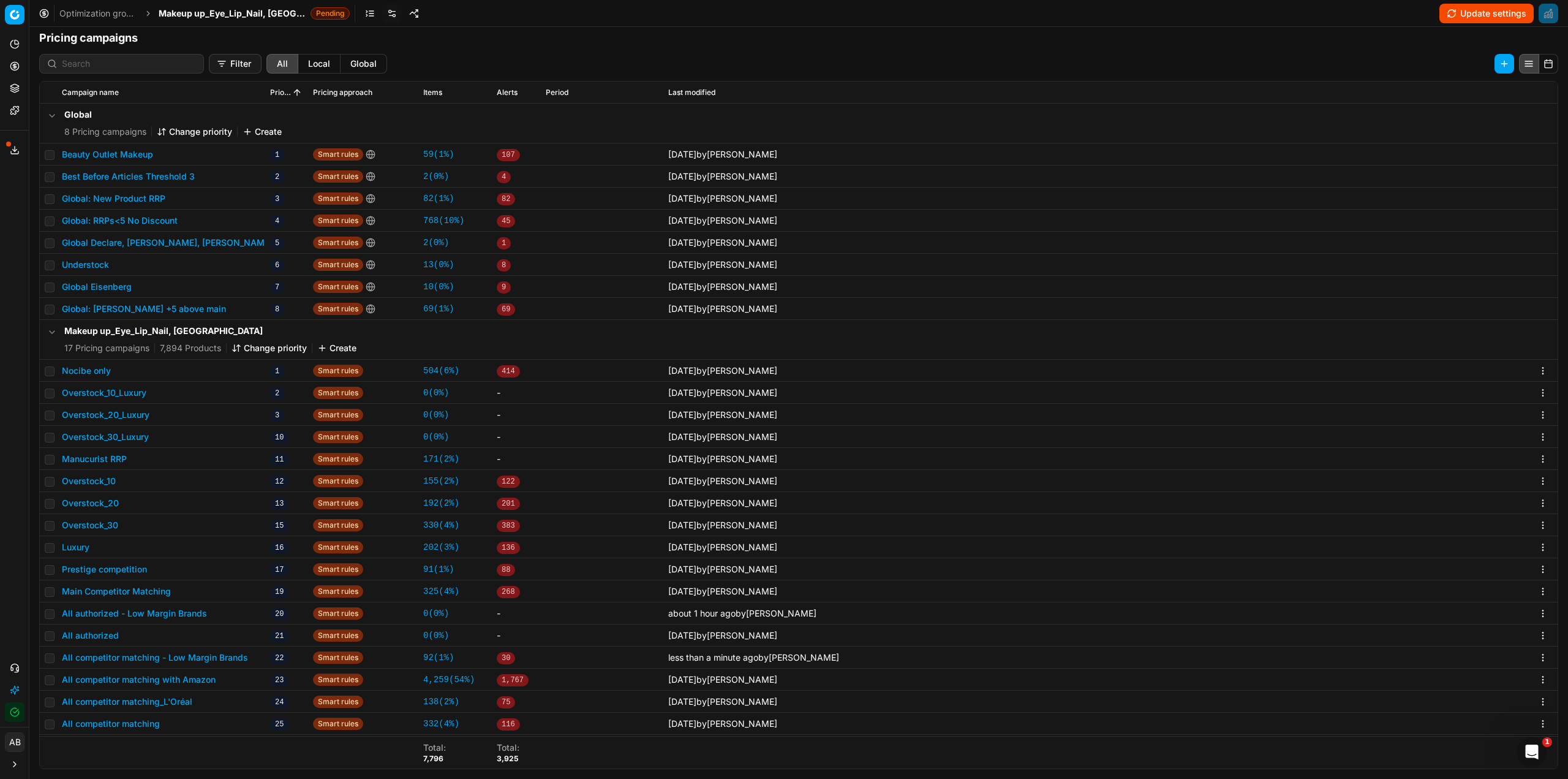
click at [252, 342] on button "Change priority" at bounding box center [269, 347] width 75 height 12
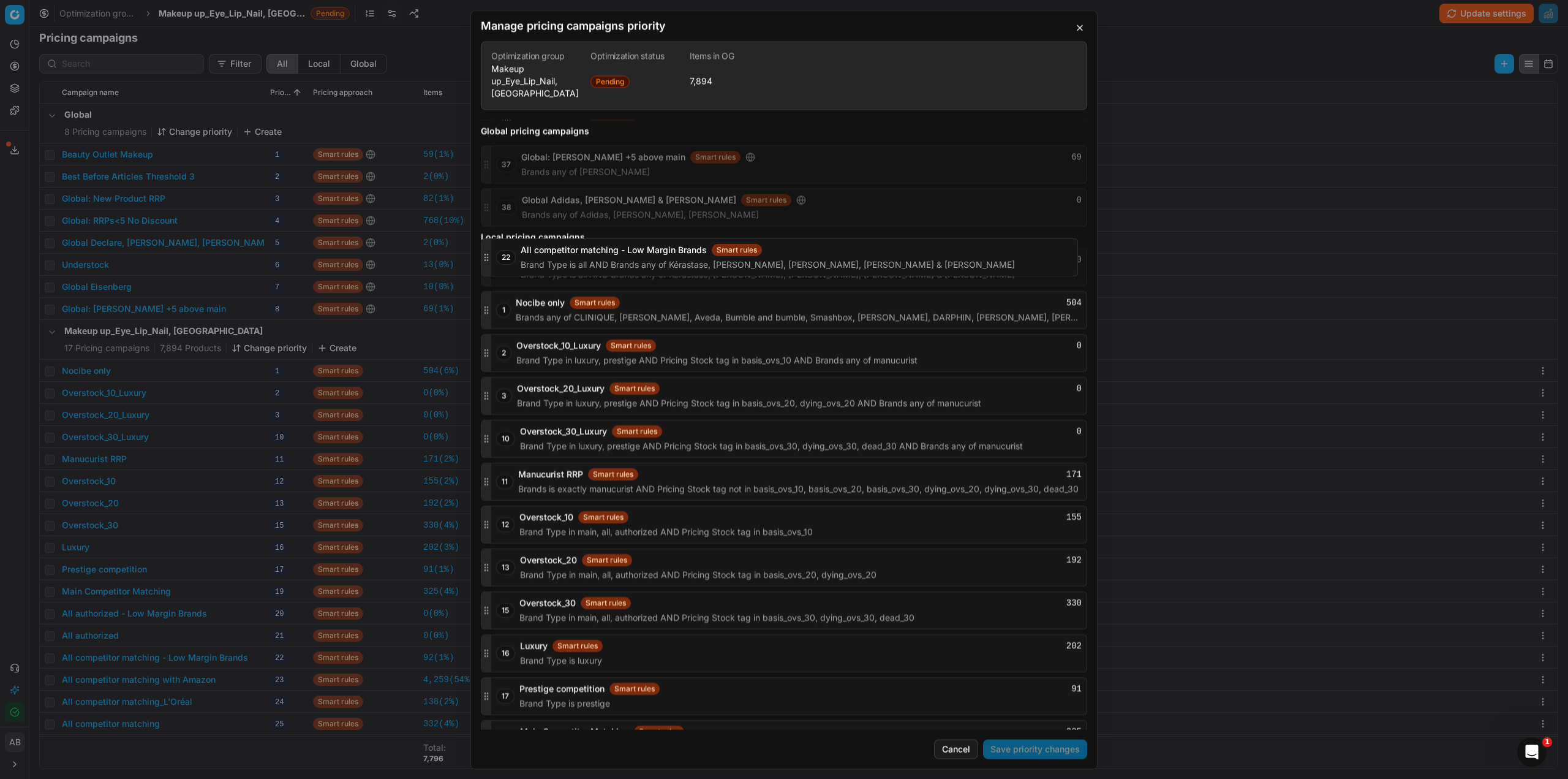
scroll to position [1366, 0]
drag, startPoint x: 487, startPoint y: 591, endPoint x: 499, endPoint y: 255, distance: 336.2
click at [499, 255] on div "22 All competitor matching - Low Margin Brands Smart rules 0 Brand Type is all …" at bounding box center [784, 269] width 606 height 38
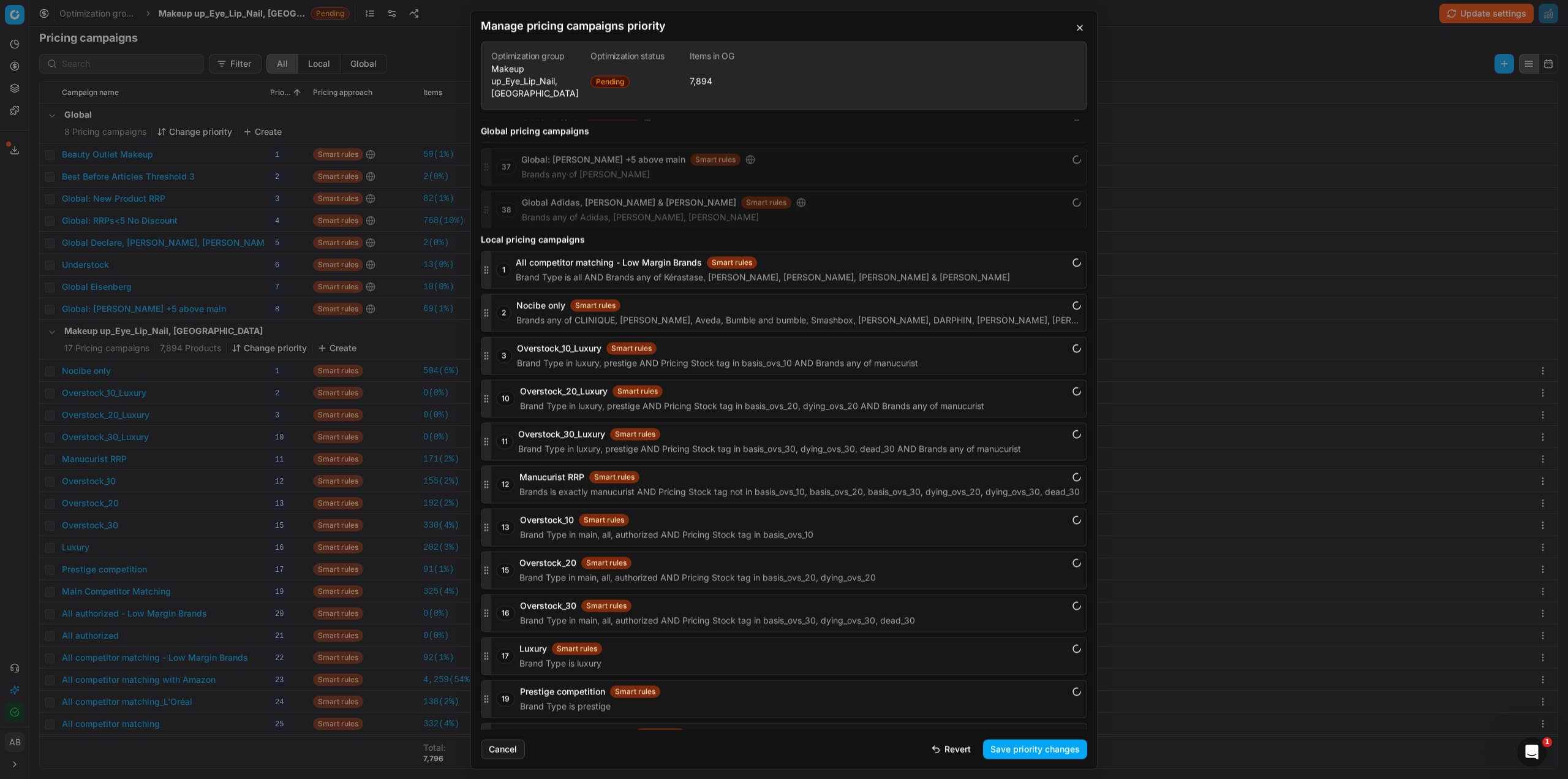
click at [1019, 751] on button "Save priority changes" at bounding box center [1035, 749] width 104 height 19
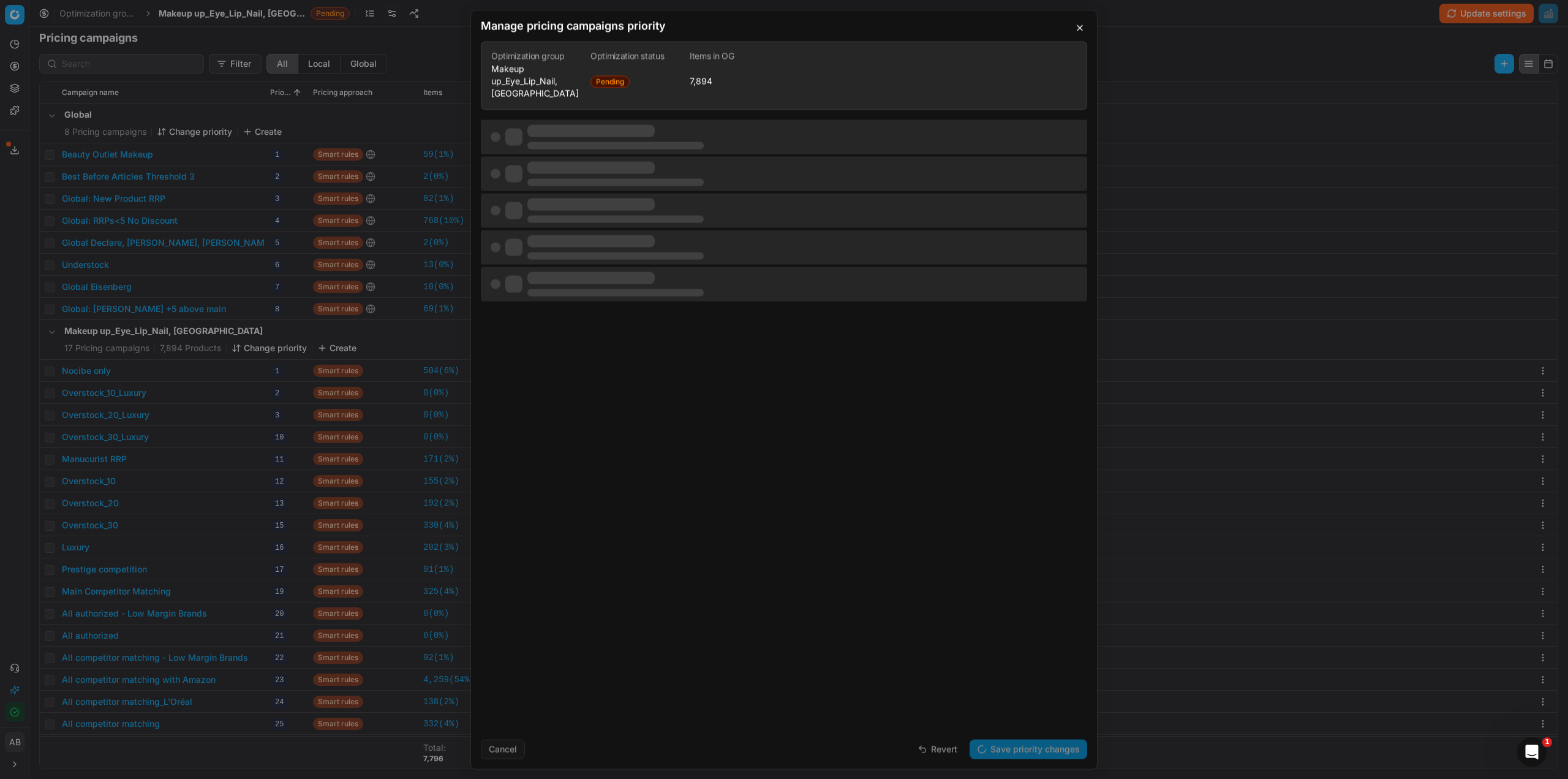
scroll to position [0, 0]
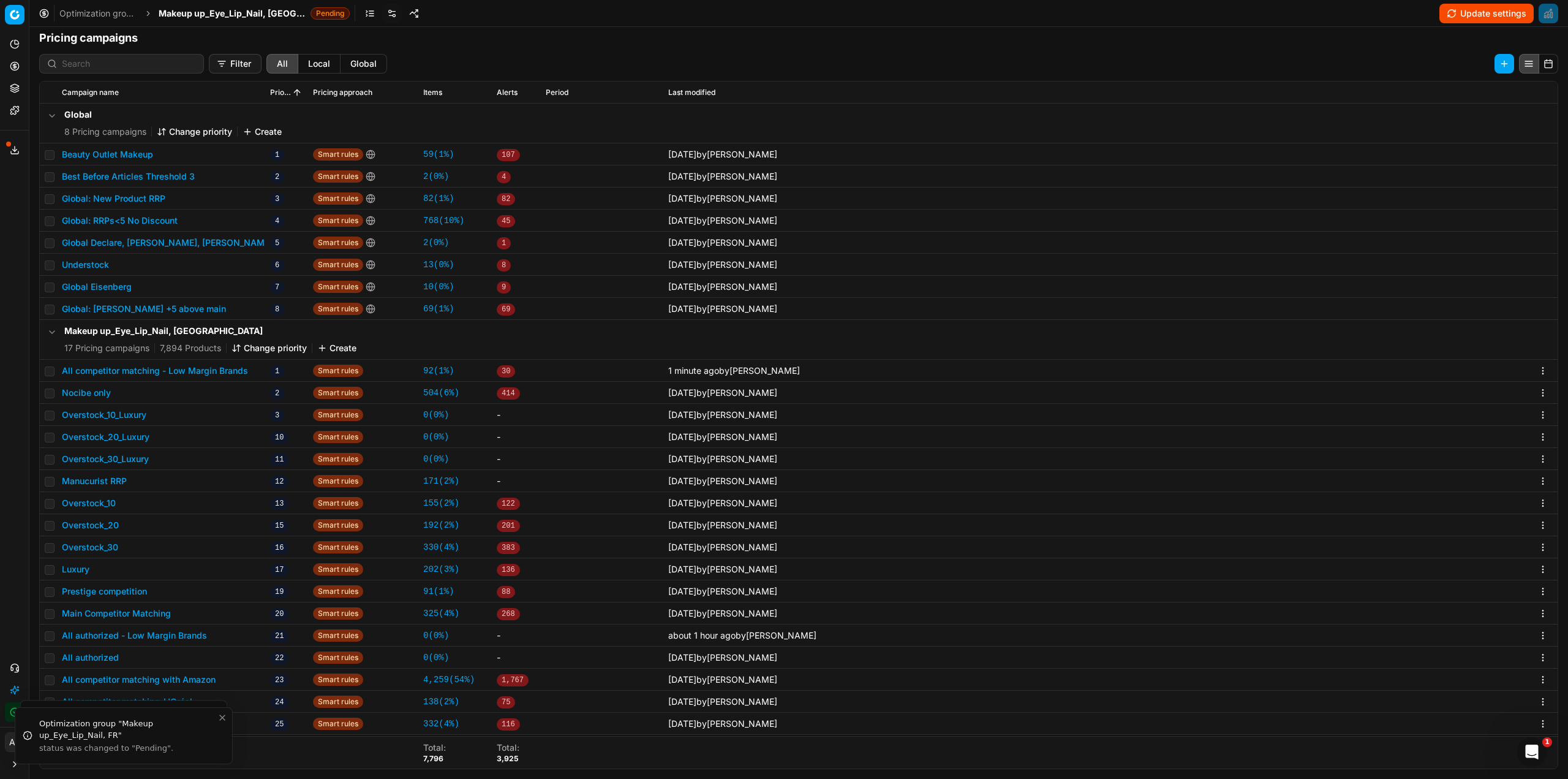
click at [188, 12] on span "Makeup up_Eye_Lip_Nail, [GEOGRAPHIC_DATA]" at bounding box center [232, 13] width 147 height 12
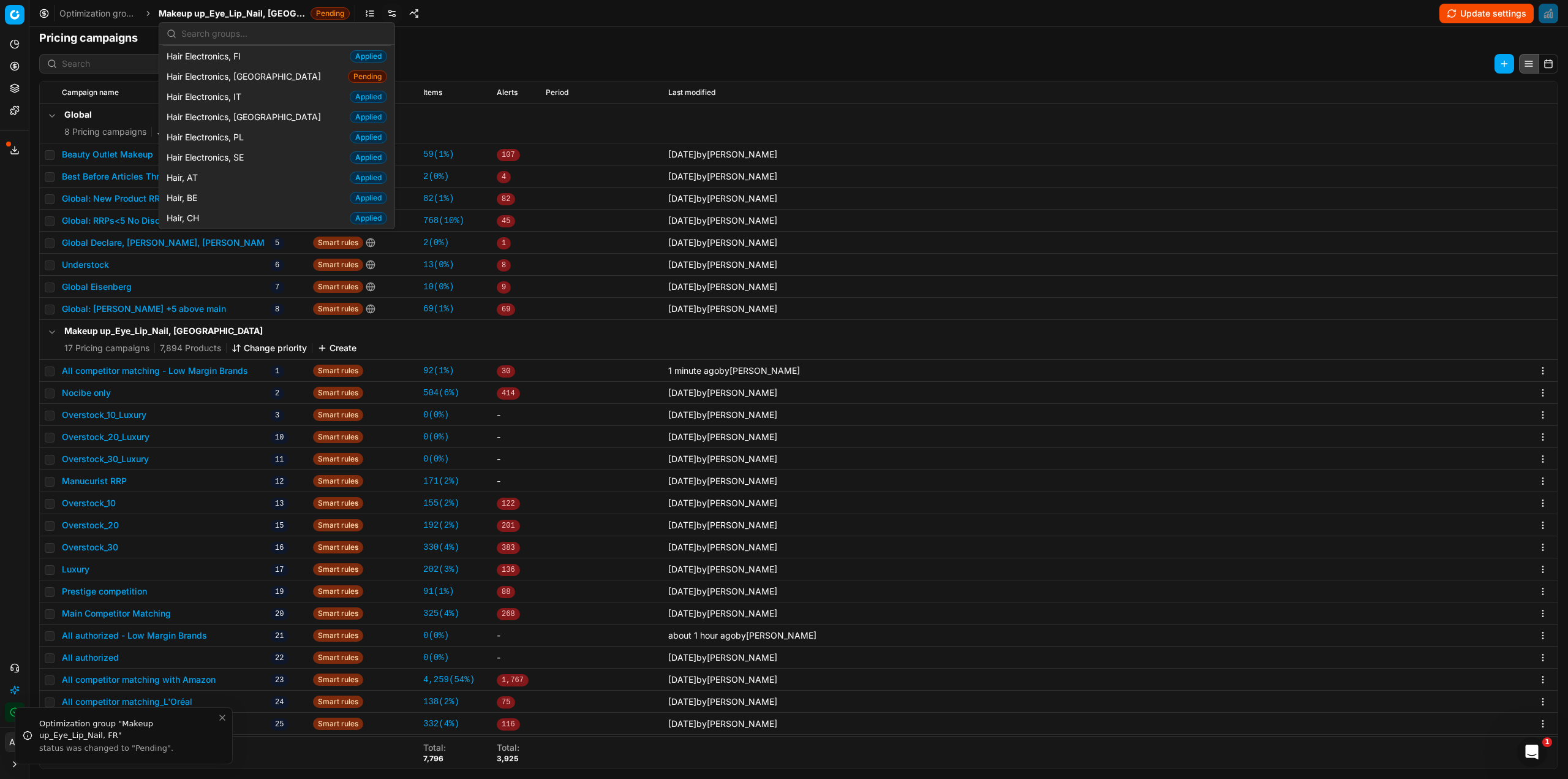
scroll to position [246, 0]
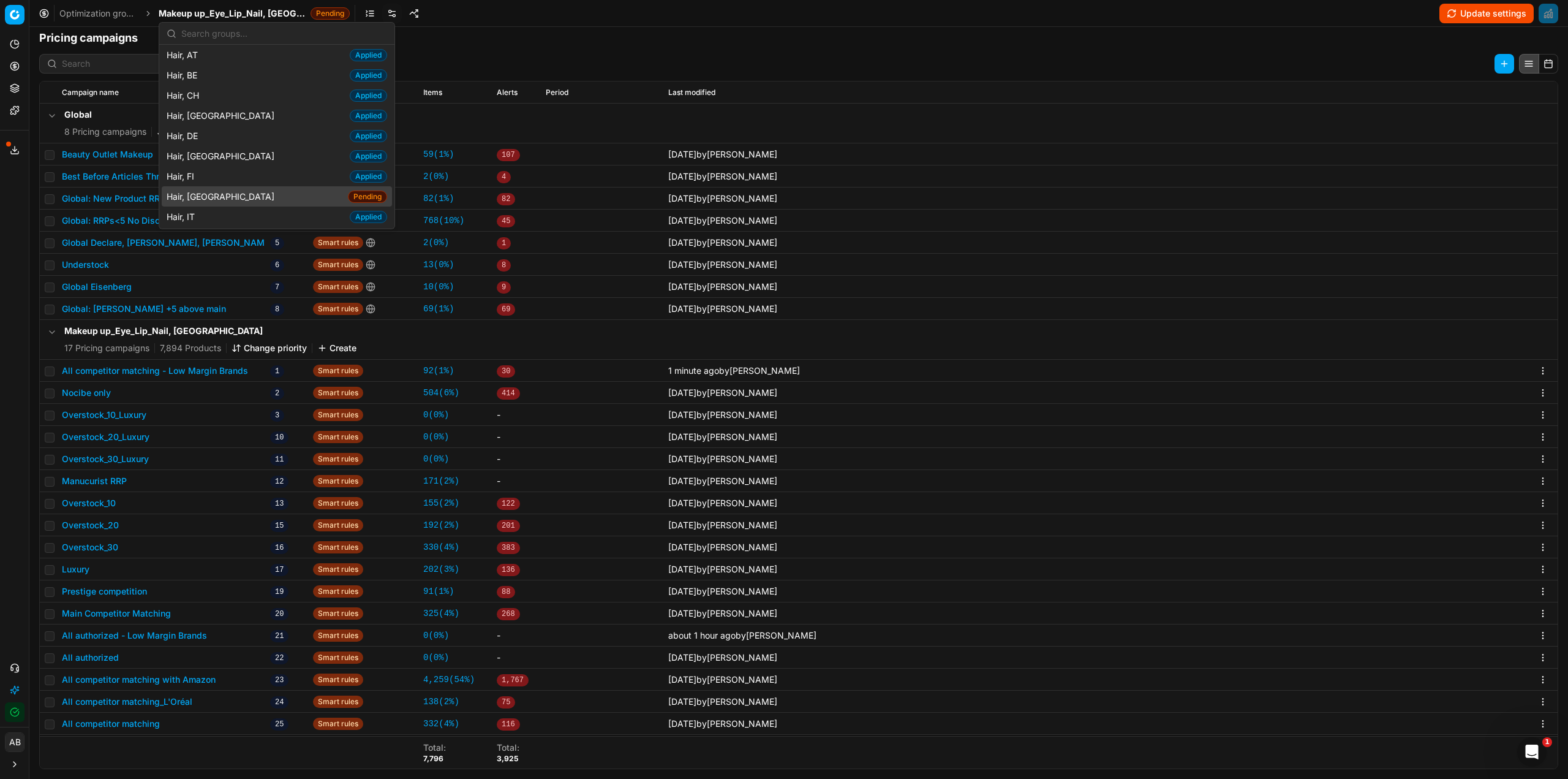
click at [234, 200] on div "Hair, FR Pending" at bounding box center [277, 196] width 230 height 20
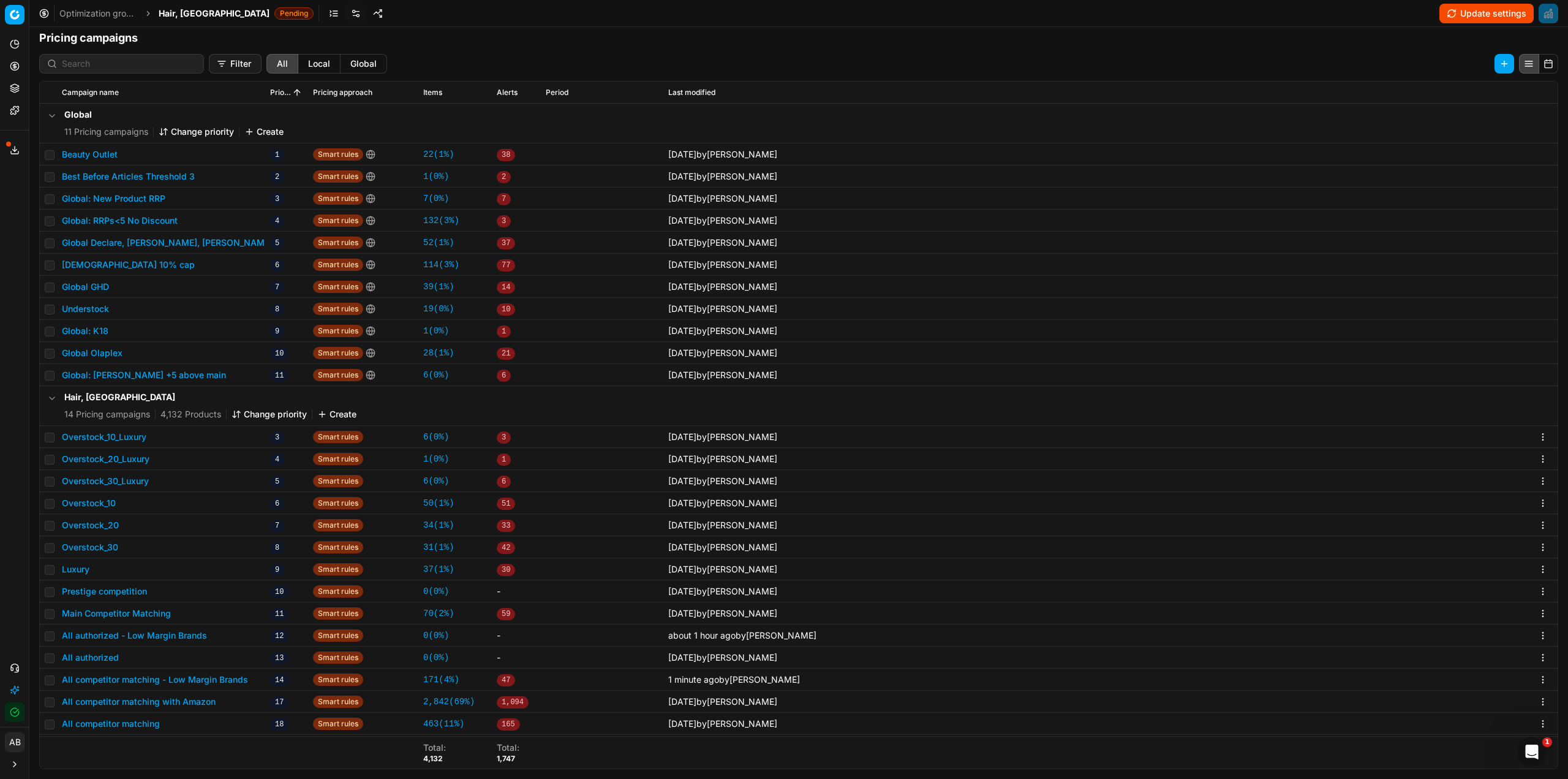
click at [266, 412] on button "Change priority" at bounding box center [269, 413] width 75 height 12
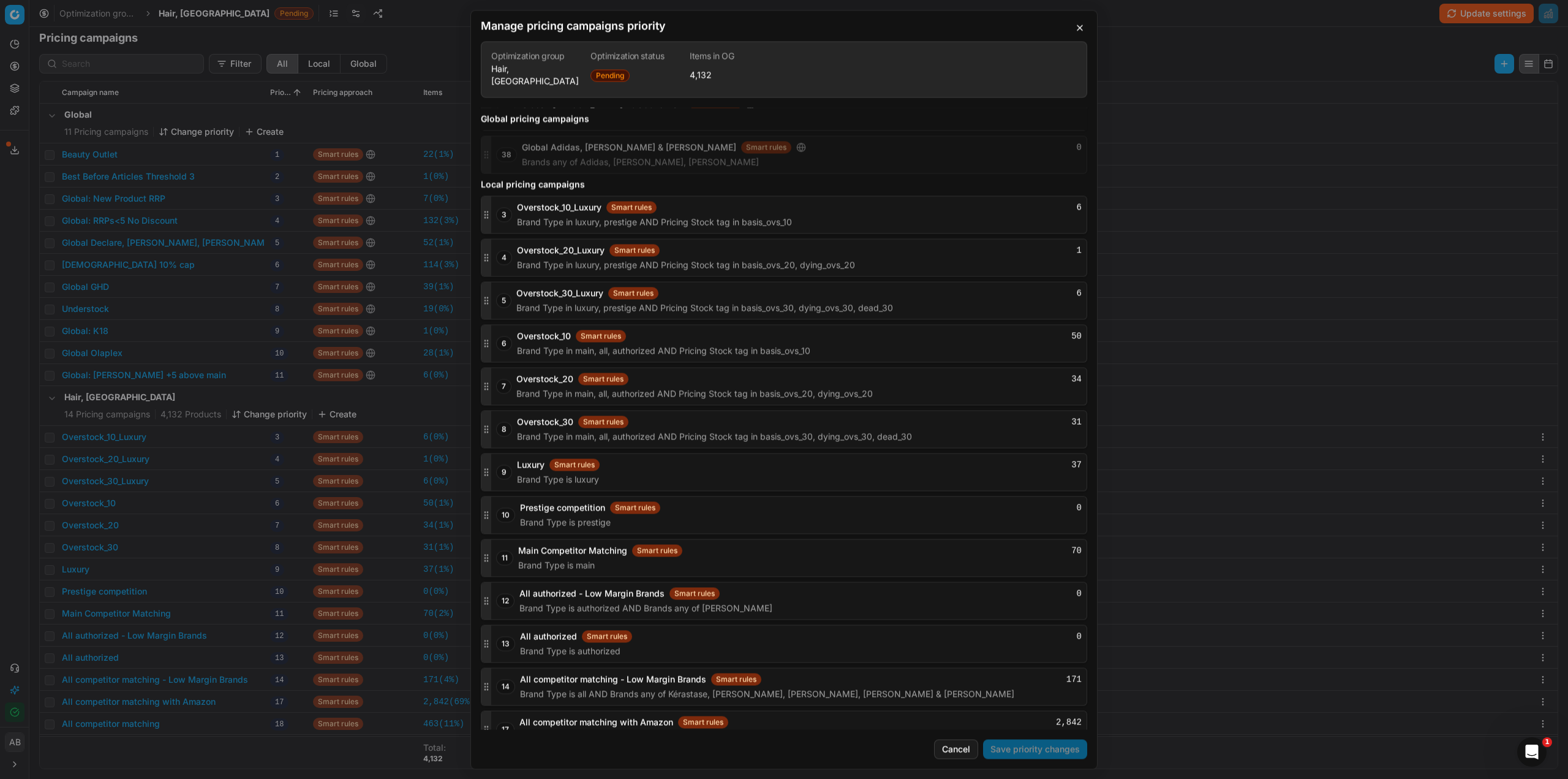
scroll to position [1460, 0]
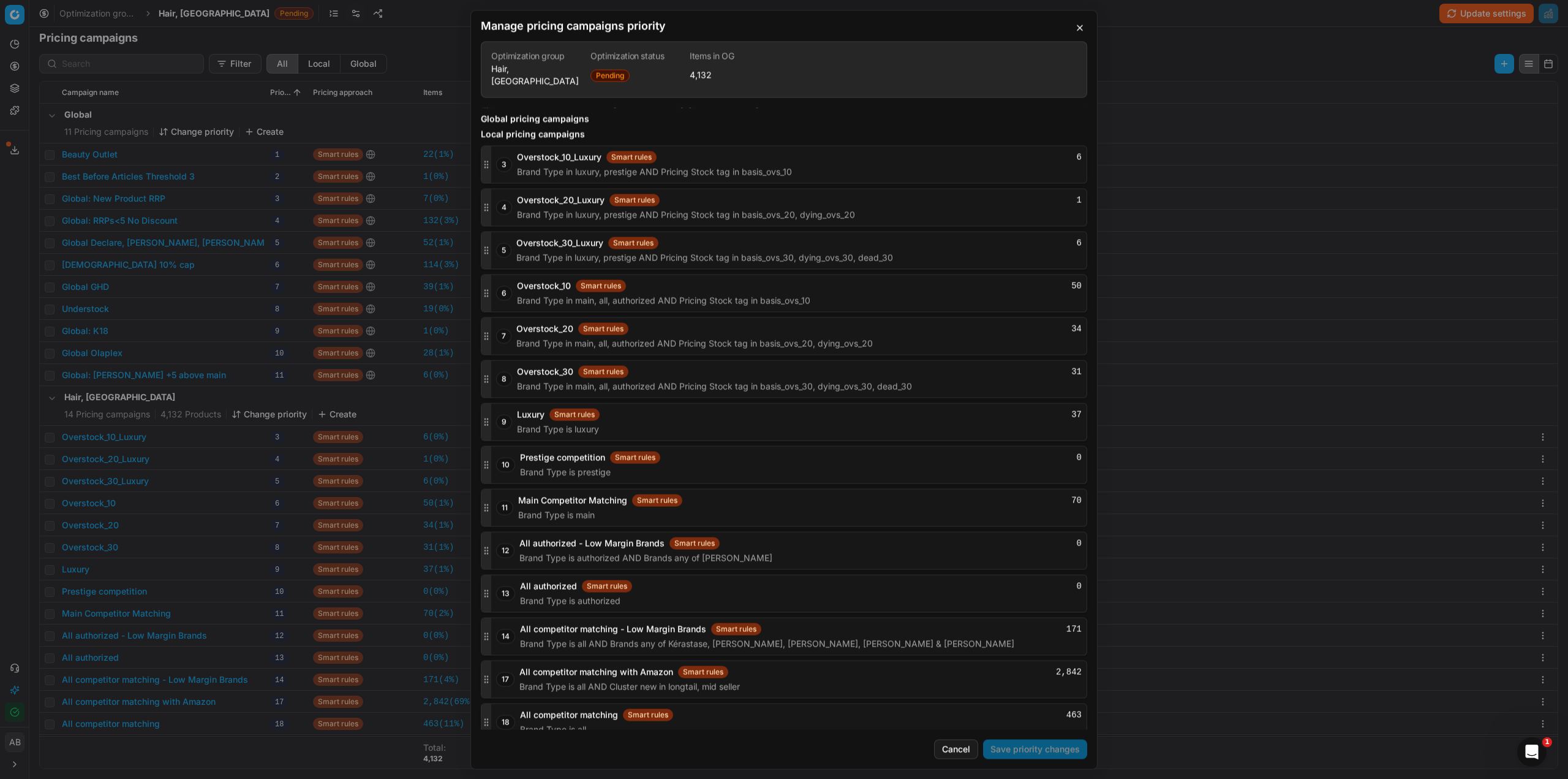
click at [964, 748] on button "Cancel" at bounding box center [956, 749] width 44 height 19
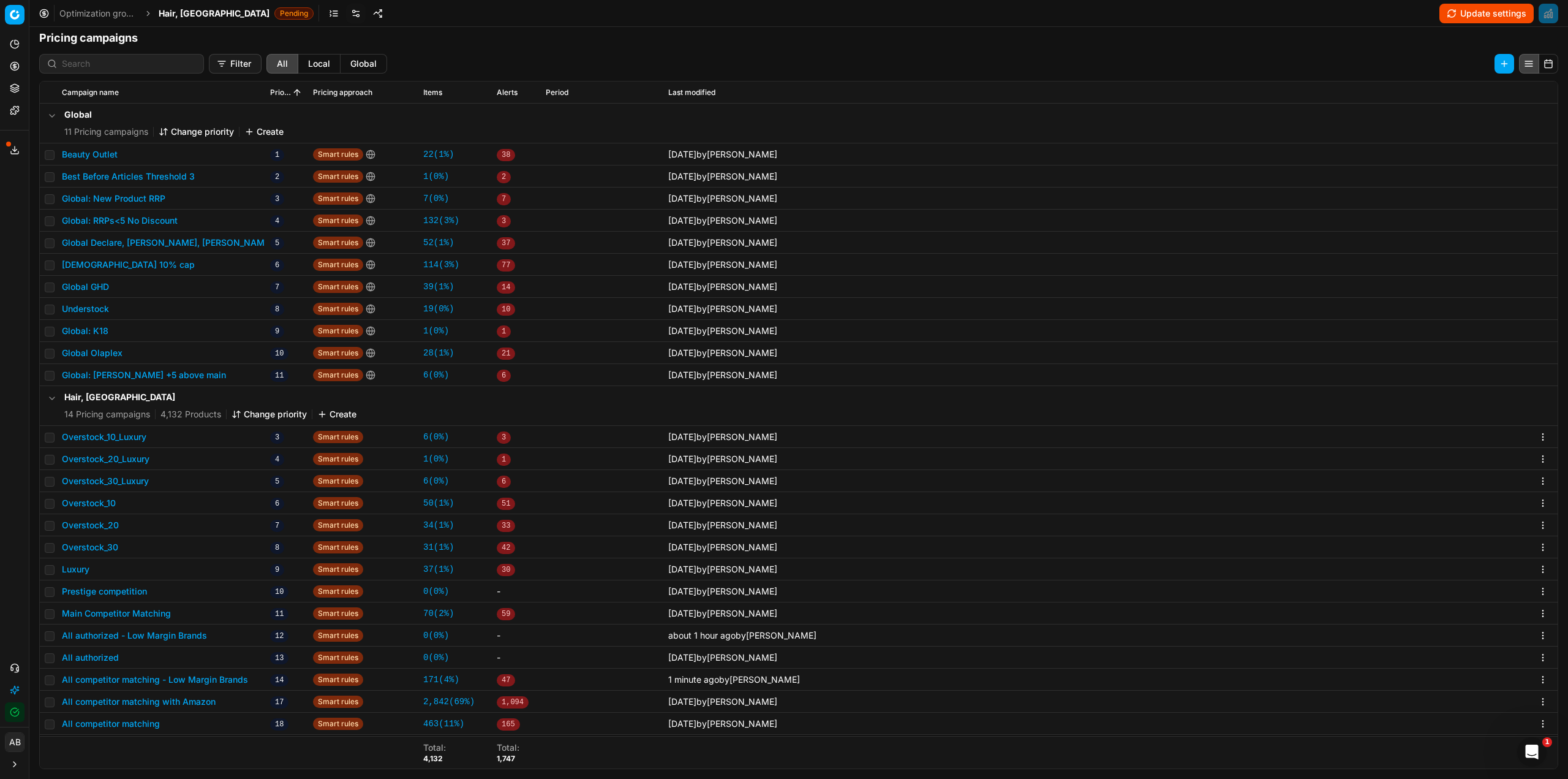
click at [185, 16] on span "Hair, [GEOGRAPHIC_DATA]" at bounding box center [213, 13] width 111 height 12
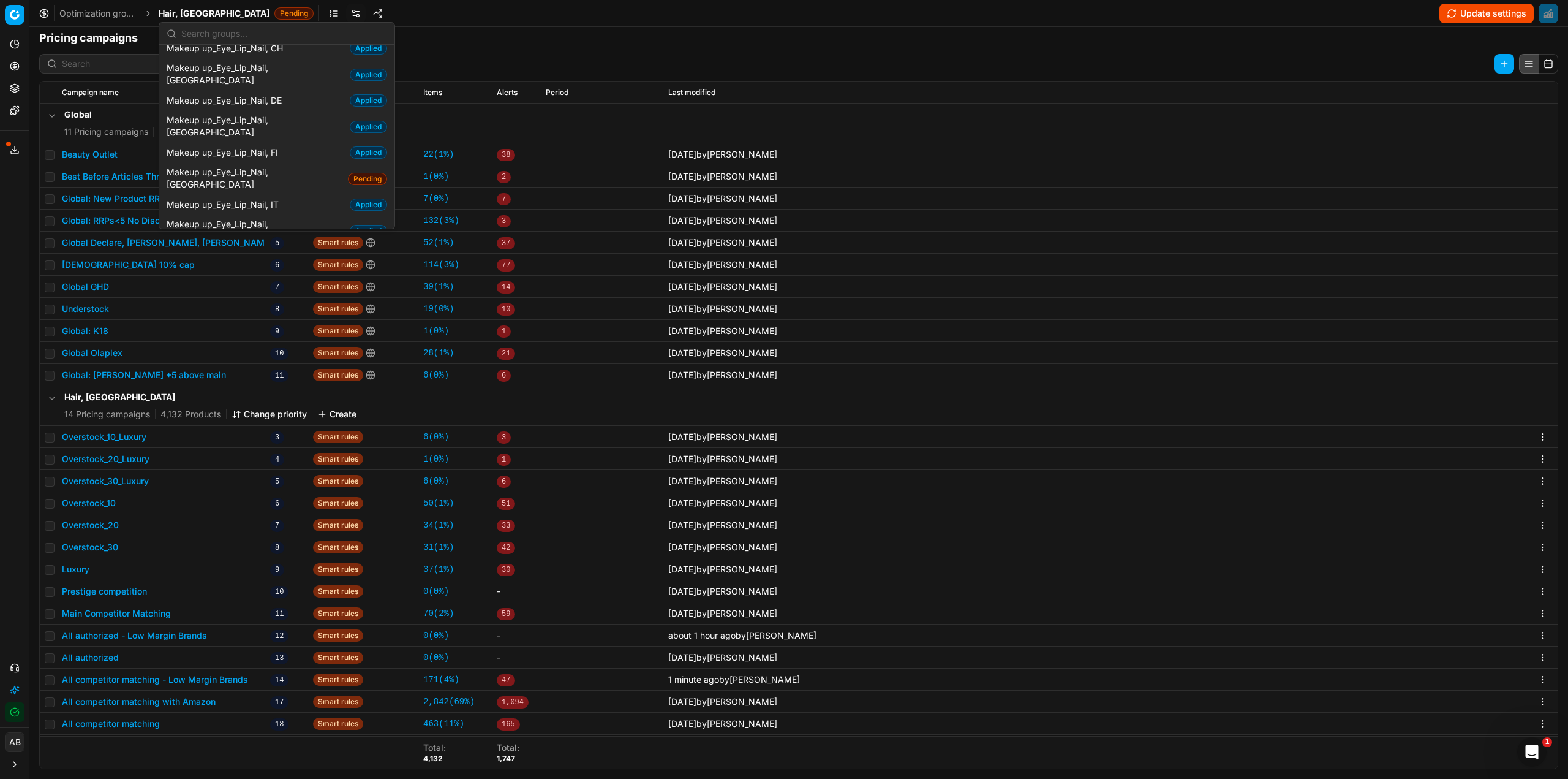
scroll to position [552, 0]
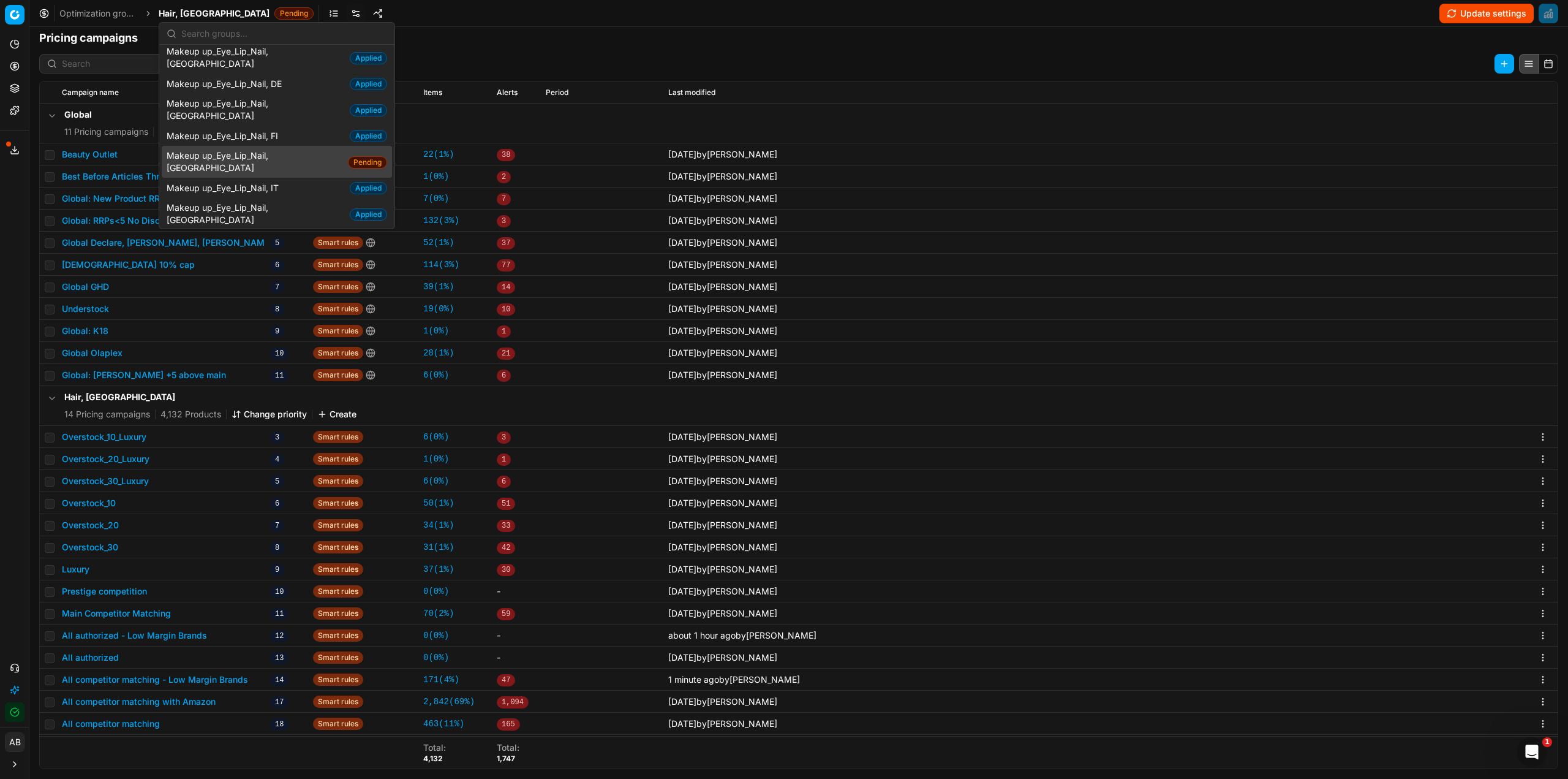
click at [255, 149] on span "Makeup up_Eye_Lip_Nail, [GEOGRAPHIC_DATA]" at bounding box center [255, 161] width 177 height 25
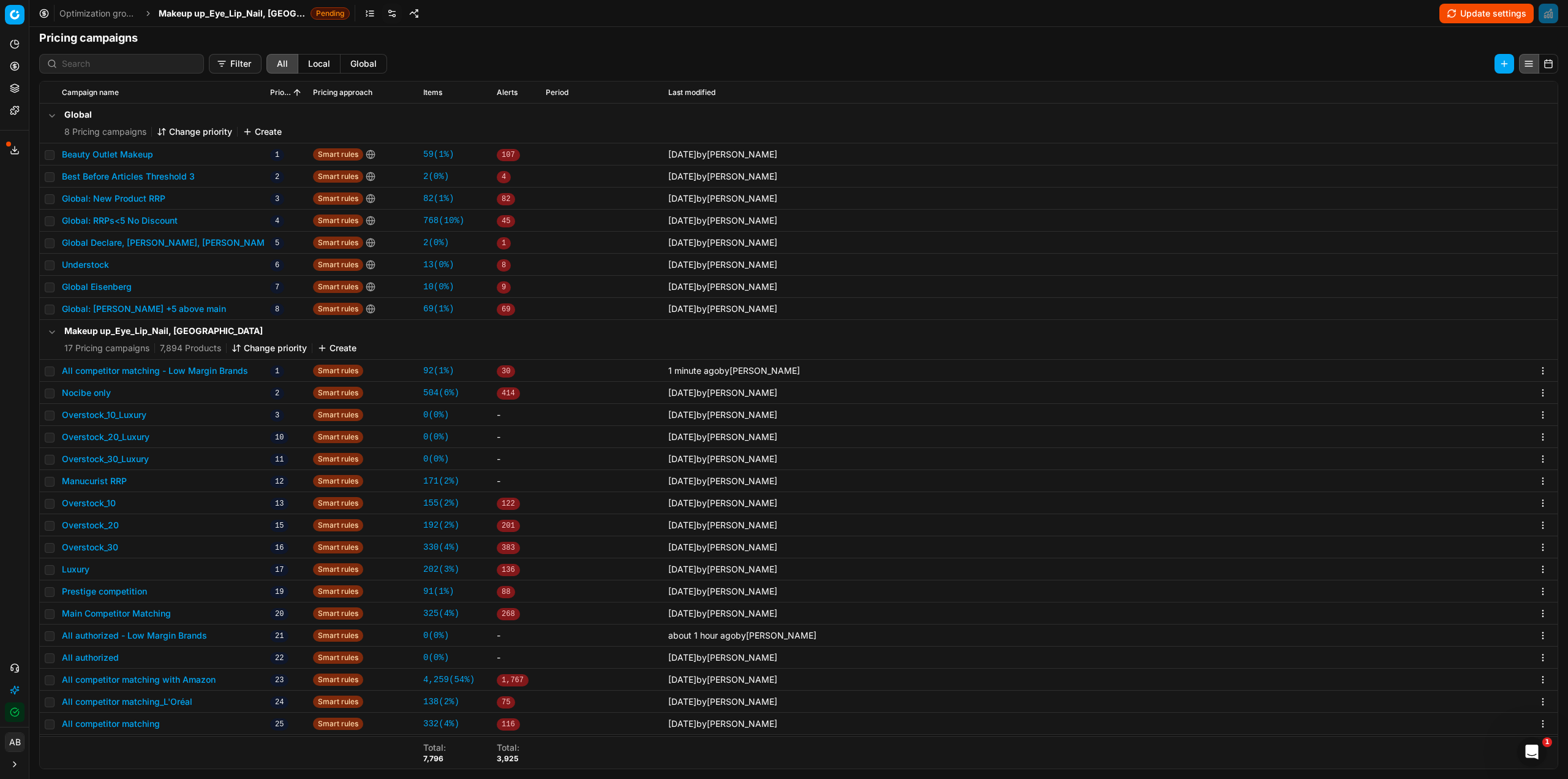
click at [245, 344] on button "Change priority" at bounding box center [269, 347] width 75 height 12
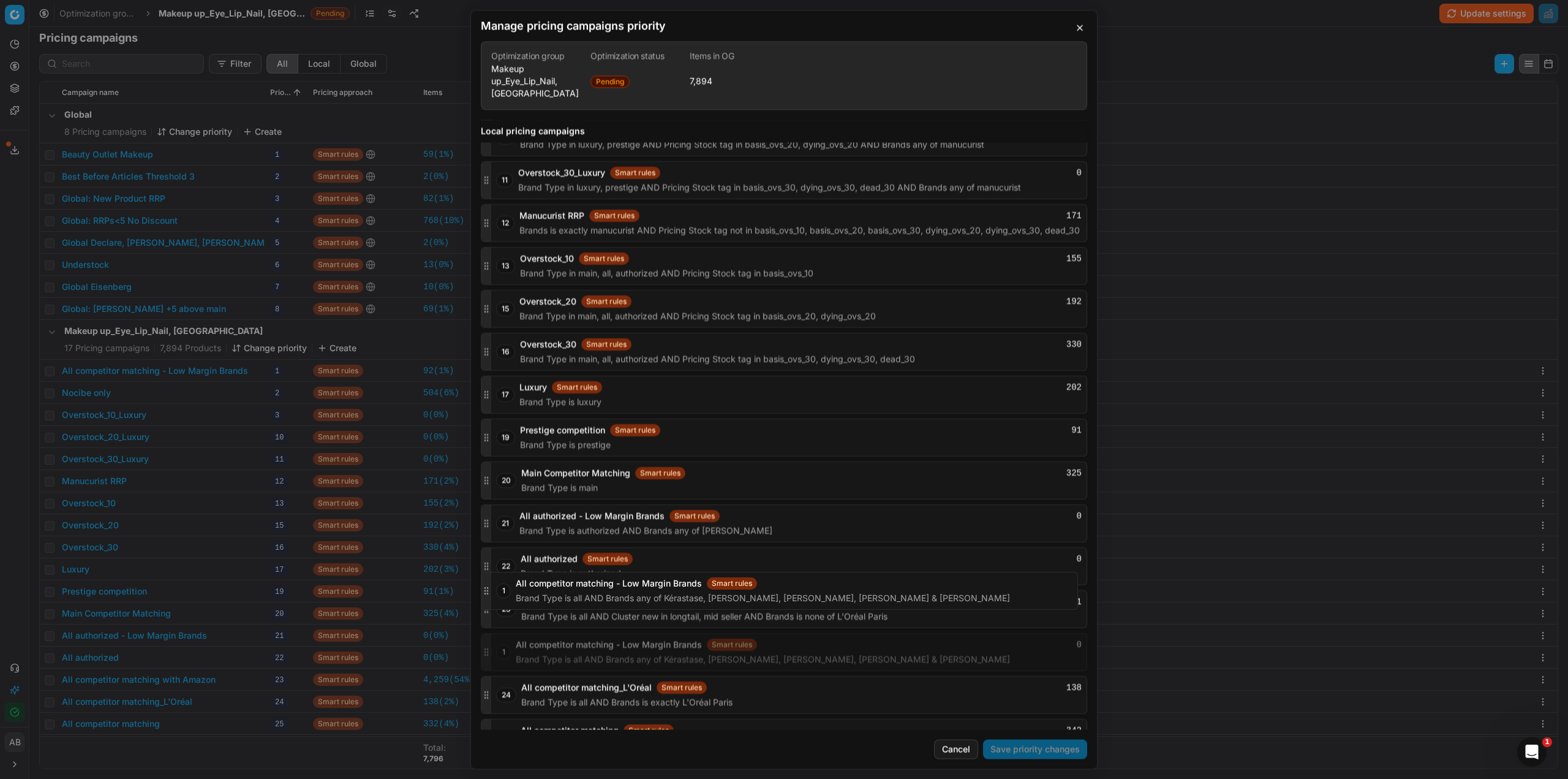
scroll to position [1594, 0]
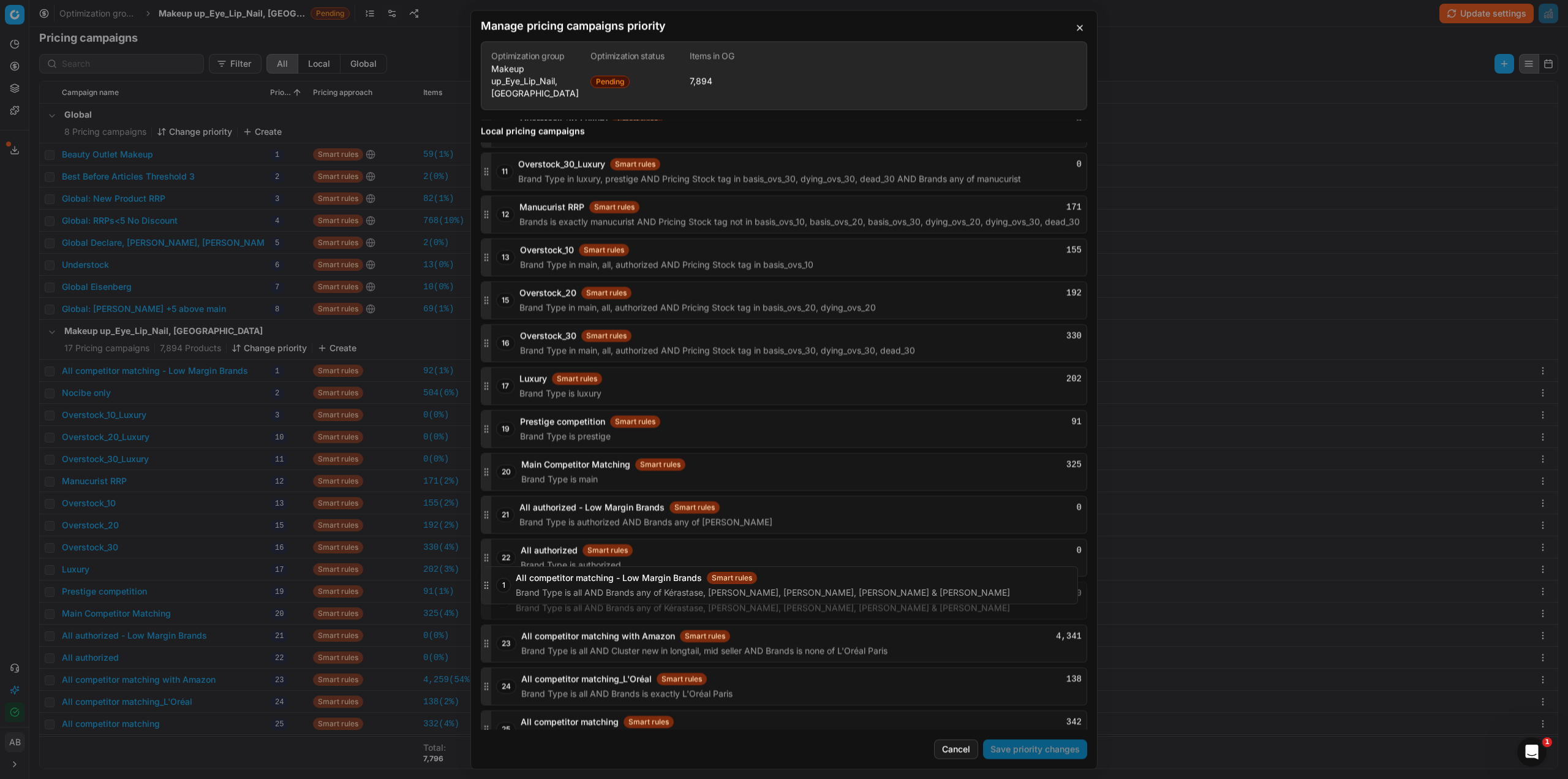
drag, startPoint x: 485, startPoint y: 342, endPoint x: 522, endPoint y: 586, distance: 246.8
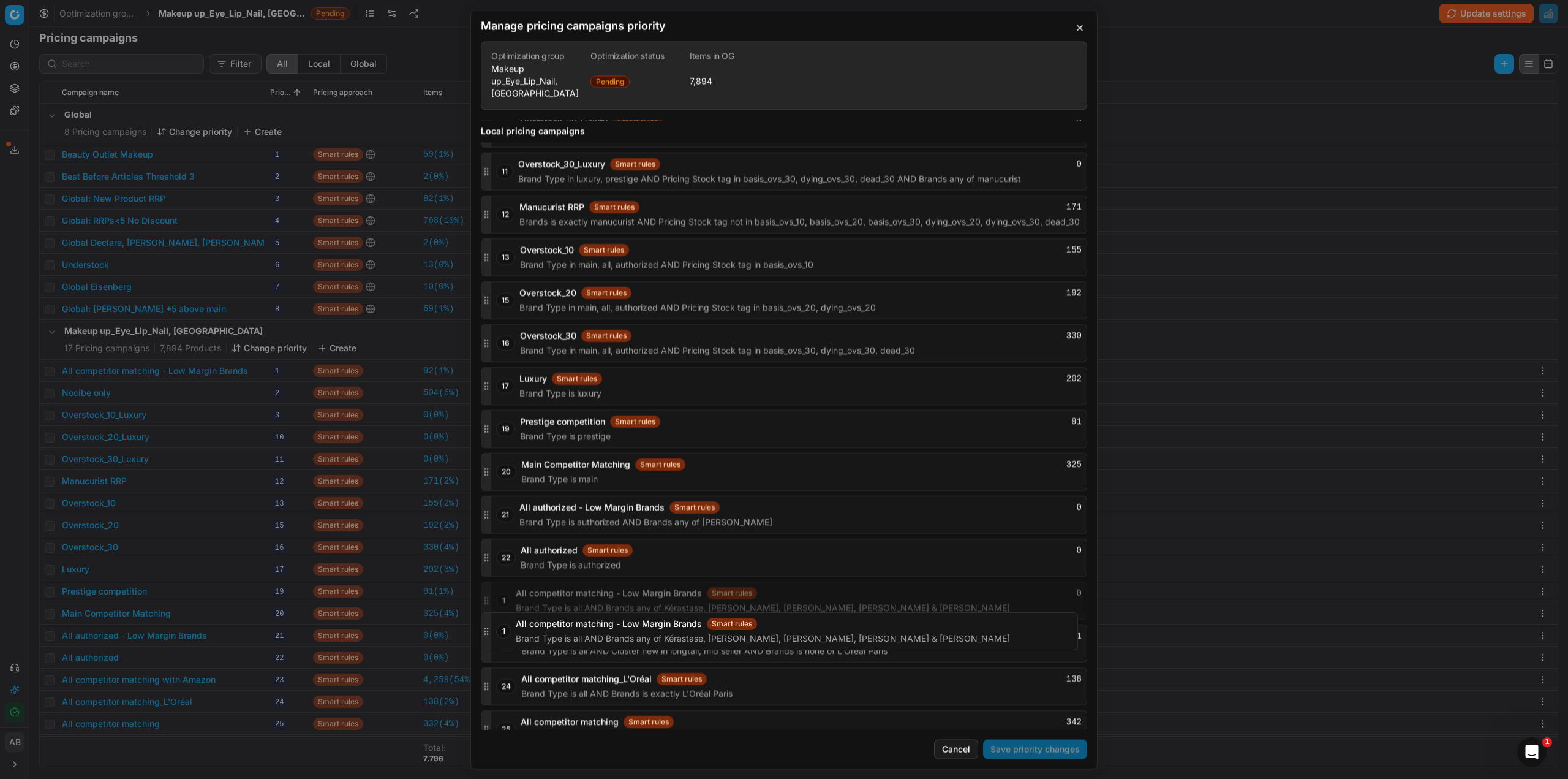
scroll to position [1551, 0]
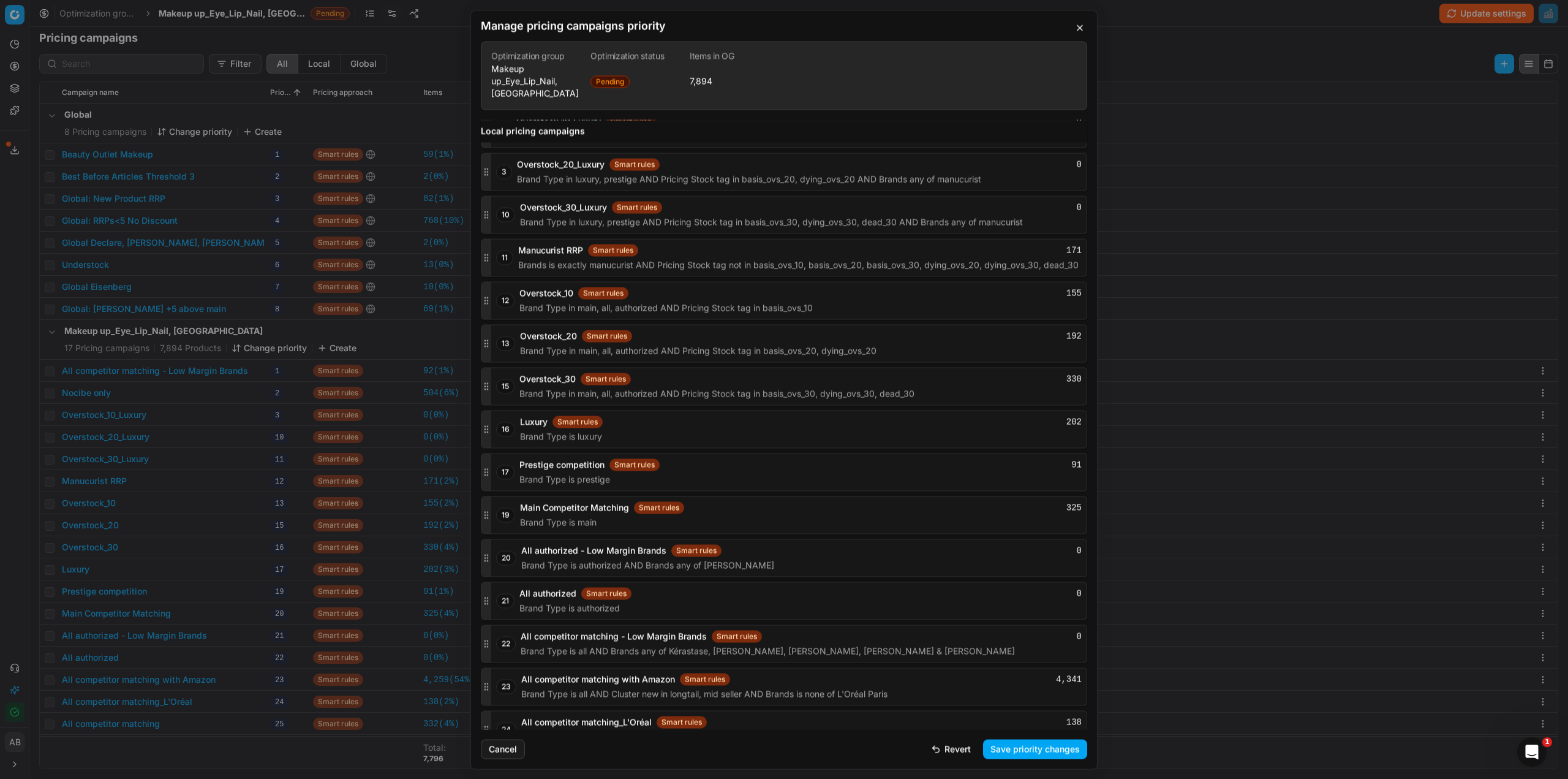
click at [996, 749] on button "Save priority changes" at bounding box center [1035, 749] width 104 height 19
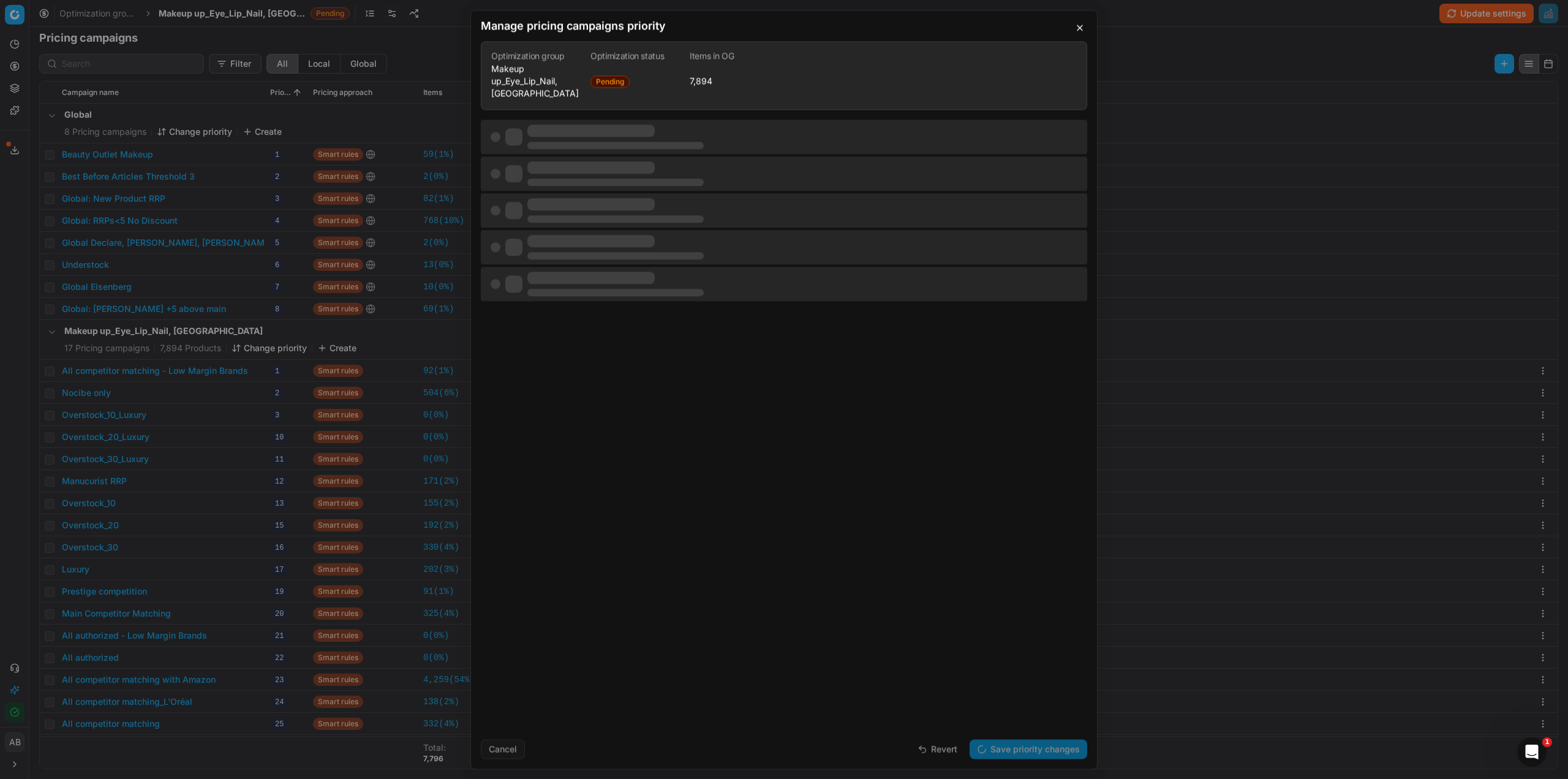
scroll to position [0, 0]
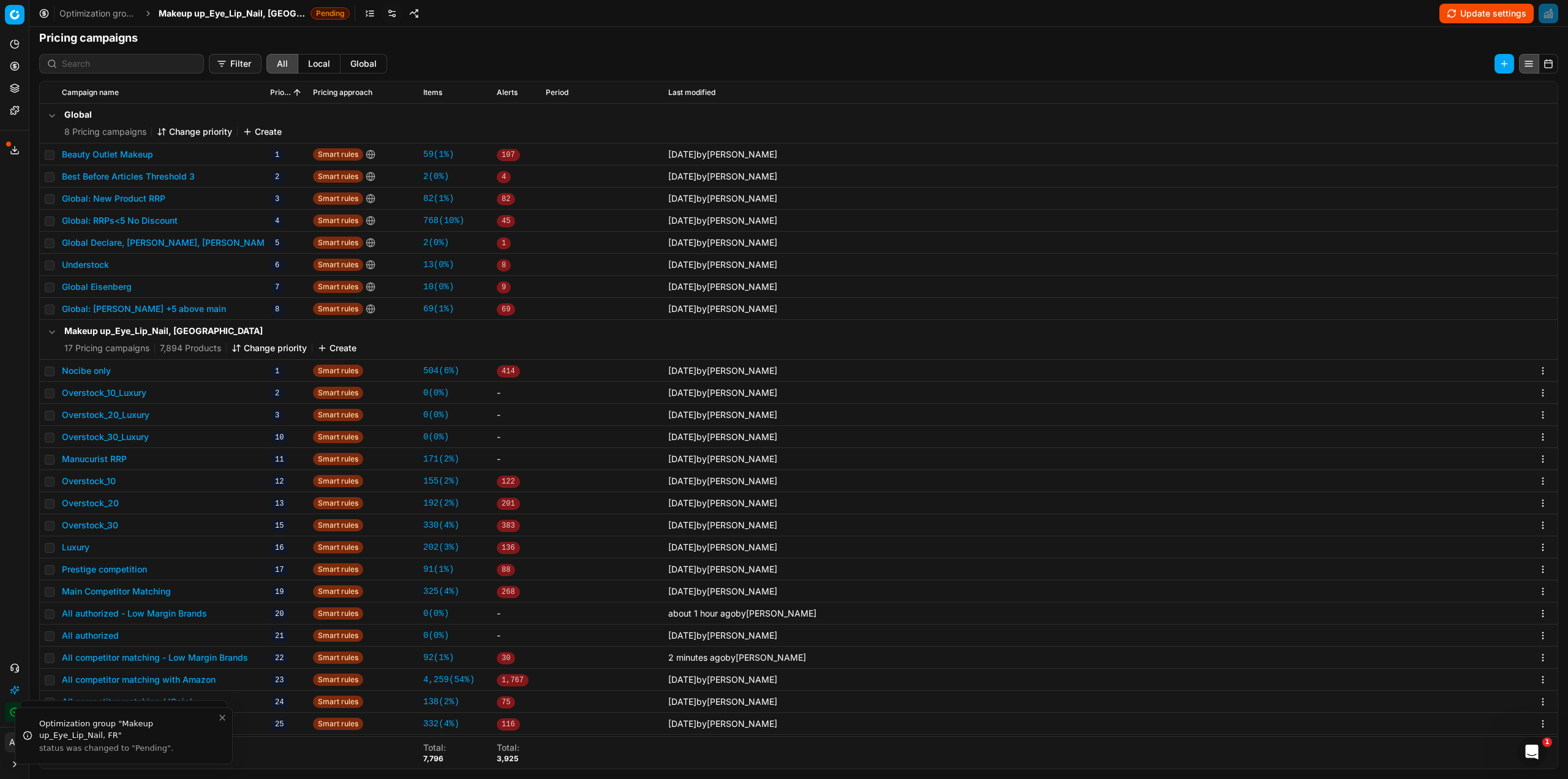
click at [203, 16] on span "Makeup up_Eye_Lip_Nail, [GEOGRAPHIC_DATA]" at bounding box center [232, 13] width 147 height 12
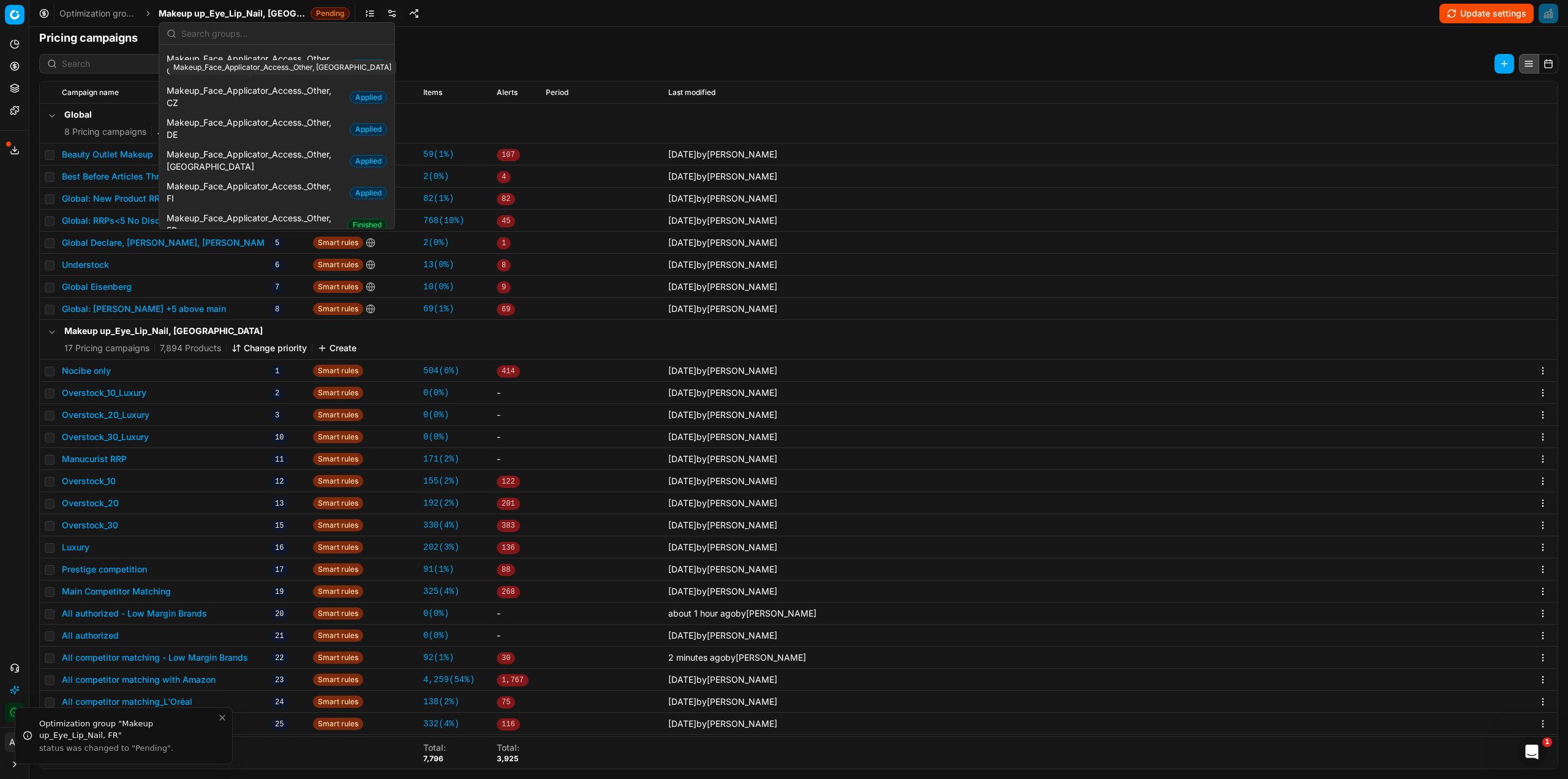
scroll to position [858, 0]
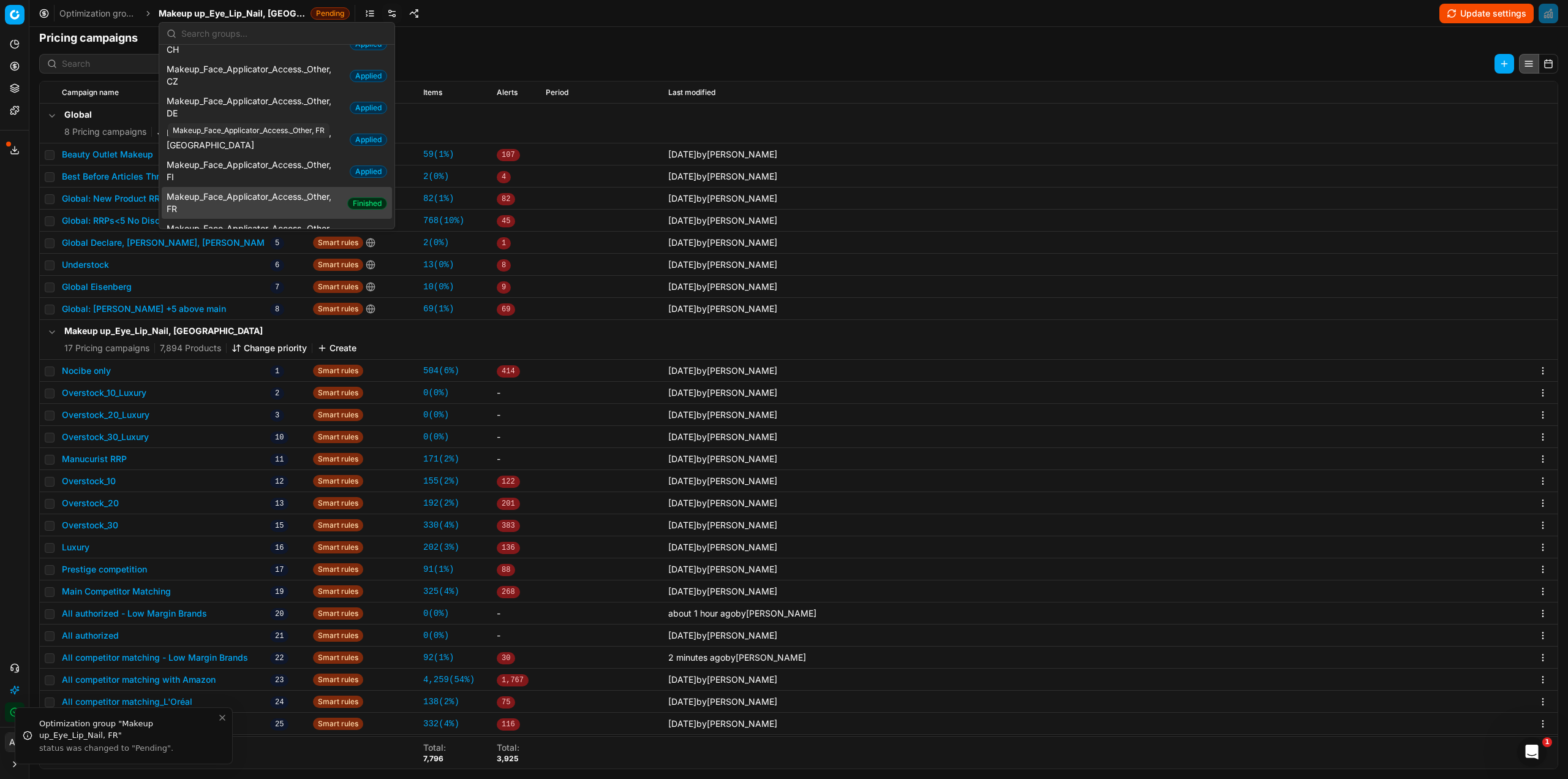
drag, startPoint x: 265, startPoint y: 149, endPoint x: 271, endPoint y: 152, distance: 6.7
click at [265, 191] on span "Makeup_Face_Applicator_Access._Other, FR" at bounding box center [255, 203] width 176 height 25
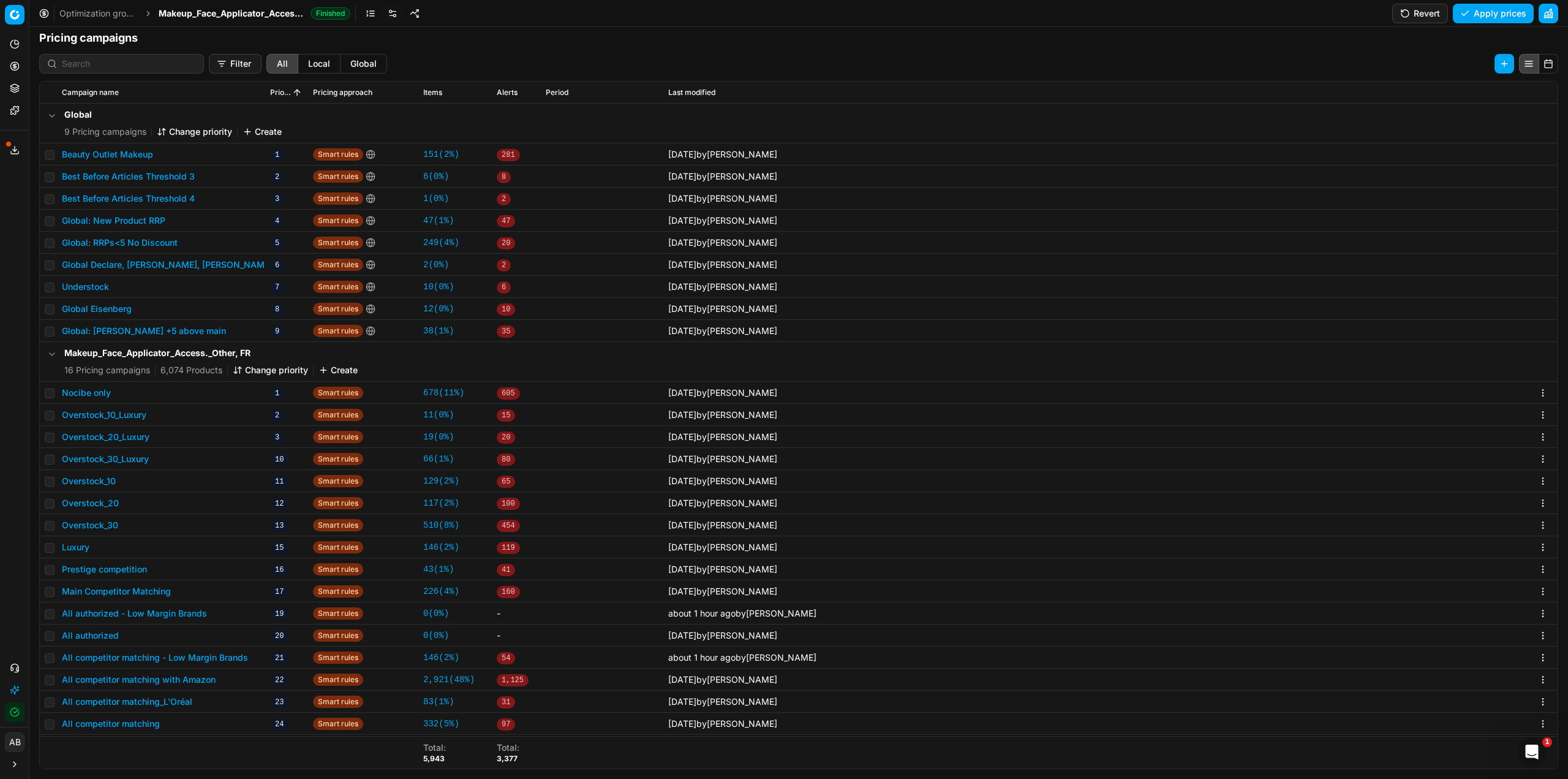
click at [210, 660] on button "All competitor matching - Low Margin Brands" at bounding box center [155, 657] width 186 height 12
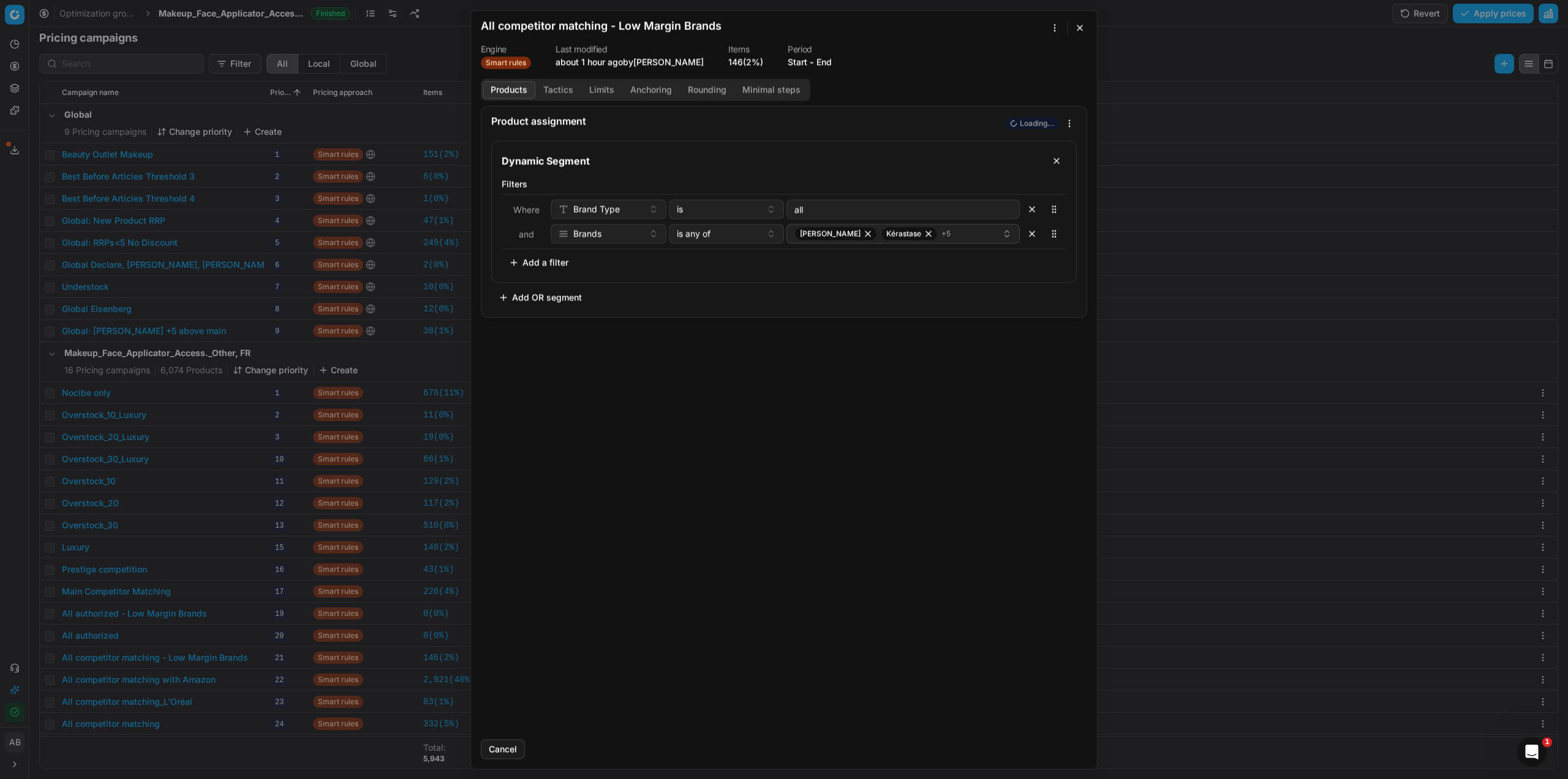
click at [554, 87] on button "Tactics" at bounding box center [559, 89] width 46 height 17
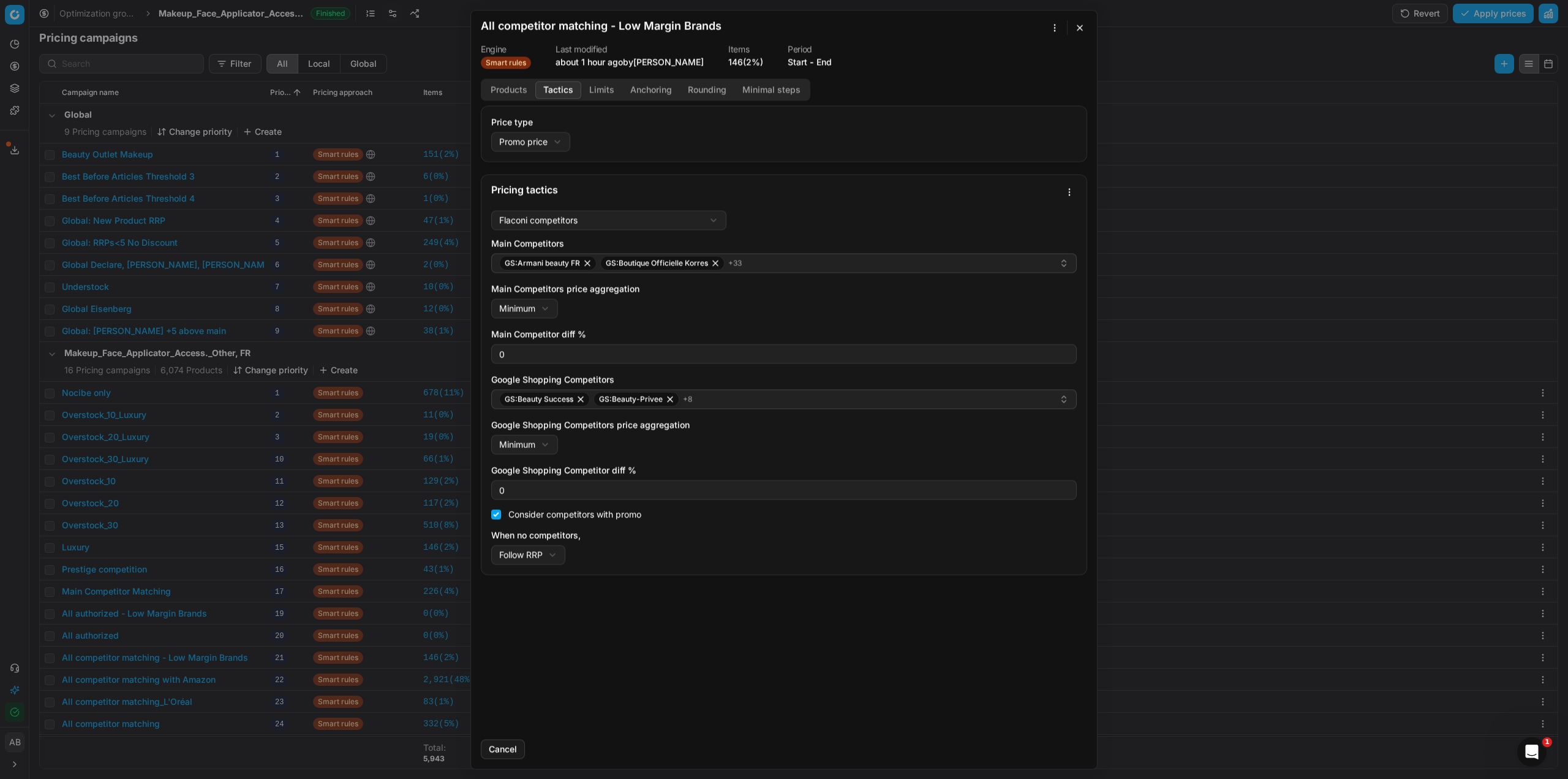
click at [506, 86] on button "Products" at bounding box center [509, 89] width 53 height 17
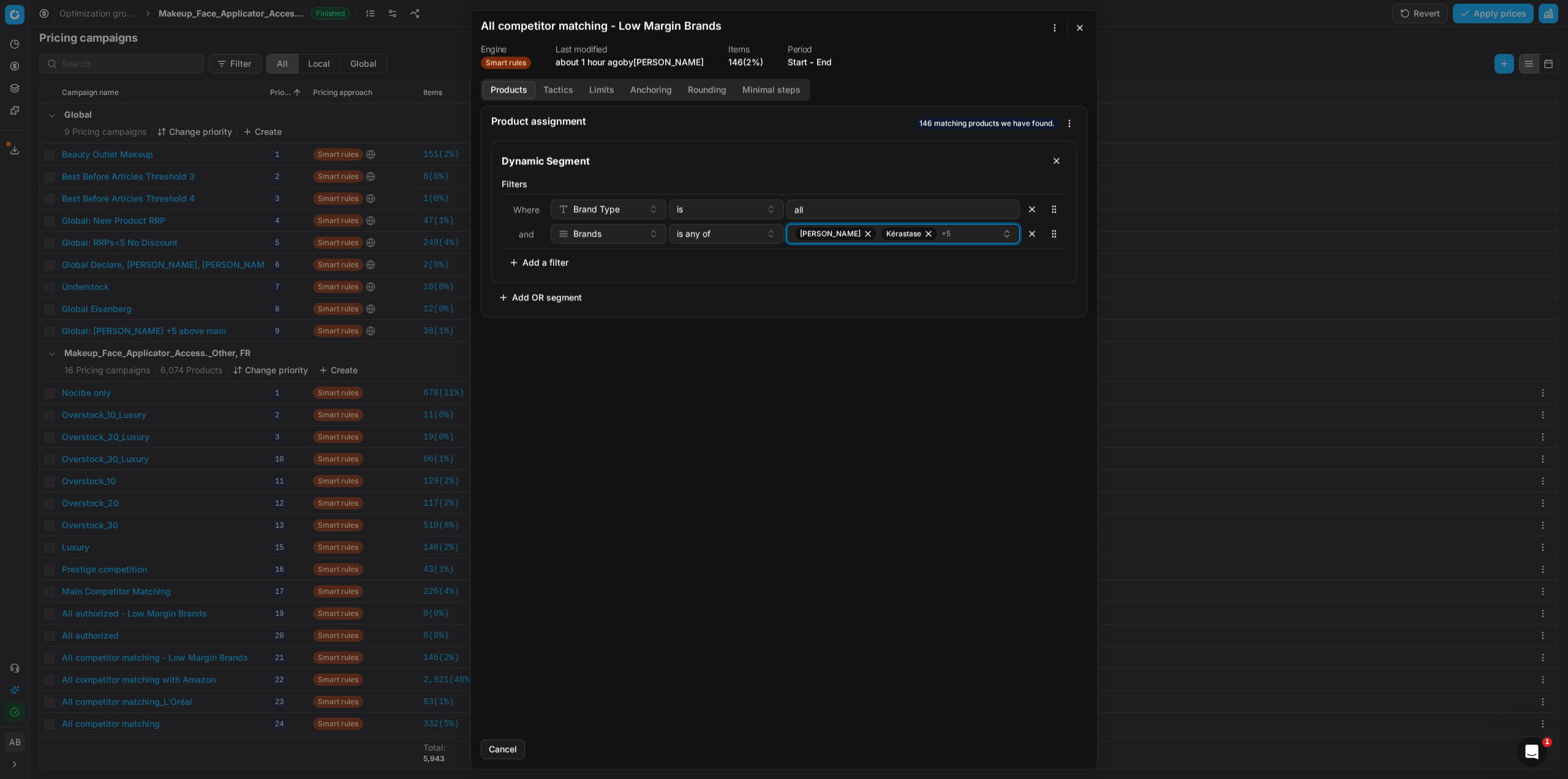
click at [863, 236] on icon "button" at bounding box center [867, 233] width 10 height 10
click at [963, 233] on div "[PERSON_NAME] + 4" at bounding box center [898, 234] width 208 height 15
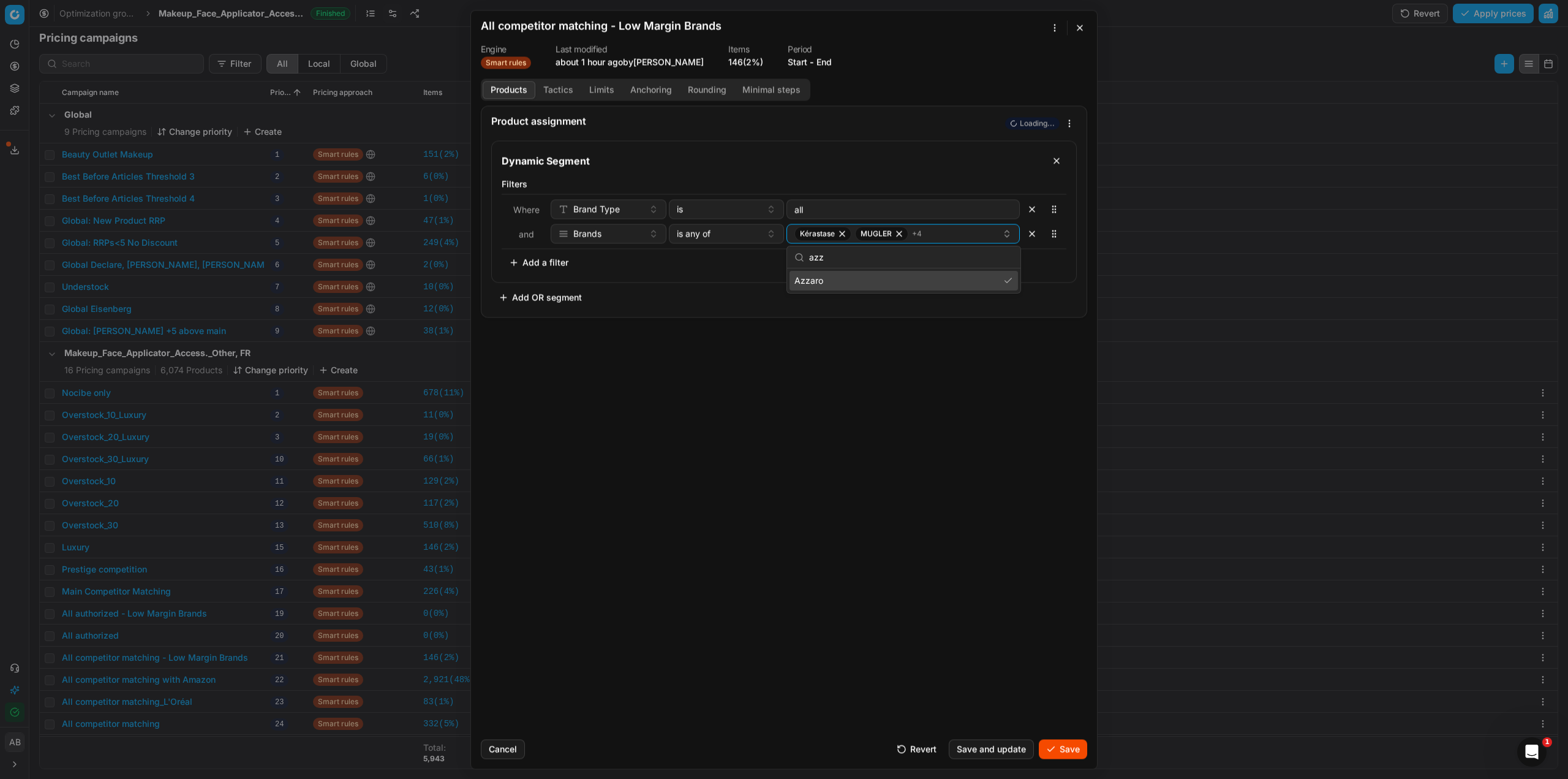
type input "azz"
click at [812, 286] on span "Azzaro" at bounding box center [808, 280] width 28 height 12
click at [774, 368] on div "Product assignment Loading... Dynamic Segment Filters Where Brand Type is all a…" at bounding box center [784, 417] width 626 height 624
click at [550, 92] on button "Tactics" at bounding box center [559, 89] width 46 height 17
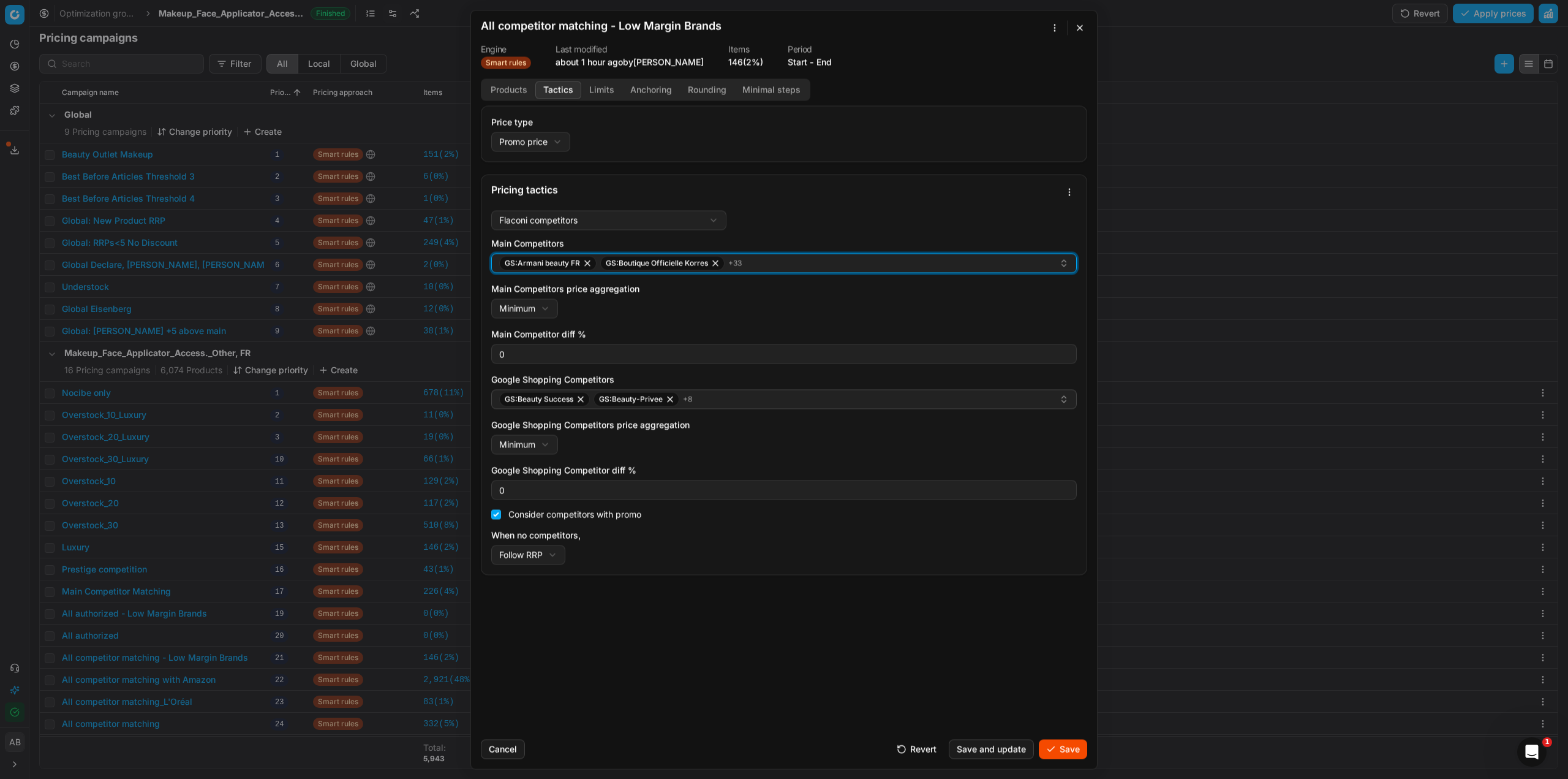
click at [788, 271] on button "GS:Armani beauty FR GS:Boutique Officielle Korres + 33" at bounding box center [783, 262] width 585 height 19
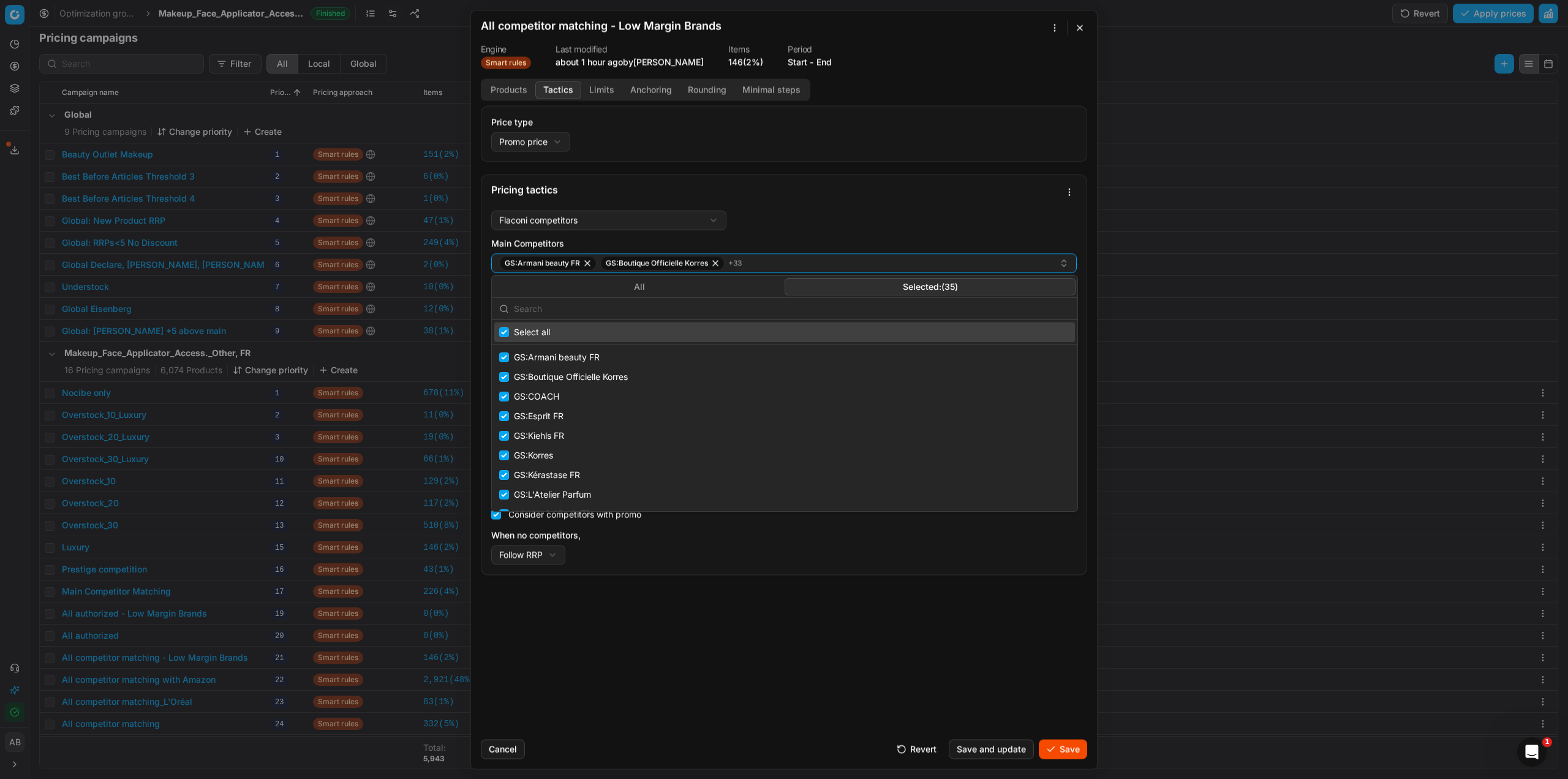
click at [887, 283] on button "Selected: ( 35 )" at bounding box center [931, 287] width 291 height 17
click at [737, 306] on input "text" at bounding box center [791, 309] width 556 height 25
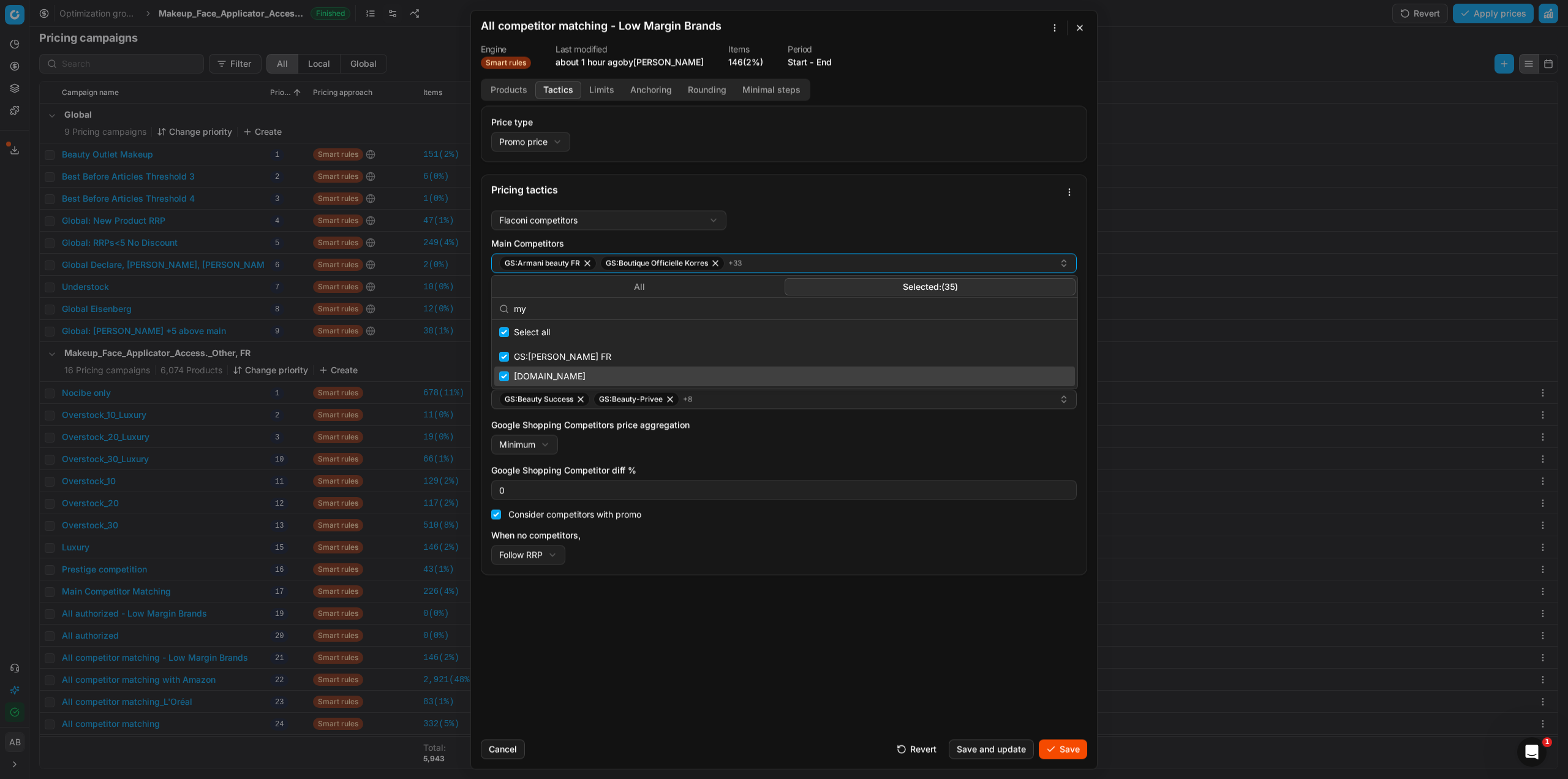
type input "my"
click at [503, 373] on input "Suggestions" at bounding box center [504, 376] width 10 height 10
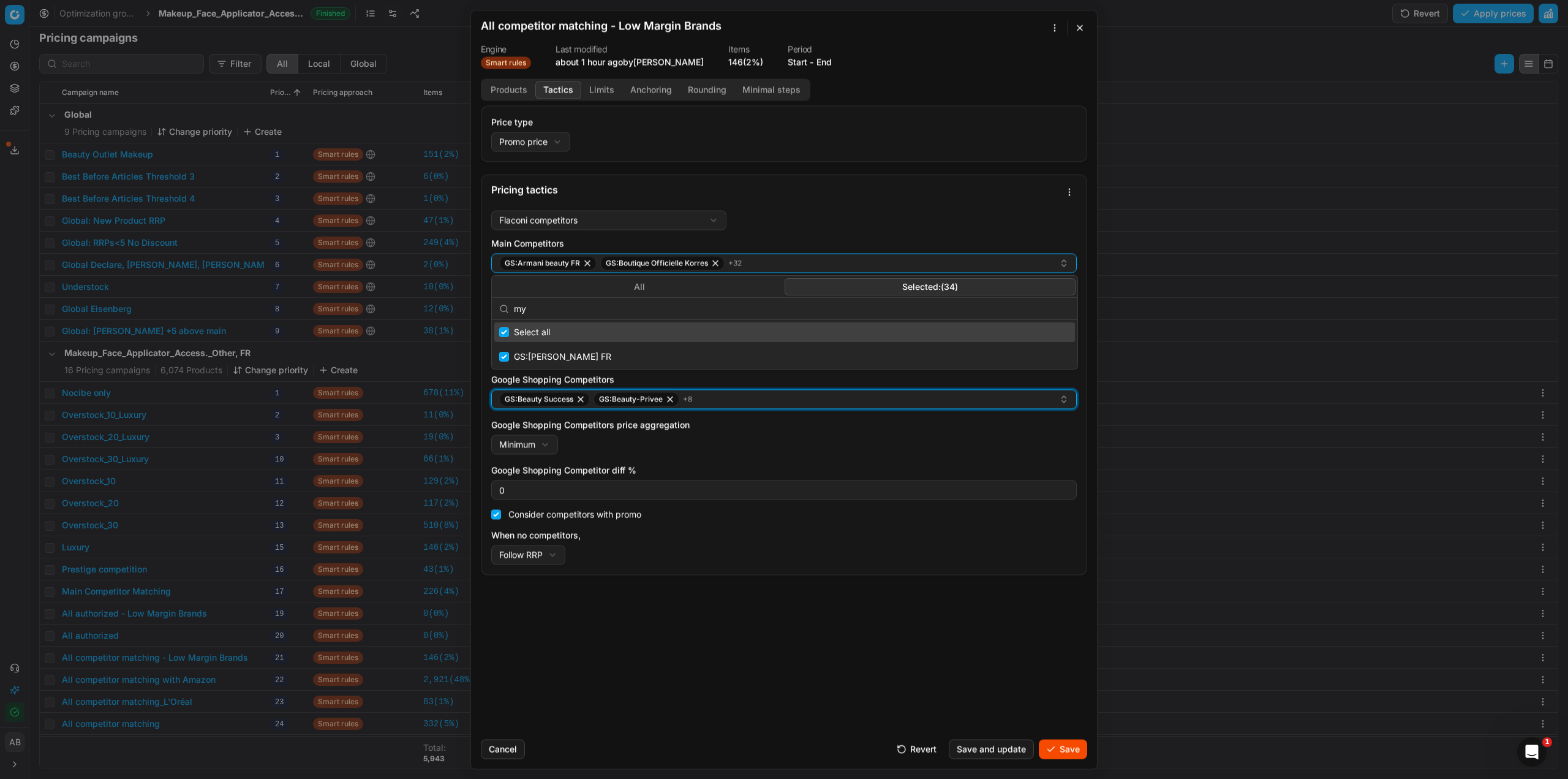
click at [776, 406] on div "GS:Beauty Success GS:Beauty-Privee + 8" at bounding box center [779, 399] width 560 height 15
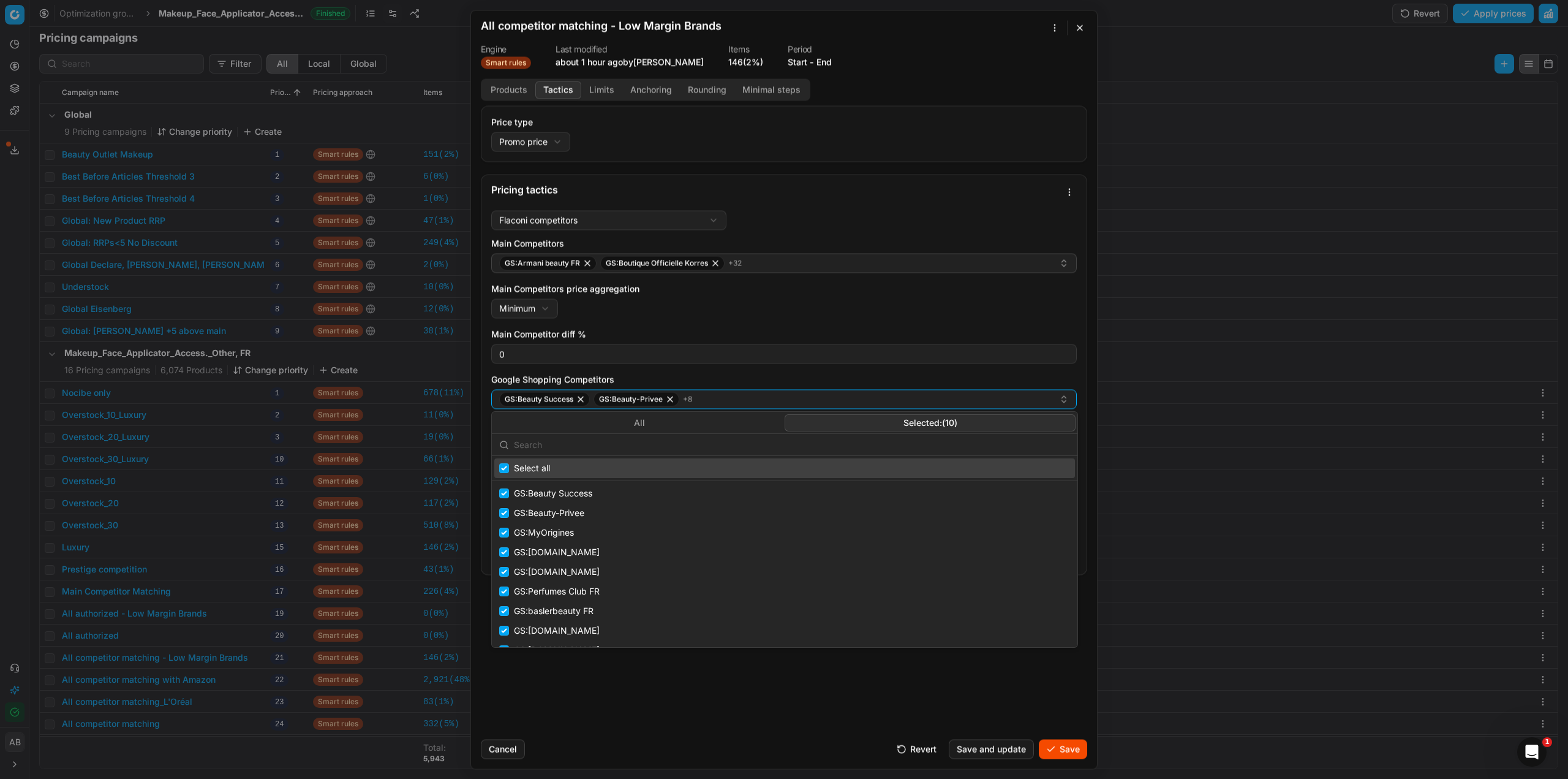
click at [811, 421] on button "Selected: ( 10 )" at bounding box center [931, 422] width 291 height 17
click at [719, 444] on input "text" at bounding box center [791, 444] width 556 height 25
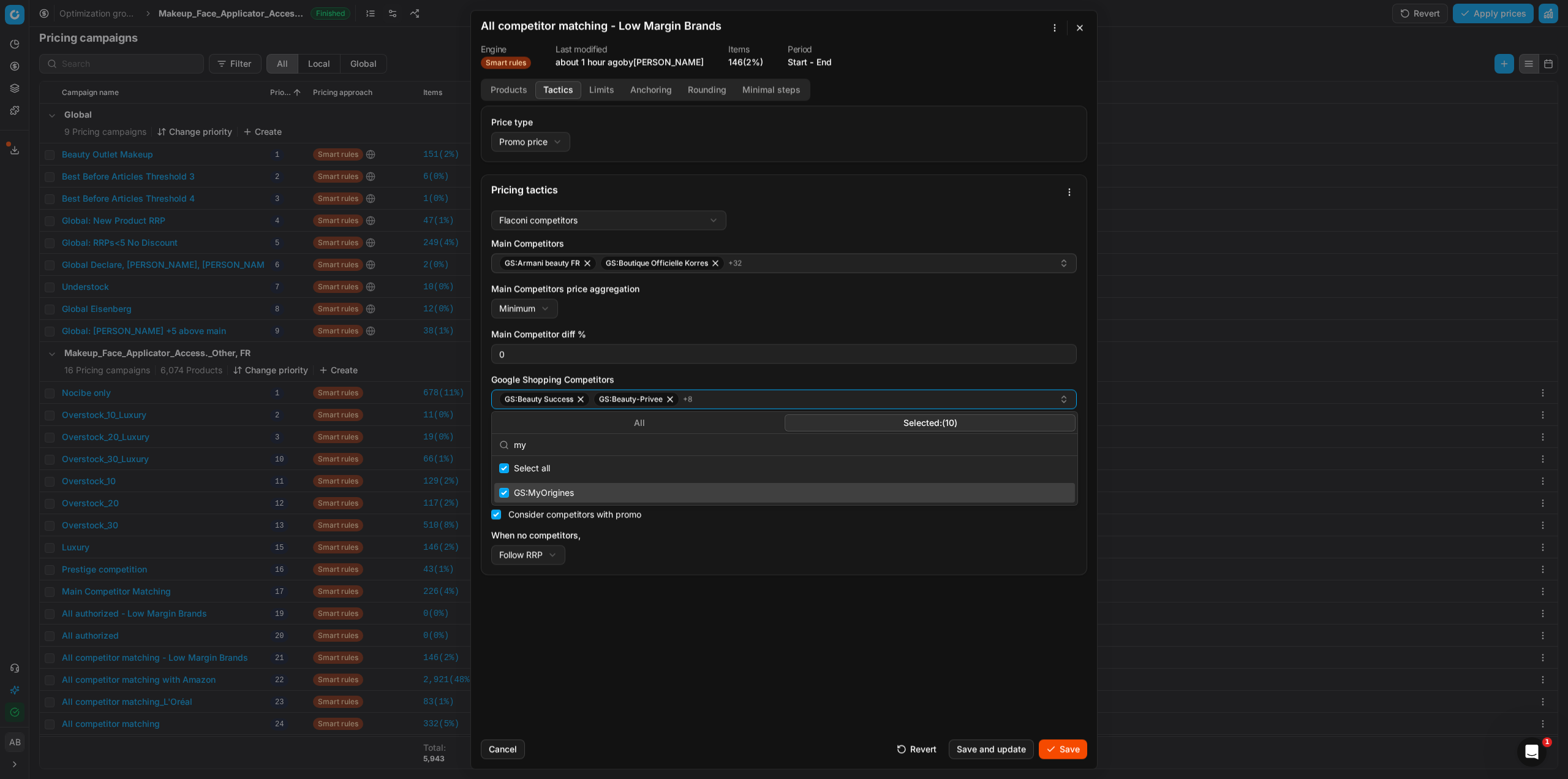
type input "my"
click at [560, 491] on div "GS:MyOrigines" at bounding box center [785, 492] width 581 height 19
click at [1009, 686] on div "Price type Promo price Default Regular price Promo price Pricing tactics Flacon…" at bounding box center [784, 417] width 626 height 624
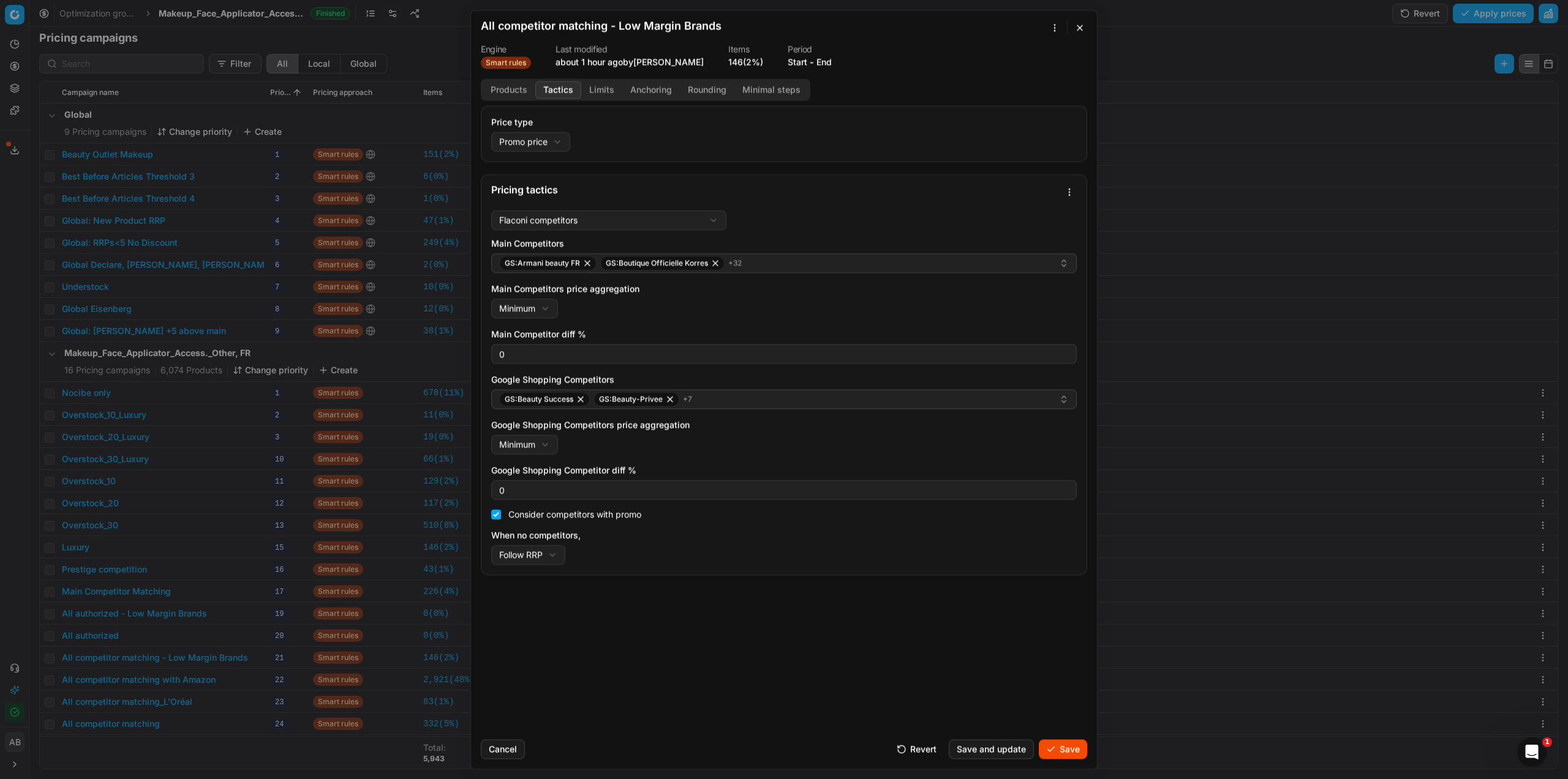
click at [607, 89] on button "Limits" at bounding box center [602, 89] width 41 height 17
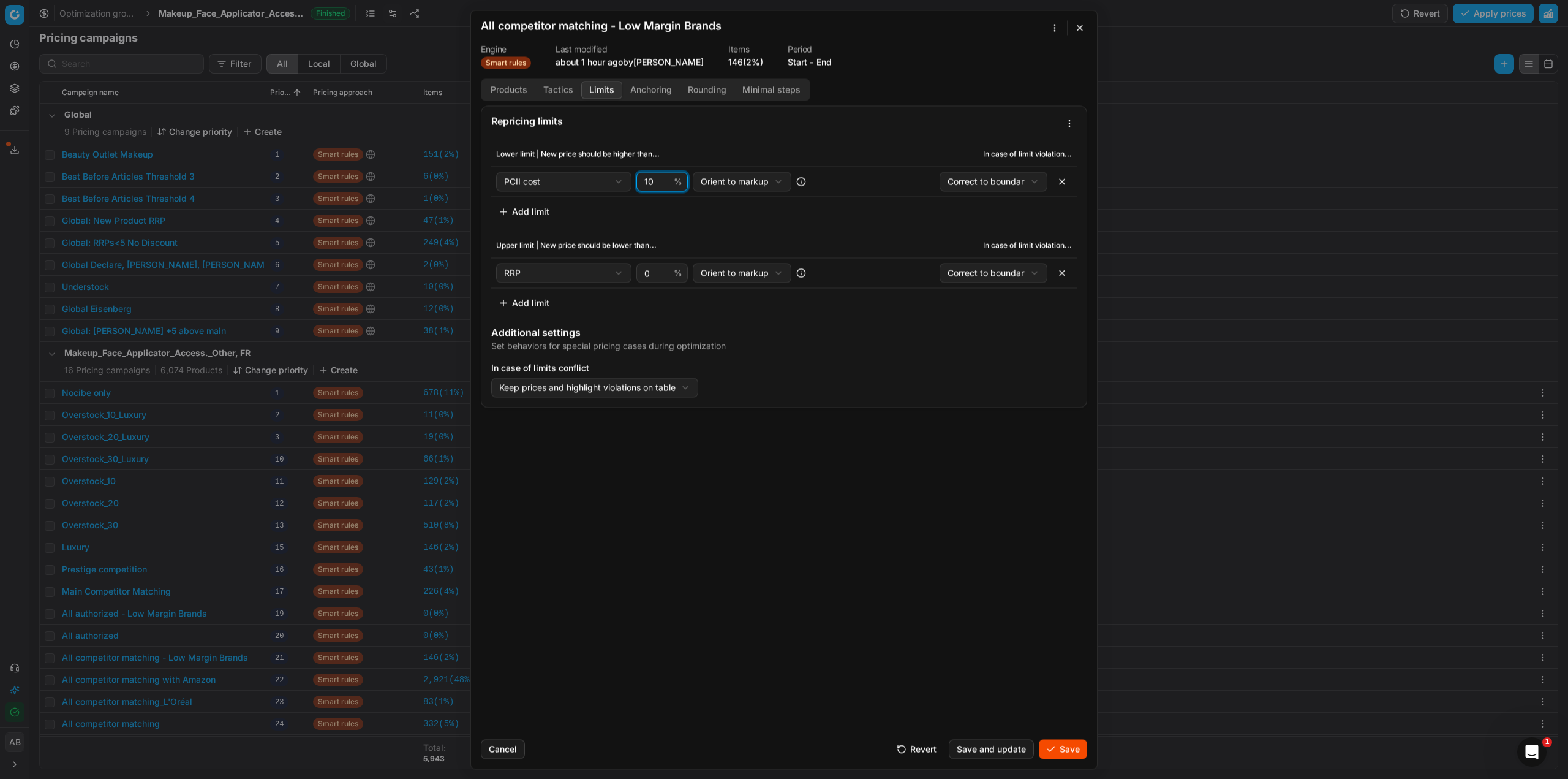
drag, startPoint x: 628, startPoint y: 181, endPoint x: 616, endPoint y: 181, distance: 12.0
click at [616, 181] on div "PCII cost Cost PCII cost RRP CD min Price CD max Price Beauty outlet price Curr…" at bounding box center [662, 181] width 332 height 19
type input "7"
click at [1061, 749] on button "Save" at bounding box center [1062, 749] width 49 height 19
click at [1057, 747] on button "Save" at bounding box center [1062, 749] width 49 height 19
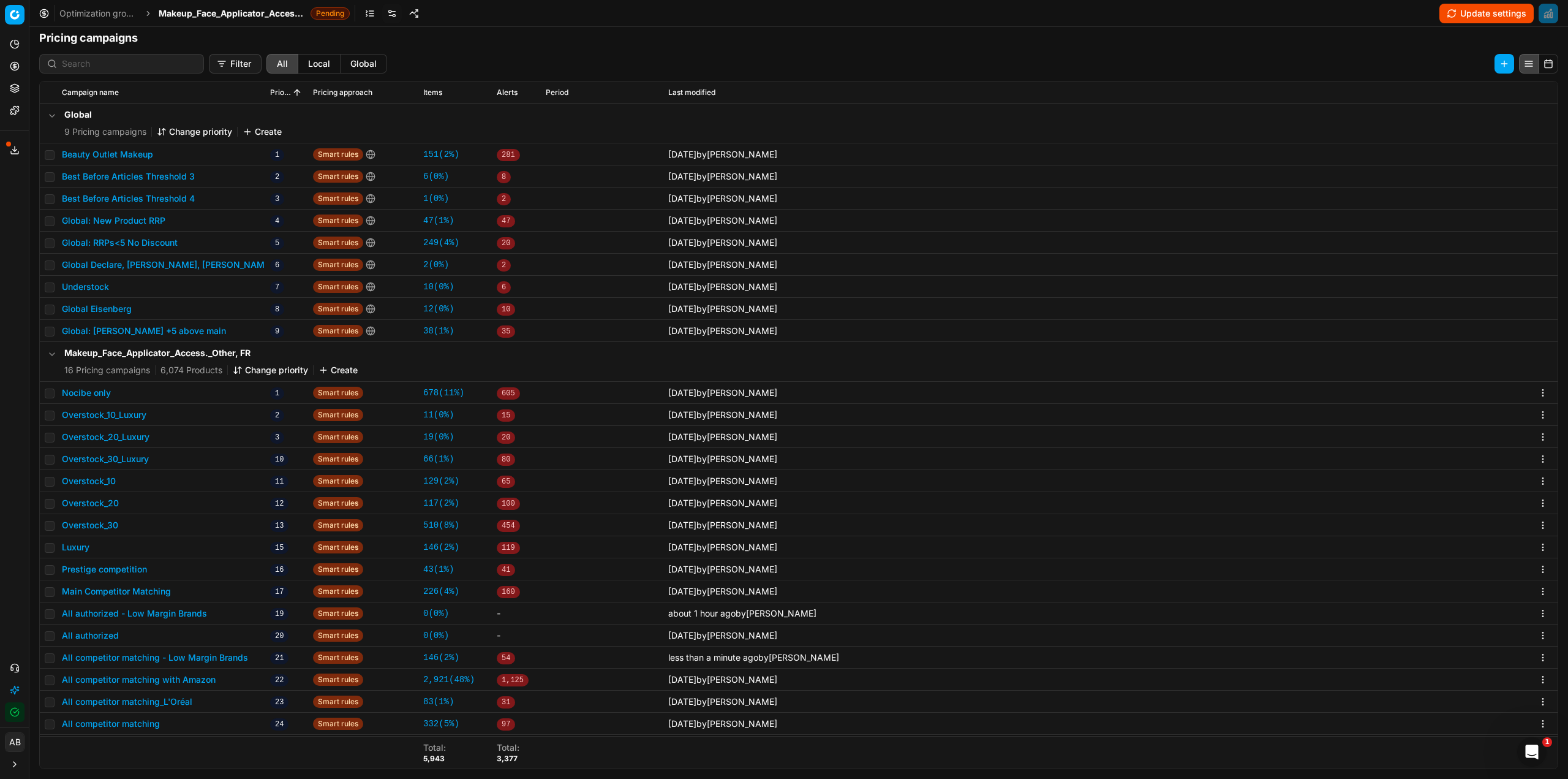
click at [284, 16] on span "Makeup_Face_Applicator_Access._Other, FR" at bounding box center [232, 13] width 147 height 12
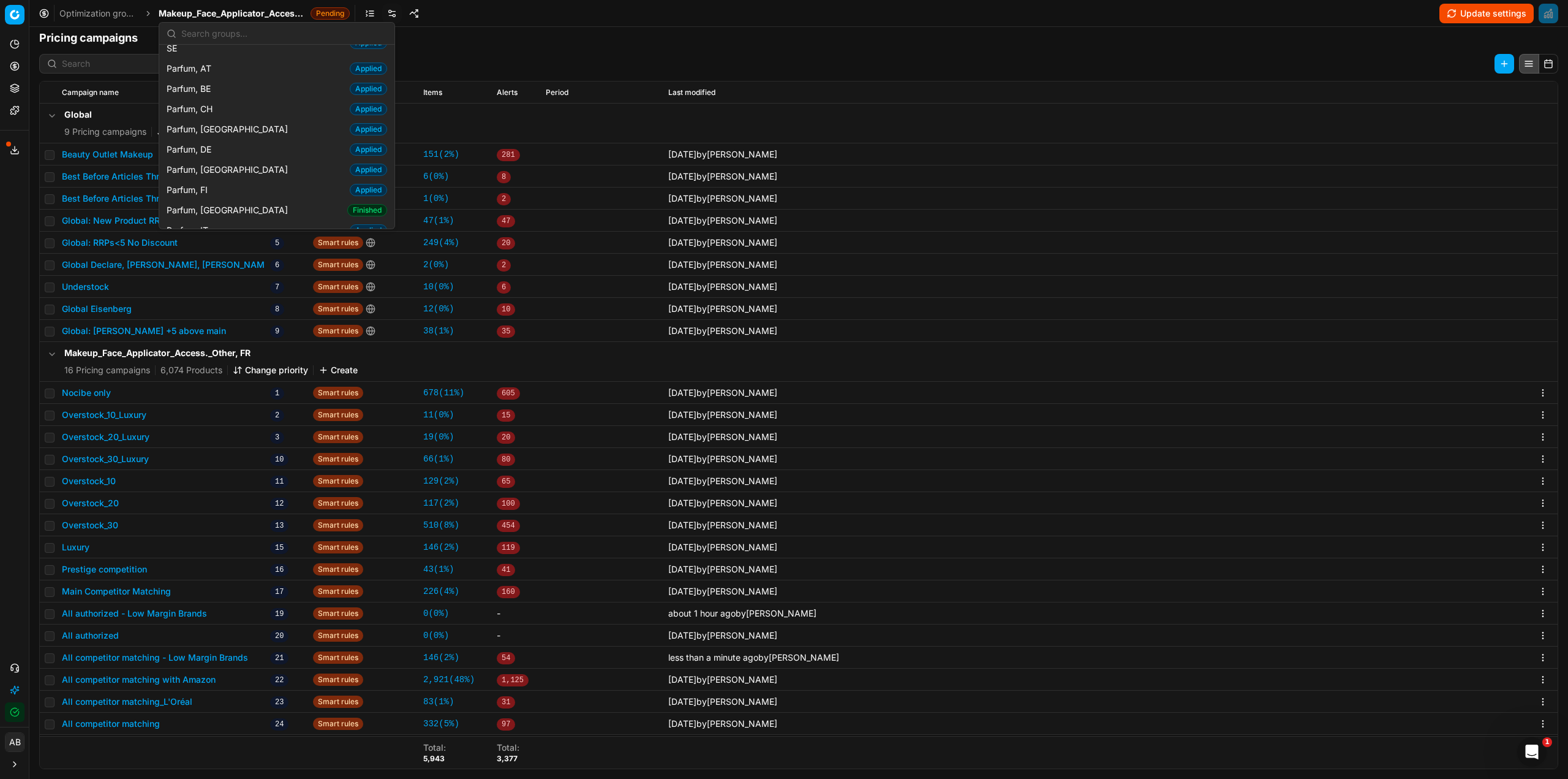
scroll to position [1165, 0]
click at [256, 181] on div "Parfum, FR Finished" at bounding box center [277, 192] width 230 height 20
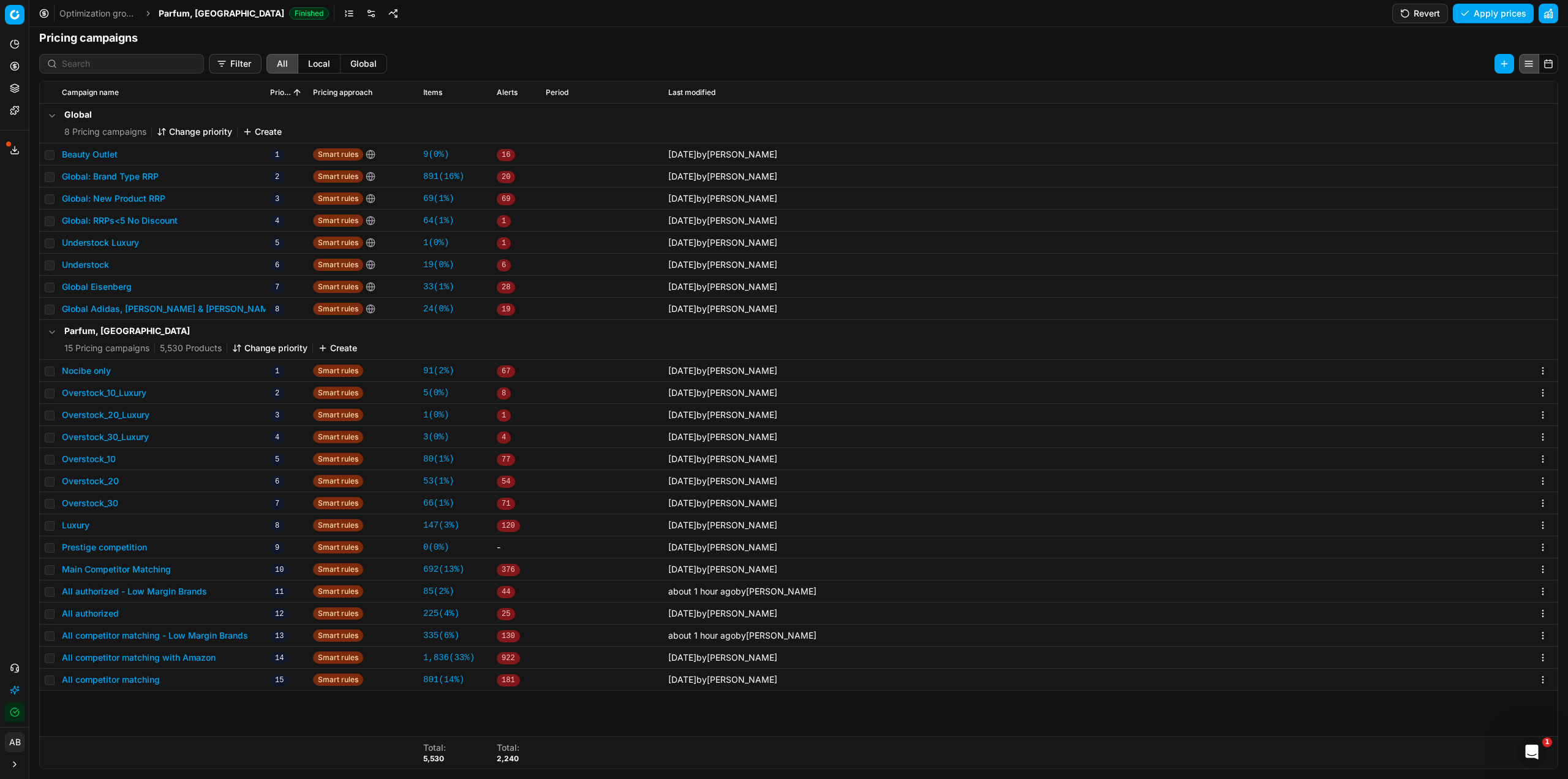
click at [136, 590] on button "All authorized - Low Margin Brands" at bounding box center [135, 591] width 146 height 12
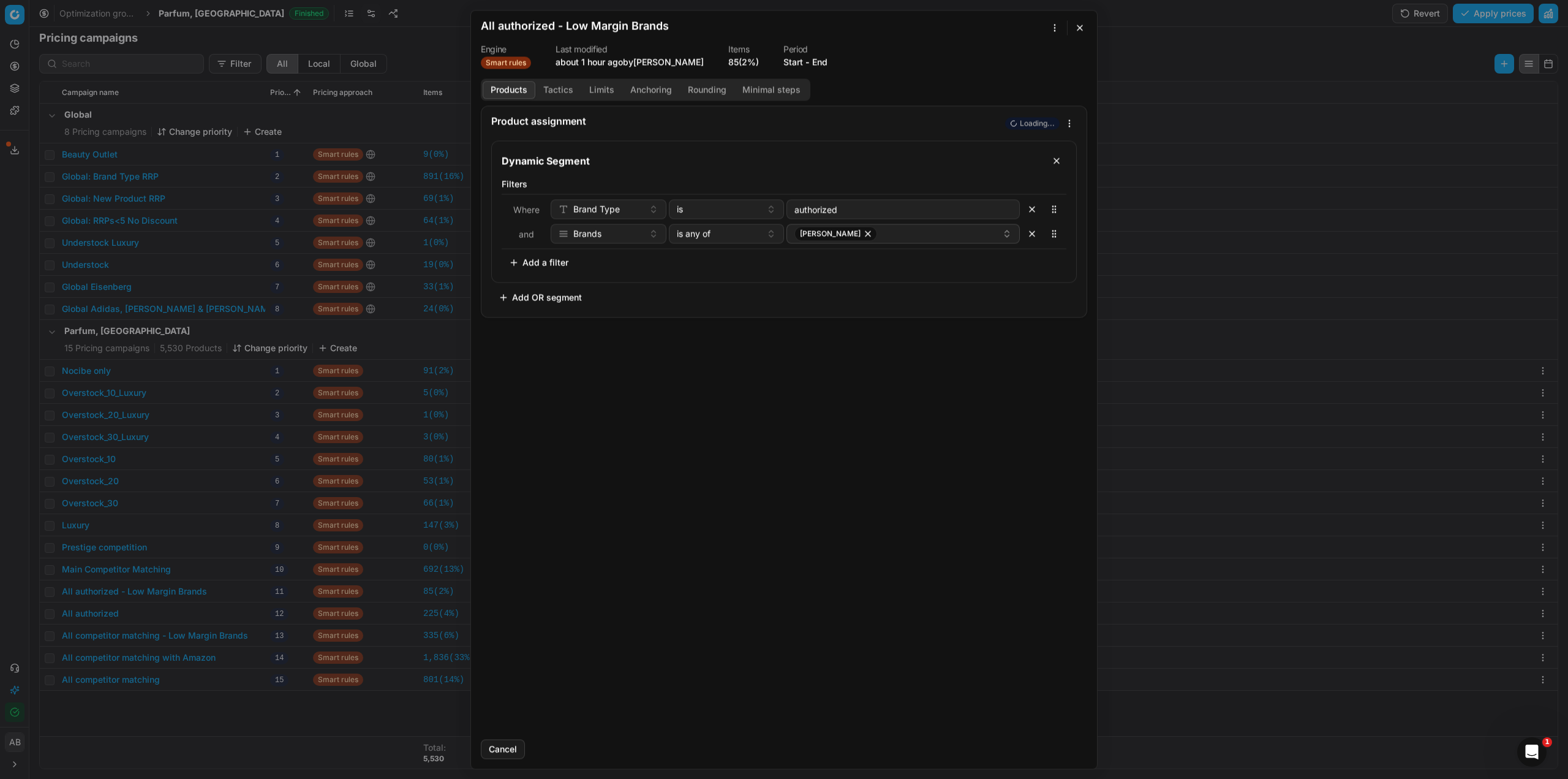
click at [561, 87] on button "Tactics" at bounding box center [559, 89] width 46 height 17
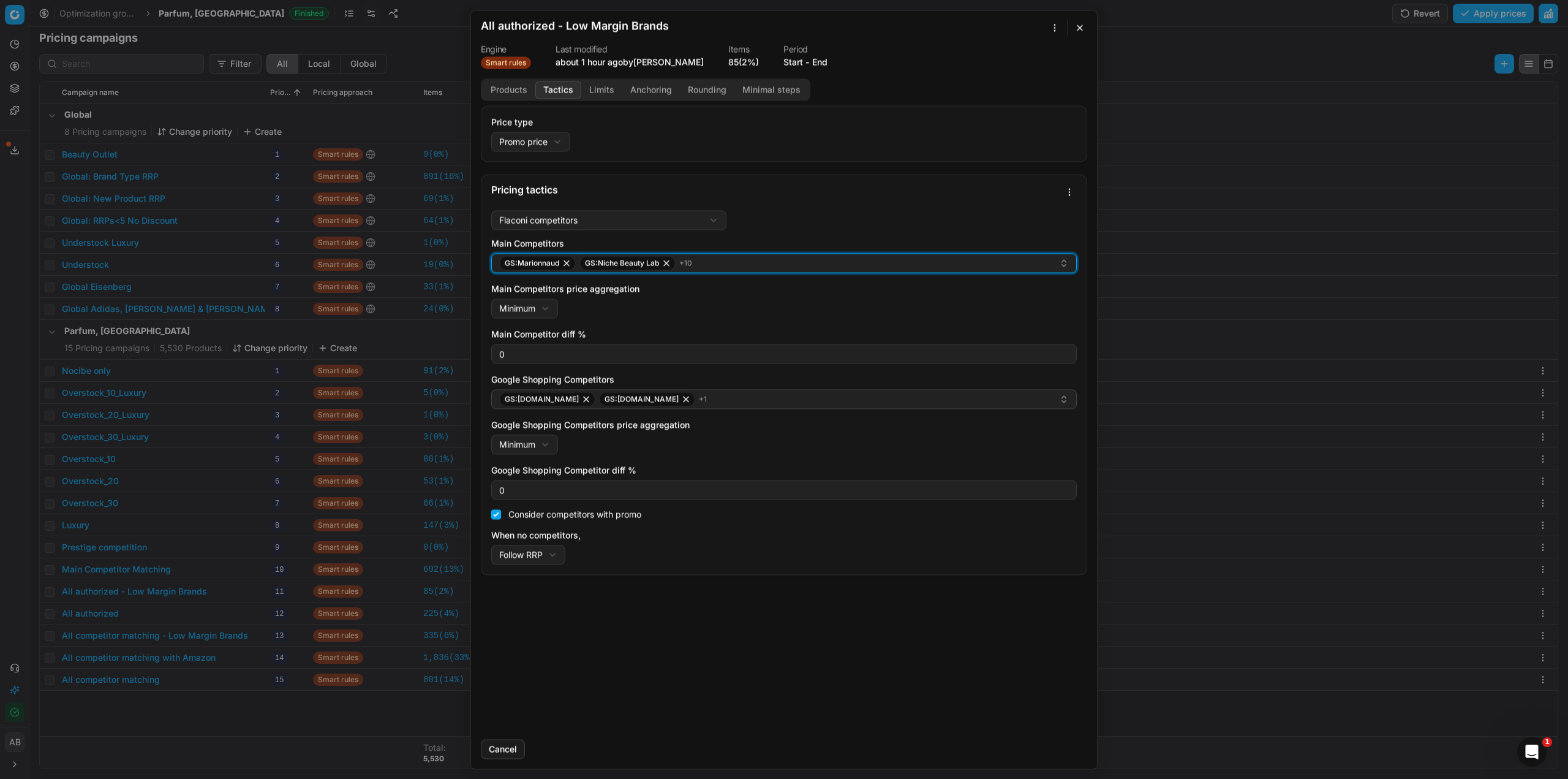
click at [705, 260] on div "GS:Marionnaud GS:Niche Beauty Lab + 10" at bounding box center [779, 263] width 560 height 15
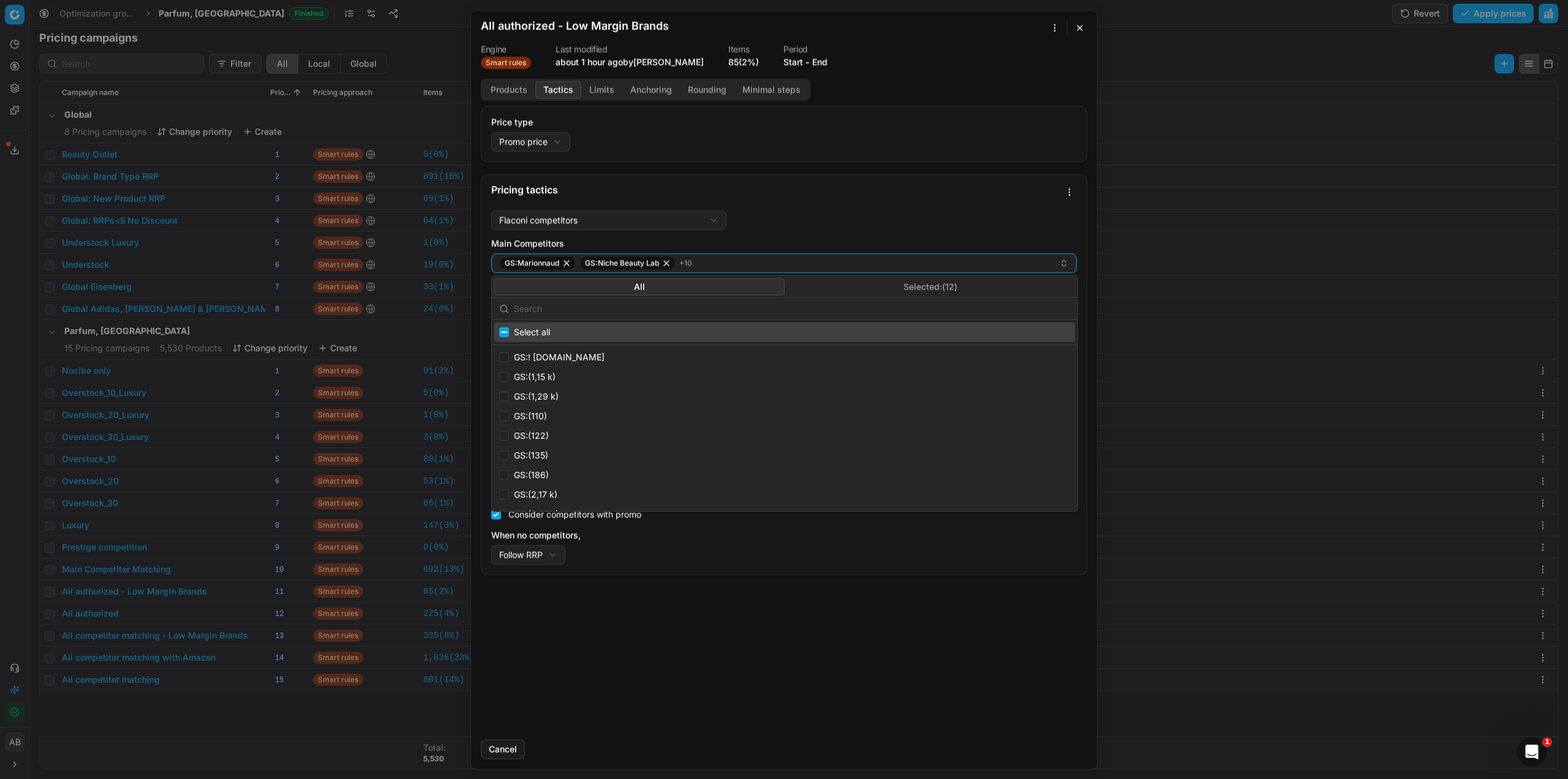
click at [828, 293] on button "Selected: ( 12 )" at bounding box center [931, 287] width 291 height 17
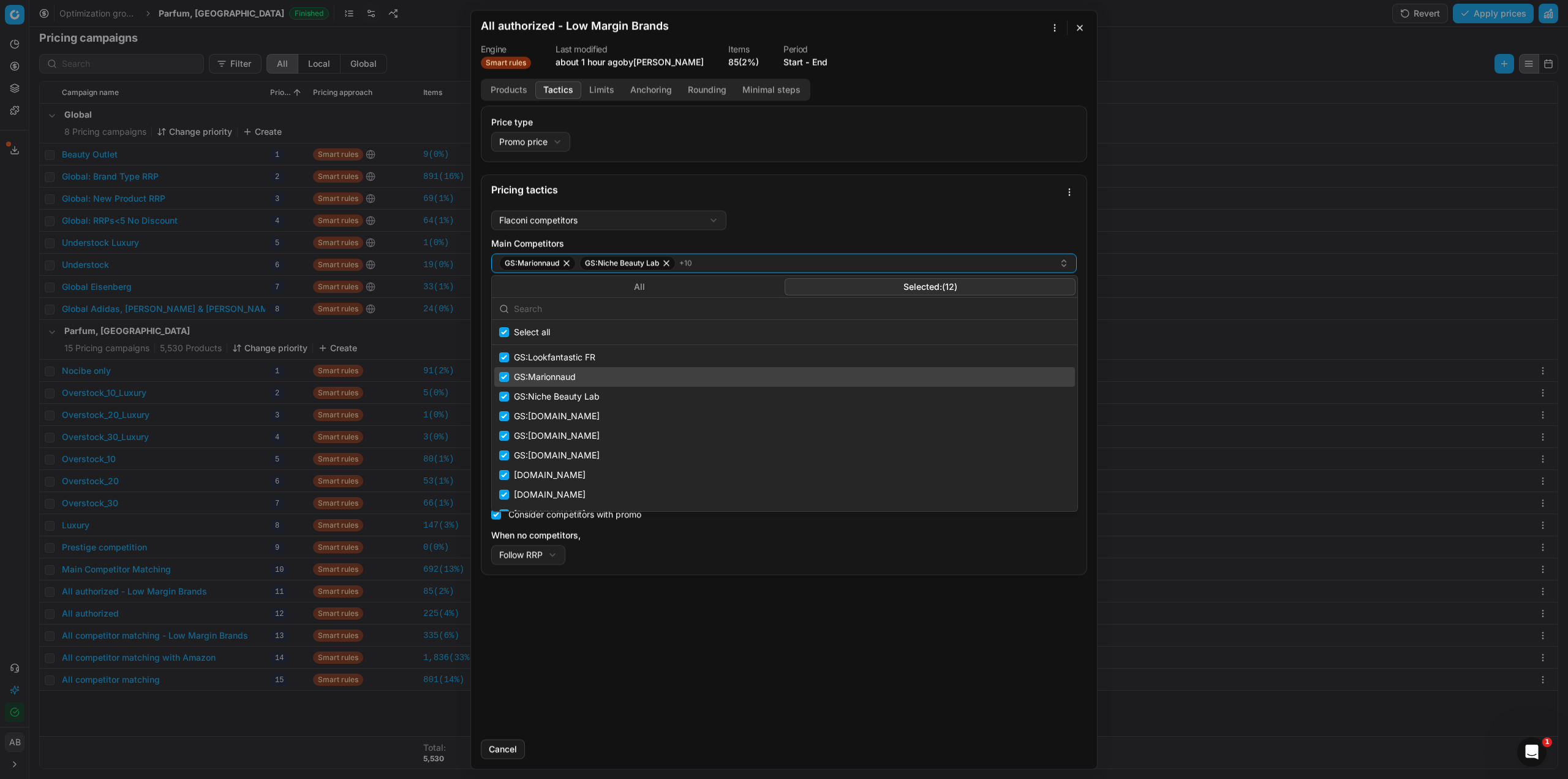
scroll to position [20, 0]
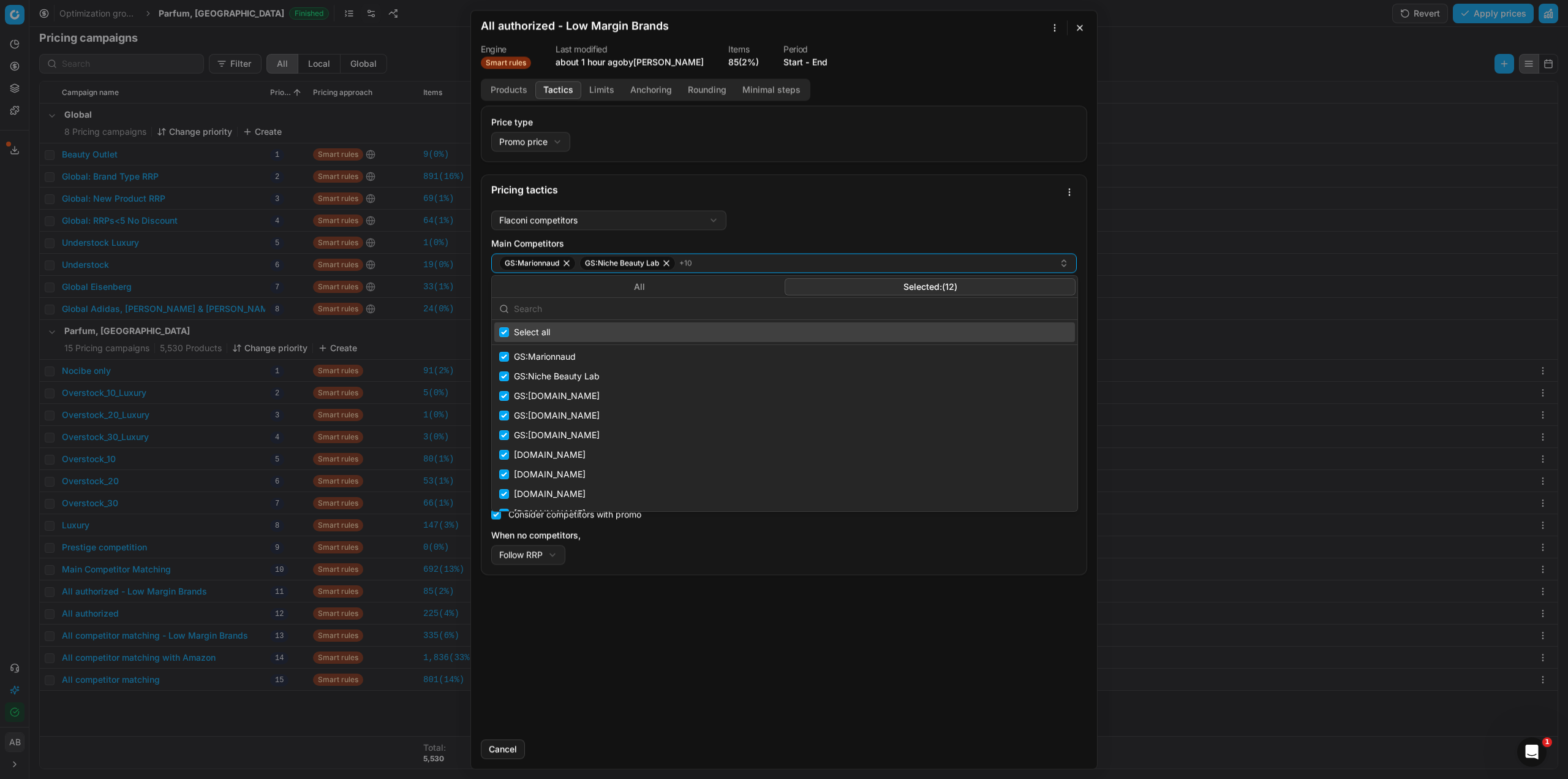
click at [543, 307] on input "text" at bounding box center [791, 309] width 556 height 25
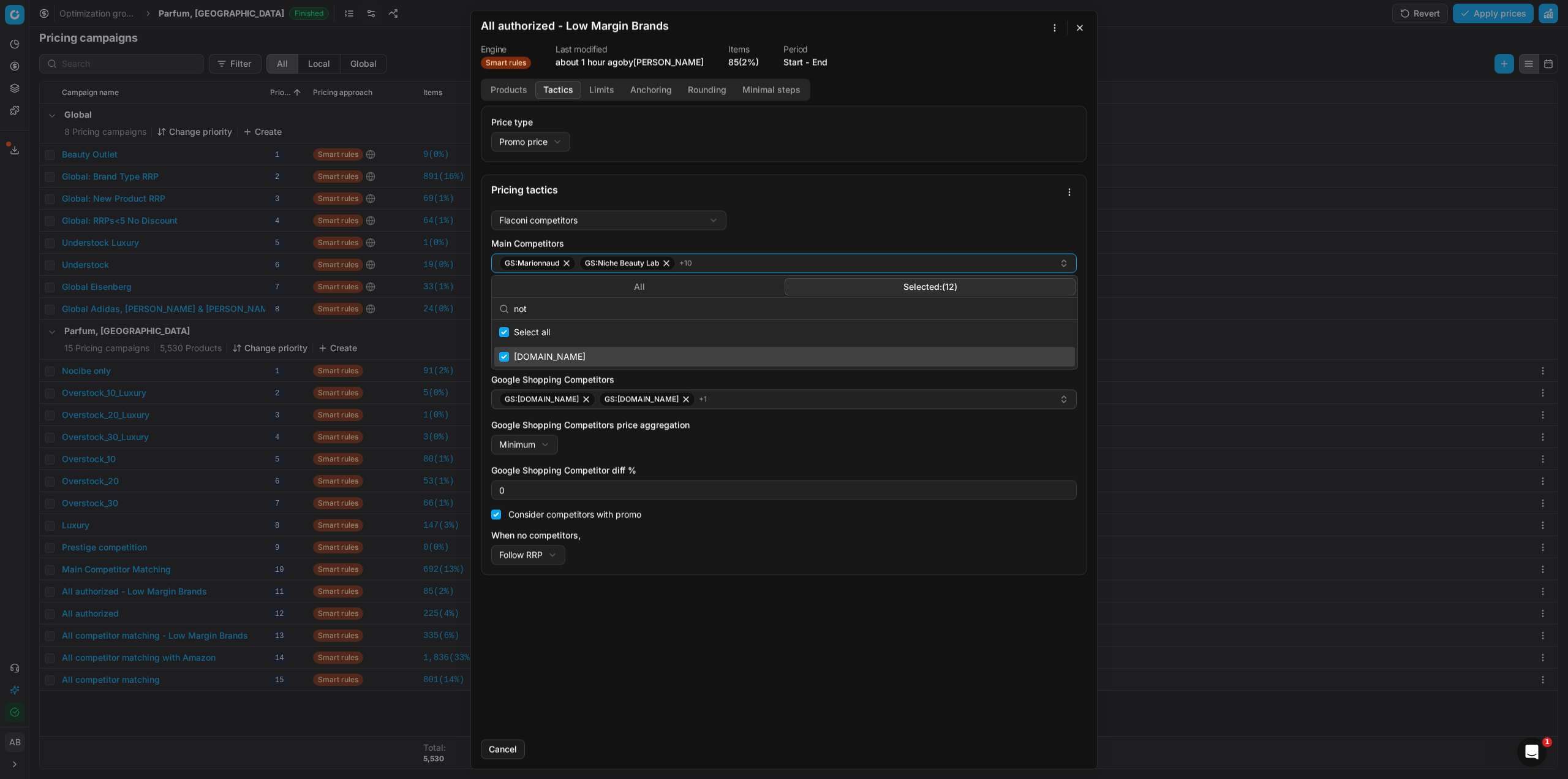
type input "not"
click at [506, 357] on input "Suggestions" at bounding box center [504, 357] width 10 height 10
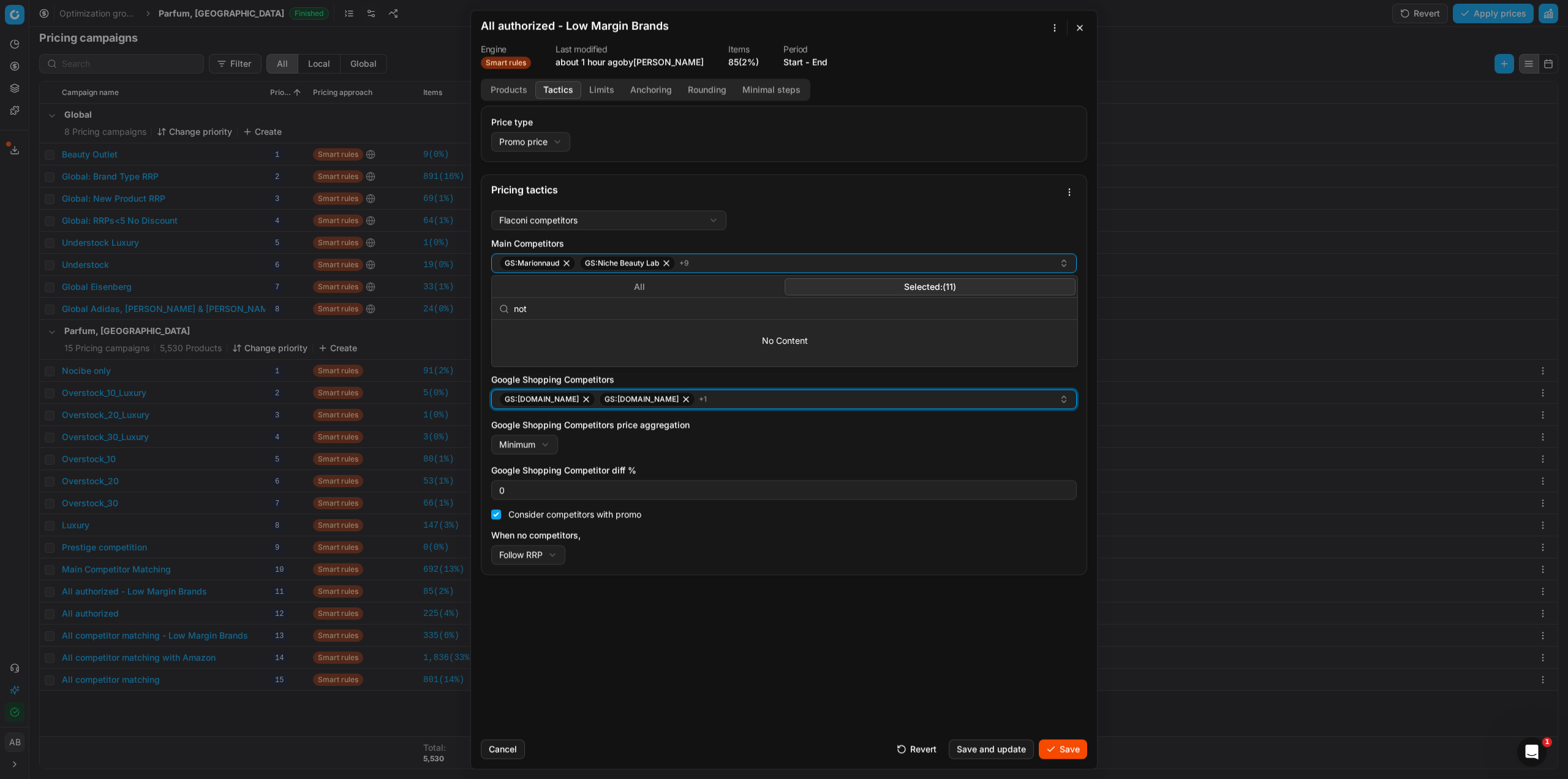
click at [744, 402] on div "GS:[DOMAIN_NAME] GS:[DOMAIN_NAME] + 1" at bounding box center [779, 399] width 560 height 15
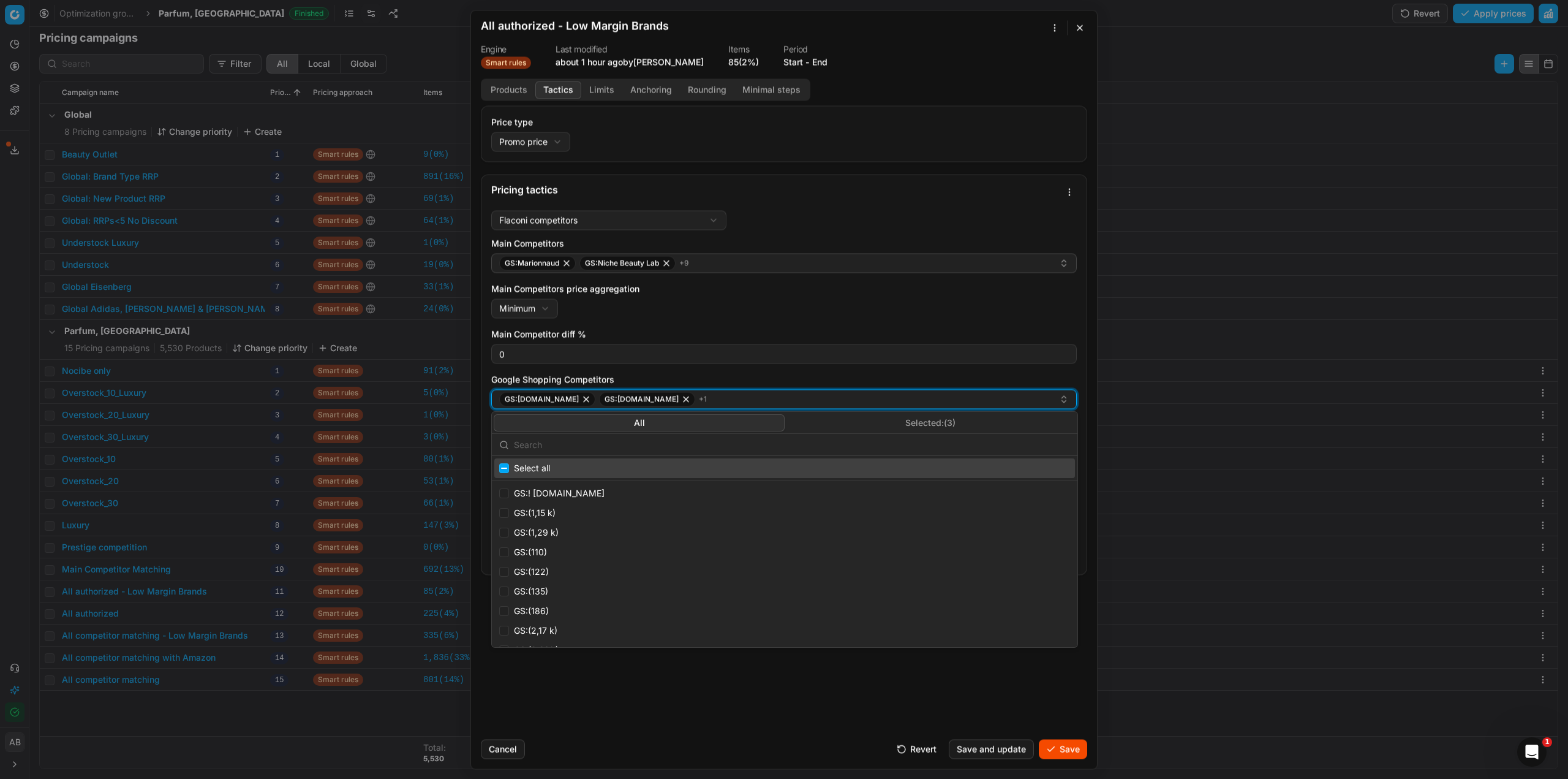
click at [681, 399] on icon "button" at bounding box center [686, 399] width 10 height 10
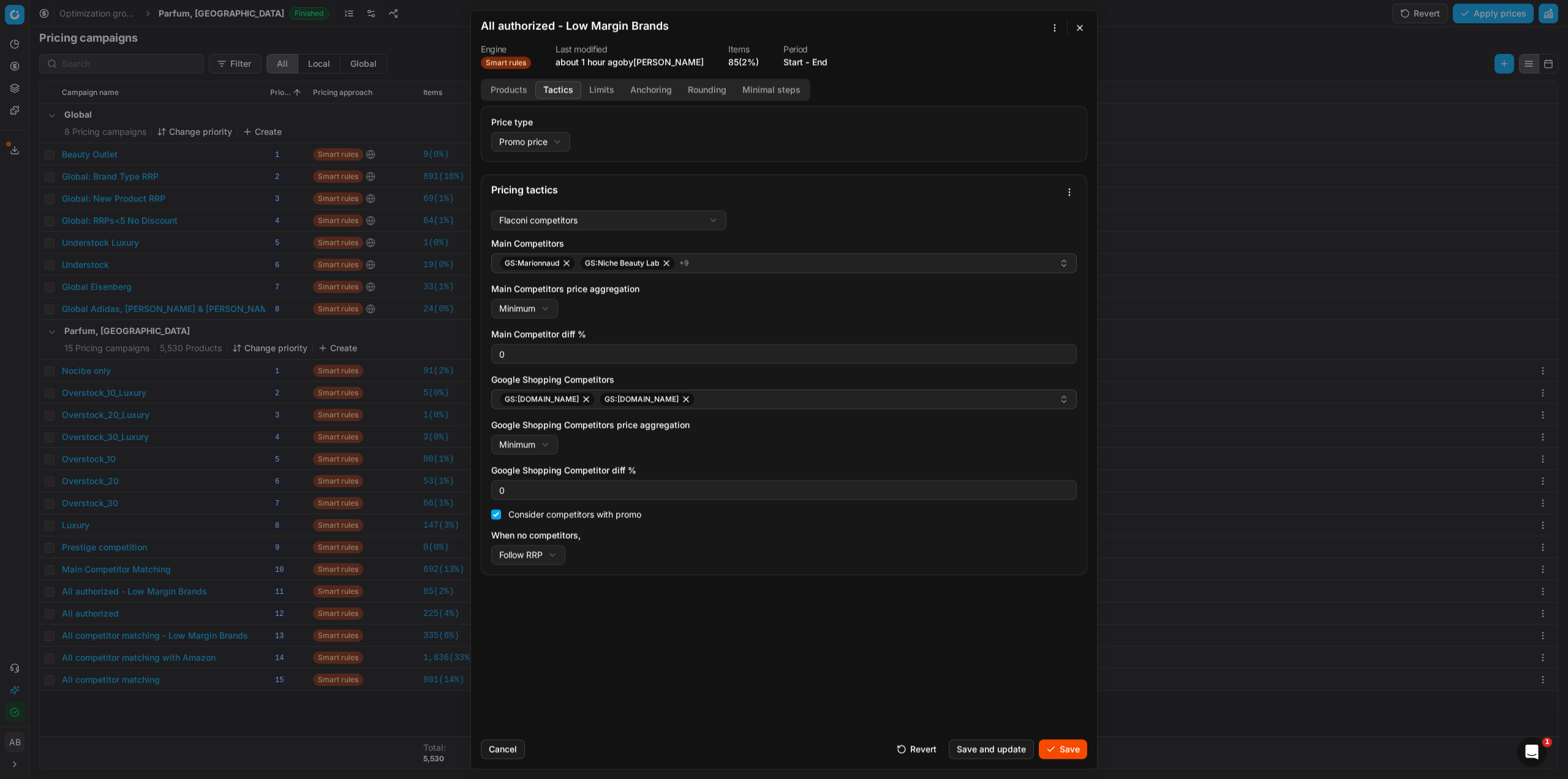
click at [1024, 719] on div "Price type Promo price Default Regular price Promo price Pricing tactics Flacon…" at bounding box center [784, 417] width 626 height 624
click at [1062, 747] on button "Save" at bounding box center [1062, 749] width 49 height 19
click at [520, 97] on button "Products" at bounding box center [509, 89] width 53 height 17
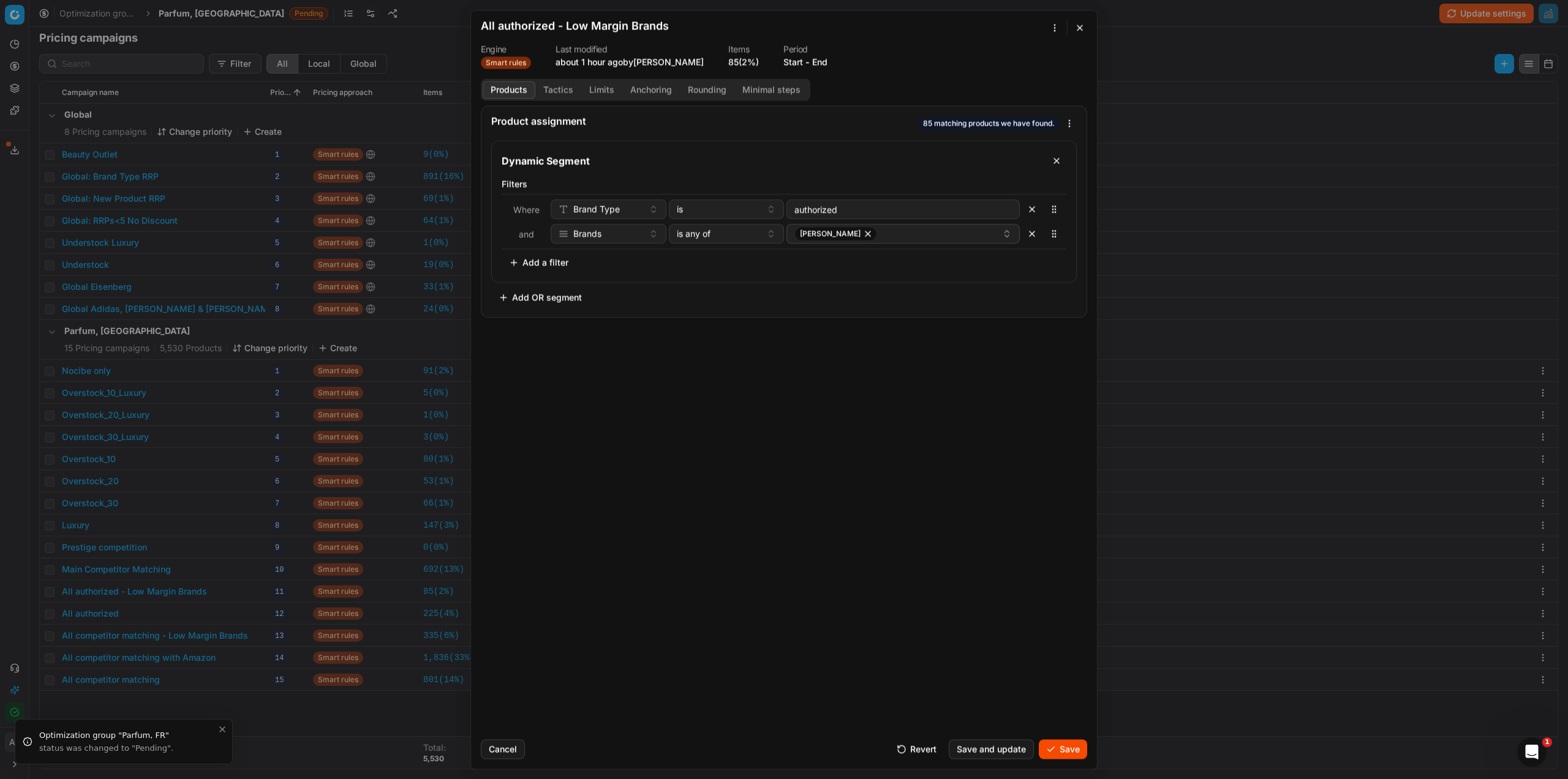
click at [594, 93] on button "Limits" at bounding box center [602, 89] width 41 height 17
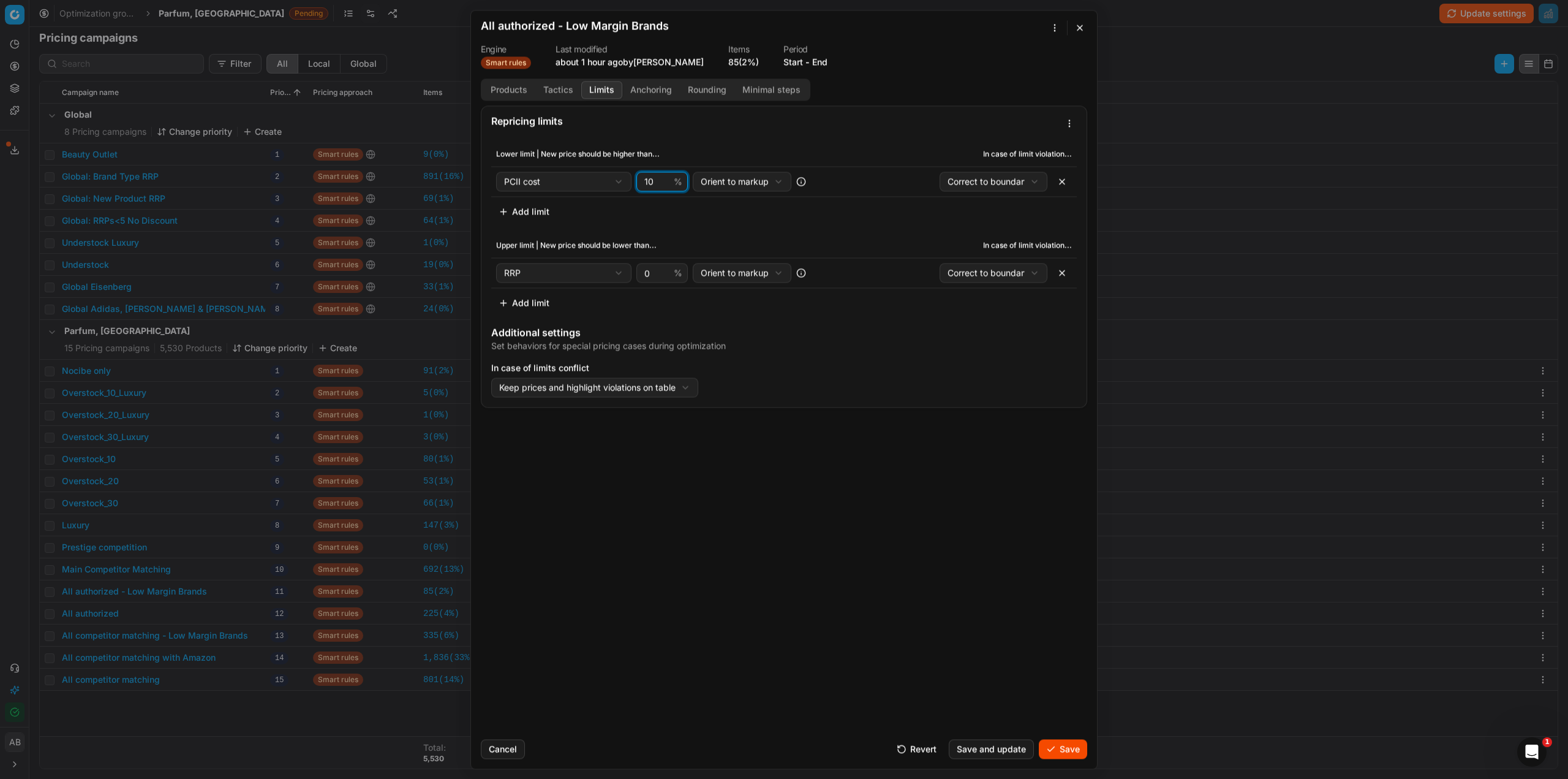
click at [653, 186] on input "10" at bounding box center [657, 181] width 29 height 18
type input "1"
type input "7"
click at [1061, 752] on button "Save" at bounding box center [1062, 749] width 49 height 19
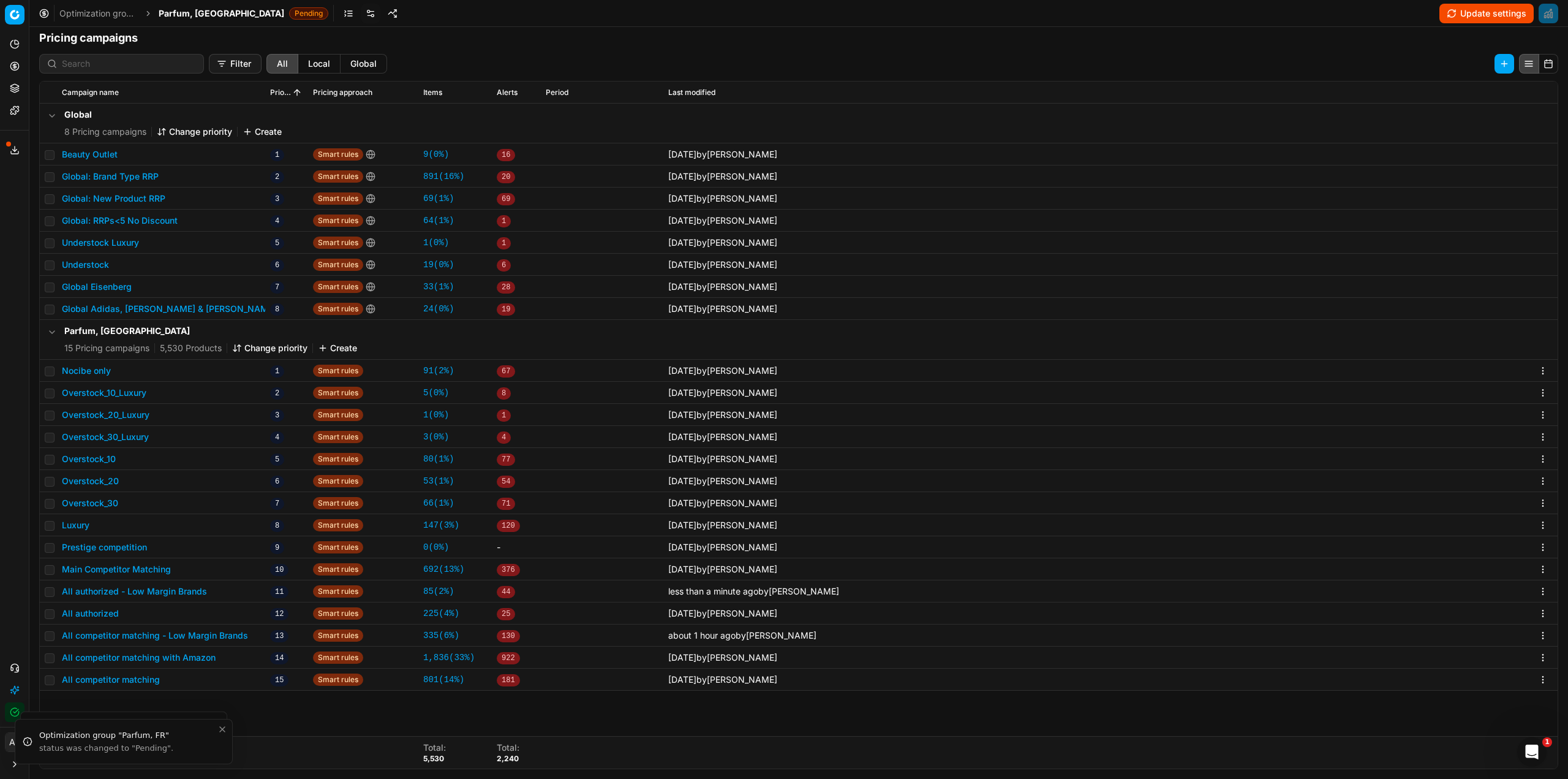
click at [179, 592] on button "All authorized - Low Margin Brands" at bounding box center [135, 591] width 146 height 12
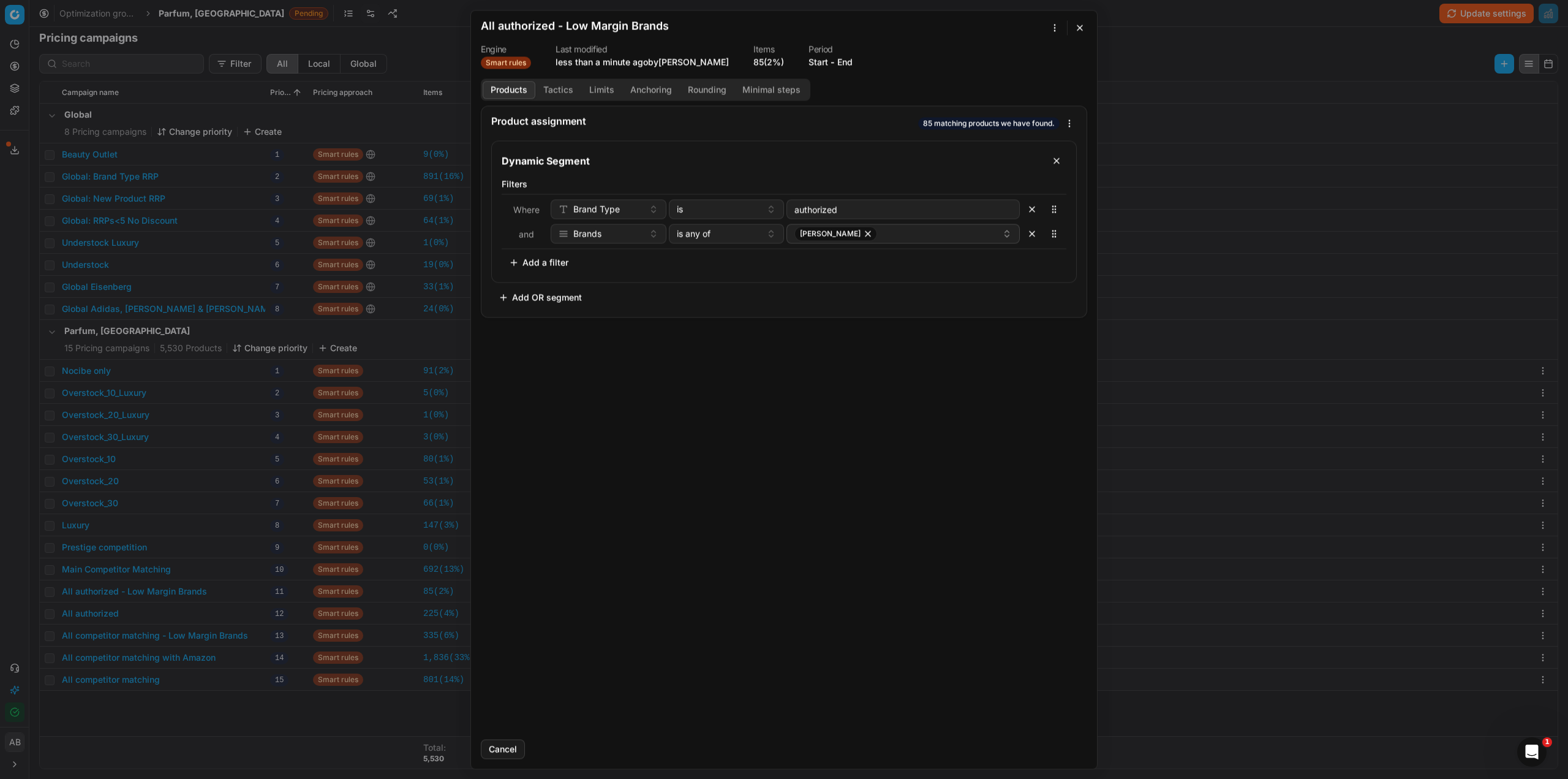
click at [1077, 25] on button "button" at bounding box center [1080, 27] width 15 height 15
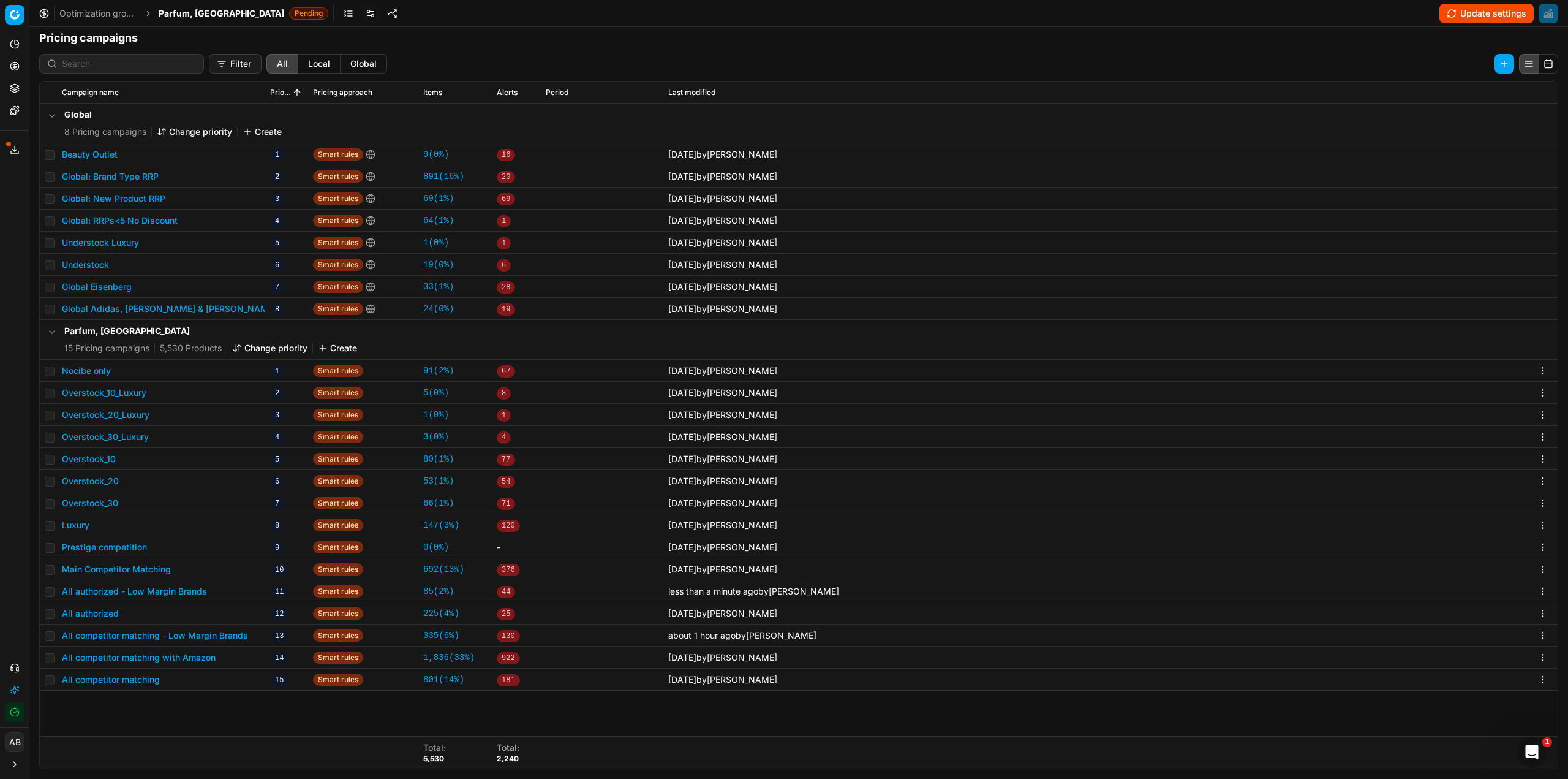
click at [180, 641] on button "All competitor matching - Low Margin Brands" at bounding box center [155, 635] width 186 height 12
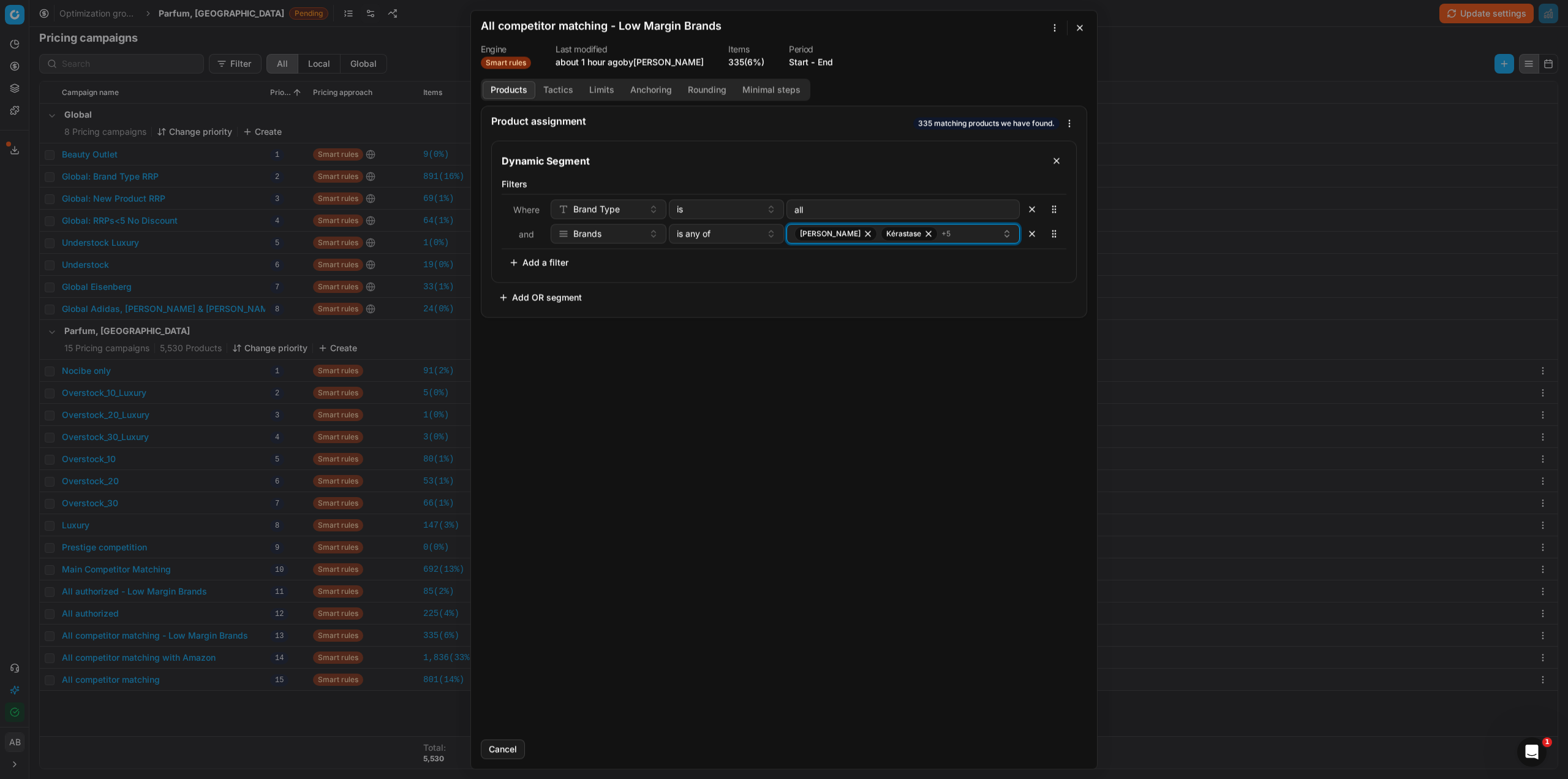
click at [863, 234] on icon "button" at bounding box center [867, 233] width 10 height 10
click at [926, 234] on div "[PERSON_NAME] + 4" at bounding box center [898, 234] width 208 height 15
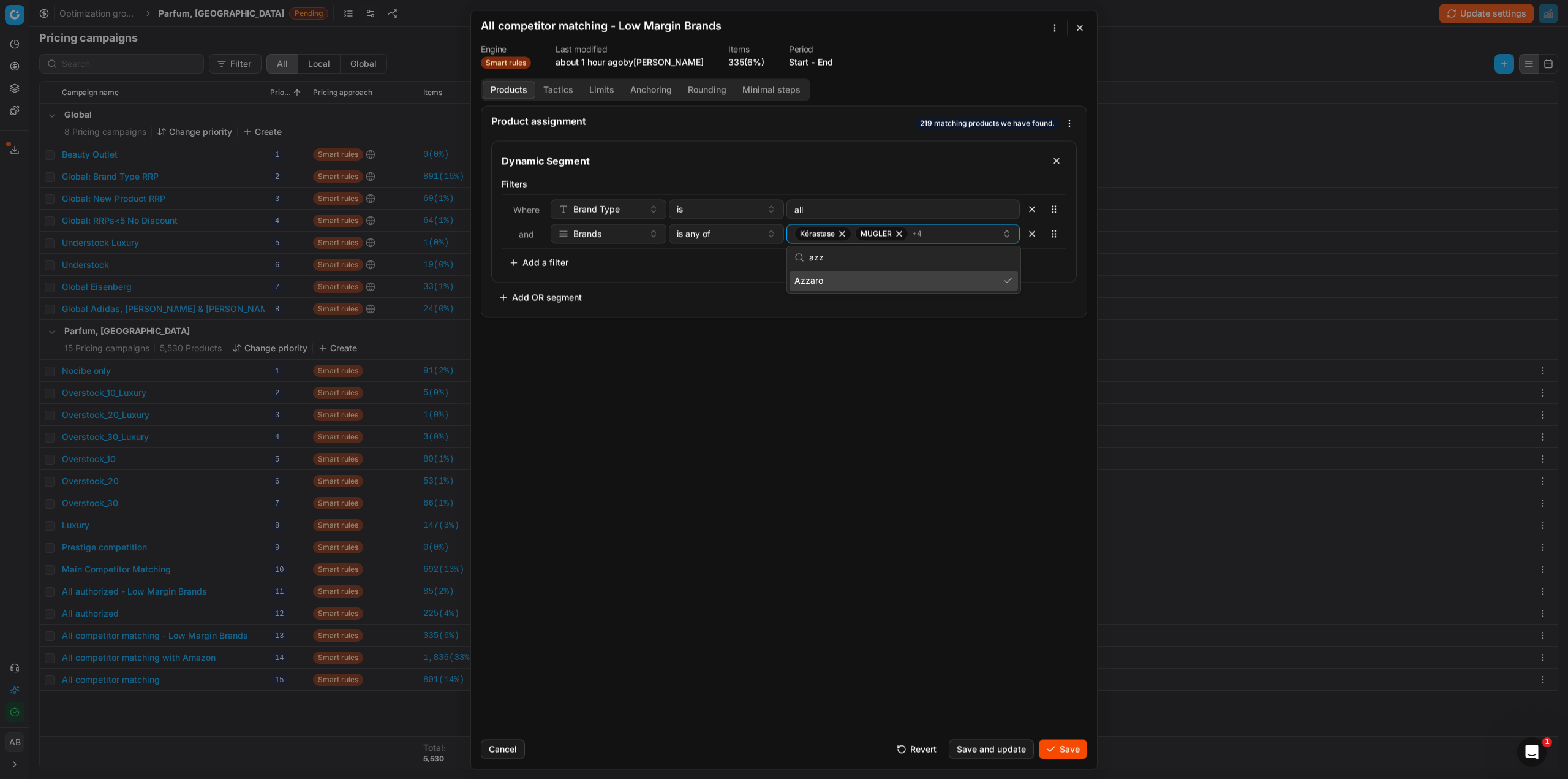
type input "azz"
click at [879, 283] on div "Azzaro" at bounding box center [903, 280] width 228 height 19
click at [857, 540] on div "Product assignment Loading... Dynamic Segment Filters Where Brand Type is all a…" at bounding box center [784, 417] width 626 height 624
click at [567, 90] on button "Tactics" at bounding box center [559, 89] width 46 height 17
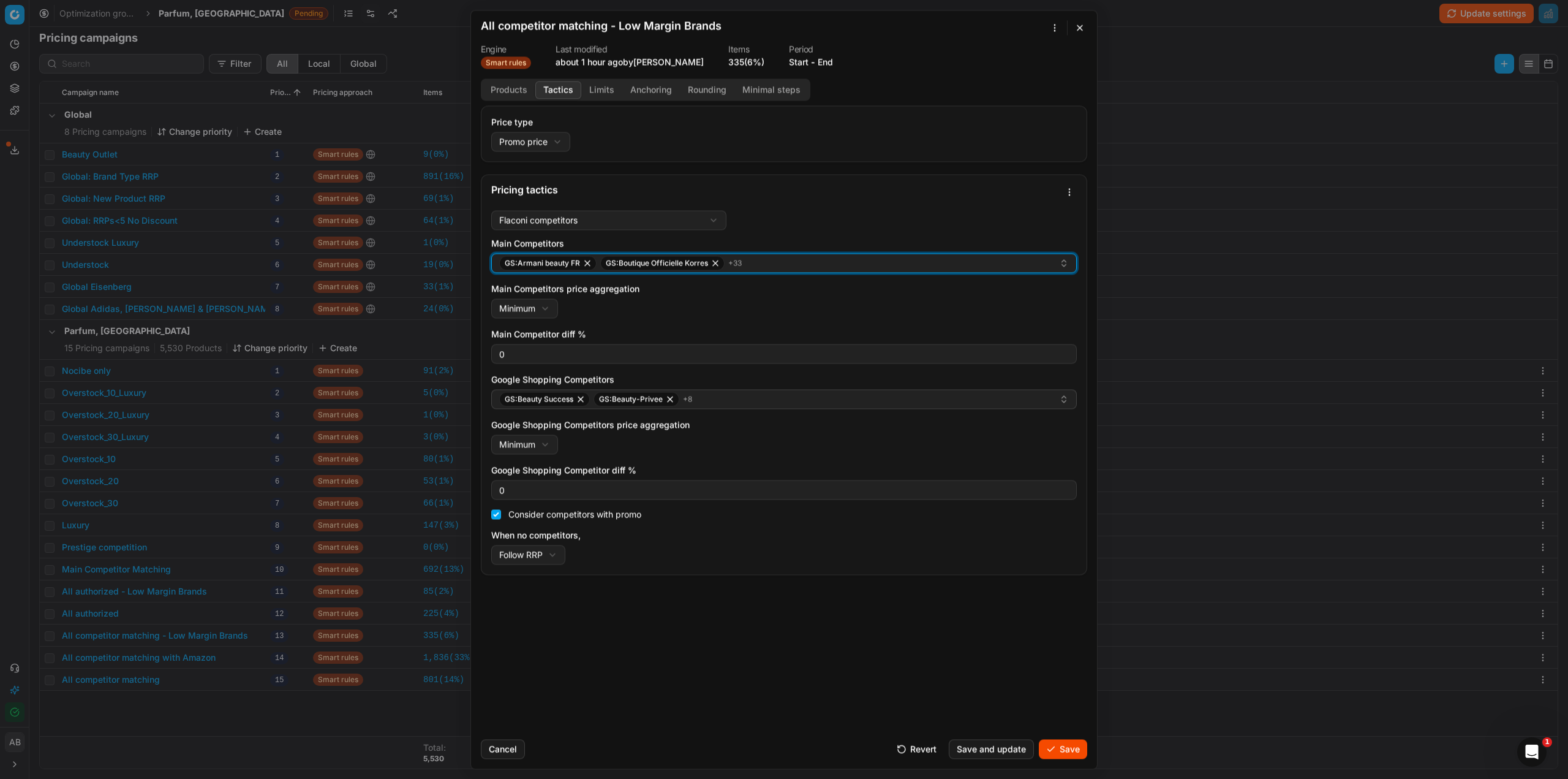
click at [836, 265] on div "GS:Armani beauty FR GS:Boutique Officielle Korres + 33" at bounding box center [779, 263] width 560 height 15
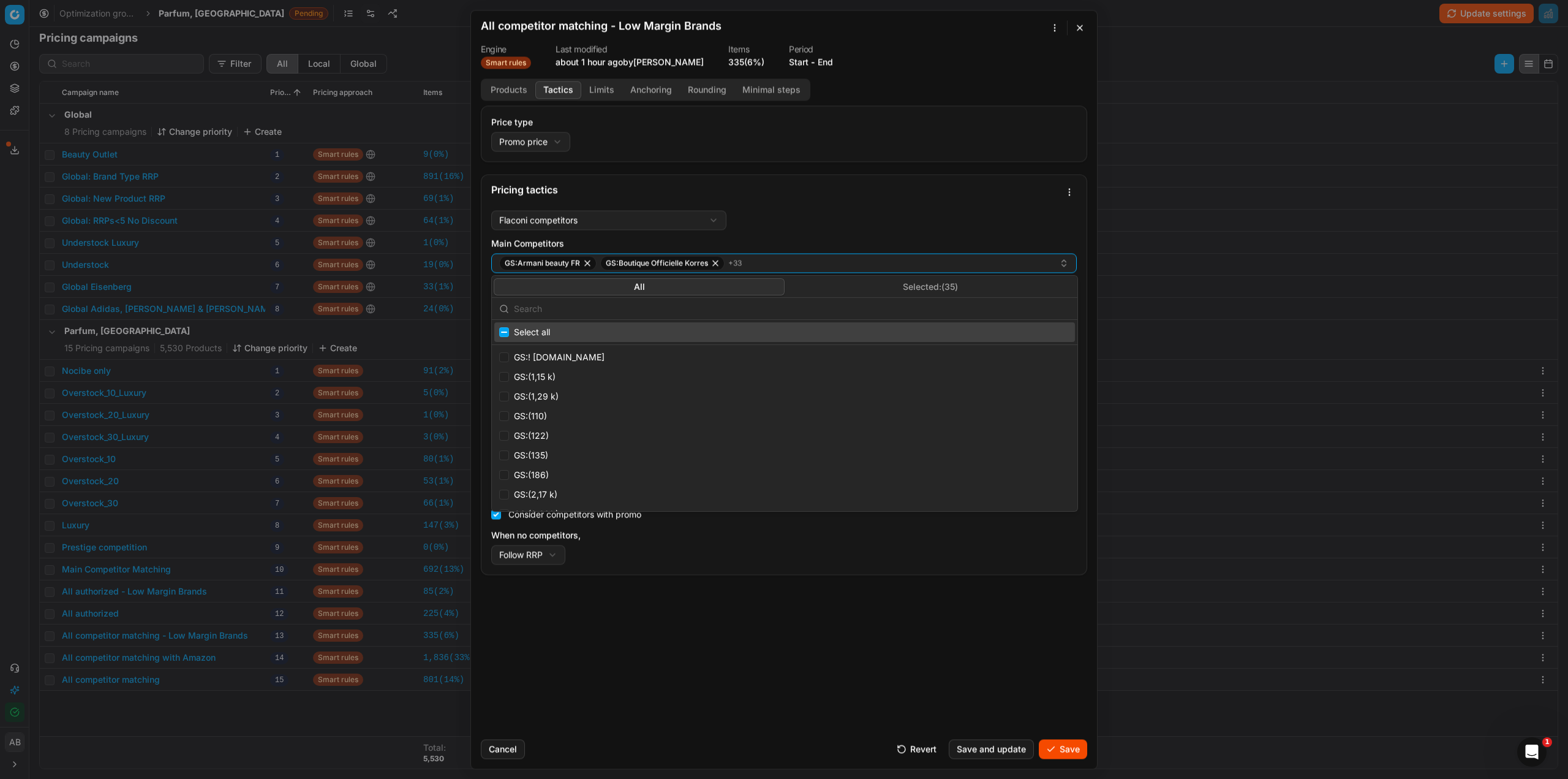
click at [877, 283] on button "Selected: ( 35 )" at bounding box center [931, 287] width 291 height 17
click at [666, 308] on input "text" at bounding box center [791, 309] width 556 height 25
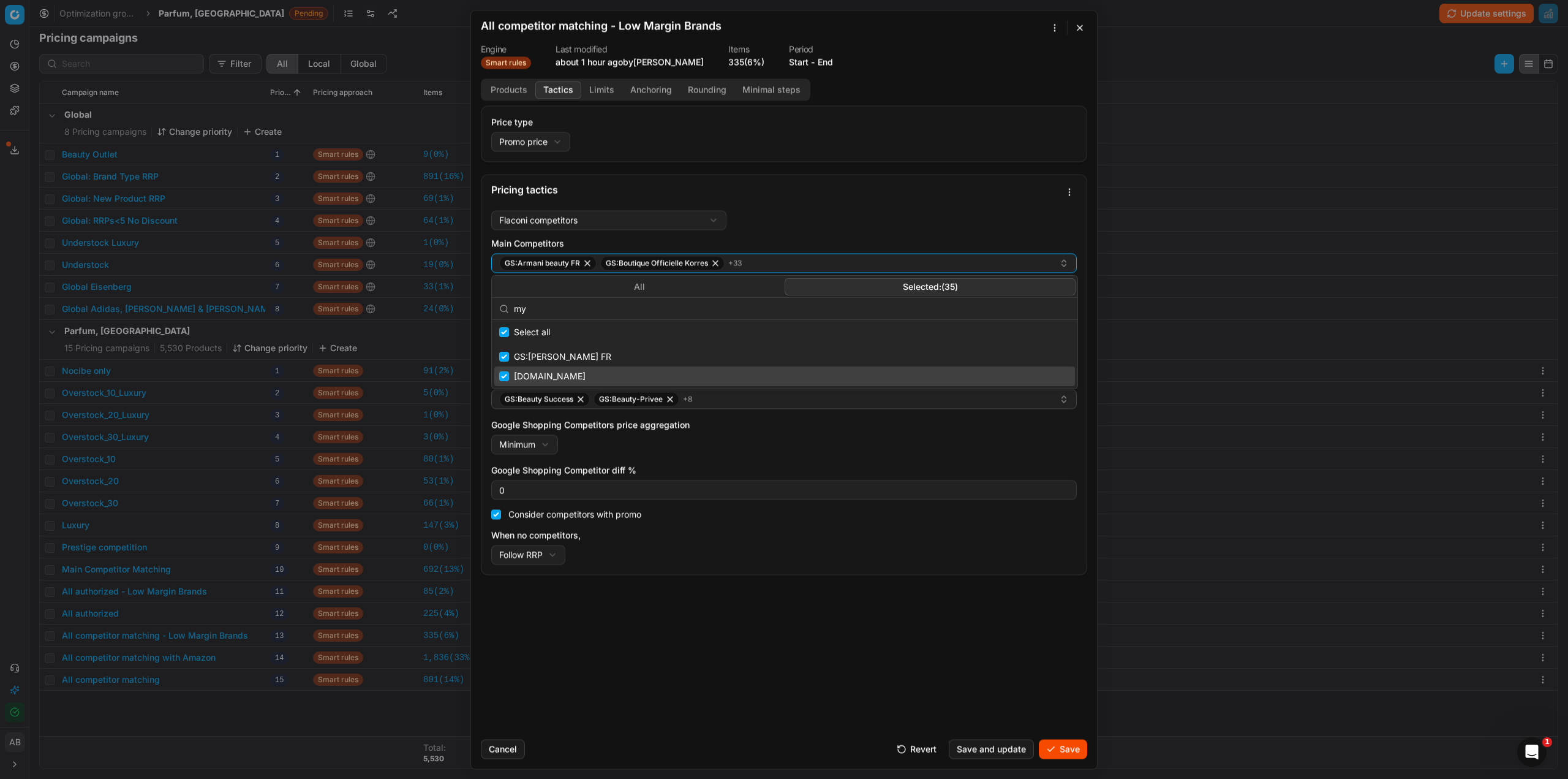
type input "my"
click at [501, 377] on input "Suggestions" at bounding box center [504, 376] width 10 height 10
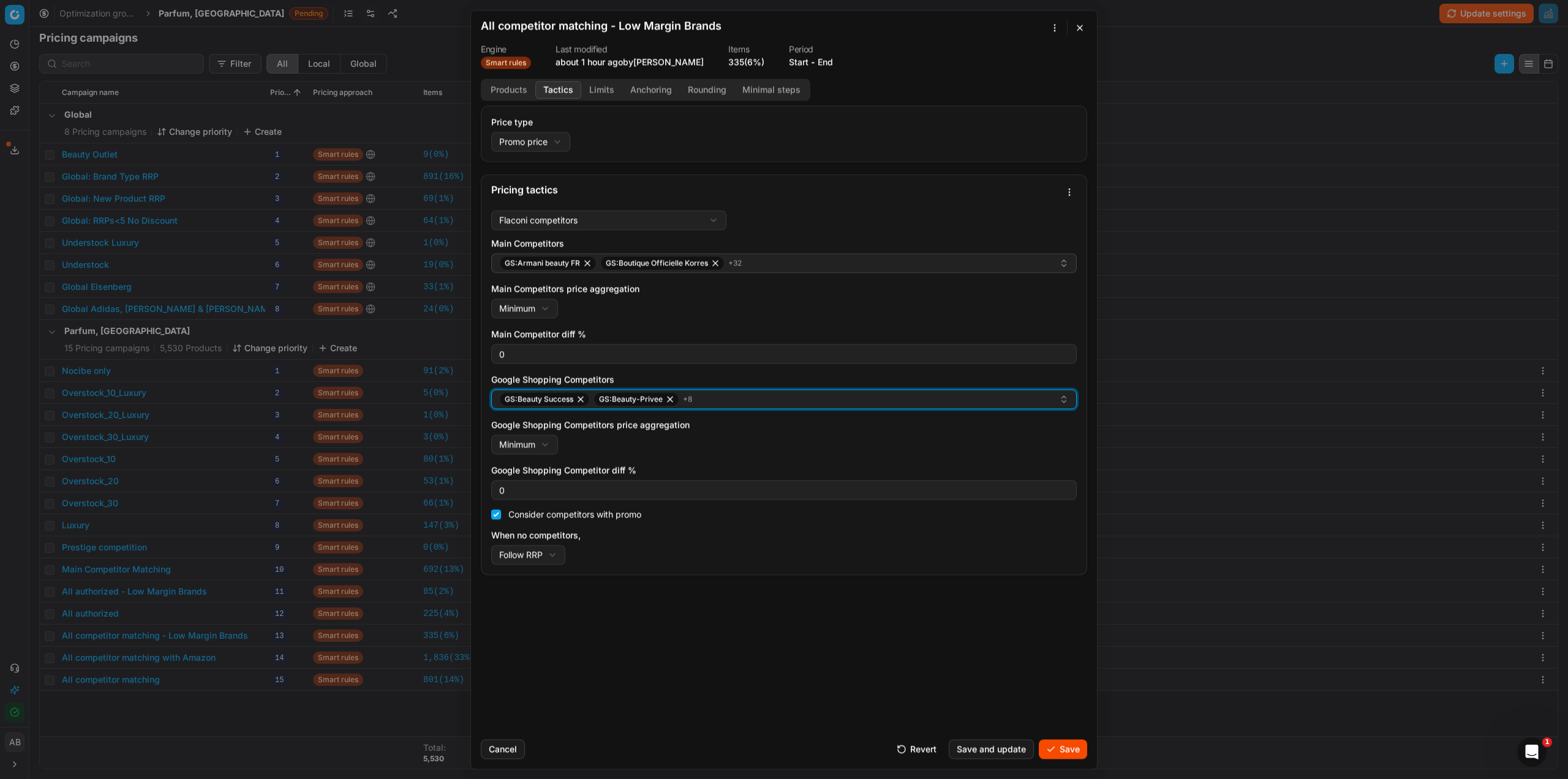
click at [698, 405] on div "GS:Beauty Success GS:Beauty-Privee + 8" at bounding box center [779, 399] width 560 height 15
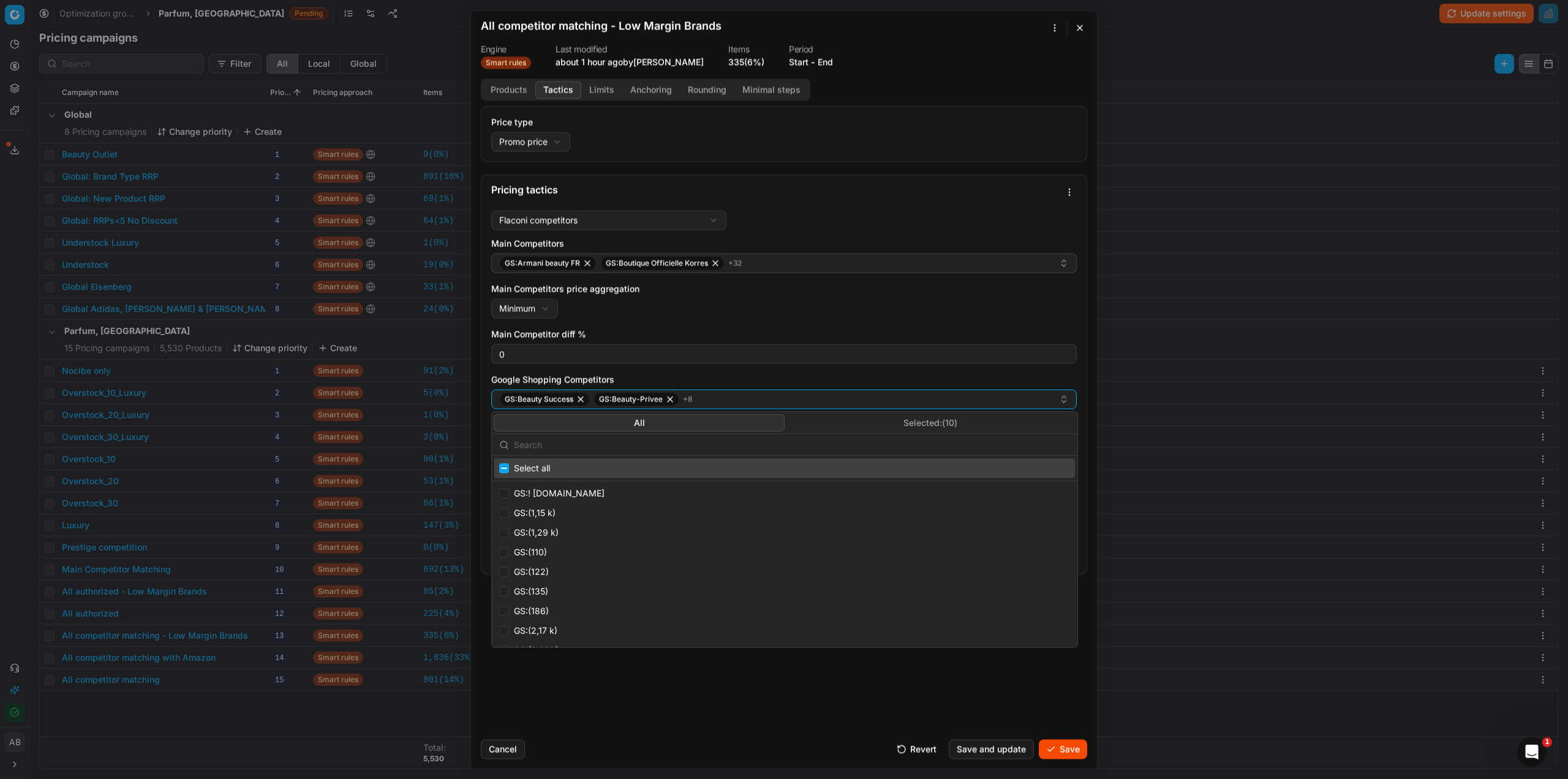
click at [852, 419] on button "Selected: ( 10 )" at bounding box center [931, 422] width 291 height 17
click at [738, 435] on input "text" at bounding box center [791, 444] width 556 height 25
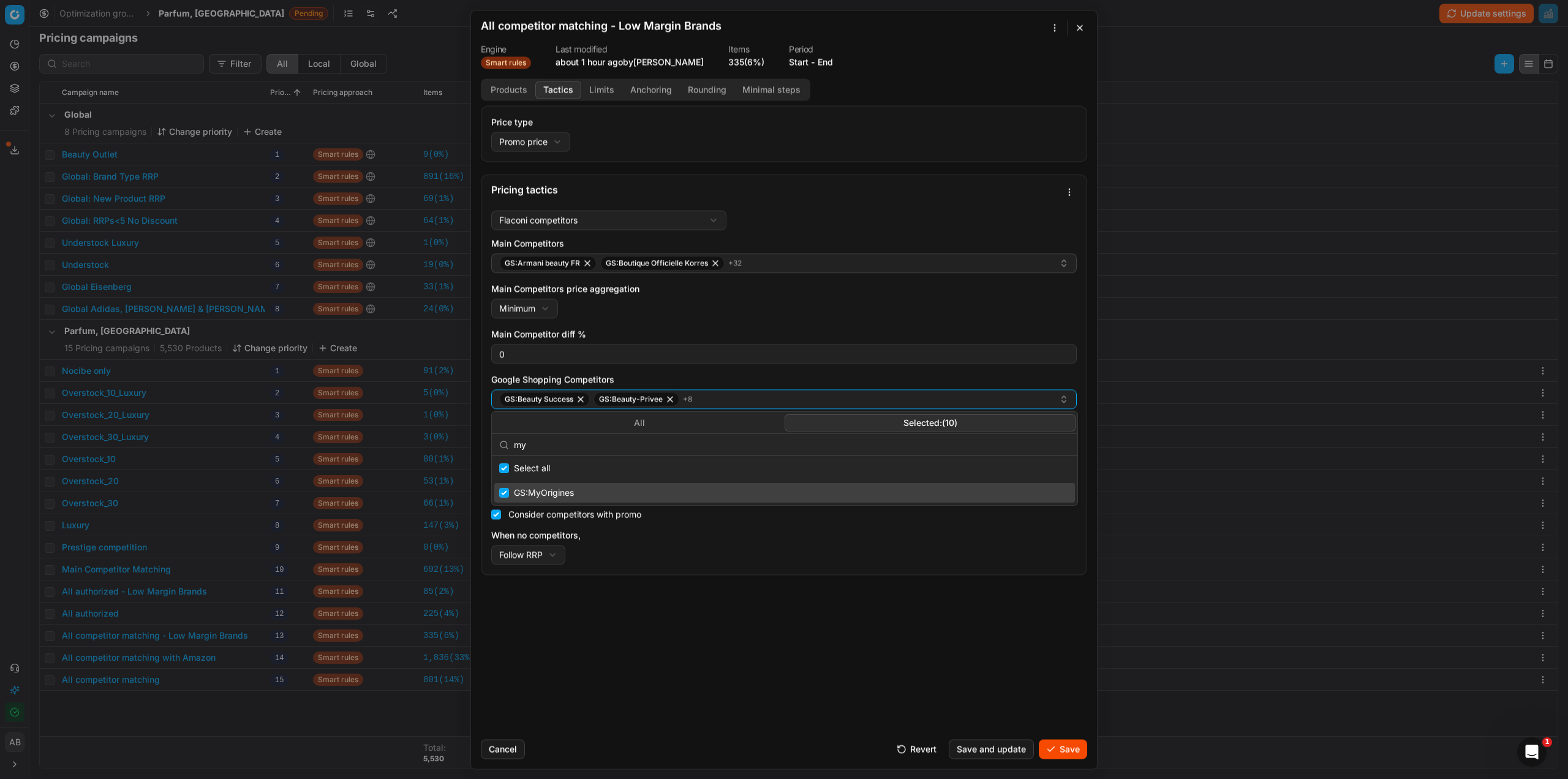
type input "my"
click at [562, 499] on div "GS:MyOrigines" at bounding box center [785, 492] width 581 height 19
click at [856, 675] on div "Price type Promo price Default Regular price Promo price Pricing tactics Flacon…" at bounding box center [784, 417] width 626 height 624
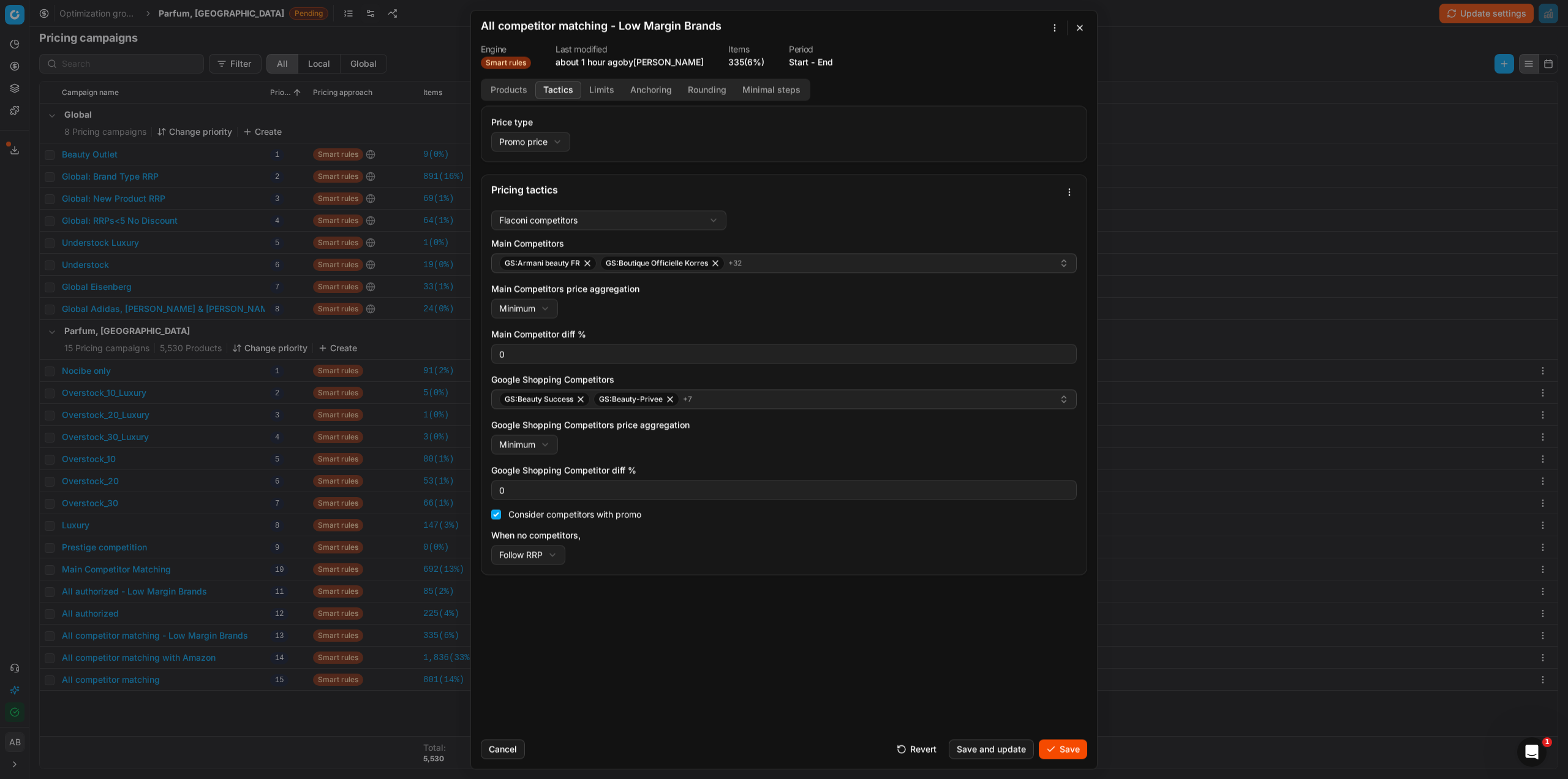
click at [597, 92] on button "Limits" at bounding box center [602, 89] width 41 height 17
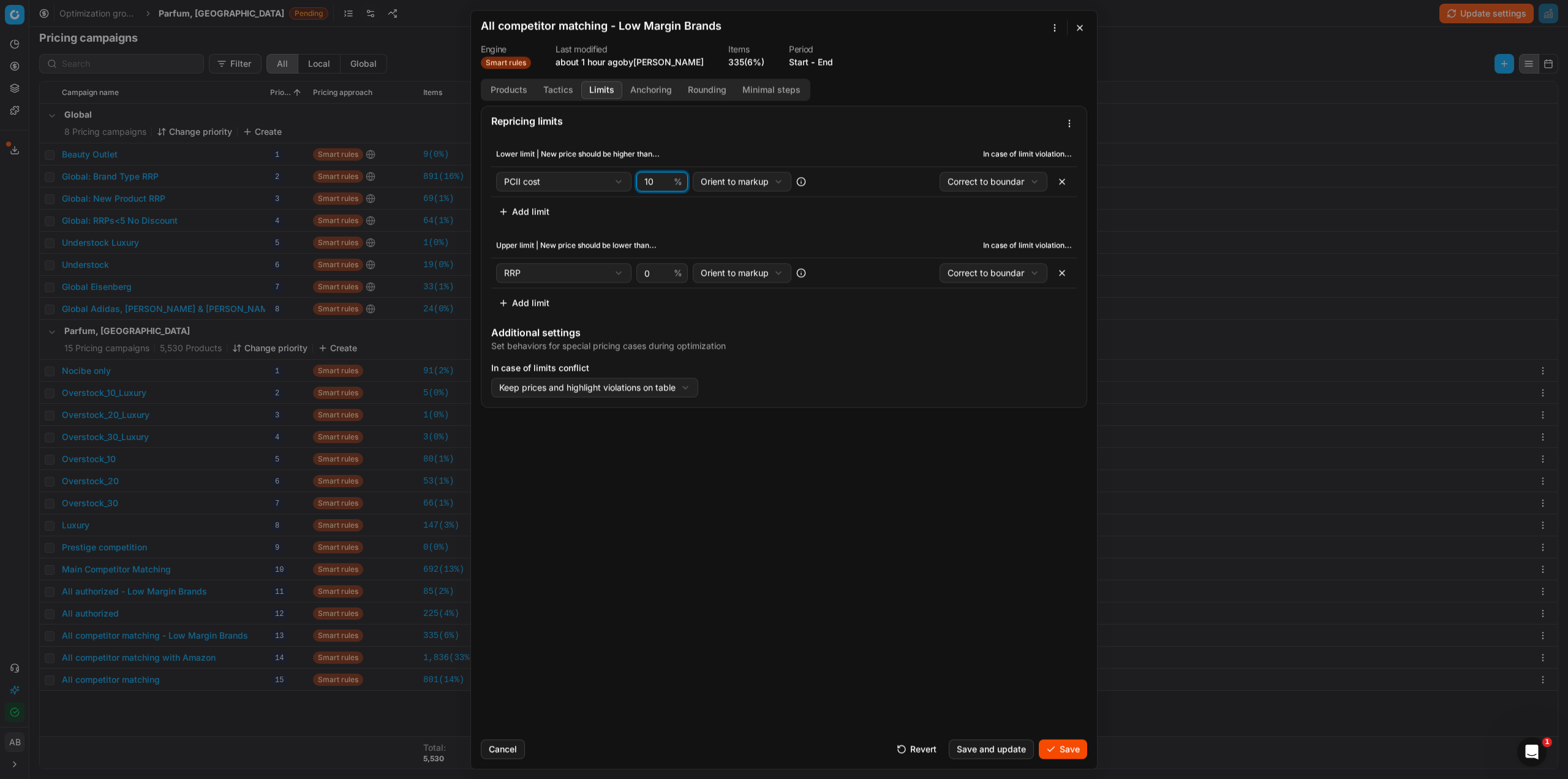
drag, startPoint x: 659, startPoint y: 183, endPoint x: 640, endPoint y: 181, distance: 19.1
click at [640, 181] on div "10 %" at bounding box center [662, 181] width 51 height 19
type input "7"
click at [771, 497] on div "Repricing limits Lower limit | New price should be higher than... In case of li…" at bounding box center [784, 417] width 626 height 624
click at [1061, 750] on button "Save" at bounding box center [1062, 749] width 49 height 19
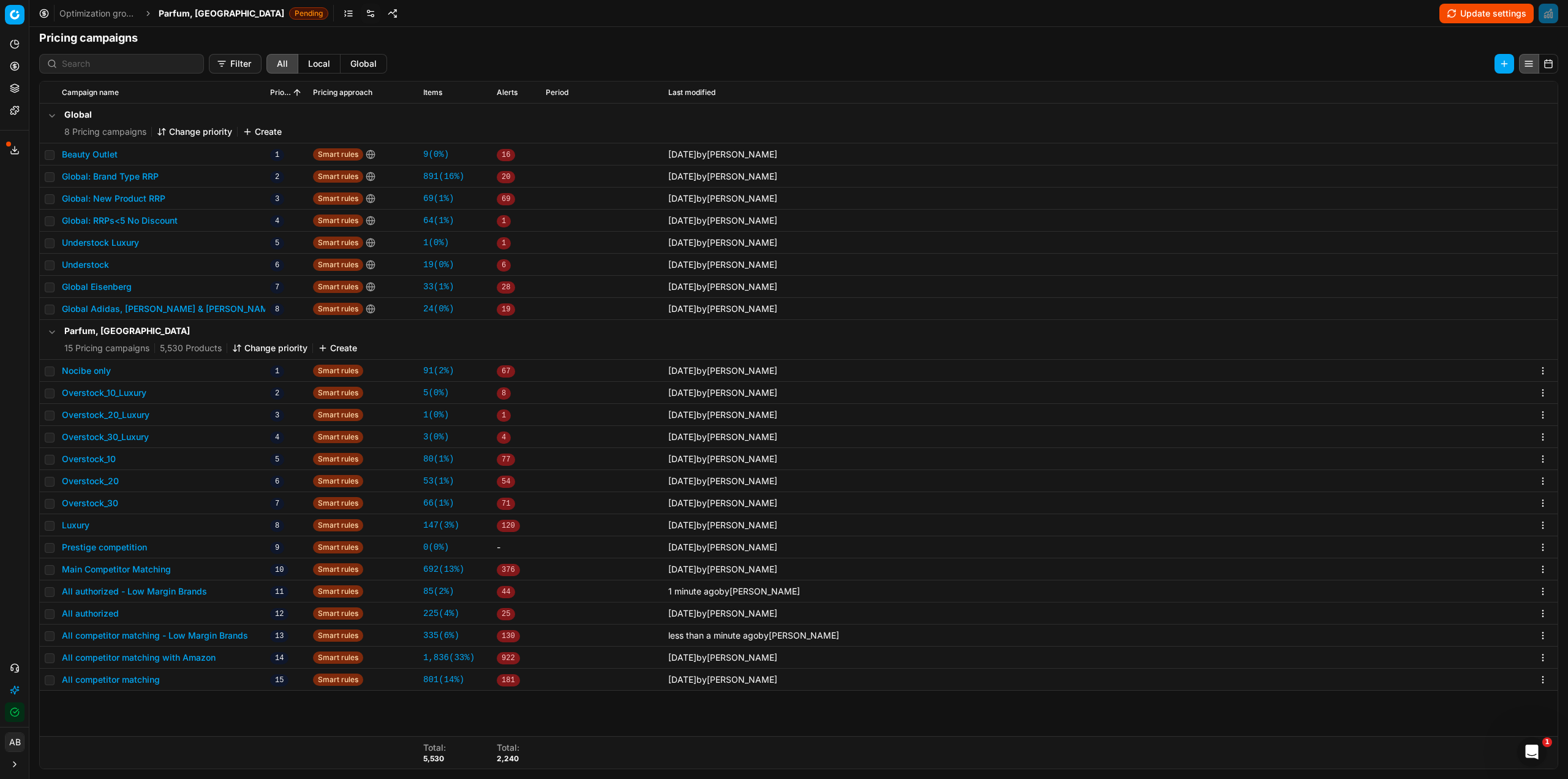
click at [199, 640] on button "All competitor matching - Low Margin Brands" at bounding box center [155, 635] width 186 height 12
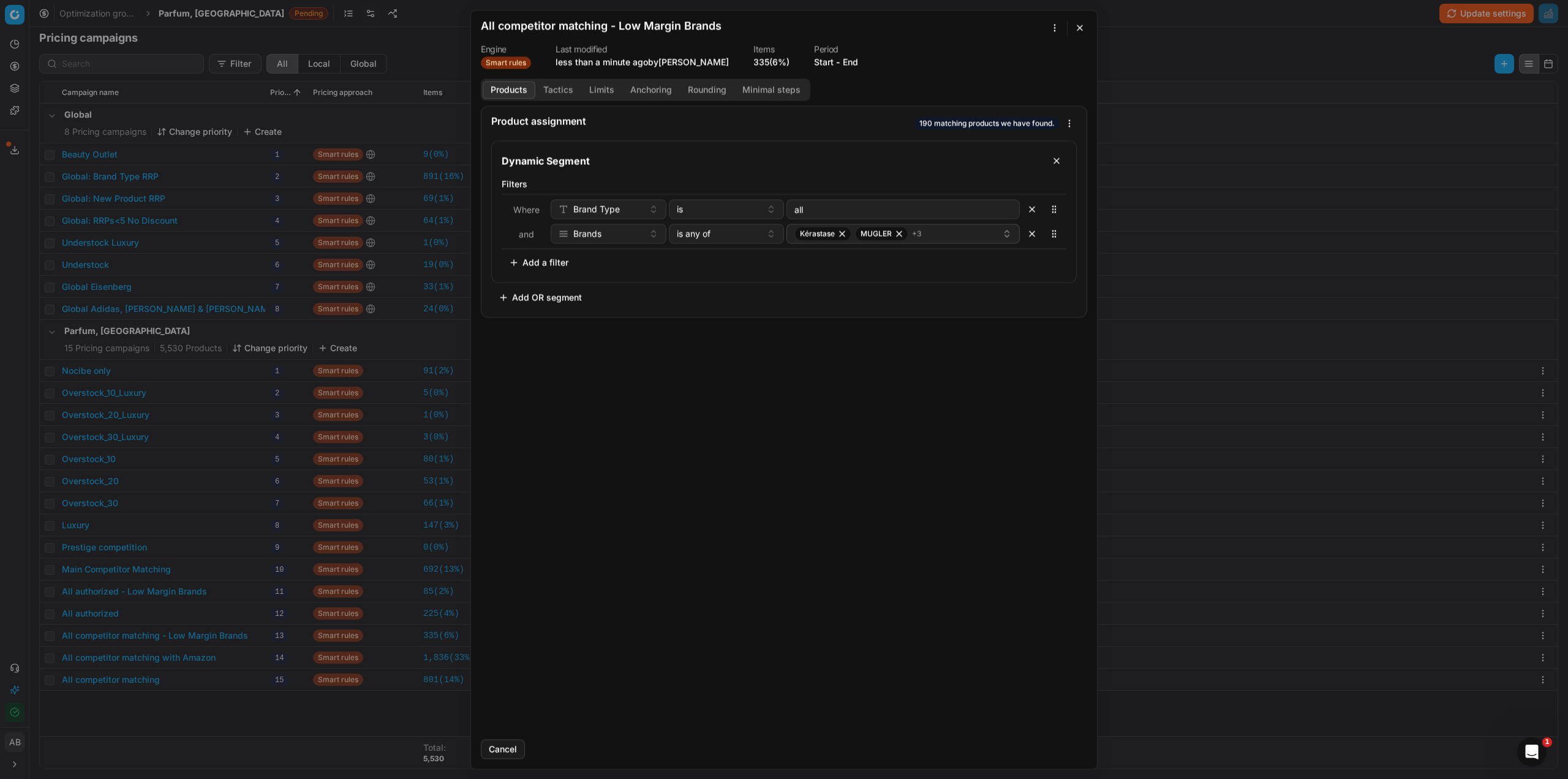
click at [1076, 32] on button "button" at bounding box center [1080, 27] width 15 height 15
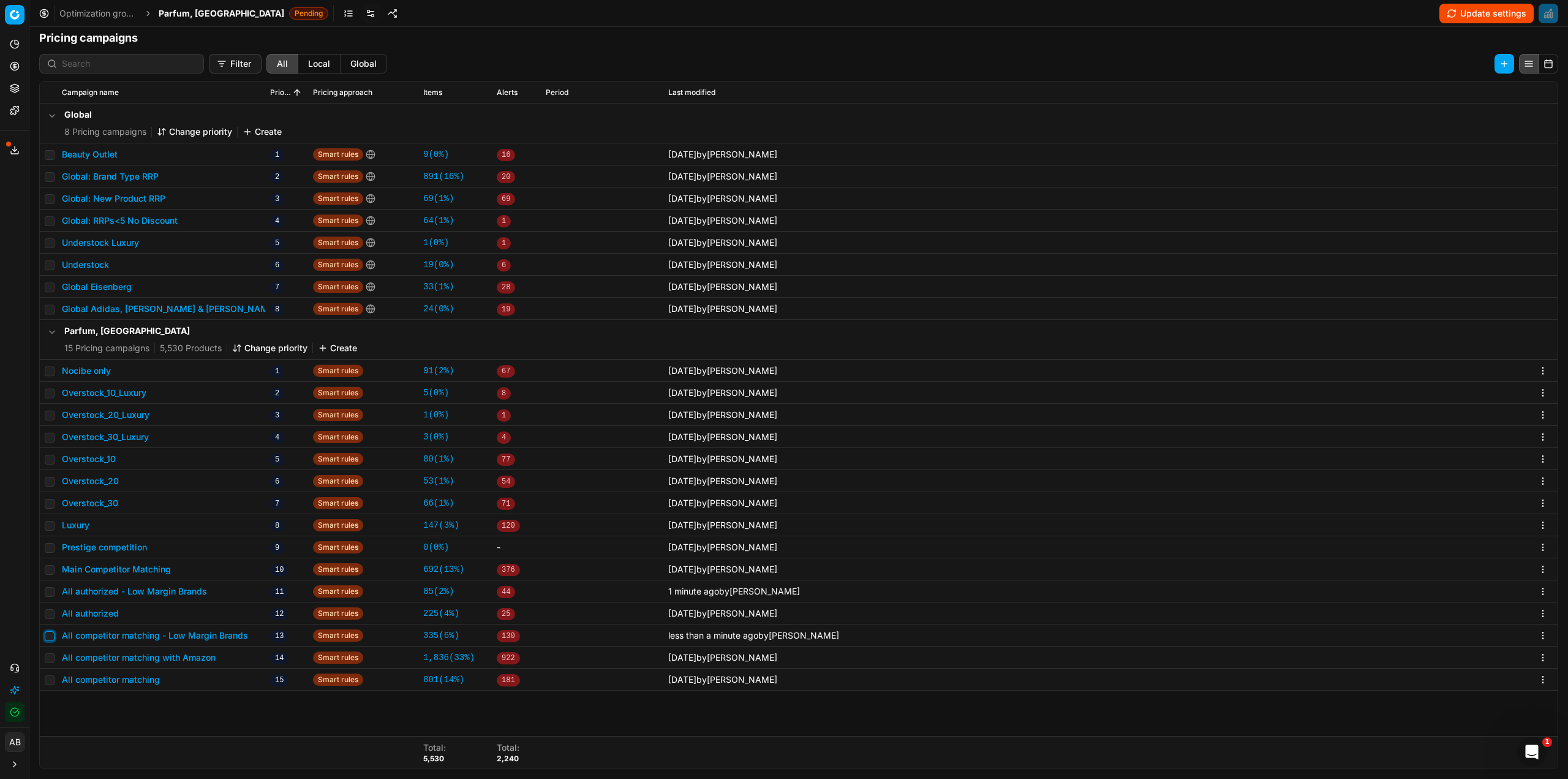
click at [49, 636] on input "checkbox" at bounding box center [49, 636] width 10 height 10
checkbox input "true"
click at [1356, 70] on html "Pricing platform Analytics Pricing Product portfolio Templates Export service 2…" at bounding box center [784, 390] width 1568 height 779
click at [1360, 88] on div "Copy PC..." at bounding box center [1378, 88] width 131 height 19
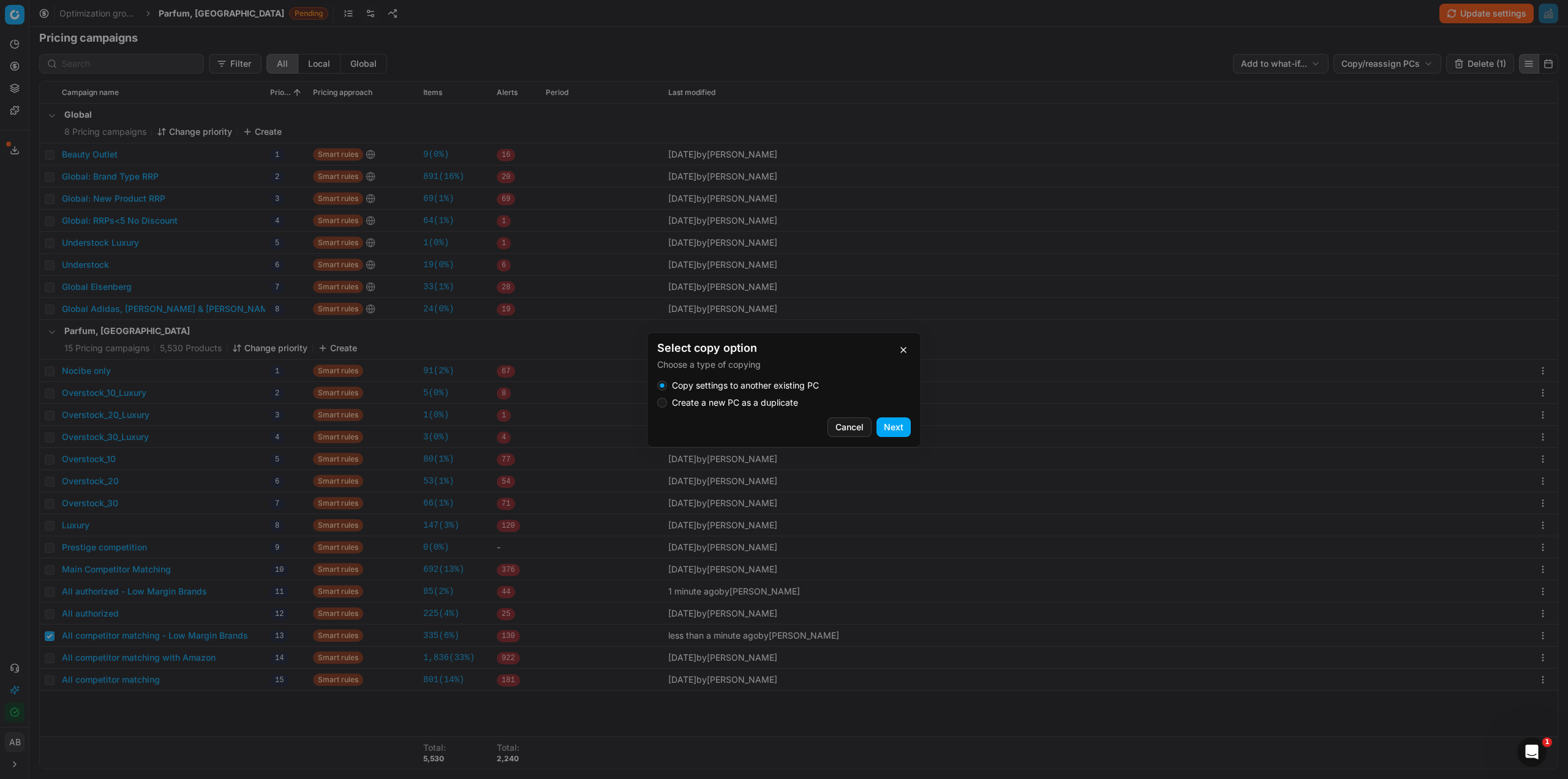
click at [735, 400] on label "Create a new PC as a duplicate" at bounding box center [735, 402] width 126 height 8
click at [667, 400] on button "Create a new PC as a duplicate" at bounding box center [662, 402] width 10 height 10
click at [893, 424] on button "Next" at bounding box center [893, 426] width 34 height 19
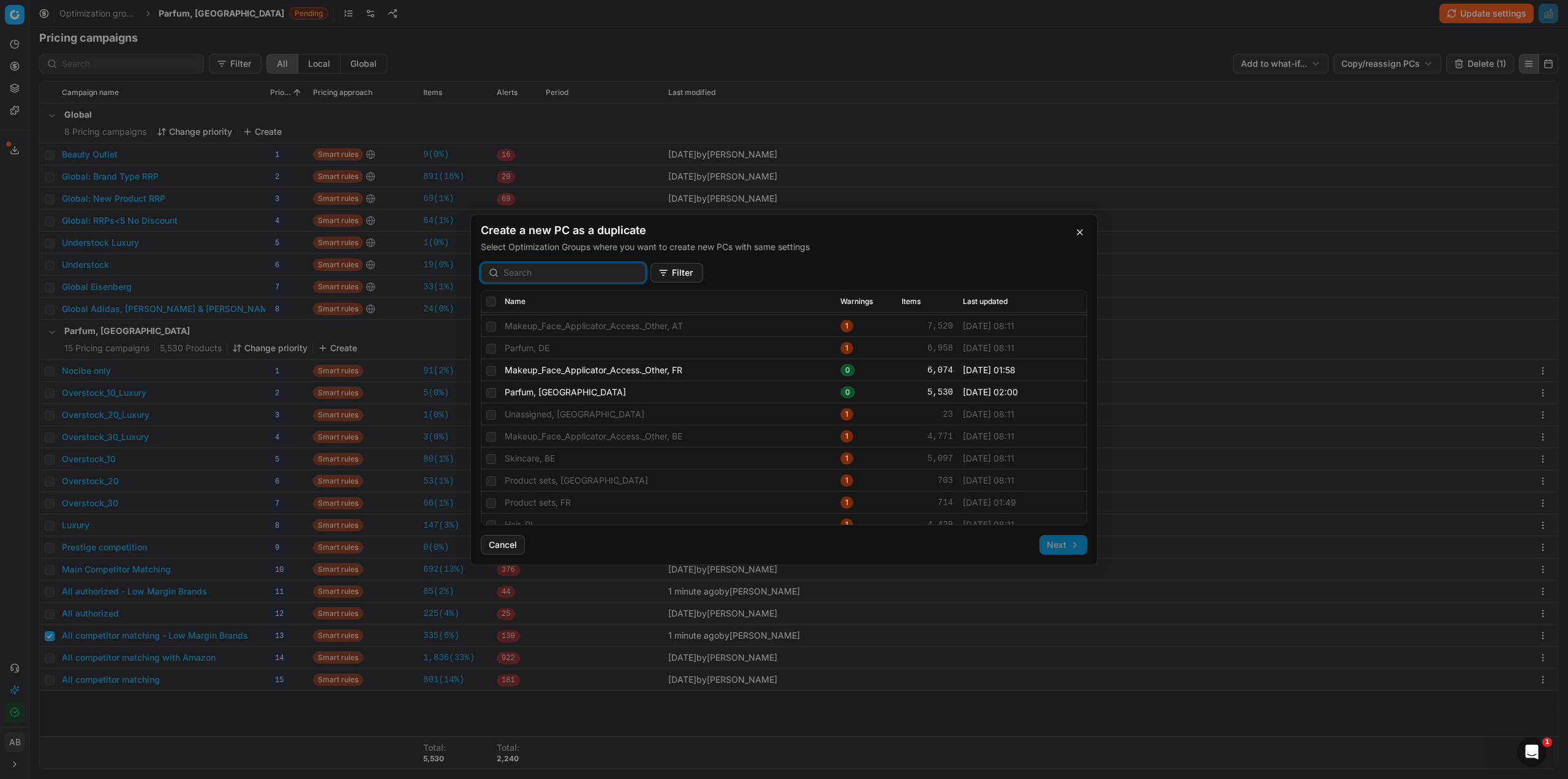
scroll to position [374, 0]
click at [488, 391] on input "checkbox" at bounding box center [491, 390] width 10 height 10
checkbox input "true"
click at [1064, 542] on button "Next" at bounding box center [1063, 544] width 48 height 19
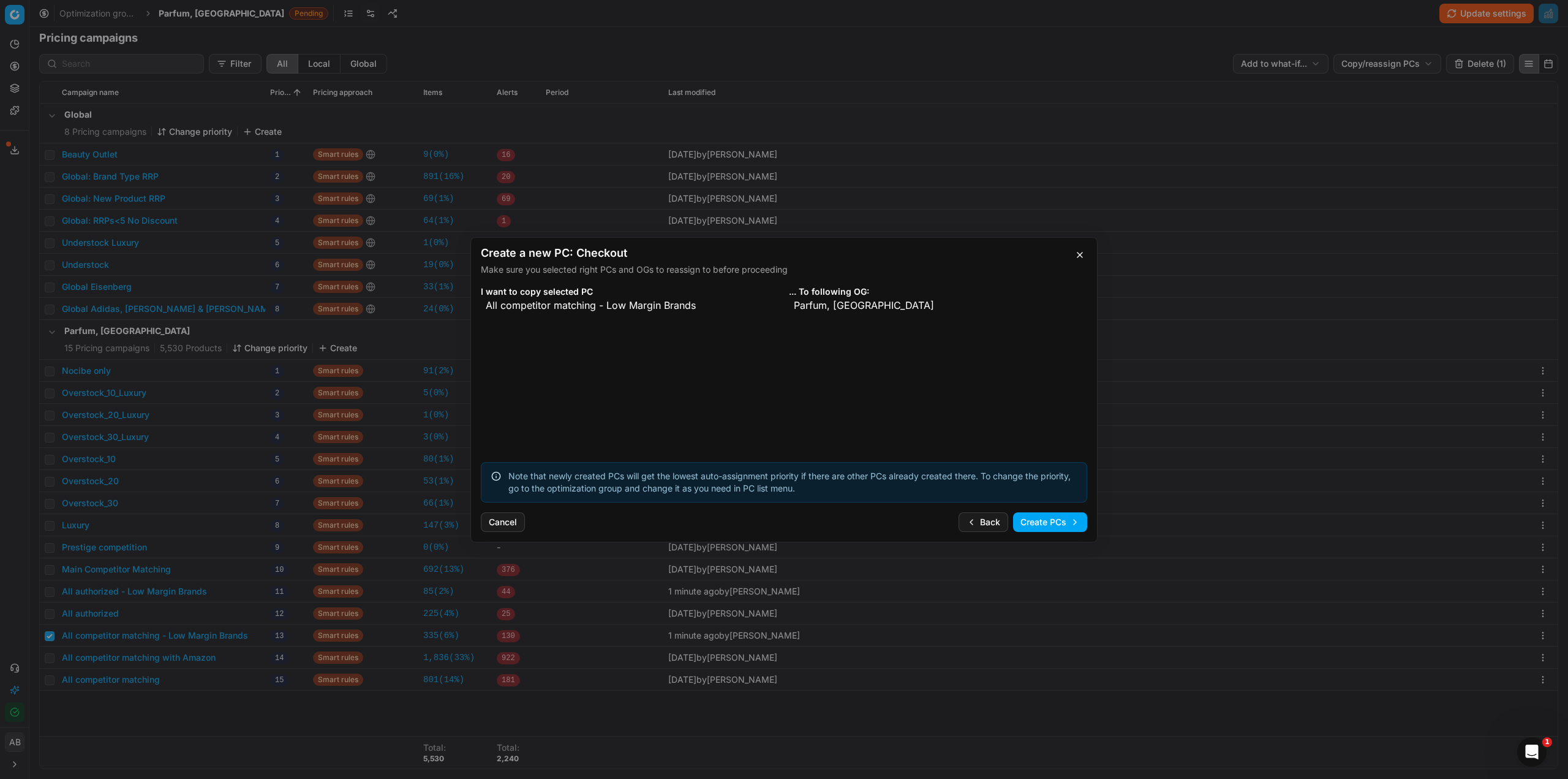
click at [1036, 520] on button "Create PCs" at bounding box center [1050, 521] width 74 height 19
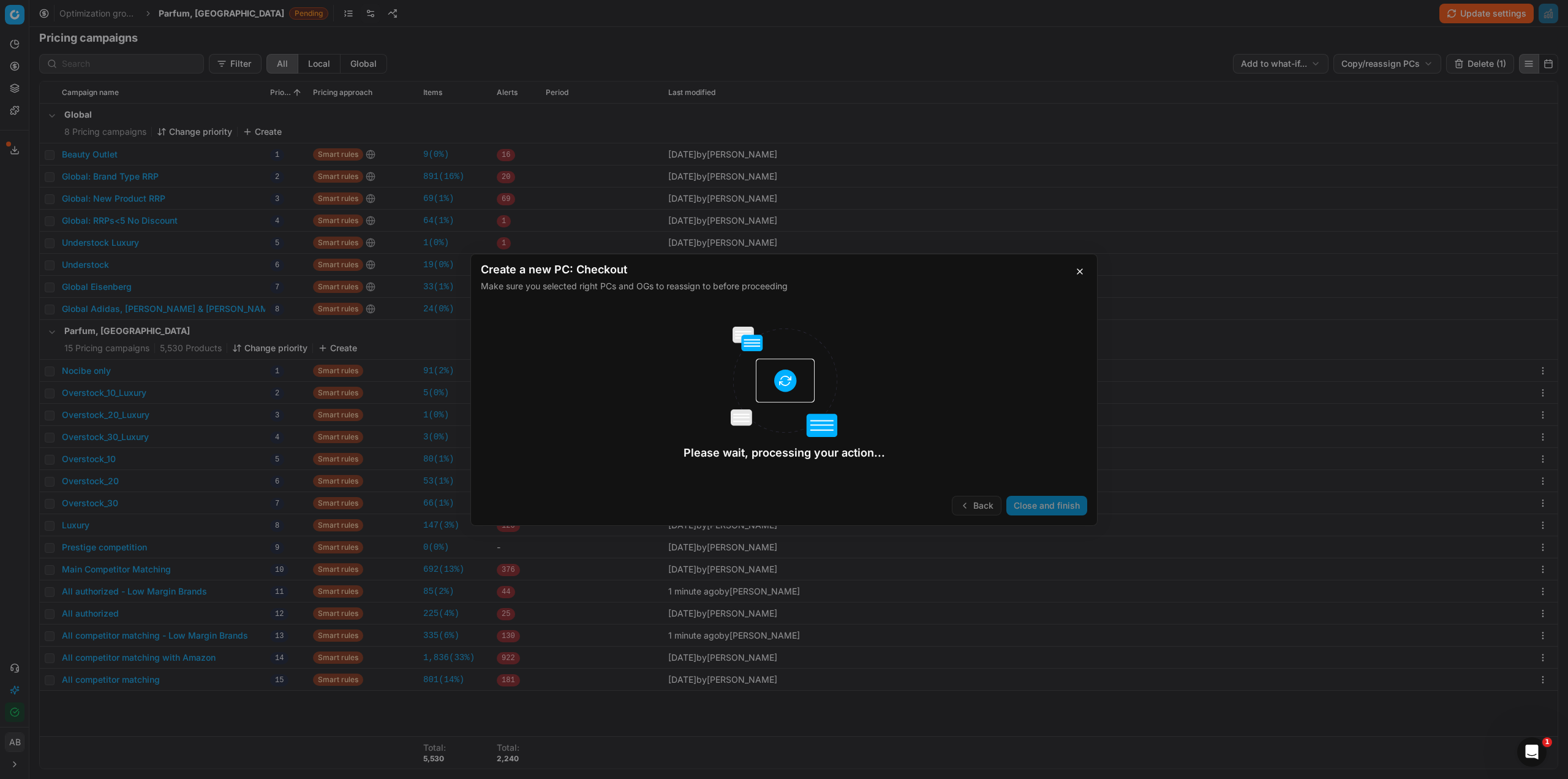
checkbox input "false"
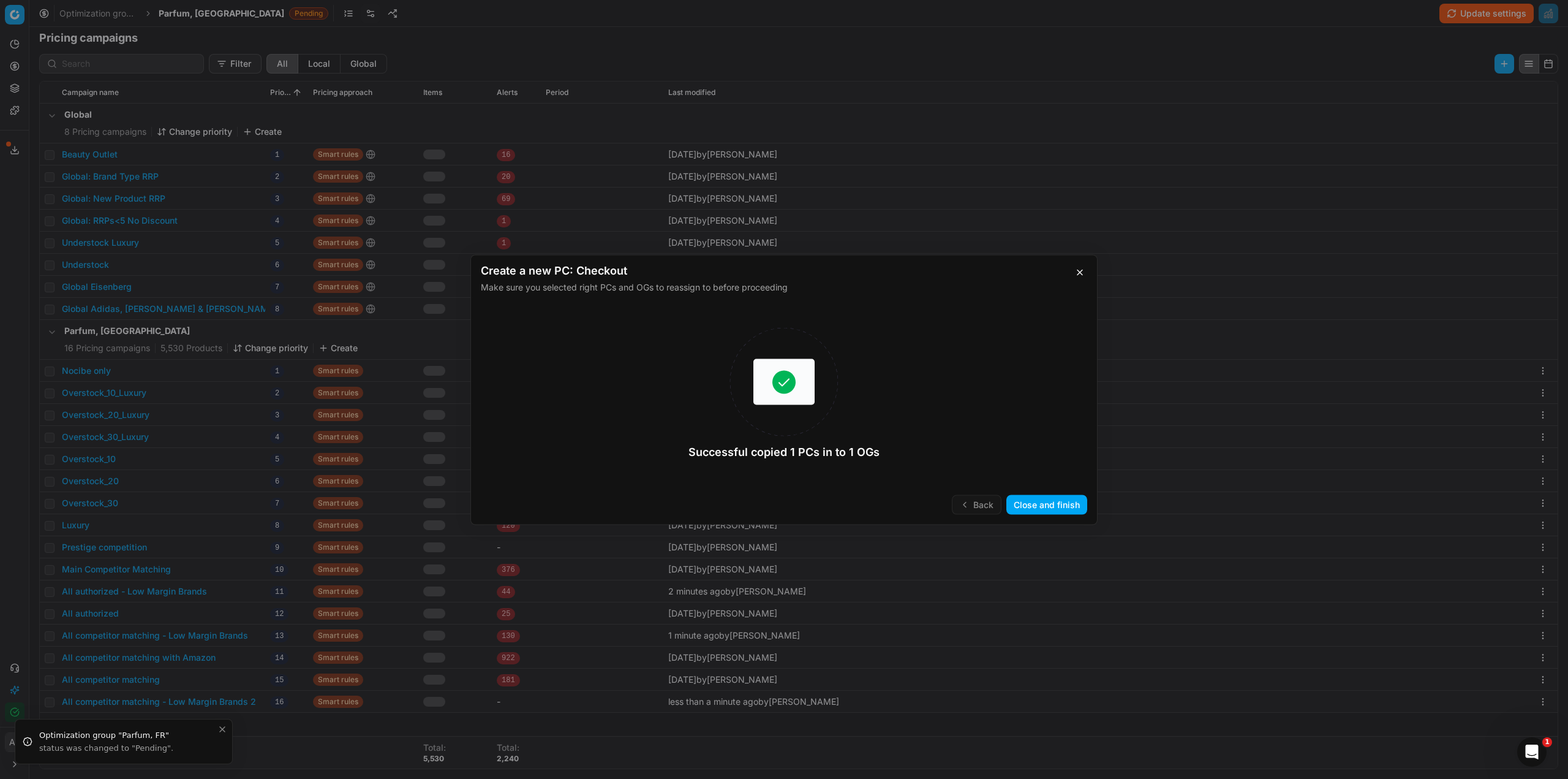
click at [1037, 501] on button "Close and finish" at bounding box center [1047, 504] width 81 height 19
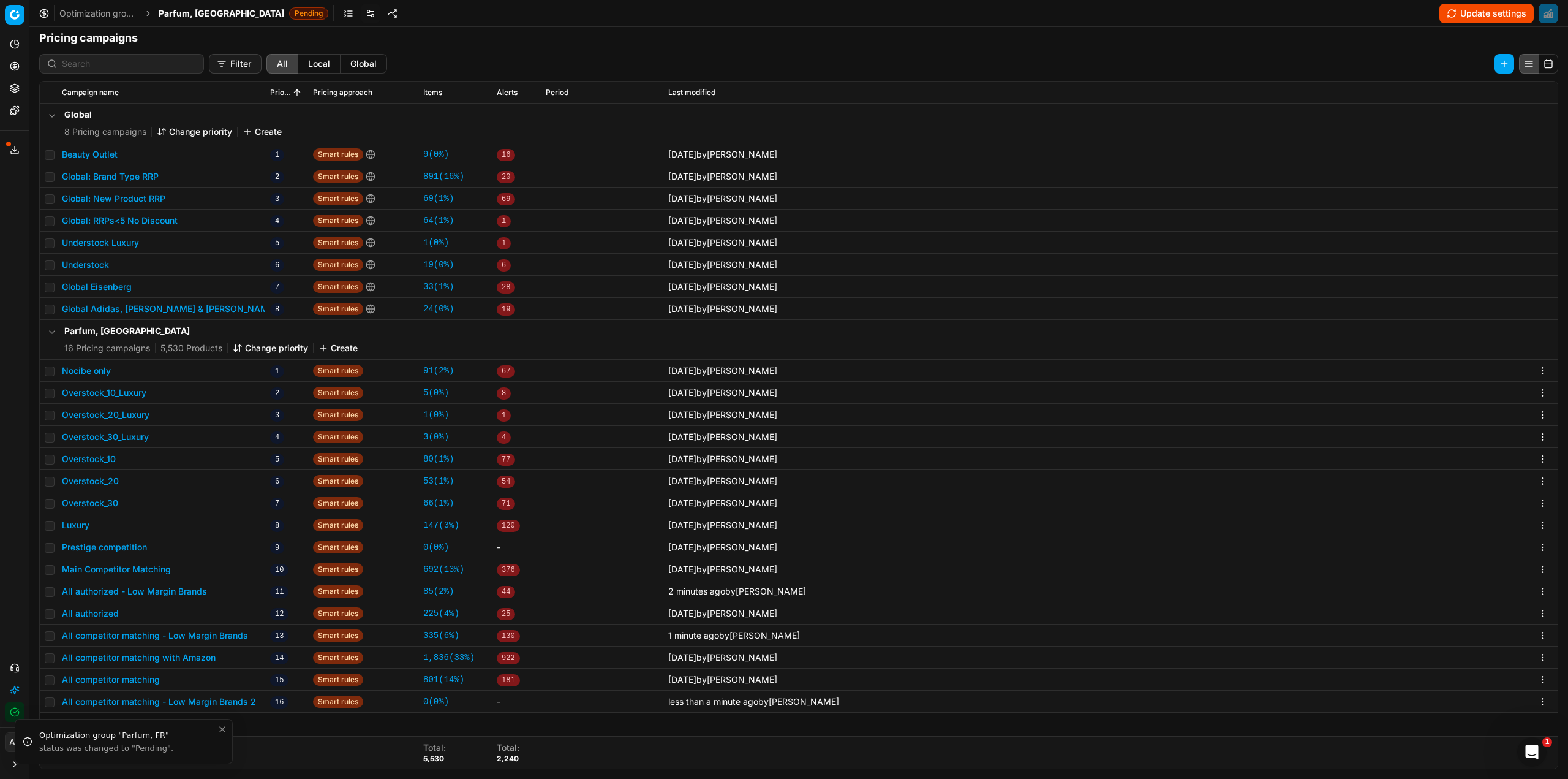
click at [188, 700] on button "All competitor matching - Low Margin Brands 2" at bounding box center [159, 701] width 194 height 12
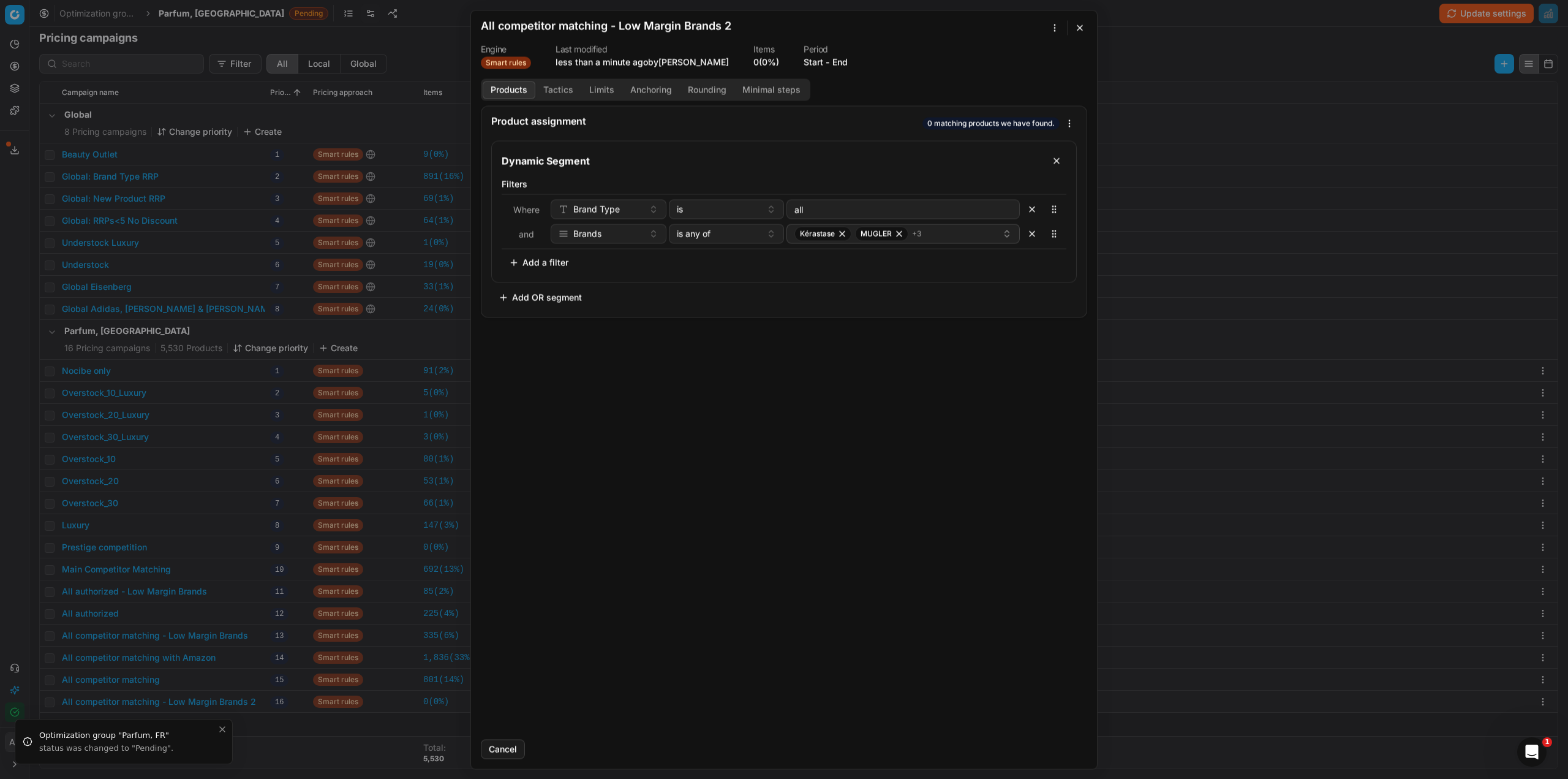
drag, startPoint x: 1031, startPoint y: 230, endPoint x: 966, endPoint y: 238, distance: 65.5
click at [1031, 230] on button "button" at bounding box center [1031, 233] width 19 height 19
click at [552, 241] on button "Add a filter" at bounding box center [539, 237] width 74 height 19
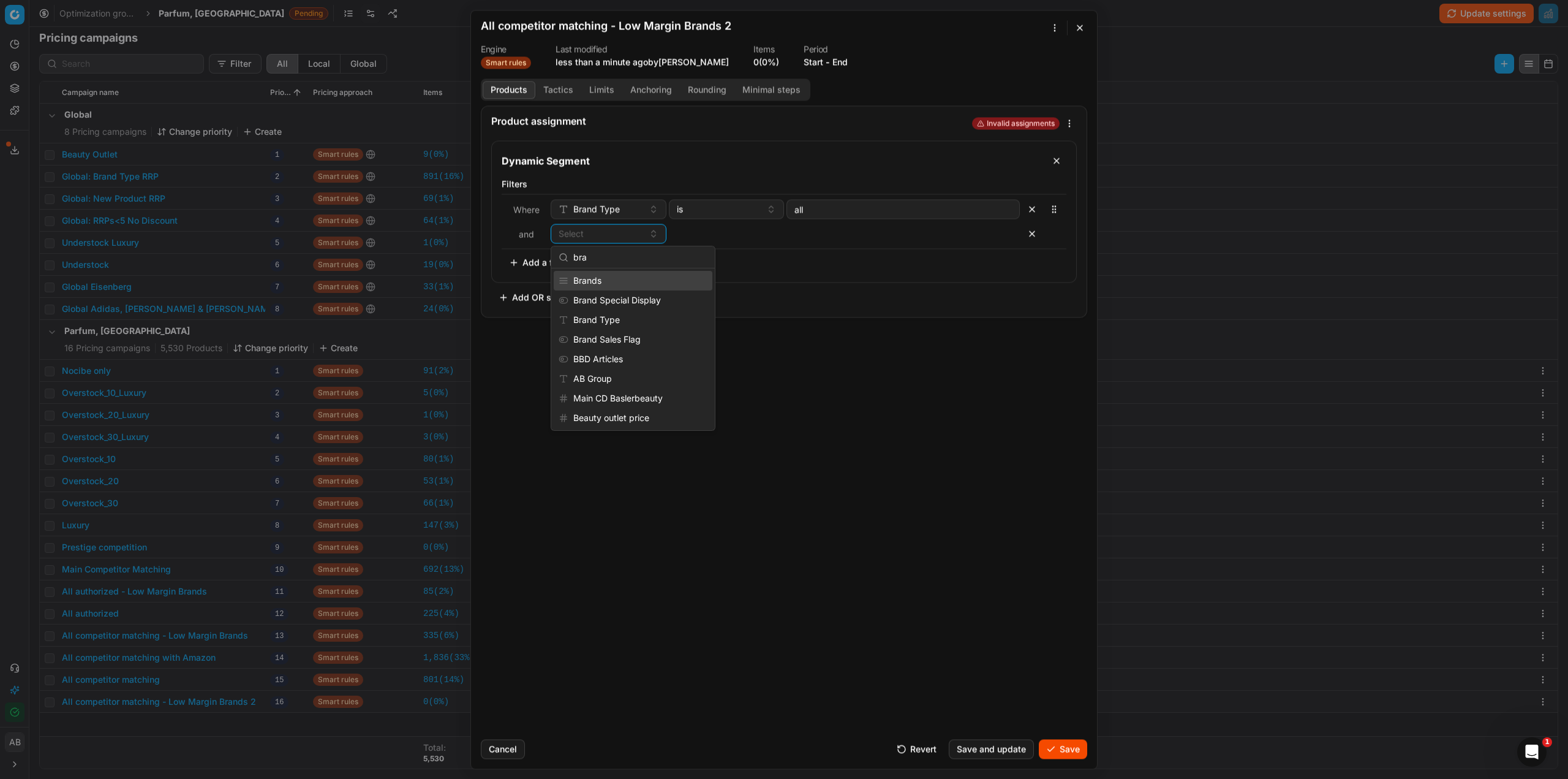
type input "bra"
click at [609, 275] on div "Brands" at bounding box center [633, 280] width 158 height 19
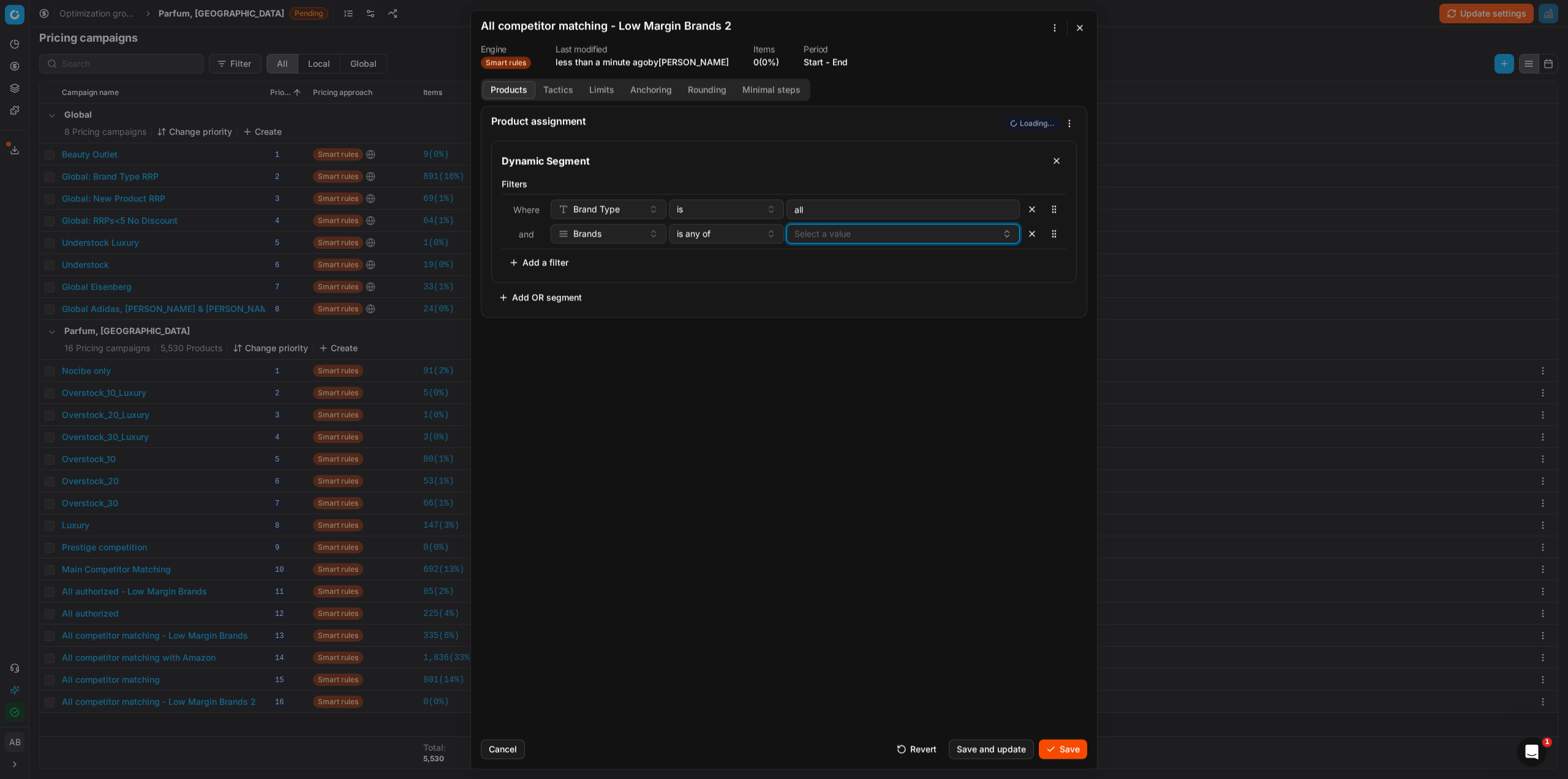
click at [852, 231] on button "Select a value" at bounding box center [903, 233] width 234 height 19
type input "azz"
click at [822, 280] on span "Azzaro" at bounding box center [808, 280] width 28 height 12
click at [987, 543] on div "Product assignment Loading... Dynamic Segment Filters Where Brand Type is all a…" at bounding box center [784, 417] width 626 height 624
click at [1076, 23] on button "button" at bounding box center [1080, 27] width 15 height 15
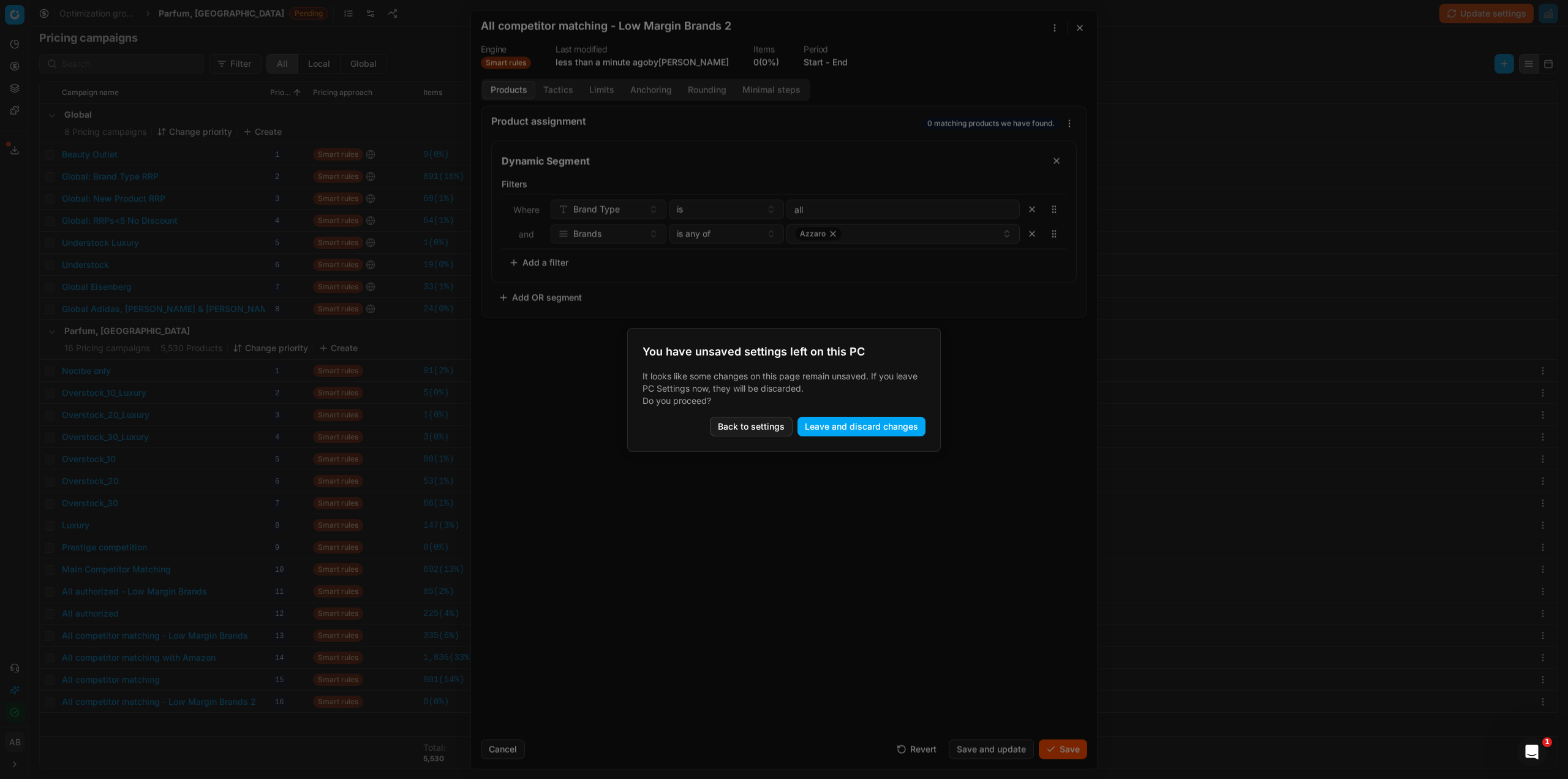
drag, startPoint x: 844, startPoint y: 426, endPoint x: 832, endPoint y: 433, distance: 13.9
click at [844, 425] on button "Leave and discard changes" at bounding box center [862, 426] width 128 height 19
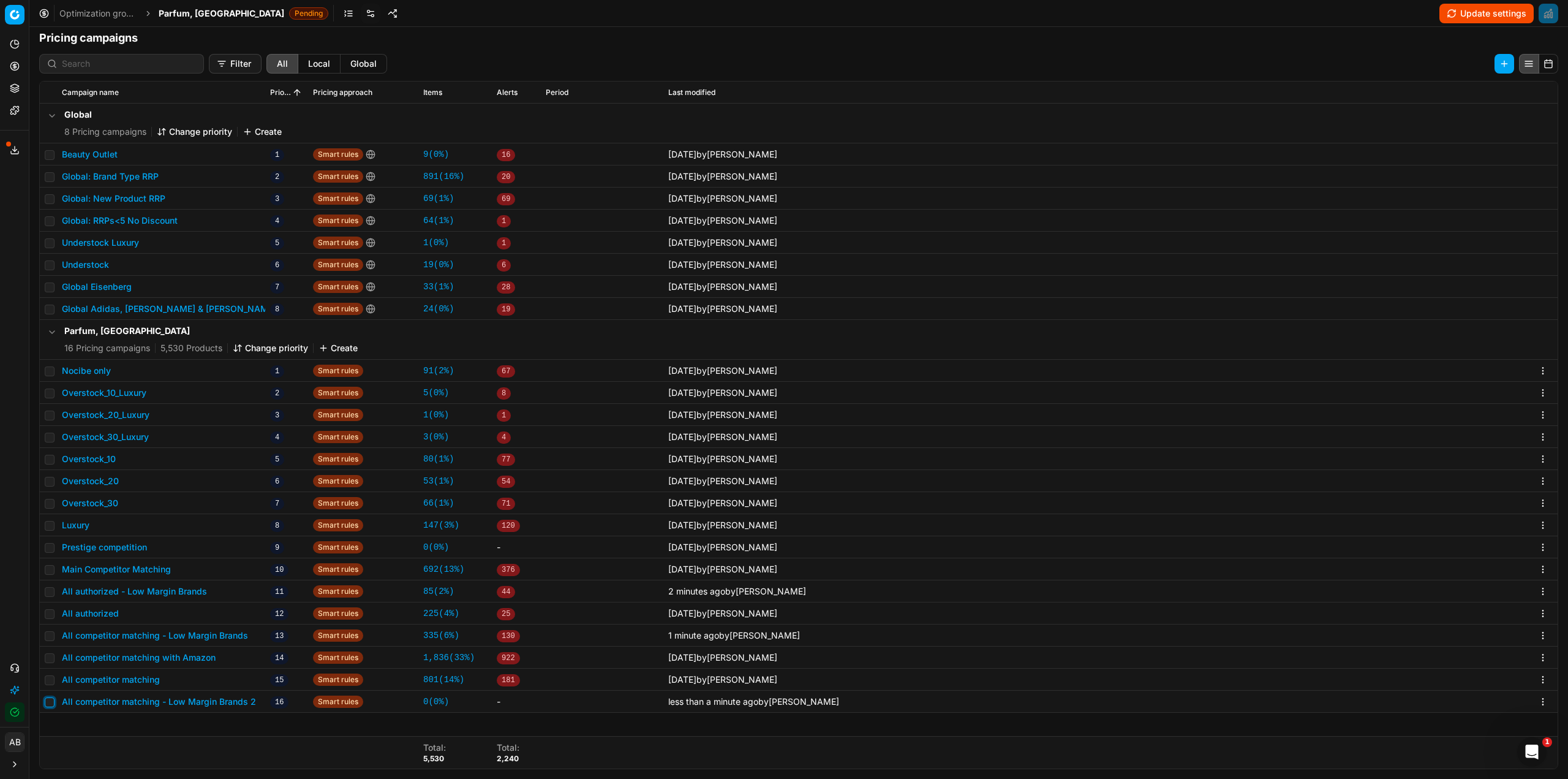
click at [50, 702] on input "checkbox" at bounding box center [49, 702] width 10 height 10
checkbox input "true"
click at [1451, 60] on button "Delete (1)" at bounding box center [1480, 63] width 68 height 19
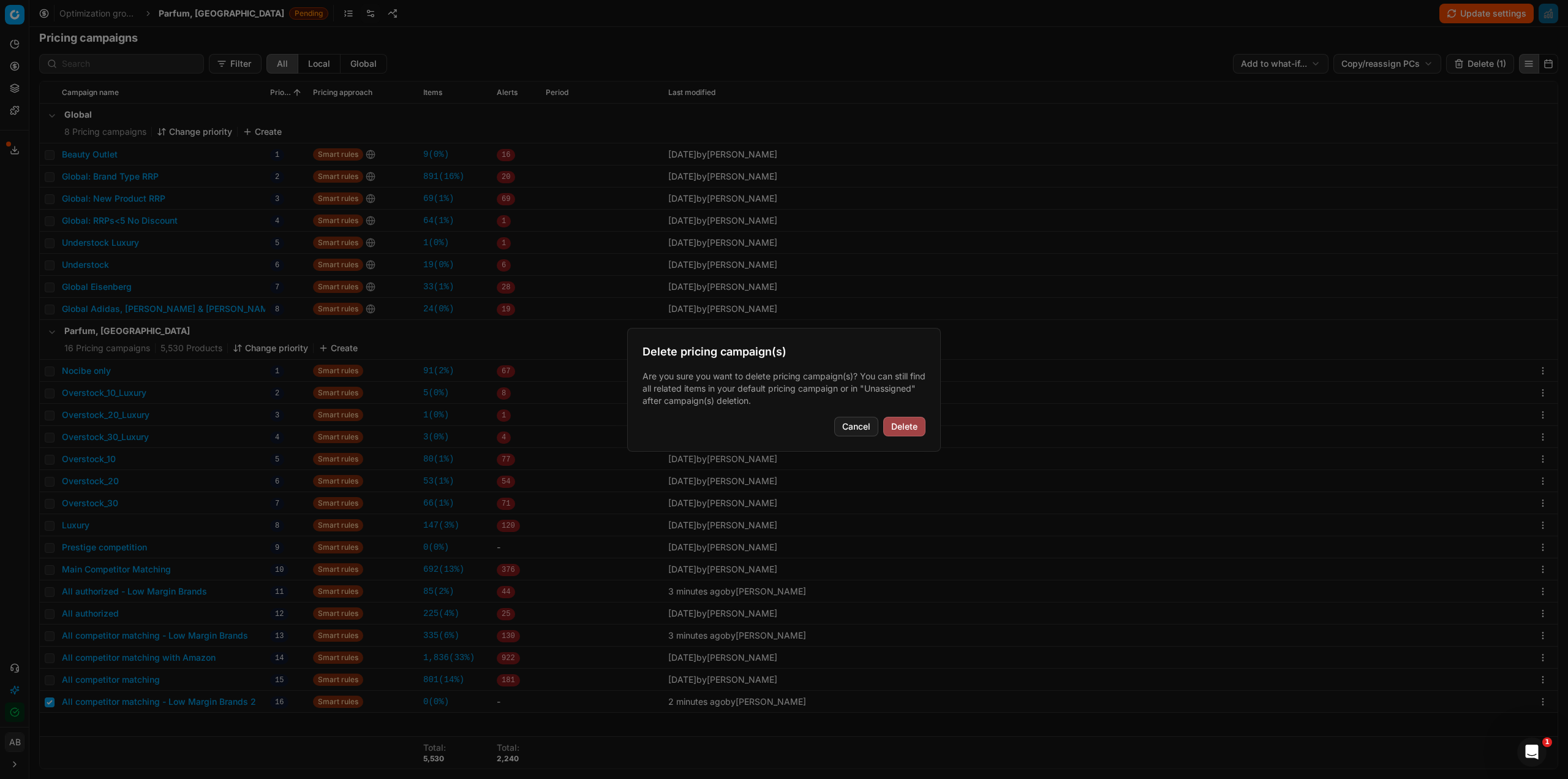
click at [894, 422] on button "Delete" at bounding box center [904, 426] width 42 height 19
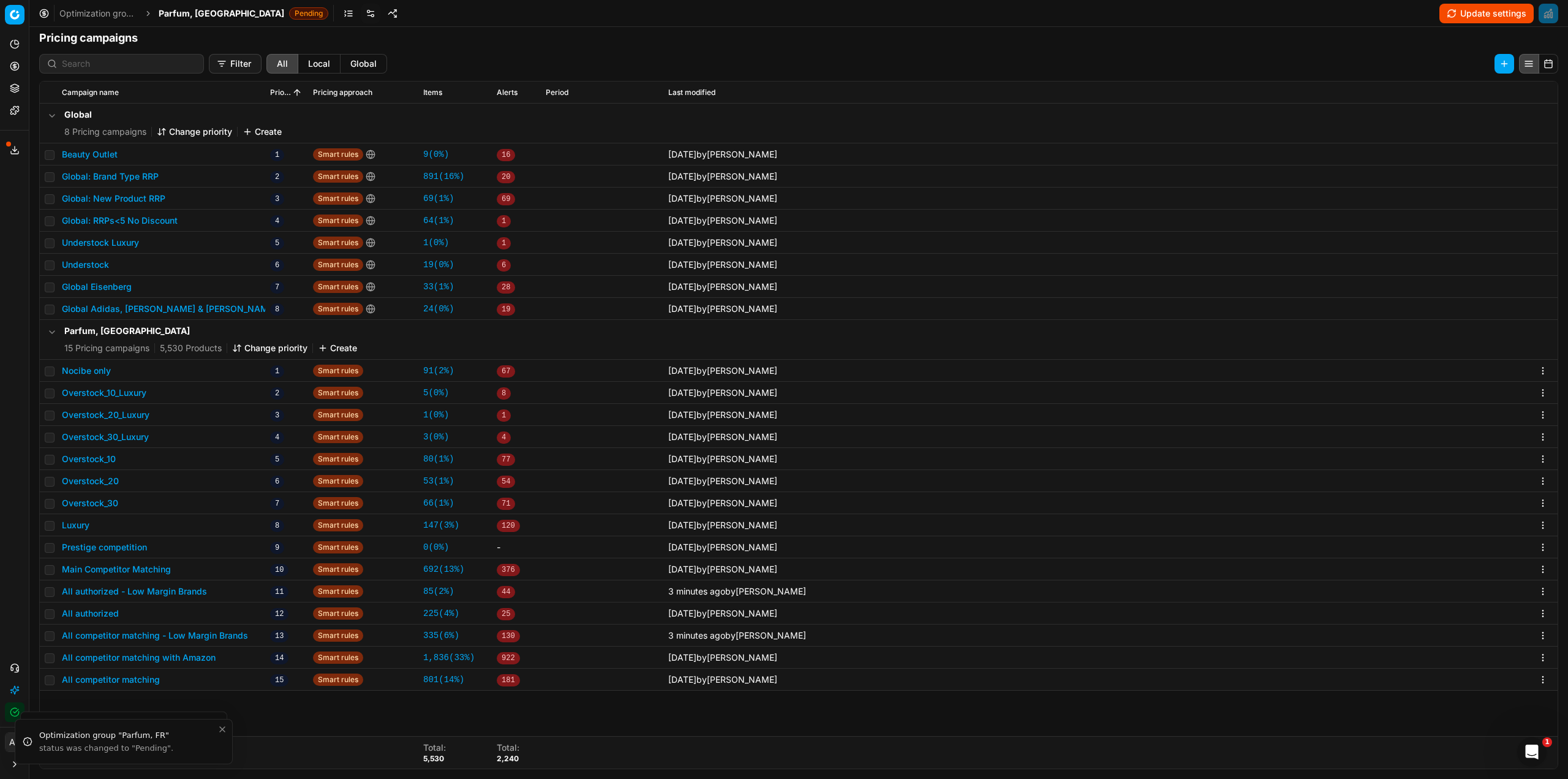
click at [201, 17] on span "Parfum, [GEOGRAPHIC_DATA]" at bounding box center [221, 13] width 125 height 12
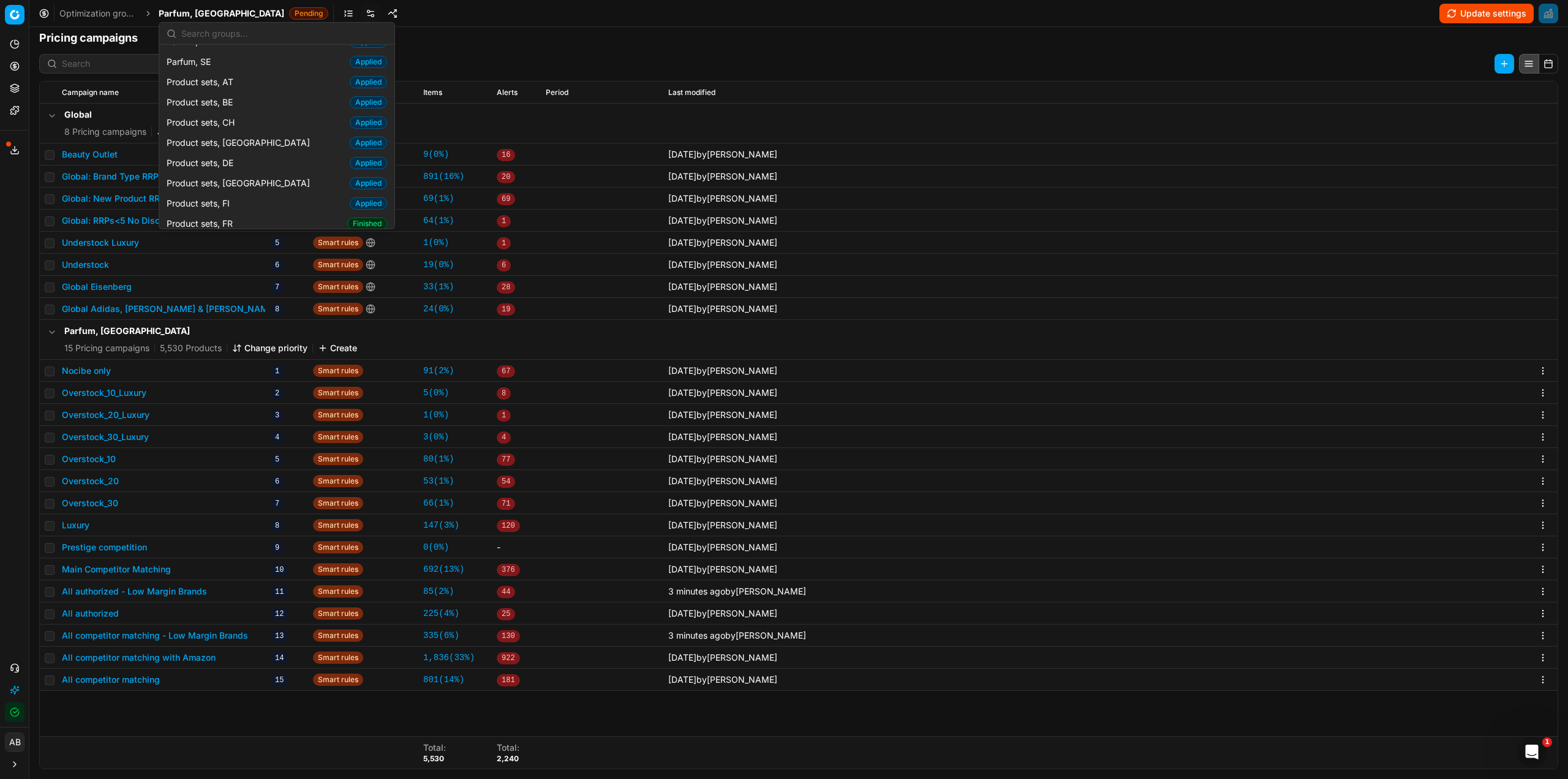
scroll to position [1410, 0]
click at [235, 183] on span "Product sets, FR" at bounding box center [202, 189] width 71 height 12
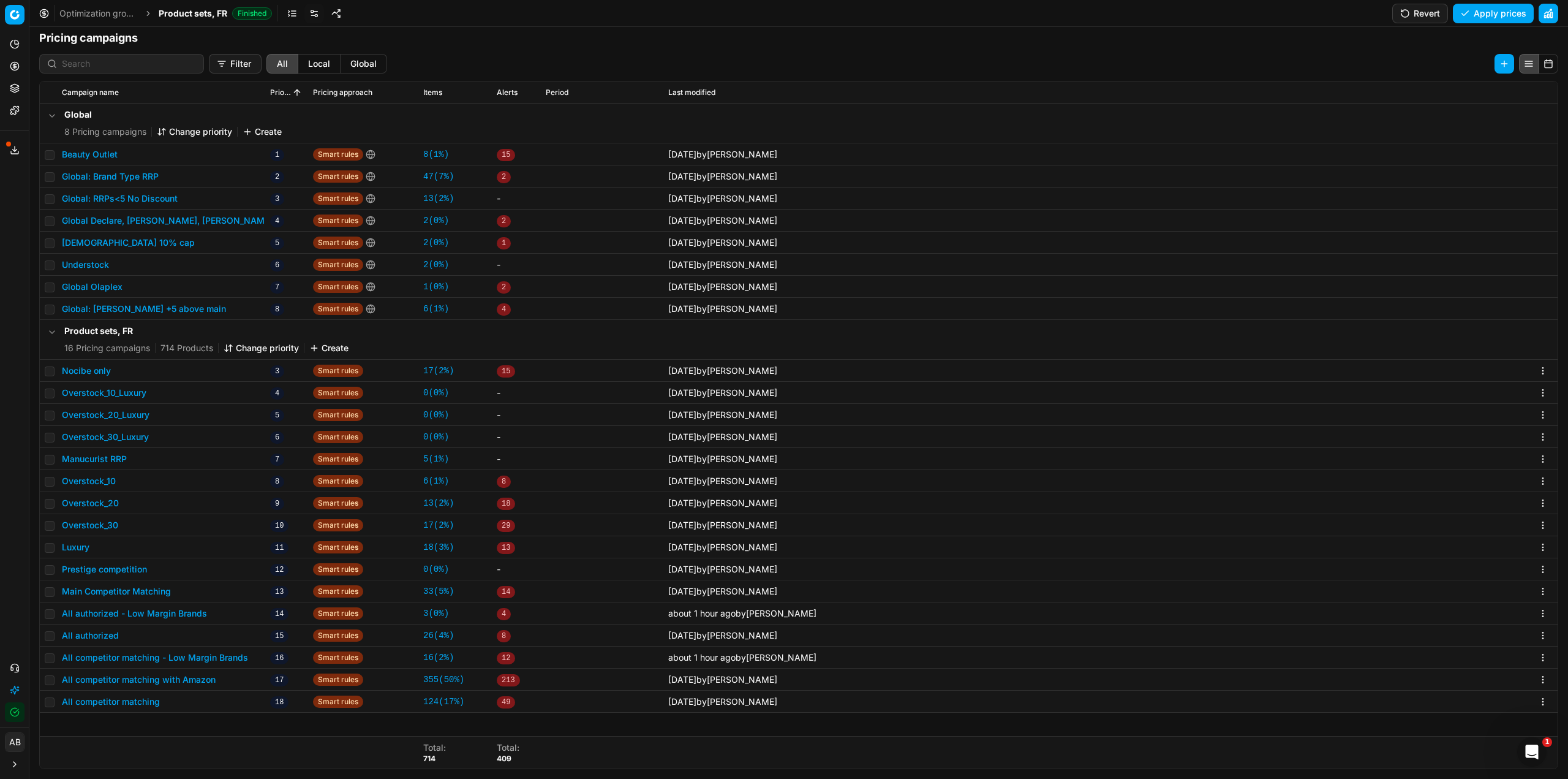
click at [141, 615] on button "All authorized - Low Margin Brands" at bounding box center [135, 613] width 146 height 12
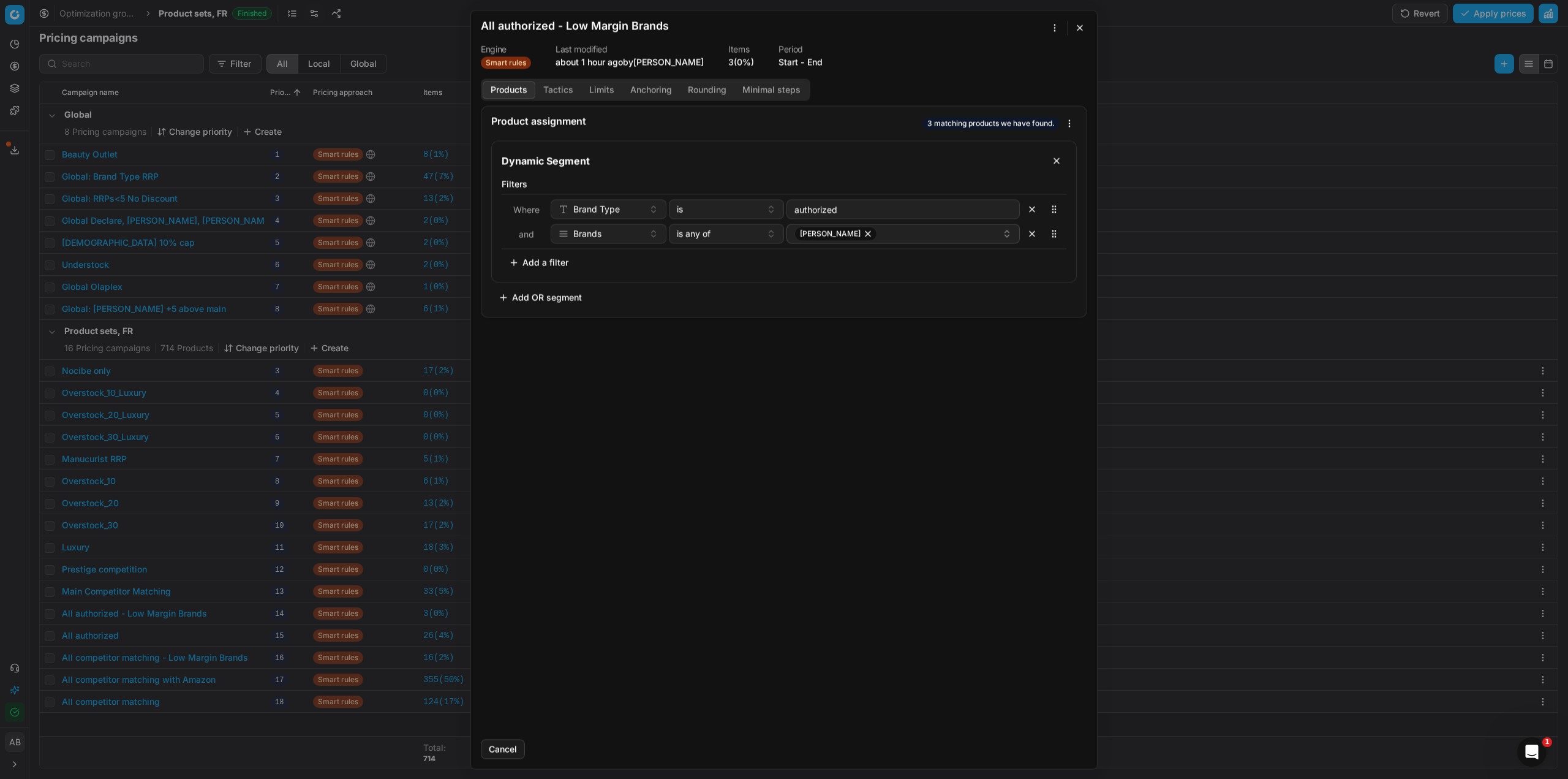
click at [560, 88] on button "Tactics" at bounding box center [559, 89] width 46 height 17
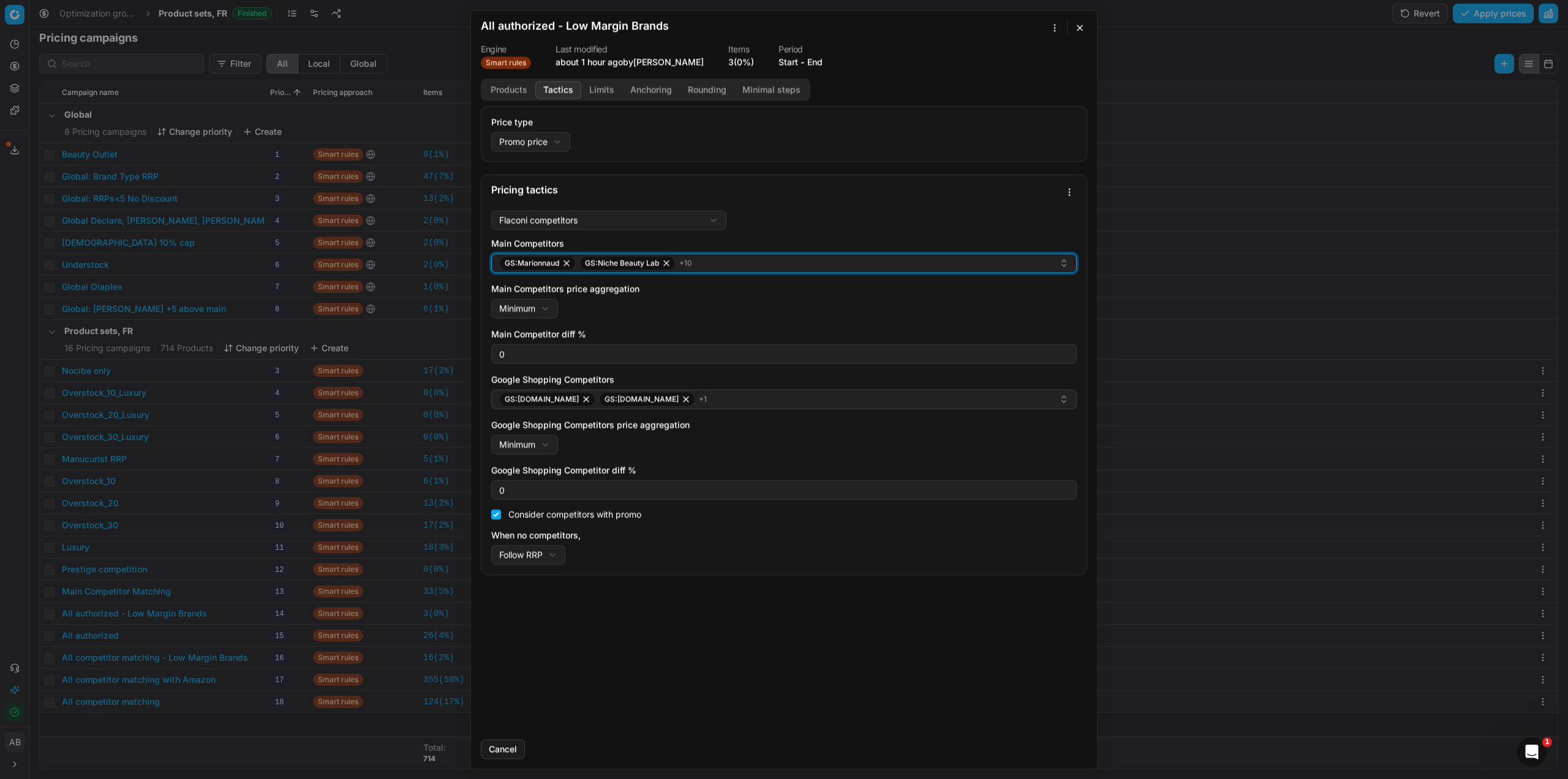
click at [707, 264] on div "GS:Marionnaud GS:Niche Beauty Lab + 10" at bounding box center [779, 263] width 560 height 15
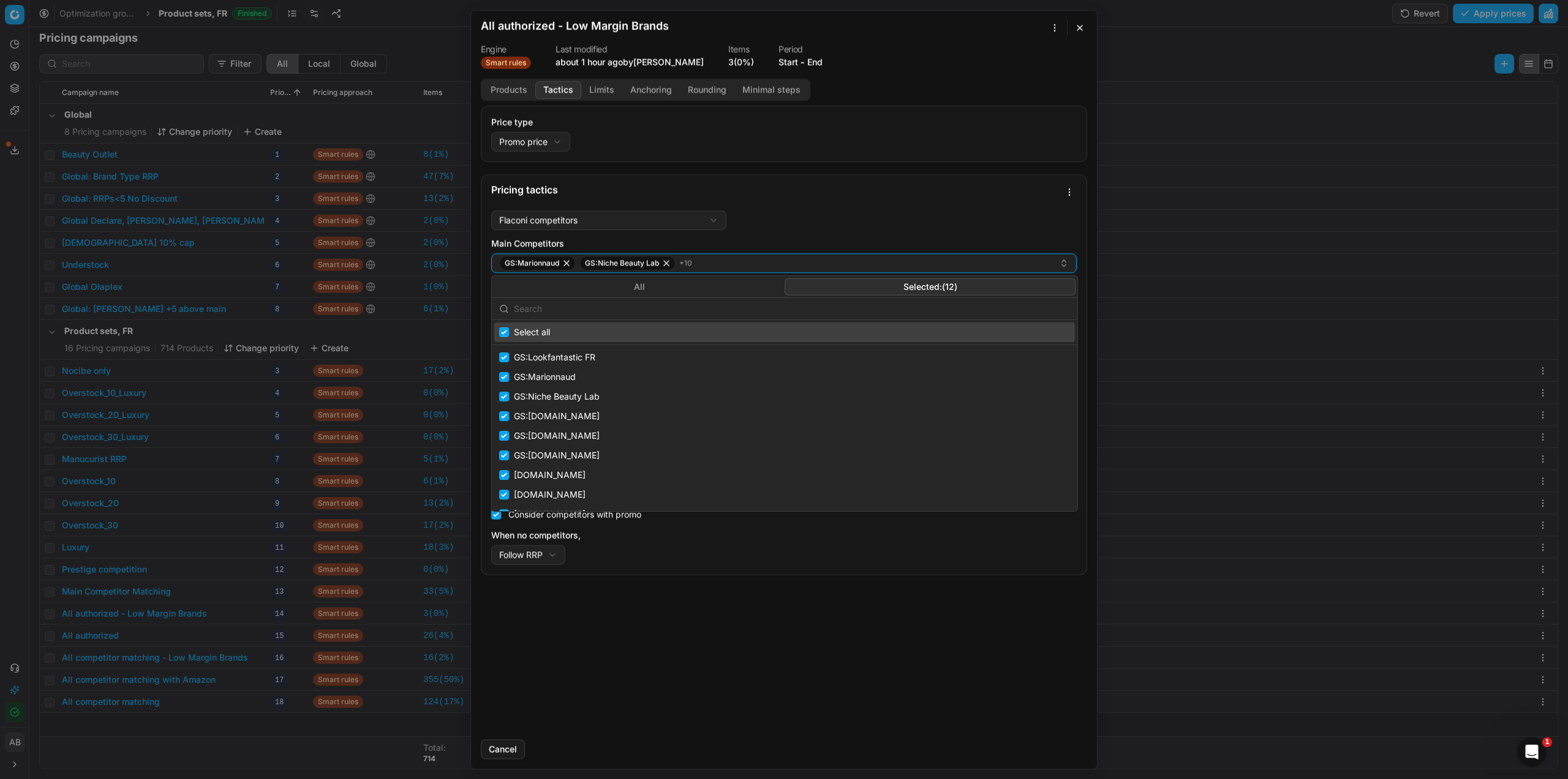
click at [833, 286] on button "Selected: ( 12 )" at bounding box center [931, 287] width 291 height 17
click at [614, 314] on input "text" at bounding box center [791, 309] width 556 height 25
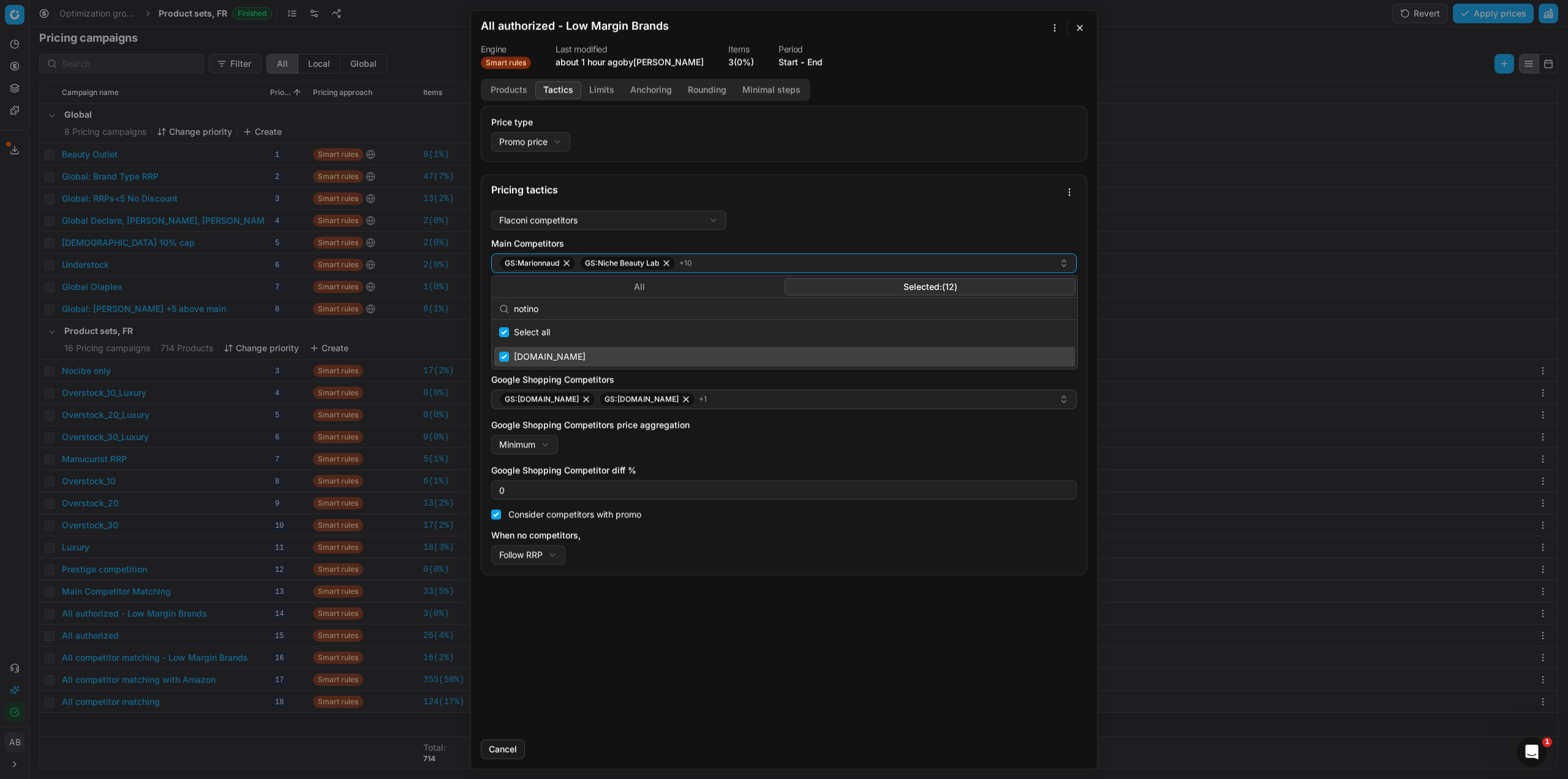
type input "notino"
click at [505, 360] on input "Suggestions" at bounding box center [504, 357] width 10 height 10
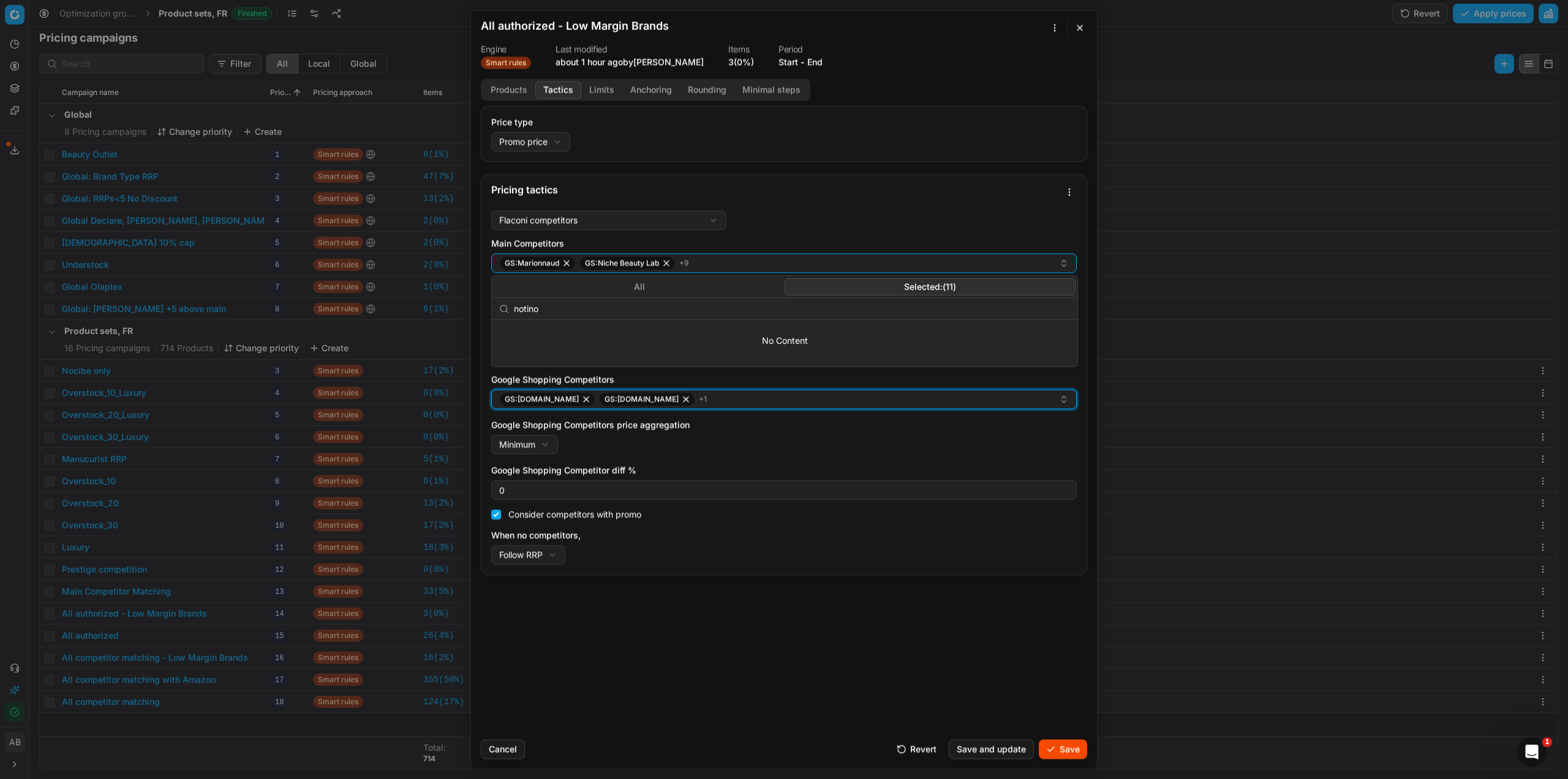
click at [681, 400] on icon "button" at bounding box center [686, 399] width 10 height 10
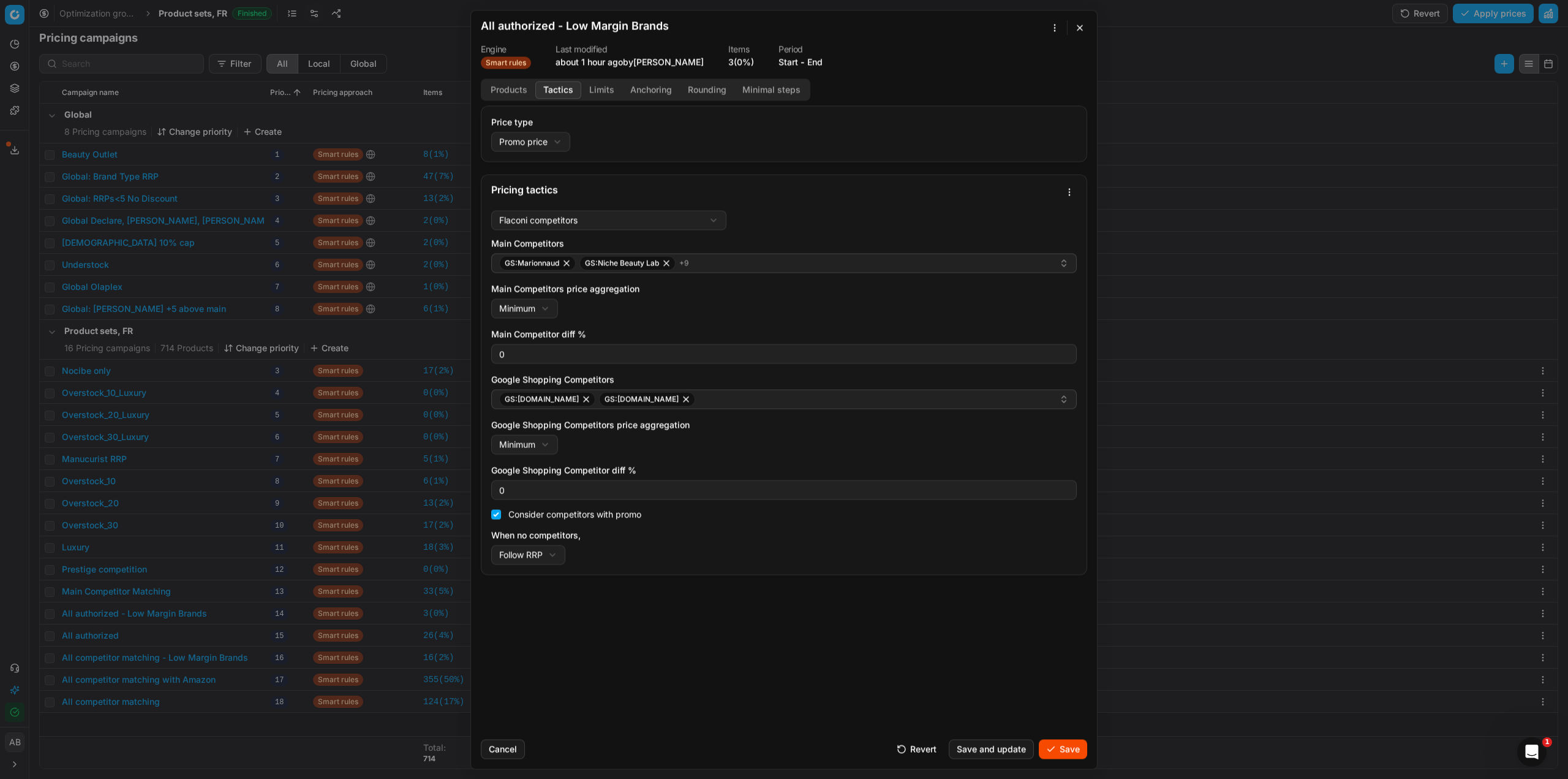
click at [596, 93] on button "Limits" at bounding box center [602, 89] width 41 height 17
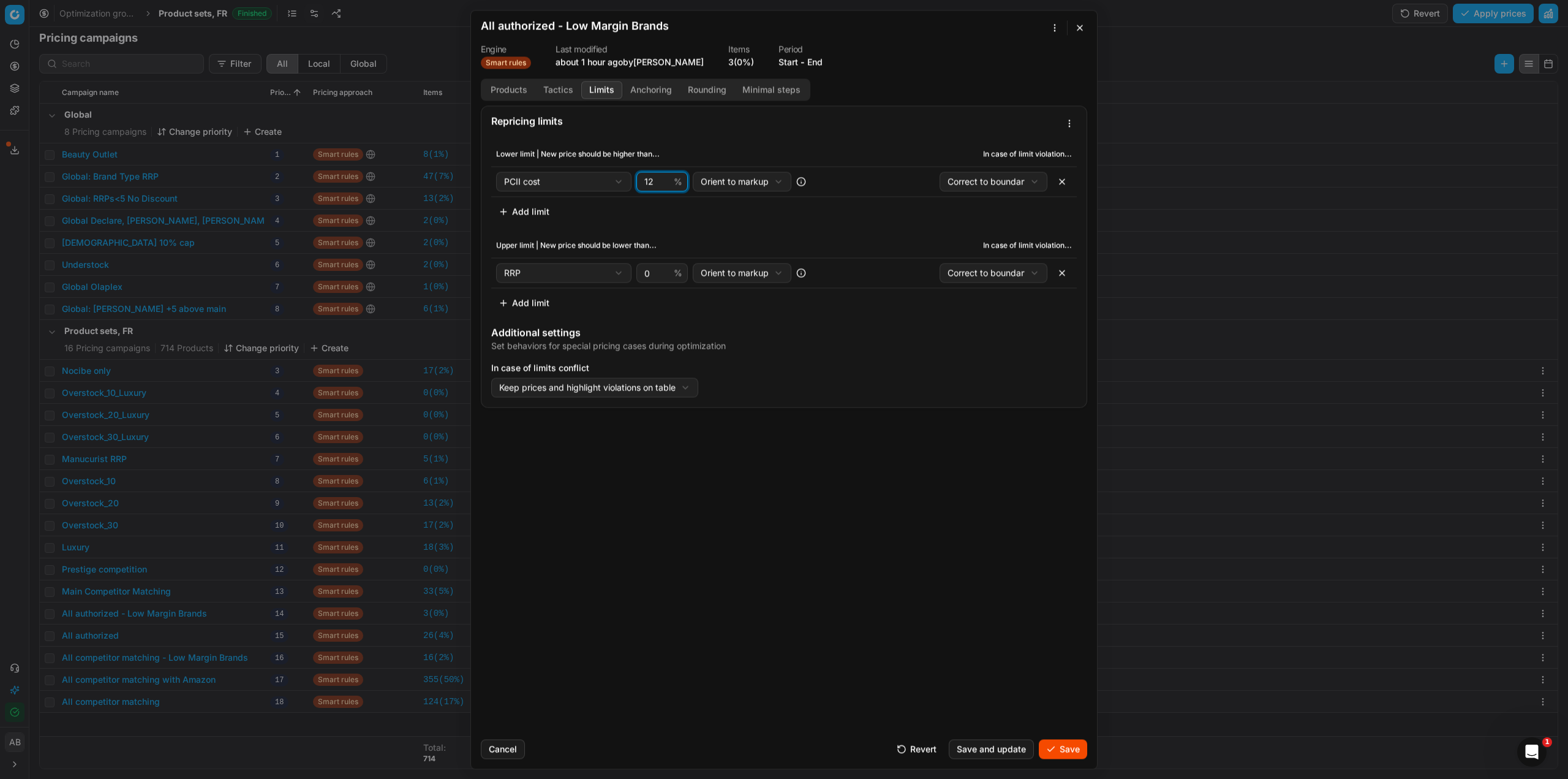
drag, startPoint x: 661, startPoint y: 179, endPoint x: 649, endPoint y: 177, distance: 12.2
click at [649, 177] on input "13" at bounding box center [657, 181] width 29 height 18
click at [663, 184] on input "12" at bounding box center [657, 181] width 29 height 18
click at [663, 184] on input "11" at bounding box center [657, 181] width 29 height 18
click at [663, 184] on input "10" at bounding box center [657, 181] width 29 height 18
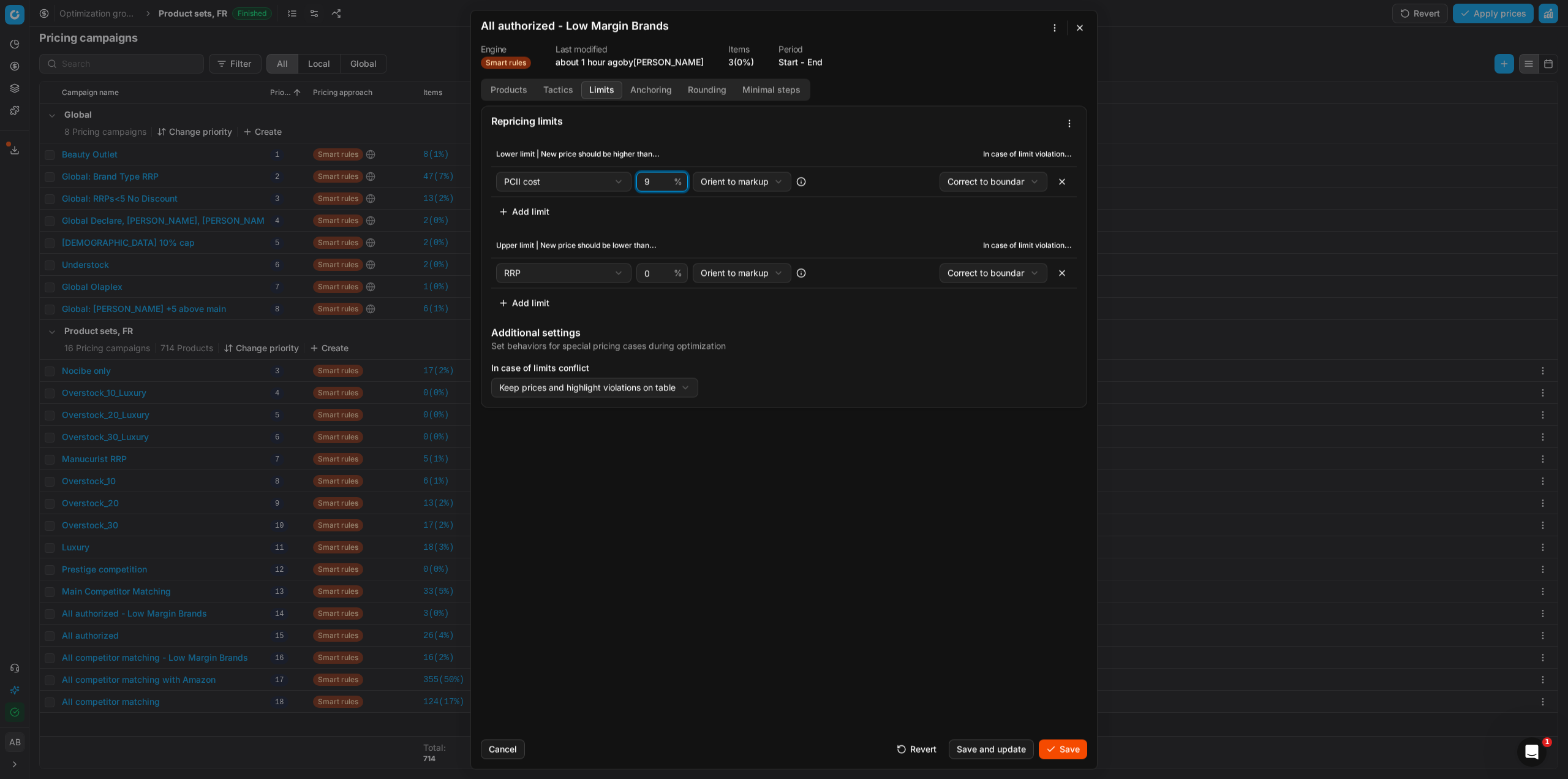
click at [663, 184] on input "9" at bounding box center [657, 181] width 29 height 18
click at [663, 184] on input "8" at bounding box center [657, 181] width 29 height 18
type input "7"
click at [663, 184] on input "7" at bounding box center [657, 181] width 29 height 18
click at [1062, 743] on button "Save" at bounding box center [1062, 749] width 49 height 19
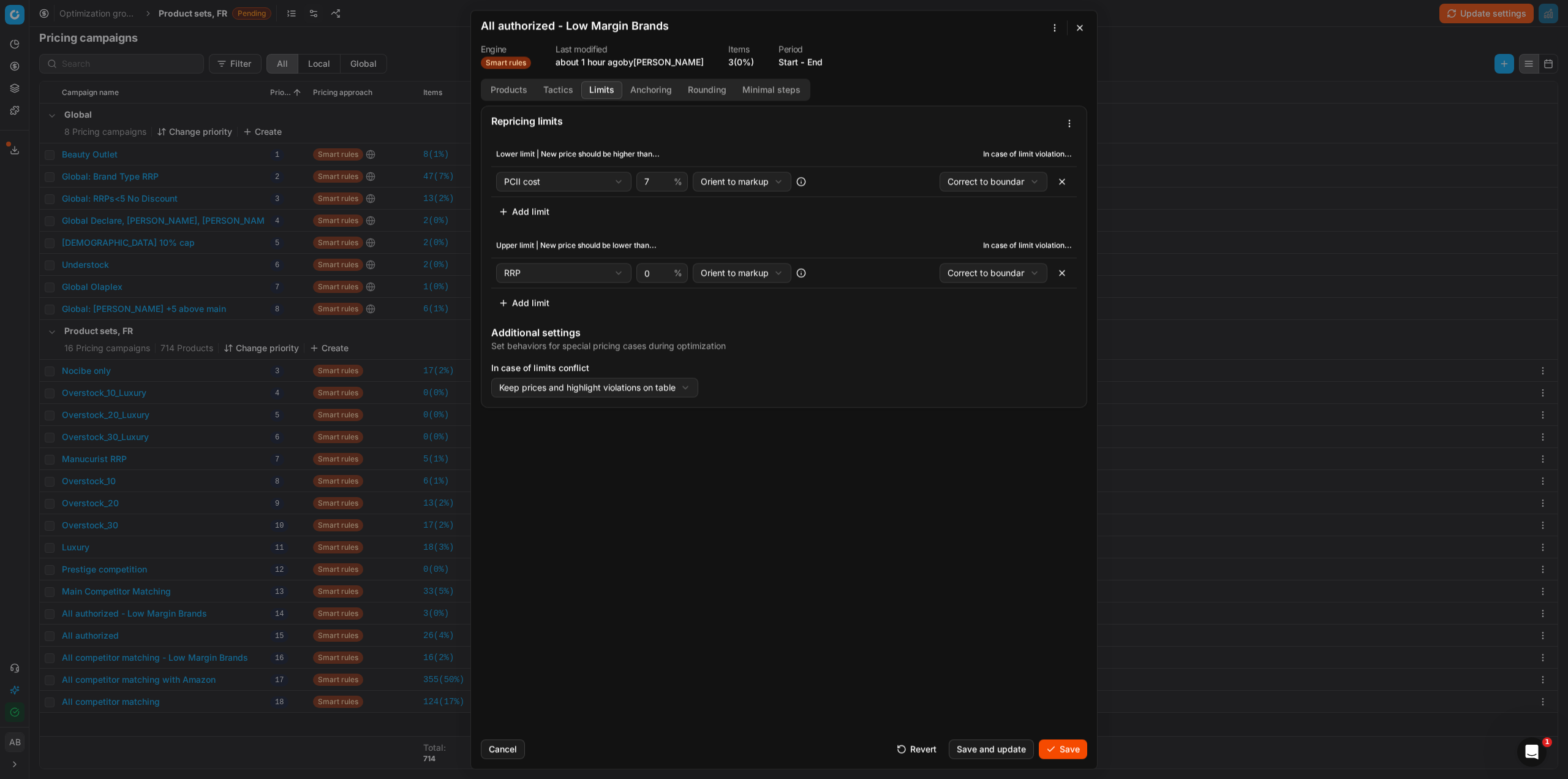
click at [1059, 747] on button "Save" at bounding box center [1062, 749] width 49 height 19
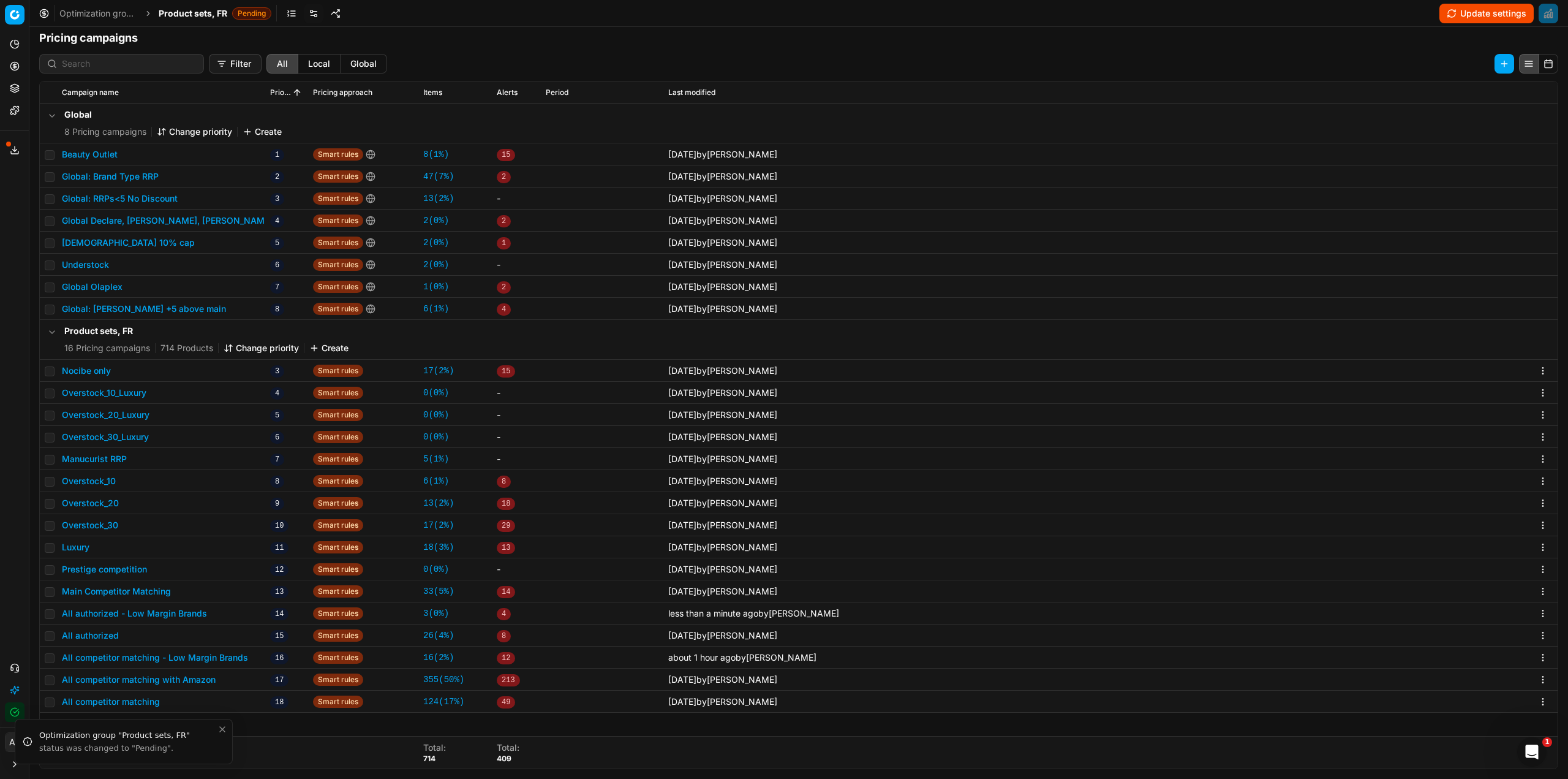
click at [177, 658] on button "All competitor matching - Low Margin Brands" at bounding box center [155, 657] width 186 height 12
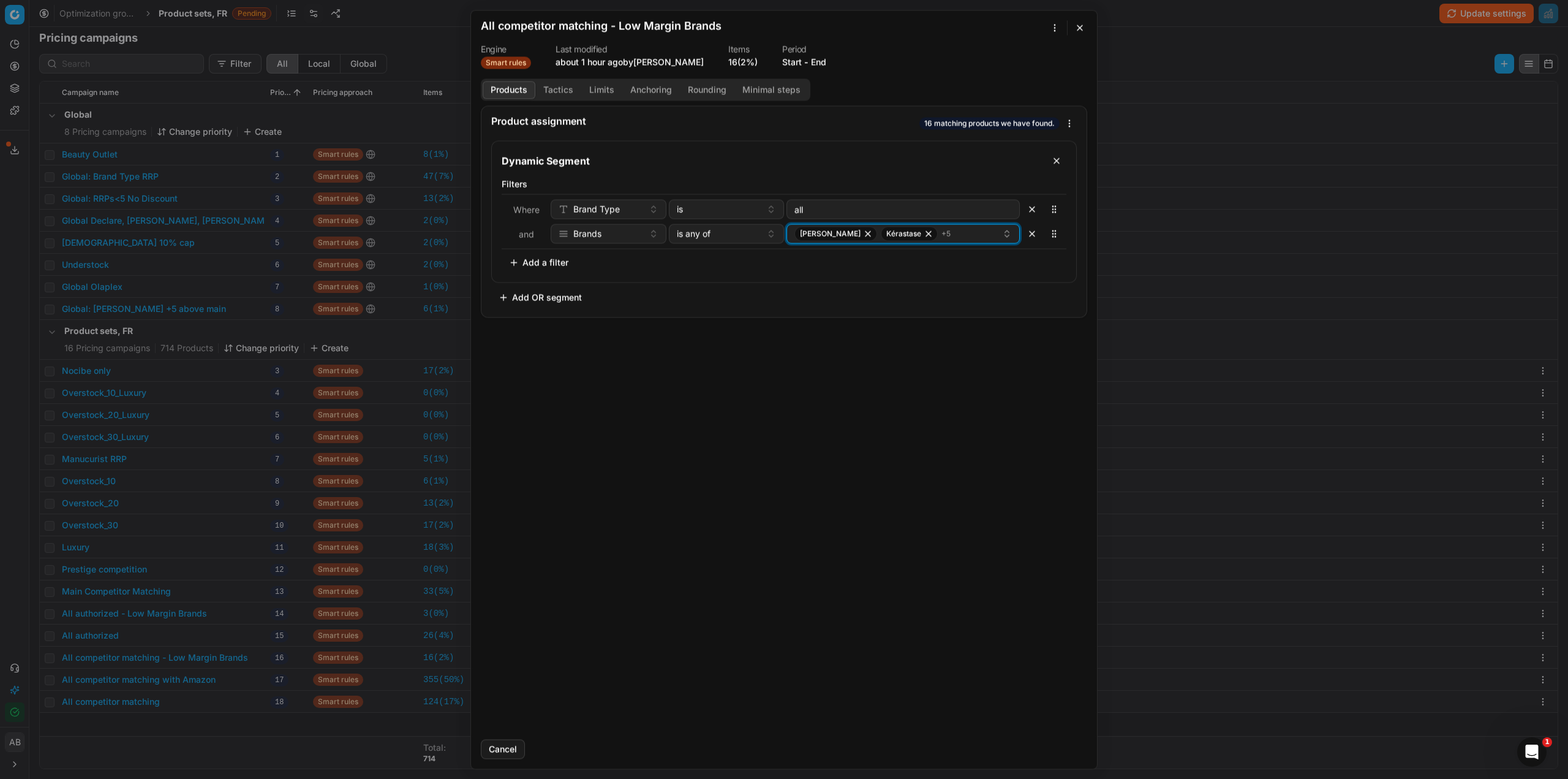
click at [866, 235] on icon "button" at bounding box center [867, 233] width 5 height 5
click at [948, 235] on div "[PERSON_NAME] + 4" at bounding box center [898, 234] width 208 height 15
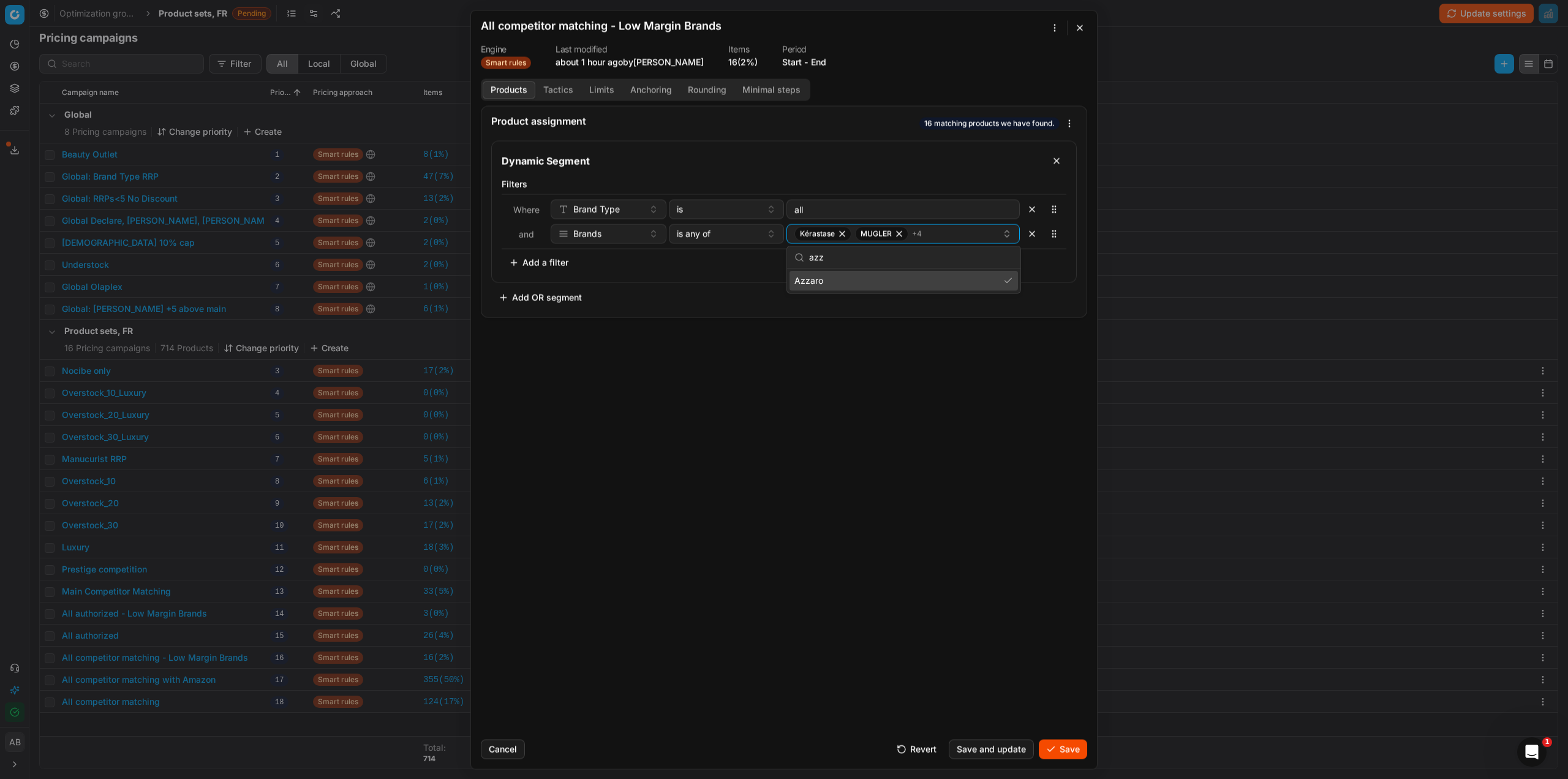
type input "azz"
click at [842, 280] on div "Azzaro" at bounding box center [903, 280] width 228 height 19
click at [931, 540] on div "Product assignment 14 matching products we have found. Dynamic Segment Filters …" at bounding box center [784, 417] width 626 height 624
click at [558, 89] on button "Tactics" at bounding box center [559, 89] width 46 height 17
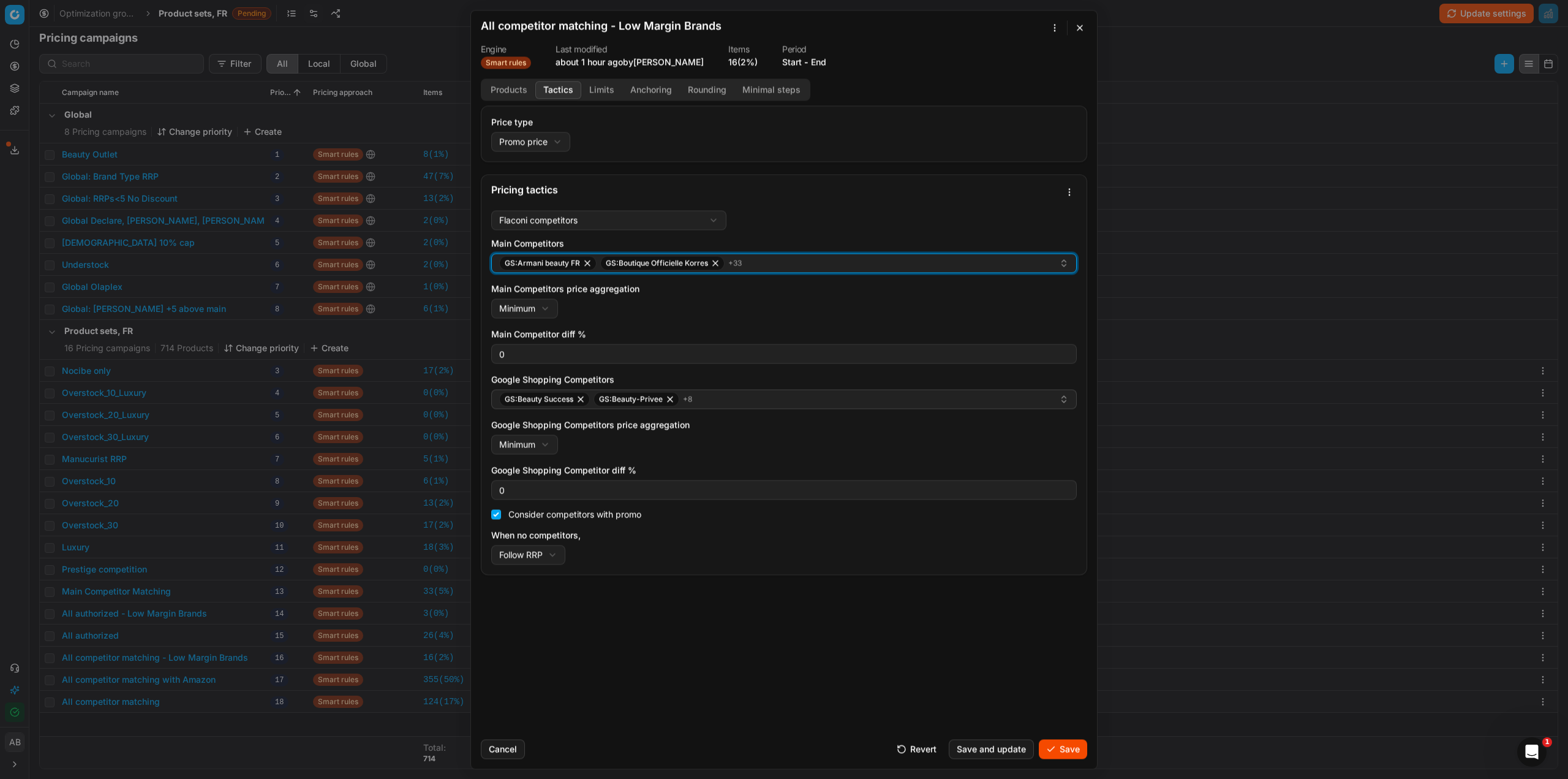
click at [763, 266] on div "GS:Armani beauty FR GS:Boutique Officielle Korres + 33" at bounding box center [779, 263] width 560 height 15
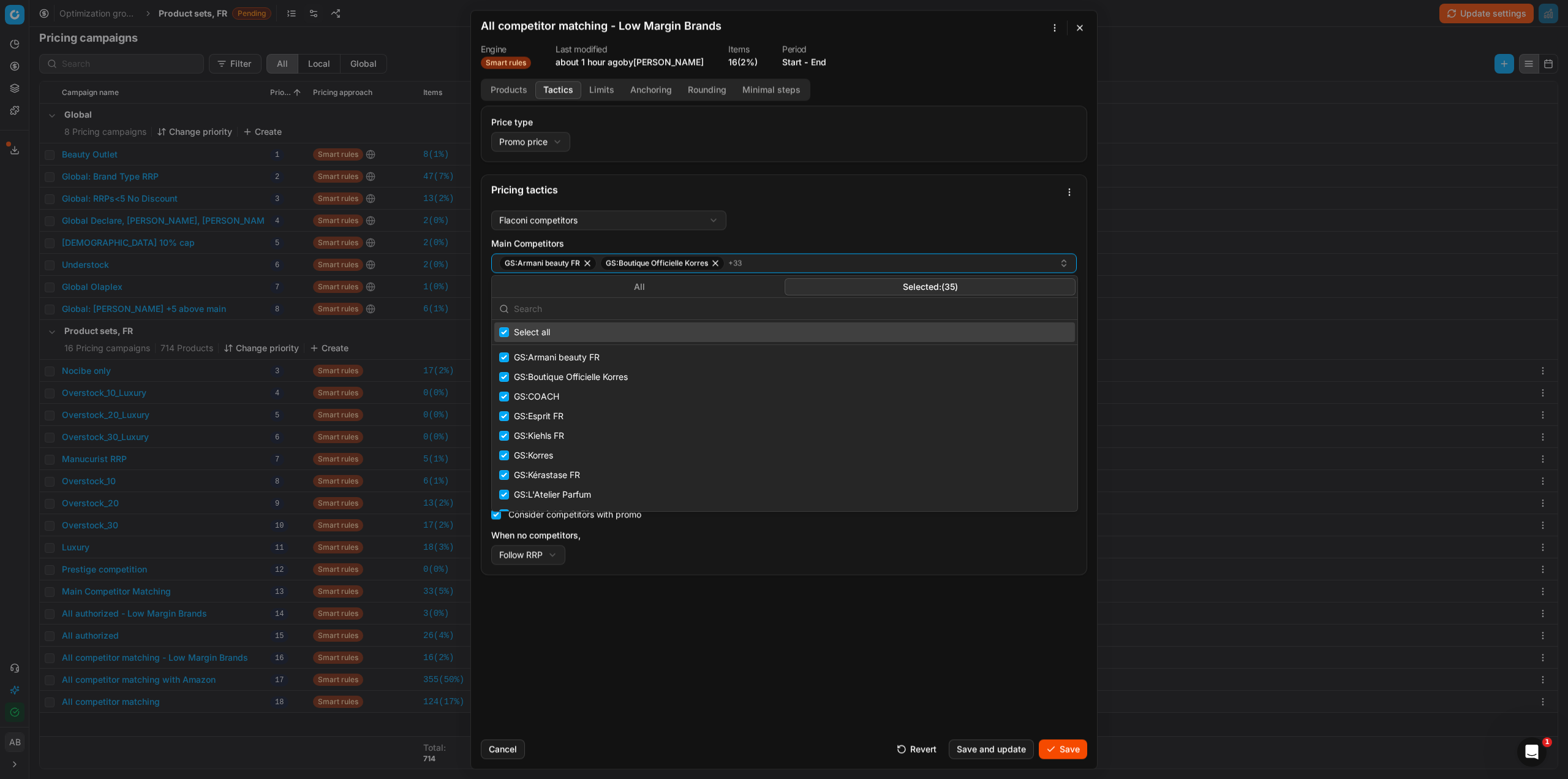
click at [905, 288] on button "Selected: ( 35 )" at bounding box center [931, 287] width 291 height 17
drag, startPoint x: 670, startPoint y: 312, endPoint x: 654, endPoint y: 320, distance: 17.9
click at [669, 312] on input "text" at bounding box center [791, 309] width 556 height 25
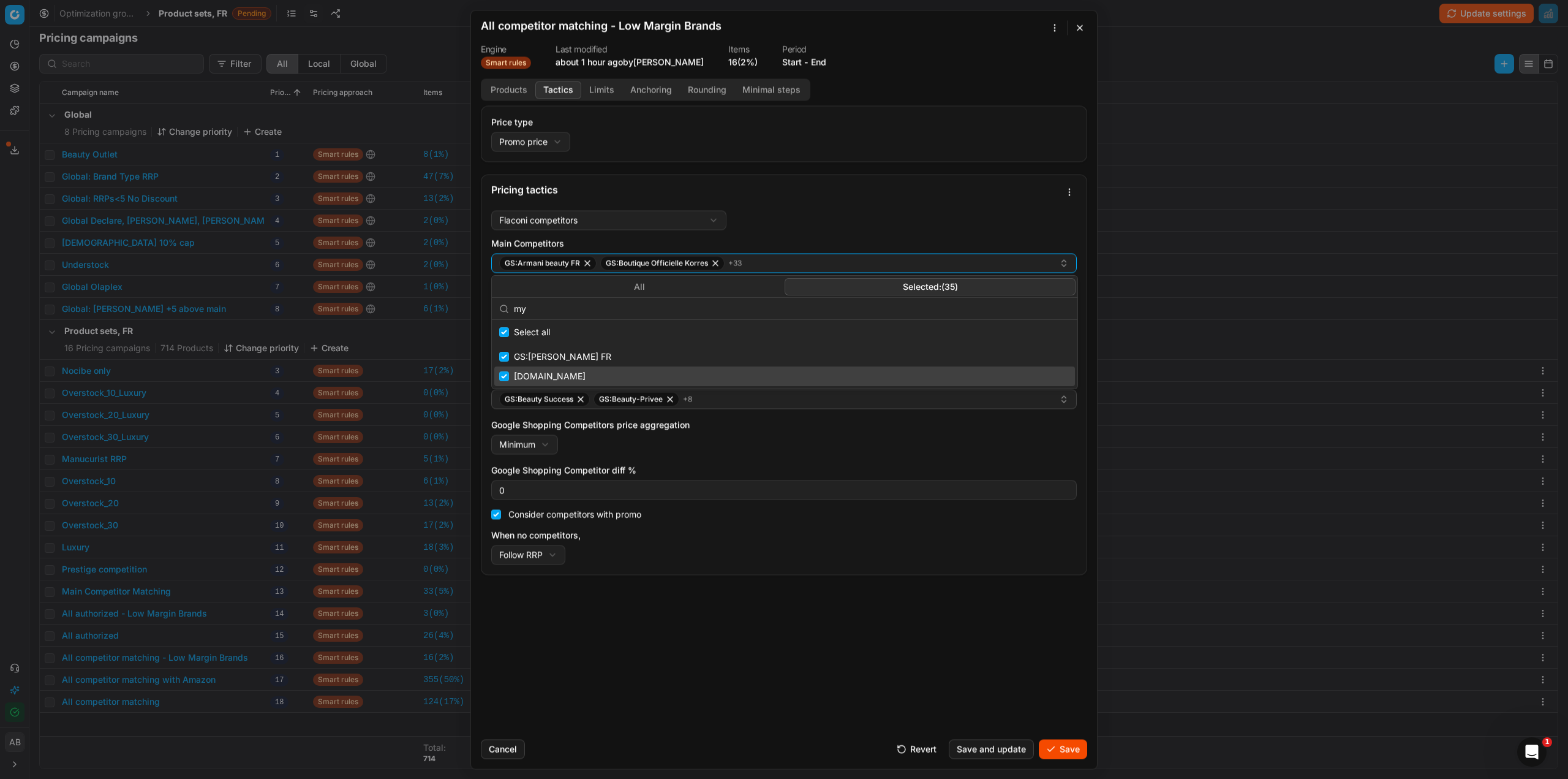
type input "my"
click at [504, 379] on input "Suggestions" at bounding box center [504, 376] width 10 height 10
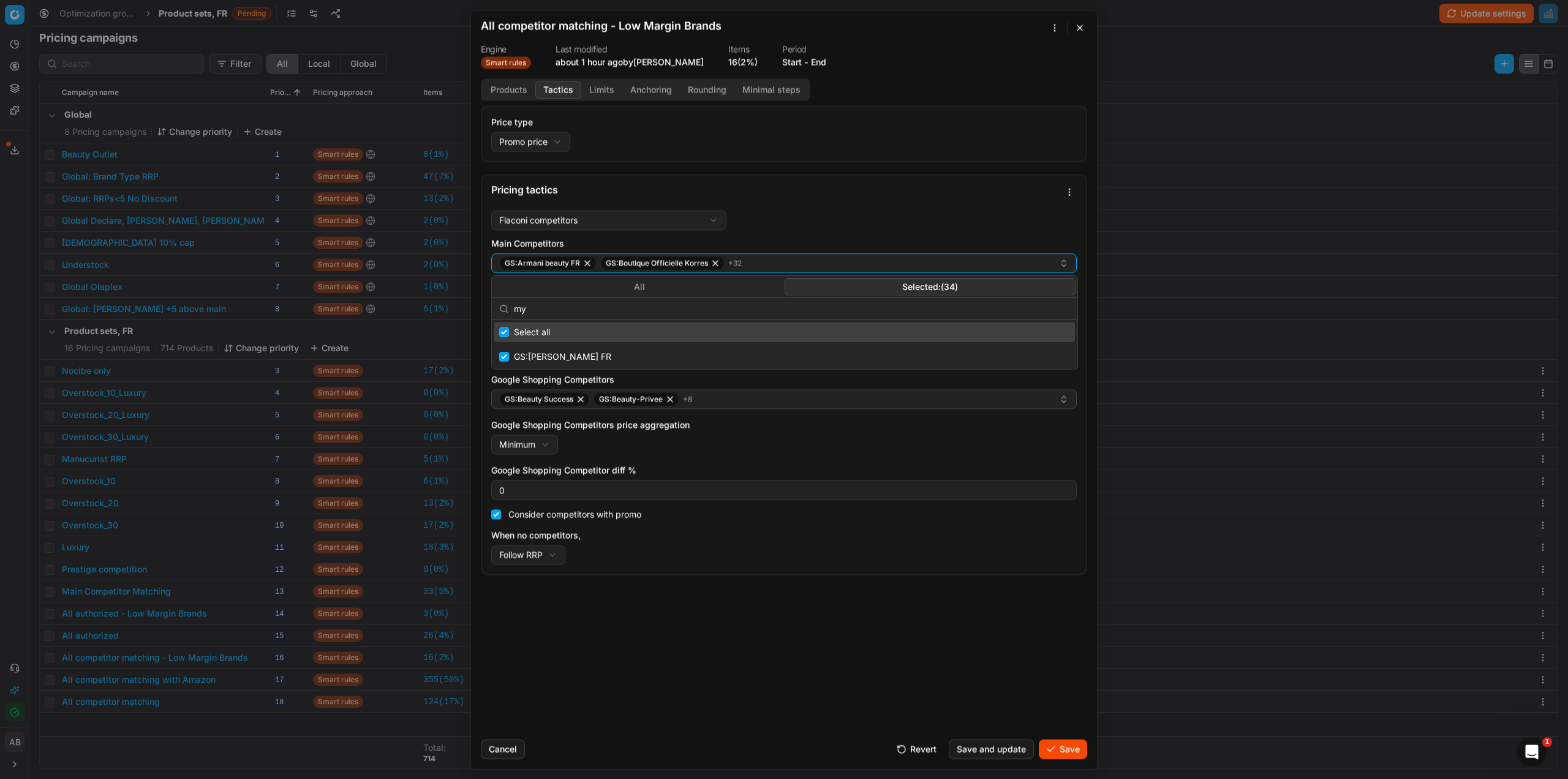
click at [839, 649] on div "Price type Promo price Default Regular price Promo price Pricing tactics Flacon…" at bounding box center [784, 417] width 626 height 624
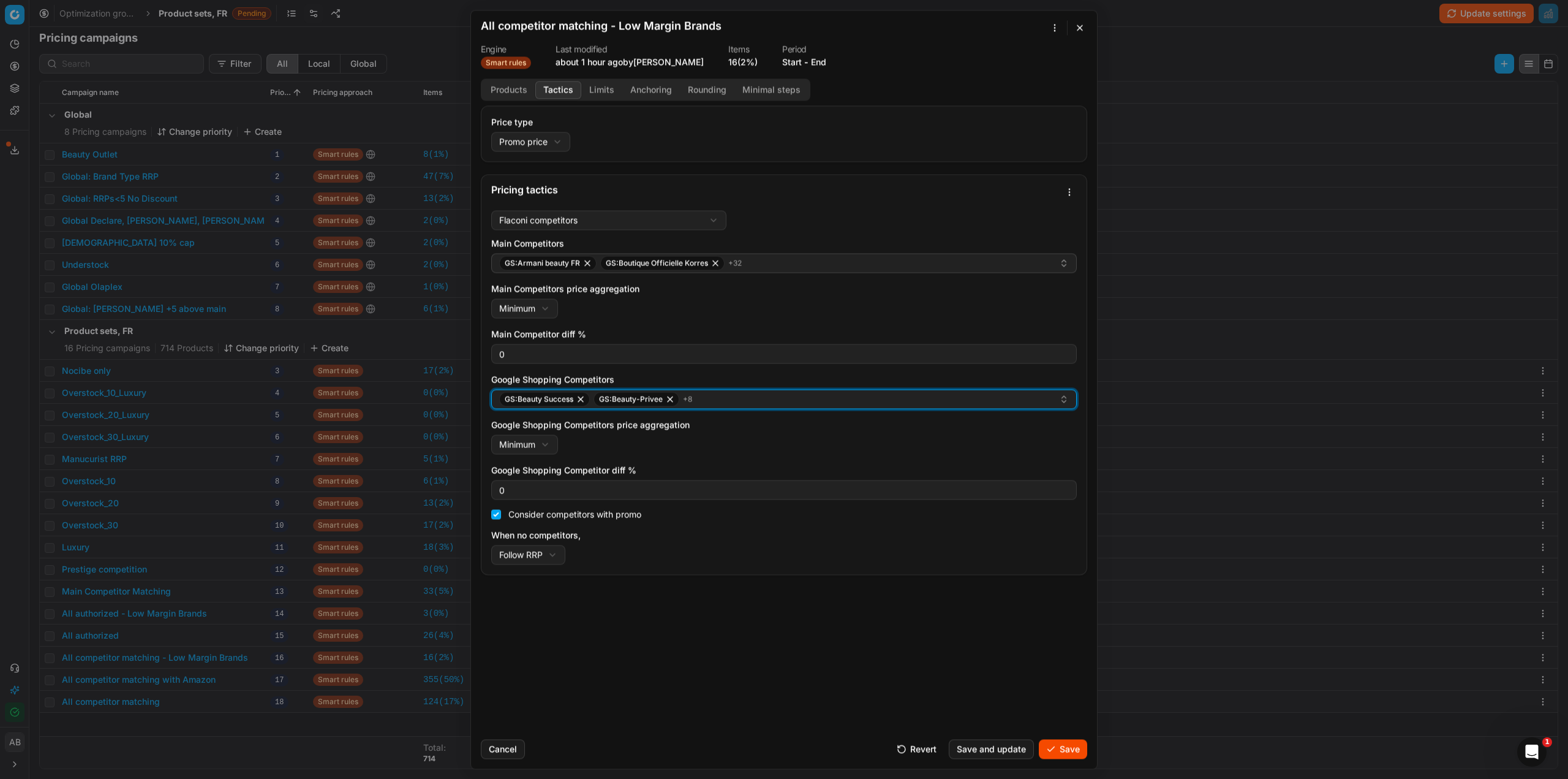
click at [789, 400] on div "GS:Beauty Success GS:Beauty-Privee + 8" at bounding box center [779, 399] width 560 height 15
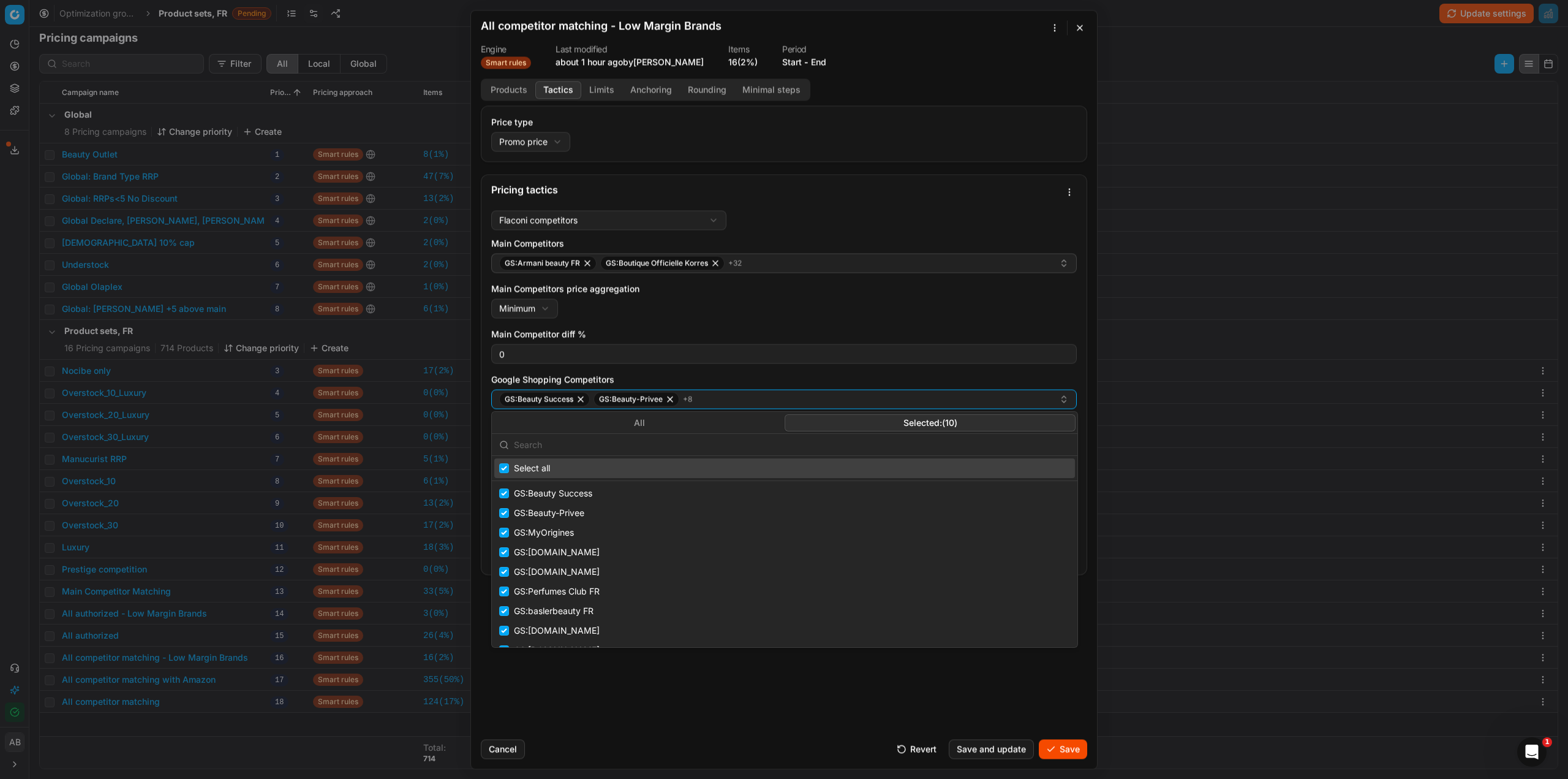
click at [859, 422] on button "Selected: ( 10 )" at bounding box center [931, 422] width 291 height 17
click at [724, 442] on input "text" at bounding box center [791, 444] width 556 height 25
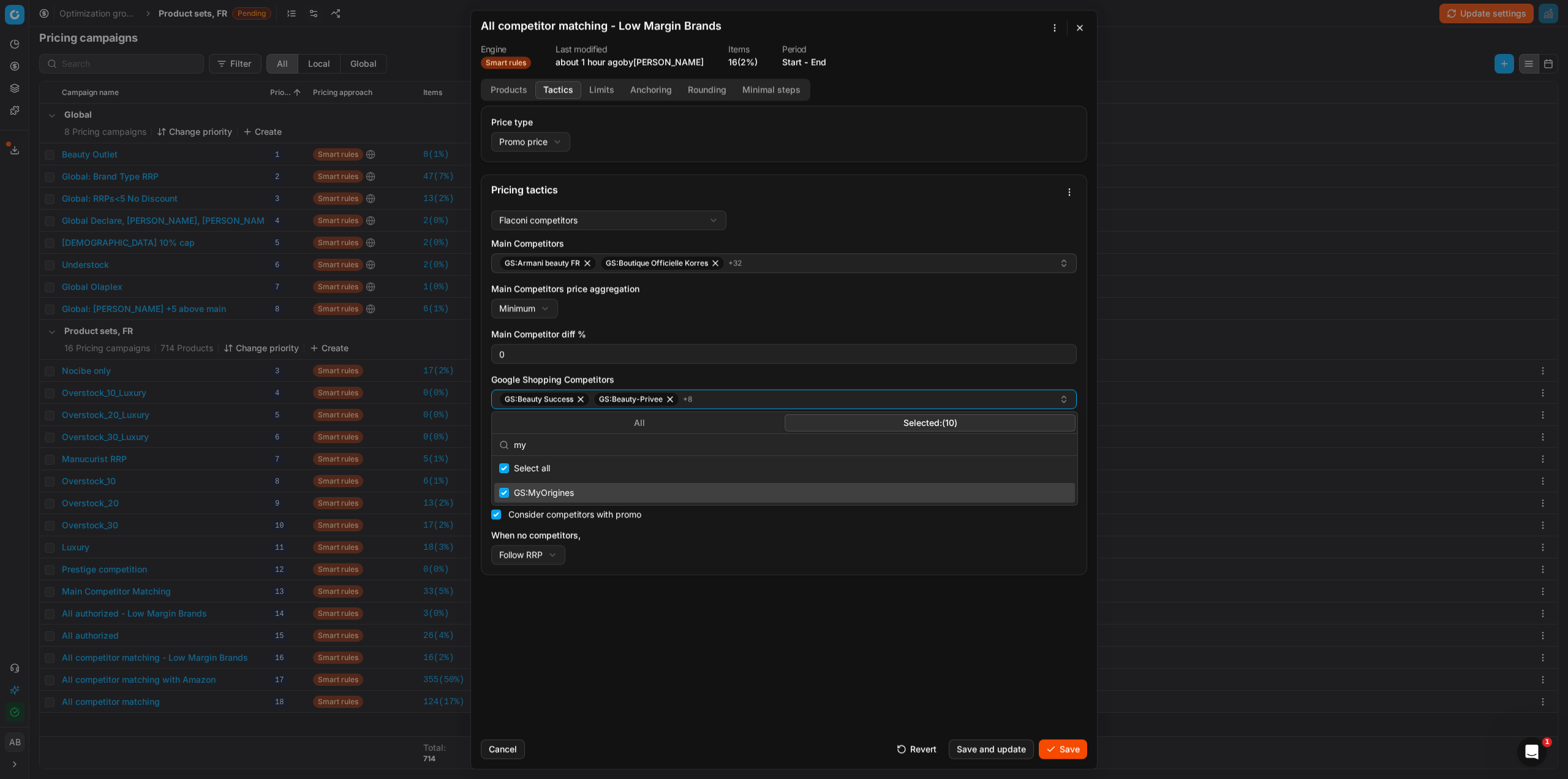
type input "my"
drag, startPoint x: 564, startPoint y: 488, endPoint x: 591, endPoint y: 506, distance: 32.4
click at [564, 488] on div "GS:MyOrigines" at bounding box center [785, 492] width 581 height 19
click at [603, 89] on button "Limits" at bounding box center [602, 89] width 41 height 17
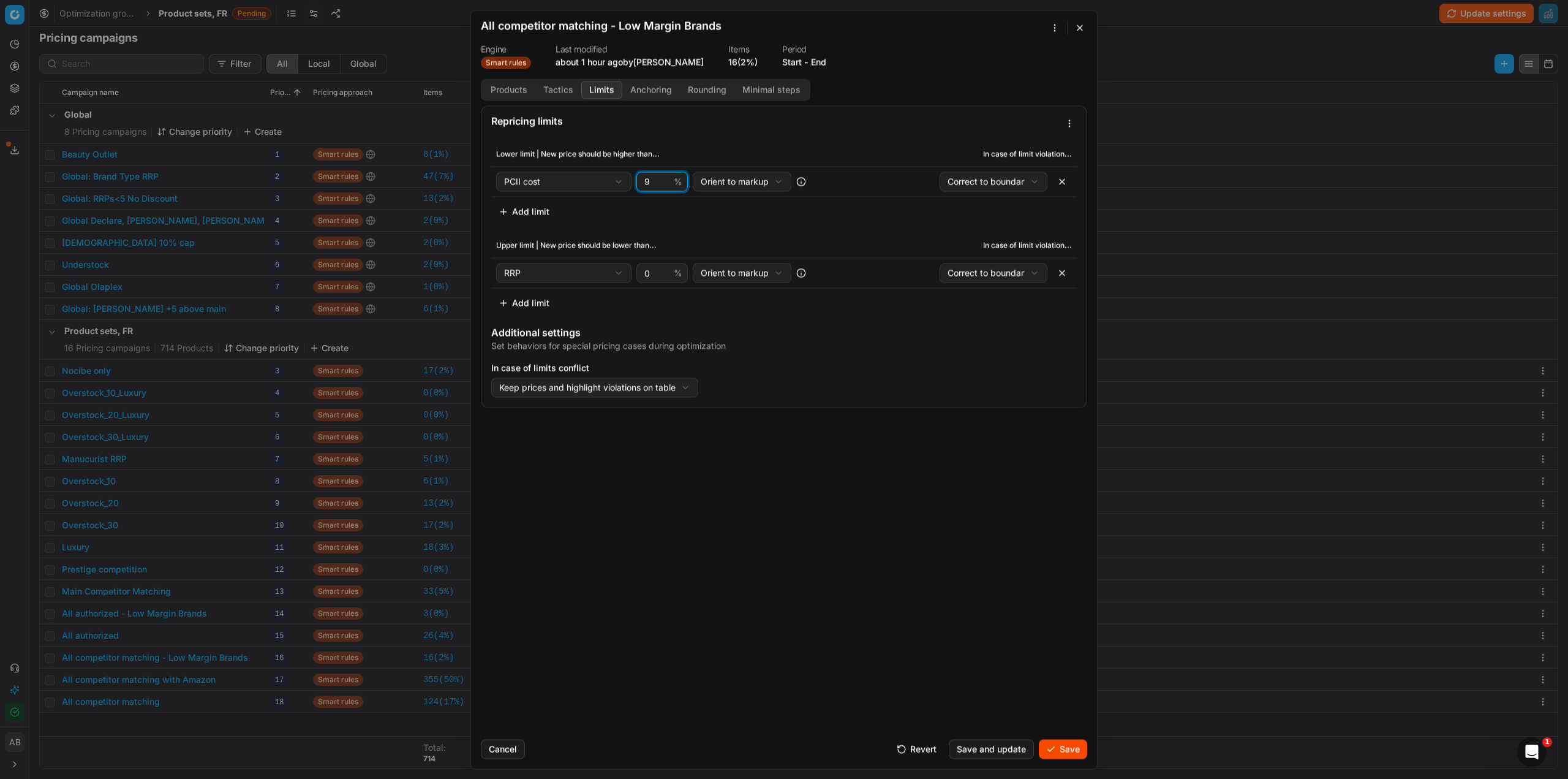
click at [661, 184] on input "9" at bounding box center [657, 181] width 29 height 18
click at [661, 184] on input "8" at bounding box center [657, 181] width 29 height 18
type input "7"
click at [661, 184] on input "7" at bounding box center [657, 181] width 29 height 18
click at [1051, 745] on button "Save" at bounding box center [1062, 749] width 49 height 19
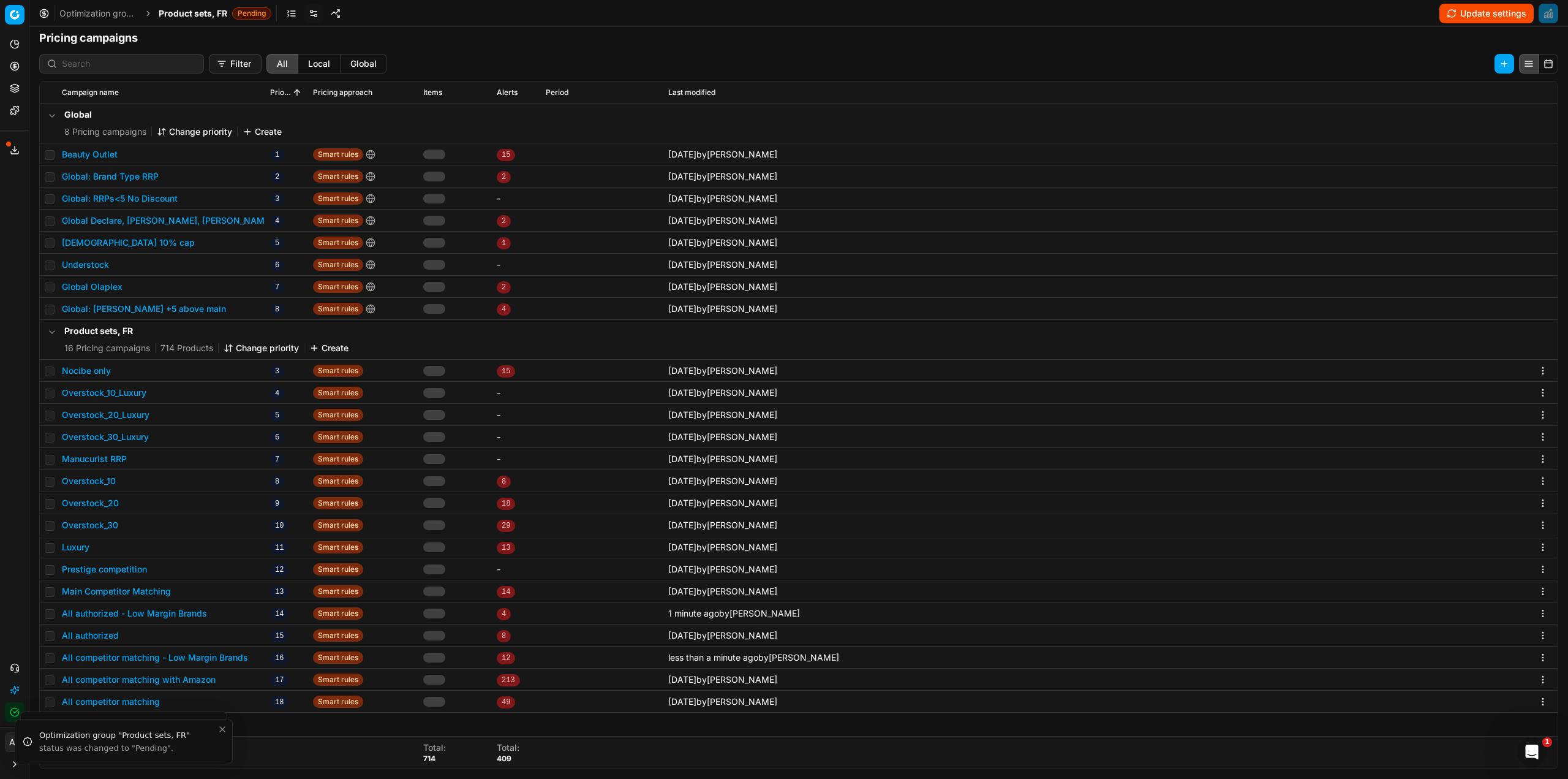
click at [213, 8] on span "Product sets, FR" at bounding box center [192, 13] width 69 height 12
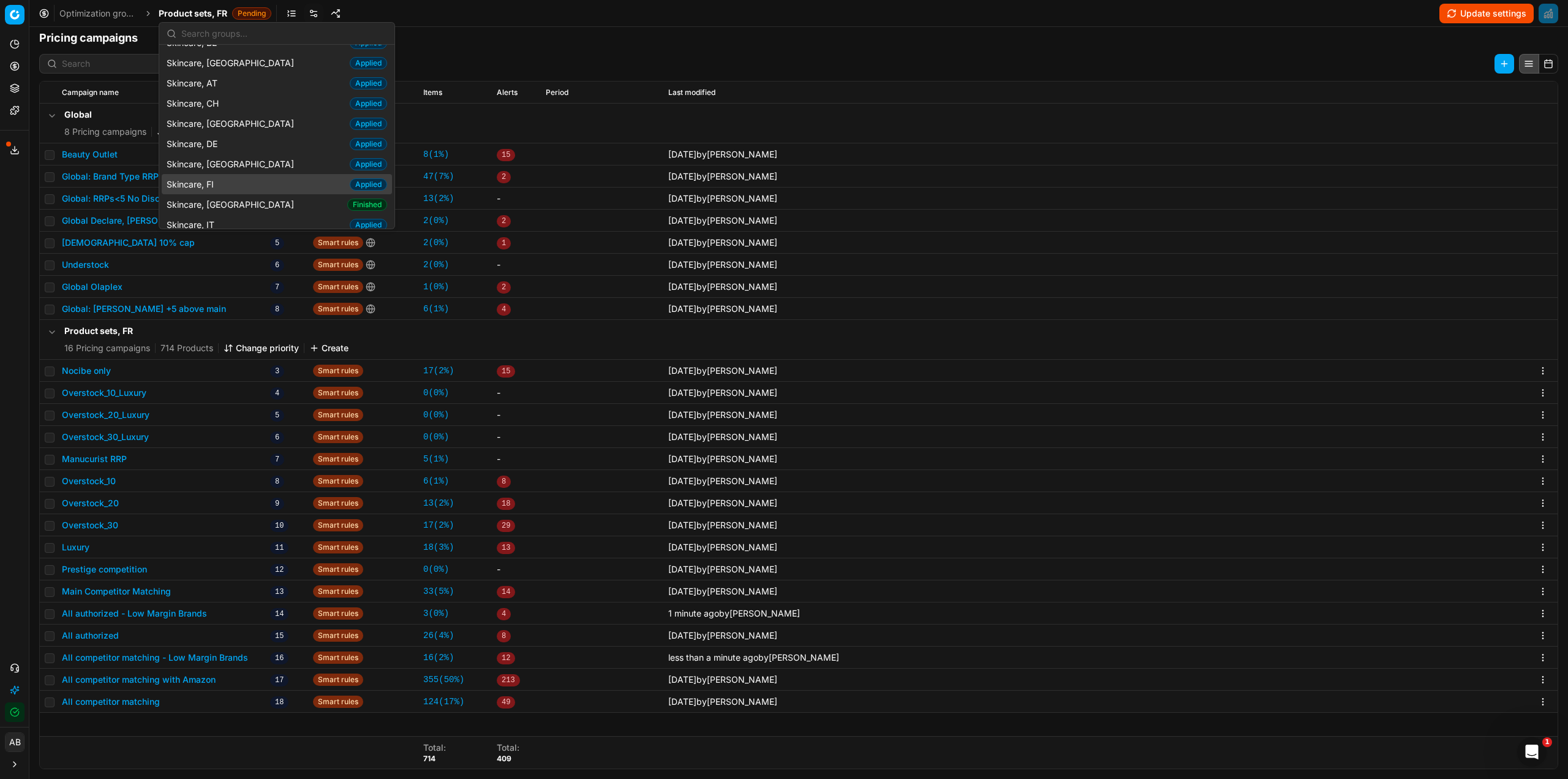
scroll to position [1718, 0]
click at [246, 133] on div "Skincare, FR Finished" at bounding box center [277, 143] width 230 height 20
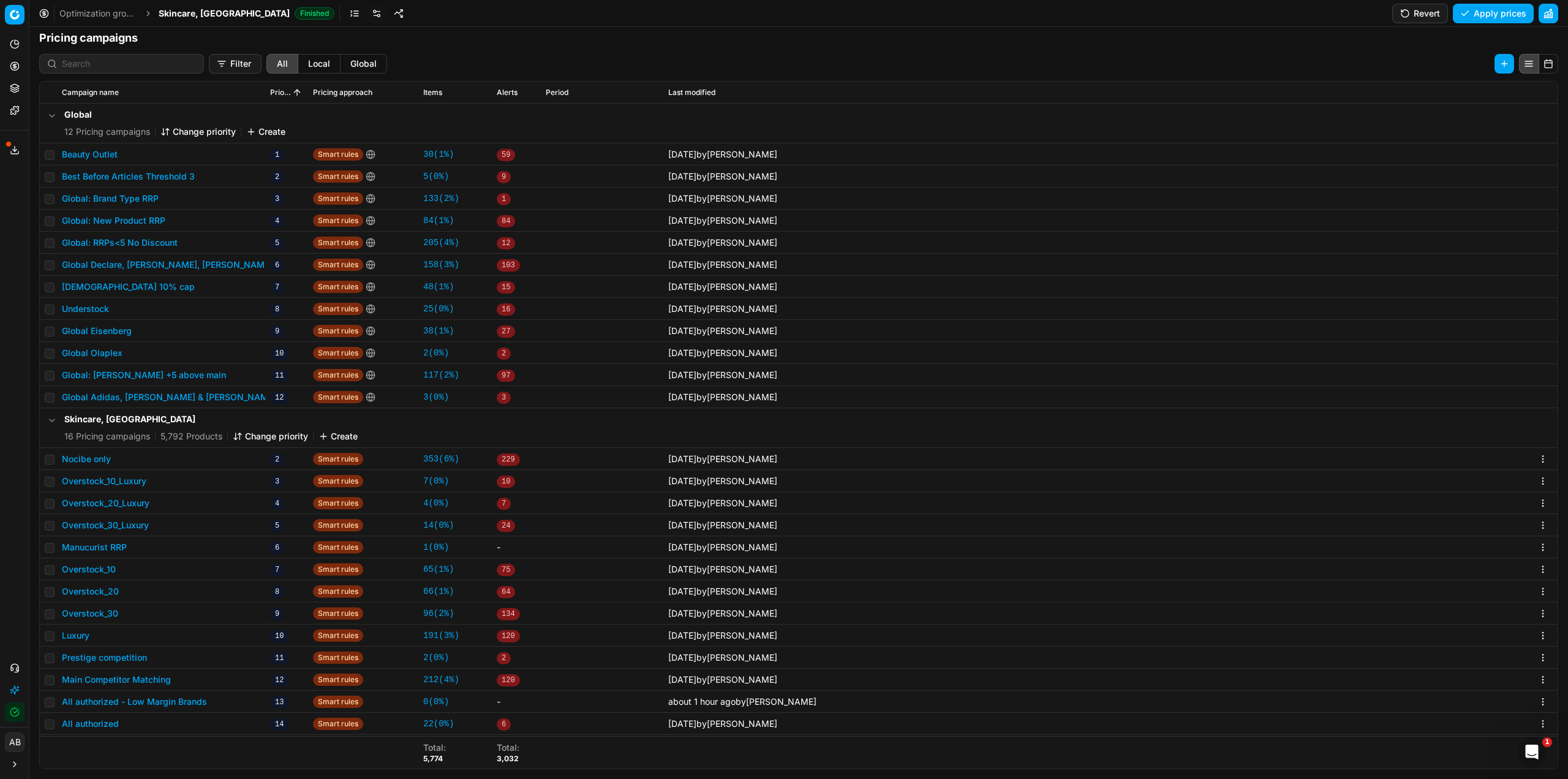
scroll to position [65, 0]
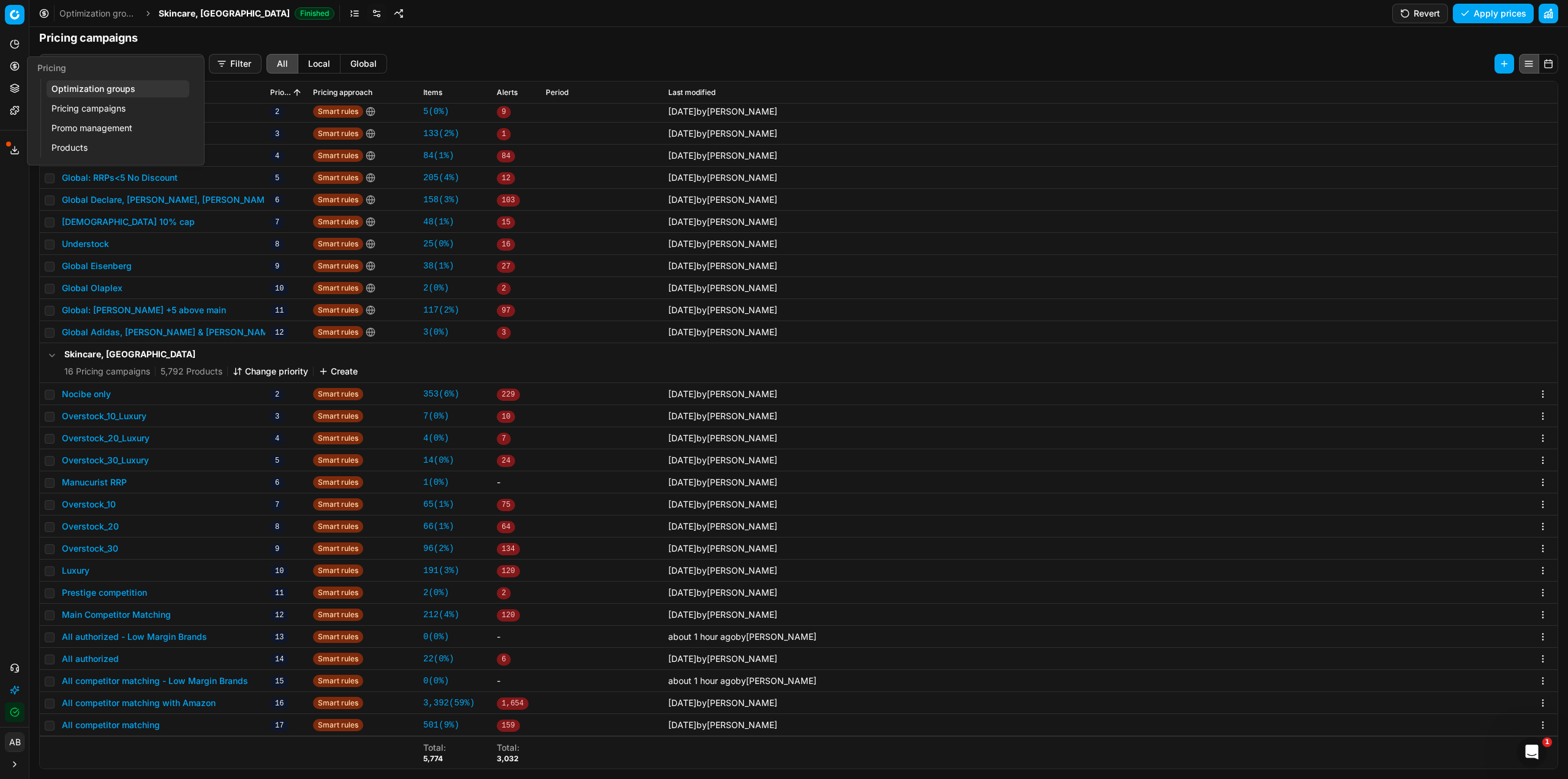
click at [70, 108] on link "Pricing campaigns" at bounding box center [118, 108] width 143 height 17
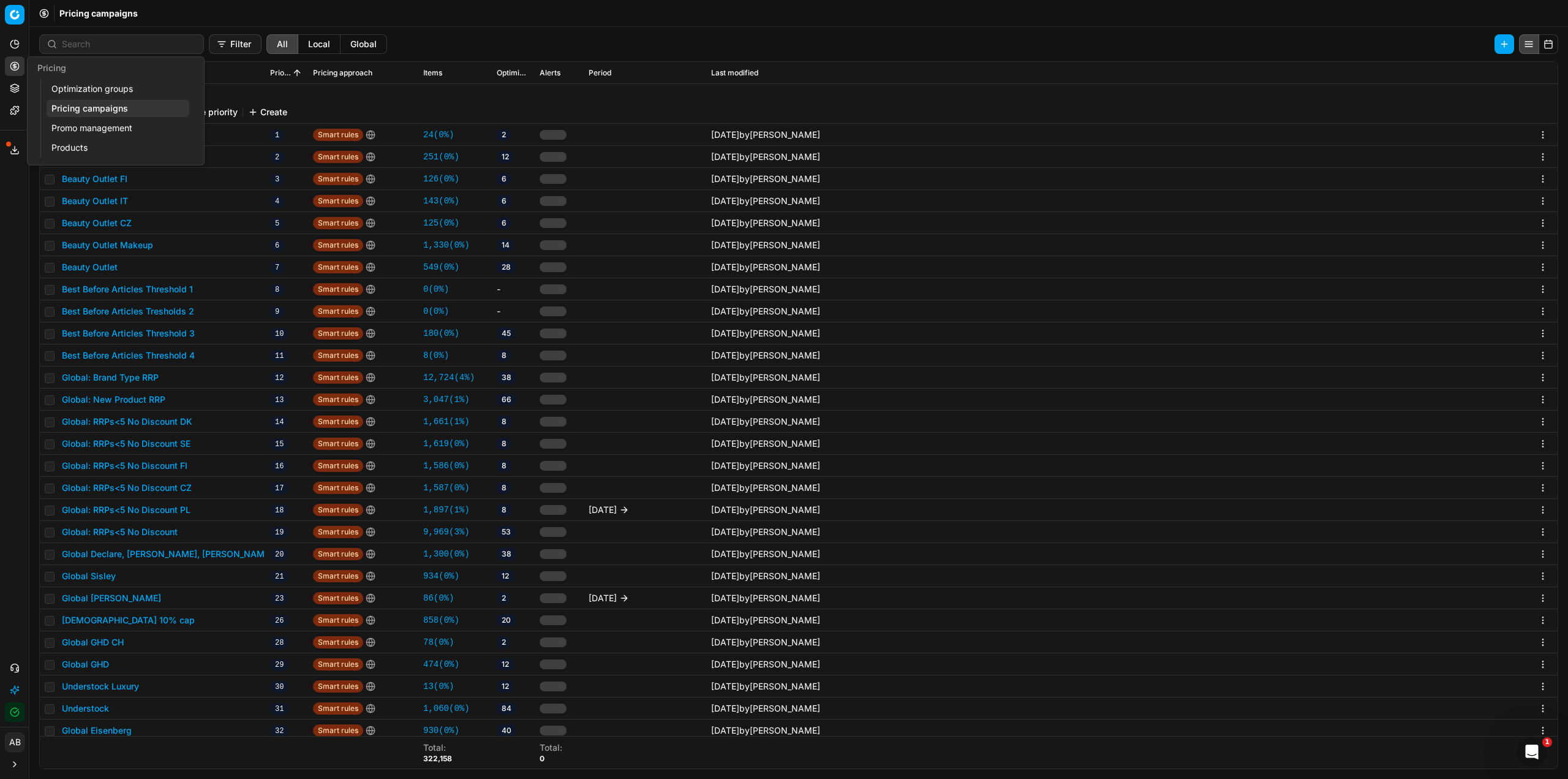
click at [71, 86] on link "Optimization groups" at bounding box center [118, 89] width 143 height 17
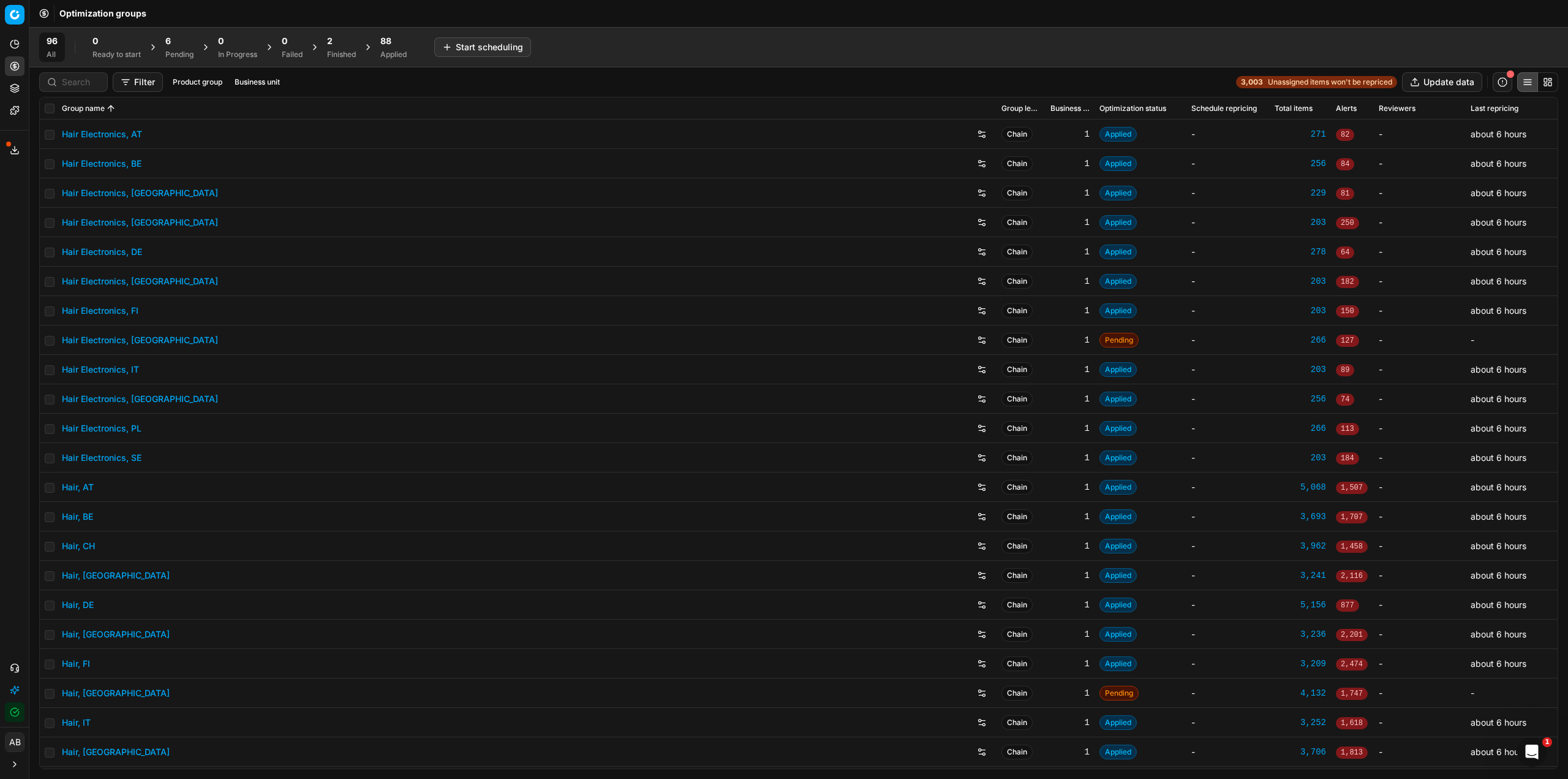
click at [180, 49] on div "Pending" at bounding box center [180, 54] width 28 height 10
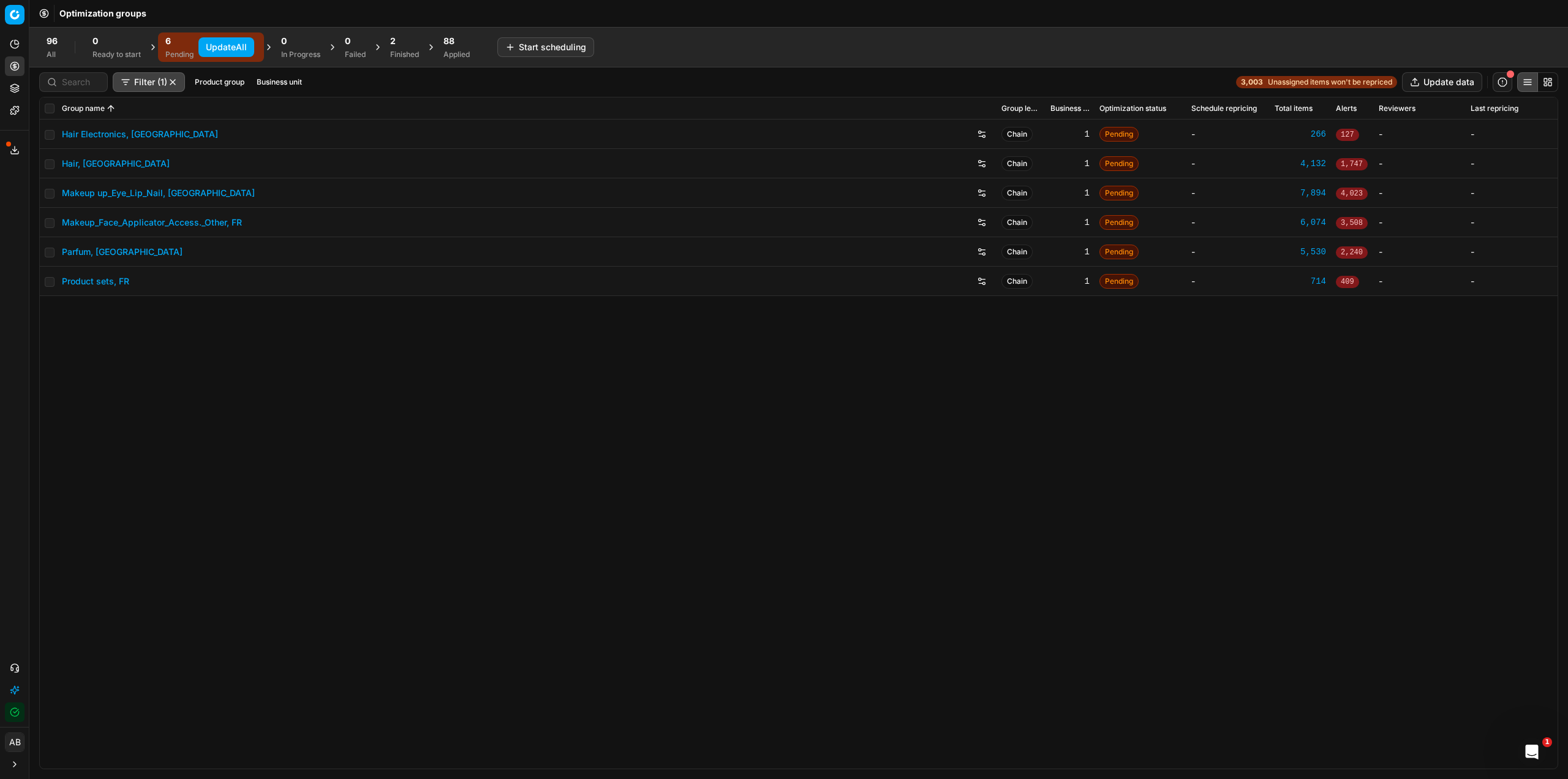
click at [210, 49] on button "Update All" at bounding box center [226, 47] width 56 height 19
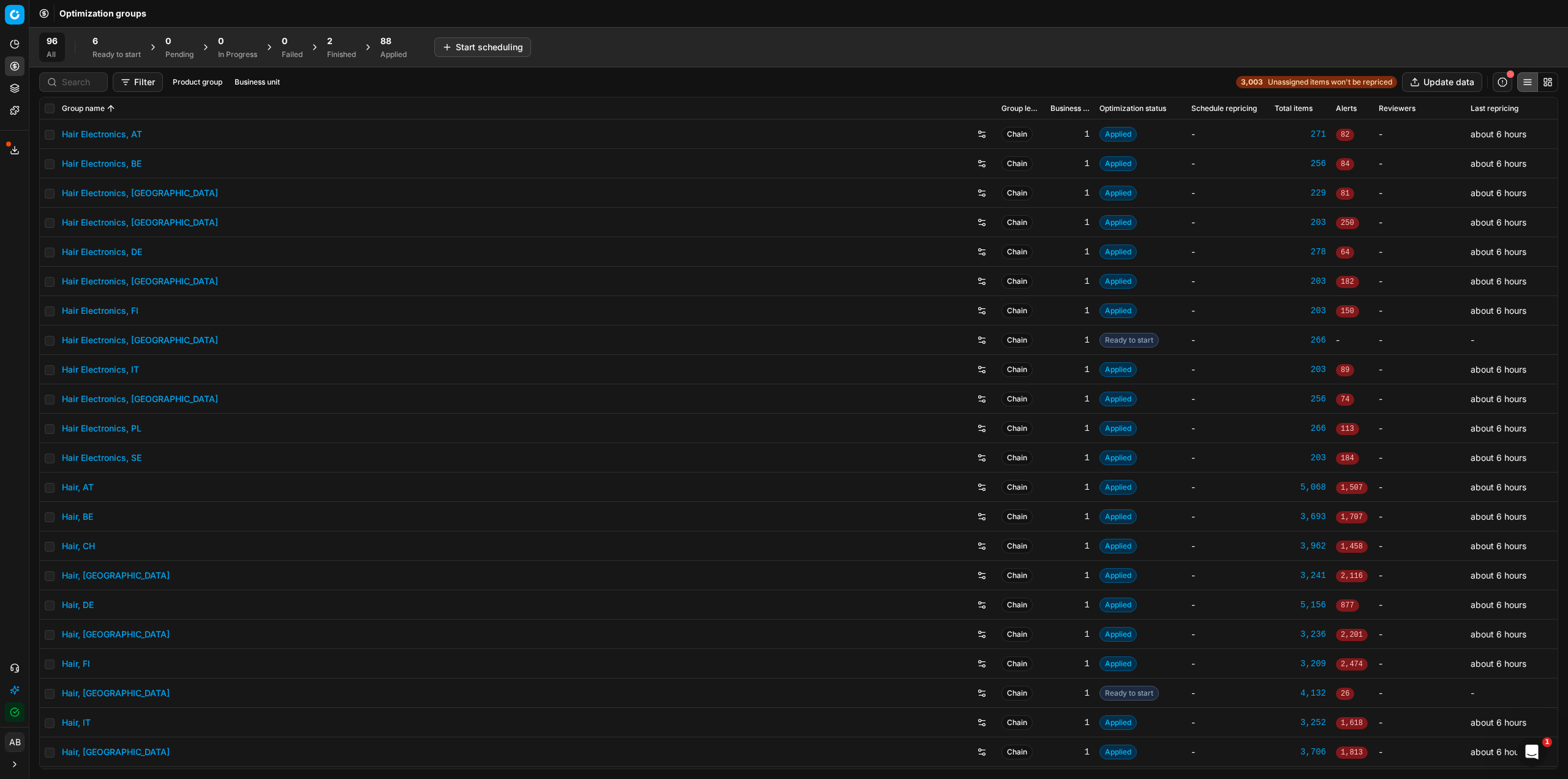
click at [126, 49] on div "6 Ready to start" at bounding box center [116, 47] width 49 height 25
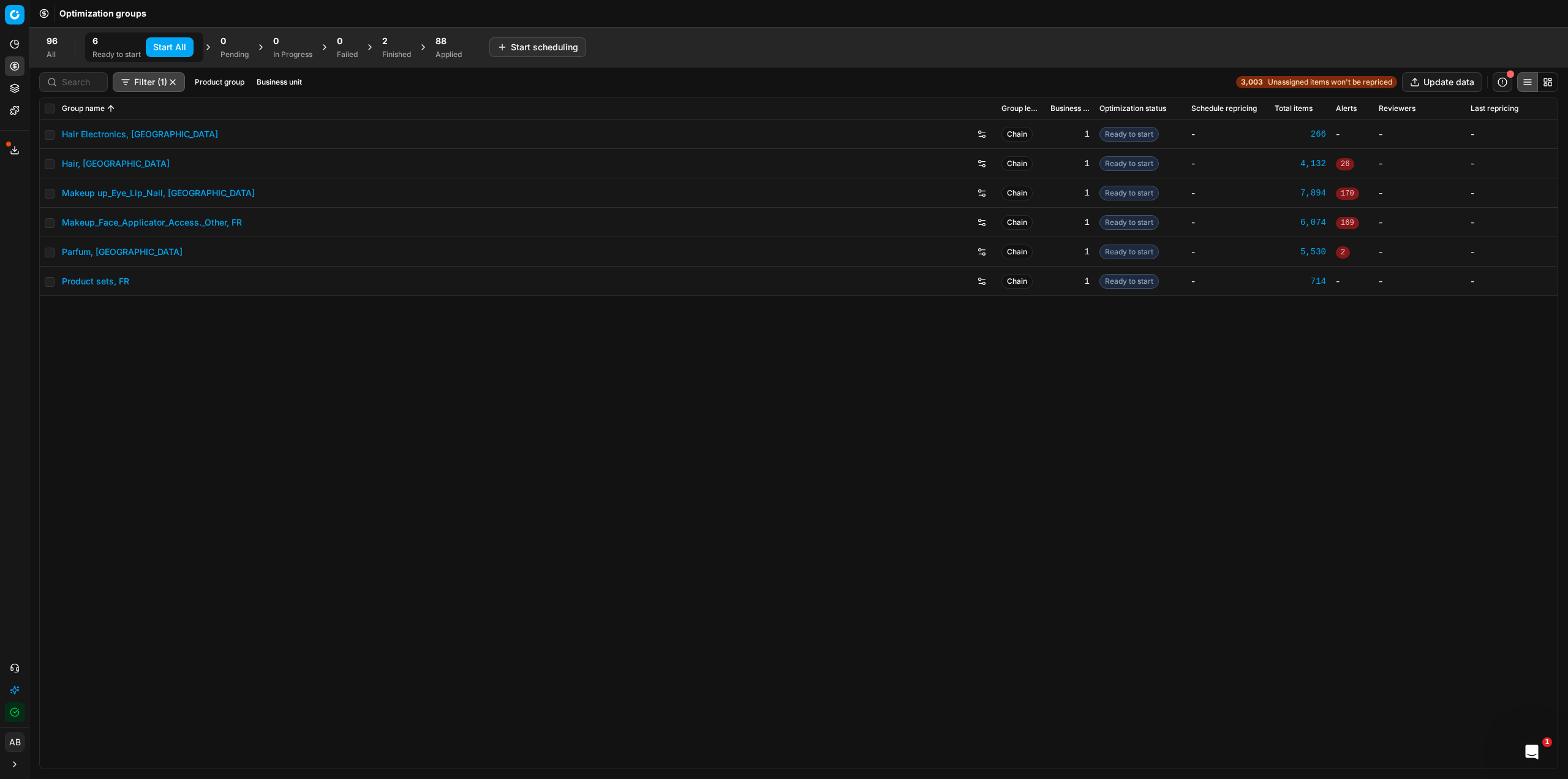
click at [180, 47] on button "Start All" at bounding box center [169, 47] width 48 height 19
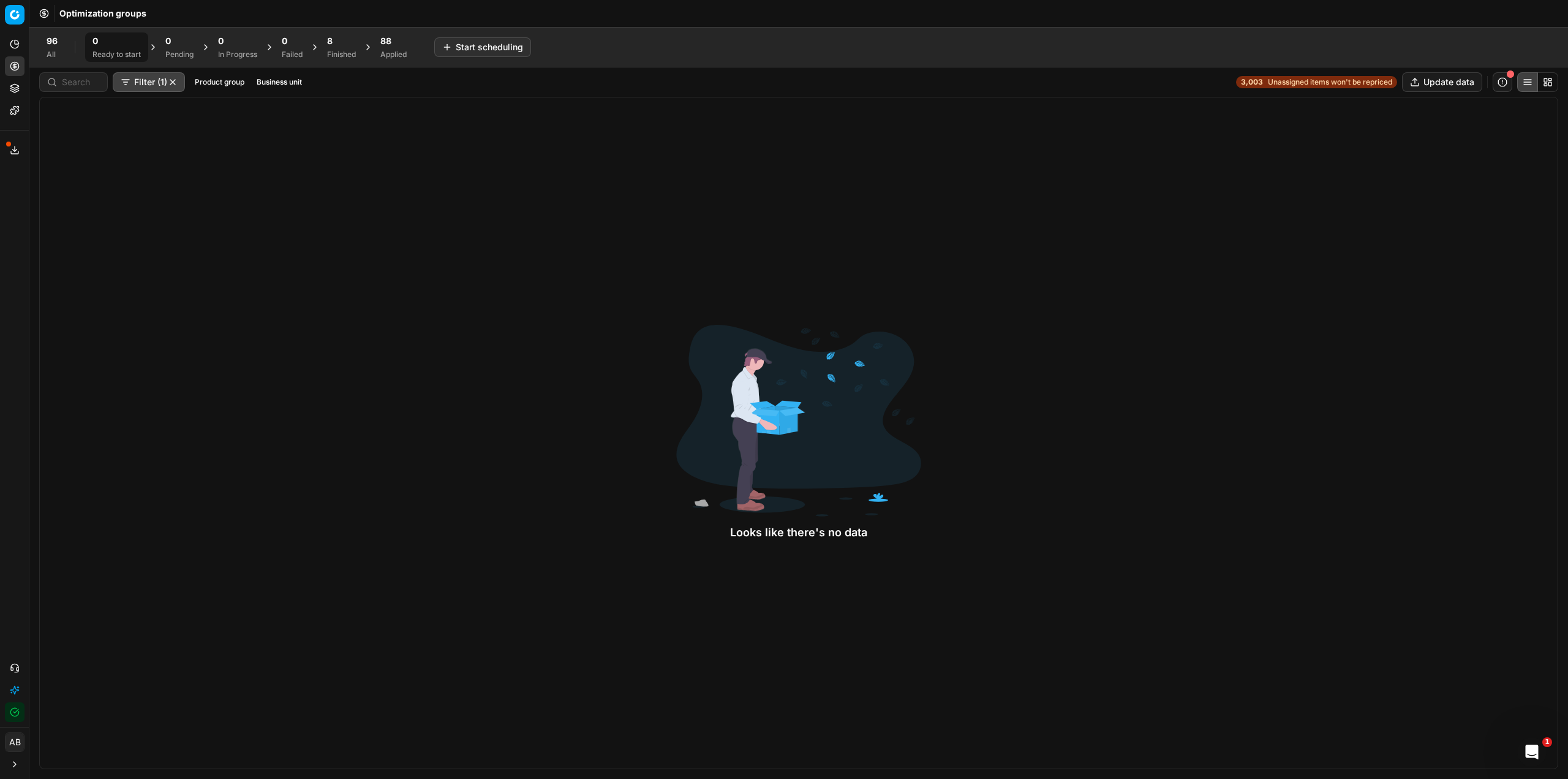
click at [351, 46] on div "8" at bounding box center [341, 40] width 28 height 12
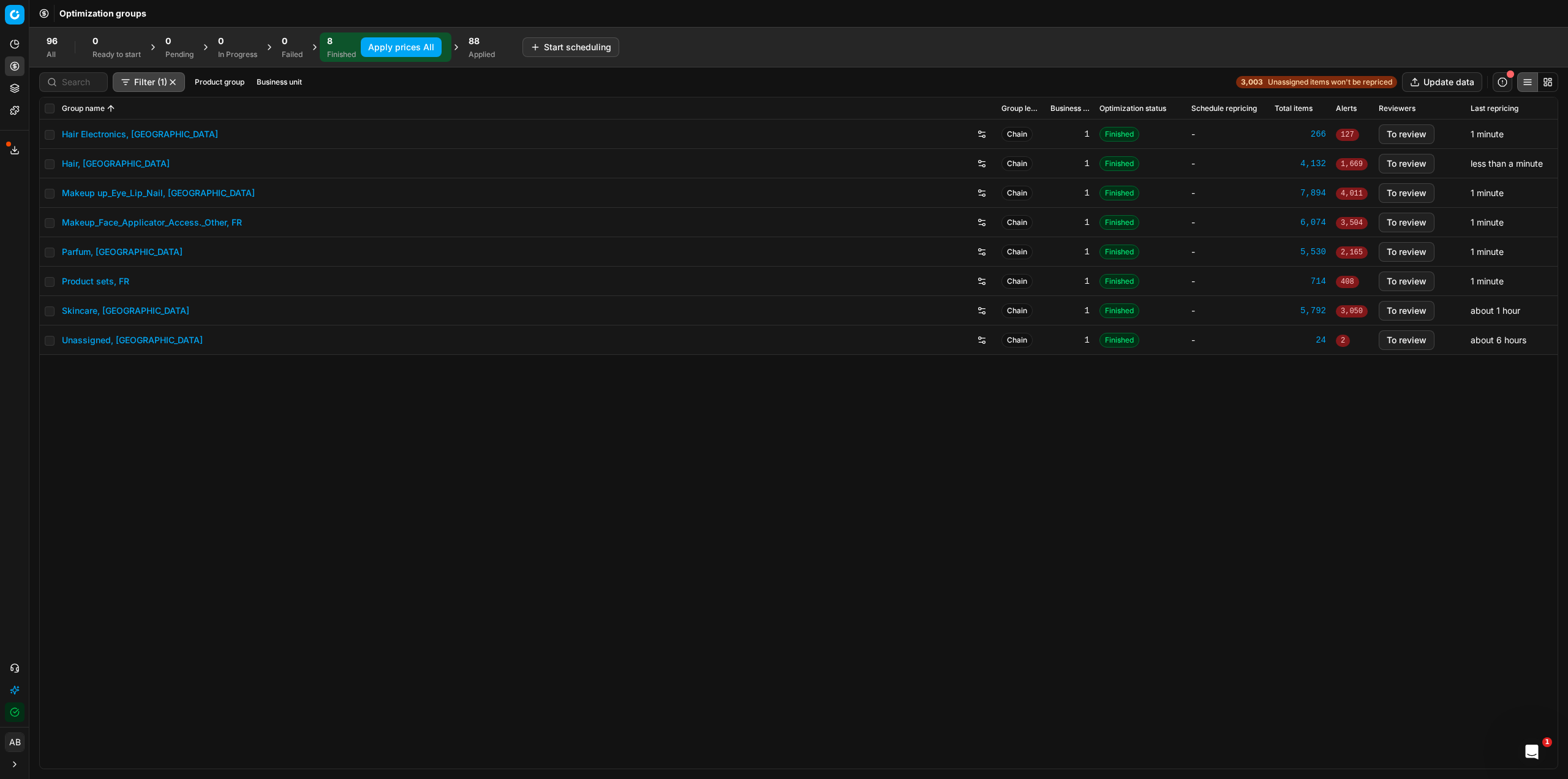
click at [386, 49] on button "Apply prices All" at bounding box center [401, 47] width 81 height 19
